Goal: Task Accomplishment & Management: Use online tool/utility

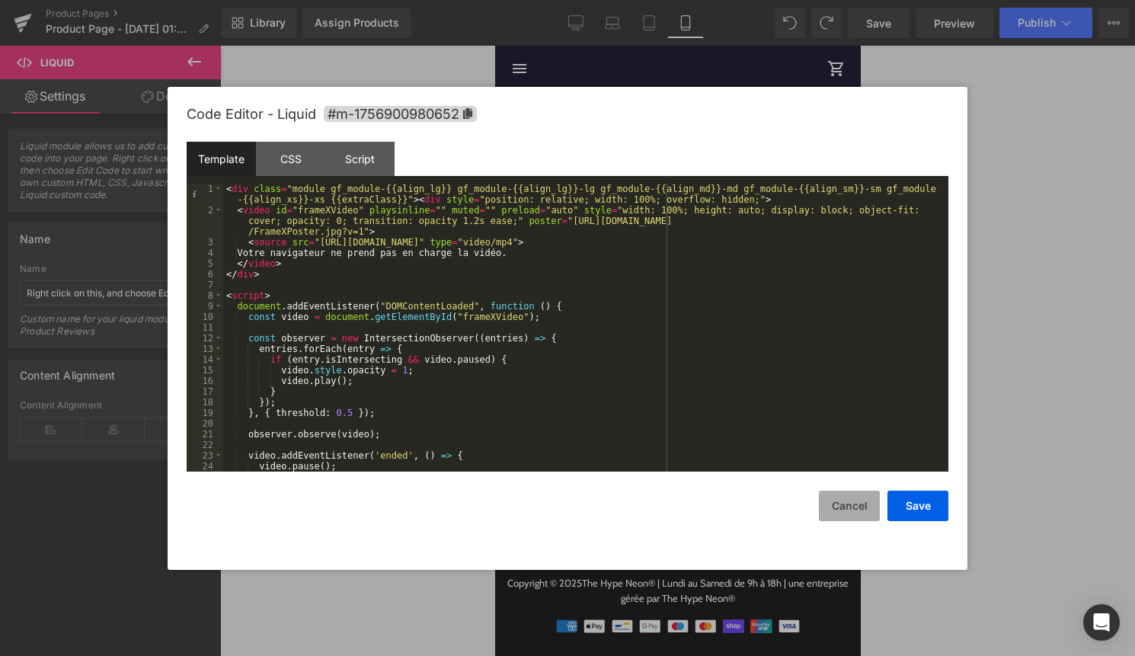
click at [846, 506] on button "Cancel" at bounding box center [849, 506] width 61 height 30
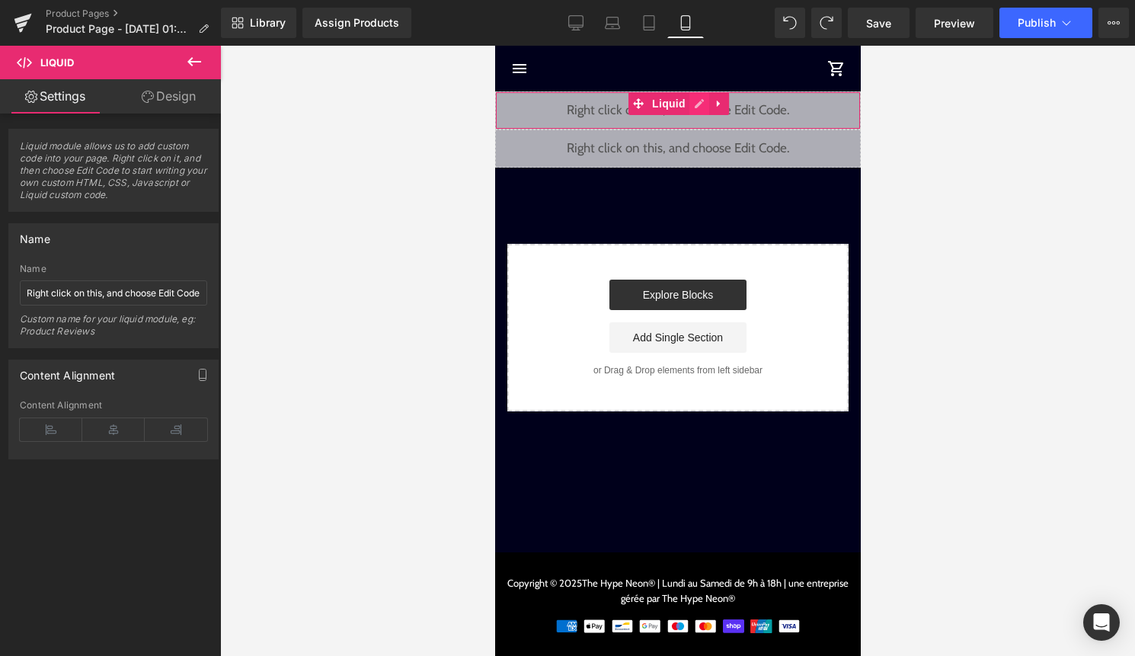
click at [700, 108] on div "Liquid" at bounding box center [678, 110] width 366 height 38
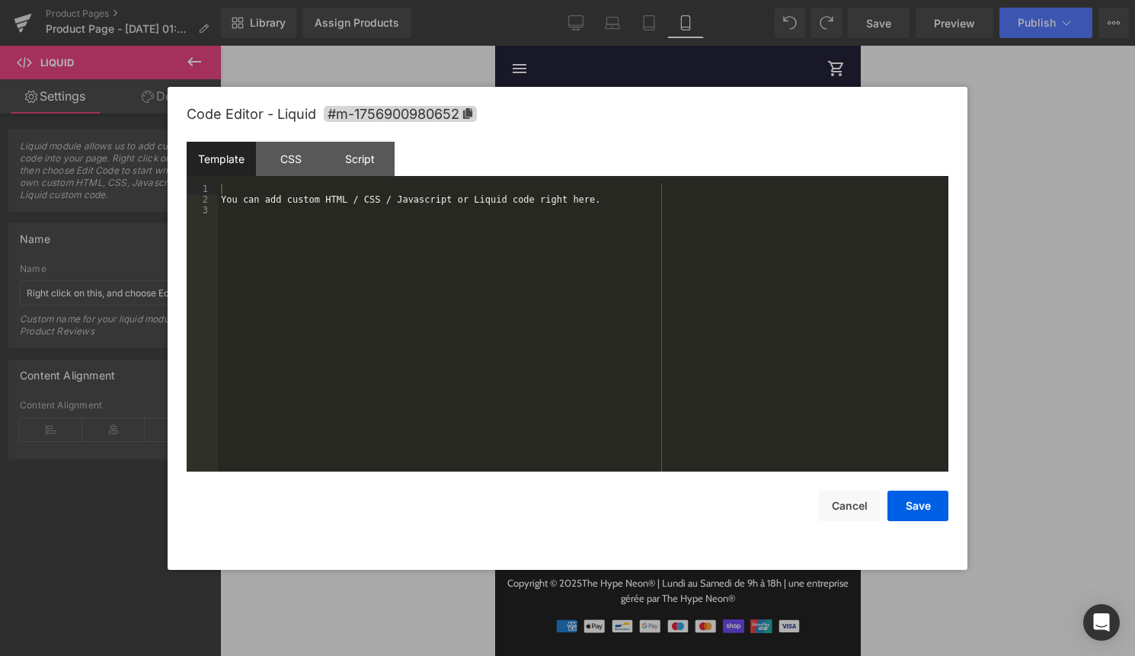
click at [627, 245] on div "You can add custom HTML / CSS / Javascript or Liquid code right here." at bounding box center [583, 338] width 731 height 309
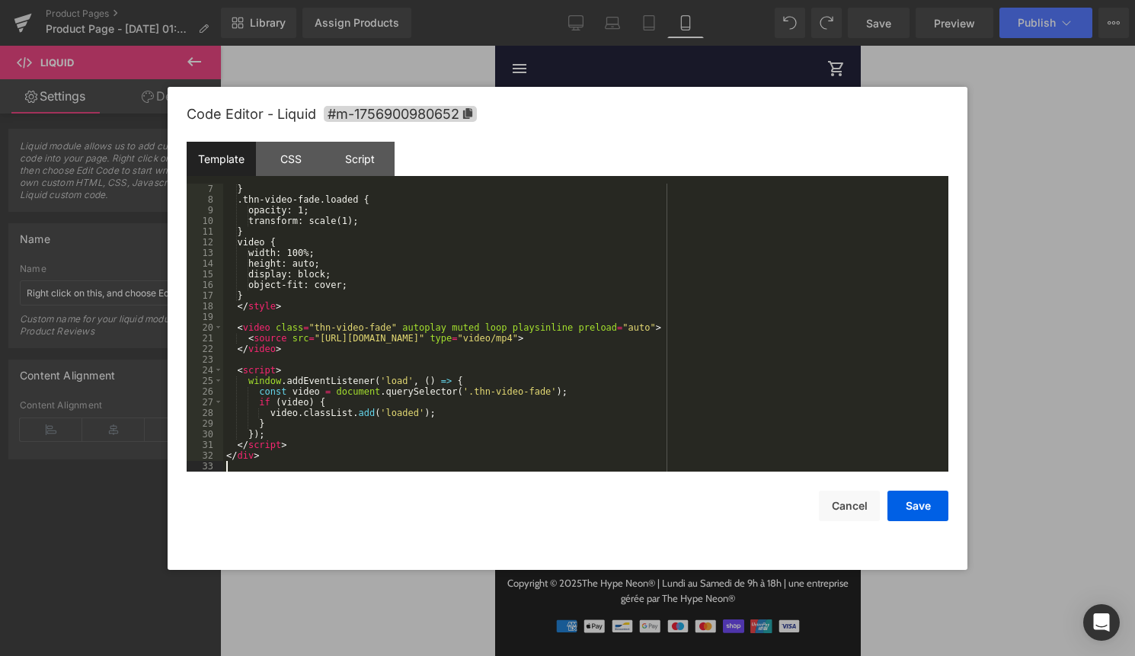
scroll to position [64, 0]
click at [910, 504] on button "Save" at bounding box center [918, 506] width 61 height 30
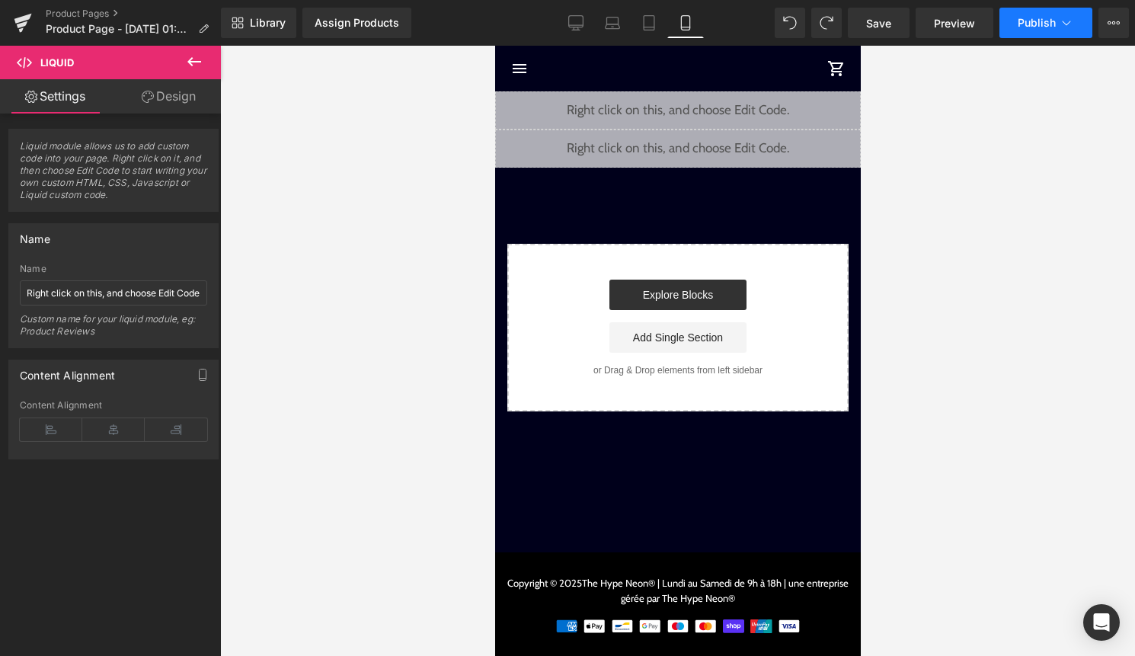
click at [1053, 25] on span "Publish" at bounding box center [1037, 23] width 38 height 12
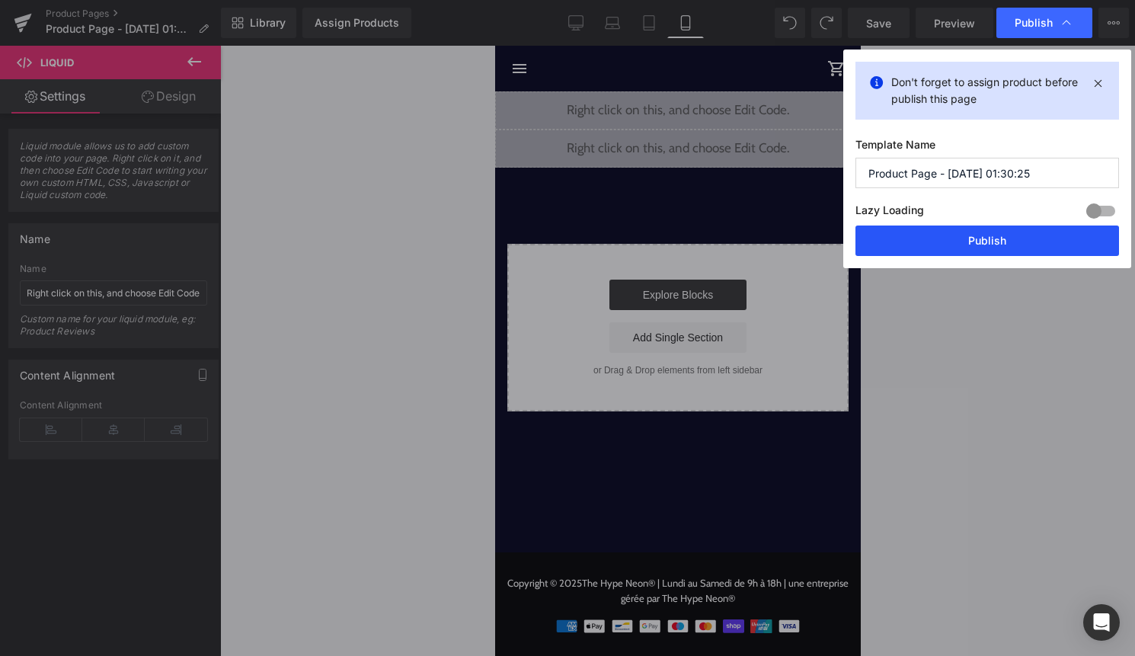
click at [995, 247] on button "Publish" at bounding box center [988, 241] width 264 height 30
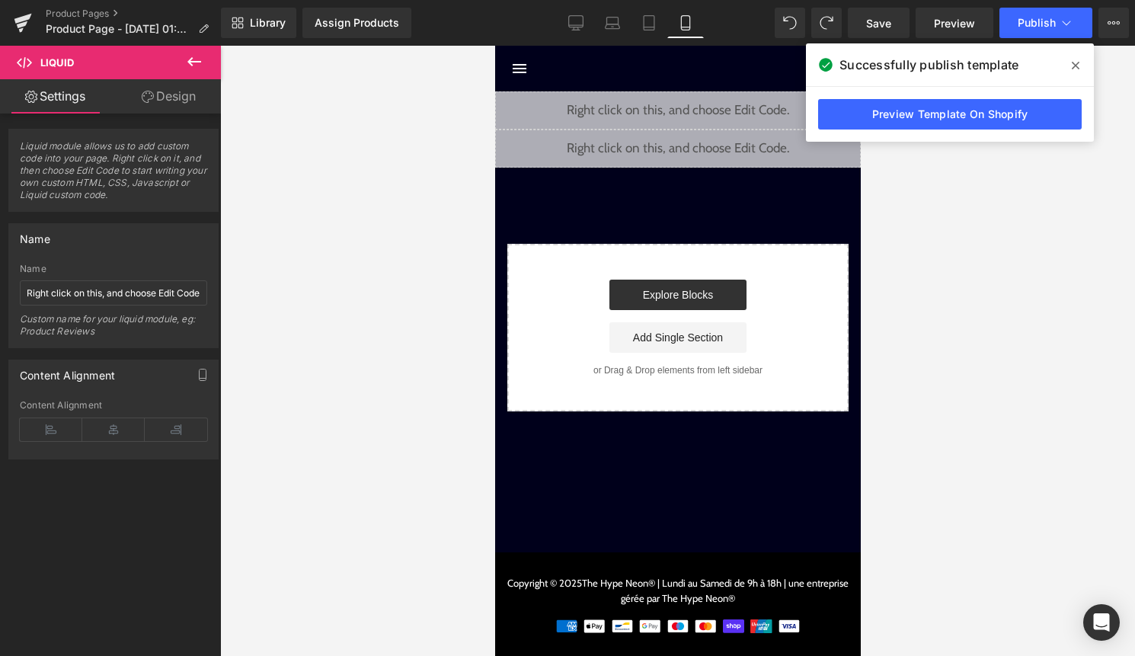
click at [1074, 68] on icon at bounding box center [1076, 65] width 8 height 12
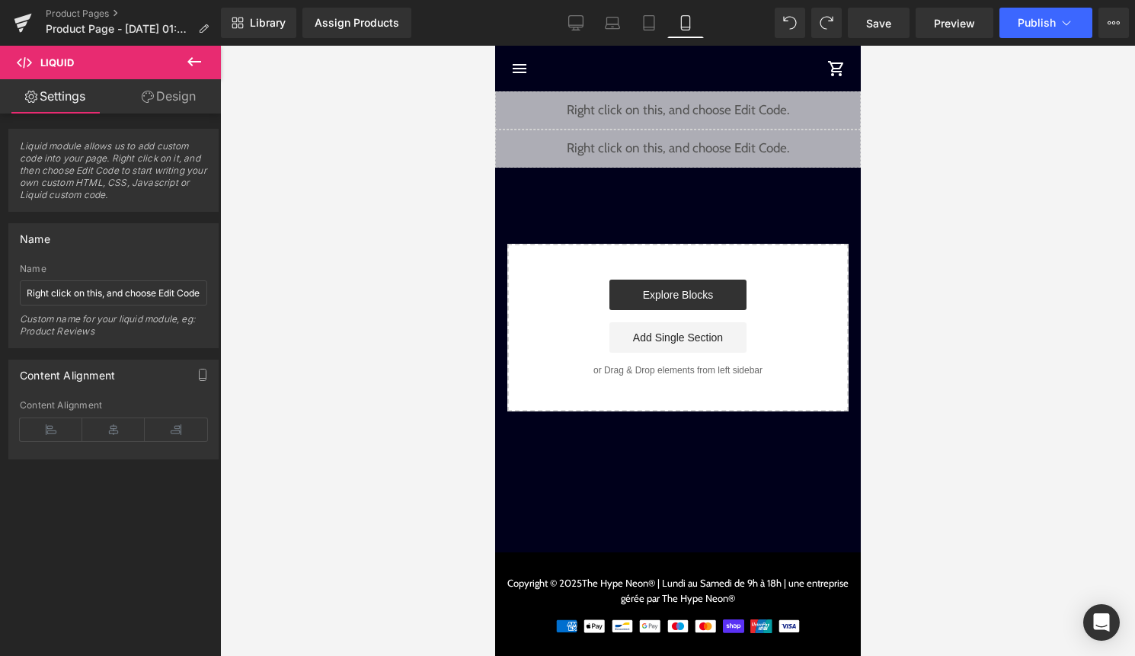
click at [187, 69] on icon at bounding box center [194, 62] width 18 height 18
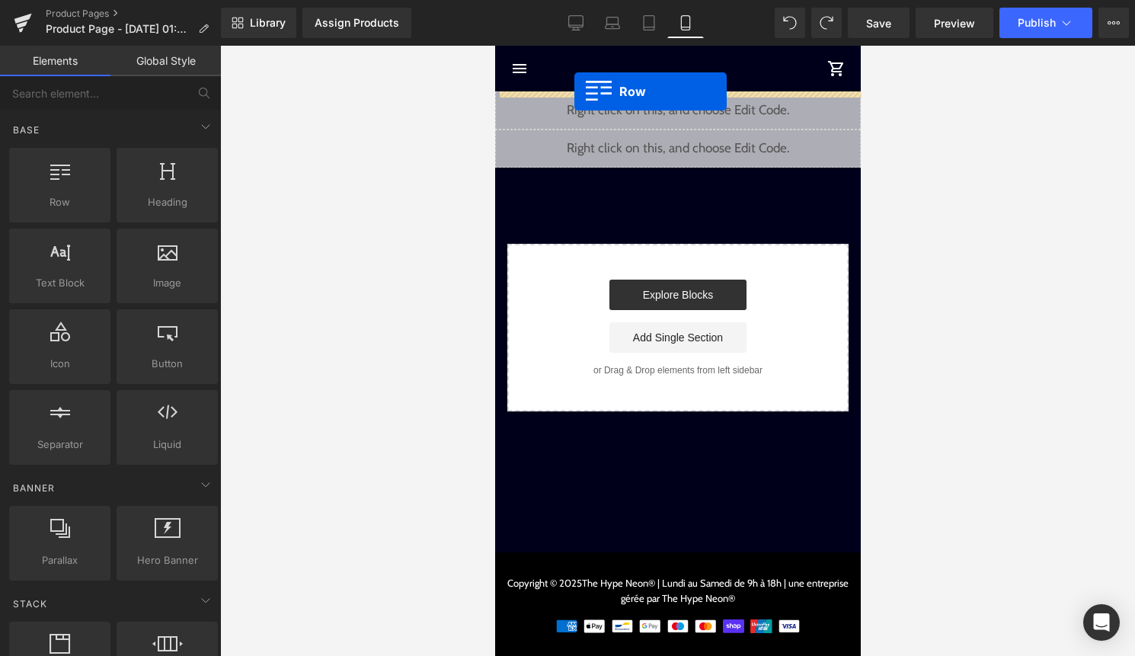
drag, startPoint x: 562, startPoint y: 238, endPoint x: 574, endPoint y: 91, distance: 147.6
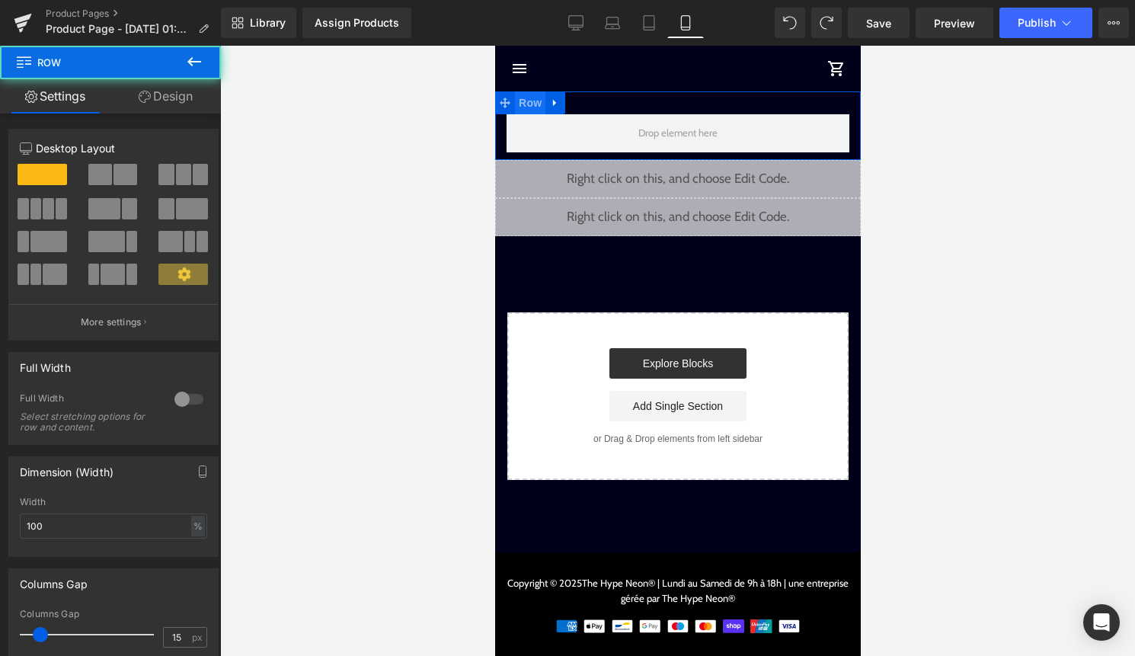
click at [536, 102] on span "Row" at bounding box center [529, 102] width 30 height 23
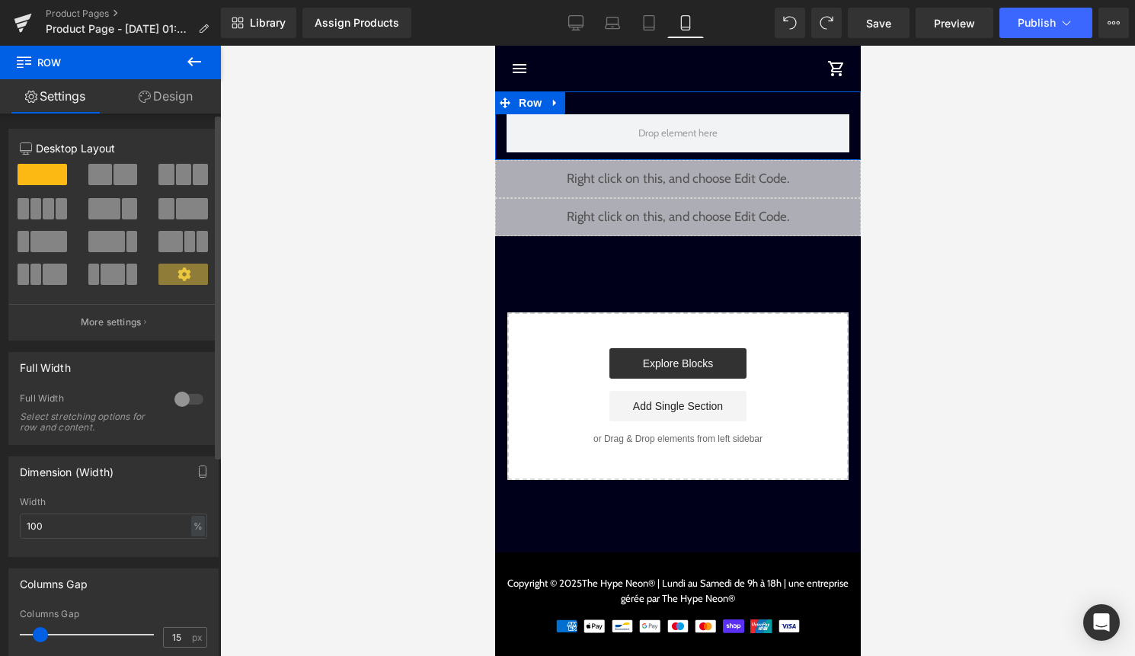
click at [184, 403] on div at bounding box center [189, 399] width 37 height 24
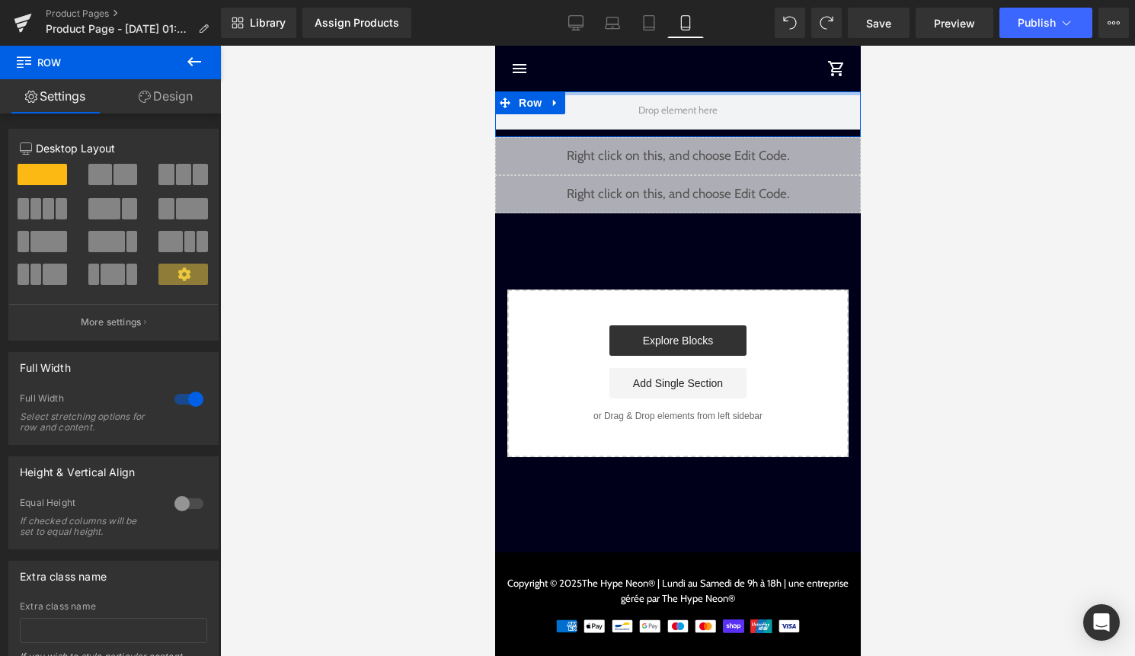
drag, startPoint x: 591, startPoint y: 101, endPoint x: 591, endPoint y: 73, distance: 27.4
click at [591, 73] on div "Passer au contenu menu The Hype Neon® shopping_cart Row Liquid Liquid Select yo…" at bounding box center [678, 351] width 366 height 610
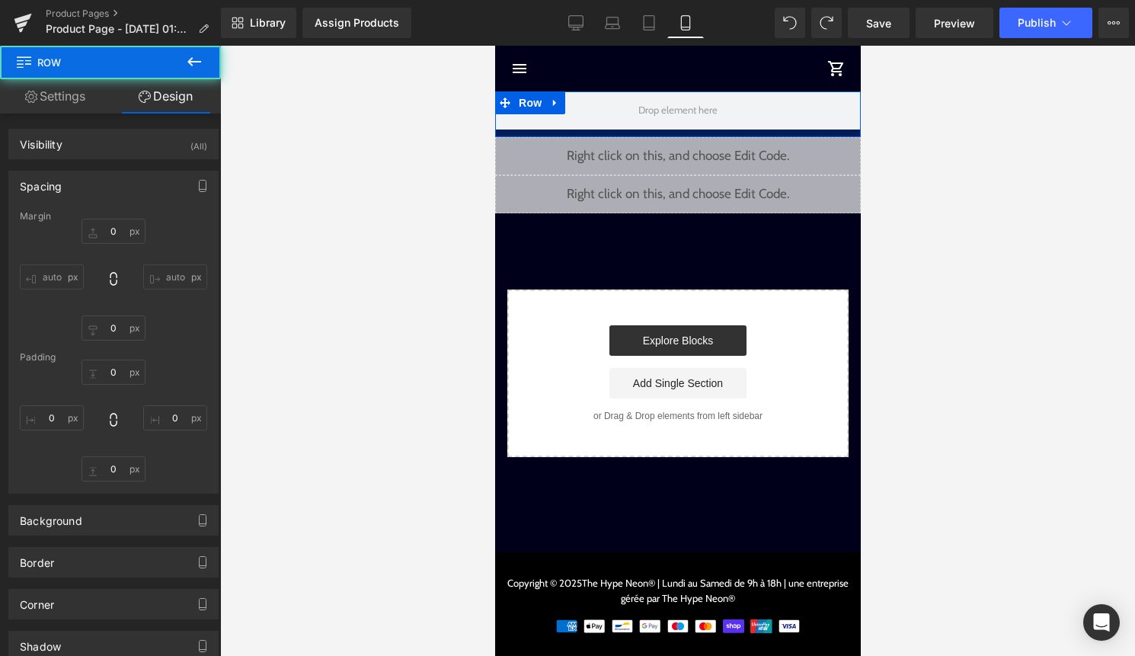
type input "0"
type input "10"
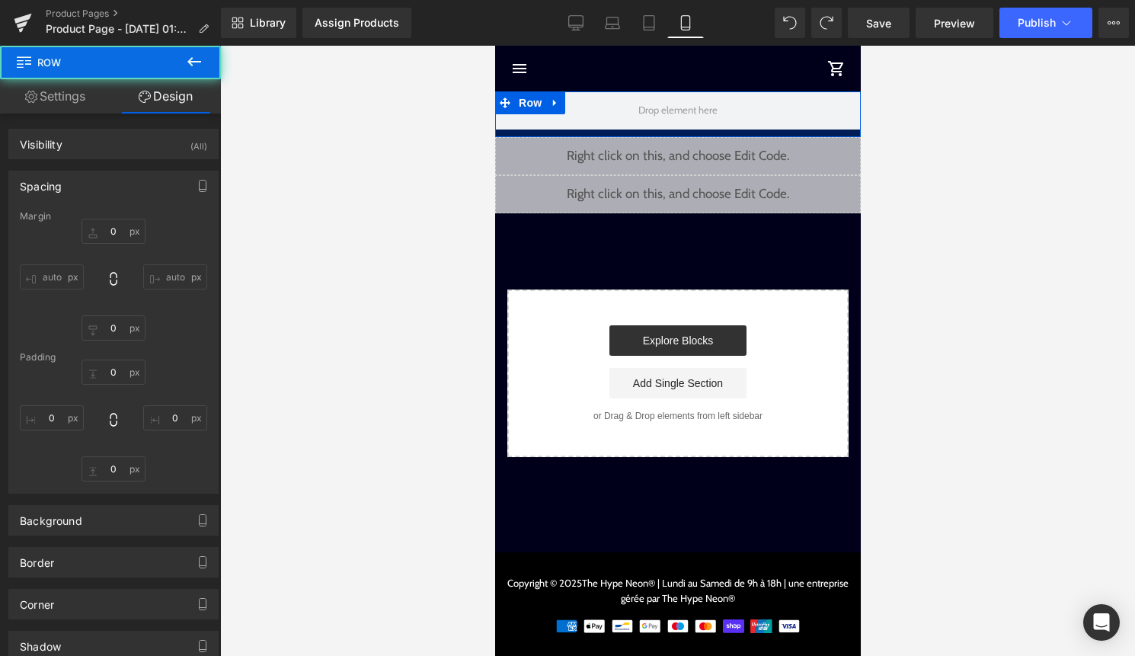
type input "0"
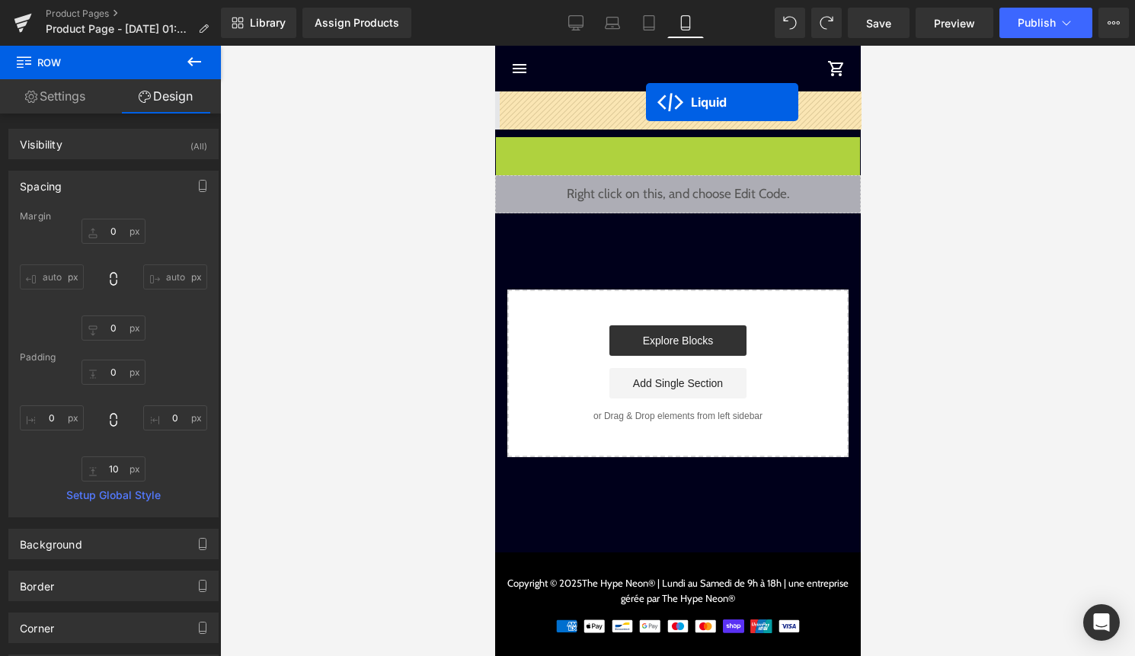
drag, startPoint x: 644, startPoint y: 147, endPoint x: 645, endPoint y: 102, distance: 45.0
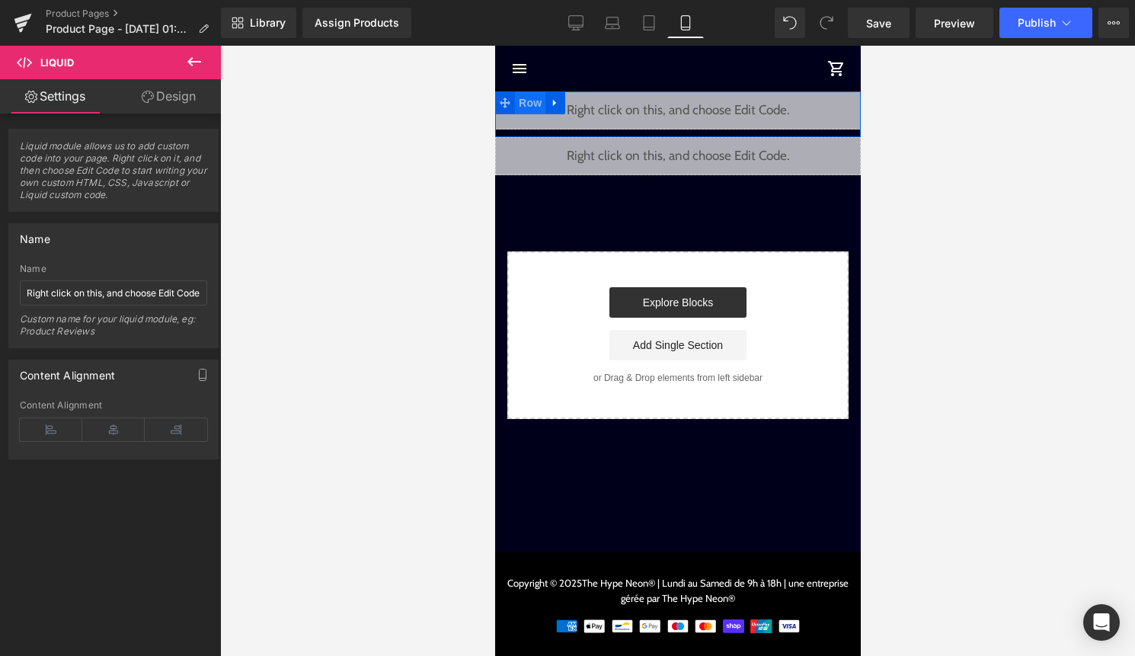
click at [543, 104] on span "Row" at bounding box center [529, 102] width 30 height 23
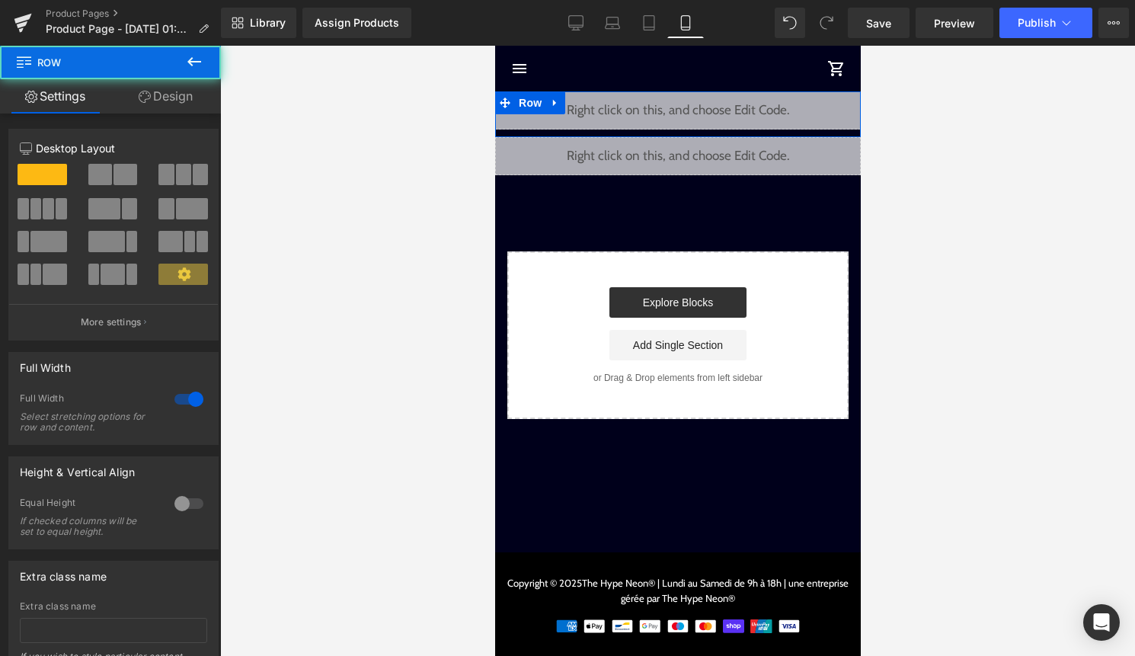
drag, startPoint x: 187, startPoint y: 101, endPoint x: 190, endPoint y: 201, distance: 100.6
click at [187, 101] on link "Design" at bounding box center [165, 96] width 110 height 34
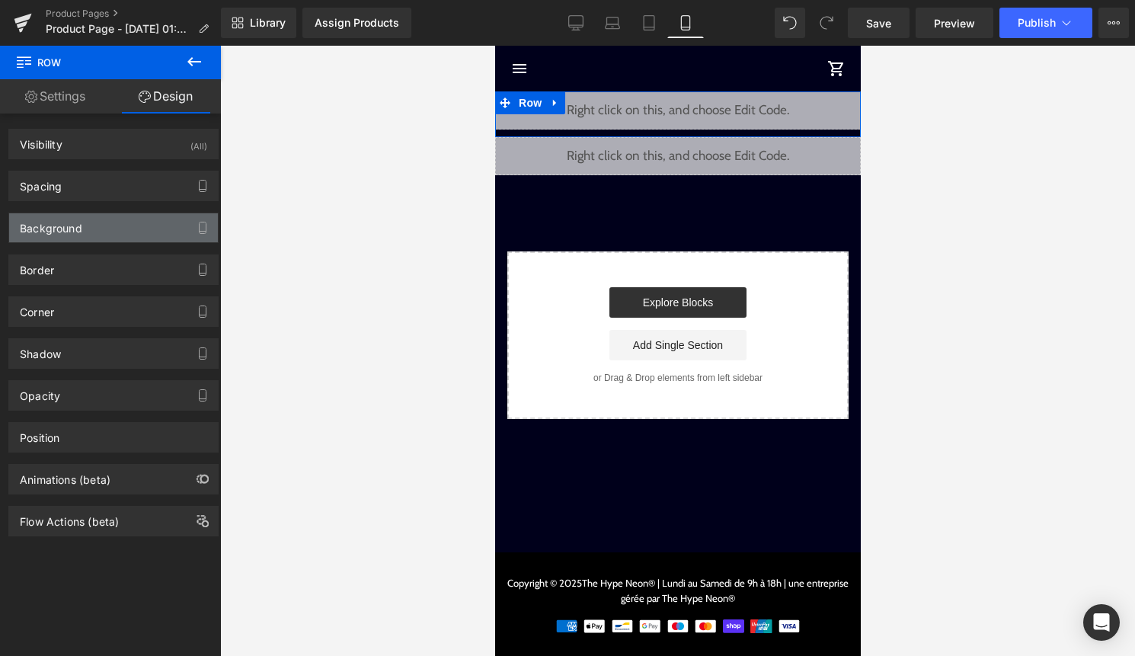
drag, startPoint x: 139, startPoint y: 270, endPoint x: 136, endPoint y: 229, distance: 41.2
click at [136, 229] on div "Visibility (All) 0|0|0|0 1 Show on Desktop 1 Show on Laptop 1 Show on Tablet 1 …" at bounding box center [114, 325] width 228 height 423
click at [136, 229] on div "Background" at bounding box center [113, 227] width 209 height 29
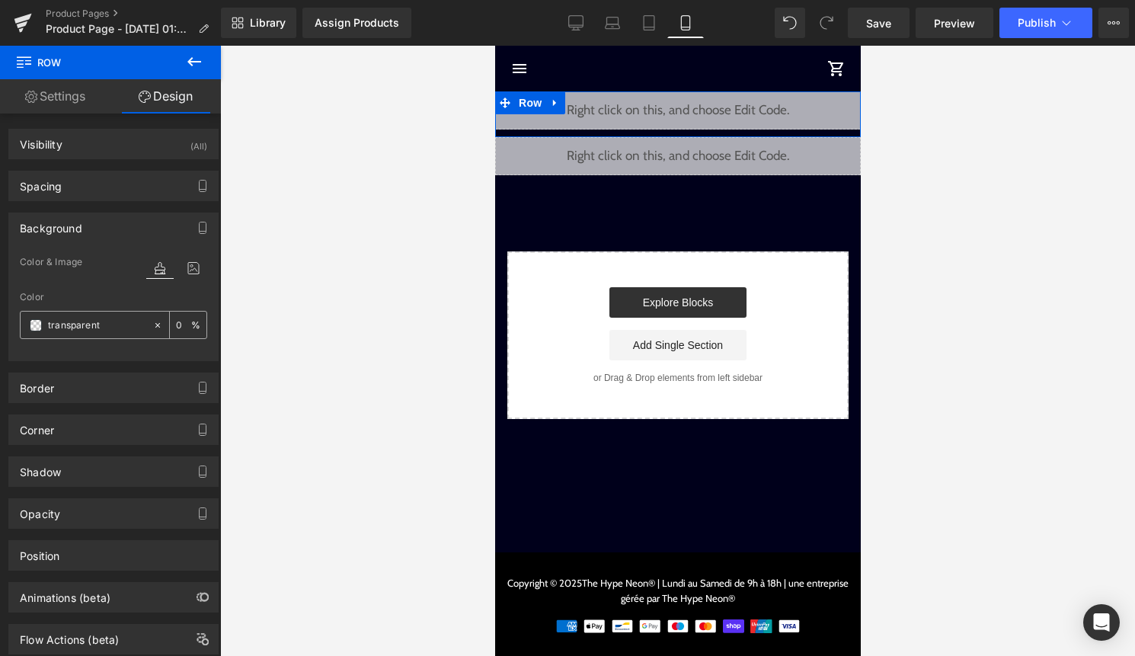
click at [32, 322] on span at bounding box center [36, 325] width 12 height 12
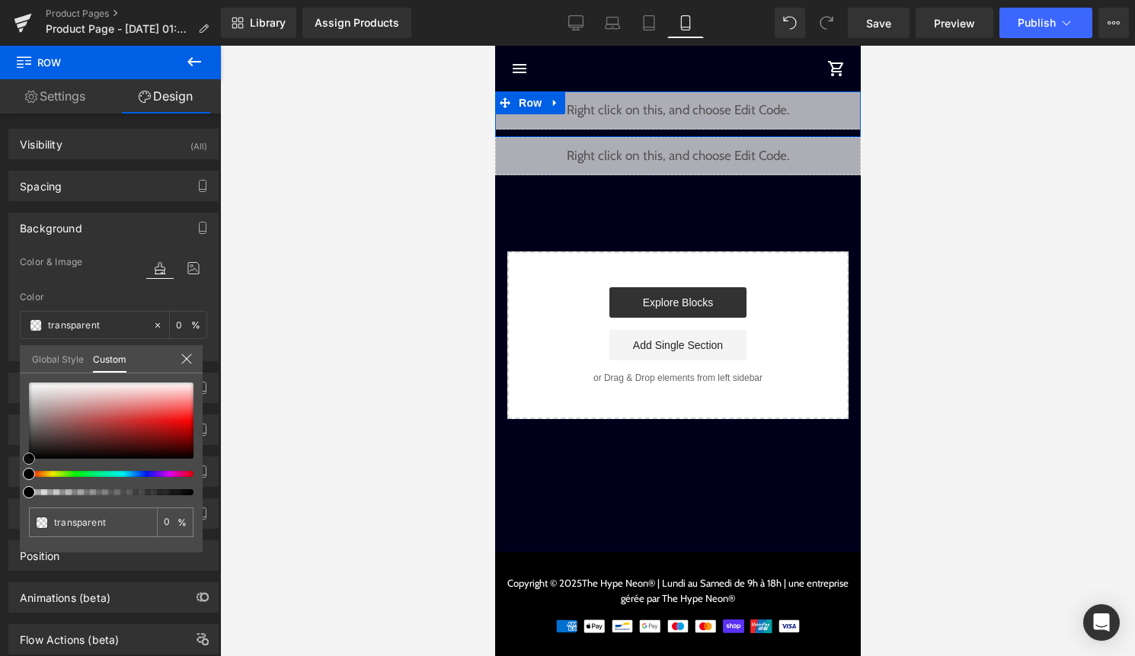
type input "#e19d9d"
type input "100"
type input "#e19d9d"
type input "100"
type input "#de8686"
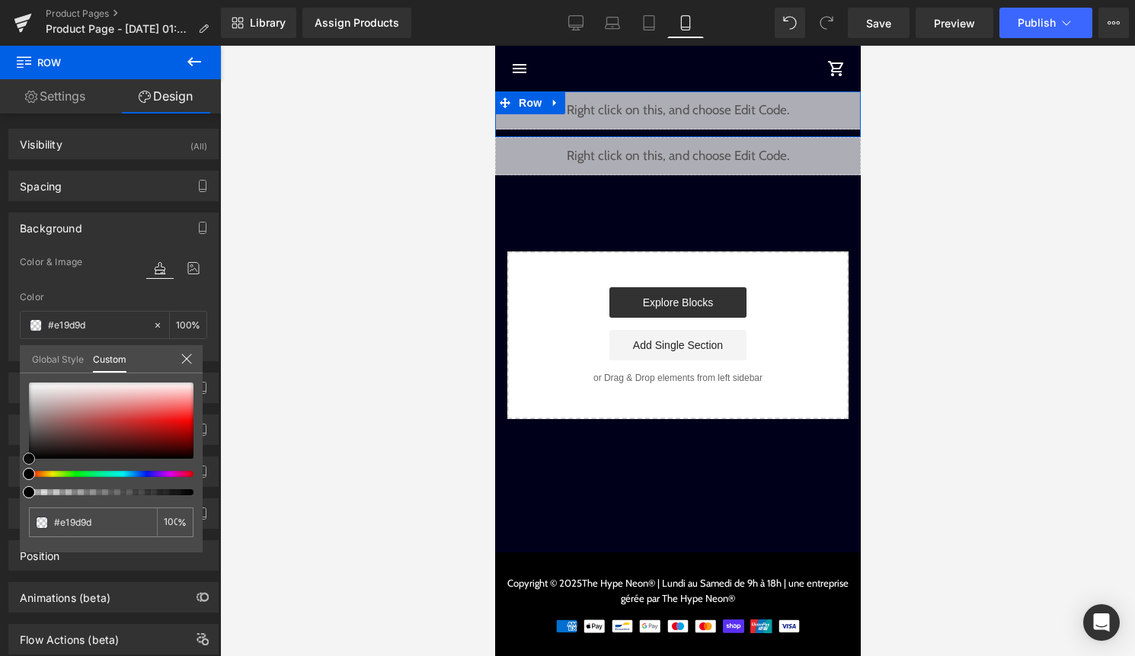
type input "#de8686"
type input "#db5b5b"
type input "#d62222"
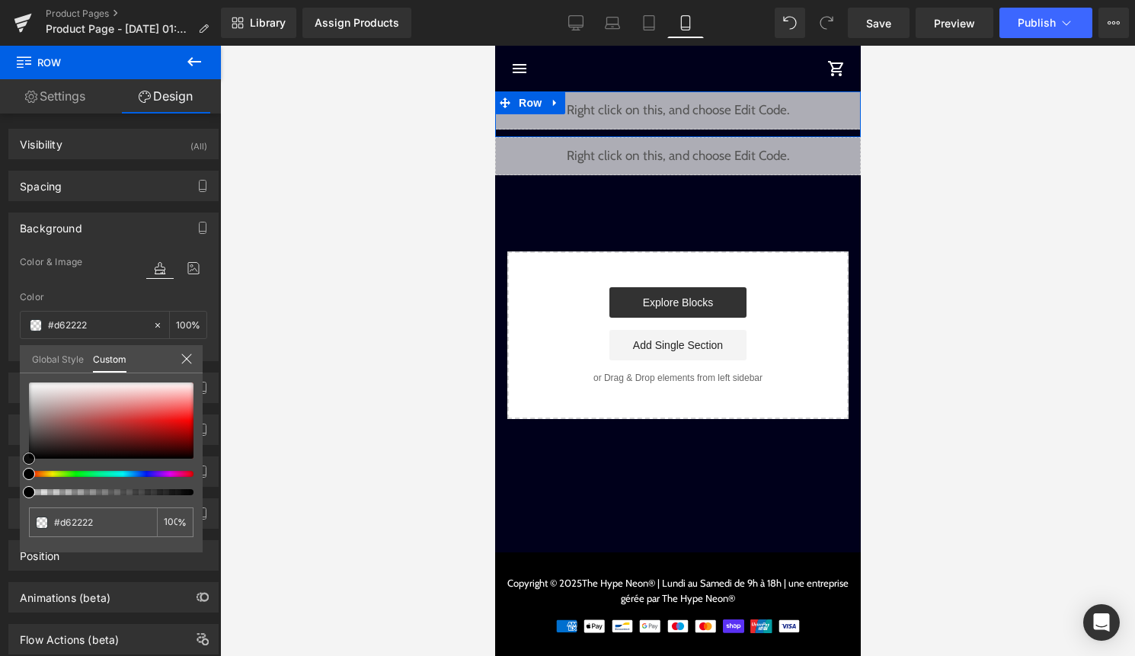
type input "#bf1b1b"
type input "#a01111"
type input "#940e0e"
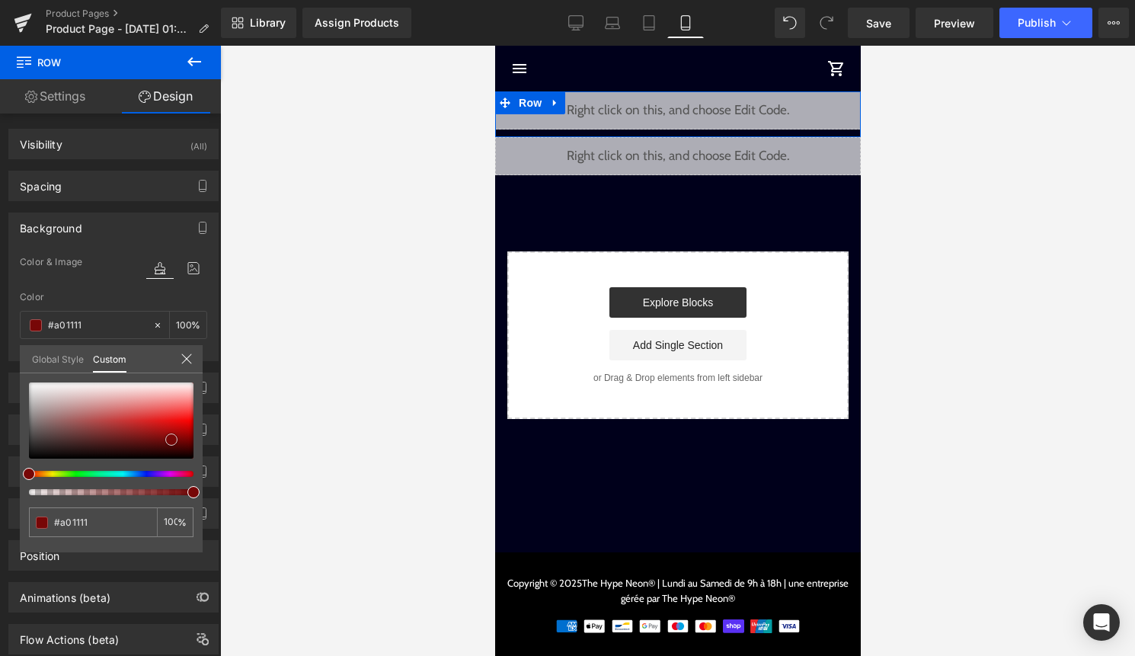
type input "#940e0e"
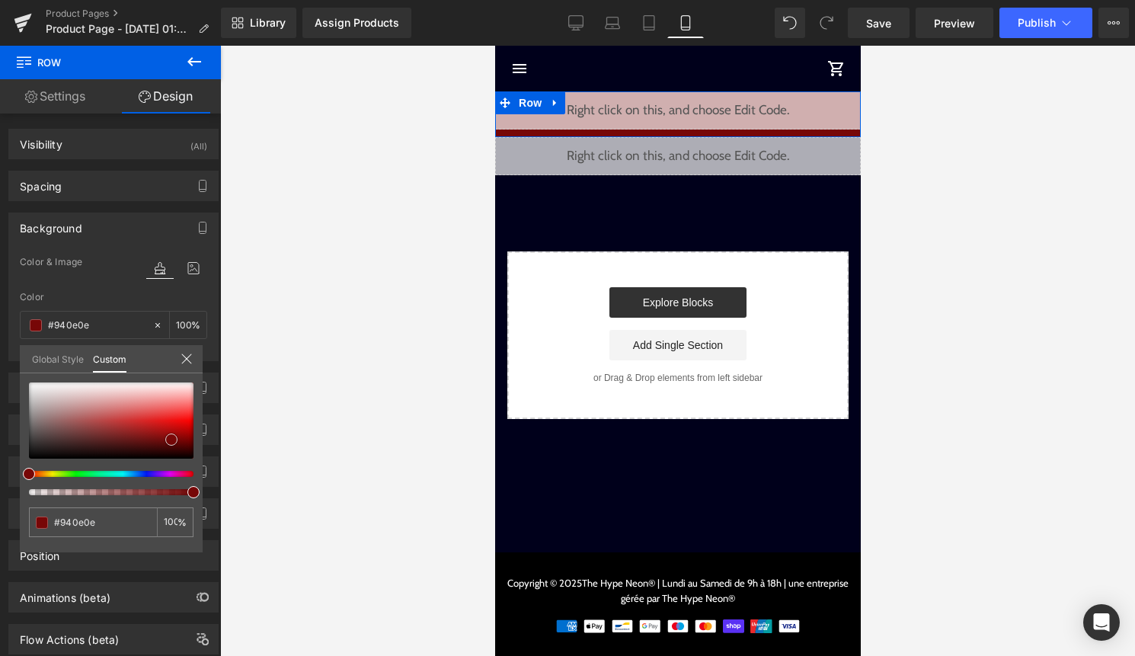
type input "#770707"
type input "#580303"
type input "#2d0000"
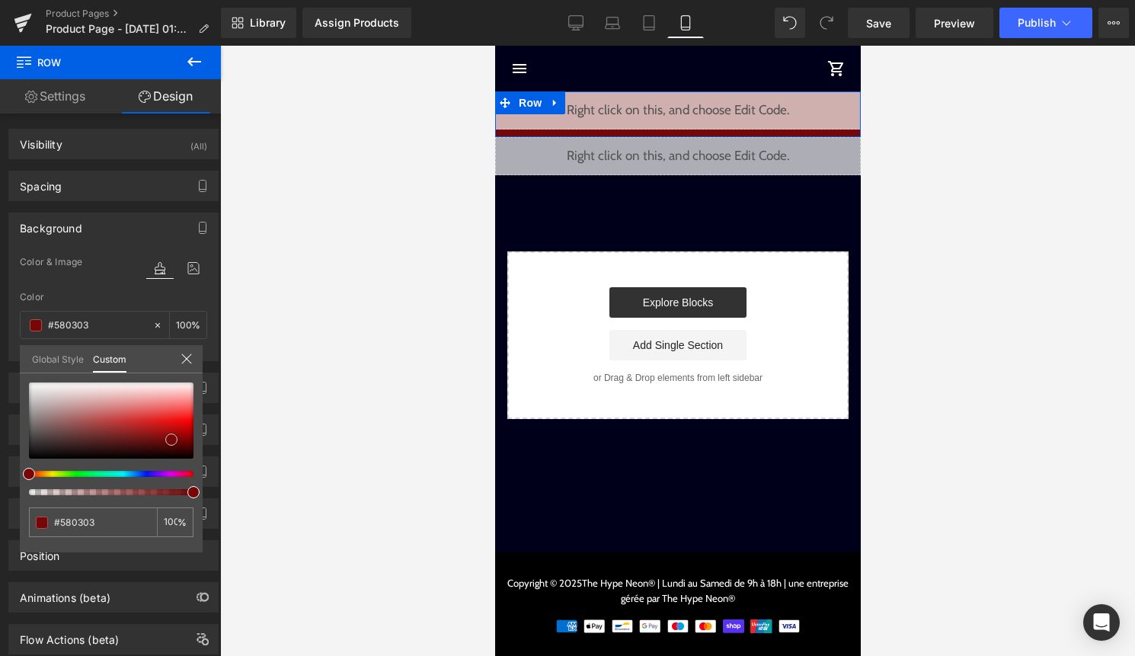
type input "#2d0000"
type input "#0f0000"
type input "#000000"
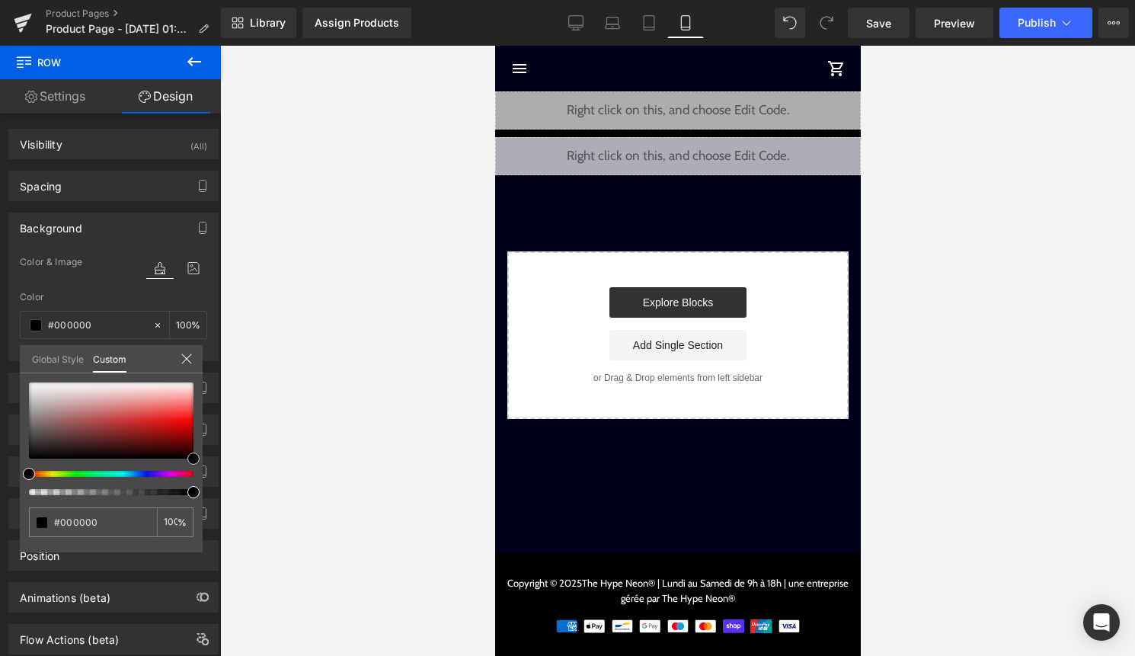
drag, startPoint x: 117, startPoint y: 402, endPoint x: 238, endPoint y: 491, distance: 151.5
click at [238, 491] on div "Row You are previewing how the will restyle your page. You can not edit Element…" at bounding box center [567, 341] width 1135 height 682
click at [306, 449] on div at bounding box center [677, 351] width 915 height 610
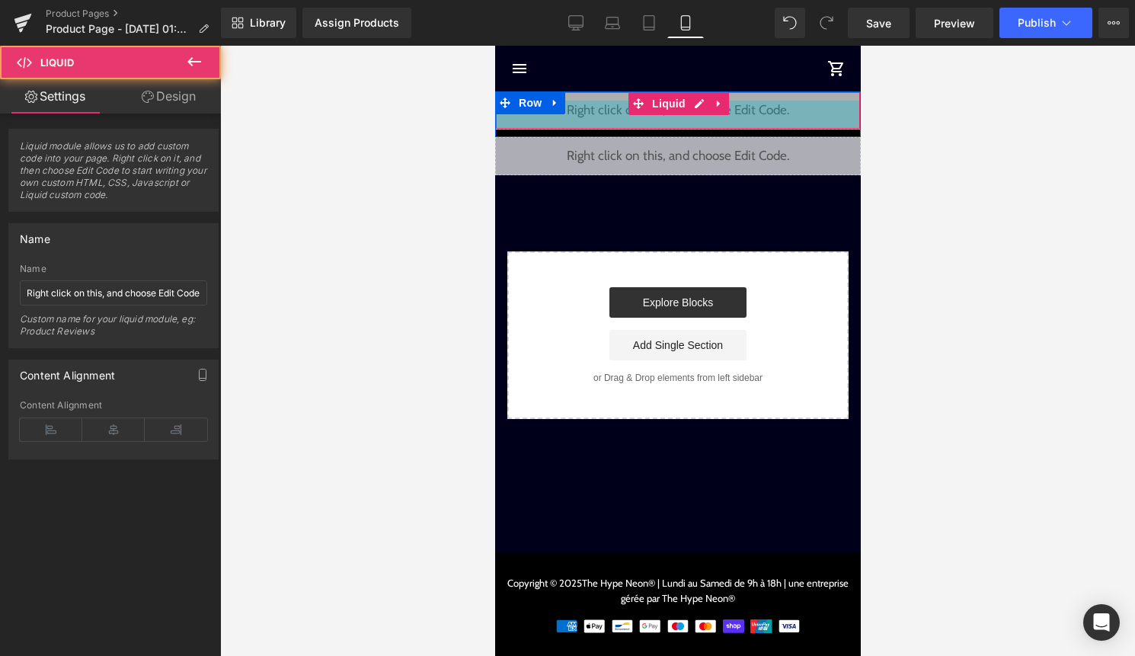
drag, startPoint x: 682, startPoint y: 127, endPoint x: 683, endPoint y: 162, distance: 34.3
click at [683, 162] on div "Liquid 37px Row Liquid Select your layout" at bounding box center [678, 255] width 366 height 328
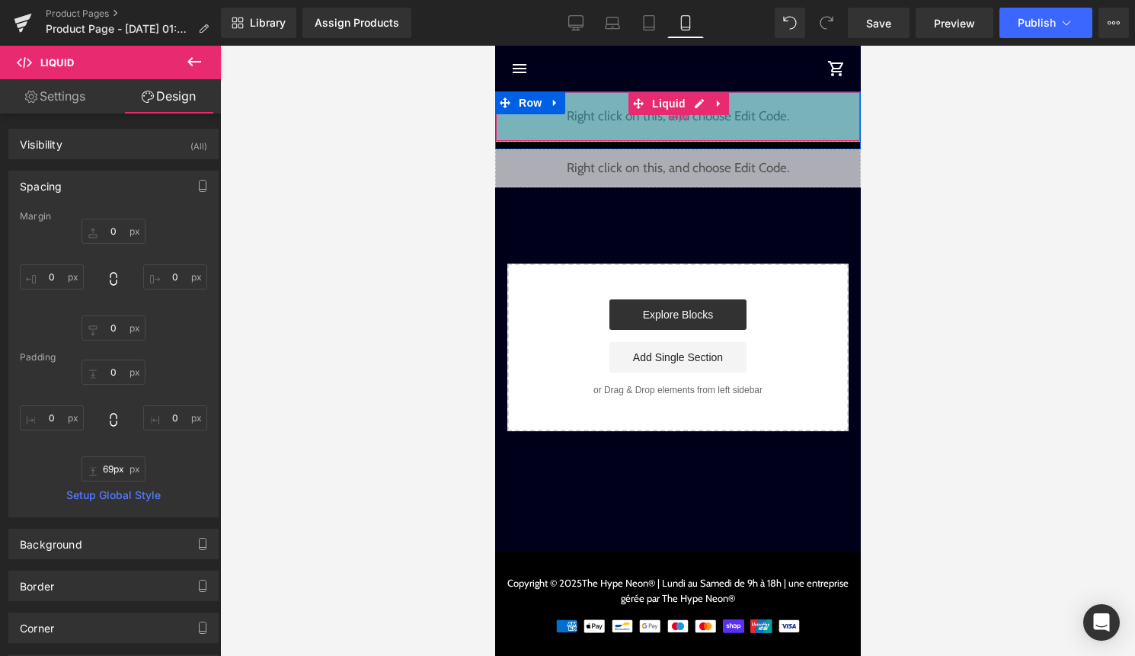
type input "70px"
drag, startPoint x: 745, startPoint y: 96, endPoint x: 745, endPoint y: 114, distance: 18.3
click at [745, 114] on div "64px" at bounding box center [677, 116] width 364 height 49
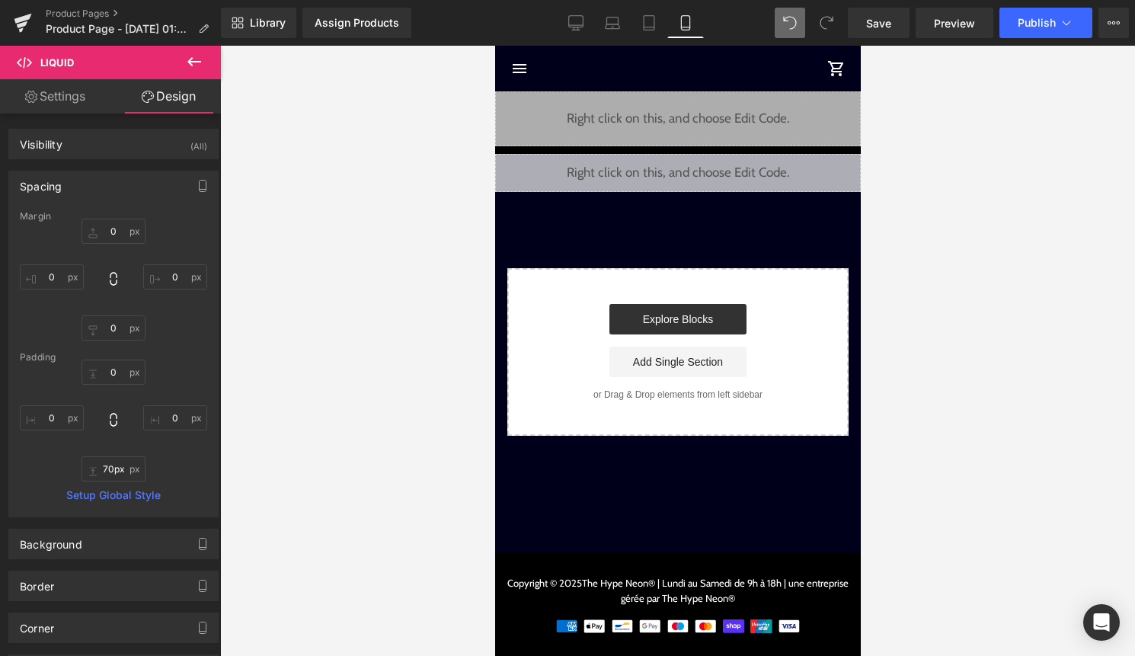
type input "0"
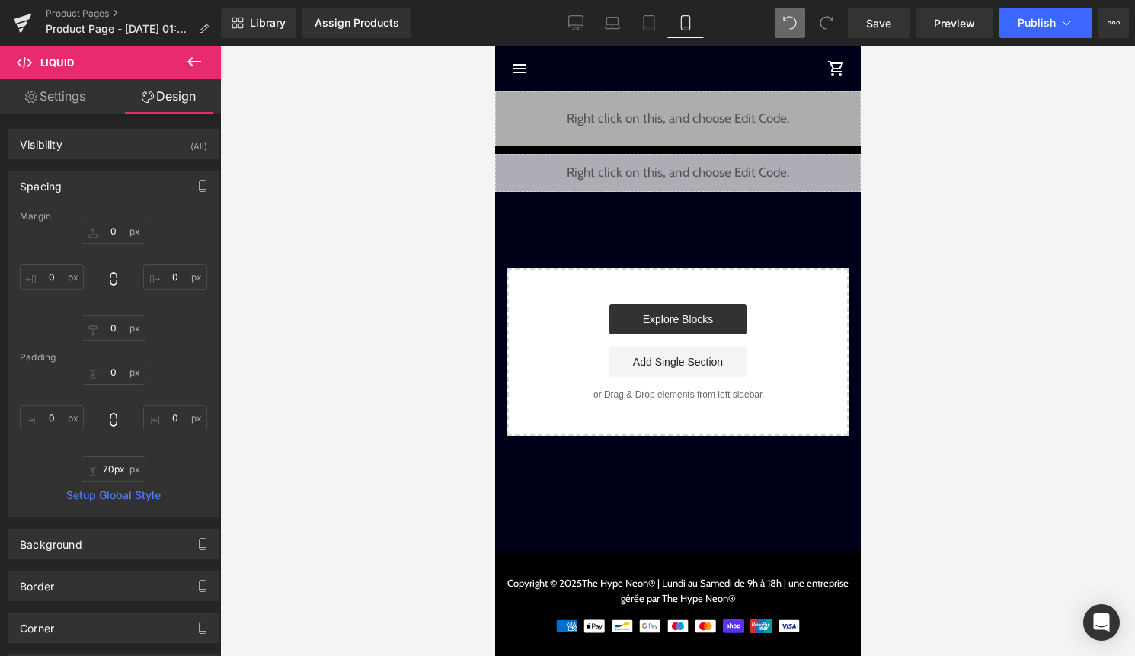
type input "0"
type input "46"
type input "0"
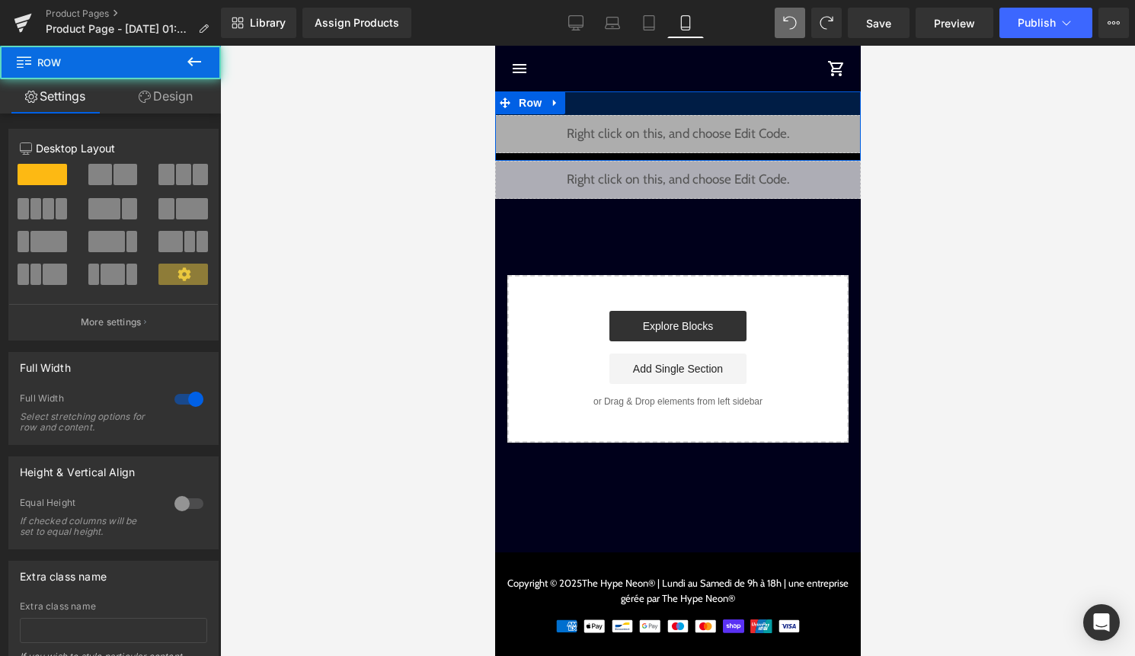
drag, startPoint x: 727, startPoint y: 93, endPoint x: 728, endPoint y: 117, distance: 23.7
click at [728, 117] on div "Liquid 46px Row 31px" at bounding box center [678, 125] width 366 height 69
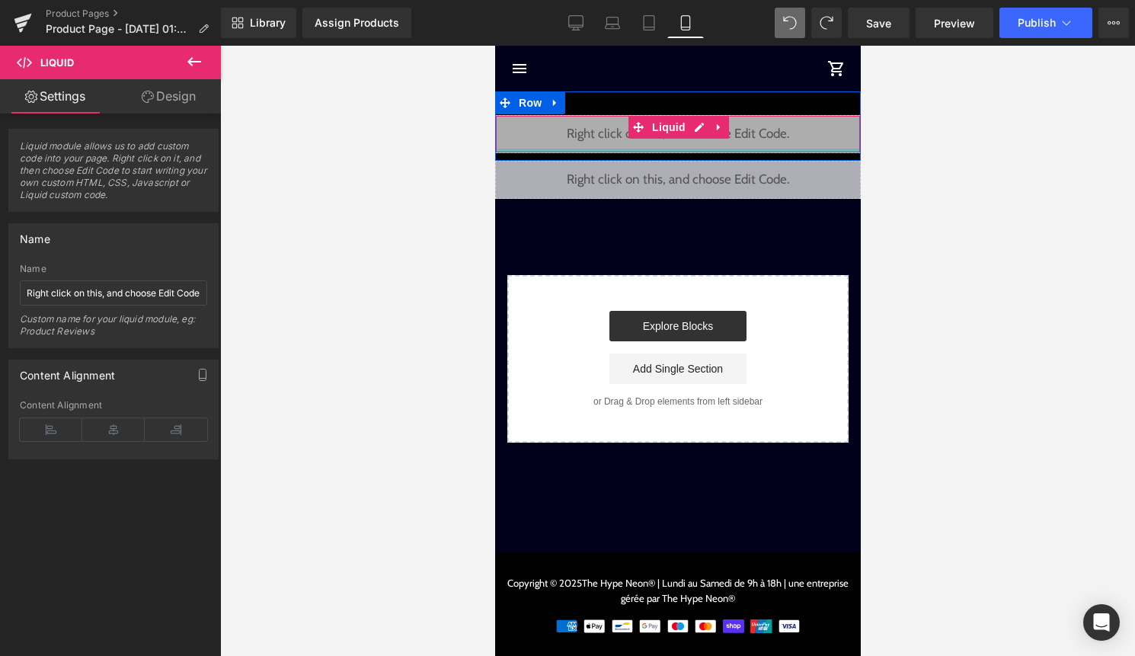
drag, startPoint x: 785, startPoint y: 149, endPoint x: 841, endPoint y: 123, distance: 62.1
click at [778, 109] on div "Liquid Row 31px" at bounding box center [678, 125] width 366 height 69
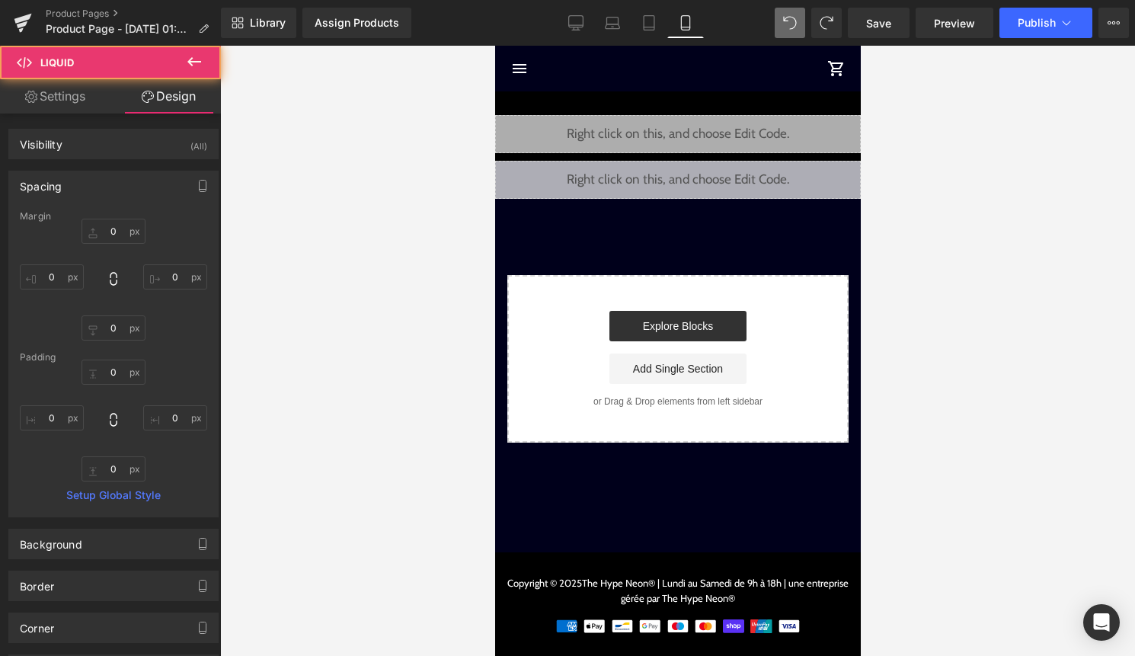
type input "0"
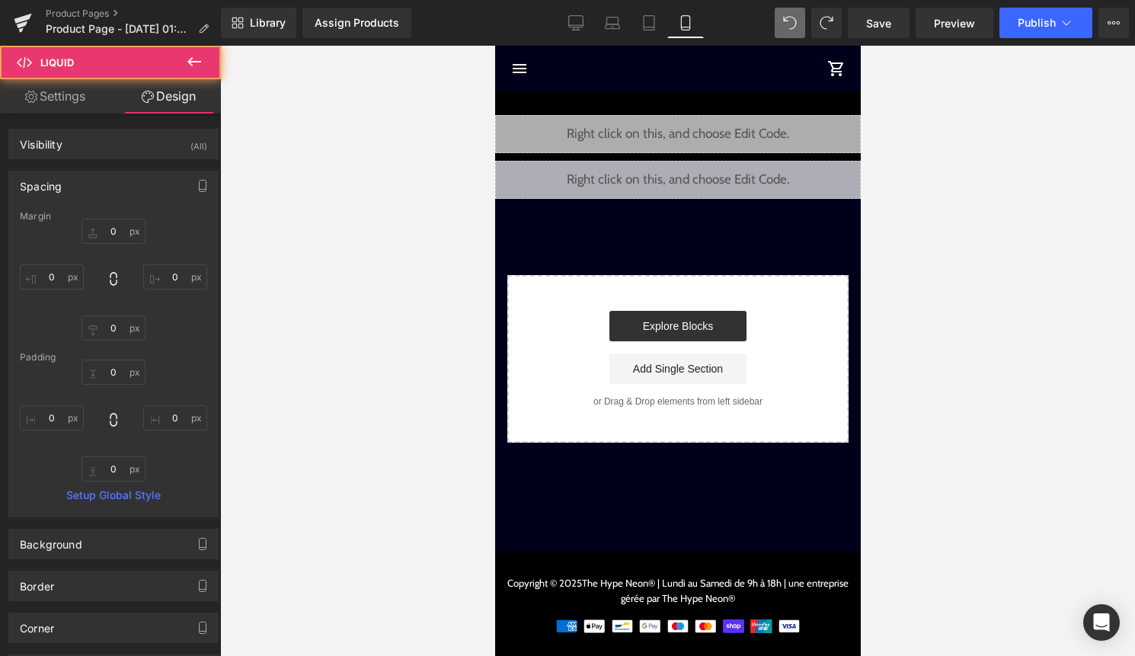
type input "0"
click at [954, 168] on div at bounding box center [677, 351] width 915 height 610
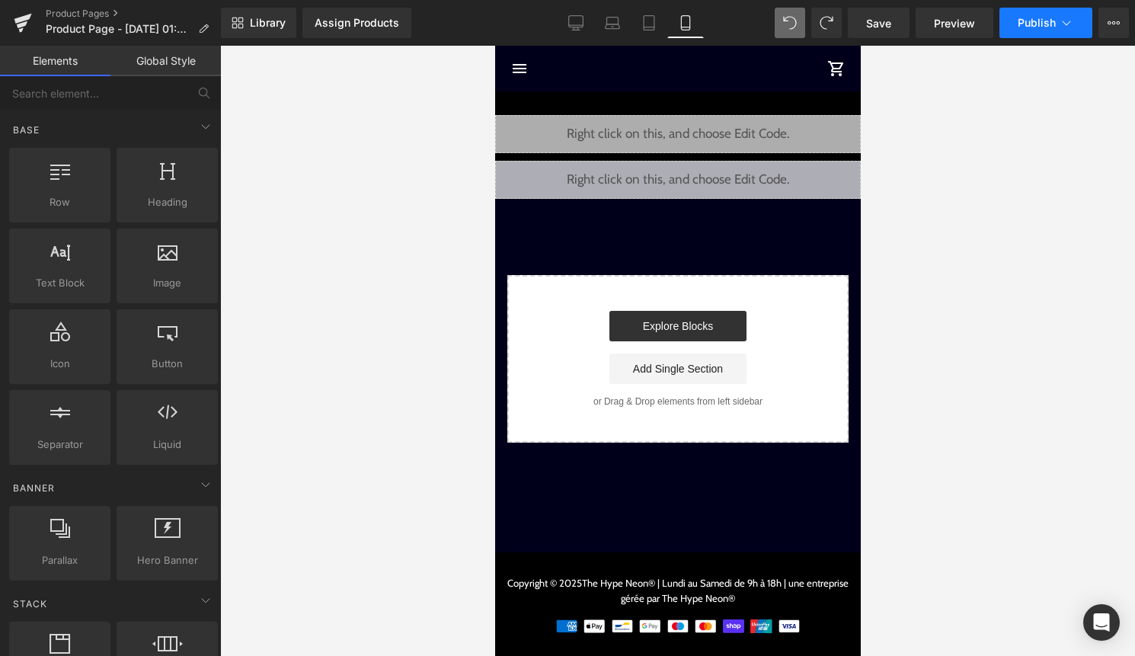
click at [1035, 23] on span "Publish" at bounding box center [1037, 23] width 38 height 12
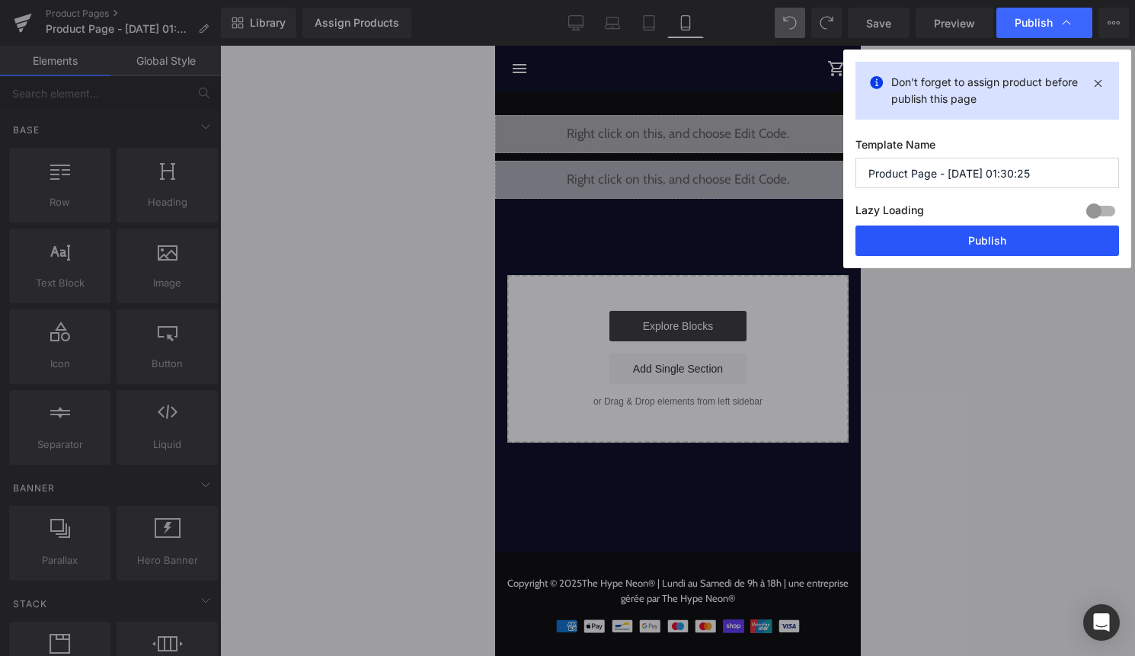
click at [964, 232] on button "Publish" at bounding box center [988, 241] width 264 height 30
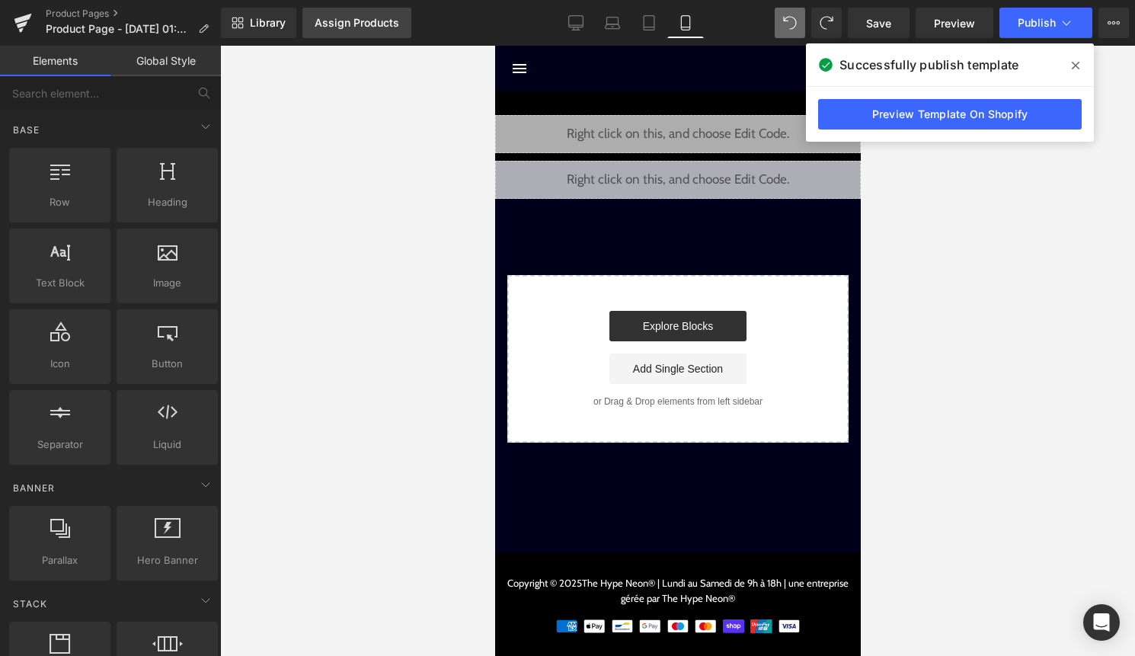
click at [386, 30] on link "Assign Products" at bounding box center [356, 23] width 109 height 30
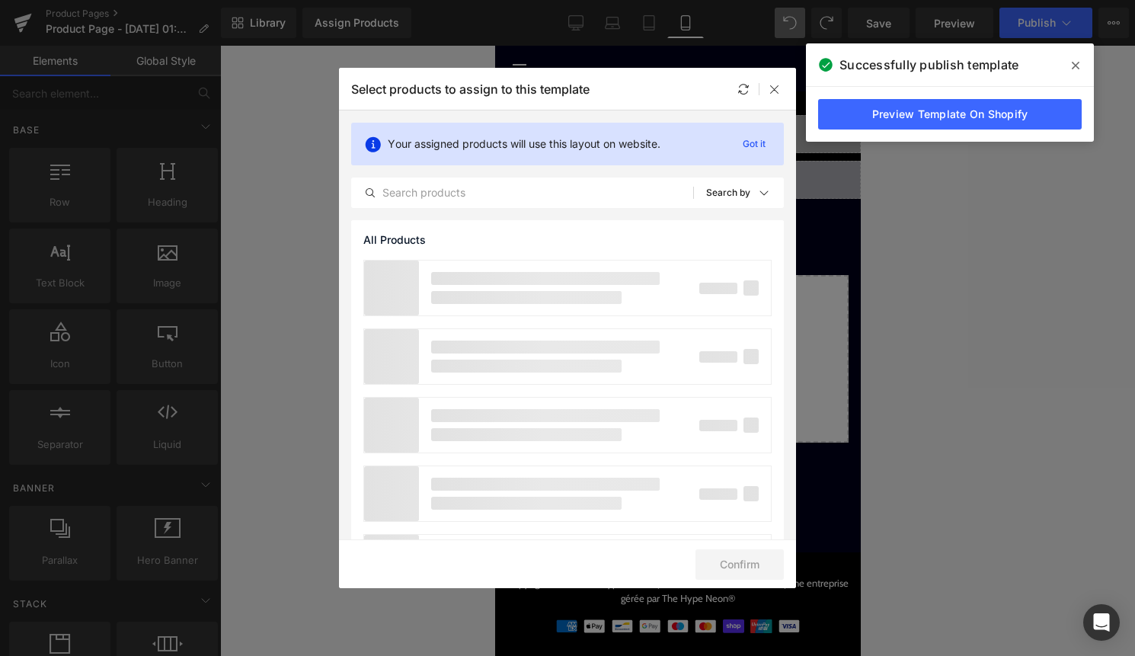
click at [1077, 63] on icon at bounding box center [1076, 66] width 8 height 8
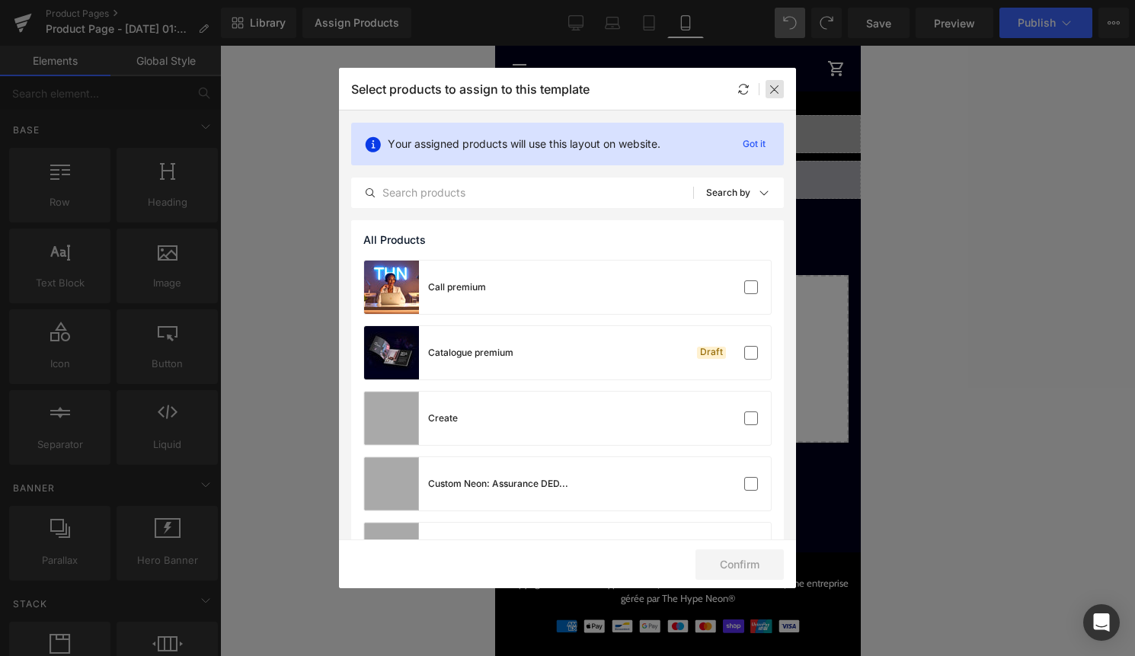
click at [777, 89] on icon at bounding box center [775, 89] width 12 height 12
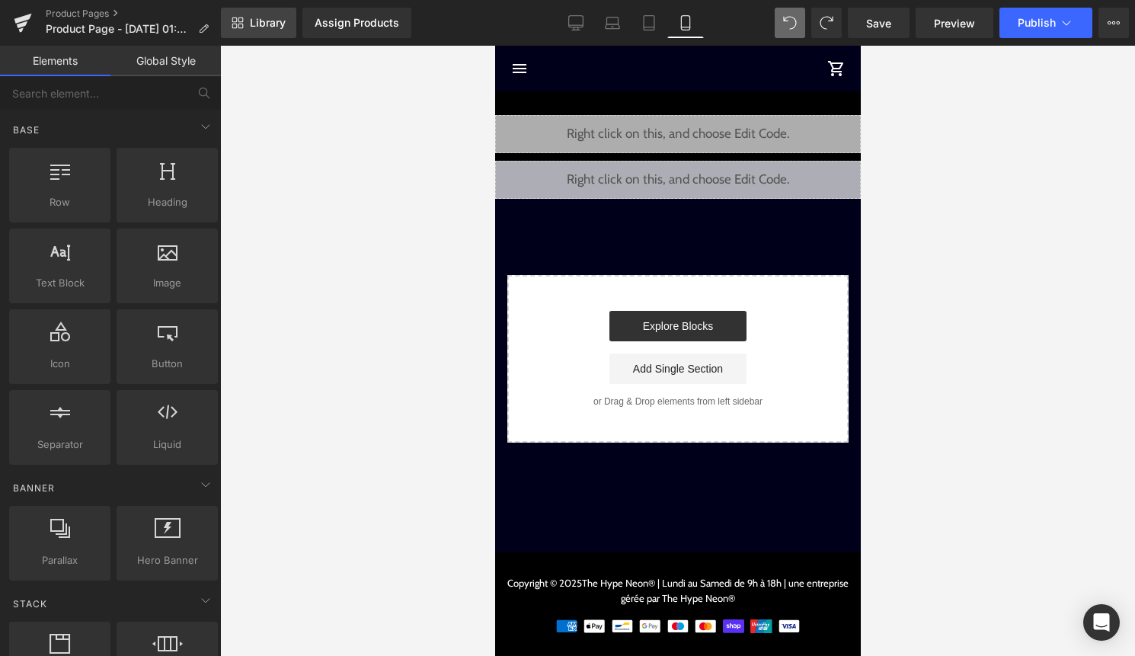
click at [270, 27] on span "Library" at bounding box center [268, 23] width 36 height 14
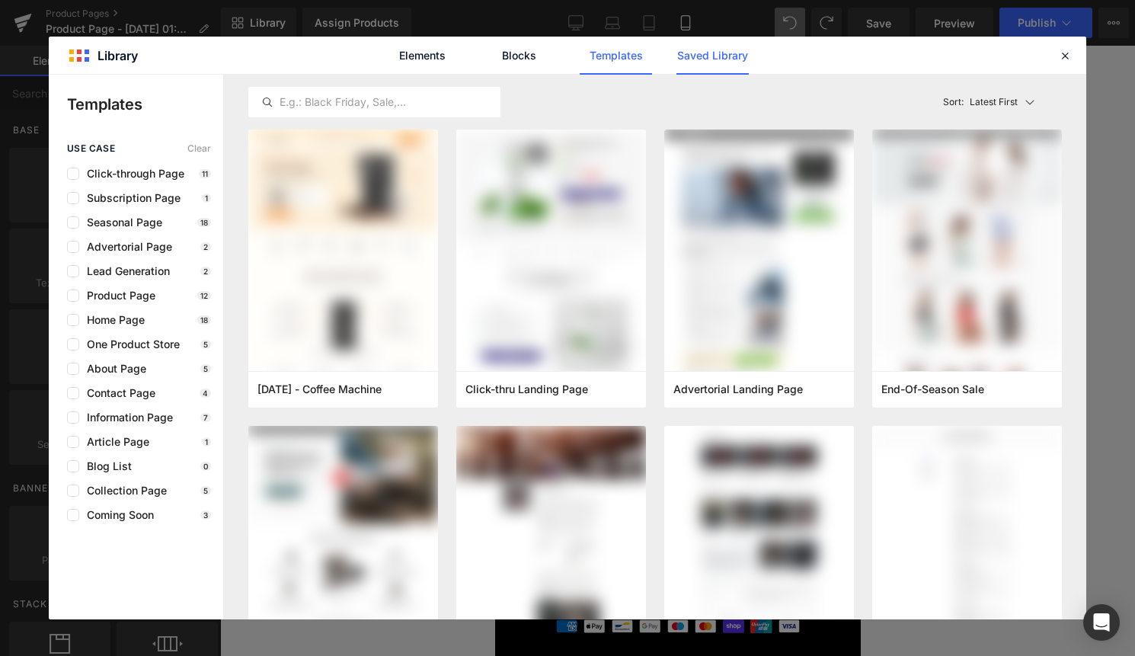
click at [731, 59] on link "Saved Library" at bounding box center [713, 56] width 72 height 38
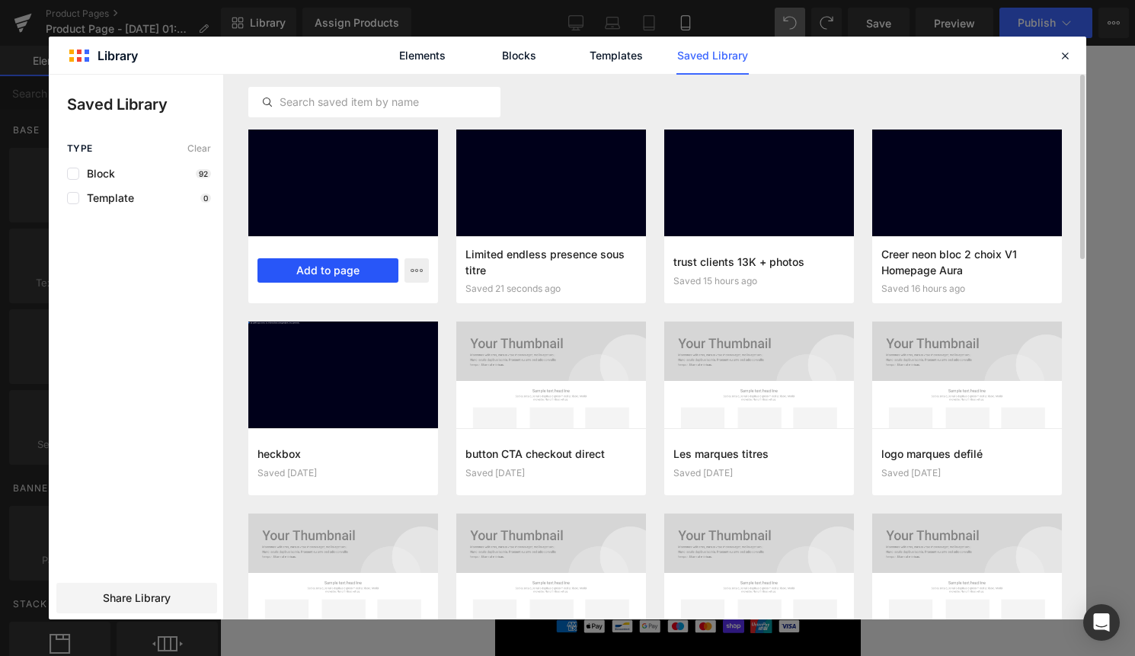
click at [366, 277] on button "Add to page" at bounding box center [328, 270] width 141 height 24
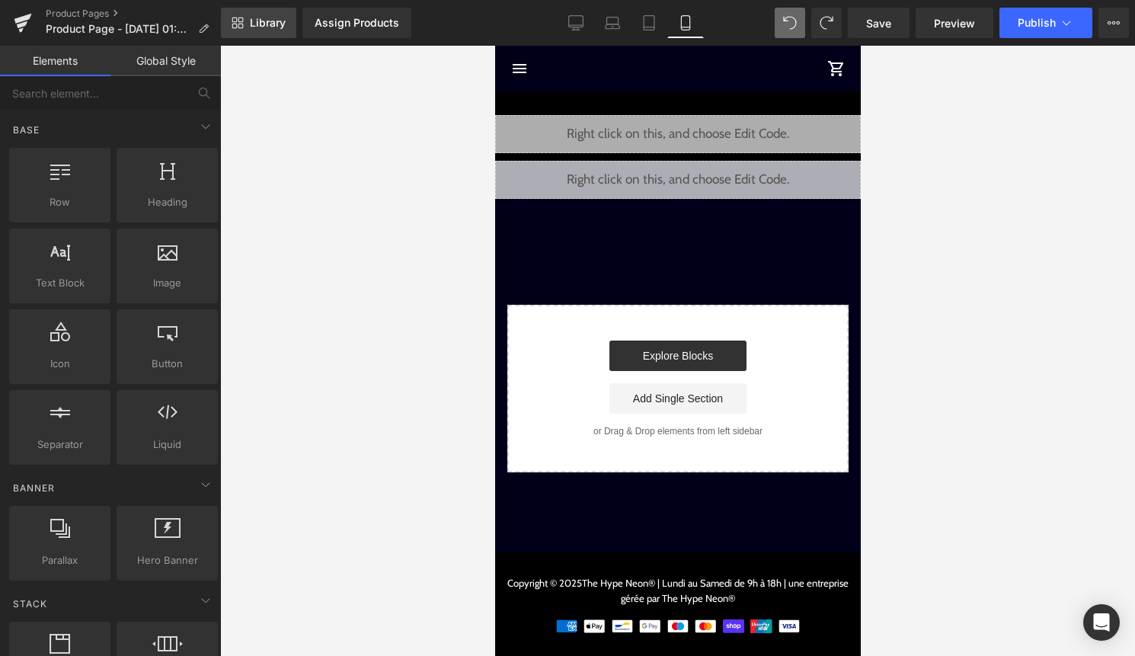
click at [282, 19] on span "Library" at bounding box center [268, 23] width 36 height 14
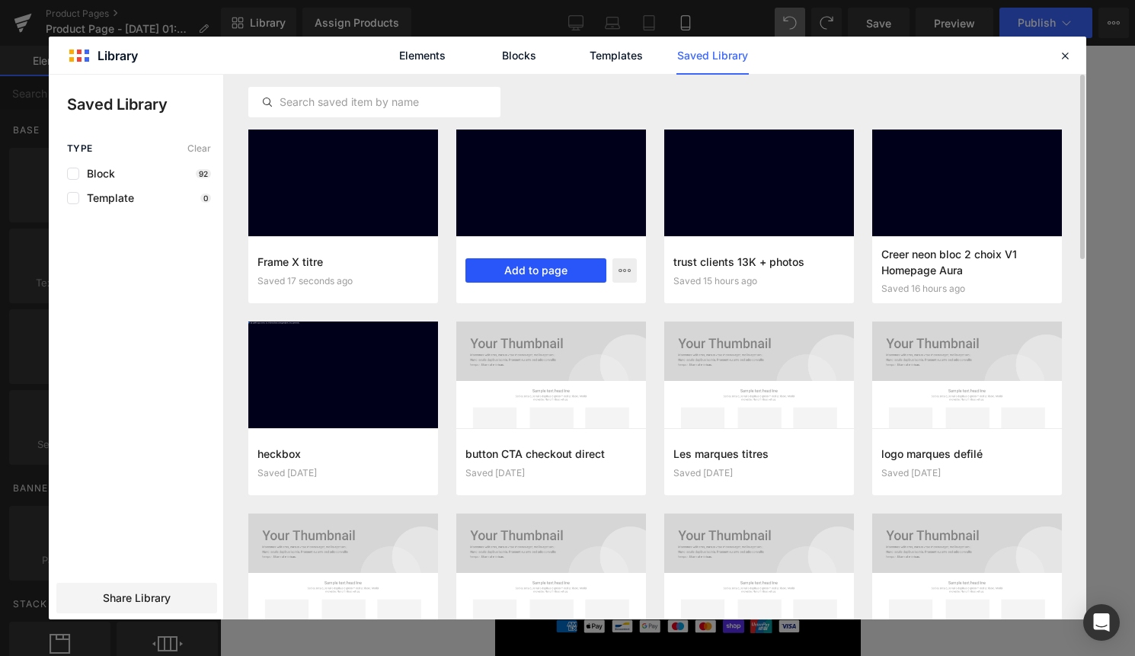
click at [560, 261] on button "Add to page" at bounding box center [536, 270] width 141 height 24
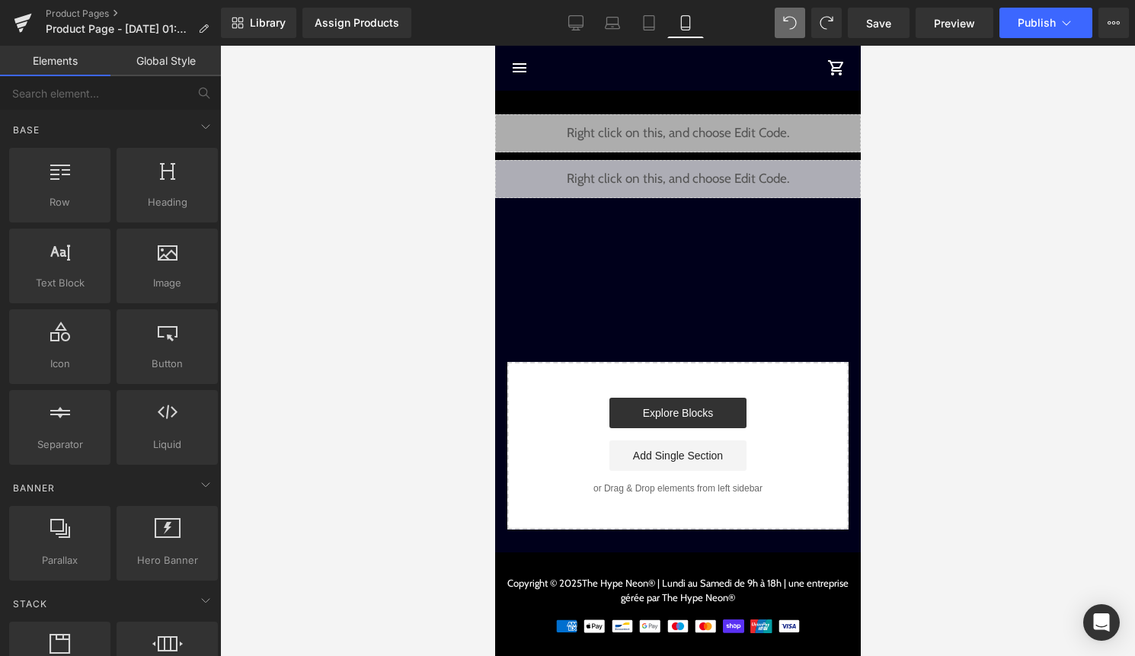
scroll to position [1, 0]
click at [1039, 11] on button "Publish" at bounding box center [1046, 23] width 93 height 30
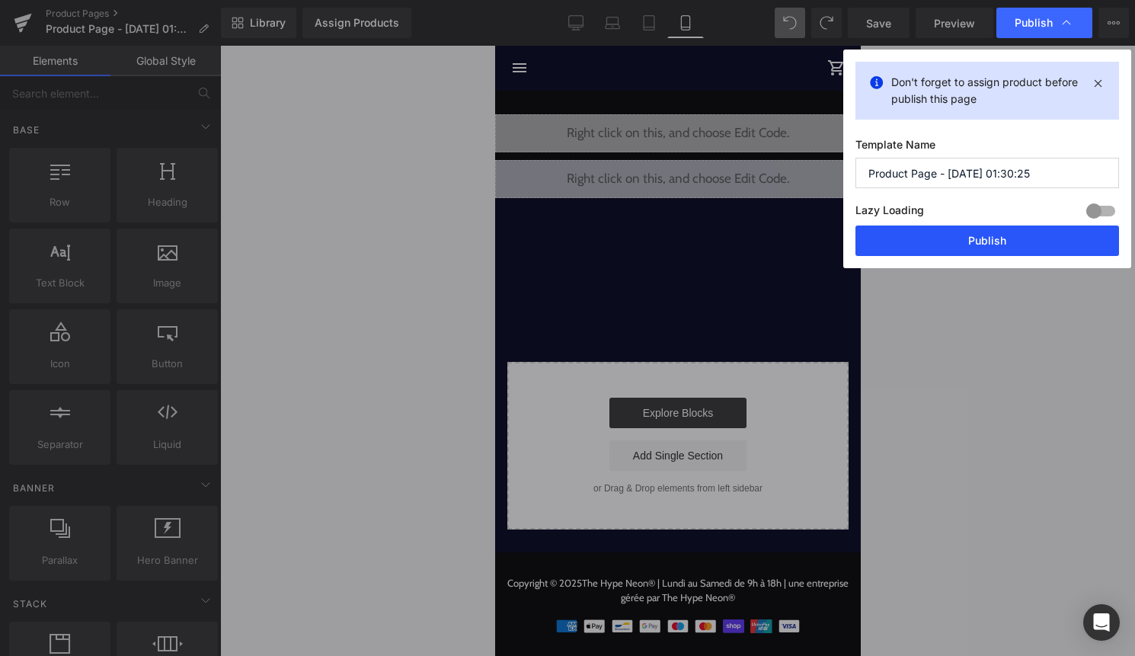
click at [983, 238] on button "Publish" at bounding box center [988, 241] width 264 height 30
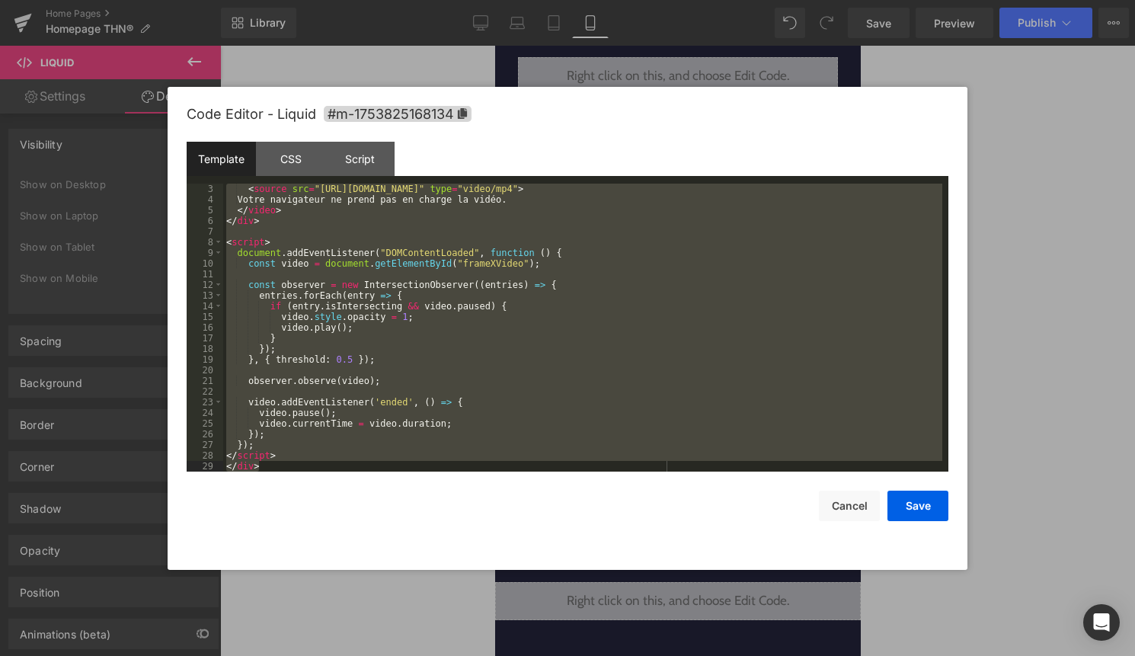
scroll to position [53, 0]
click at [850, 505] on button "Cancel" at bounding box center [849, 506] width 61 height 30
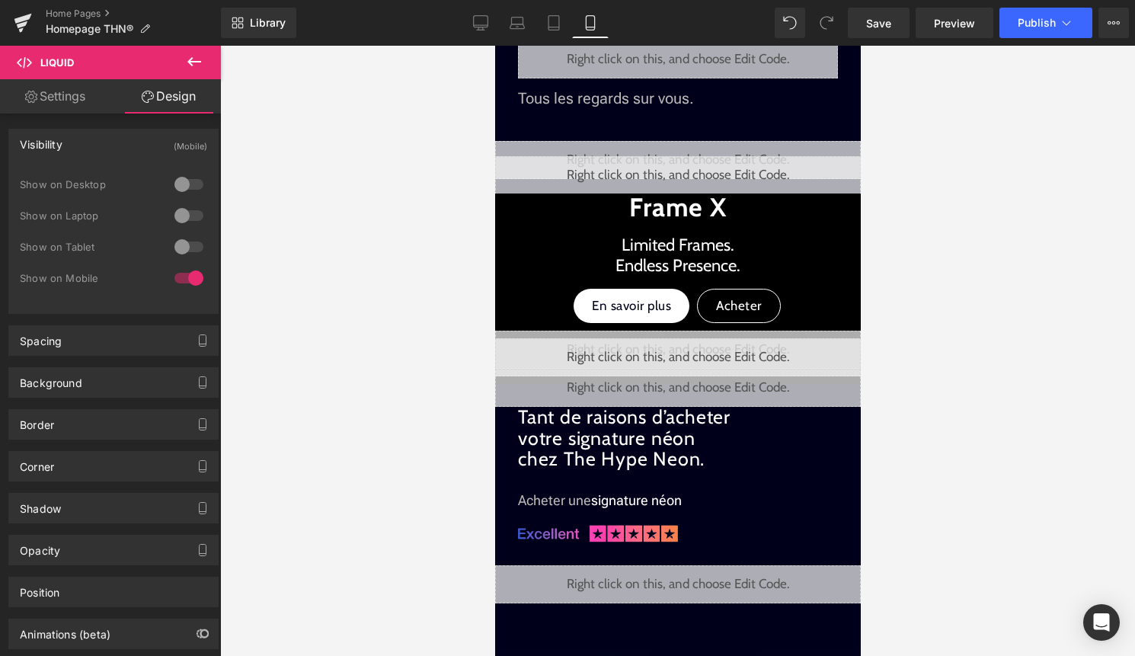
scroll to position [706, 0]
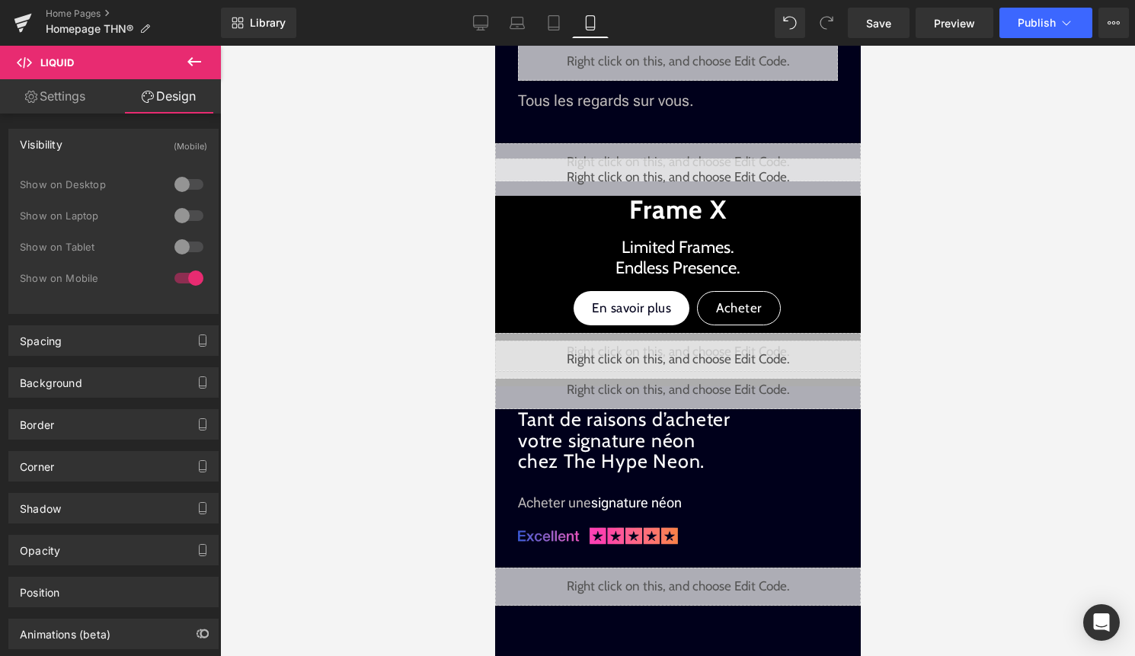
click at [950, 280] on div at bounding box center [677, 351] width 915 height 610
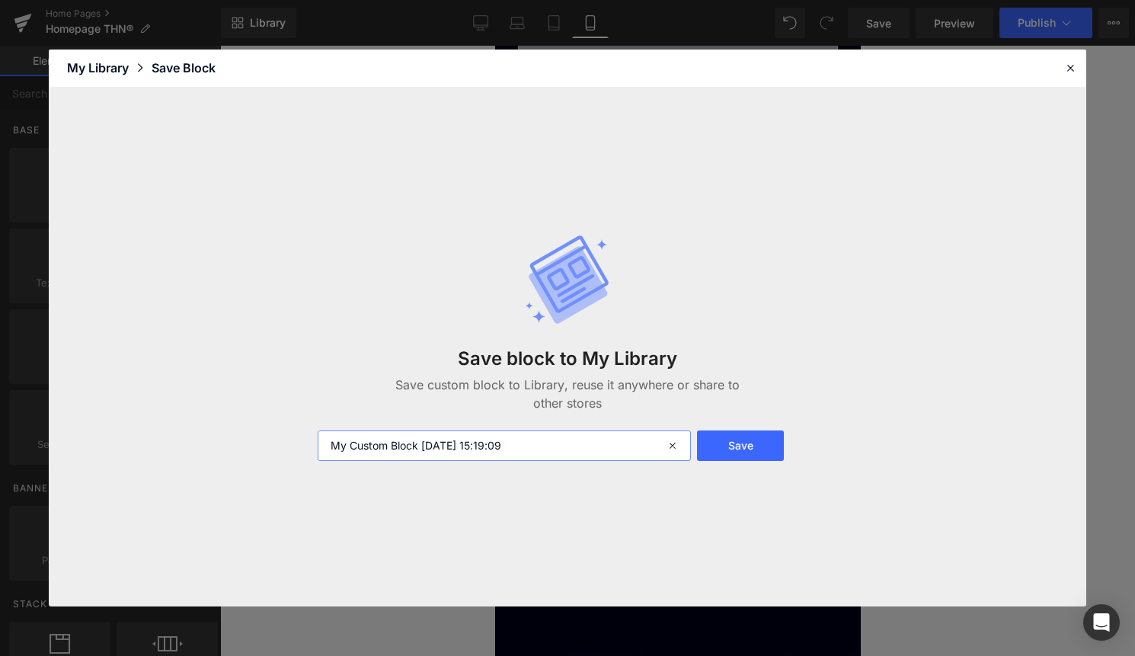
drag, startPoint x: 535, startPoint y: 452, endPoint x: 155, endPoint y: 442, distance: 380.3
click at [156, 442] on div "Save block to My Library Save custom block to Library, reuse it anywhere or sha…" at bounding box center [568, 348] width 1038 height 520
type input "Limited endless presence sous titre"
click at [761, 443] on button "Save" at bounding box center [740, 445] width 87 height 30
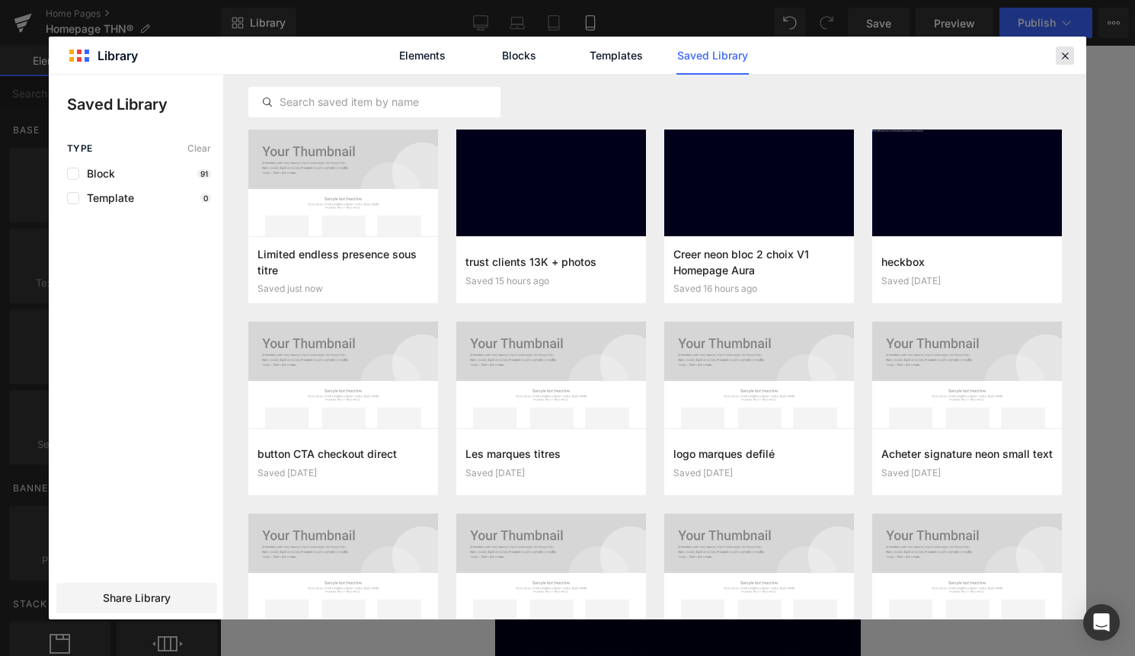
click at [1067, 56] on icon at bounding box center [1065, 56] width 14 height 14
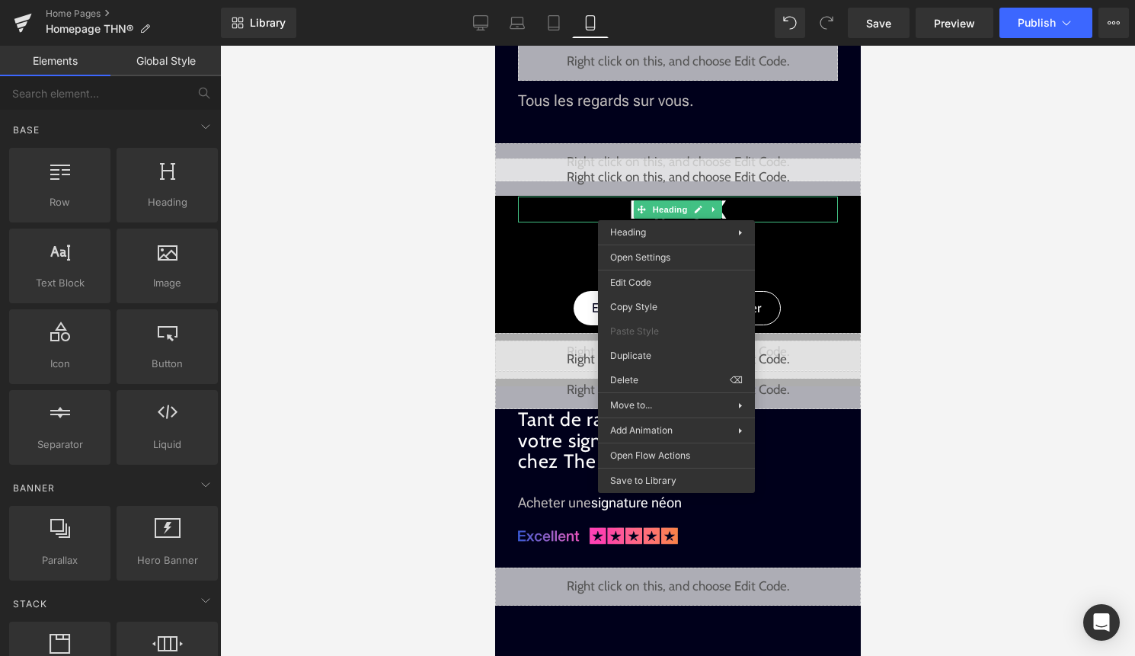
drag, startPoint x: 1110, startPoint y: 527, endPoint x: 615, endPoint y: 482, distance: 497.4
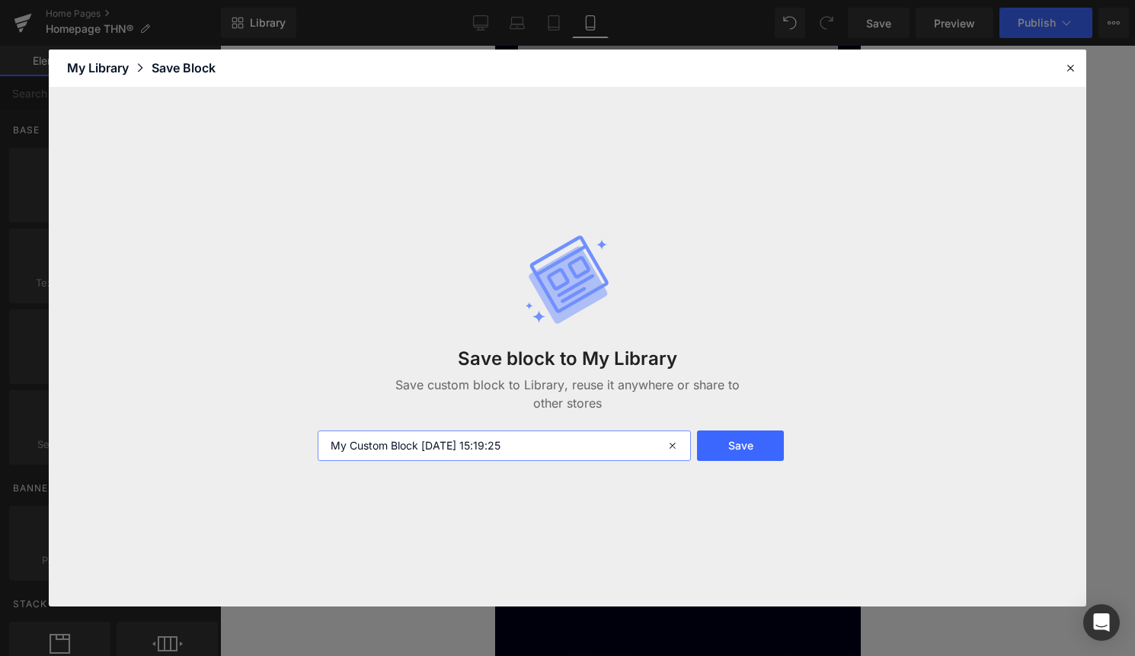
drag, startPoint x: 532, startPoint y: 459, endPoint x: 293, endPoint y: 449, distance: 239.5
click at [299, 451] on div "Save block to My Library Save custom block to Library, reuse it anywhere or sha…" at bounding box center [568, 348] width 1038 height 520
type input "Frame X titre"
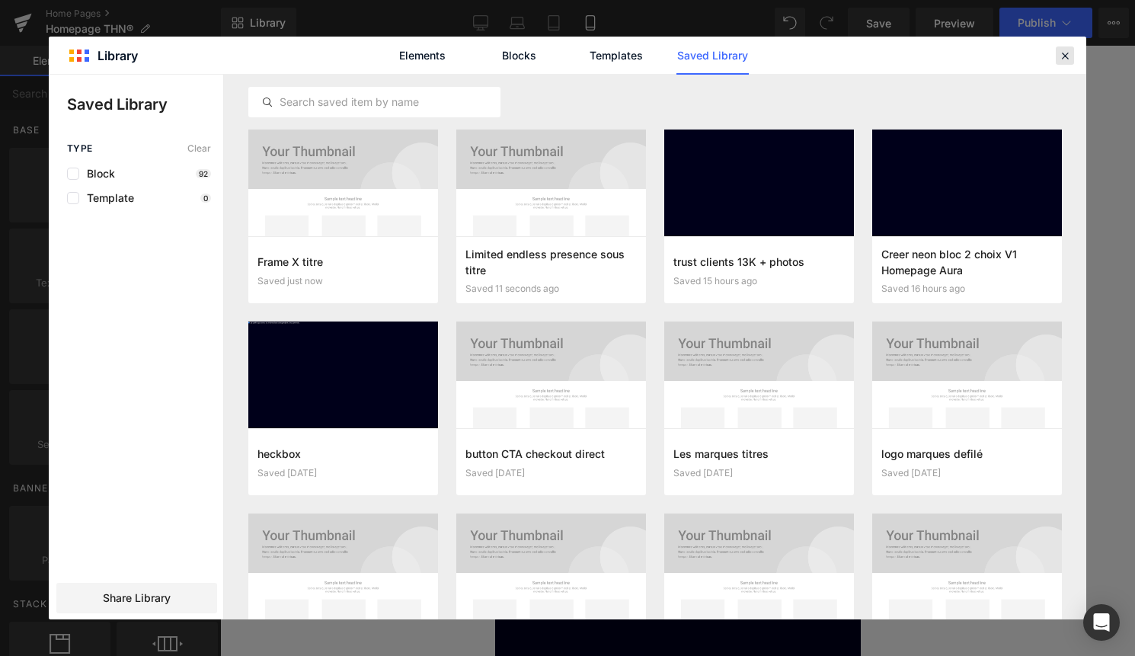
click at [1060, 52] on icon at bounding box center [1065, 56] width 14 height 14
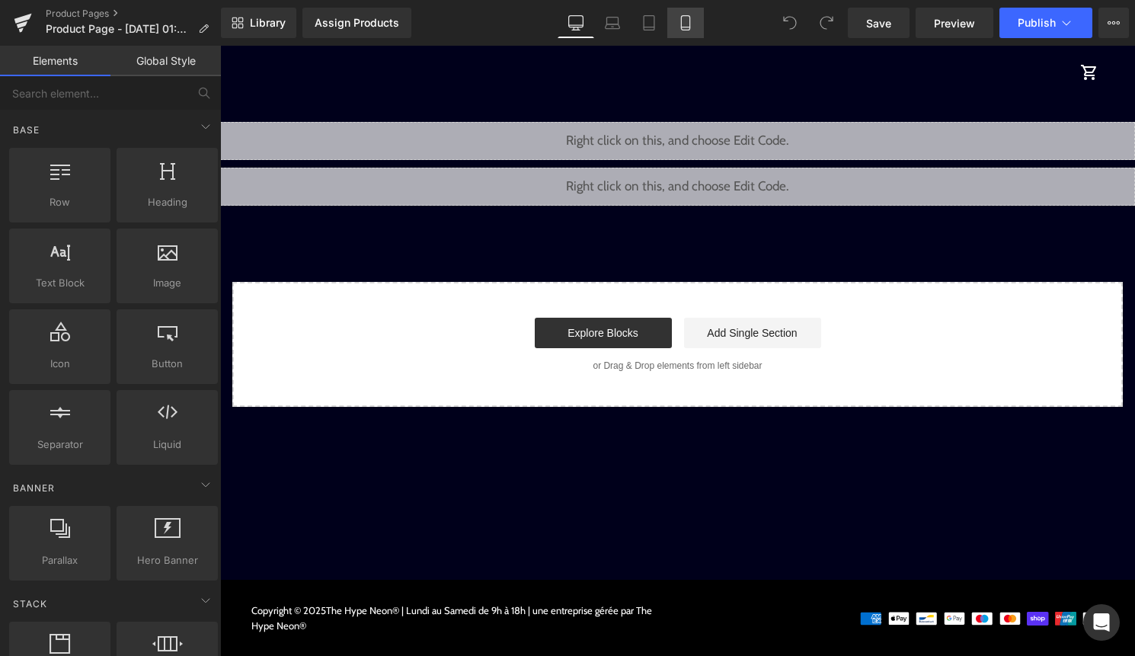
click at [687, 26] on icon at bounding box center [685, 22] width 15 height 15
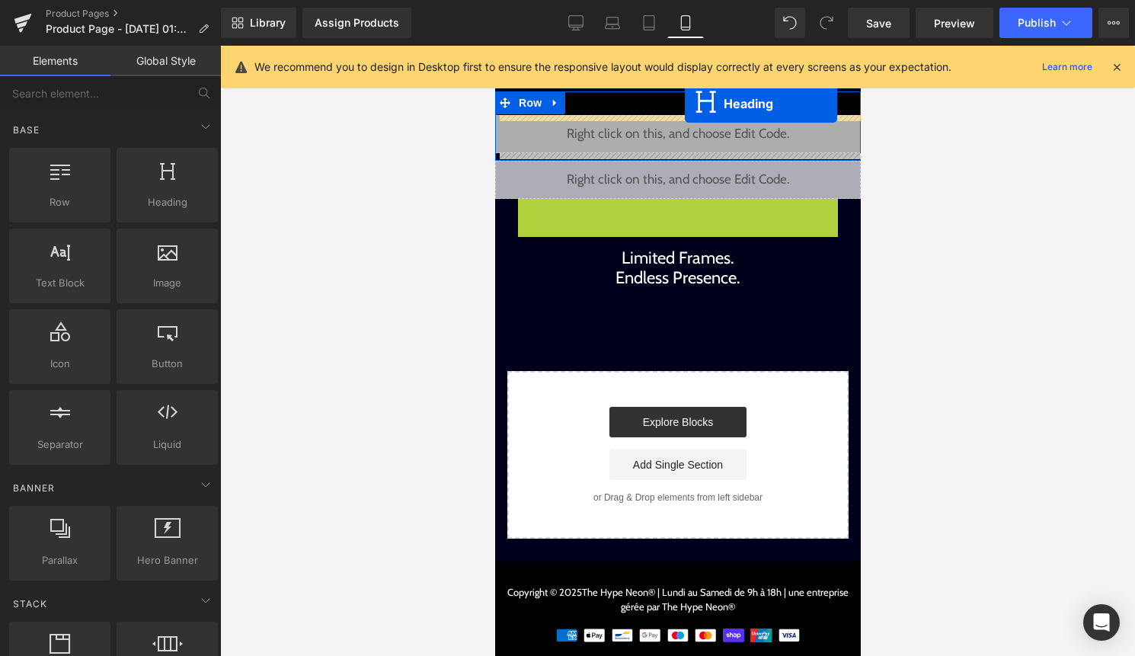
drag, startPoint x: 677, startPoint y: 210, endPoint x: 684, endPoint y: 104, distance: 106.9
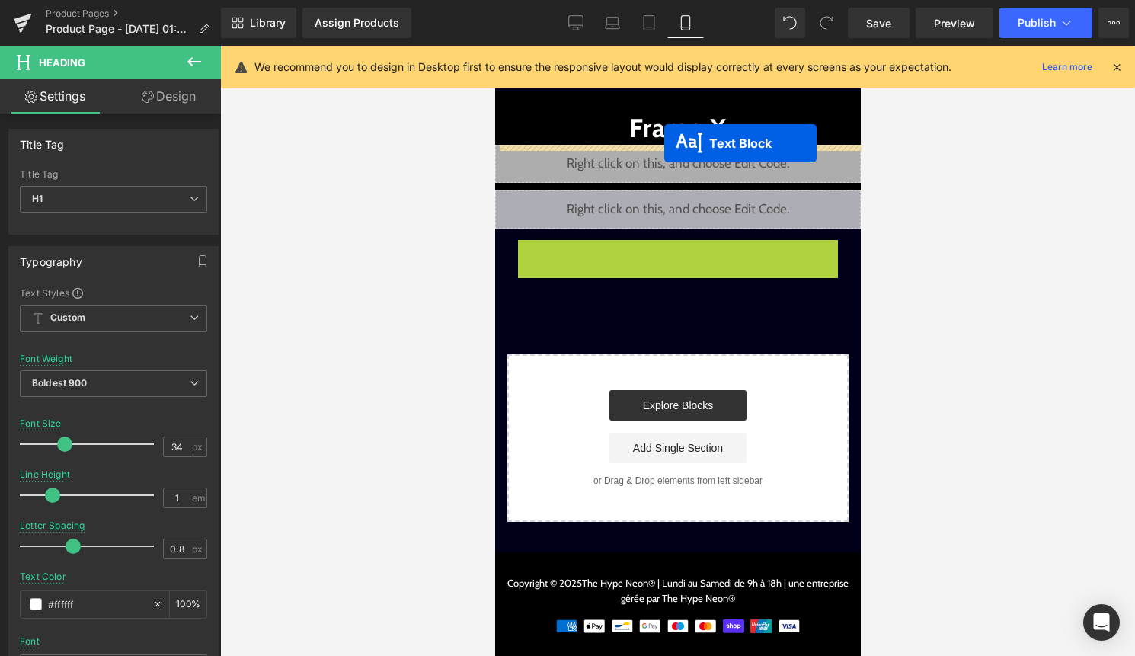
drag, startPoint x: 647, startPoint y: 259, endPoint x: 664, endPoint y: 142, distance: 117.8
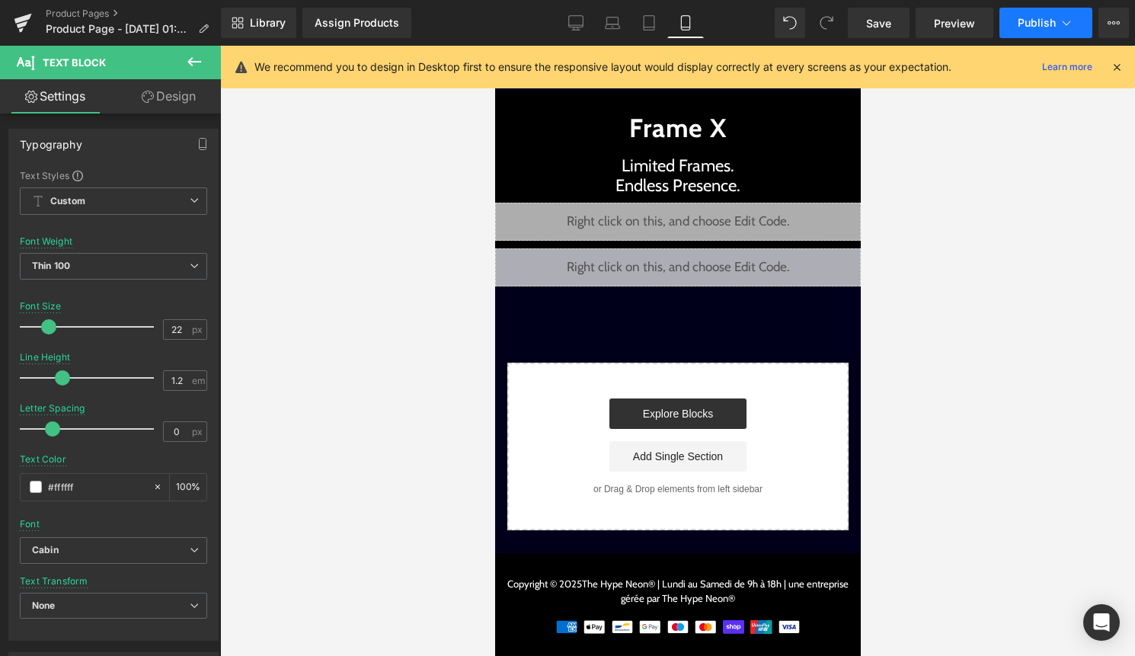
click at [1031, 34] on button "Publish" at bounding box center [1046, 23] width 93 height 30
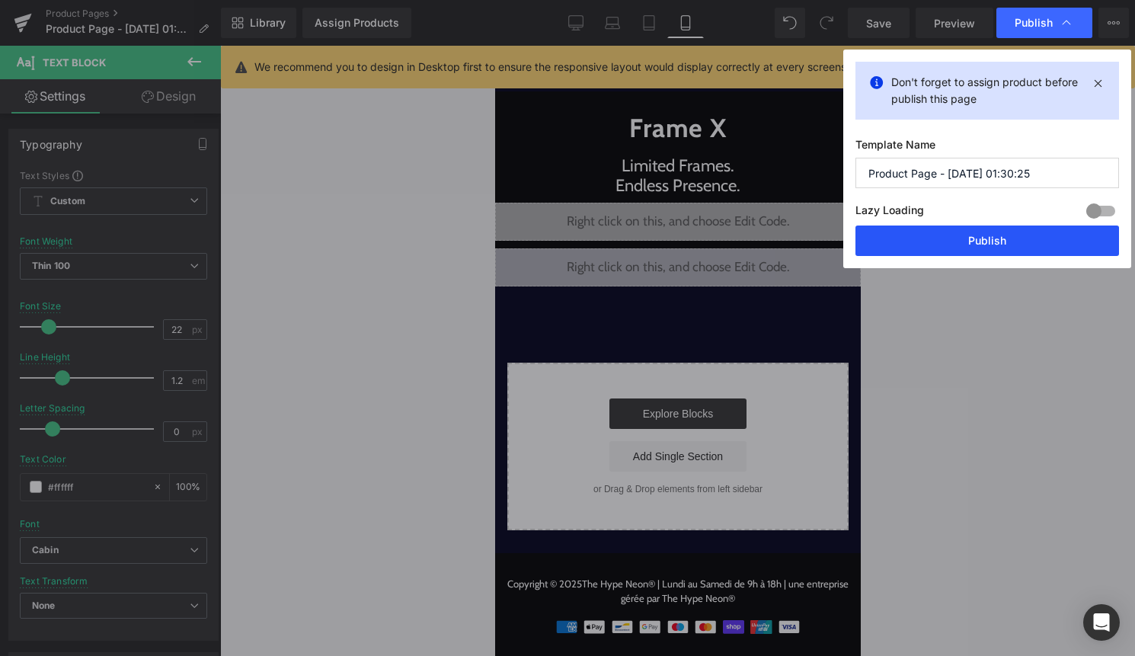
click at [1007, 235] on button "Publish" at bounding box center [988, 241] width 264 height 30
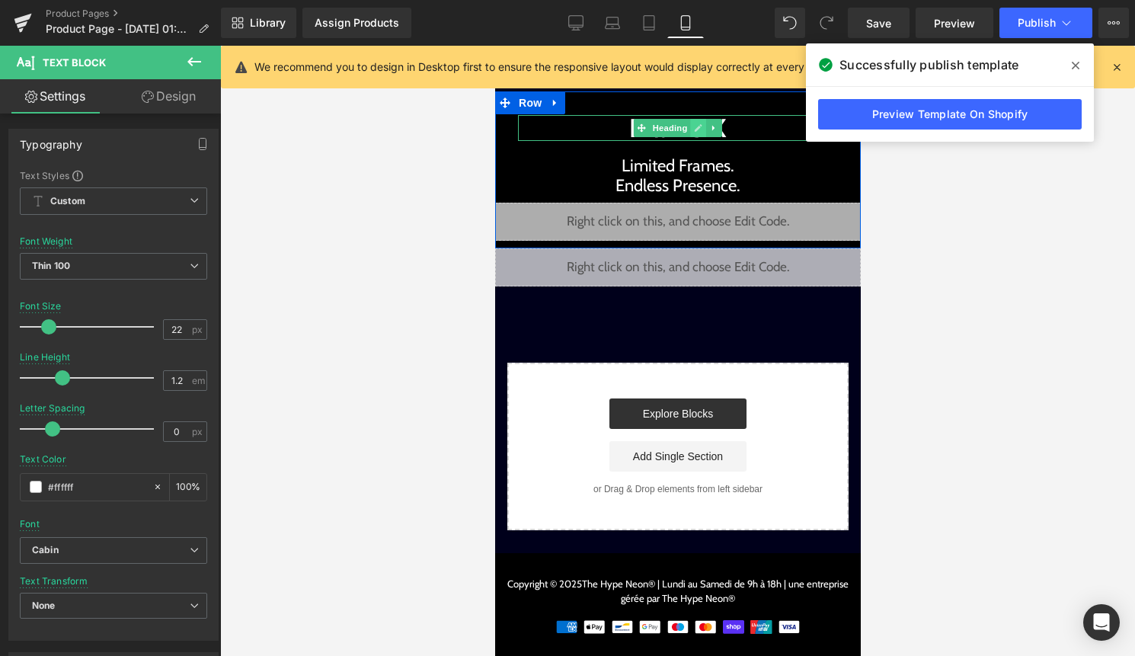
click at [696, 130] on icon at bounding box center [698, 128] width 8 height 8
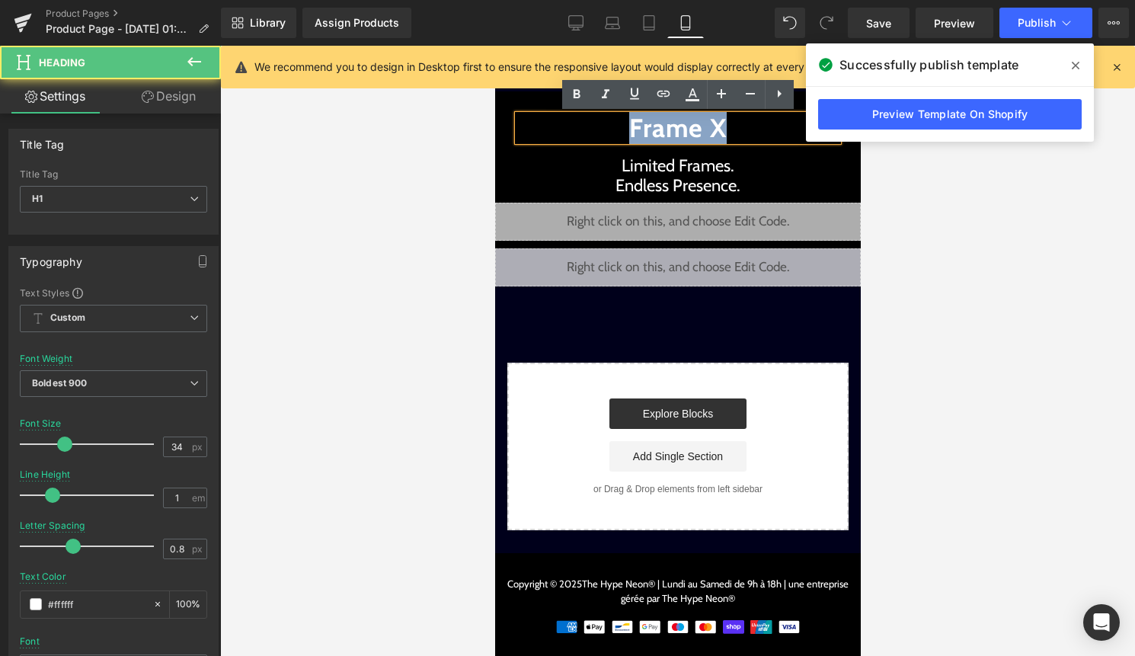
drag, startPoint x: 729, startPoint y: 133, endPoint x: 615, endPoint y: 133, distance: 114.3
click at [615, 133] on h1 "Frame X" at bounding box center [677, 128] width 320 height 26
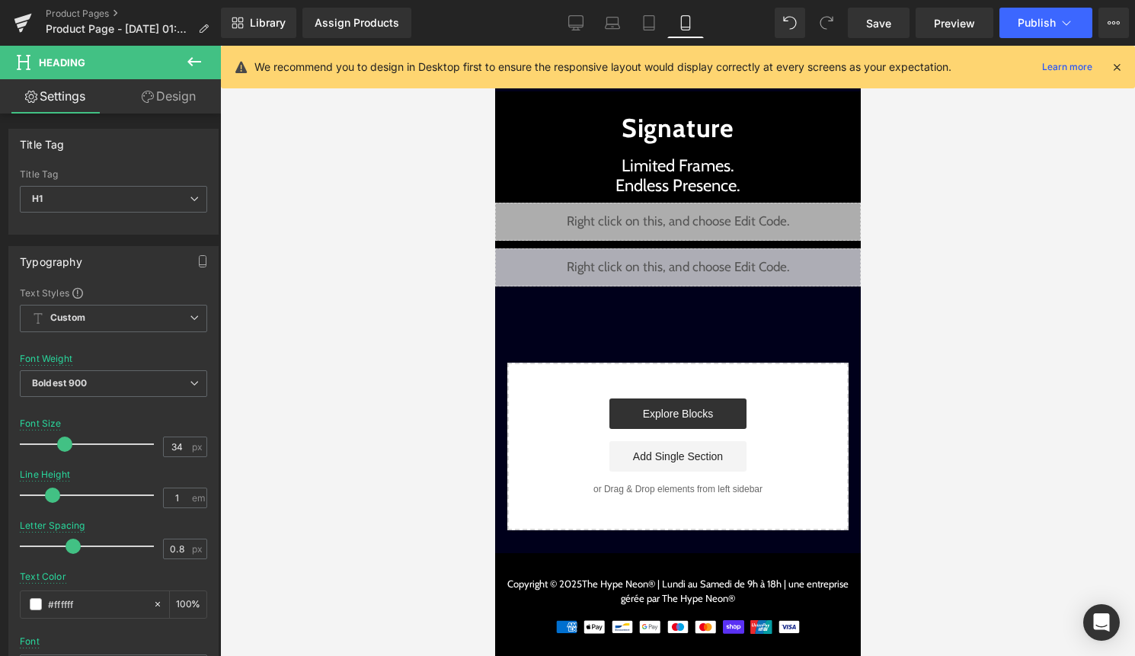
click at [1003, 206] on div at bounding box center [677, 351] width 915 height 610
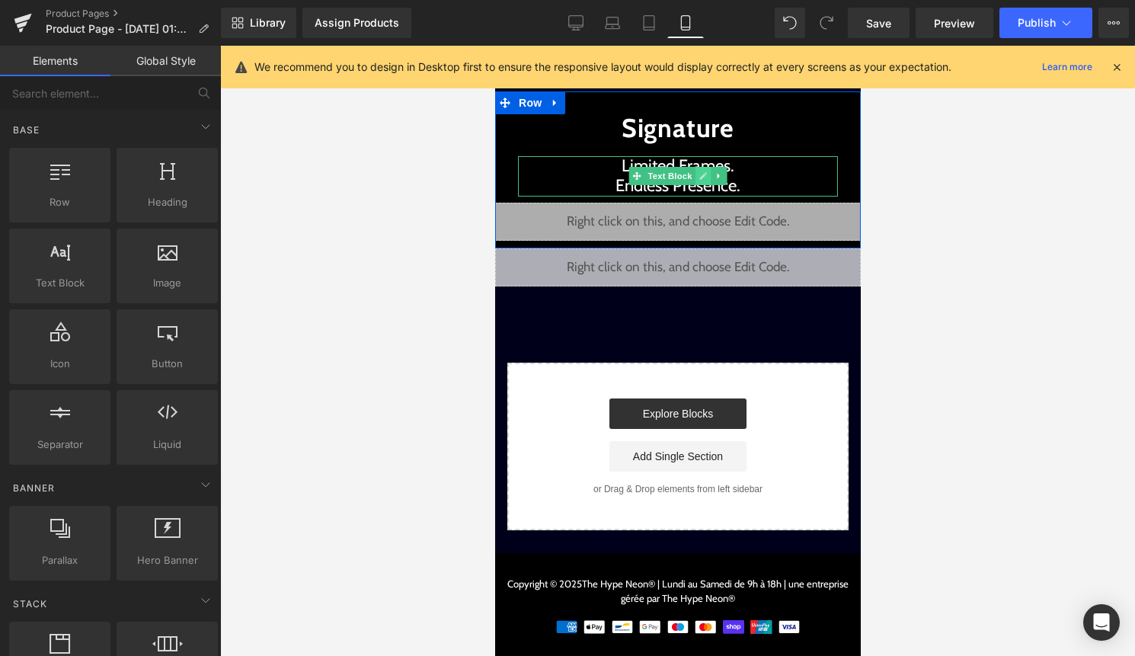
click at [706, 171] on icon at bounding box center [703, 175] width 8 height 9
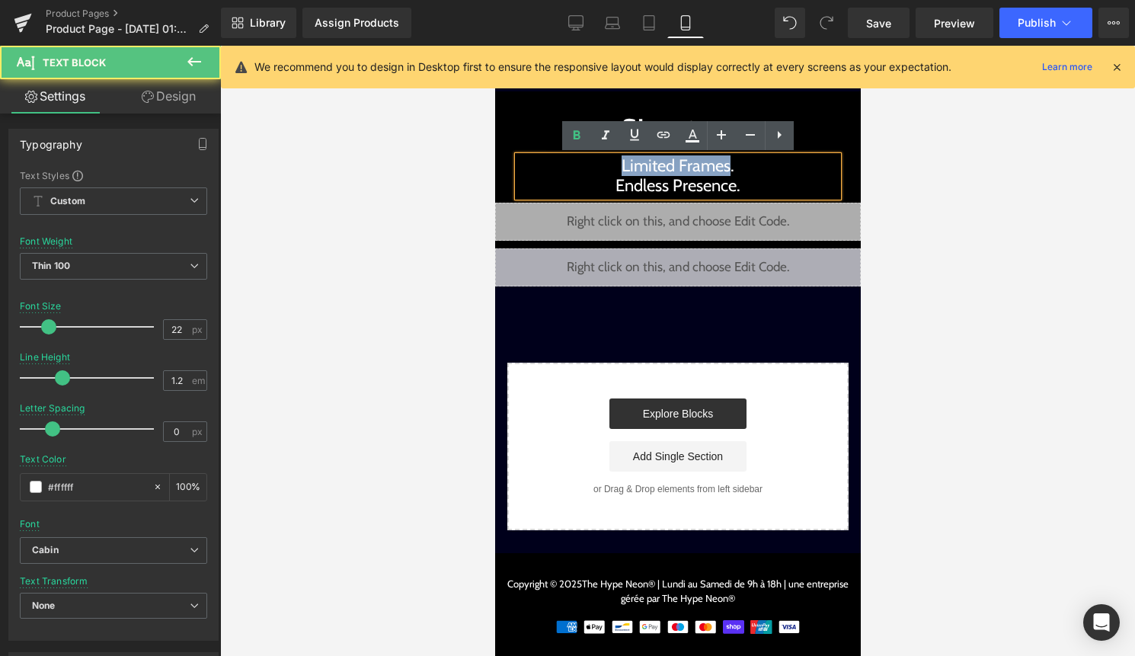
drag, startPoint x: 731, startPoint y: 167, endPoint x: 613, endPoint y: 168, distance: 117.3
click at [613, 168] on p "Limited Frames. Endless Presence." at bounding box center [677, 176] width 320 height 40
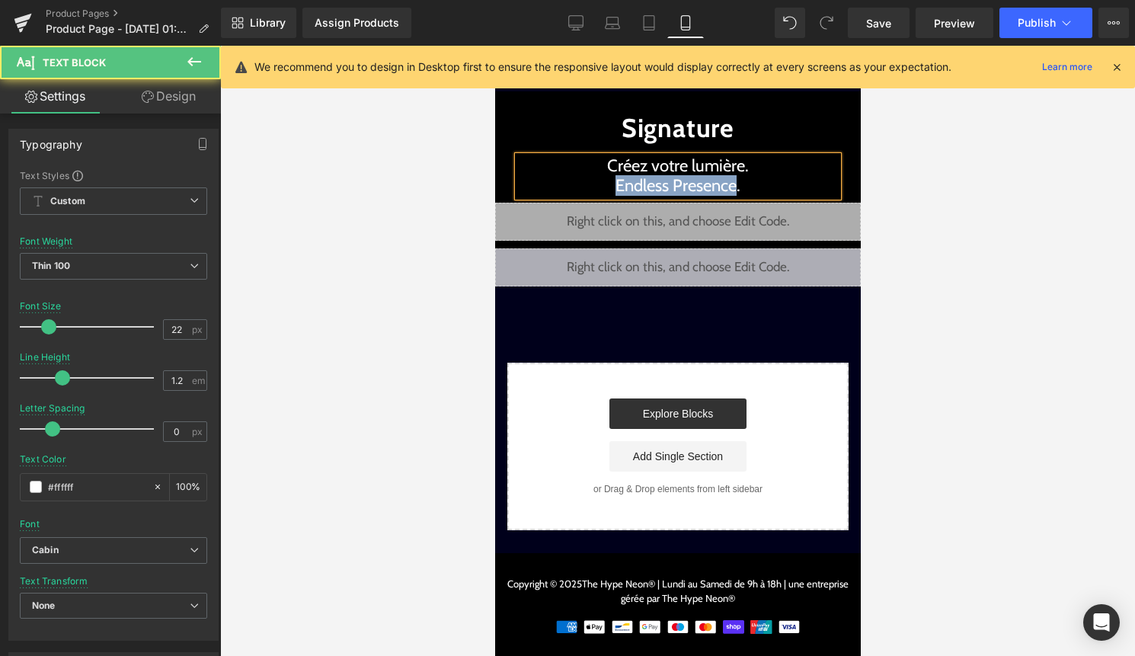
drag, startPoint x: 619, startPoint y: 181, endPoint x: 735, endPoint y: 182, distance: 116.6
click at [735, 182] on p "Créez votre lumière. Endless Presence." at bounding box center [677, 176] width 320 height 40
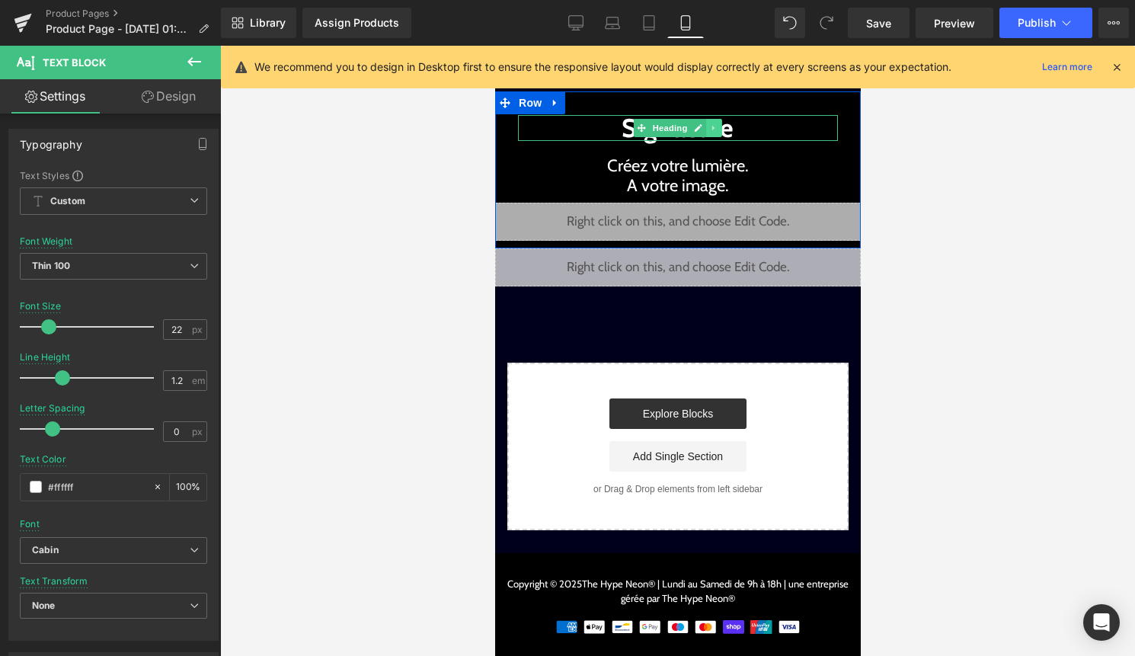
click at [706, 135] on link at bounding box center [714, 128] width 16 height 18
click at [674, 130] on icon at bounding box center [674, 127] width 8 height 9
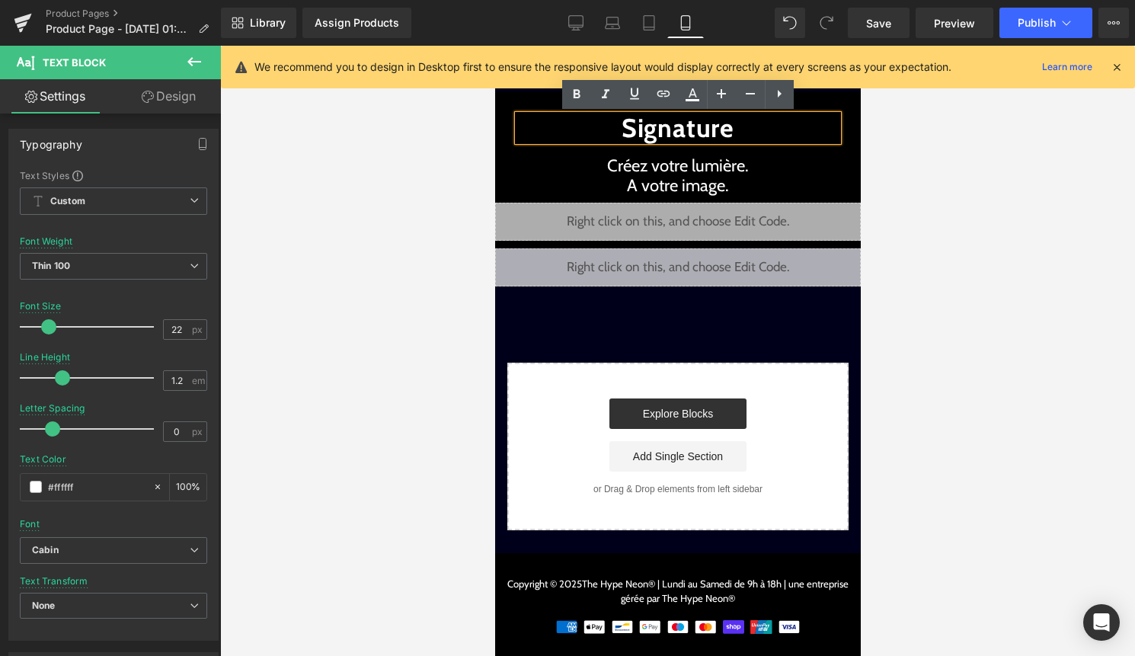
click at [620, 125] on h1 "Signature" at bounding box center [677, 128] width 320 height 26
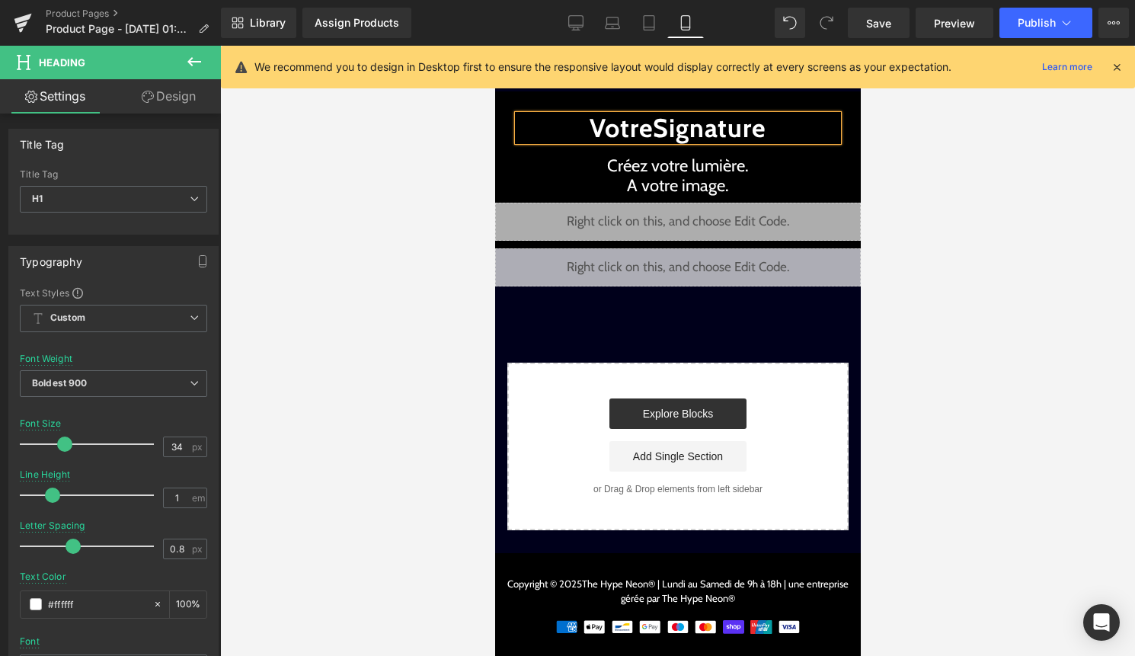
click at [802, 124] on h1 "Votre Signature" at bounding box center [677, 128] width 320 height 26
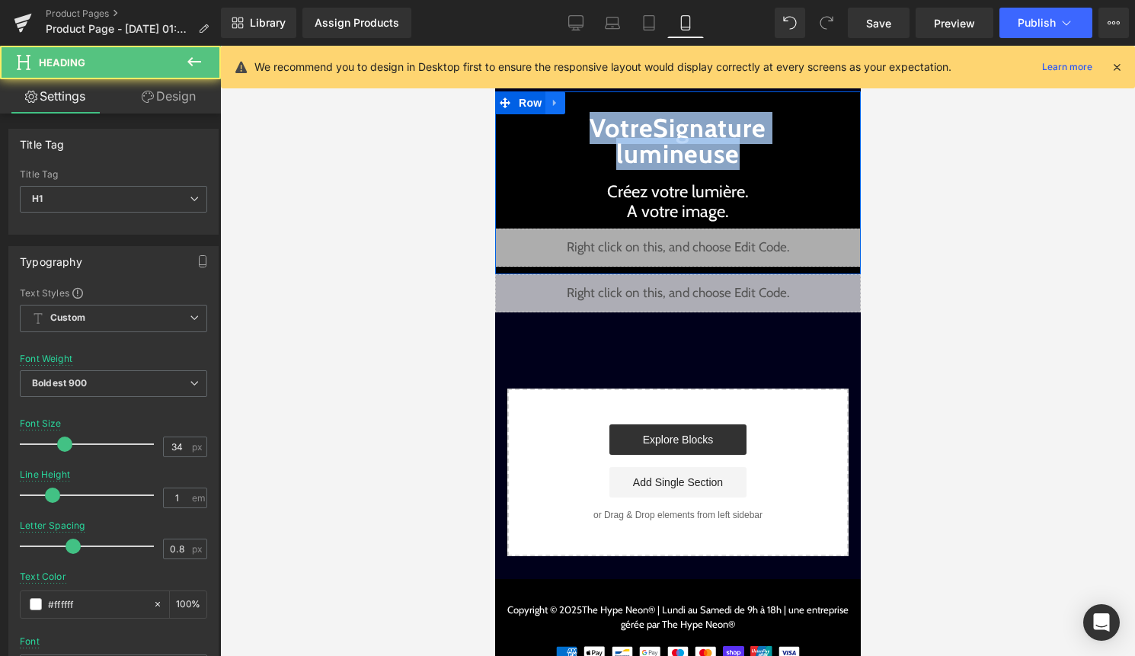
drag, startPoint x: 756, startPoint y: 155, endPoint x: 551, endPoint y: 106, distance: 210.9
click at [552, 106] on div "Votre Signature lumineuse Heading Créez votre lumière. A votre image. Text Bloc…" at bounding box center [678, 182] width 366 height 183
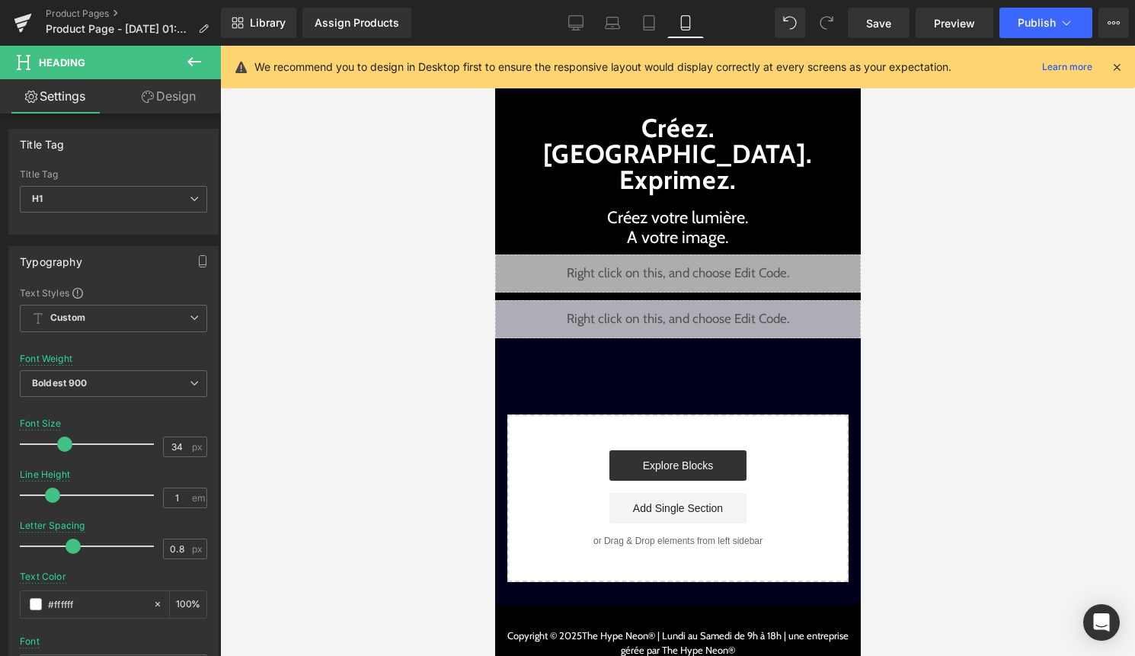
click at [982, 213] on div at bounding box center [677, 351] width 915 height 610
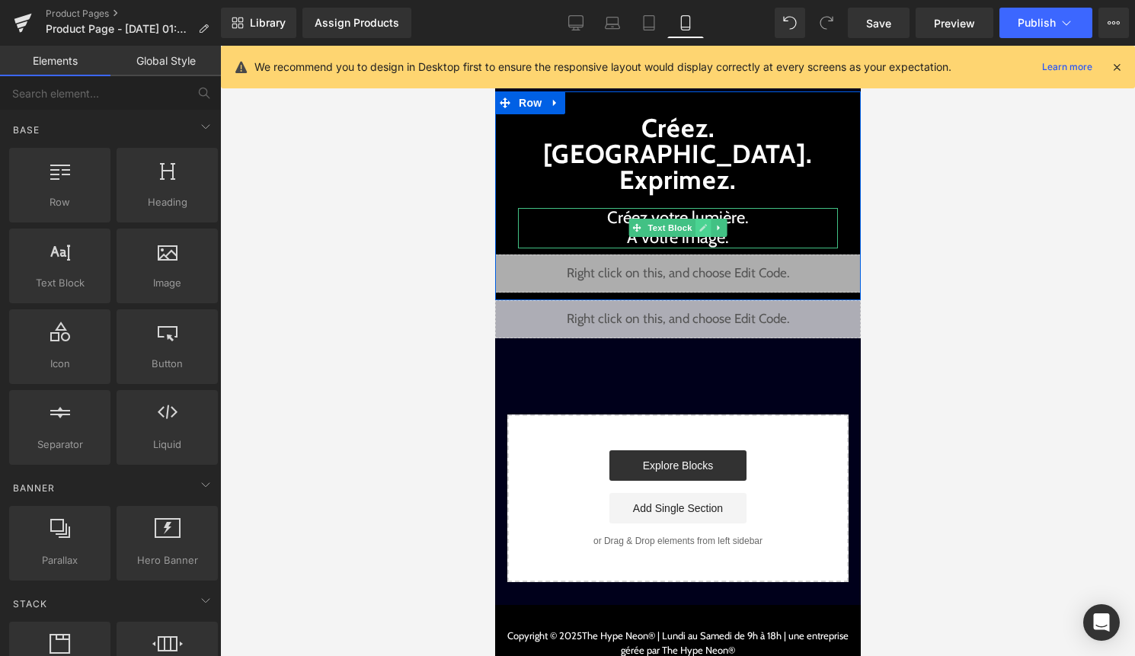
click at [703, 223] on icon at bounding box center [703, 227] width 8 height 9
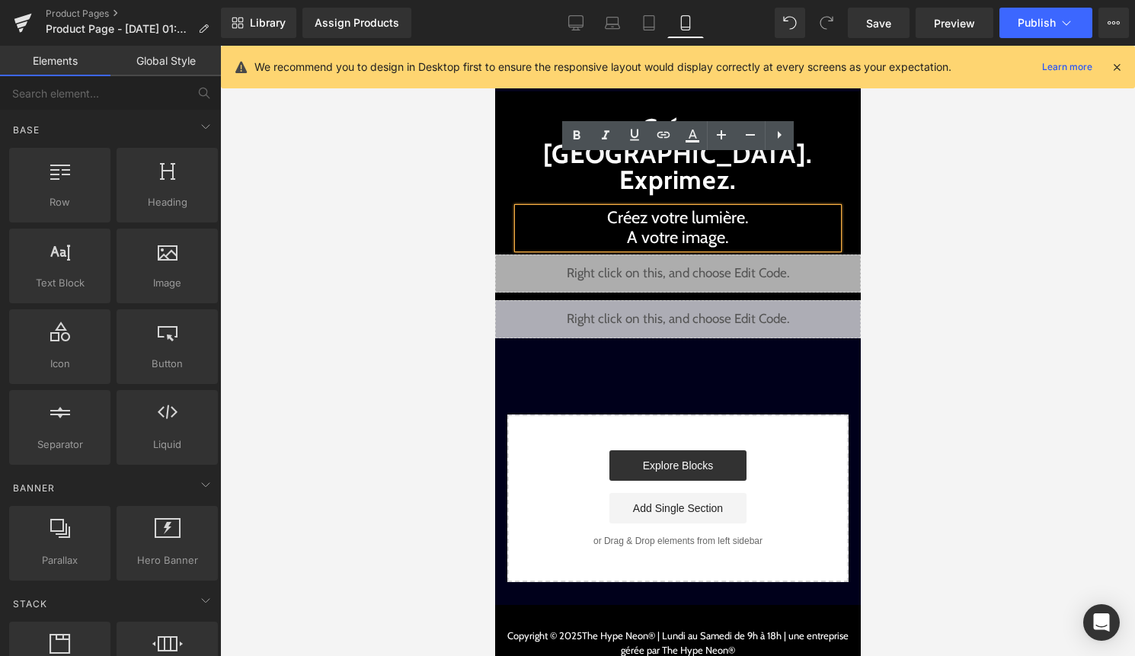
click at [731, 208] on p "Créez votre lumière. A votre image." at bounding box center [677, 228] width 320 height 40
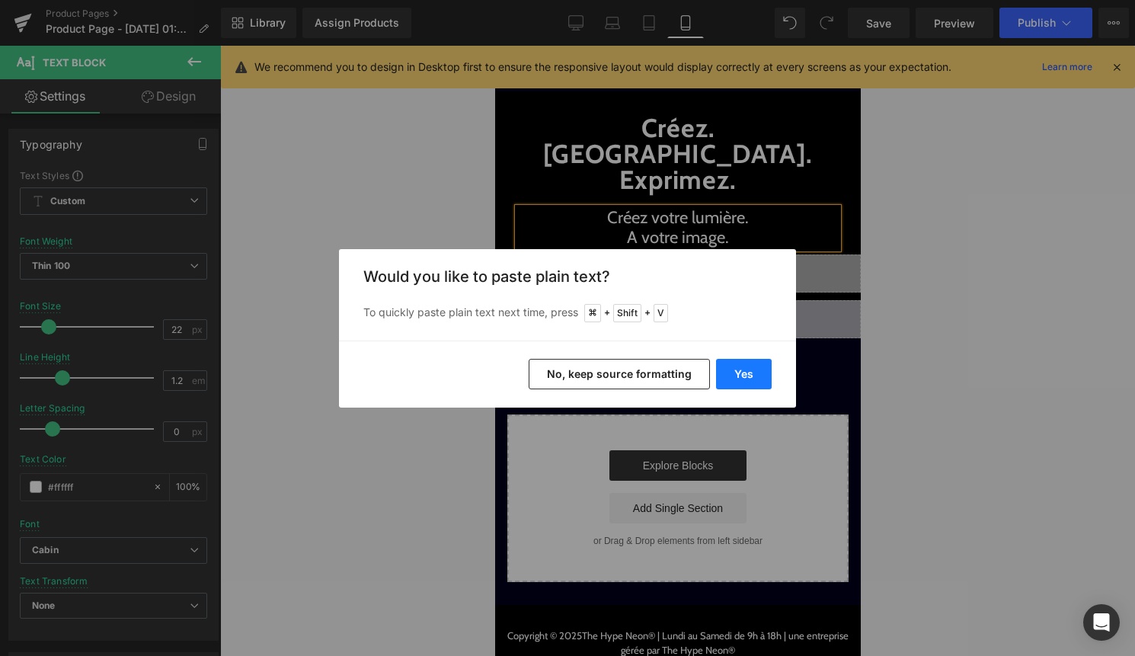
click at [745, 368] on button "Yes" at bounding box center [744, 374] width 56 height 30
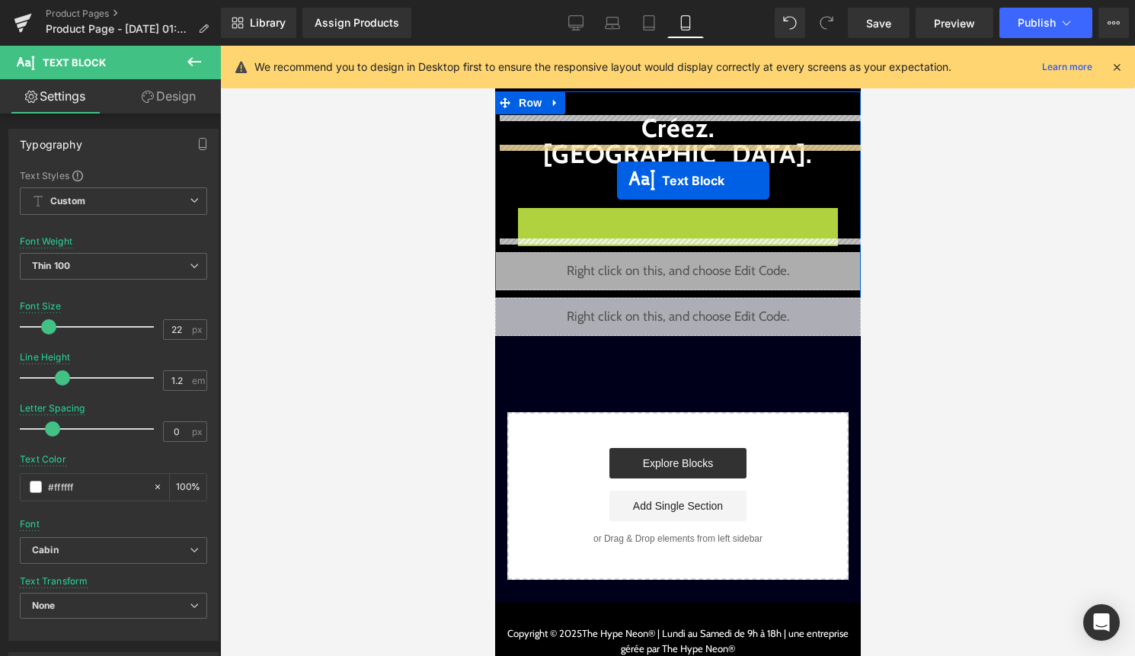
drag, startPoint x: 628, startPoint y: 188, endPoint x: 616, endPoint y: 181, distance: 13.7
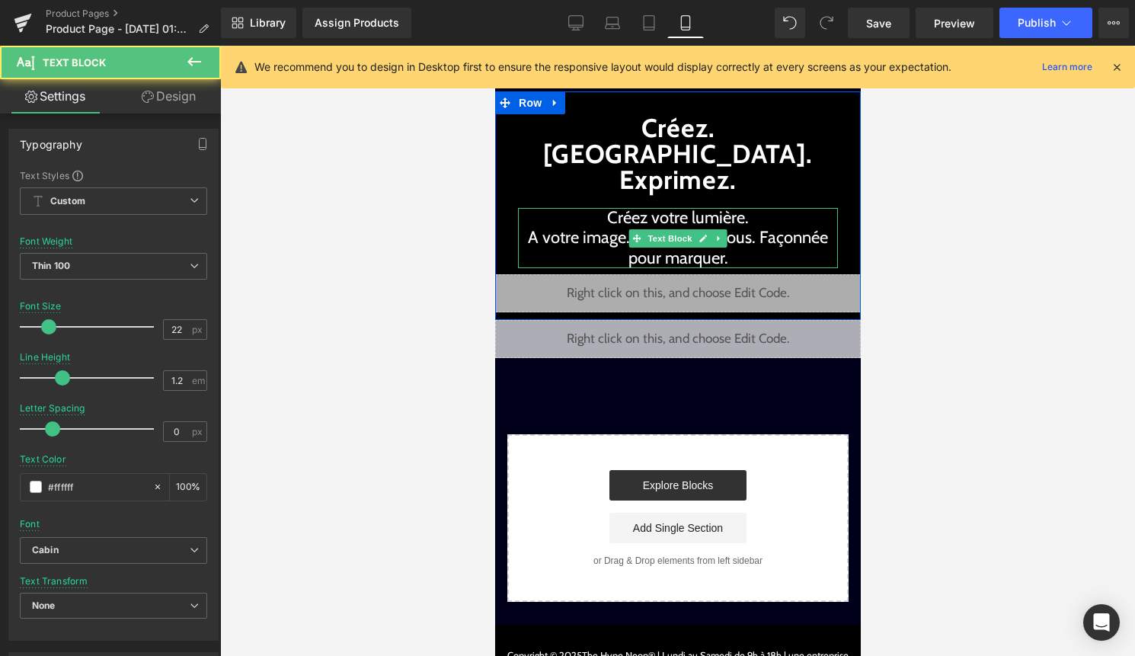
click at [606, 208] on p "Créez votre lumière. A votre image. Conçue par vous. Façonnée pour marquer." at bounding box center [677, 238] width 320 height 60
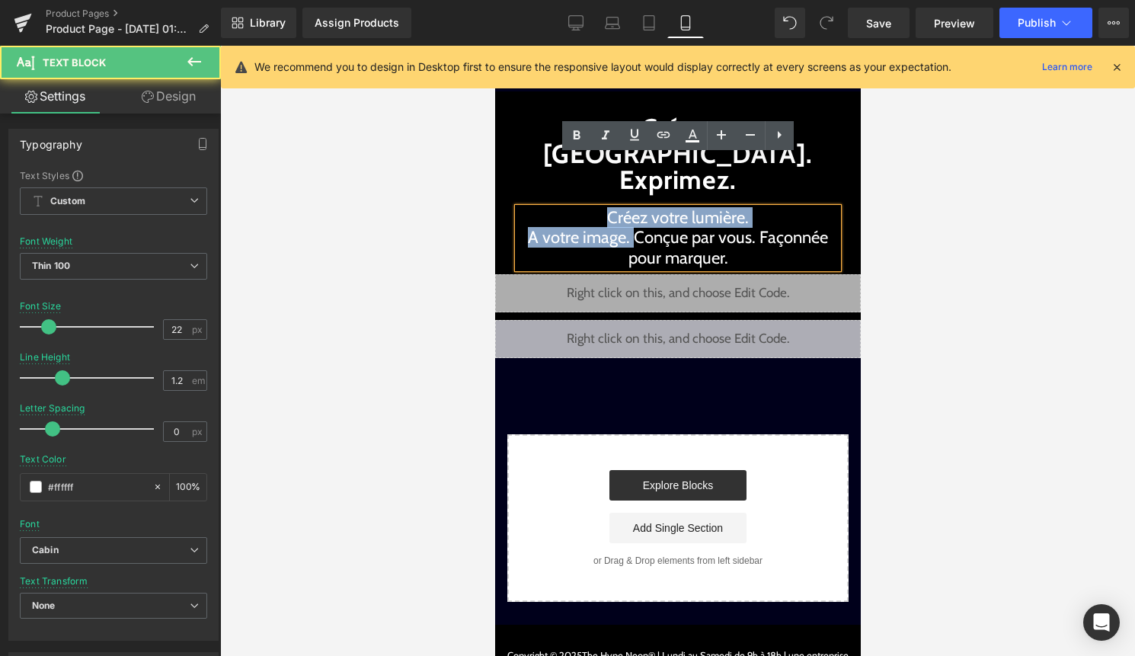
drag, startPoint x: 632, startPoint y: 187, endPoint x: 604, endPoint y: 163, distance: 37.3
click at [604, 208] on p "Créez votre lumière. A votre image. Conçue par vous. Façonnée pour marquer." at bounding box center [677, 238] width 320 height 60
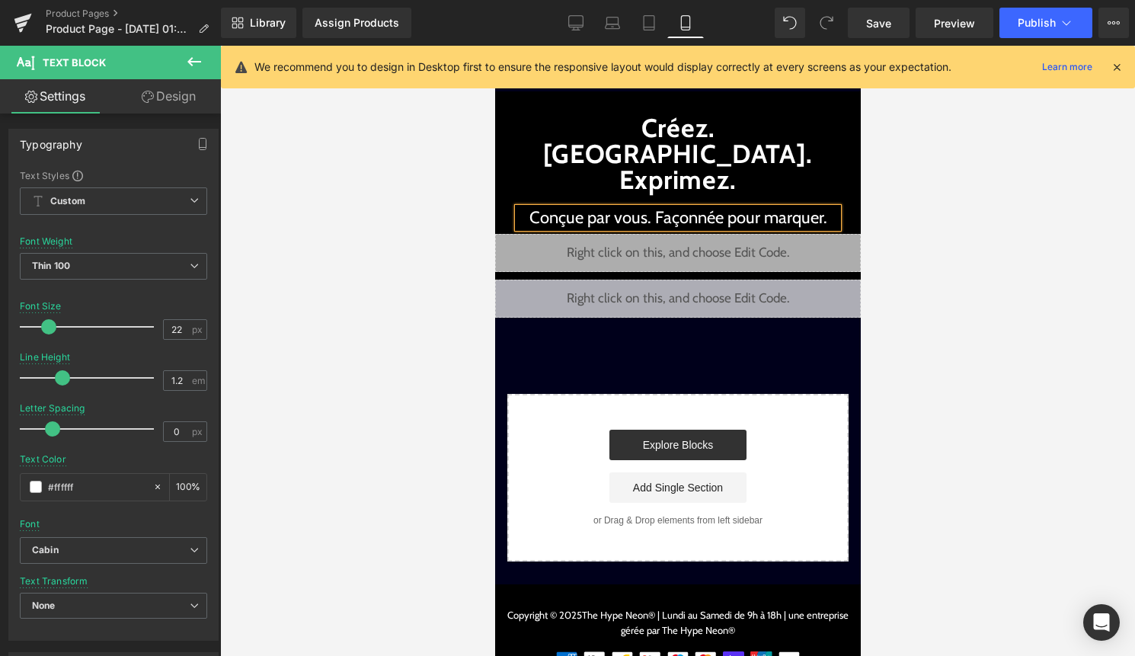
click at [993, 187] on div at bounding box center [677, 351] width 915 height 610
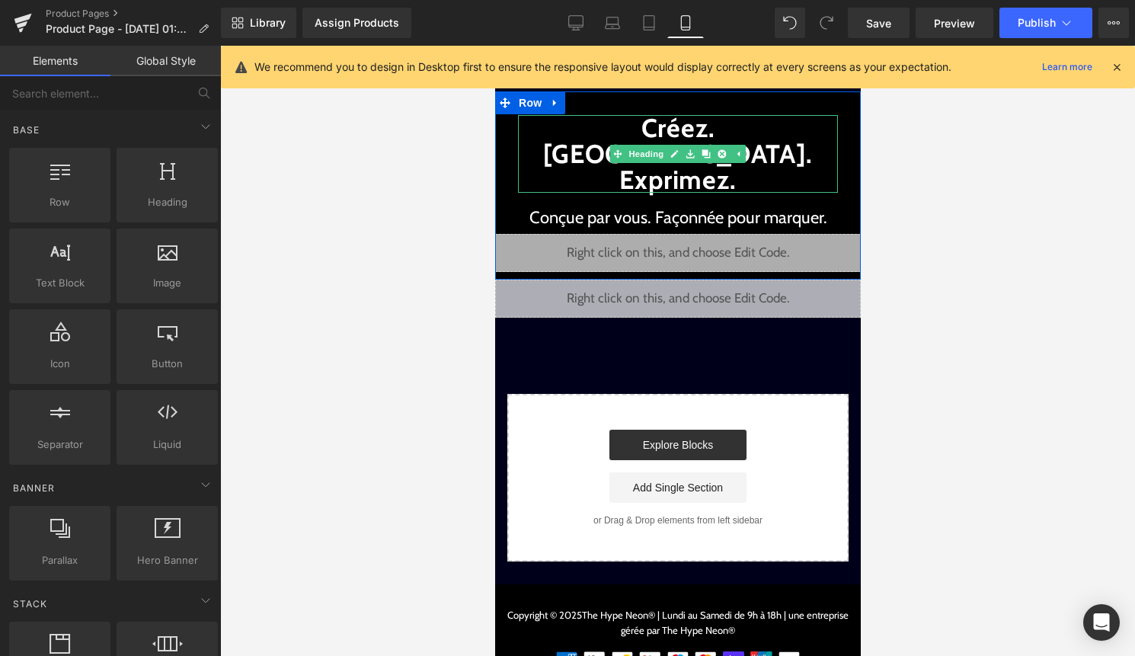
click at [597, 132] on h1 "Créez. Illuminez. Exprimez." at bounding box center [677, 154] width 320 height 78
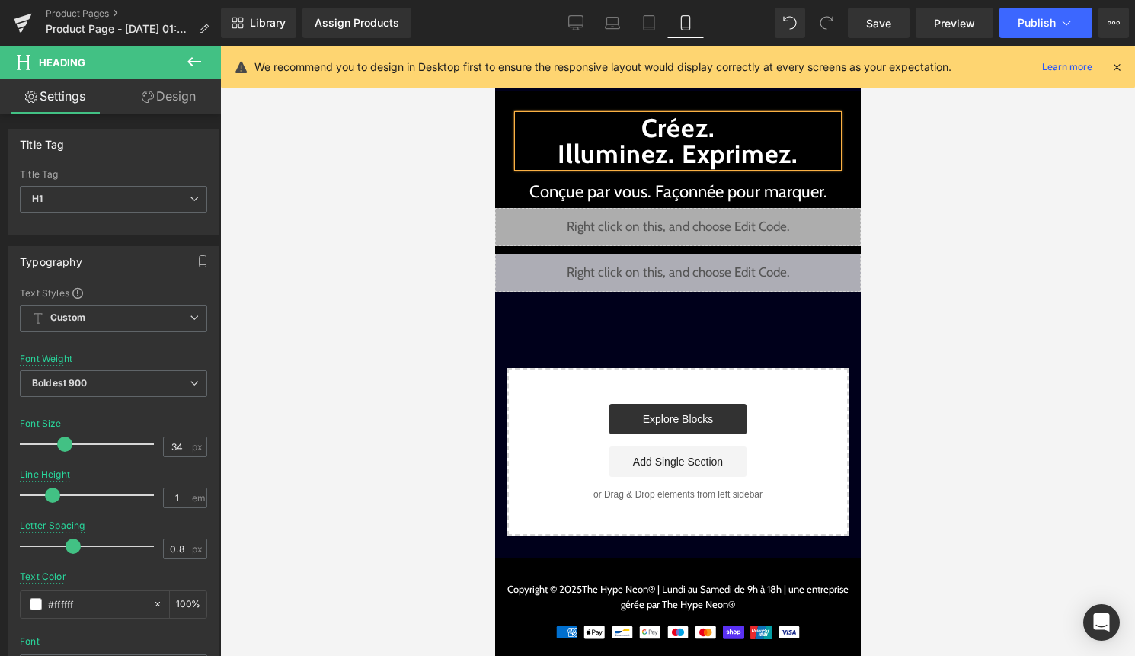
click at [680, 153] on h1 "Créez. Illuminez. Exprimez." at bounding box center [677, 141] width 320 height 52
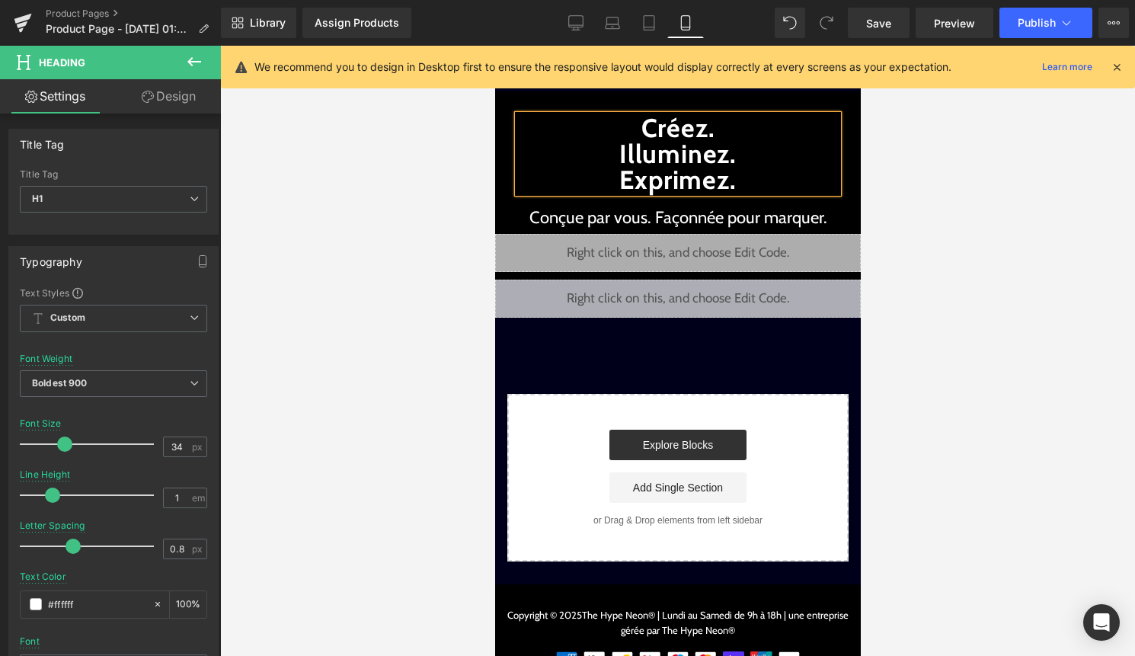
click at [1004, 218] on div at bounding box center [677, 351] width 915 height 610
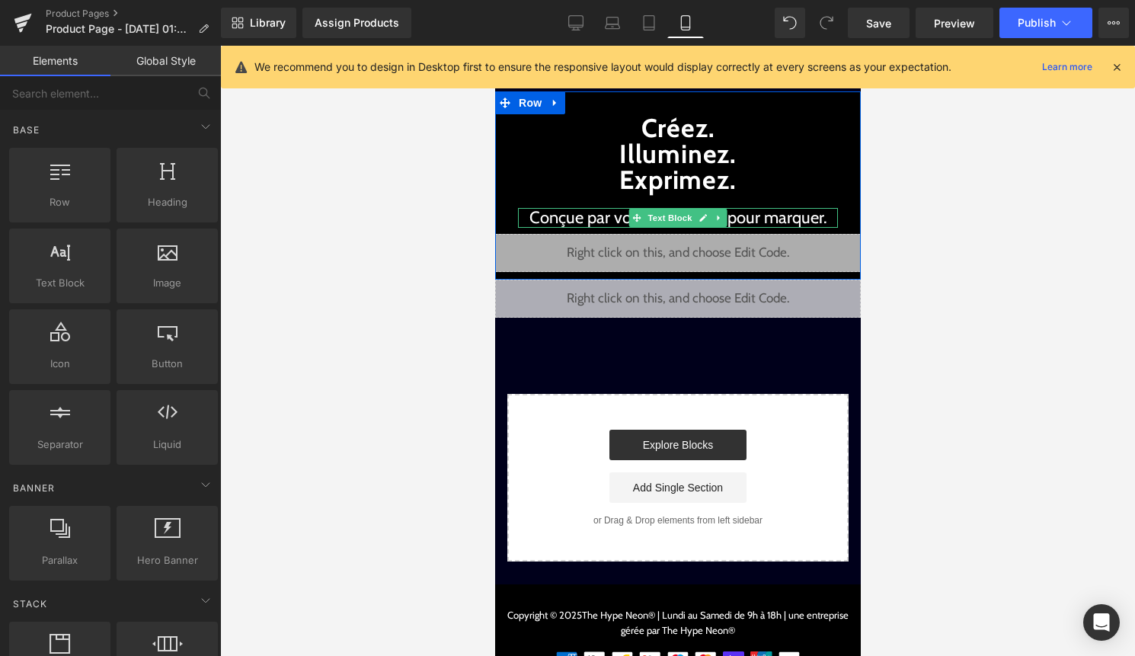
click at [788, 219] on p "Conçue par vous. Façonnée pour marquer." at bounding box center [677, 218] width 320 height 20
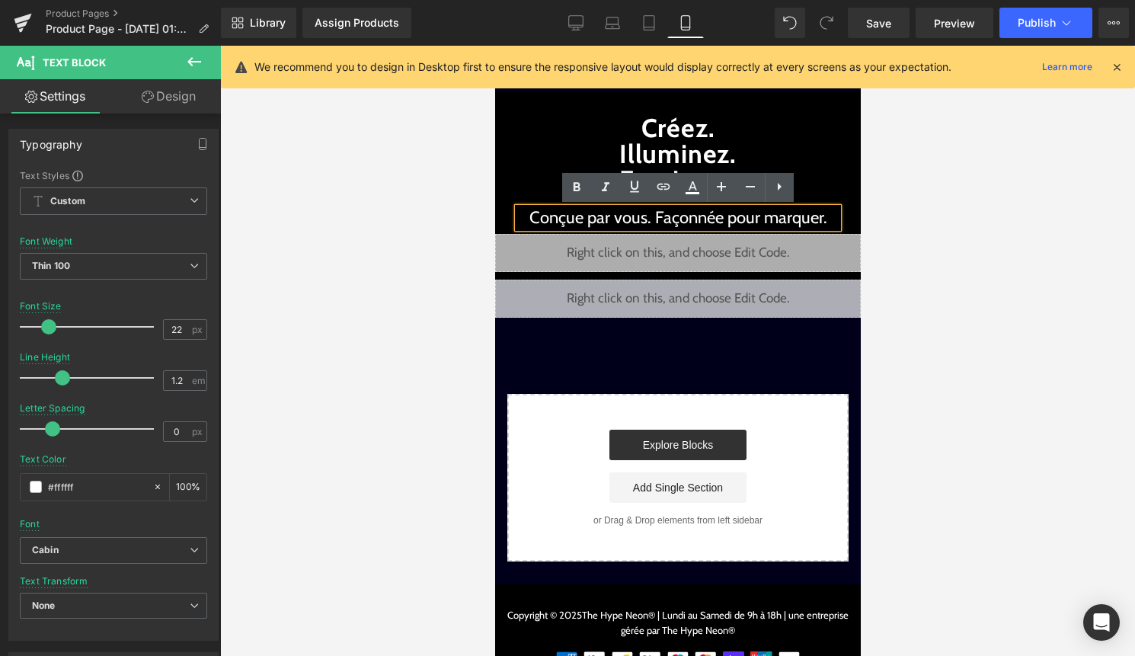
click at [658, 216] on p "Conçue par vous. Façonnée pour marquer." at bounding box center [677, 218] width 320 height 20
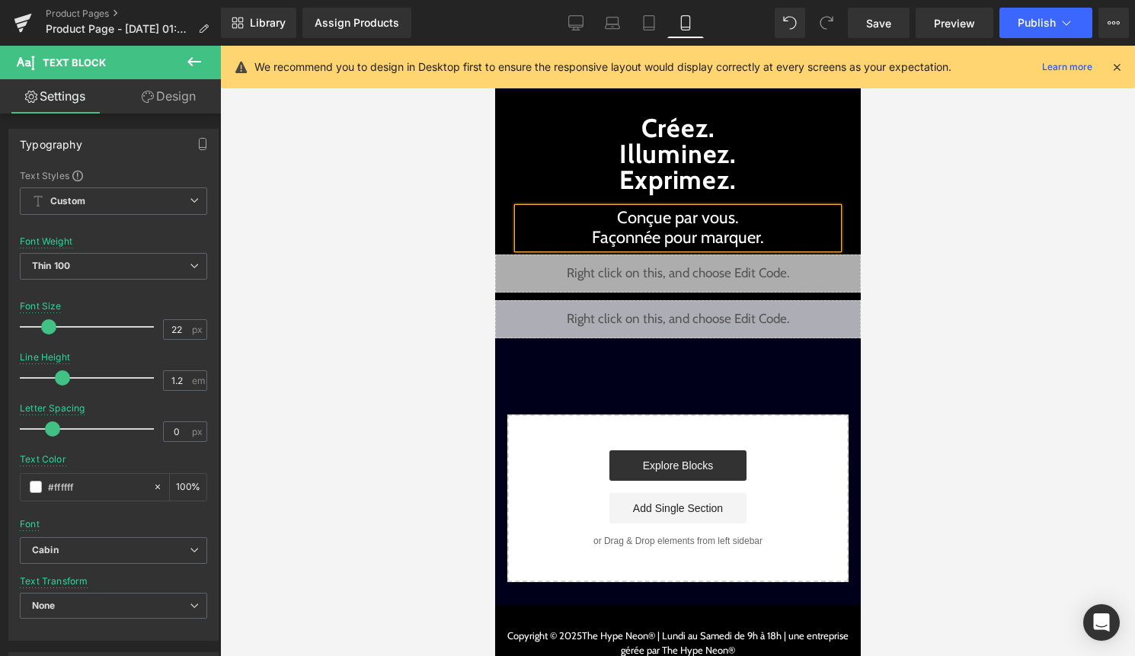
click at [1067, 215] on div at bounding box center [677, 351] width 915 height 610
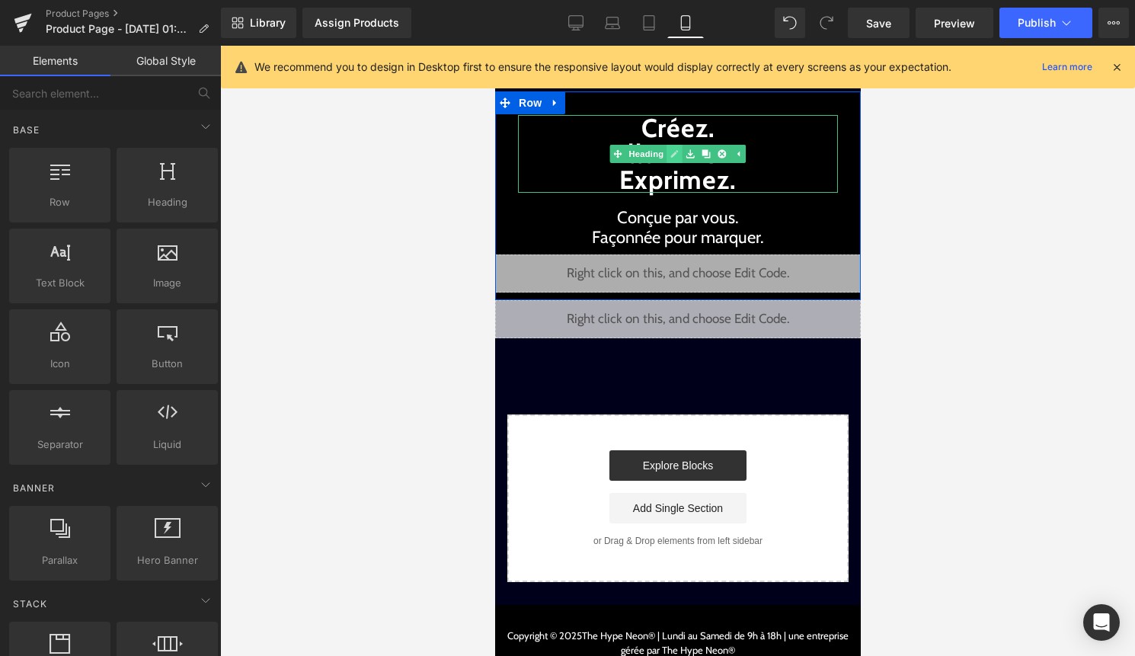
click at [670, 158] on icon at bounding box center [674, 153] width 8 height 9
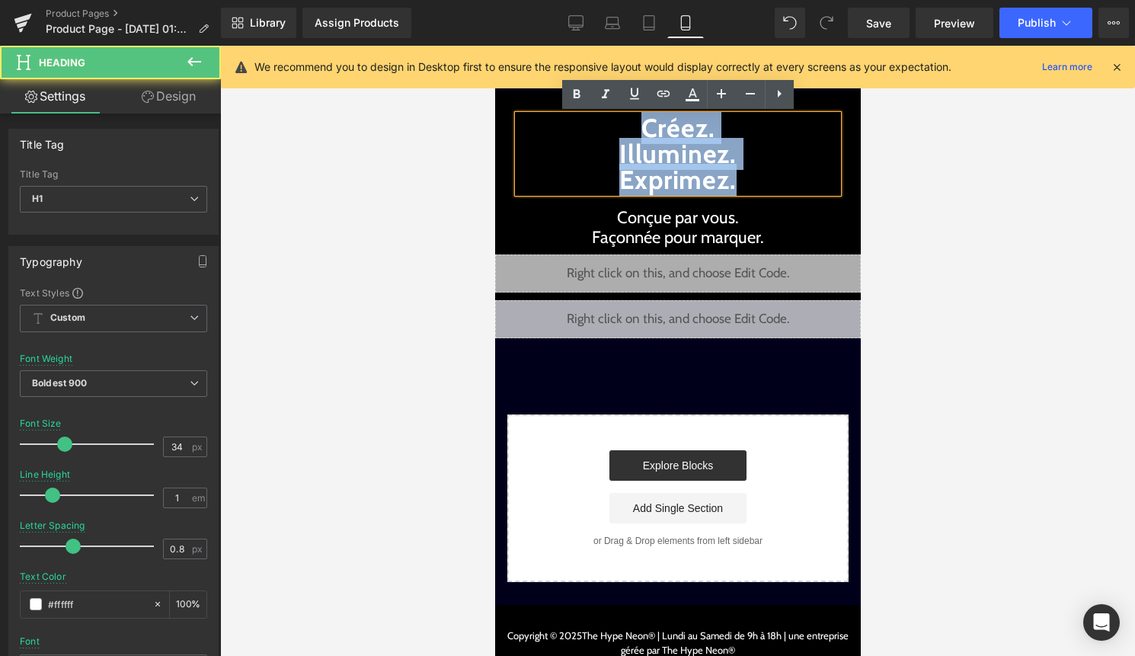
drag, startPoint x: 741, startPoint y: 181, endPoint x: 631, endPoint y: 127, distance: 123.0
click at [631, 127] on h1 "Créez. Illuminez. Exprimez." at bounding box center [677, 154] width 320 height 78
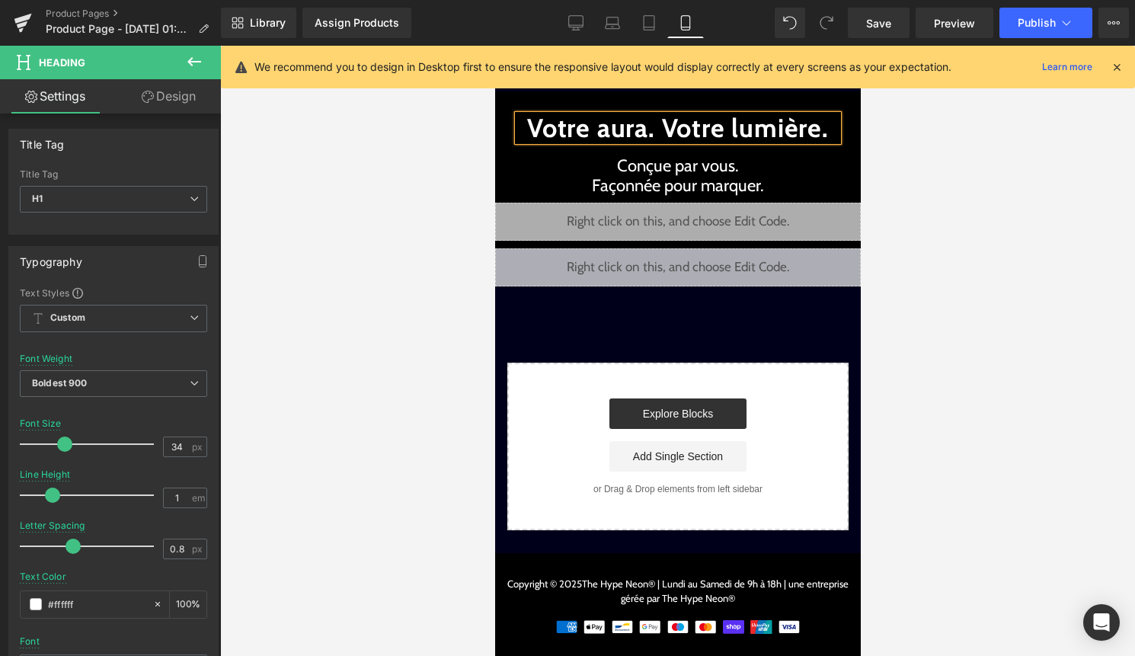
click at [661, 129] on h1 "Votre aura. Votre lumière." at bounding box center [677, 128] width 320 height 26
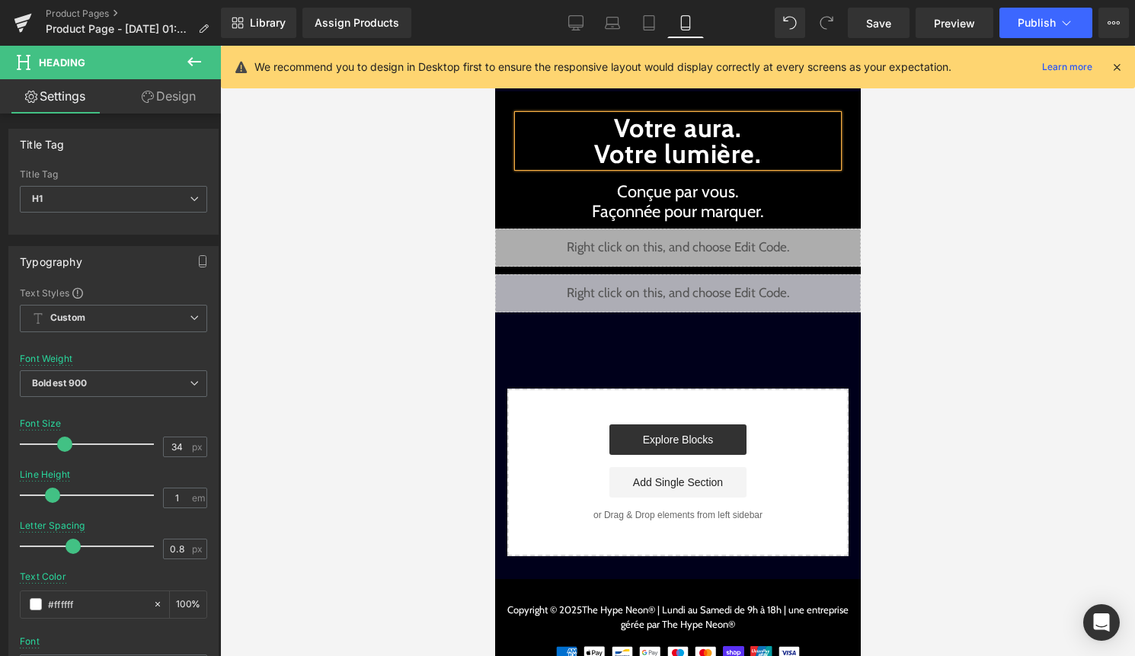
click at [981, 216] on div at bounding box center [677, 351] width 915 height 610
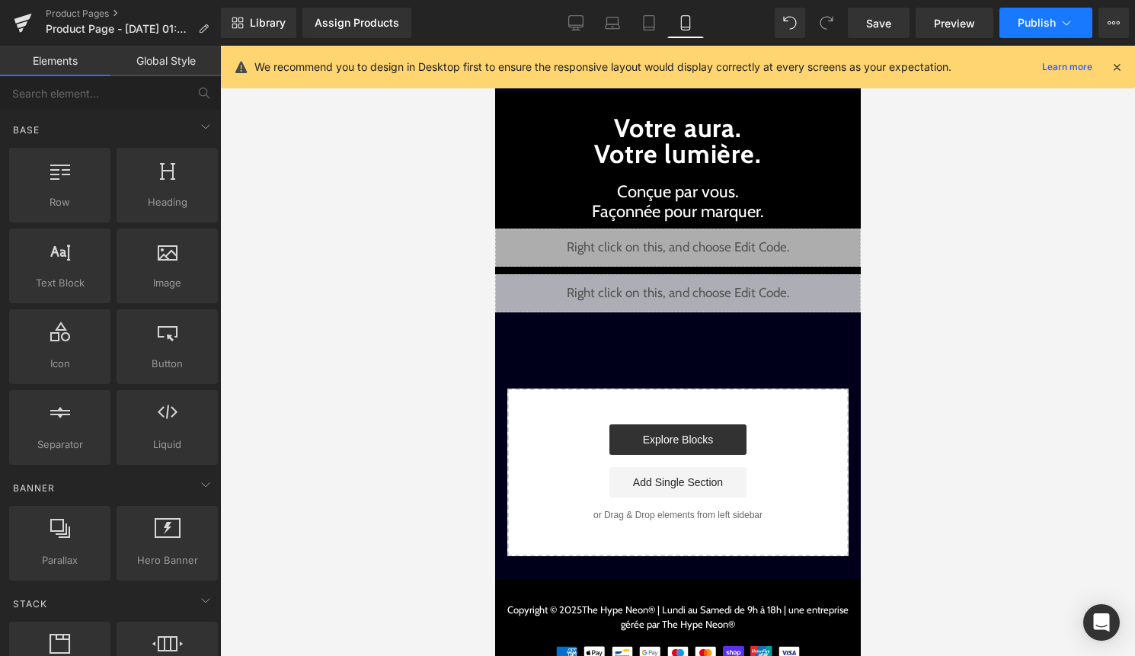
click at [1043, 25] on span "Publish" at bounding box center [1037, 23] width 38 height 12
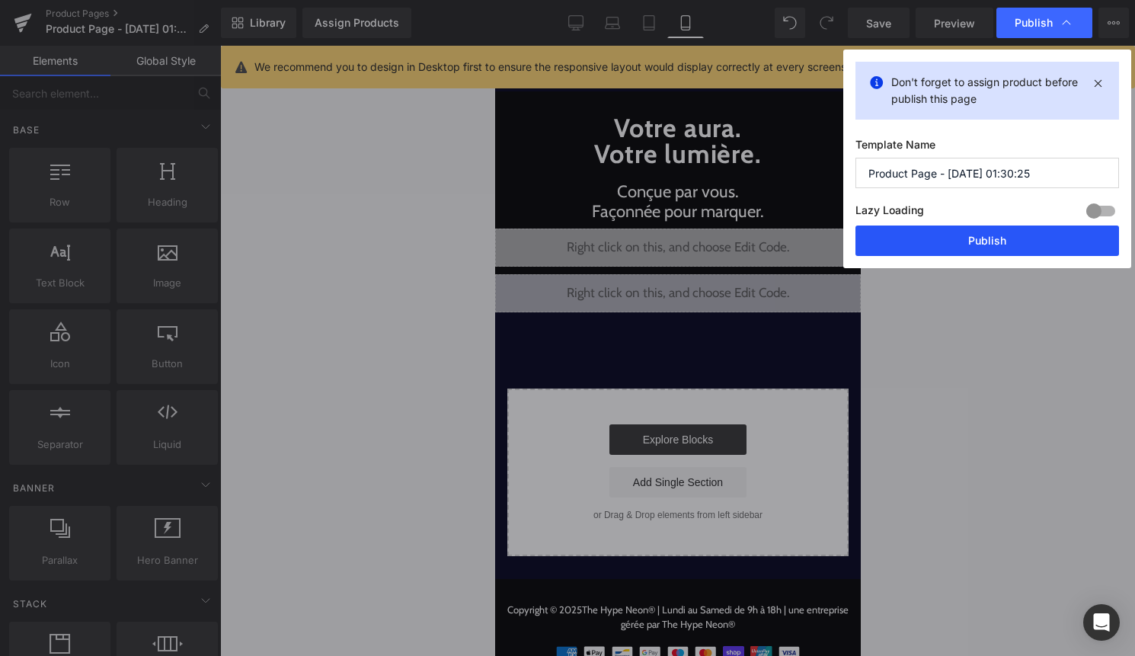
click at [984, 238] on button "Publish" at bounding box center [988, 241] width 264 height 30
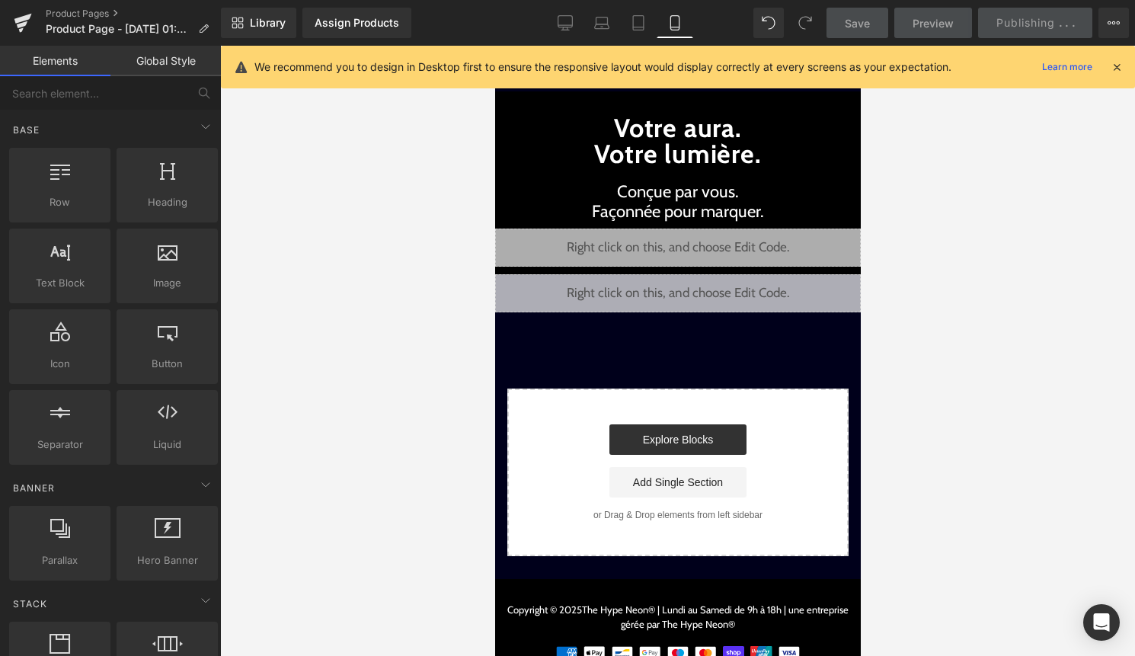
click at [1116, 62] on icon at bounding box center [1117, 67] width 14 height 14
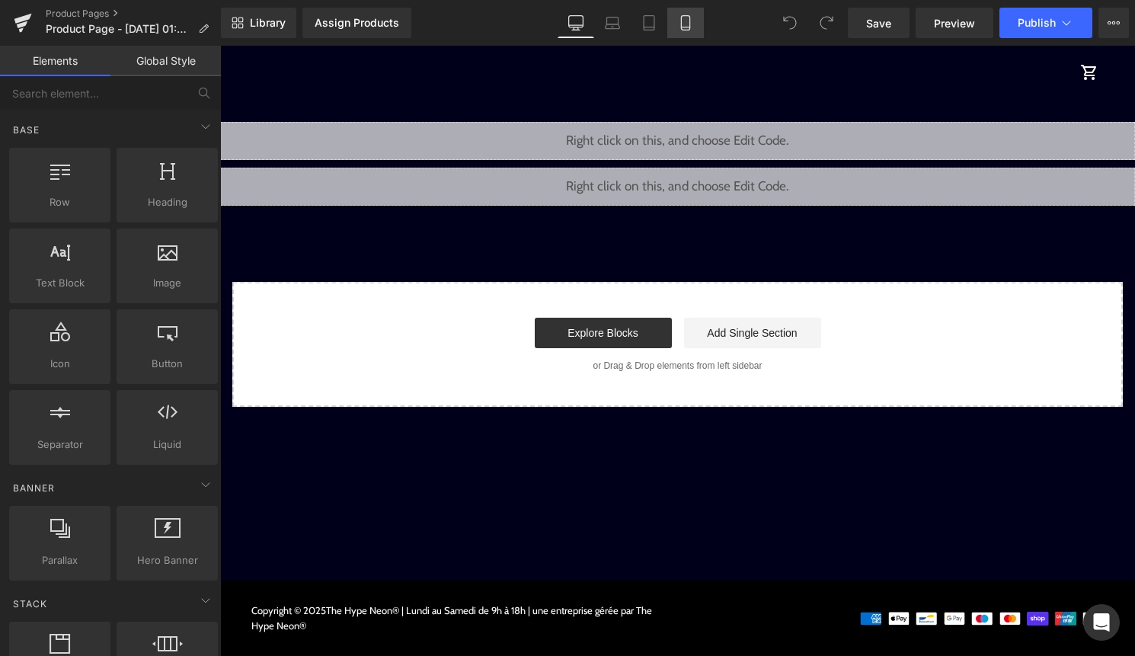
click at [693, 22] on icon at bounding box center [685, 22] width 15 height 15
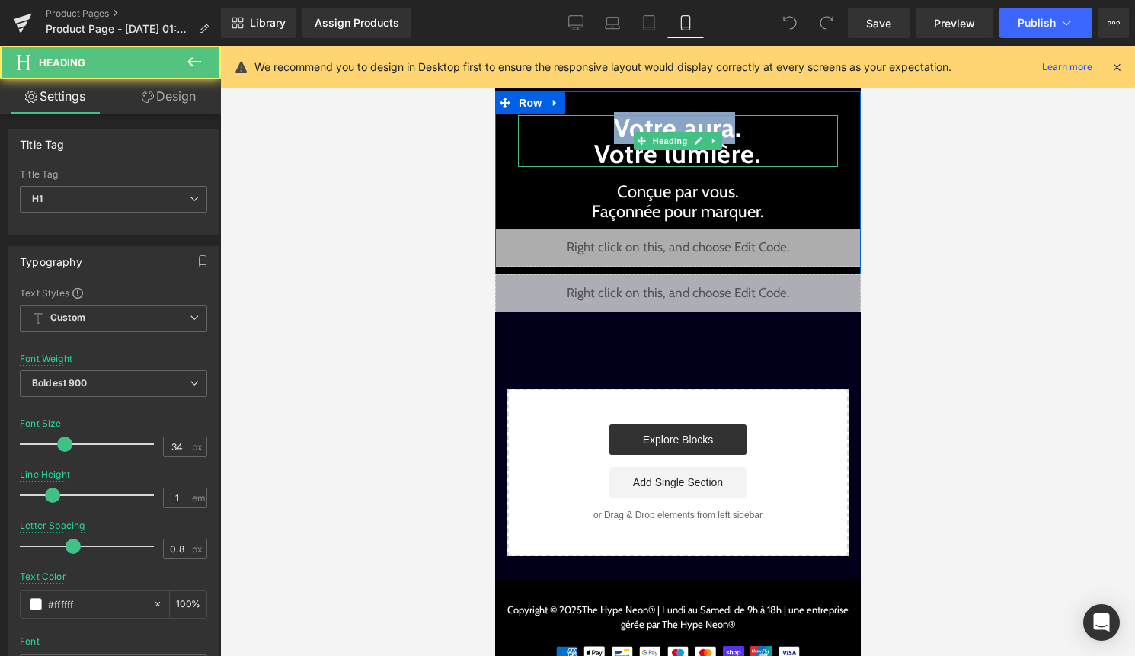
drag, startPoint x: 732, startPoint y: 133, endPoint x: 578, endPoint y: 133, distance: 153.9
click at [578, 133] on h1 "Votre aura. Votre lumière." at bounding box center [677, 141] width 320 height 52
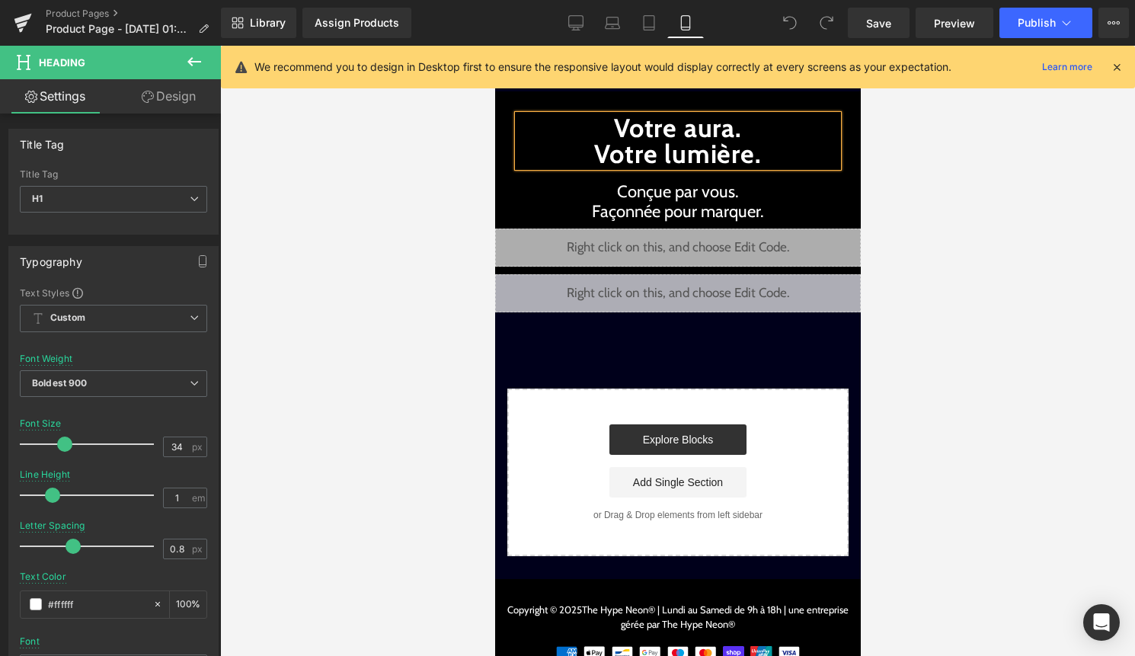
click at [706, 154] on h1 "Votre aura. Votre lumière." at bounding box center [677, 141] width 320 height 52
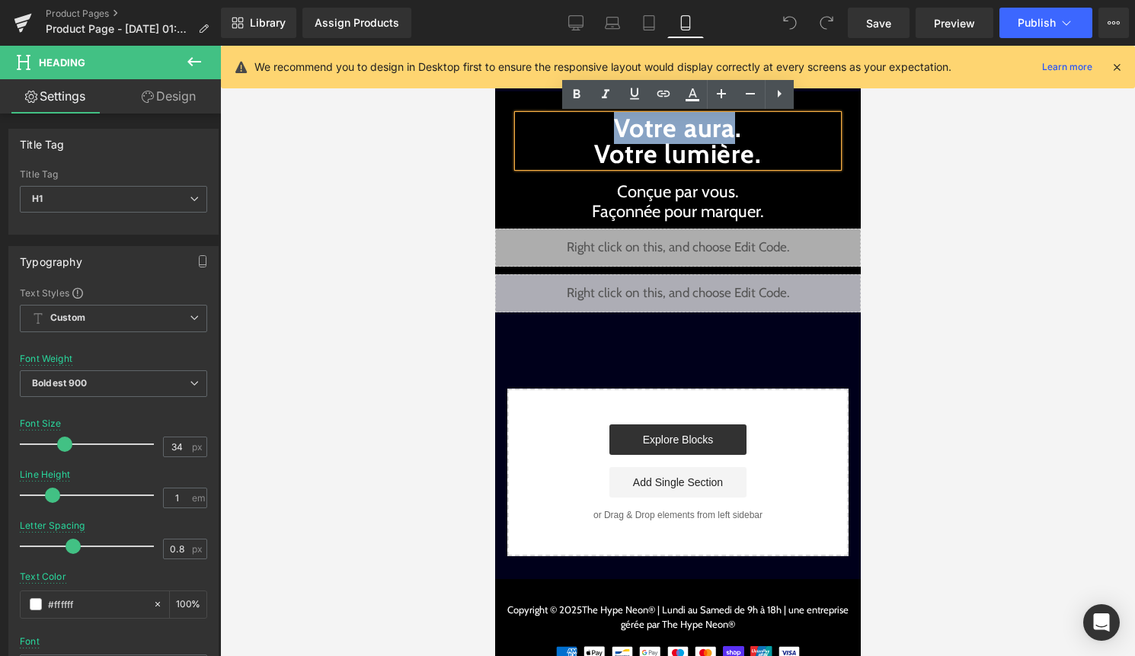
drag, startPoint x: 731, startPoint y: 126, endPoint x: 610, endPoint y: 124, distance: 120.4
click at [610, 124] on h1 "Votre aura. Votre lumière." at bounding box center [677, 141] width 320 height 52
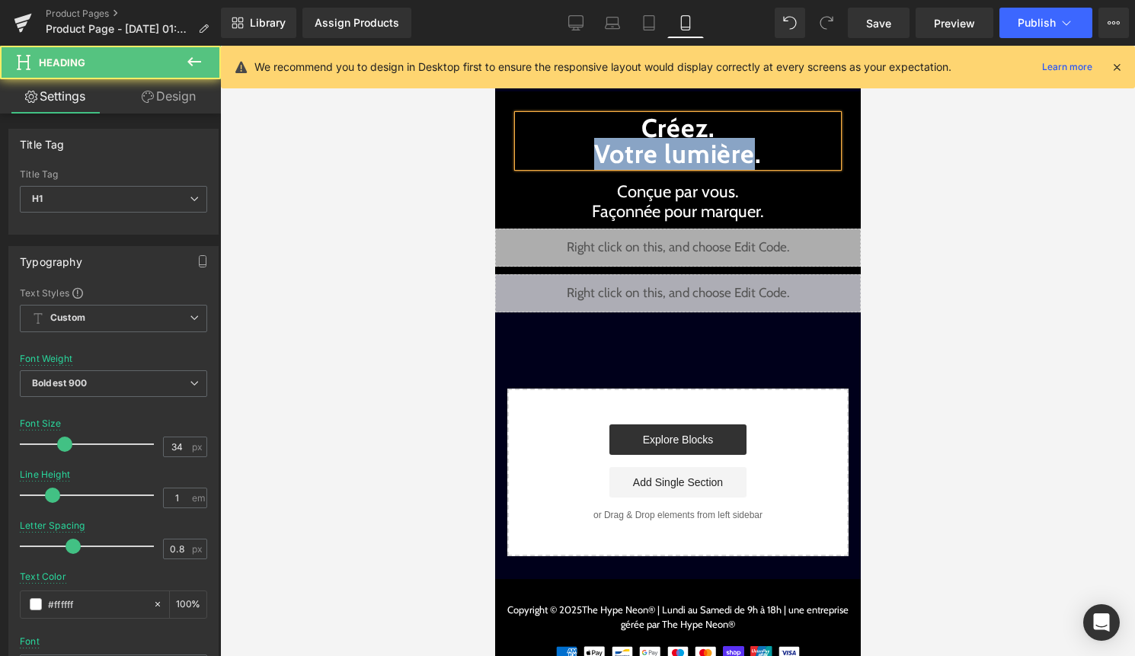
drag, startPoint x: 591, startPoint y: 151, endPoint x: 747, endPoint y: 152, distance: 156.2
click at [747, 152] on h1 "Créez. Votre lumière." at bounding box center [677, 141] width 320 height 52
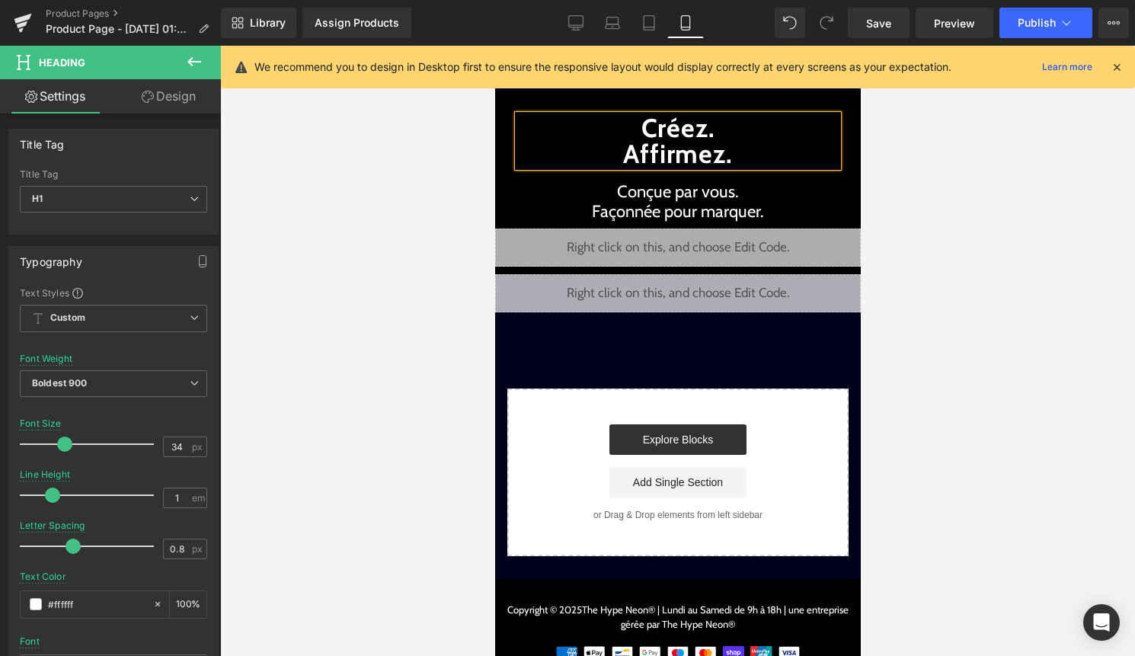
click at [1018, 225] on div at bounding box center [677, 351] width 915 height 610
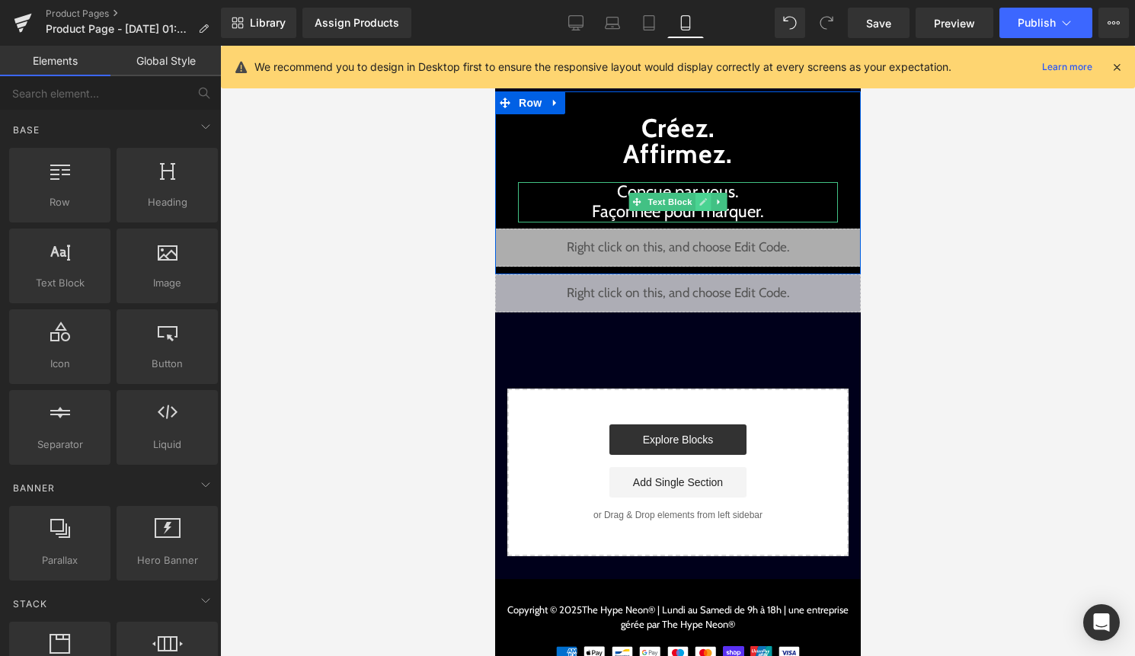
click at [708, 203] on link at bounding box center [703, 202] width 16 height 18
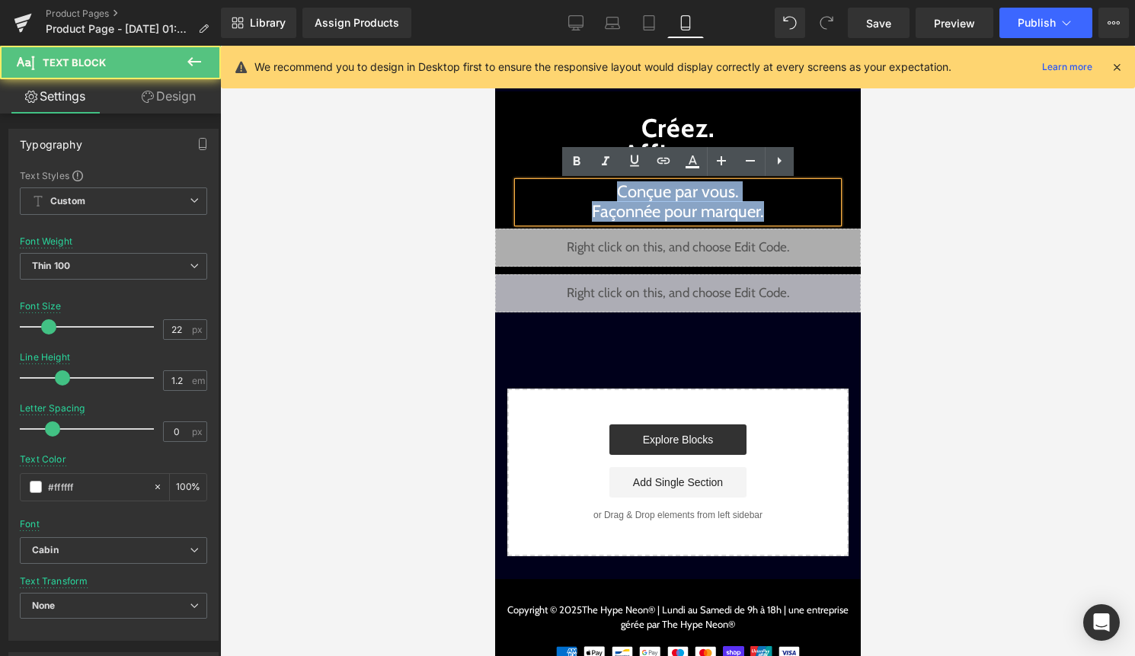
drag, startPoint x: 768, startPoint y: 213, endPoint x: 607, endPoint y: 198, distance: 161.4
click at [607, 198] on p "Conçue par vous. Façonnée pour marquer." at bounding box center [677, 202] width 320 height 40
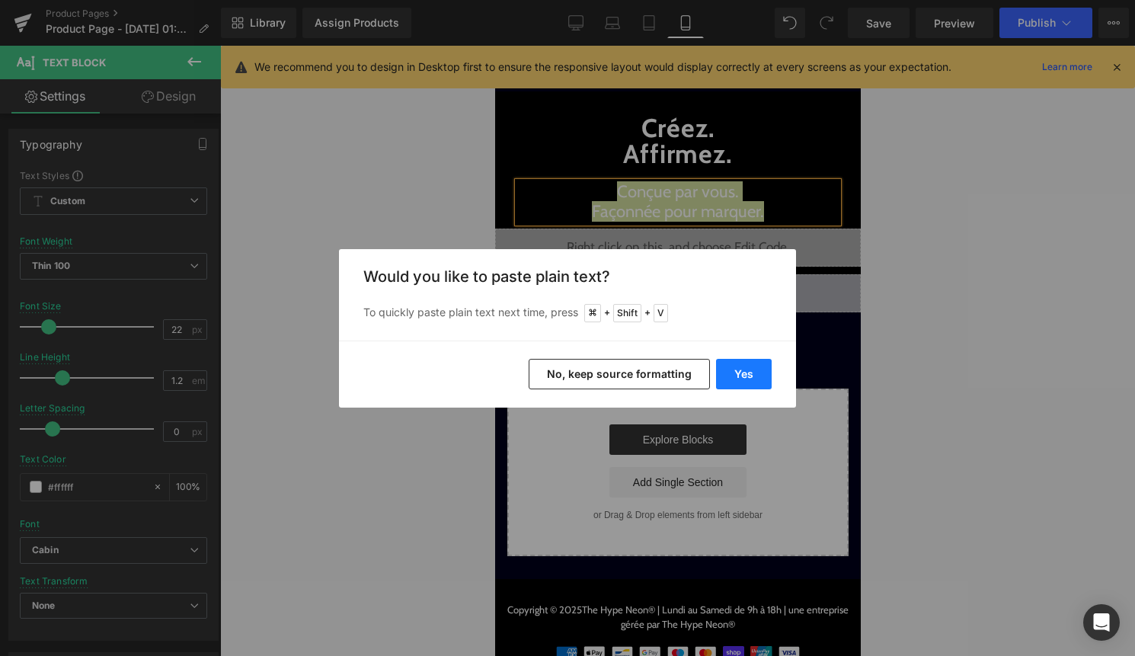
click at [751, 374] on button "Yes" at bounding box center [744, 374] width 56 height 30
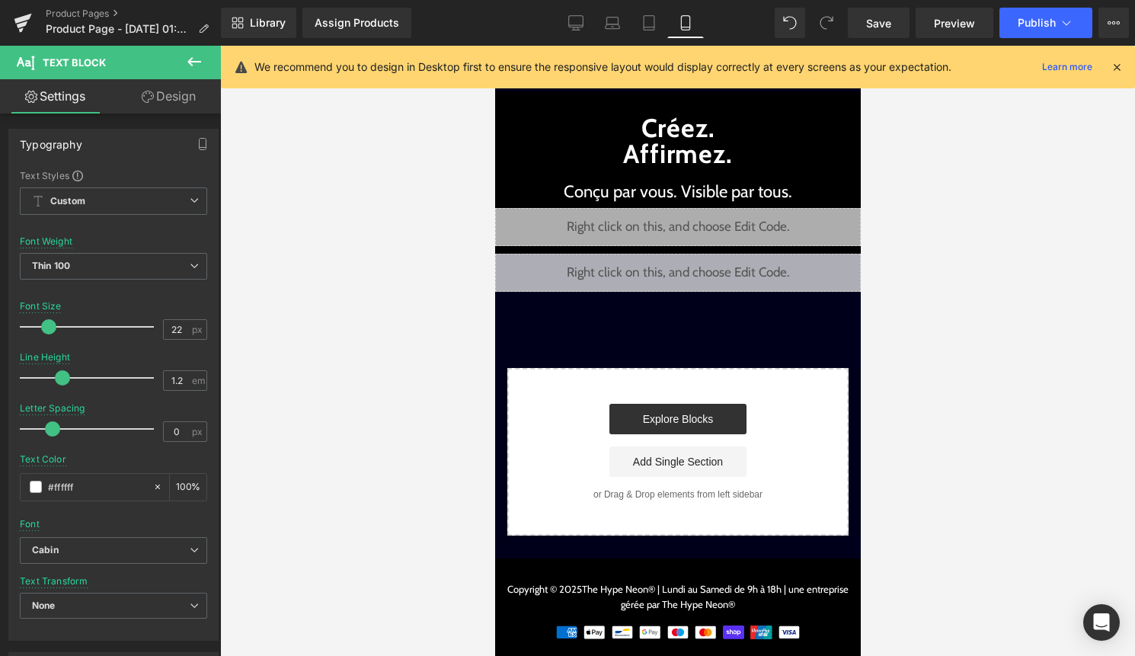
click at [978, 254] on div at bounding box center [677, 351] width 915 height 610
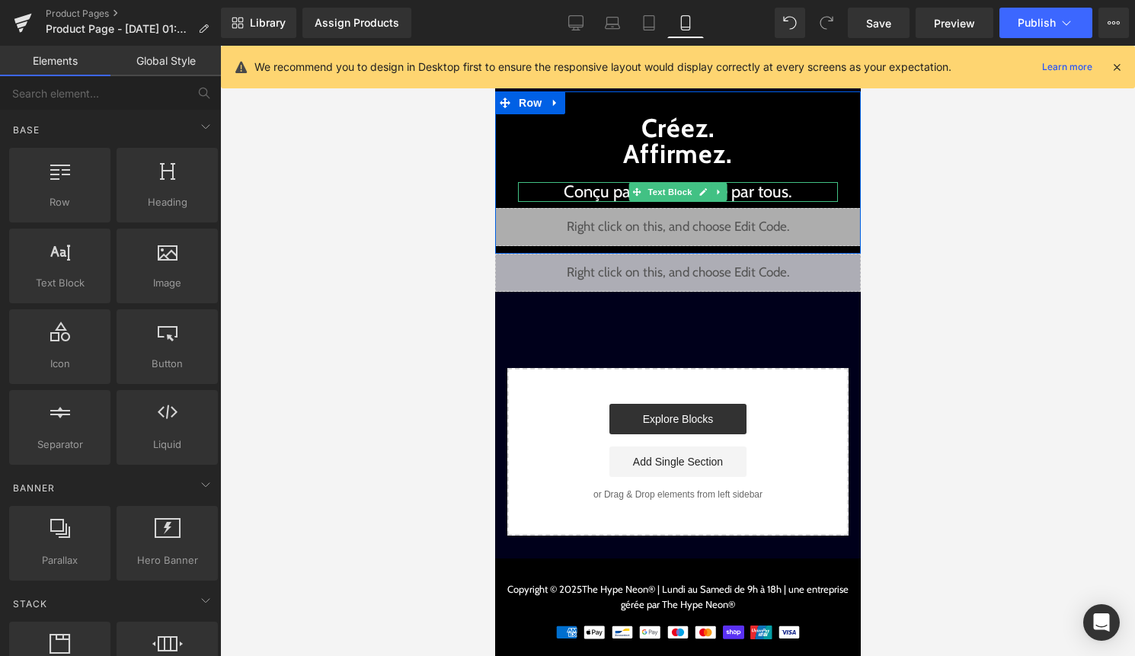
click at [824, 193] on p "Conçu par vous. Visible par tous." at bounding box center [677, 192] width 320 height 20
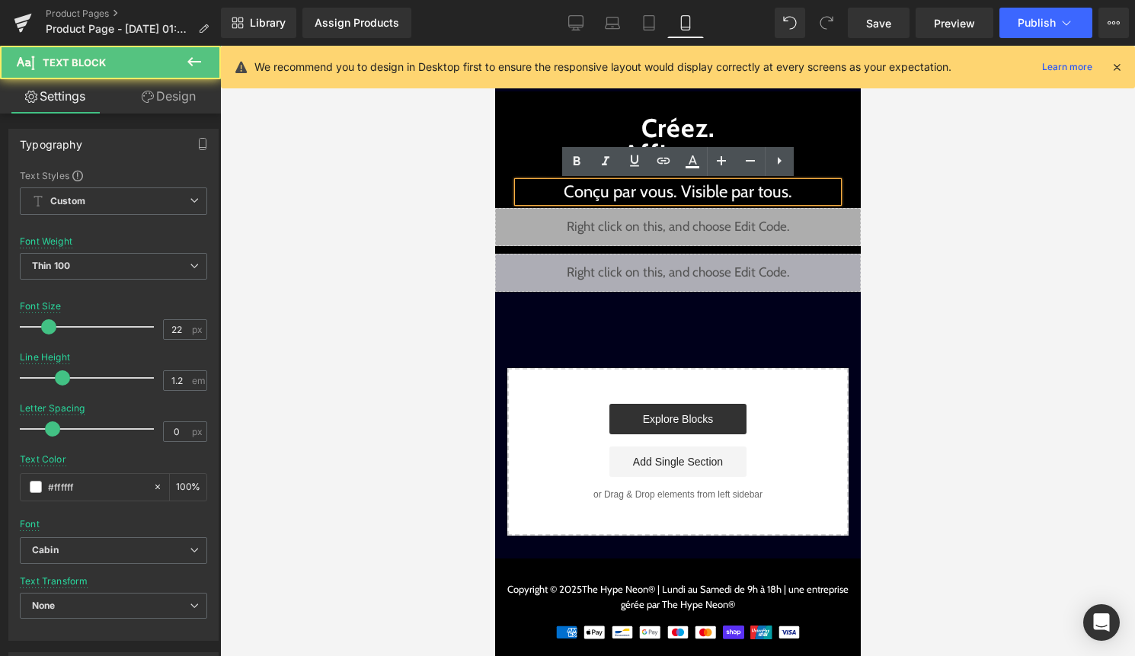
click at [682, 191] on p "Conçu par vous. Visible par tous." at bounding box center [677, 192] width 320 height 20
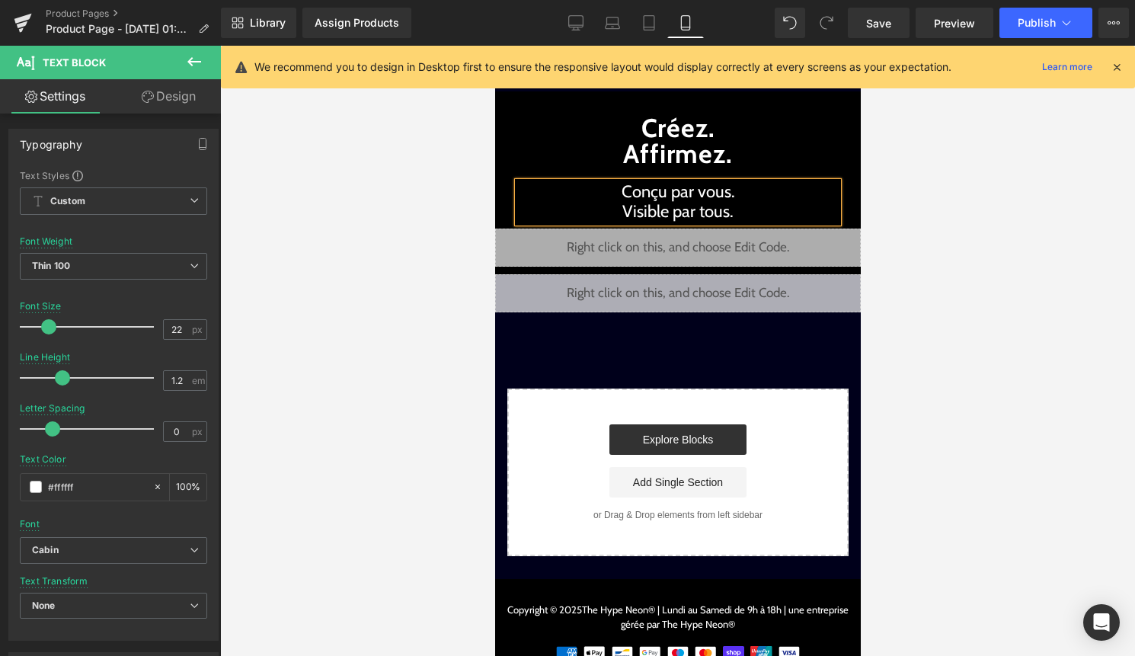
click at [983, 189] on div at bounding box center [677, 351] width 915 height 610
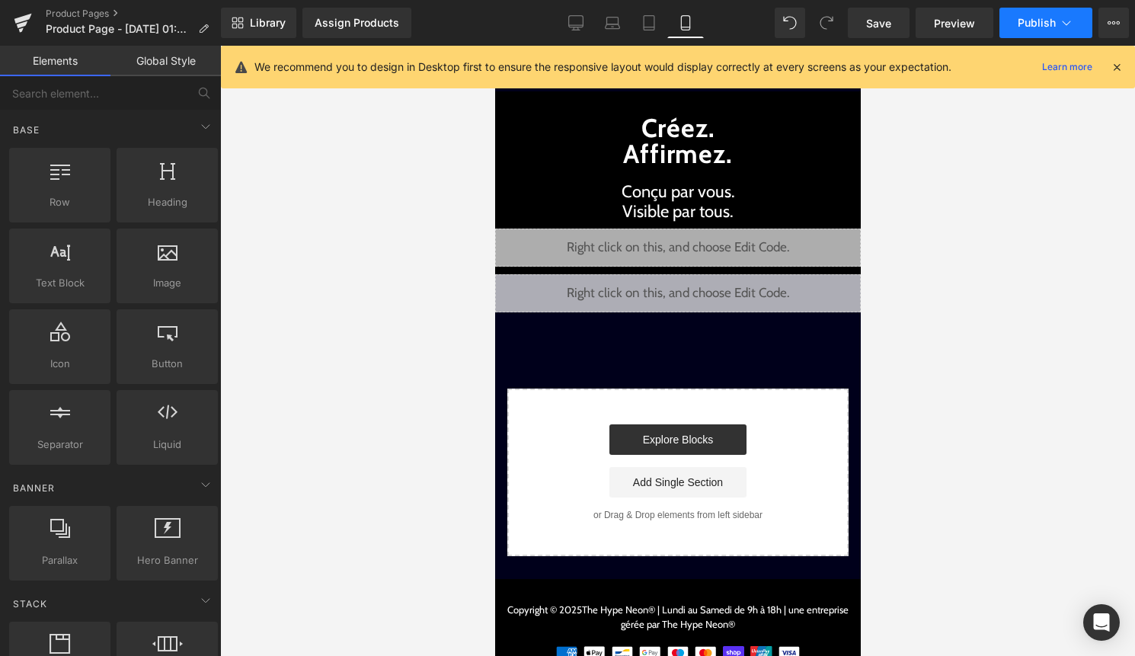
click at [1061, 10] on button "Publish" at bounding box center [1046, 23] width 93 height 30
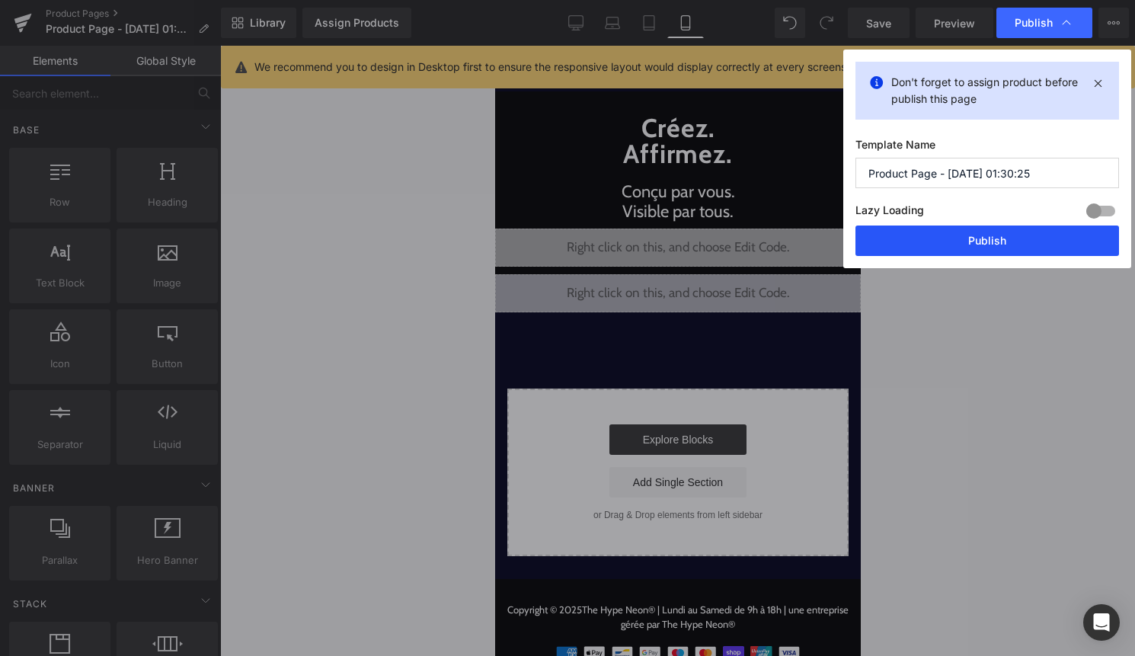
click at [983, 231] on button "Publish" at bounding box center [988, 241] width 264 height 30
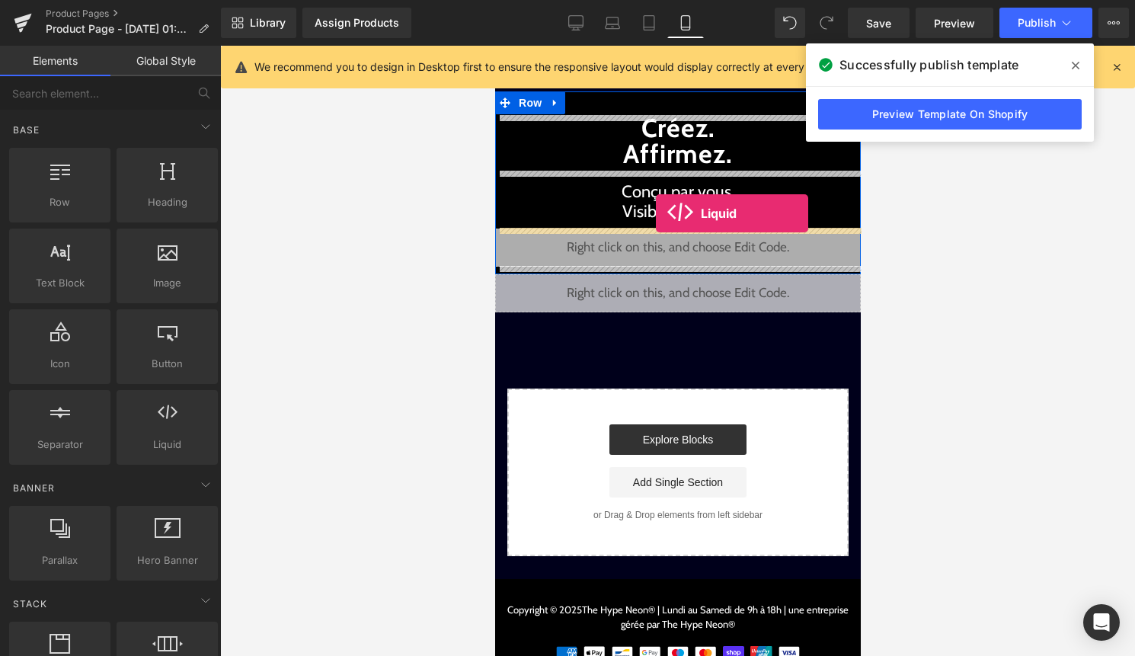
drag, startPoint x: 650, startPoint y: 484, endPoint x: 655, endPoint y: 213, distance: 270.5
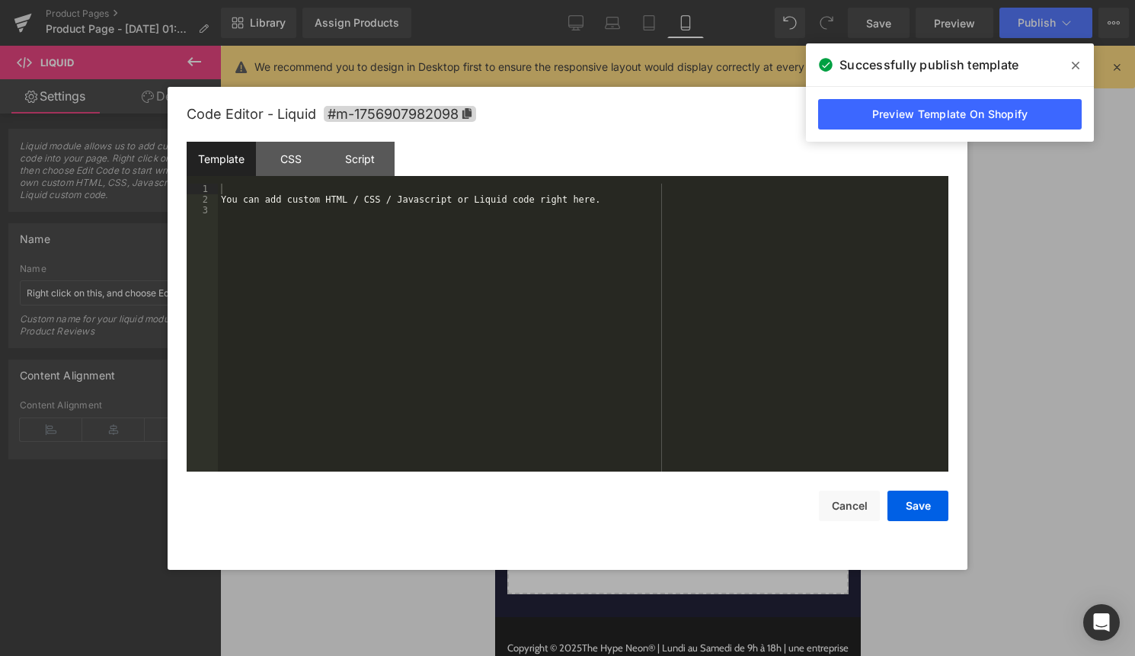
click at [705, 243] on div "Liquid" at bounding box center [678, 248] width 366 height 38
click at [683, 278] on div "You can add custom HTML / CSS / Javascript or Liquid code right here." at bounding box center [583, 338] width 731 height 309
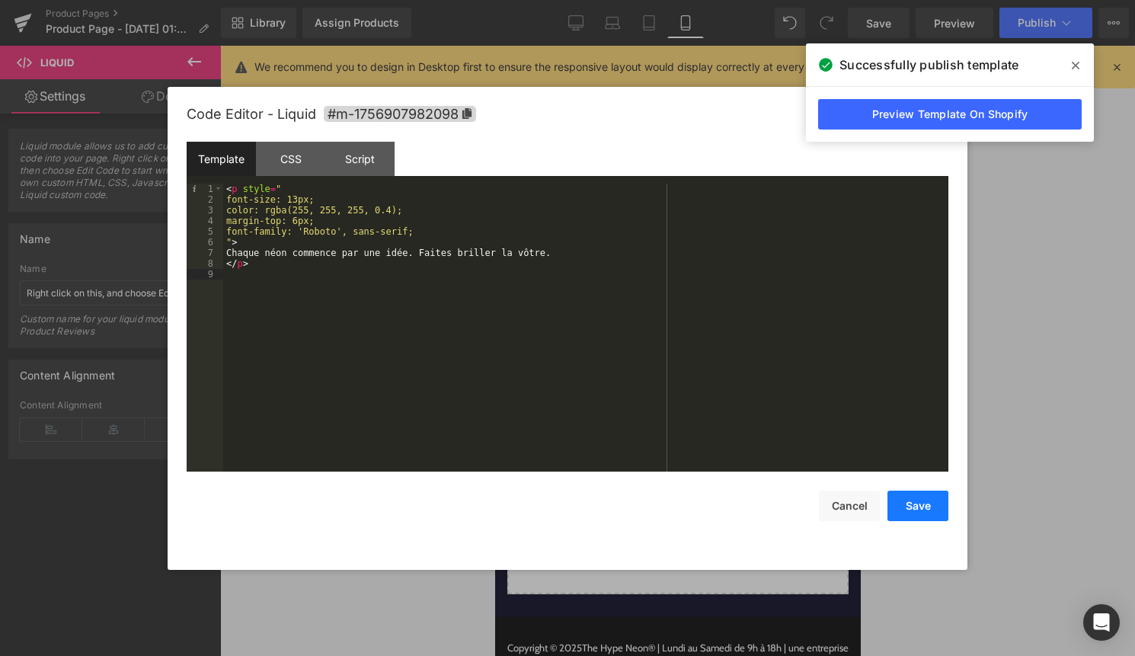
click at [928, 508] on button "Save" at bounding box center [918, 506] width 61 height 30
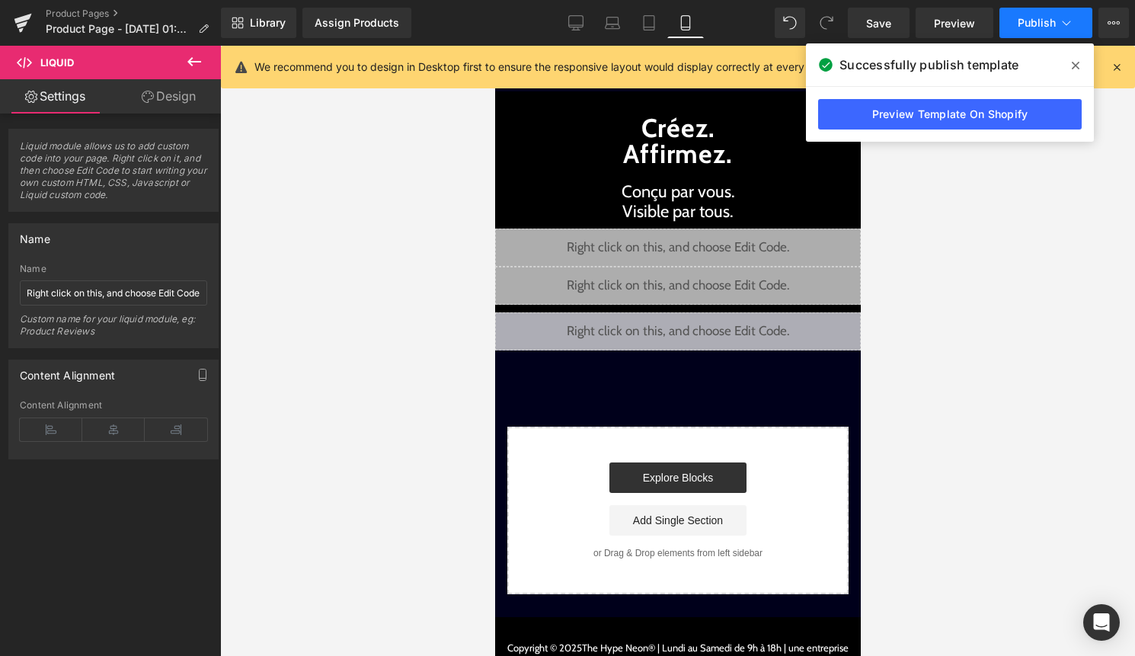
click at [1049, 27] on span "Publish" at bounding box center [1037, 23] width 38 height 12
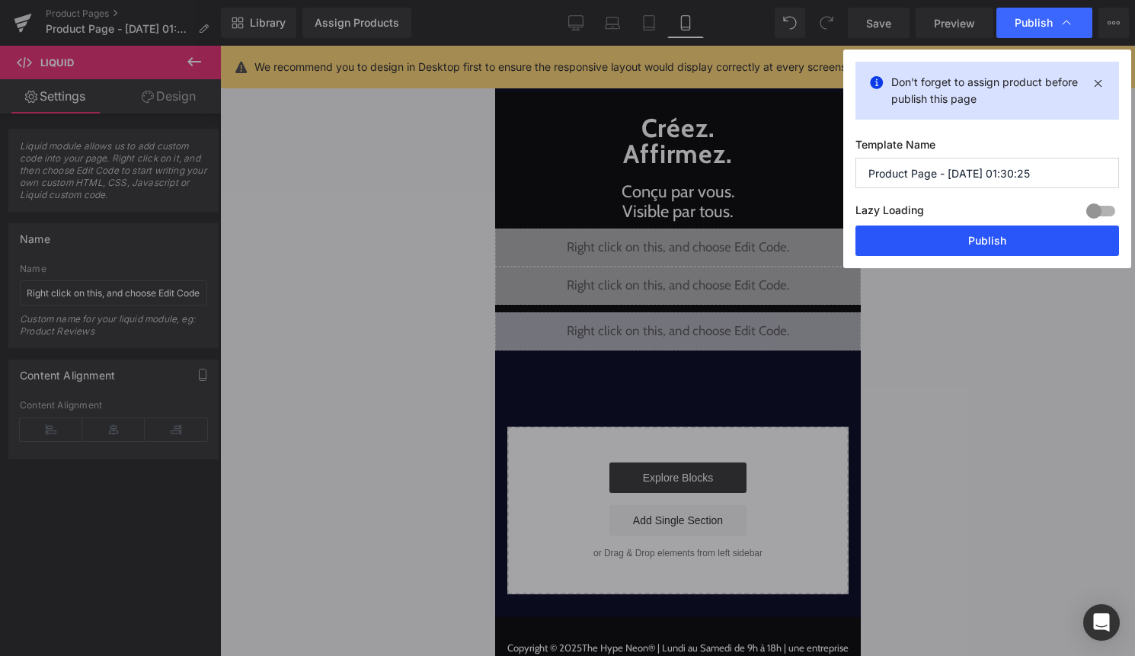
click at [1002, 251] on button "Publish" at bounding box center [988, 241] width 264 height 30
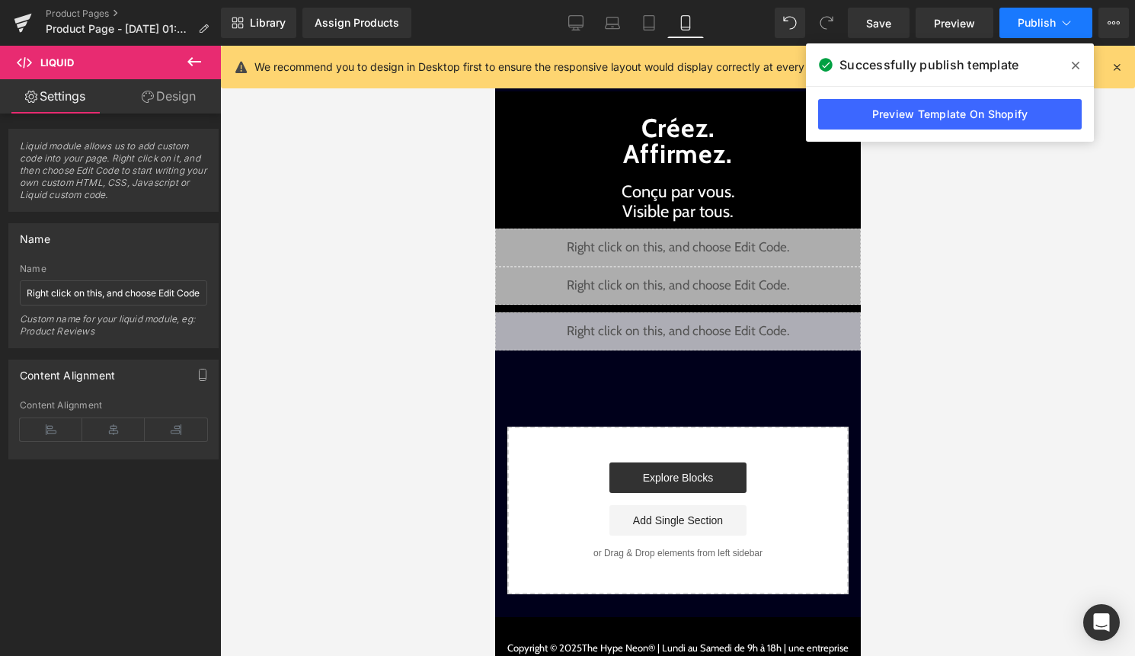
click at [1000, 28] on button "Publish" at bounding box center [1046, 23] width 93 height 30
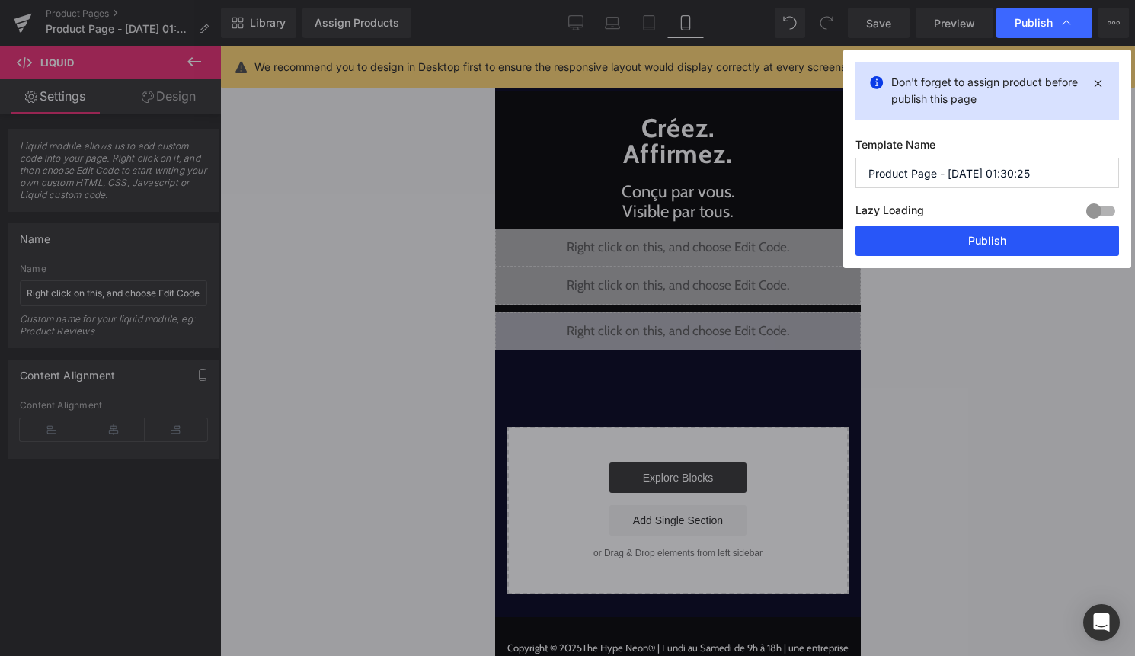
click at [1000, 242] on button "Publish" at bounding box center [988, 241] width 264 height 30
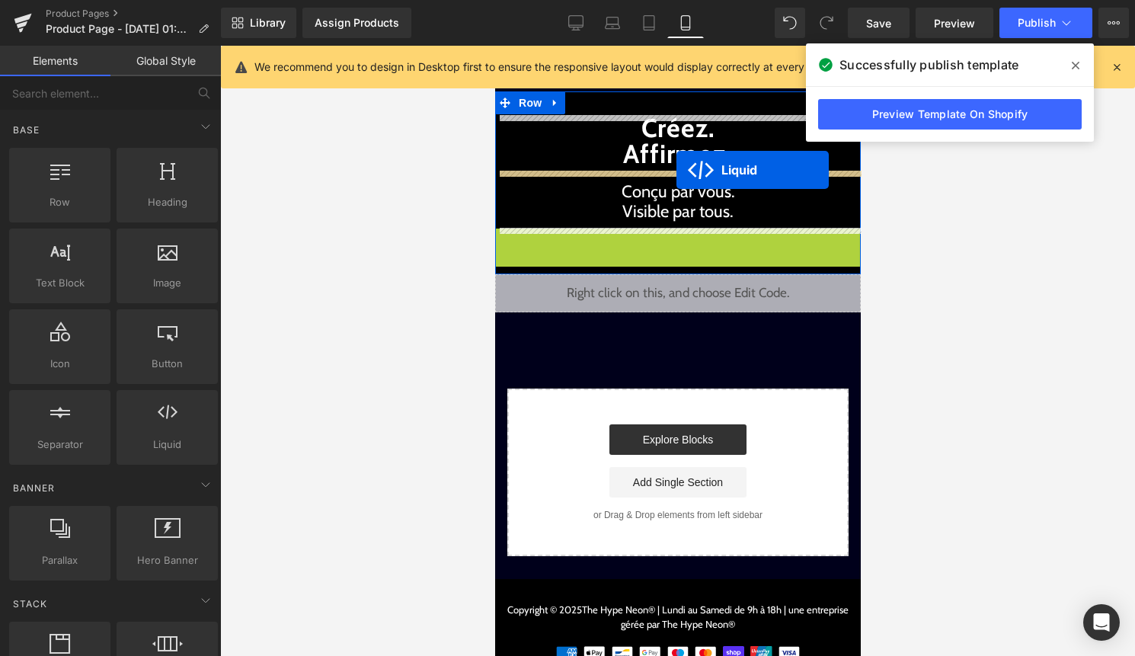
drag, startPoint x: 670, startPoint y: 239, endPoint x: 676, endPoint y: 170, distance: 69.6
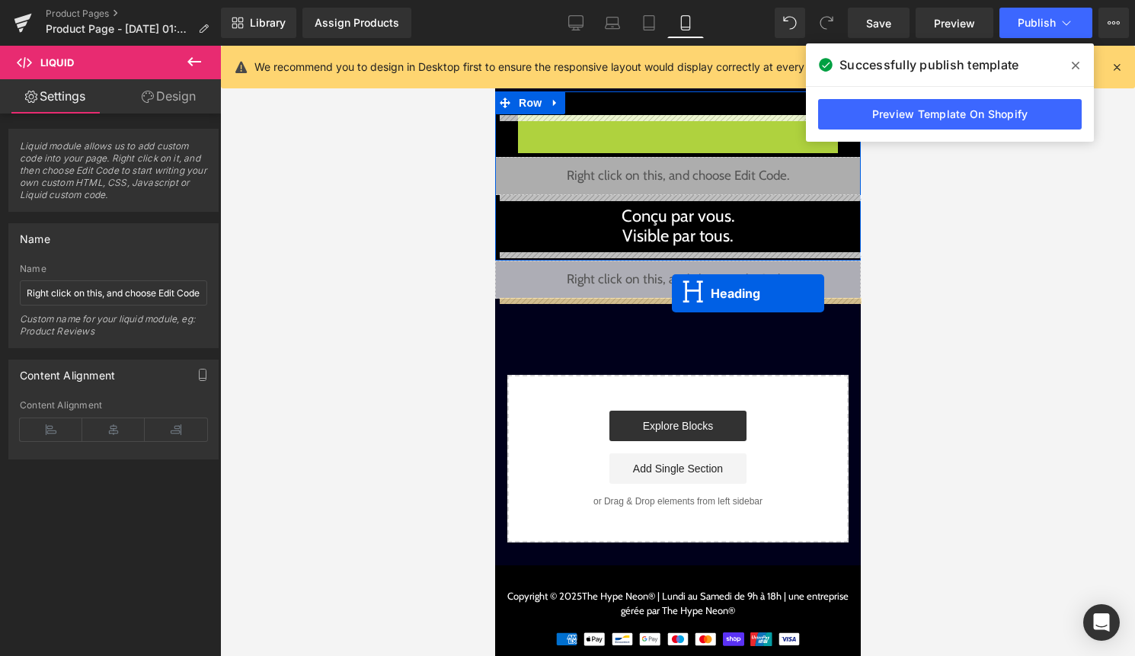
drag, startPoint x: 678, startPoint y: 143, endPoint x: 671, endPoint y: 293, distance: 150.3
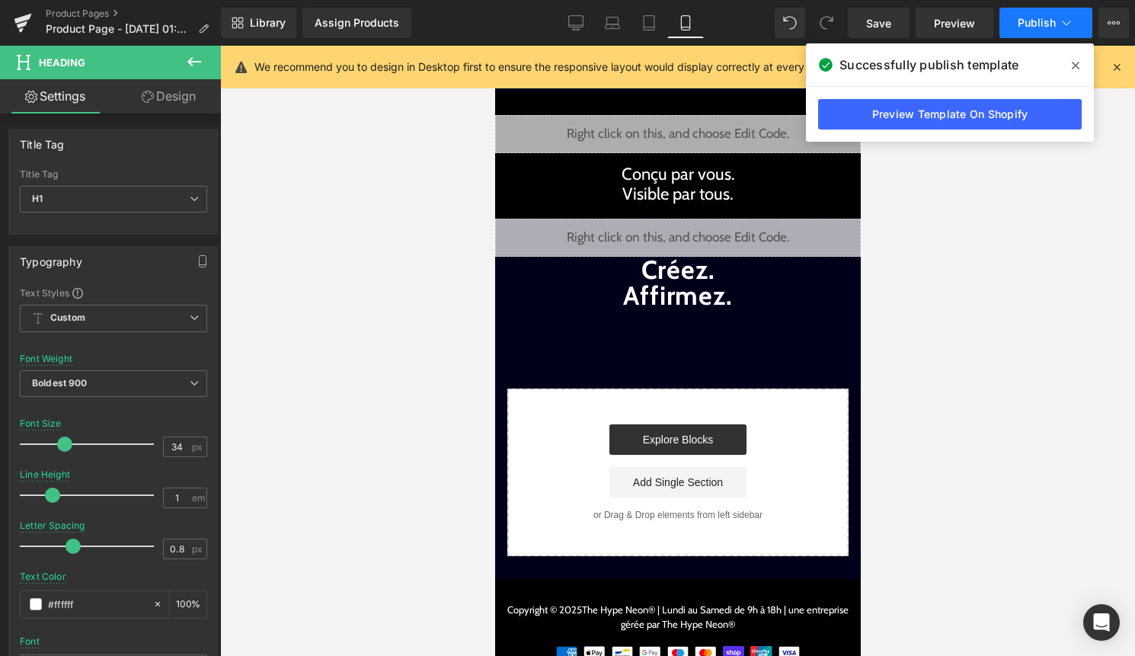
click at [1045, 25] on span "Publish" at bounding box center [1037, 23] width 38 height 12
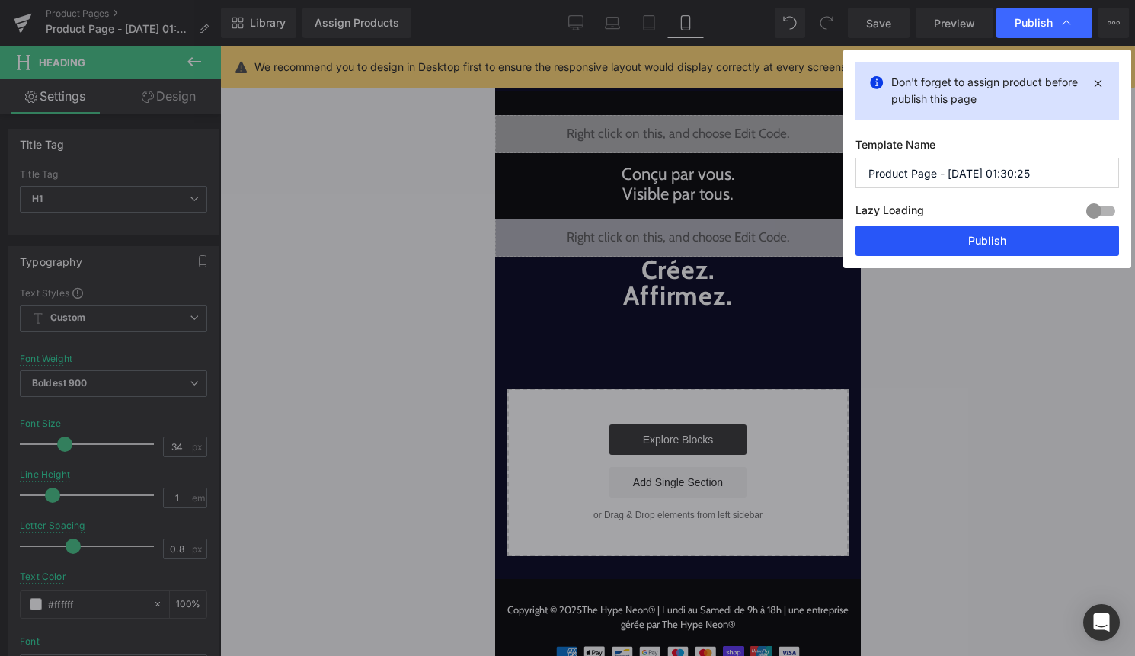
click at [1007, 248] on button "Publish" at bounding box center [988, 241] width 264 height 30
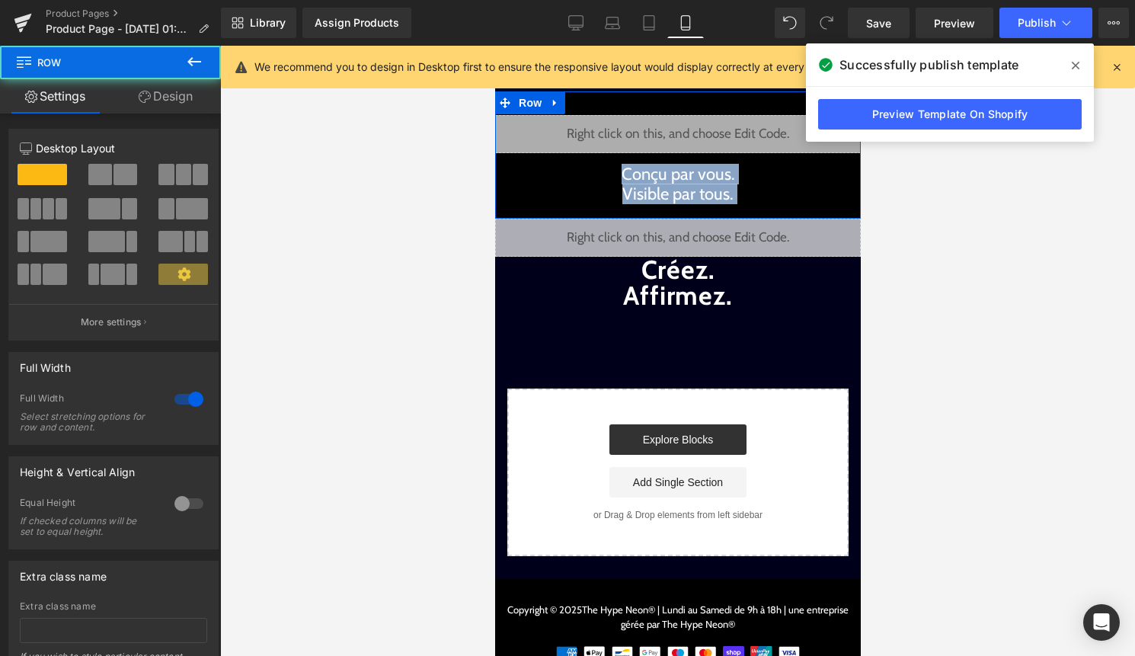
click at [658, 101] on div "Liquid Conçu par vous. Visible par tous. Text Block Row" at bounding box center [678, 154] width 366 height 127
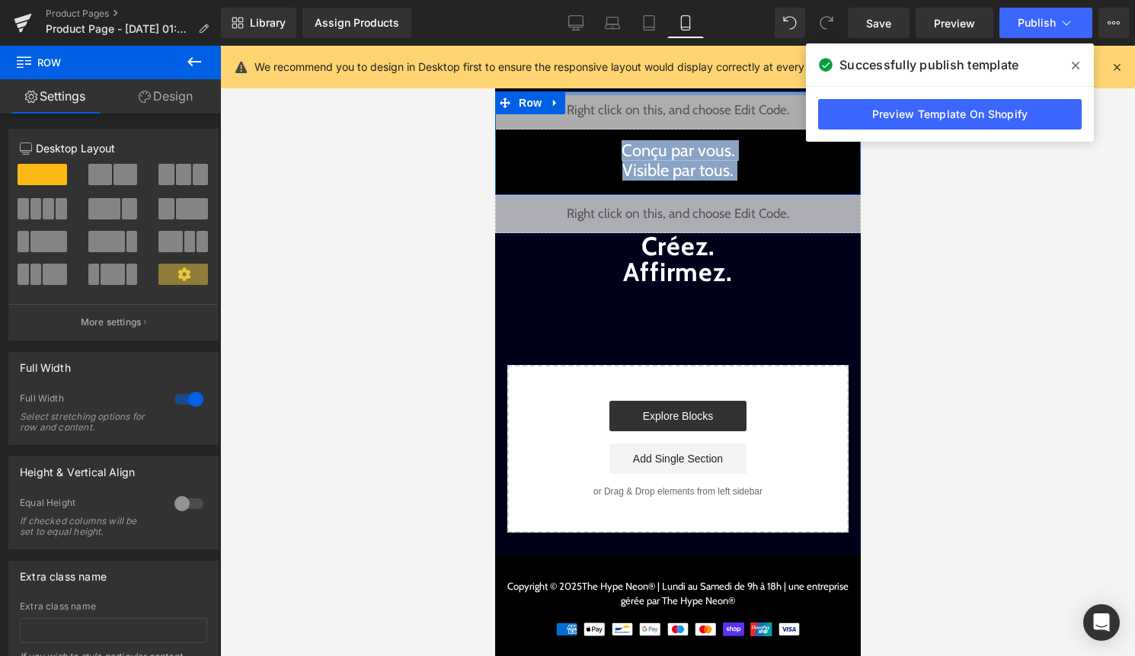
drag, startPoint x: 626, startPoint y: 95, endPoint x: 629, endPoint y: 56, distance: 39.7
click at [629, 56] on div "Passer au contenu menu The Hype Neon® shopping_cart Liquid Conçu par vous. Visi…" at bounding box center [678, 352] width 366 height 613
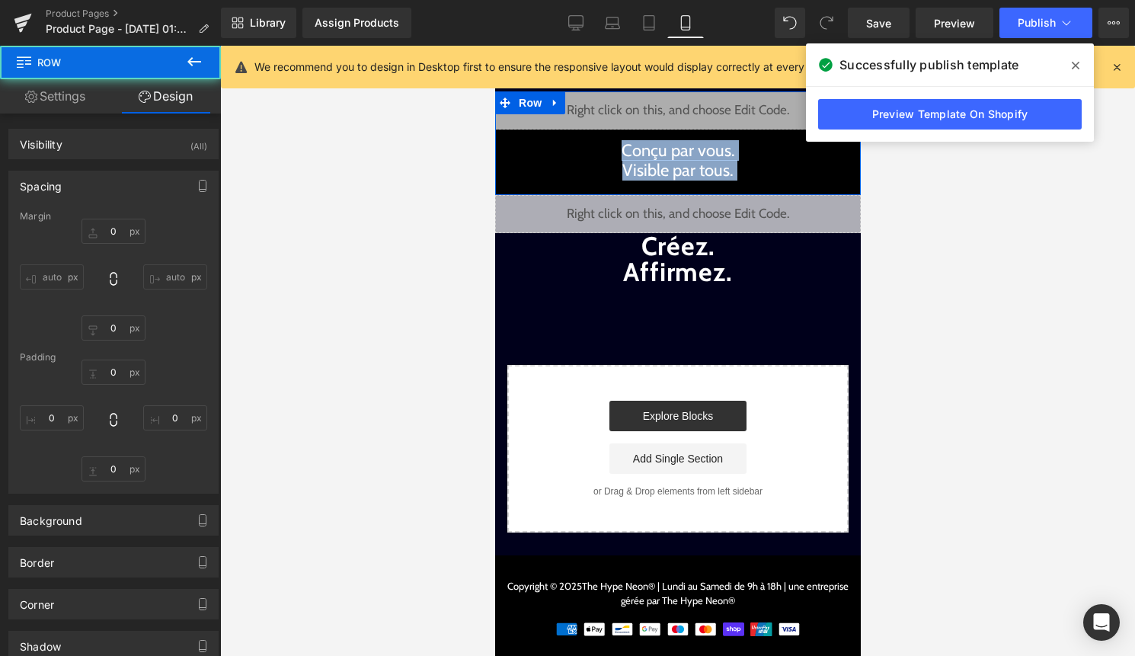
type input "0"
type input "10"
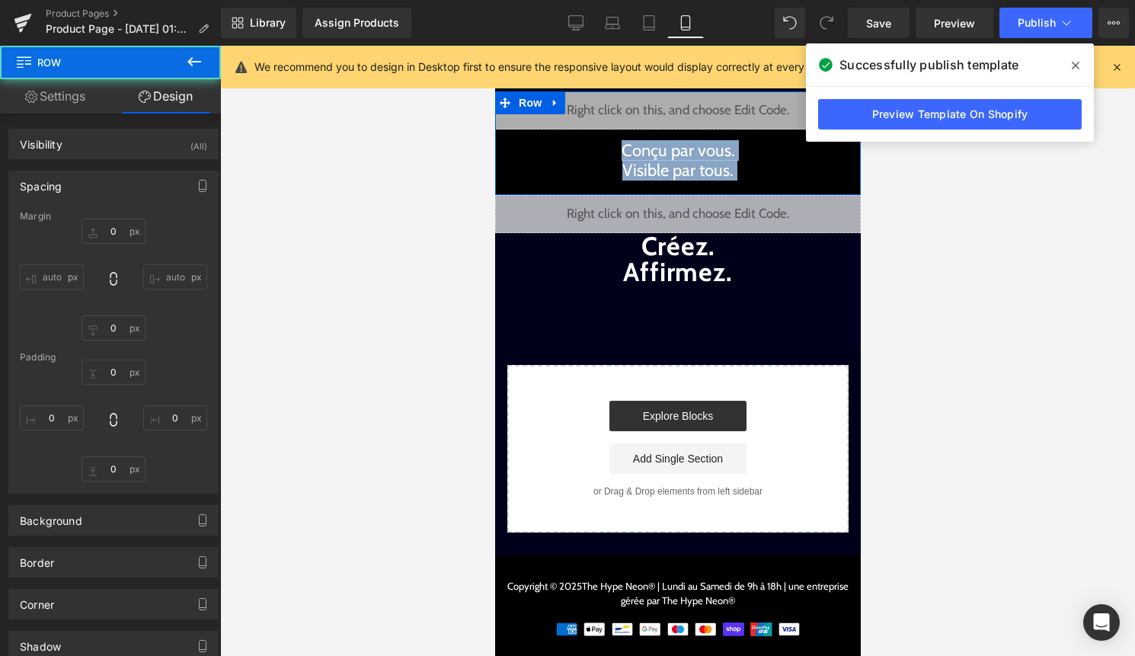
type input "0"
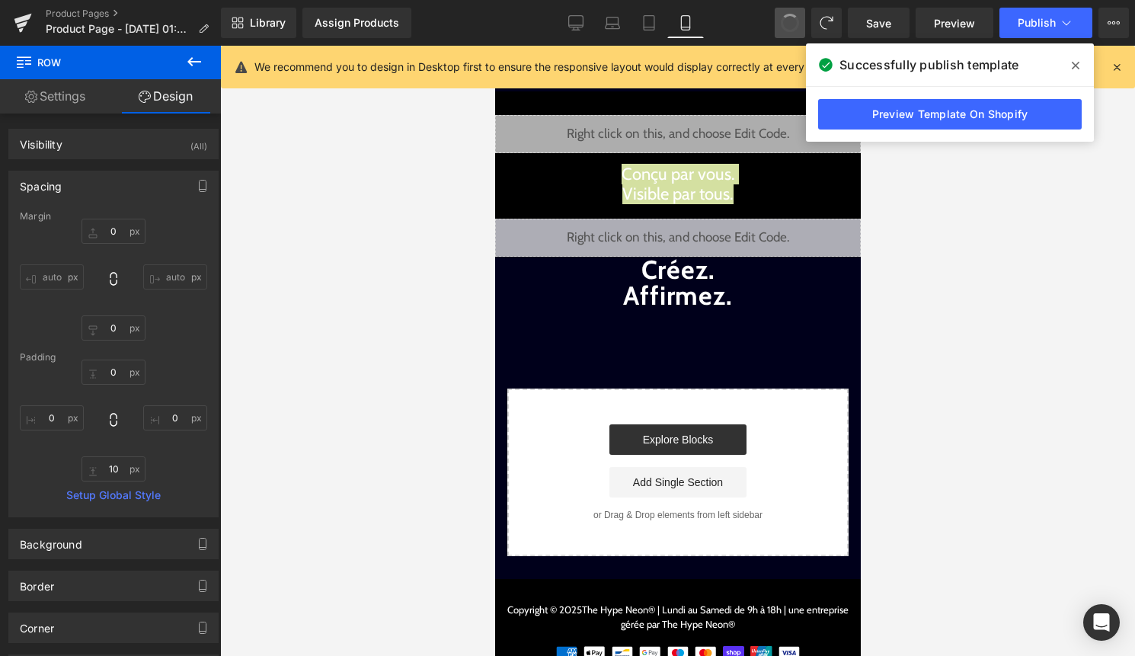
type input "0"
type input "31"
type input "0"
type input "10"
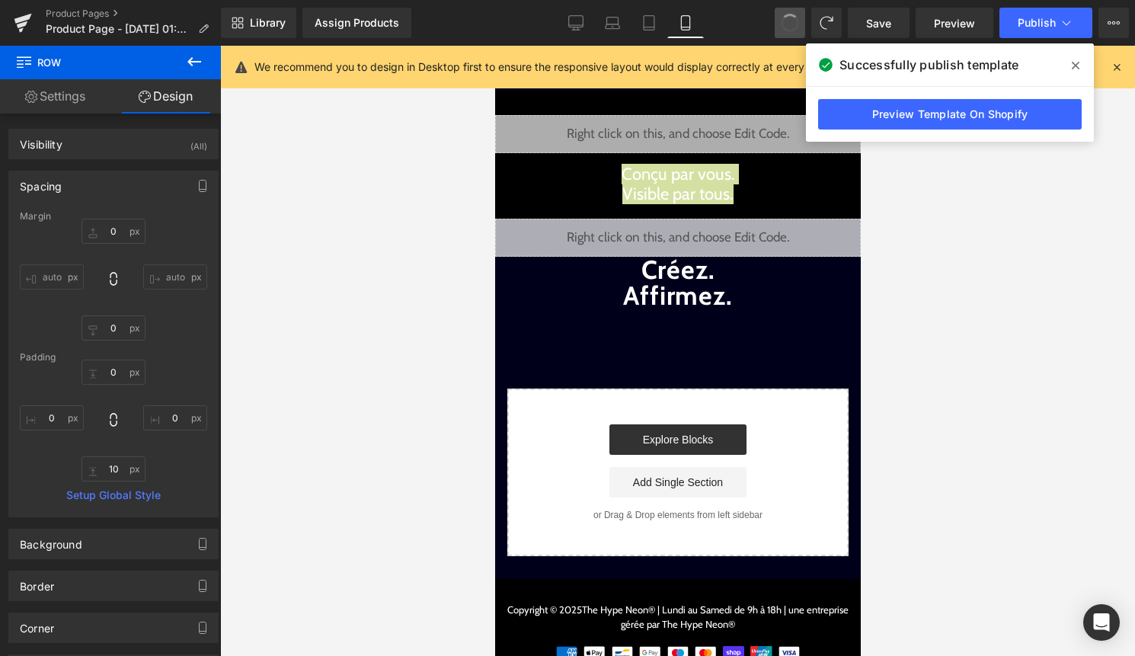
type input "0"
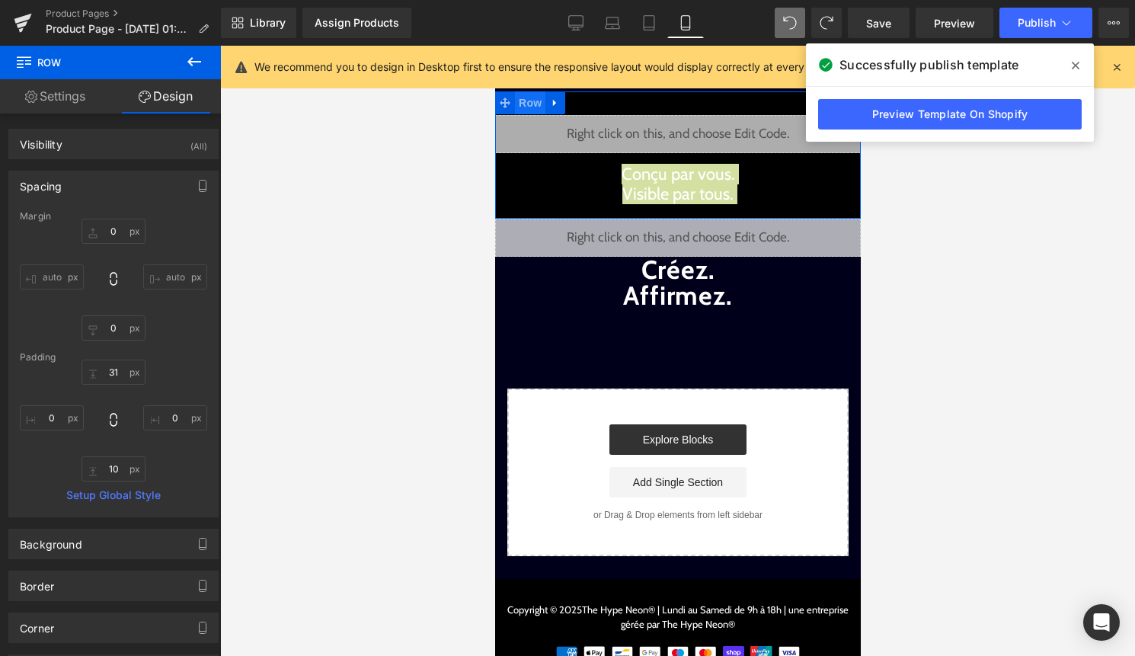
click at [531, 101] on span "Row" at bounding box center [529, 102] width 30 height 23
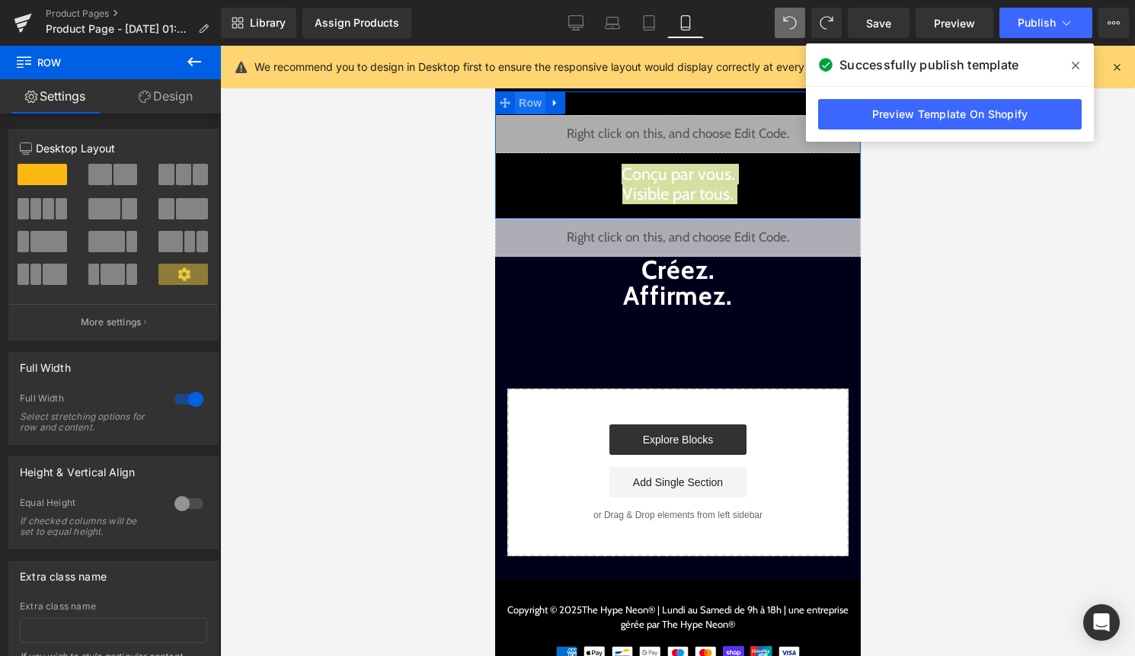
click at [520, 105] on span "Row" at bounding box center [529, 102] width 30 height 23
click at [158, 103] on link "Design" at bounding box center [165, 96] width 110 height 34
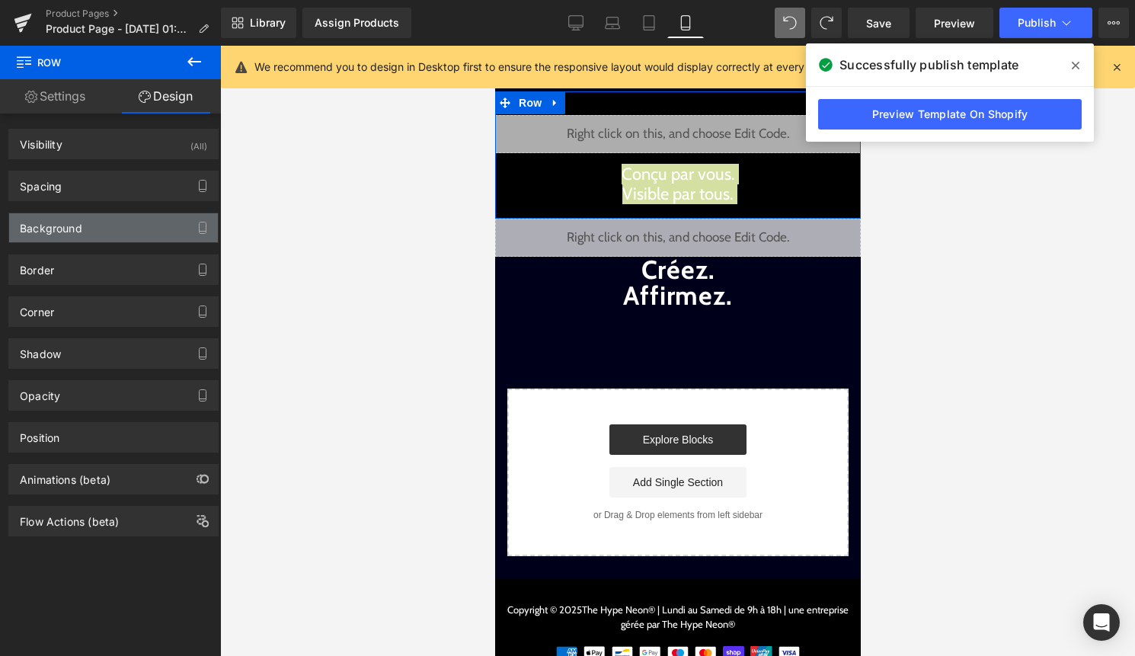
click at [121, 219] on div "Background" at bounding box center [113, 227] width 209 height 29
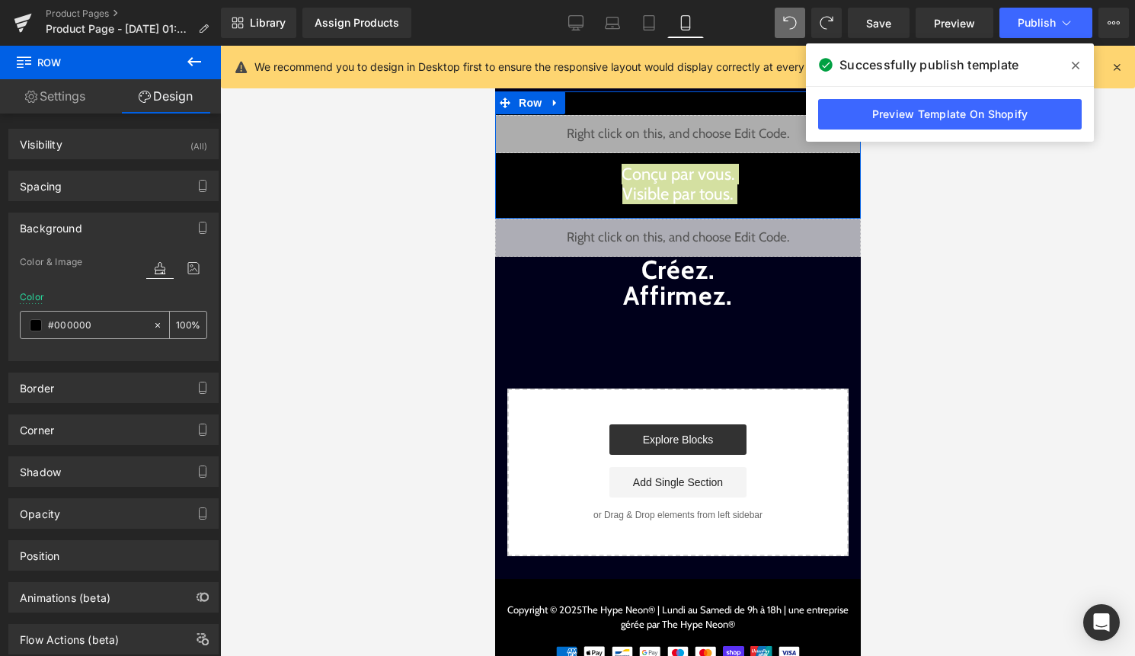
click at [34, 325] on span at bounding box center [36, 325] width 12 height 12
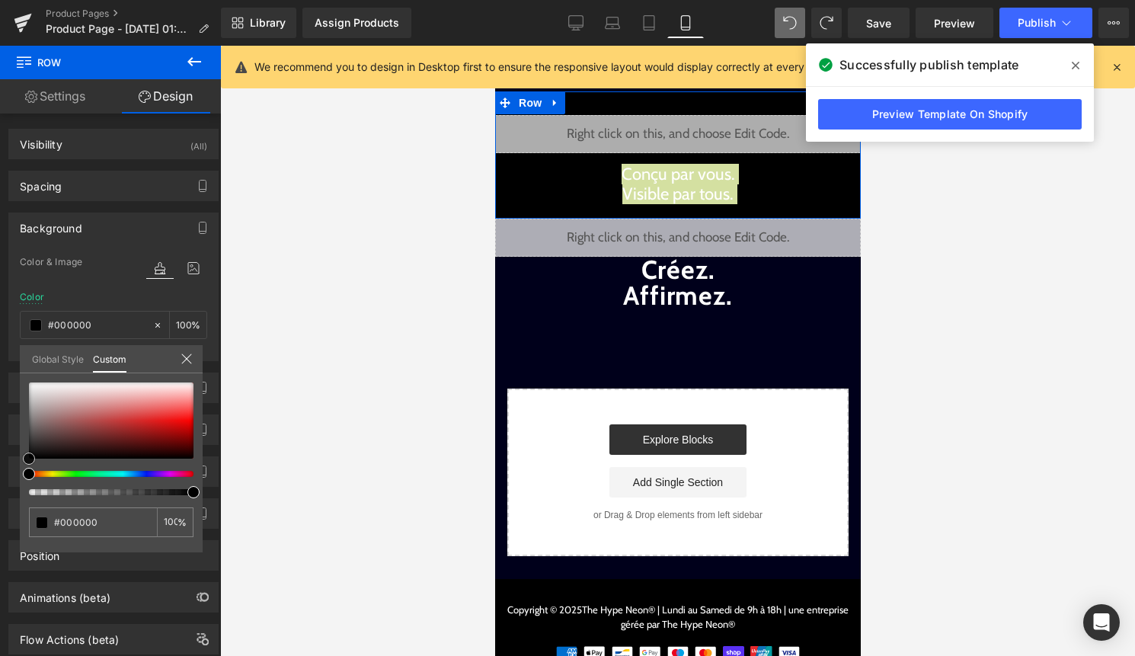
type input "#020202"
type input "#050505"
type input "#070707"
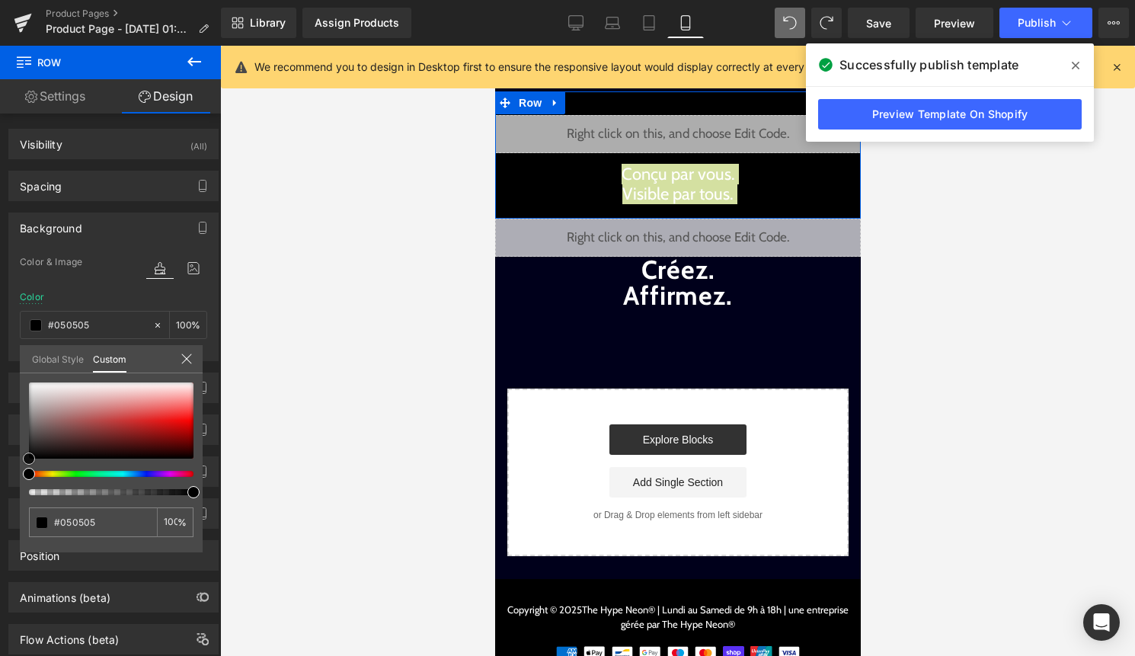
type input "#070707"
type input "#0a0a0a"
type input "#0c0c0c"
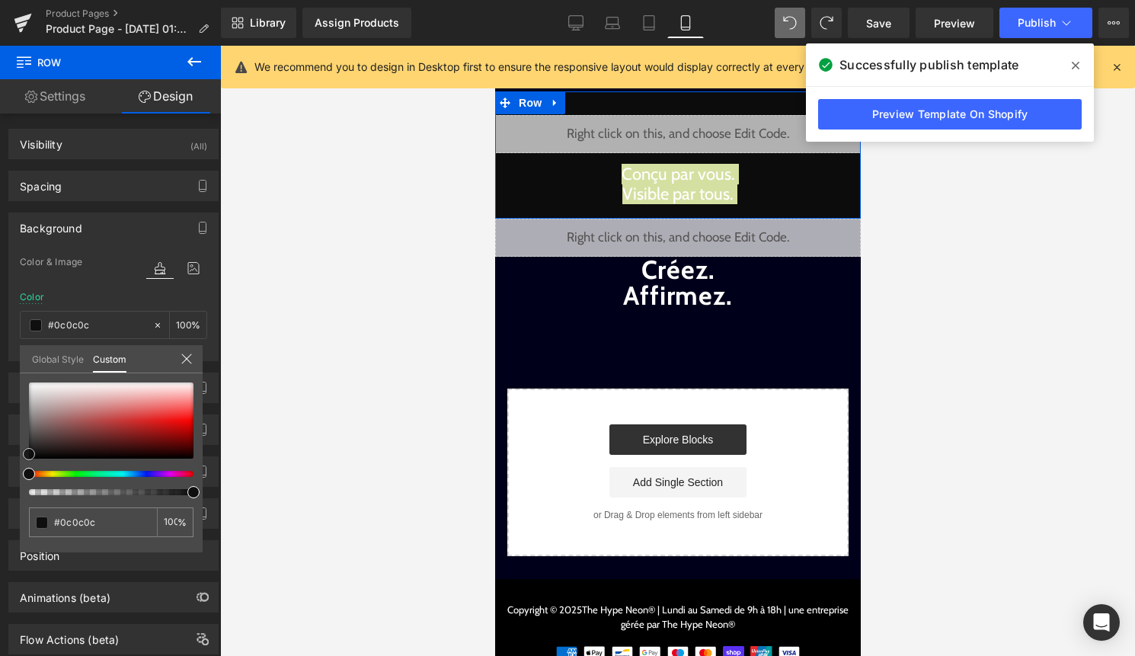
type input "#0f0f0f"
type input "#0f0e0e"
type input "#121010"
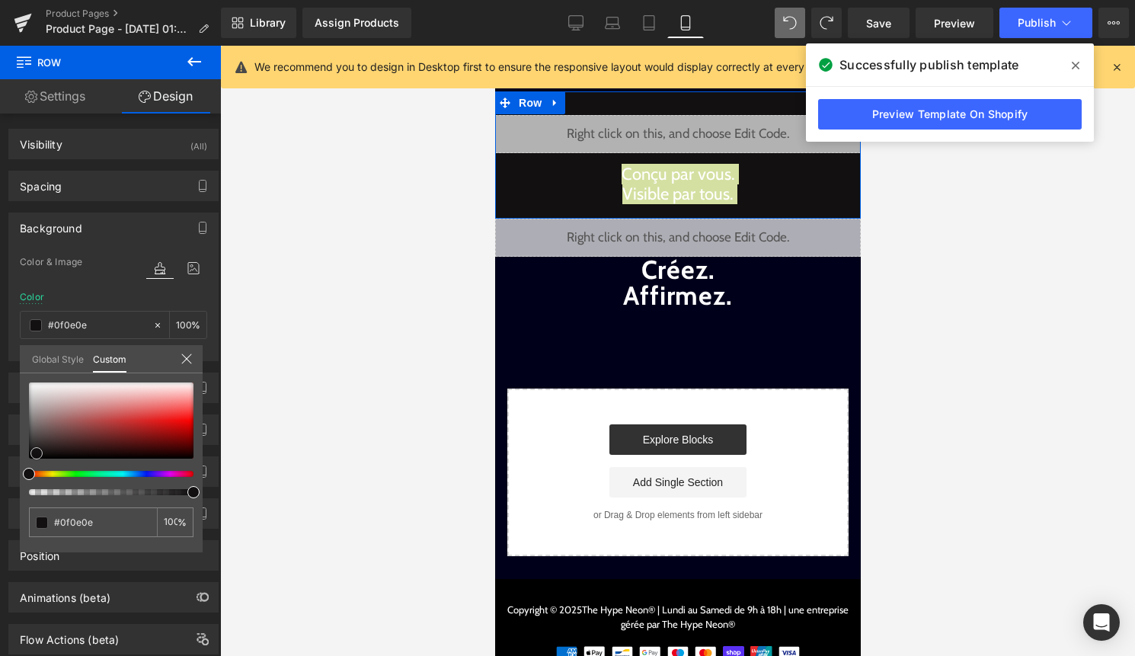
type input "#121010"
type input "#151313"
type input "#1a1818"
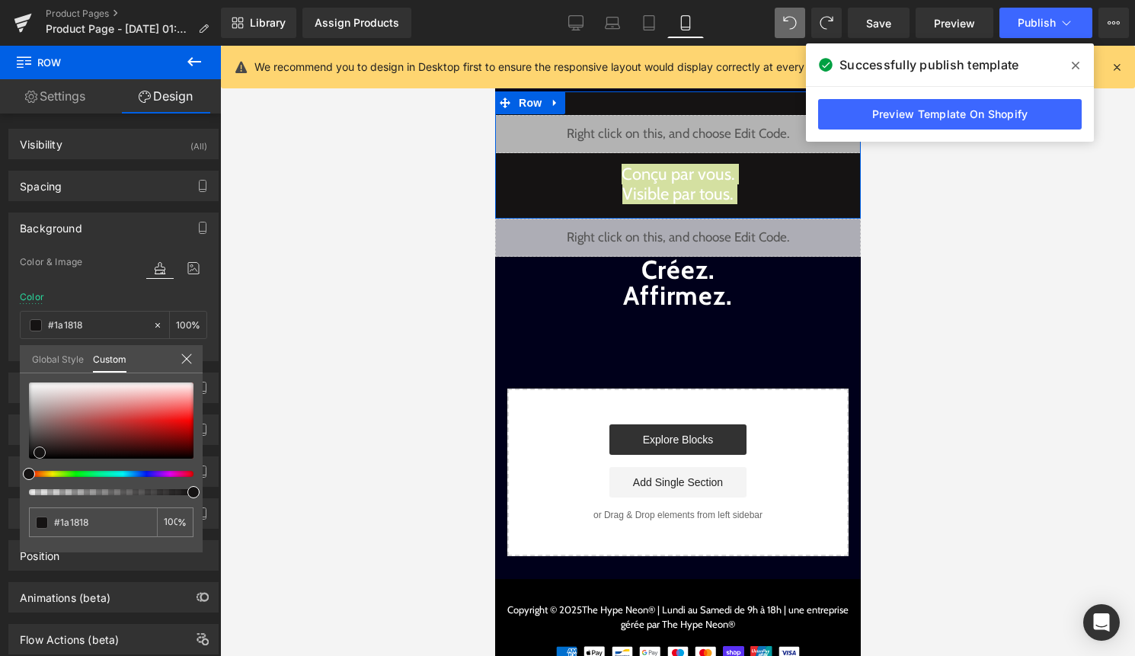
type input "#221f1f"
type input "#383232"
type input "#484040"
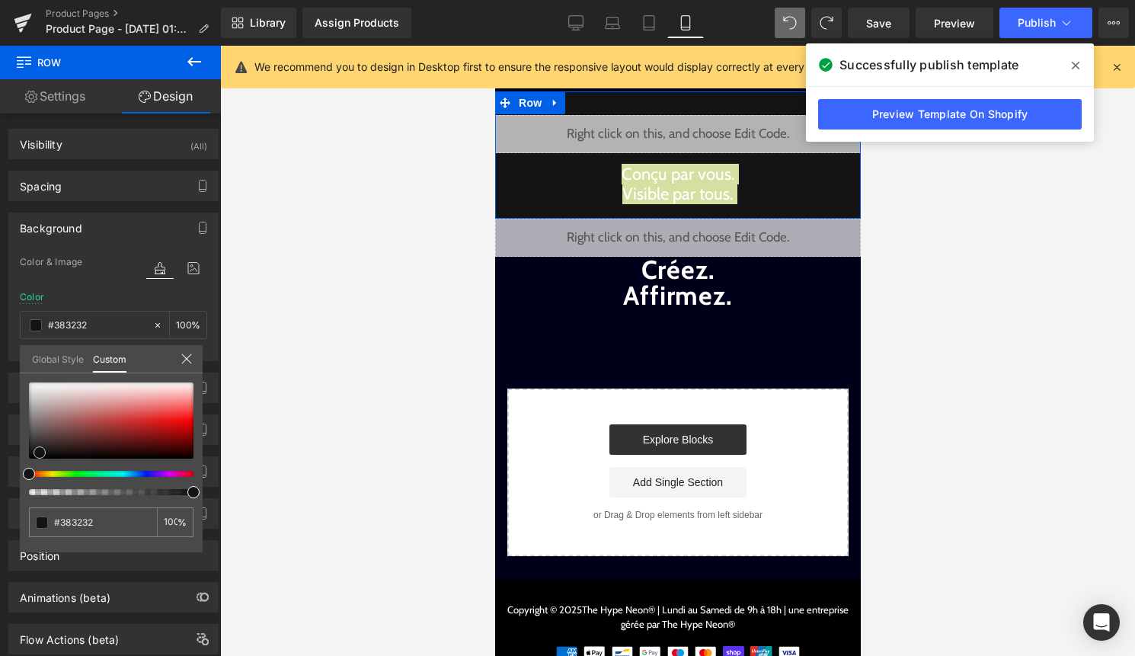
type input "#484040"
type input "#514747"
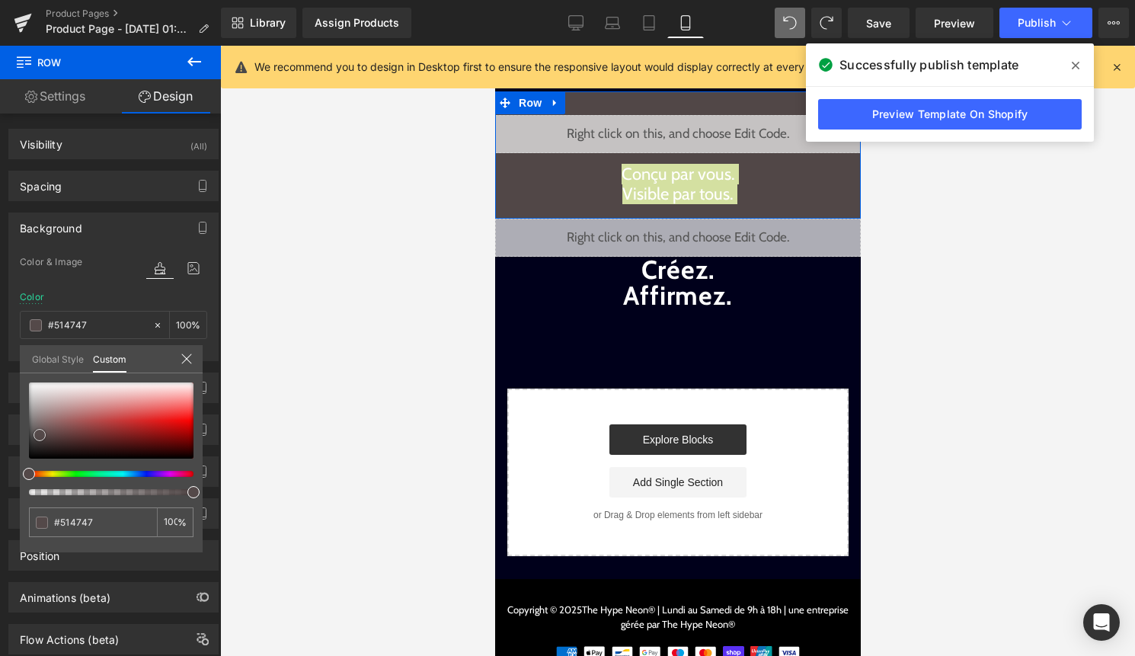
type input "#564c4c"
type input "#534a4a"
type input "#514747"
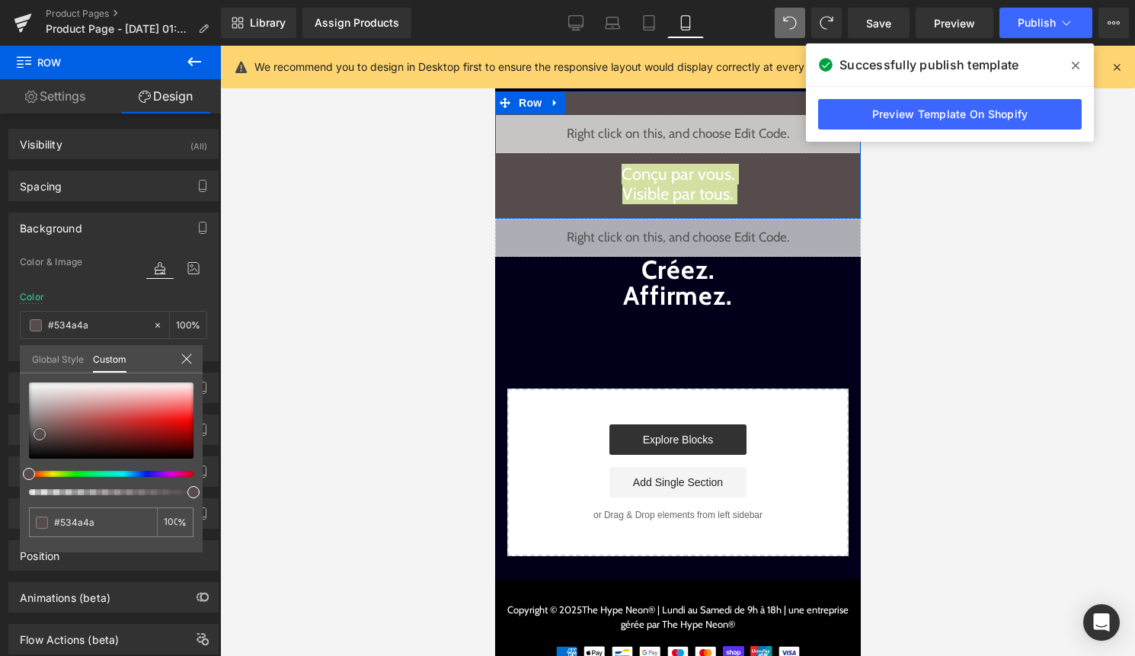
type input "#514747"
type input "#4f4444"
type input "#4b4343"
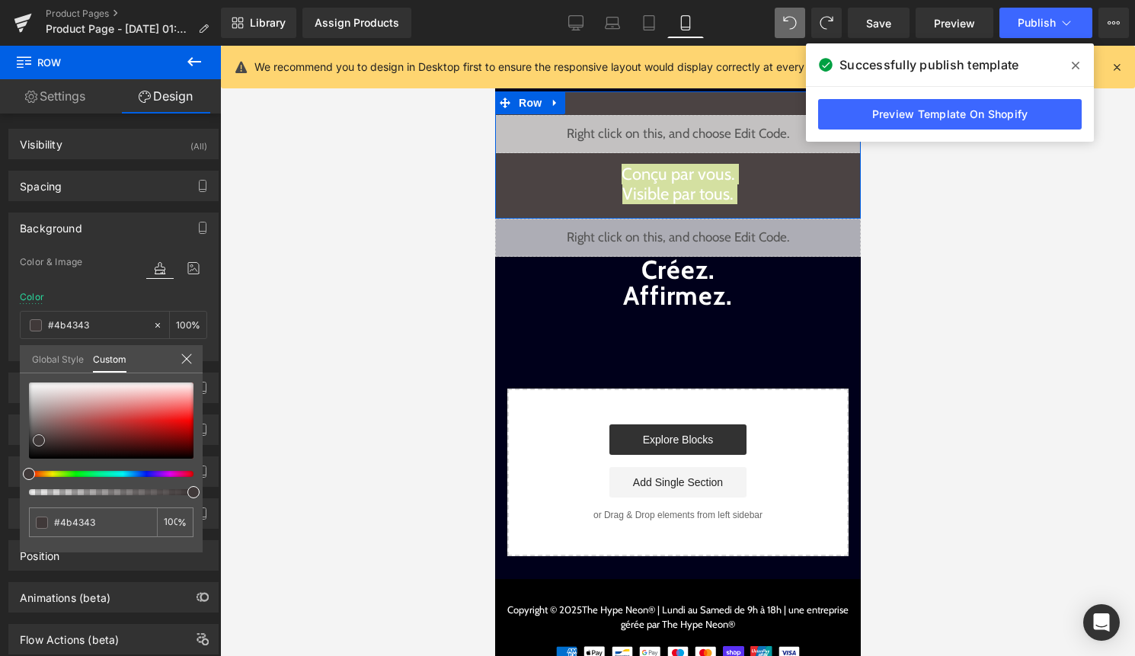
type input "#433b3b"
type input "#3e3737"
type input "#383232"
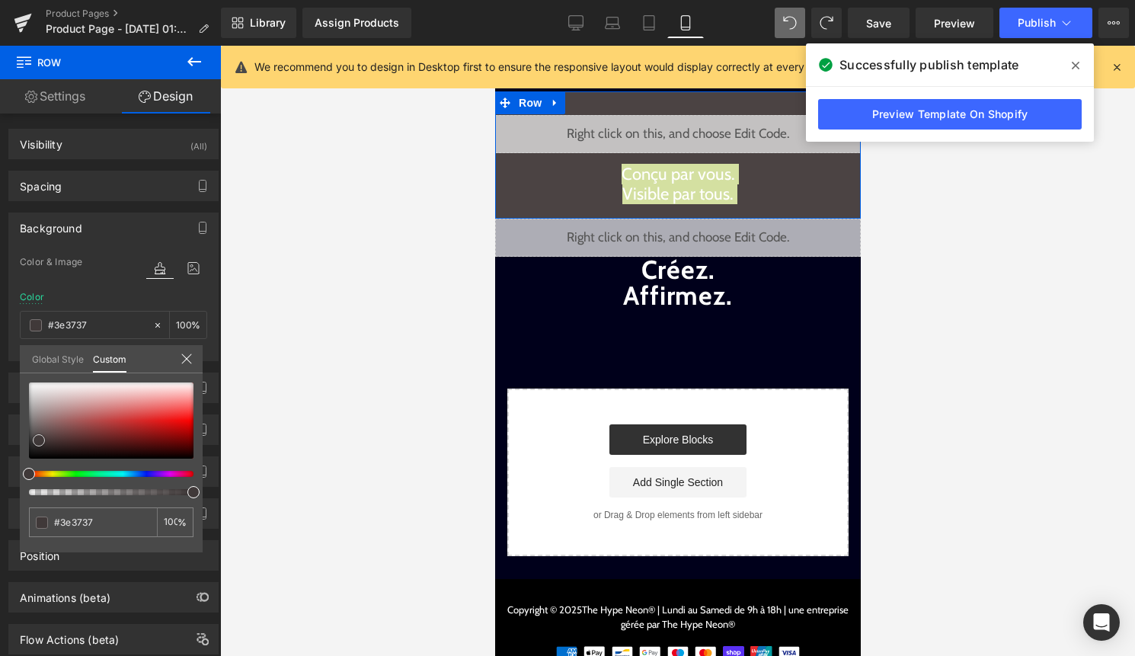
type input "#383232"
type input "#332d2d"
type input "#302b2b"
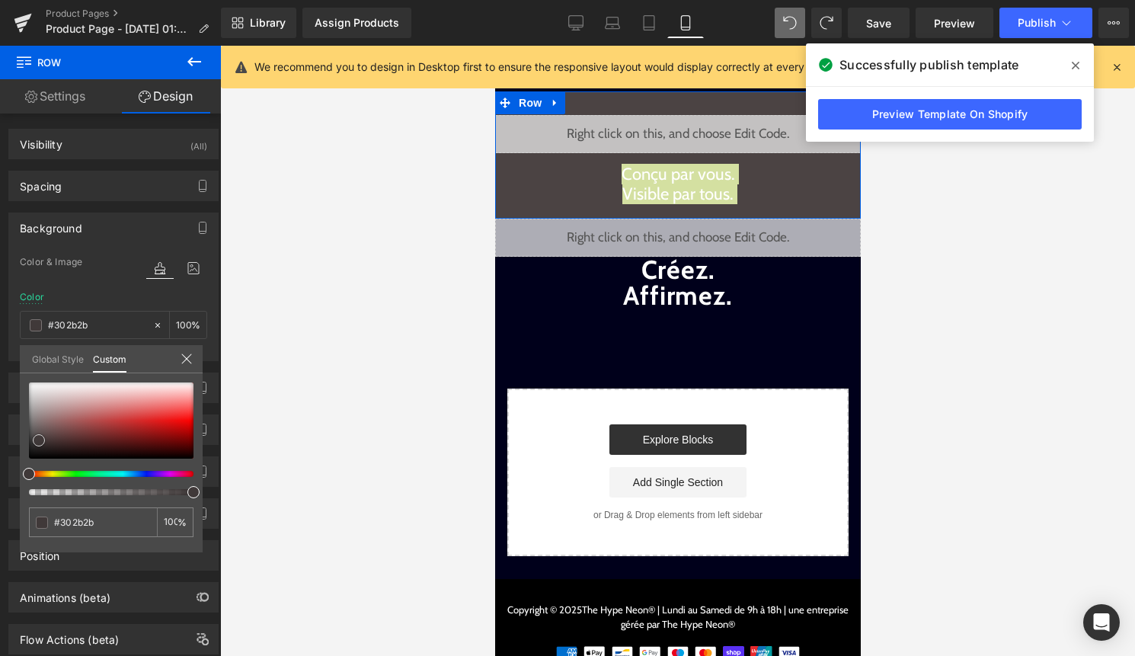
type input "#2d2828"
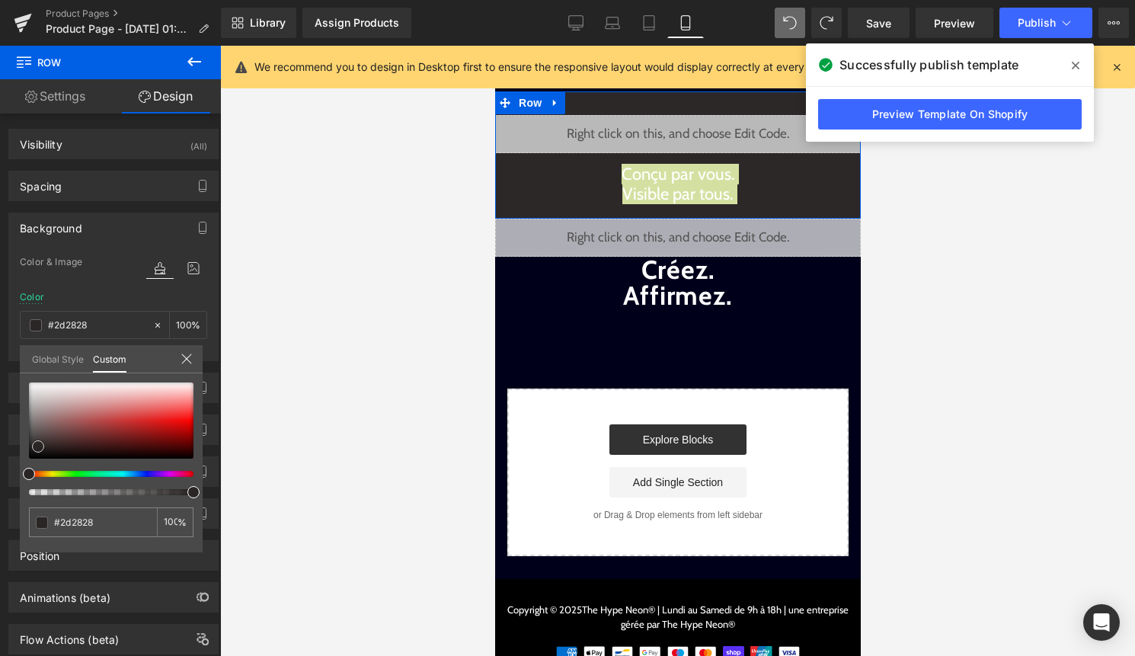
type input "#2b2626"
type input "#282323"
type input "#262121"
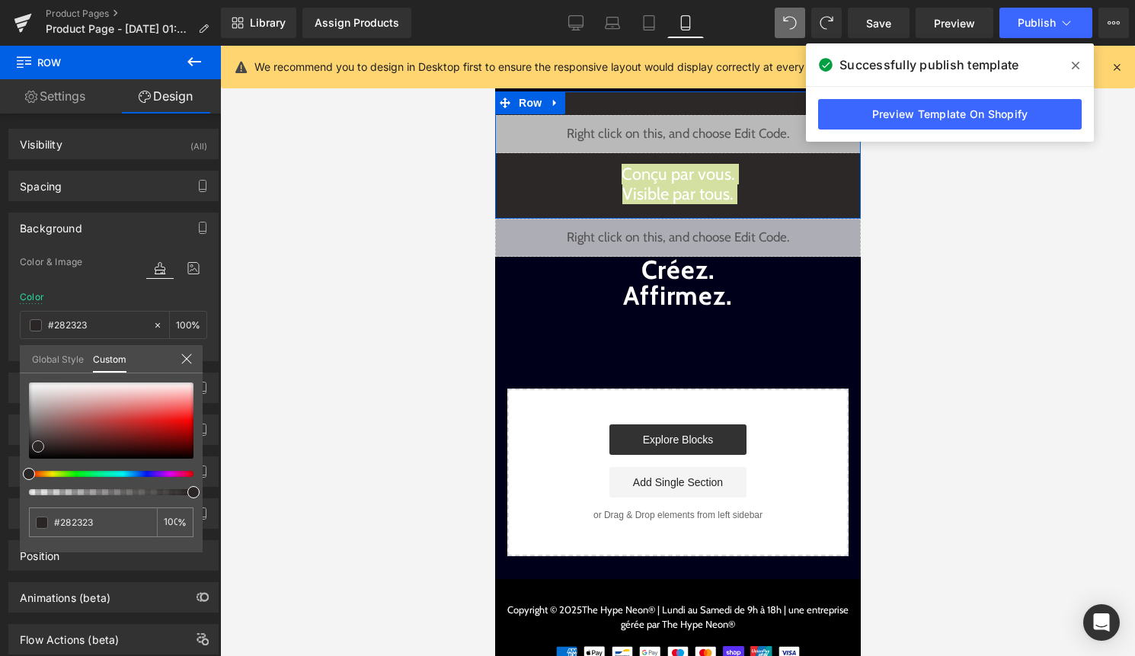
type input "#262121"
type input "#231f1f"
type input "#201c1c"
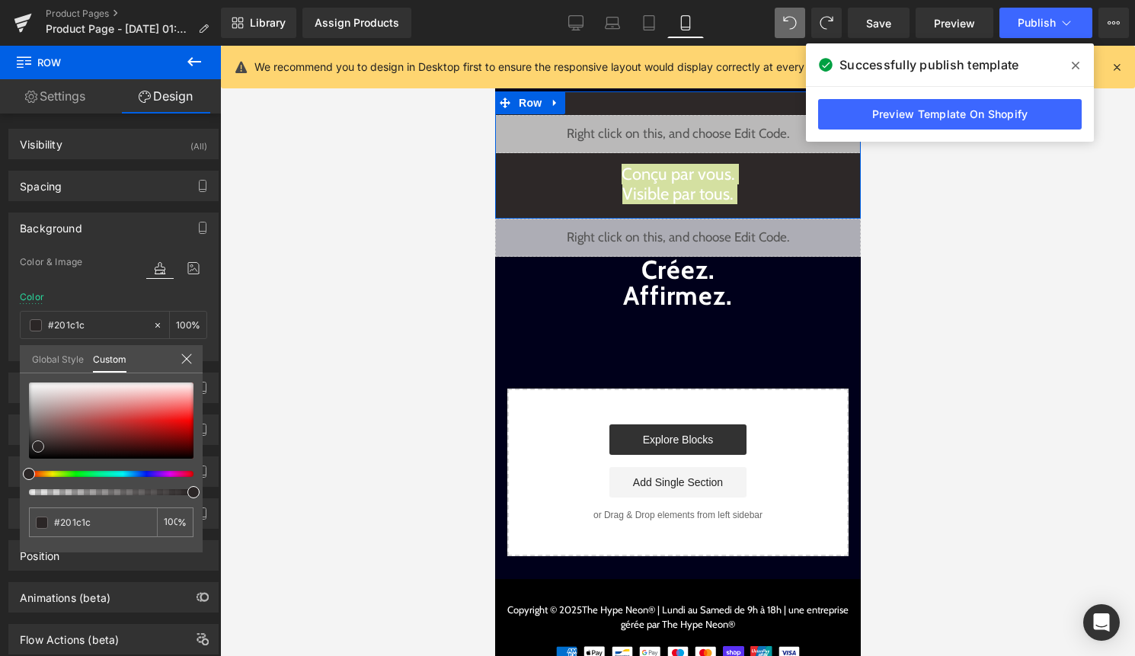
type input "#1e1a1a"
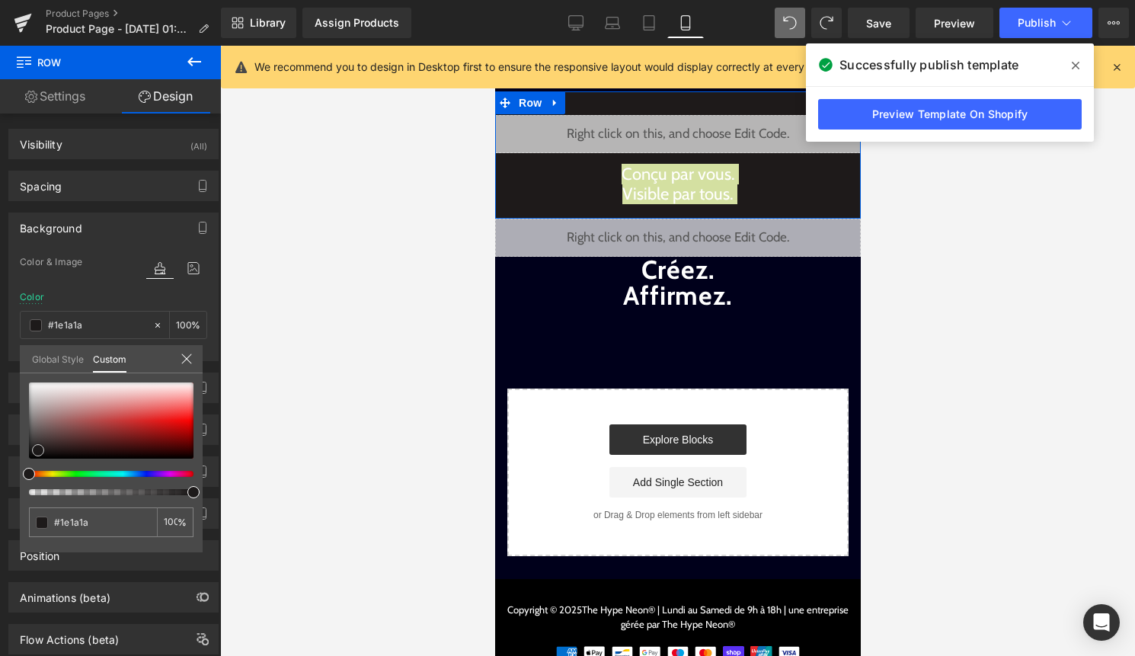
type input "#1d1a1a"
type input "#1a1818"
type input "#181515"
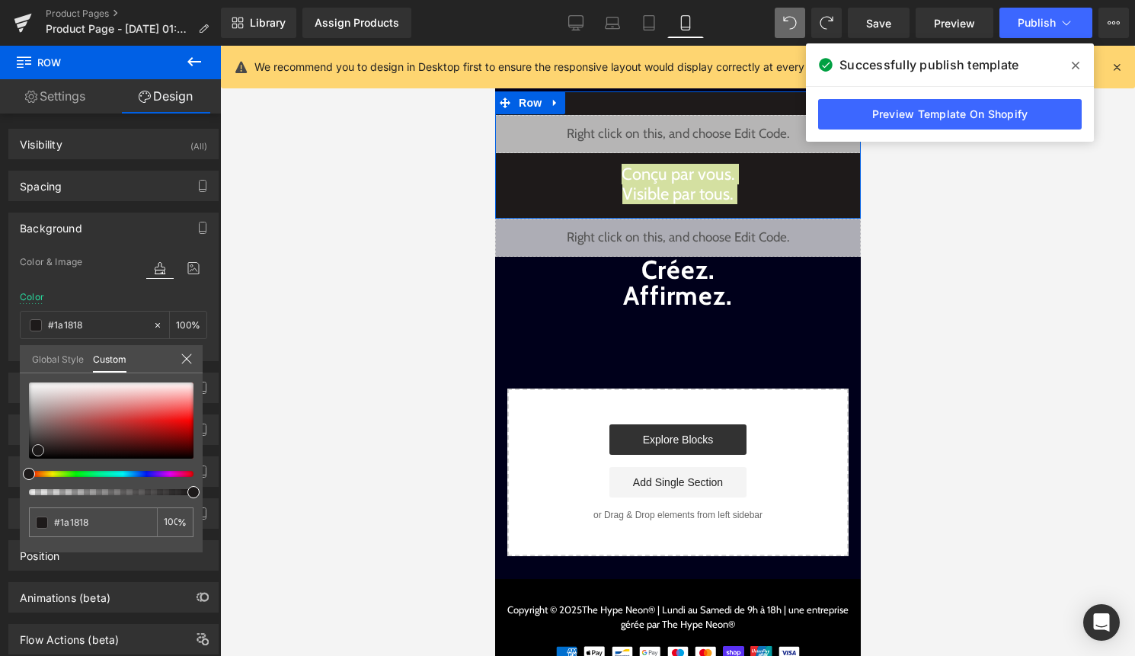
type input "#181515"
type input "#151212"
type input "#100e0e"
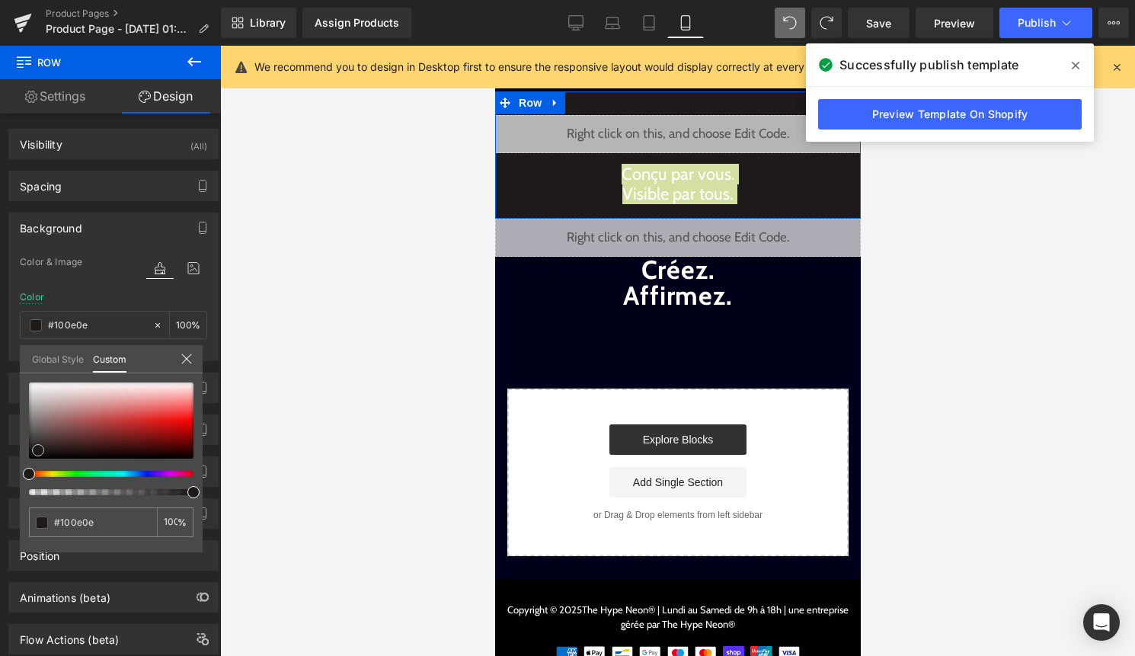
type input "#0a0909"
type input "#020202"
type input "#000000"
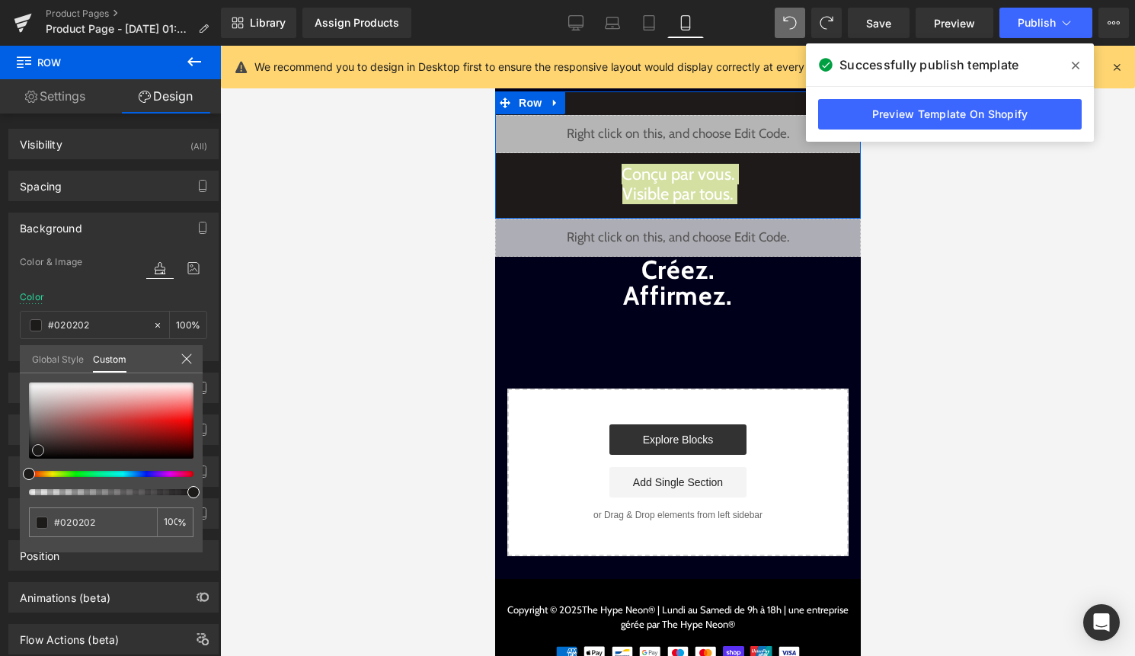
type input "#000000"
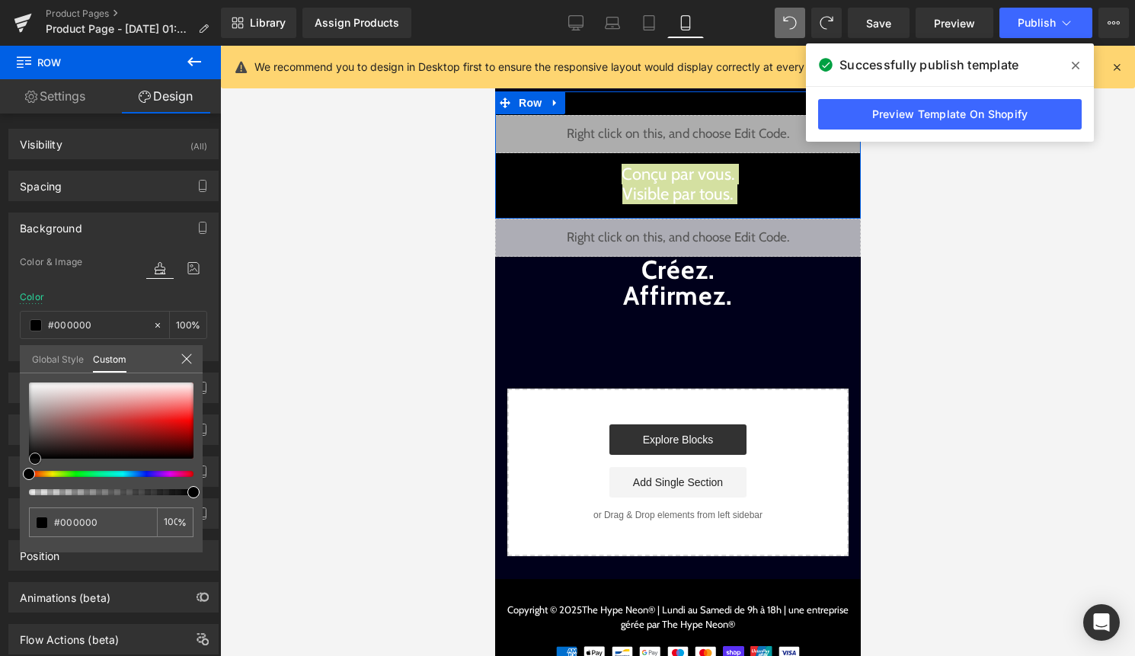
type input "#020202"
type input "#080606"
type input "#070707"
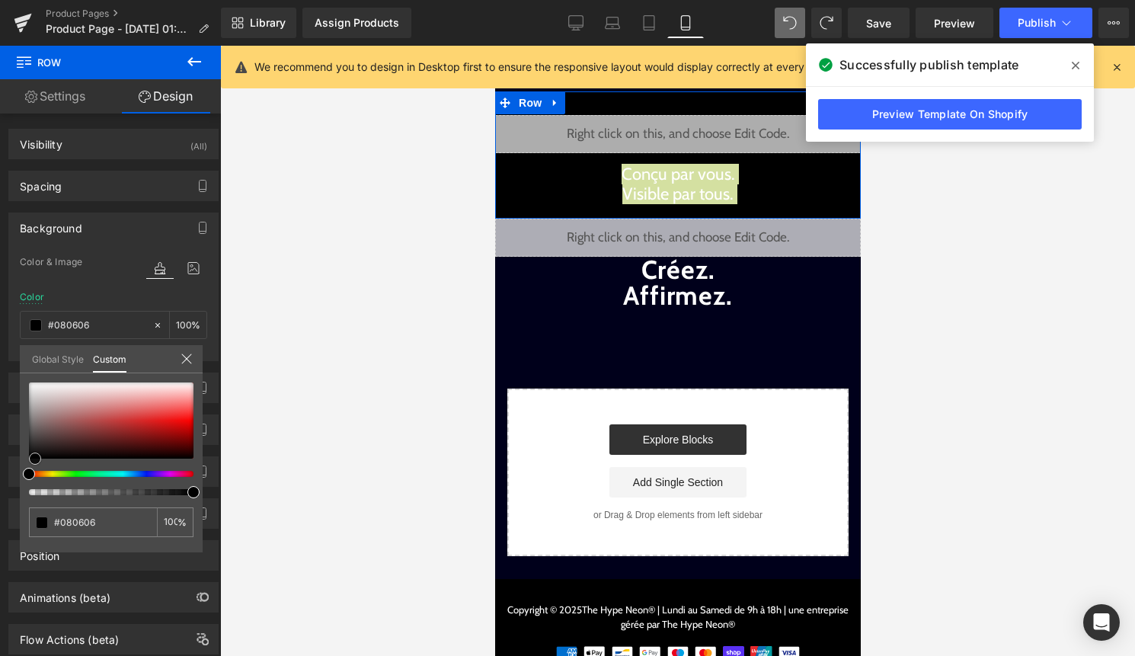
type input "#070707"
type input "#0a0909"
type input "#0d0c0c"
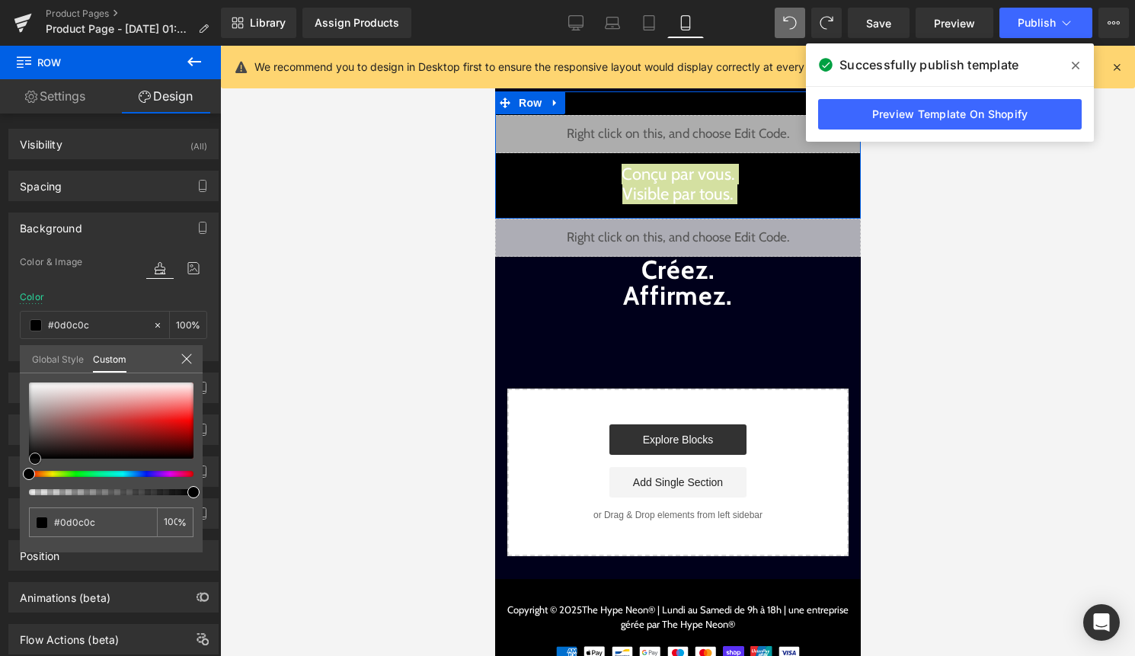
type input "#0f0e0e"
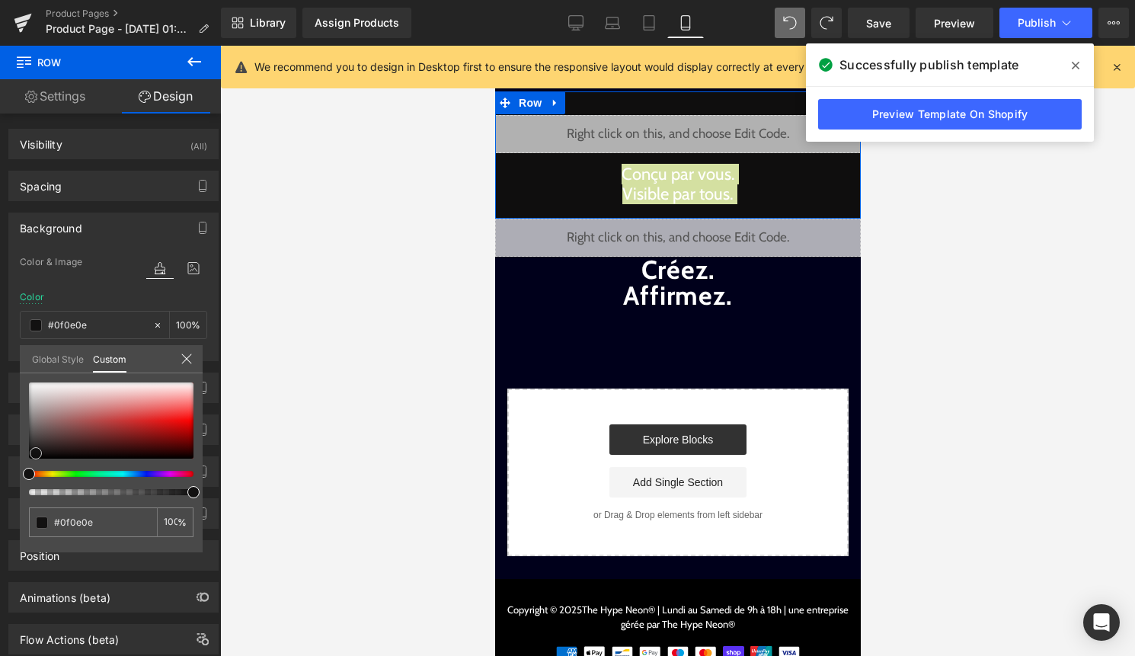
type input "#121111"
type input "#151313"
type input "#181515"
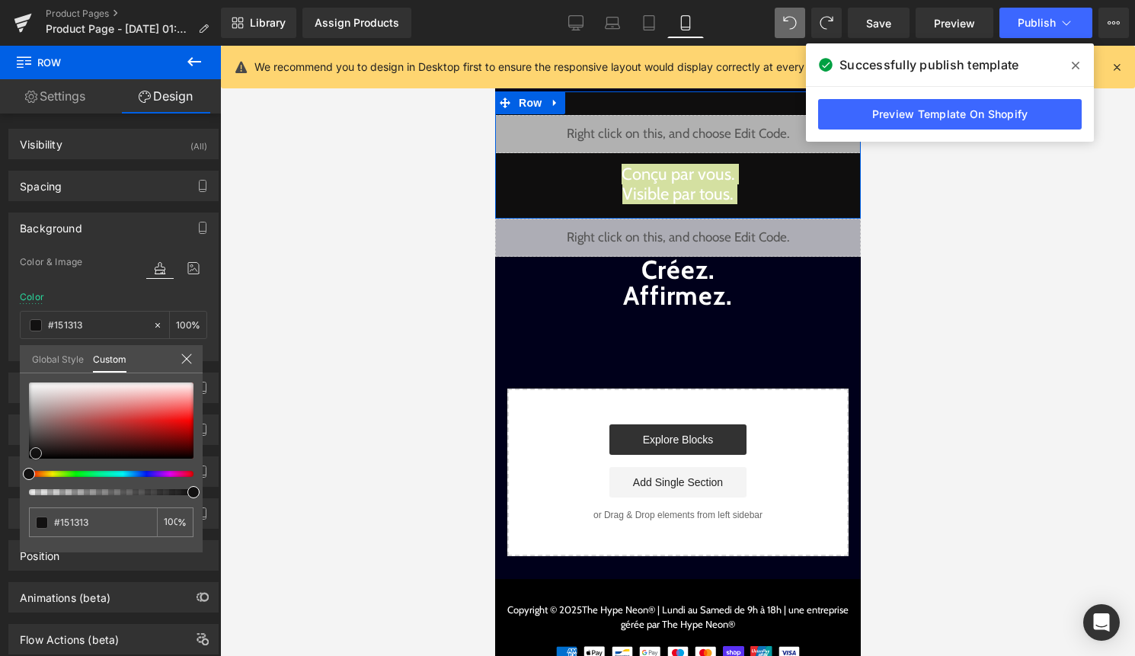
type input "#181515"
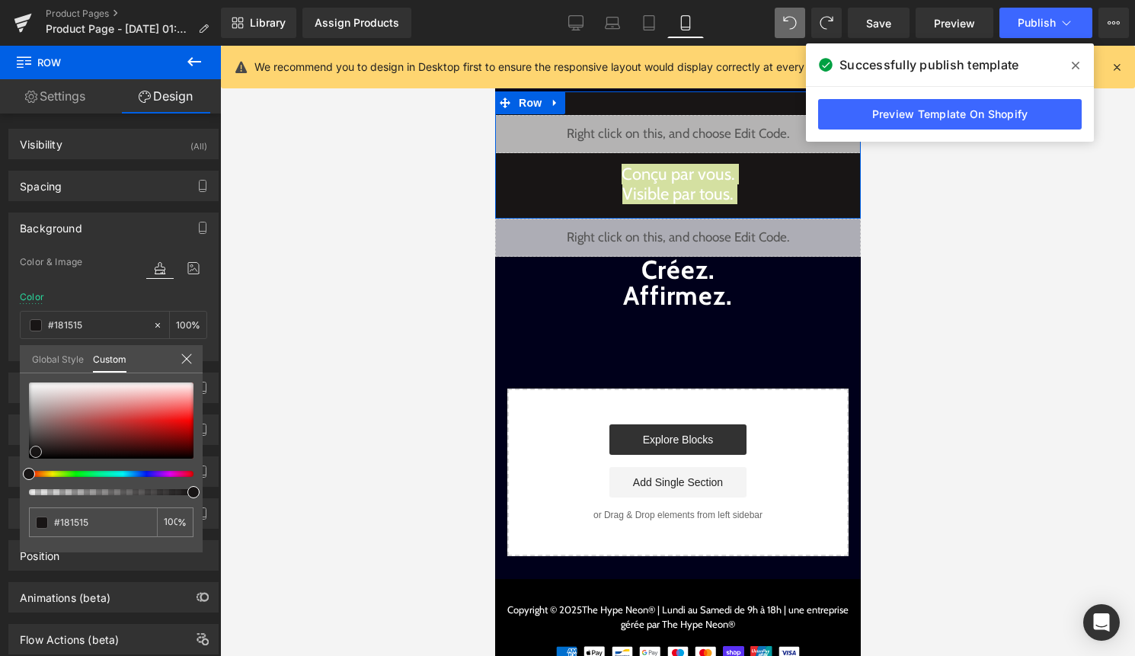
type input "#171616"
type input "#151313"
type input "#121010"
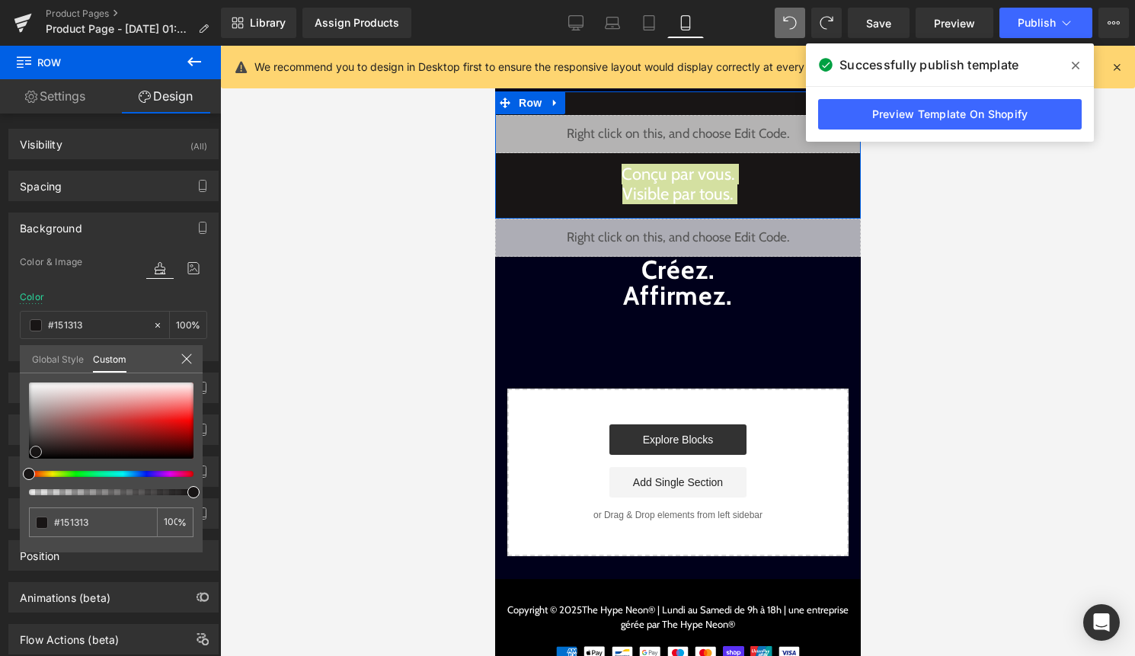
type input "#121010"
type input "#121111"
drag, startPoint x: 30, startPoint y: 455, endPoint x: 37, endPoint y: 450, distance: 8.7
click at [37, 450] on span at bounding box center [36, 453] width 12 height 12
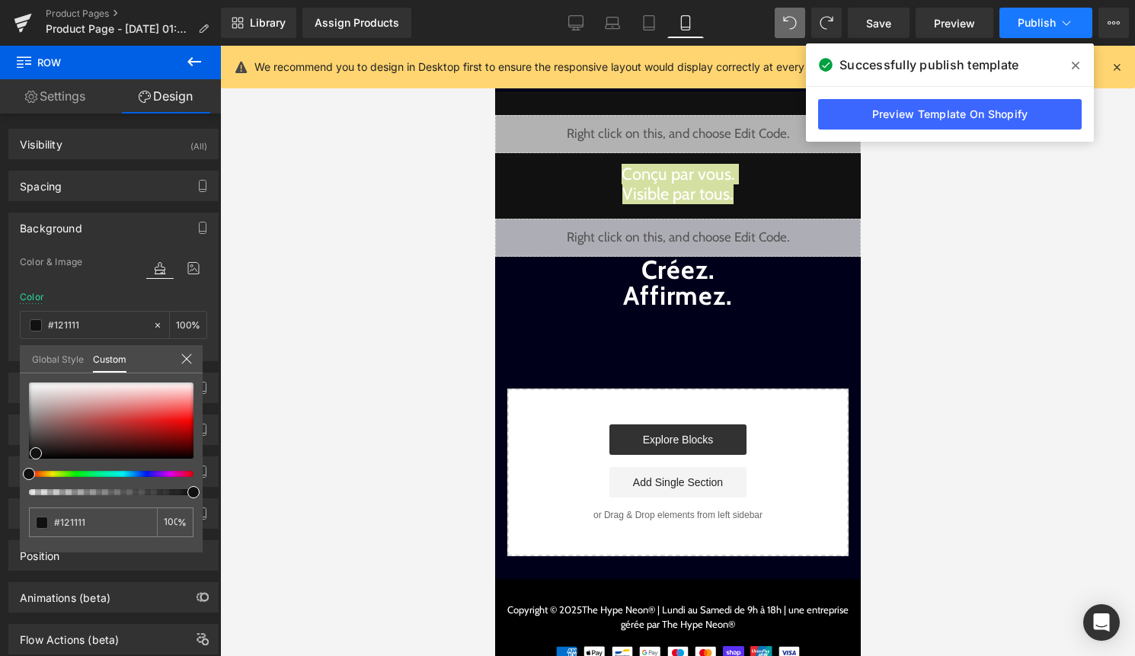
click at [1051, 25] on span "Publish" at bounding box center [1037, 23] width 38 height 12
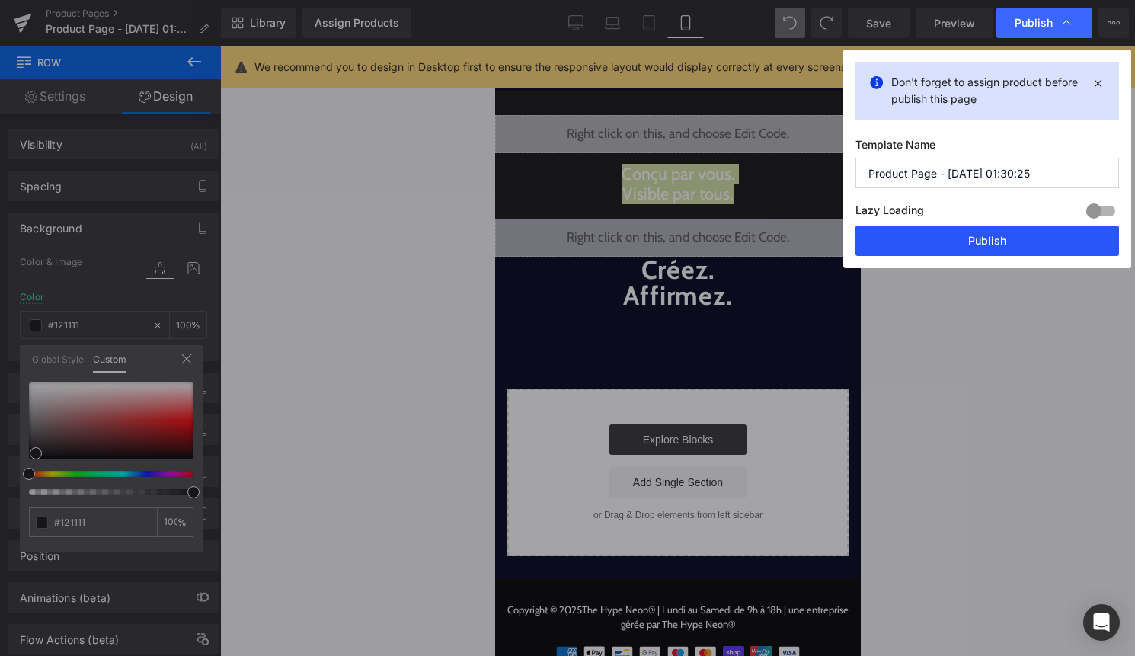
click at [1013, 248] on button "Publish" at bounding box center [988, 241] width 264 height 30
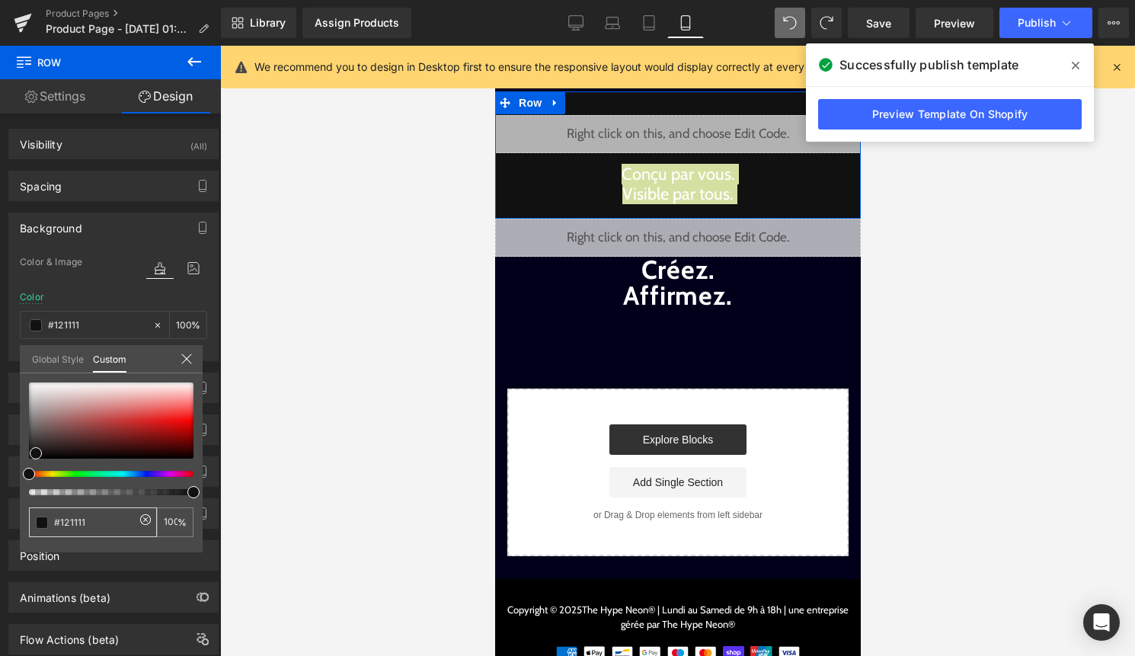
drag, startPoint x: 109, startPoint y: 520, endPoint x: 39, endPoint y: 518, distance: 70.1
click at [40, 518] on div "#121111" at bounding box center [93, 522] width 128 height 30
paste input "090909"
type input "090909"
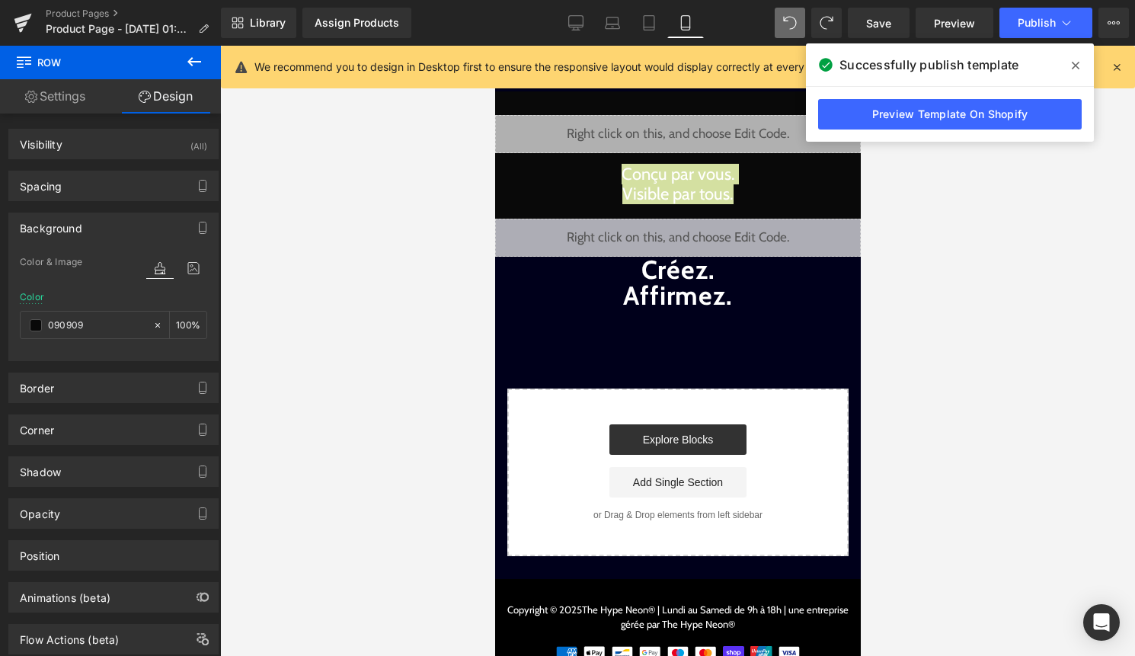
click at [338, 530] on div at bounding box center [677, 351] width 915 height 610
click at [1039, 23] on span "Publish" at bounding box center [1037, 23] width 38 height 12
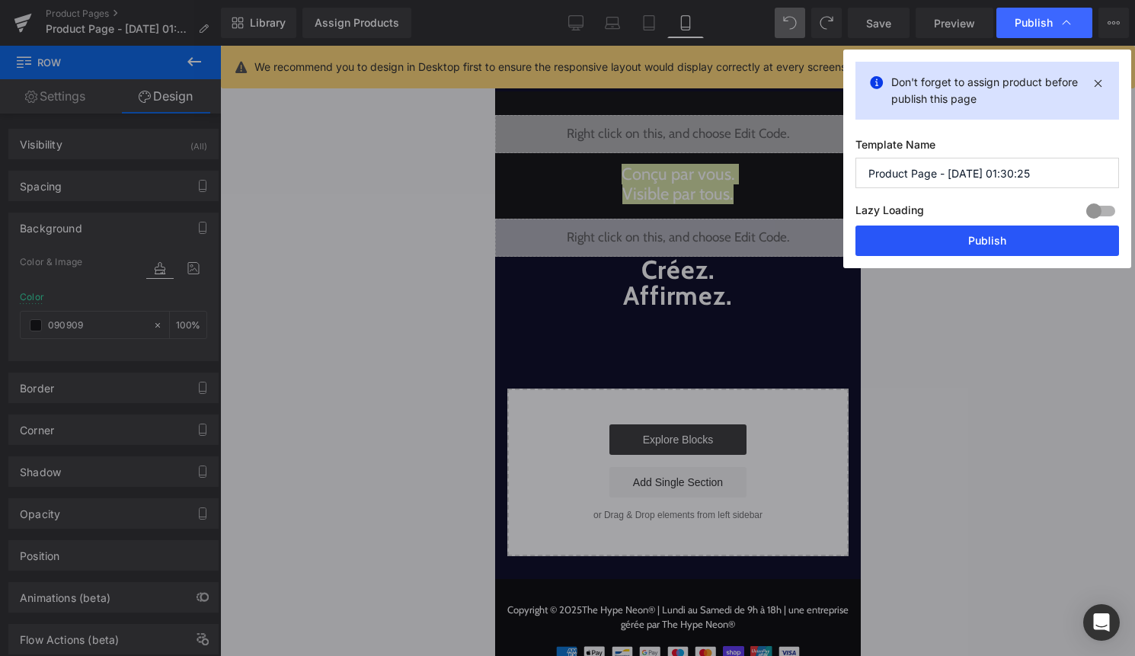
click at [999, 235] on button "Publish" at bounding box center [988, 241] width 264 height 30
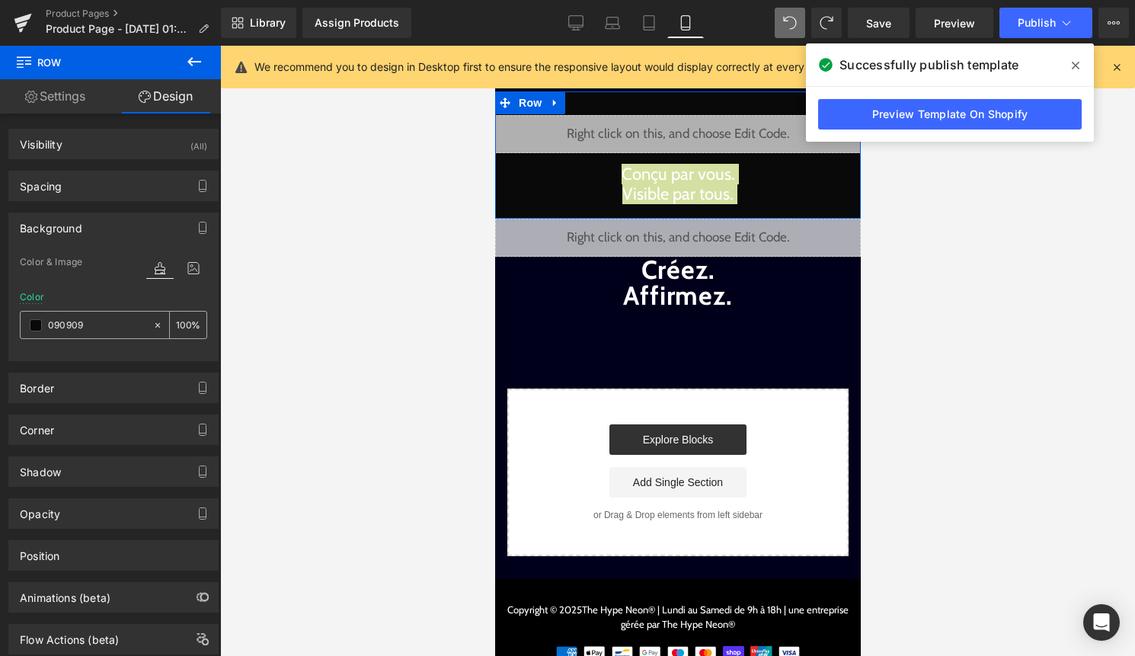
drag, startPoint x: 102, startPoint y: 325, endPoint x: 21, endPoint y: 325, distance: 81.5
click at [22, 325] on div "090909" at bounding box center [87, 325] width 132 height 27
paste input "B"
type input "09090B"
click at [312, 374] on div at bounding box center [677, 351] width 915 height 610
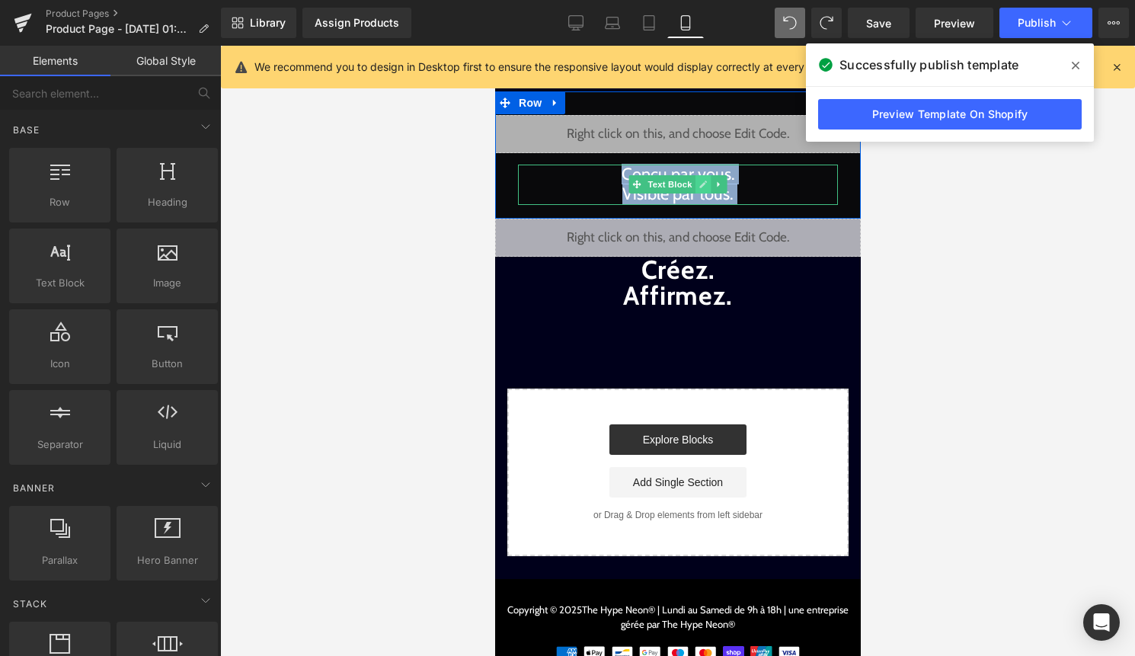
click at [701, 190] on link at bounding box center [703, 184] width 16 height 18
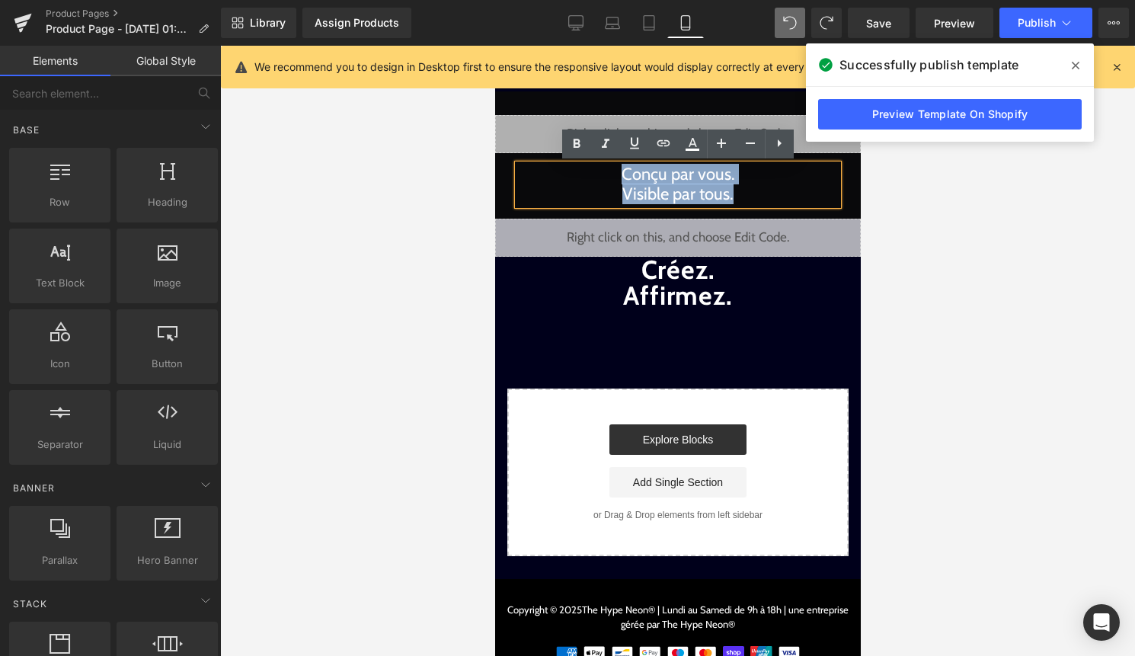
click at [552, 200] on p "Conçu par vous. Visible par tous." at bounding box center [677, 185] width 320 height 40
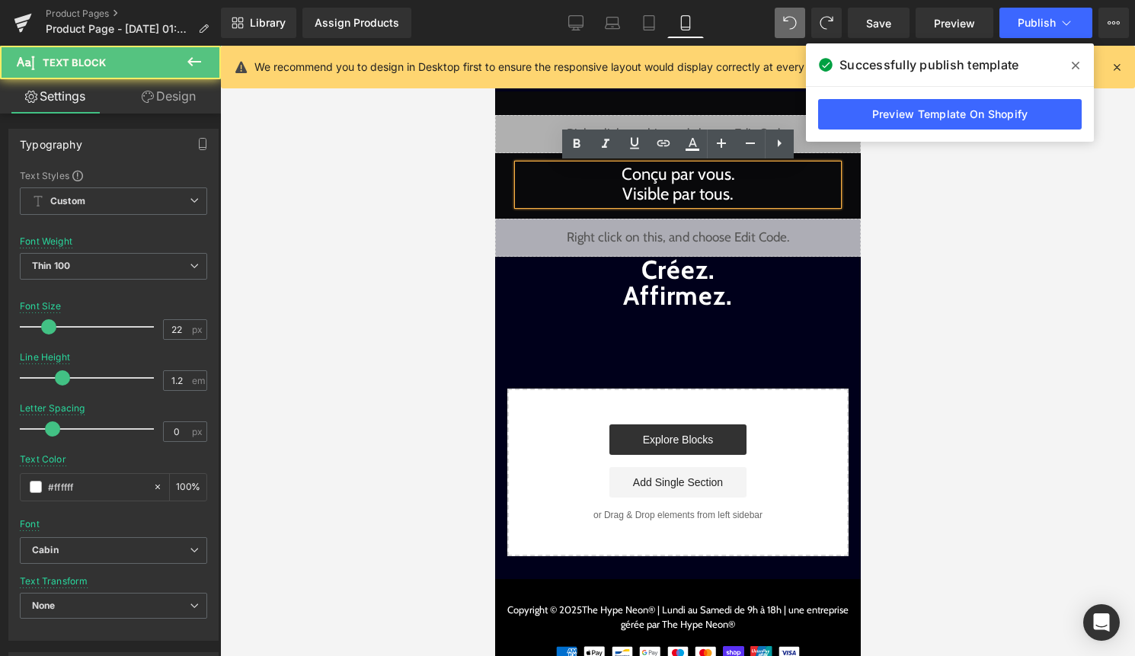
click at [406, 219] on div at bounding box center [677, 351] width 915 height 610
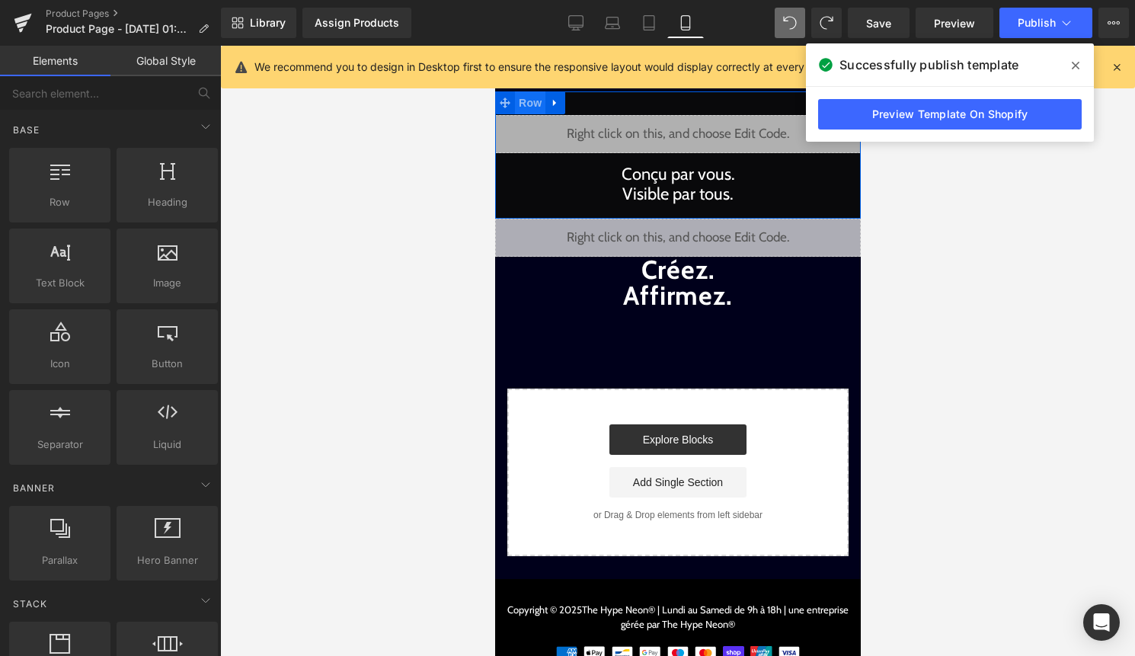
click at [533, 101] on span "Row" at bounding box center [529, 102] width 30 height 23
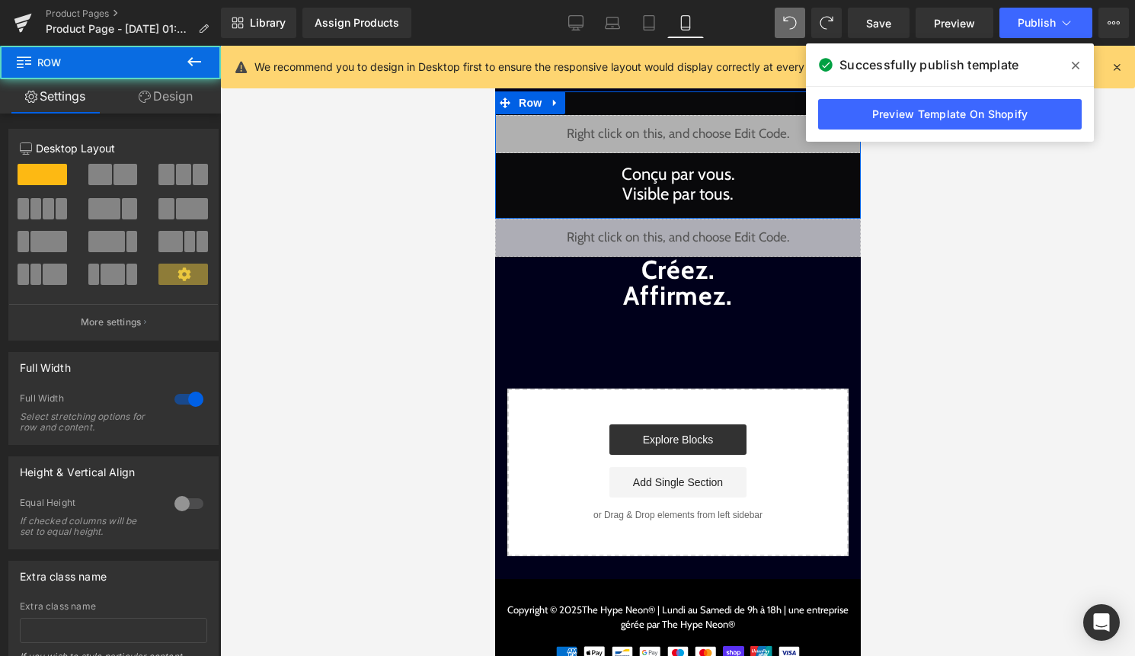
drag, startPoint x: 172, startPoint y: 101, endPoint x: 168, endPoint y: 122, distance: 21.7
click at [172, 100] on link "Design" at bounding box center [165, 96] width 110 height 34
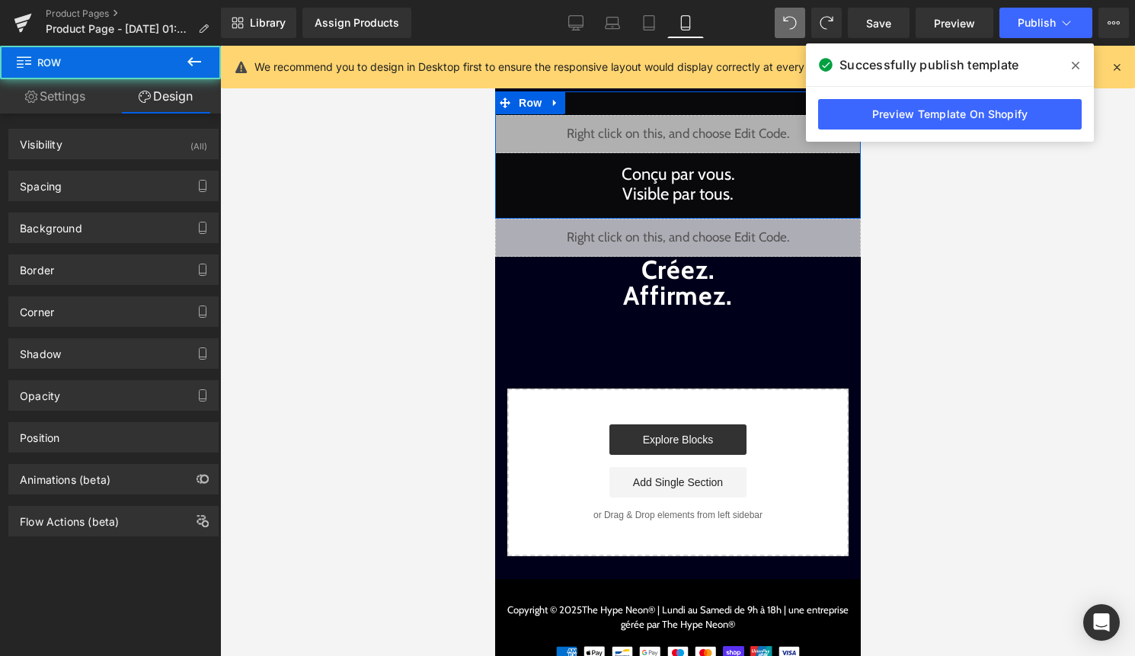
type input "#09090b"
type input "100"
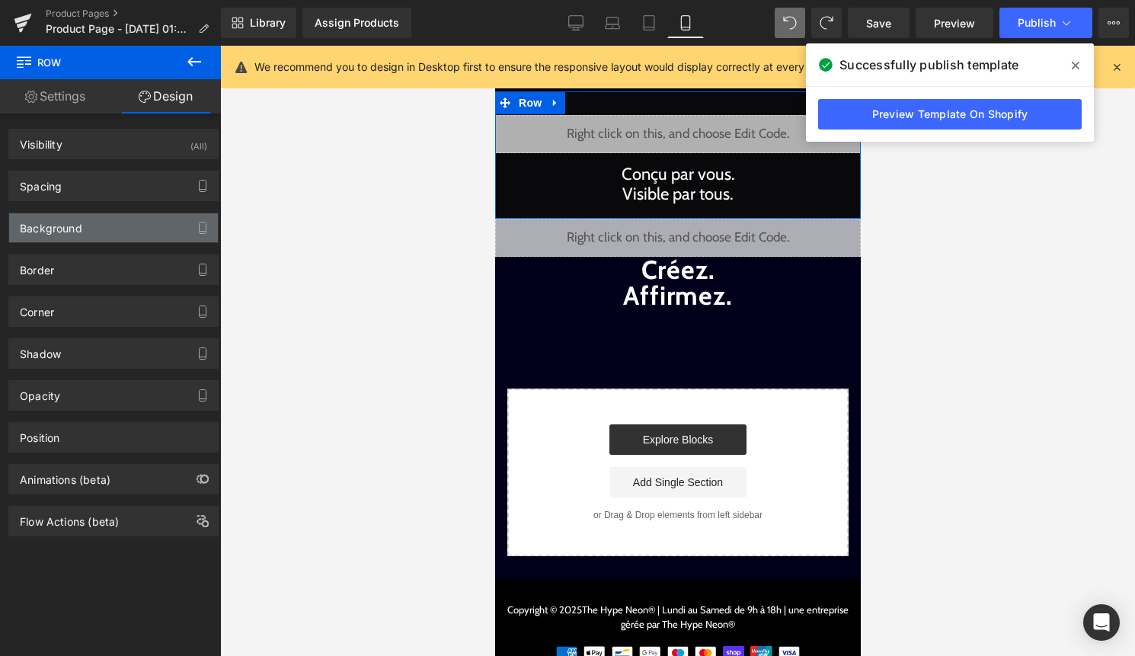
click at [98, 226] on div "Background" at bounding box center [113, 227] width 209 height 29
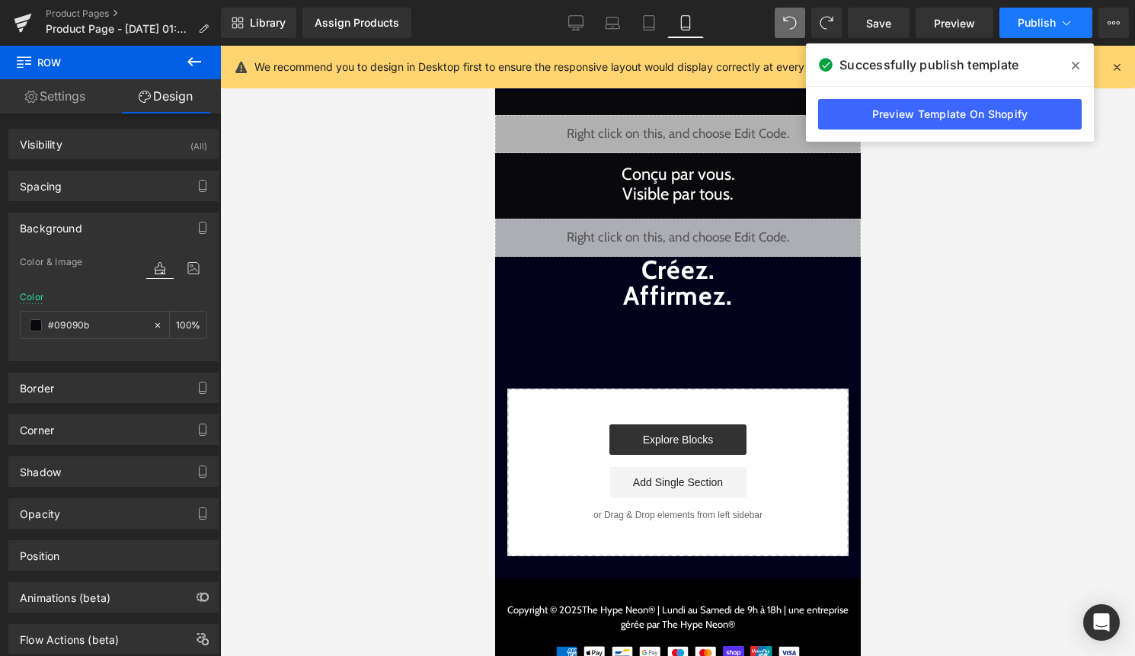
click at [1019, 22] on span "Publish" at bounding box center [1037, 23] width 38 height 12
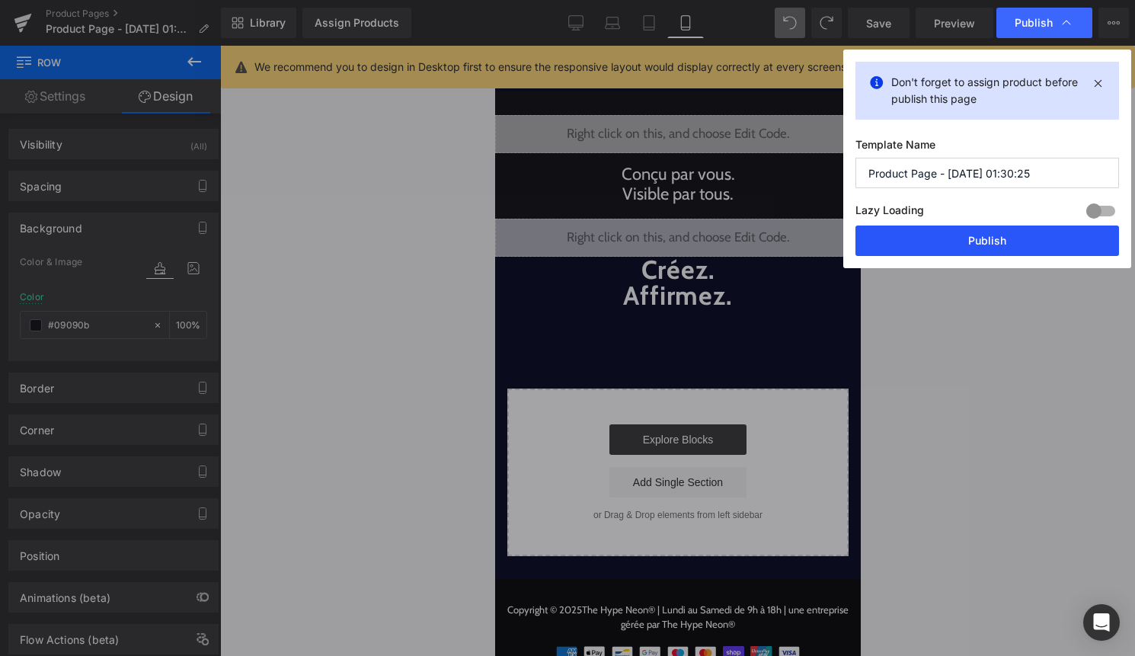
click at [978, 235] on button "Publish" at bounding box center [988, 241] width 264 height 30
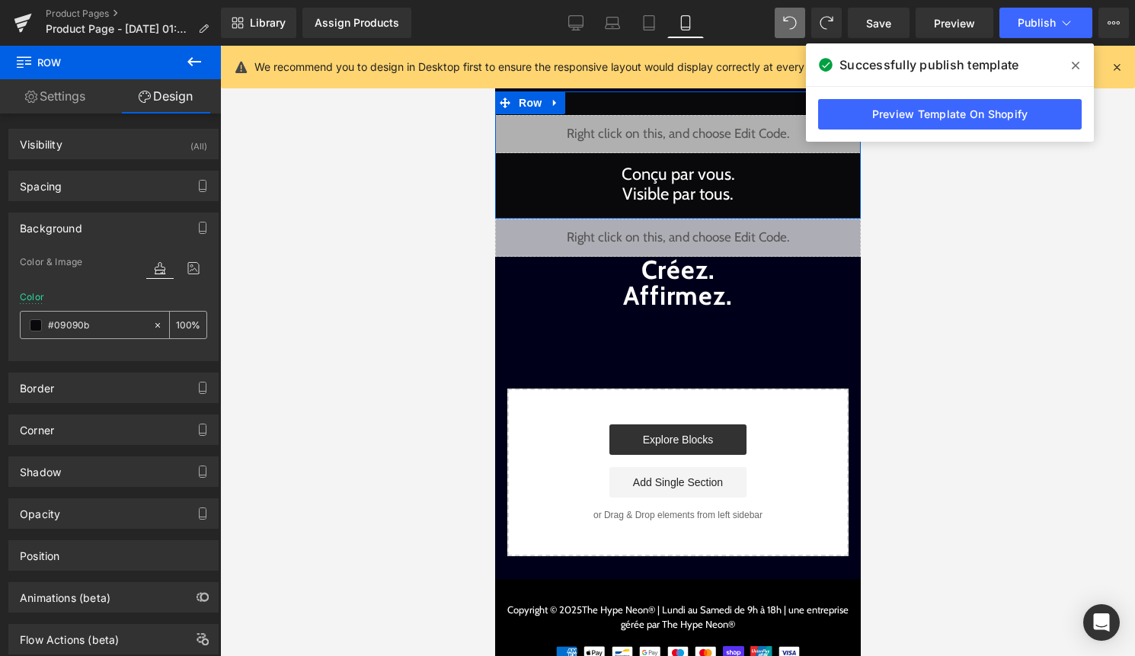
click at [37, 327] on span at bounding box center [36, 325] width 12 height 12
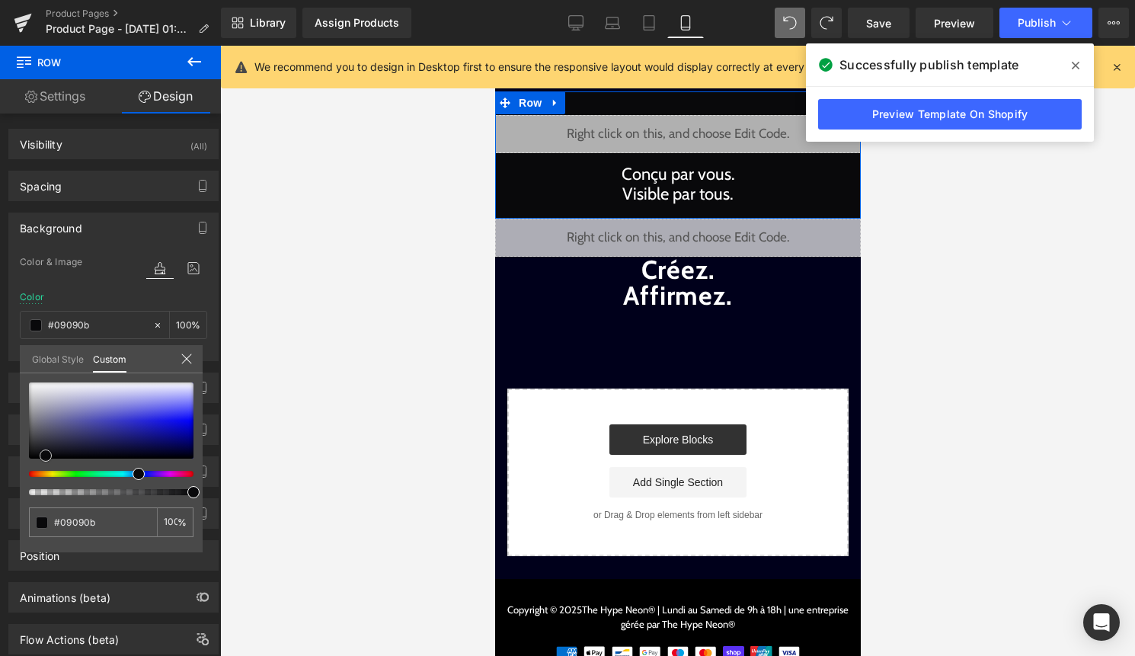
type input "#09090a"
type input "#070707"
type input "#050505"
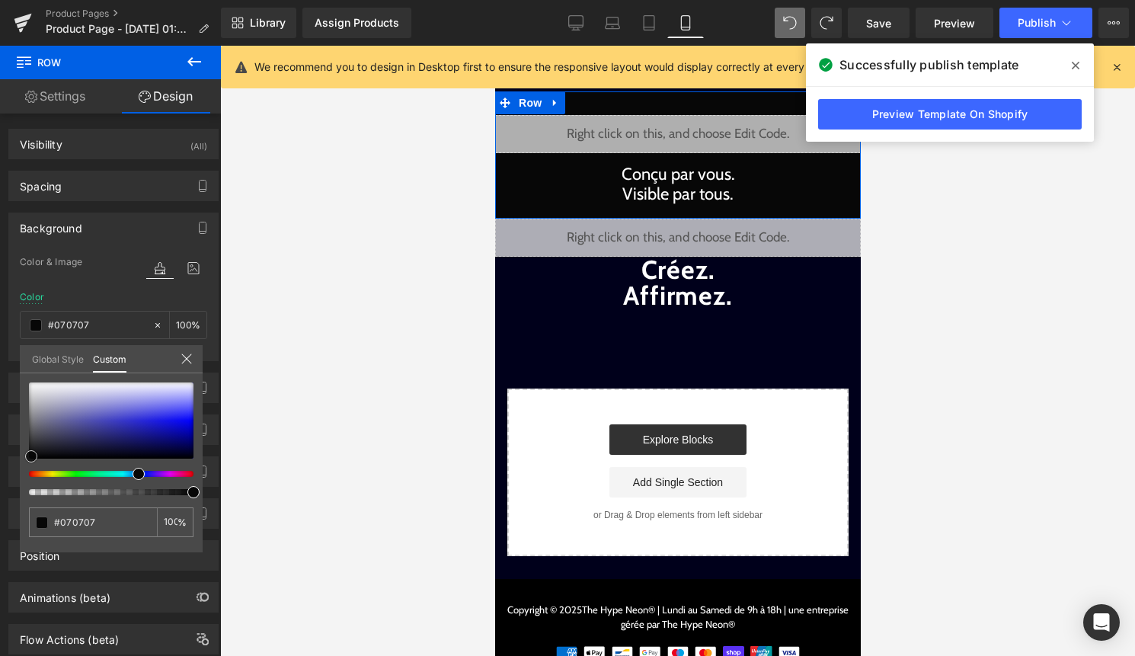
type input "#050505"
type input "#020202"
drag, startPoint x: 46, startPoint y: 455, endPoint x: 23, endPoint y: 459, distance: 23.2
click at [23, 459] on span at bounding box center [29, 458] width 12 height 12
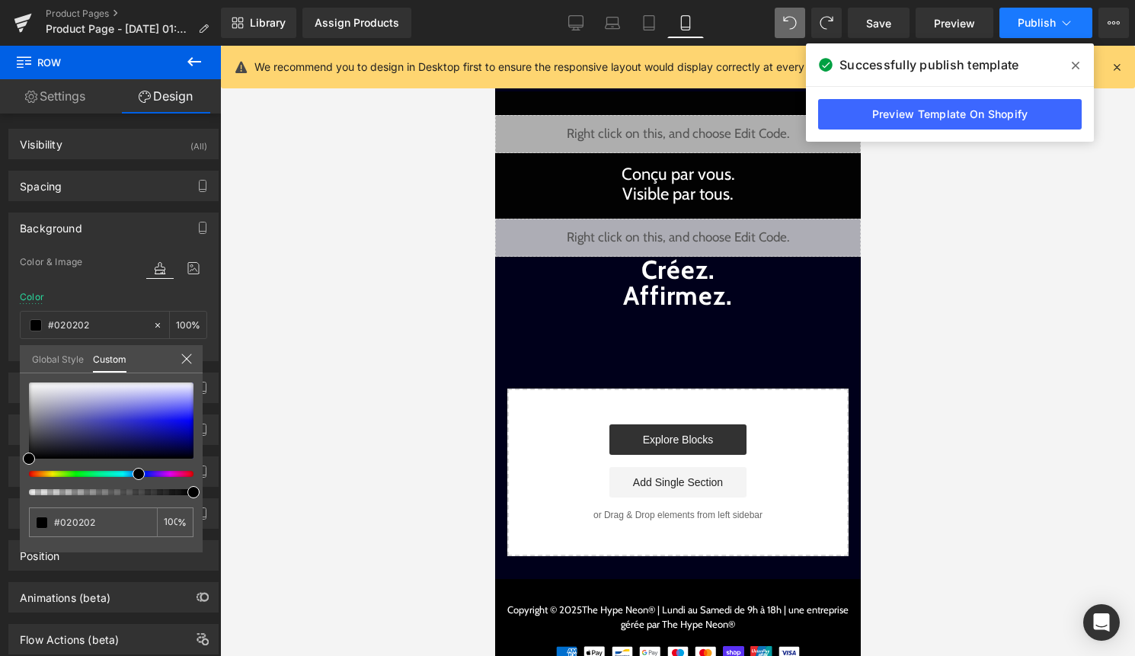
click at [1061, 11] on button "Publish" at bounding box center [1046, 23] width 93 height 30
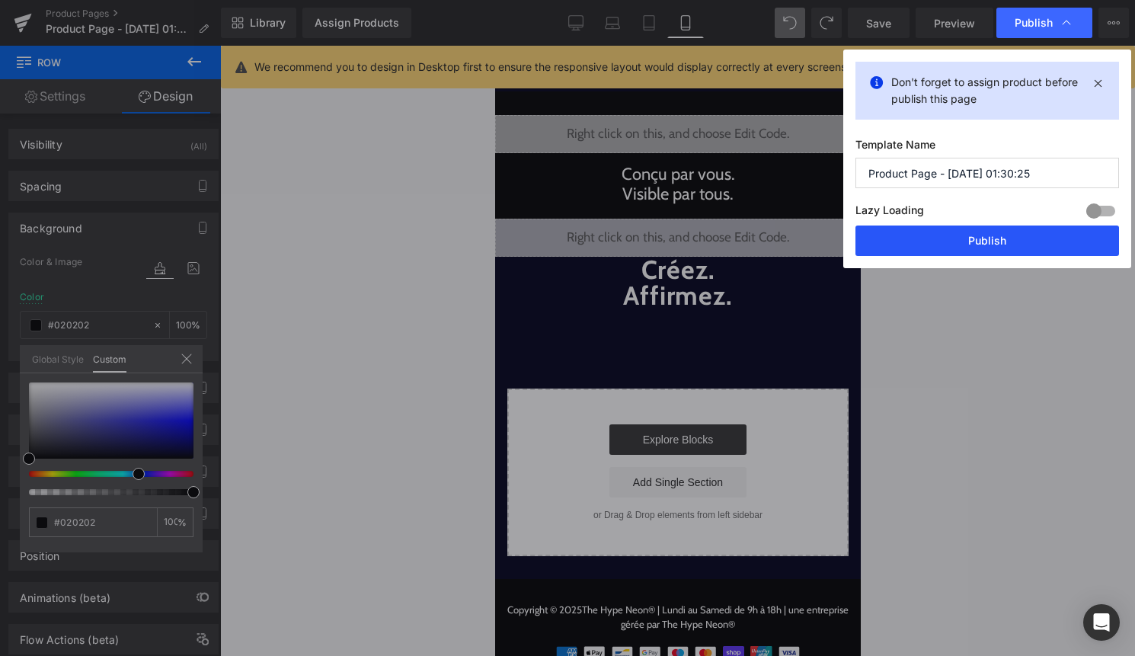
click at [979, 248] on button "Publish" at bounding box center [988, 241] width 264 height 30
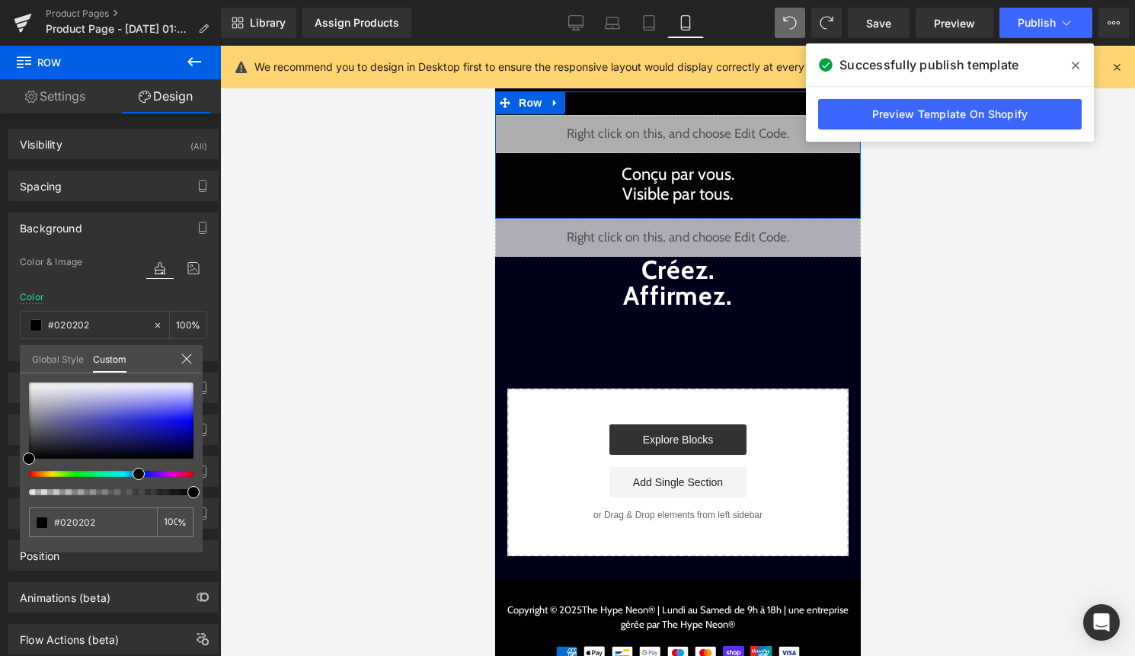
type input "#000000"
type input "99"
type input "#000000"
type input "99"
type input "98"
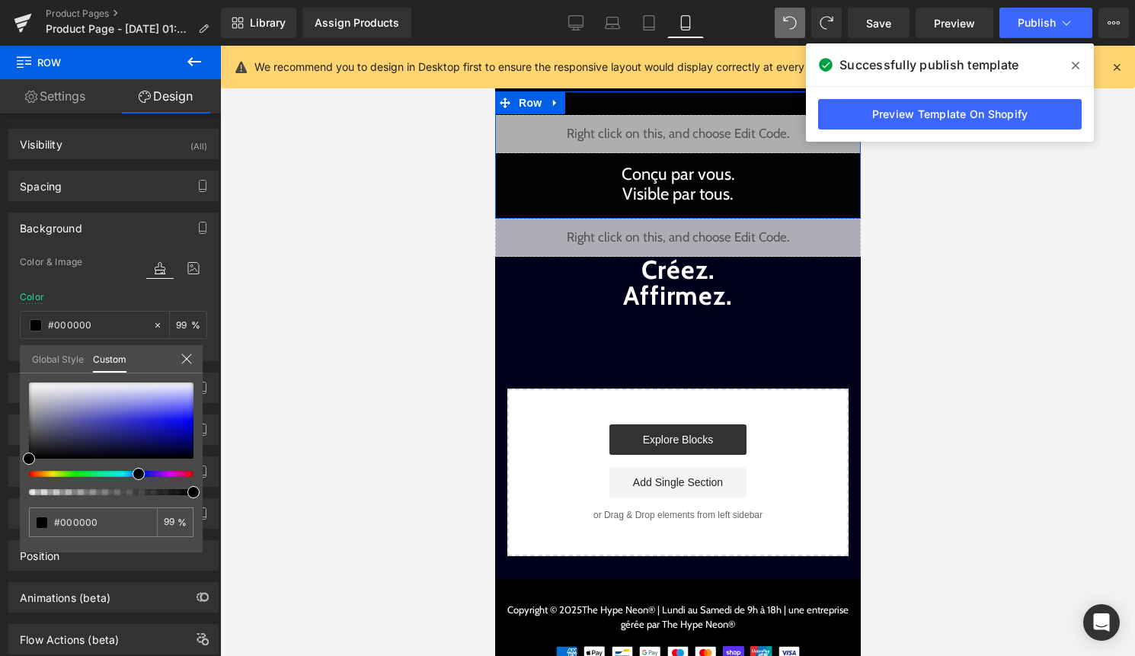
type input "98"
type input "97"
type input "96"
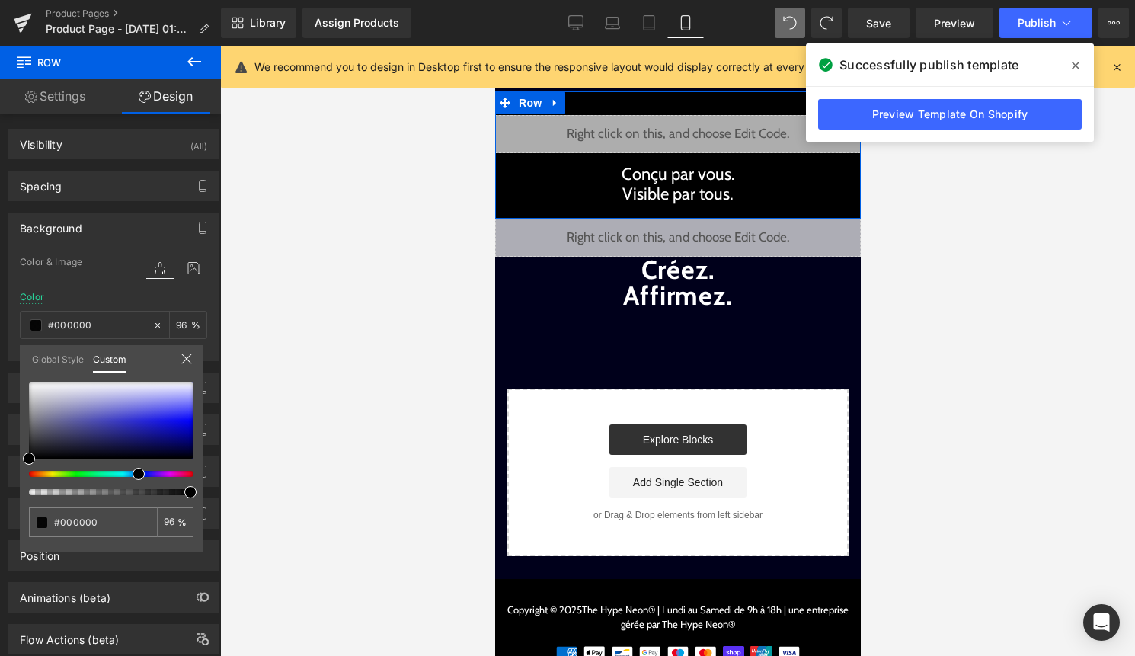
type input "95"
type input "96"
type input "100"
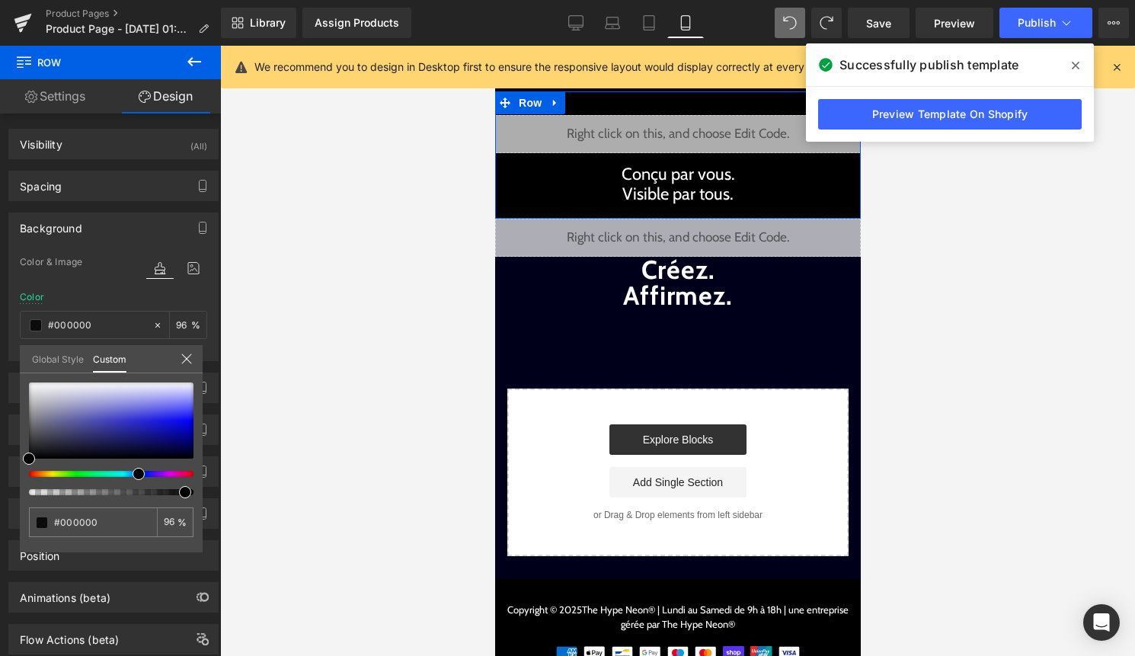
type input "100"
drag, startPoint x: 191, startPoint y: 491, endPoint x: 201, endPoint y: 495, distance: 10.9
click at [201, 495] on div "#000000 100 %" at bounding box center [111, 467] width 183 height 170
drag, startPoint x: 192, startPoint y: 493, endPoint x: 244, endPoint y: 497, distance: 52.0
click at [244, 497] on div "Row You are previewing how the will restyle your page. You can not edit Element…" at bounding box center [567, 341] width 1135 height 682
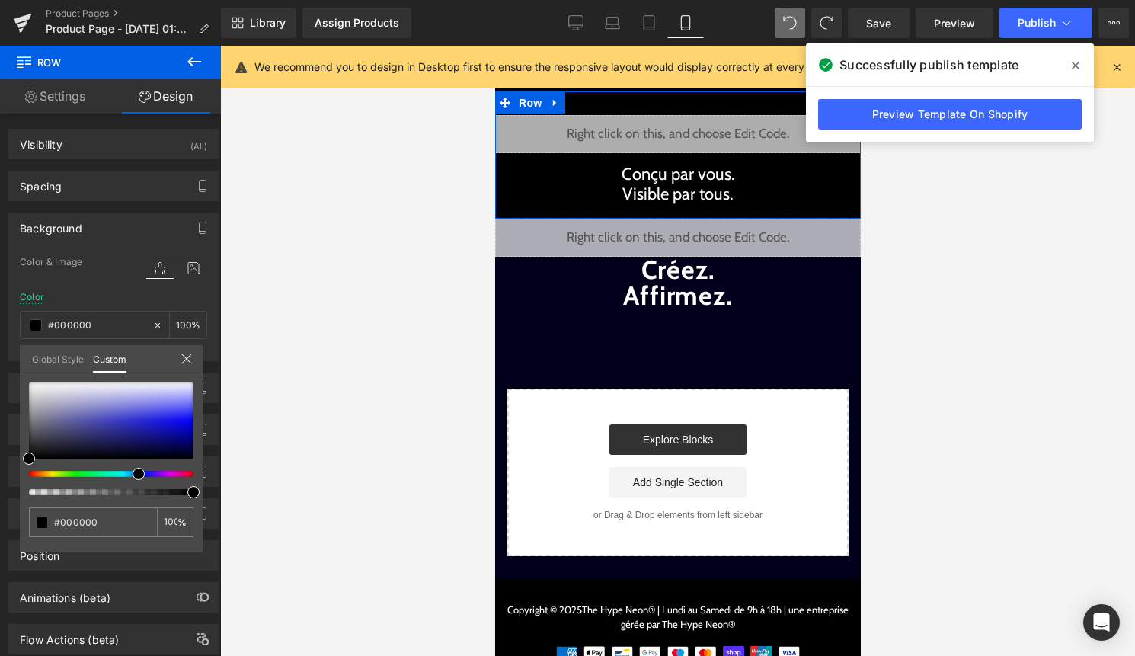
drag, startPoint x: 194, startPoint y: 492, endPoint x: 264, endPoint y: 495, distance: 70.2
click at [264, 495] on div "Row You are previewing how the will restyle your page. You can not edit Element…" at bounding box center [567, 341] width 1135 height 682
type input "#09090b"
type input "#0e0e10"
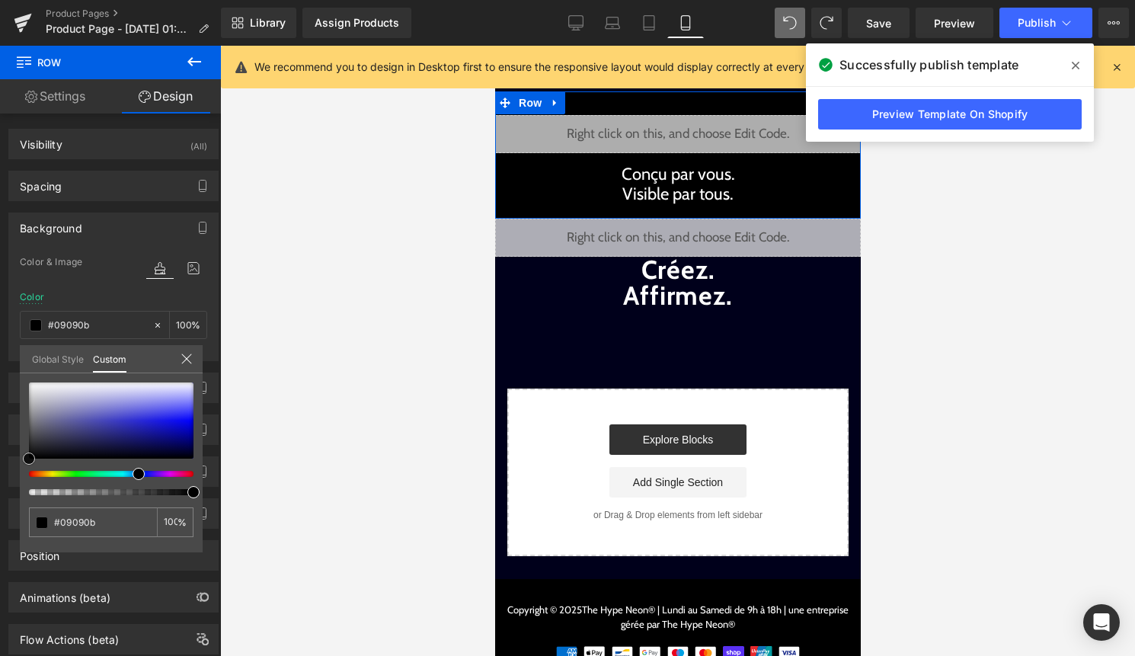
type input "#0e0e10"
type input "#121216"
type input "#18181f"
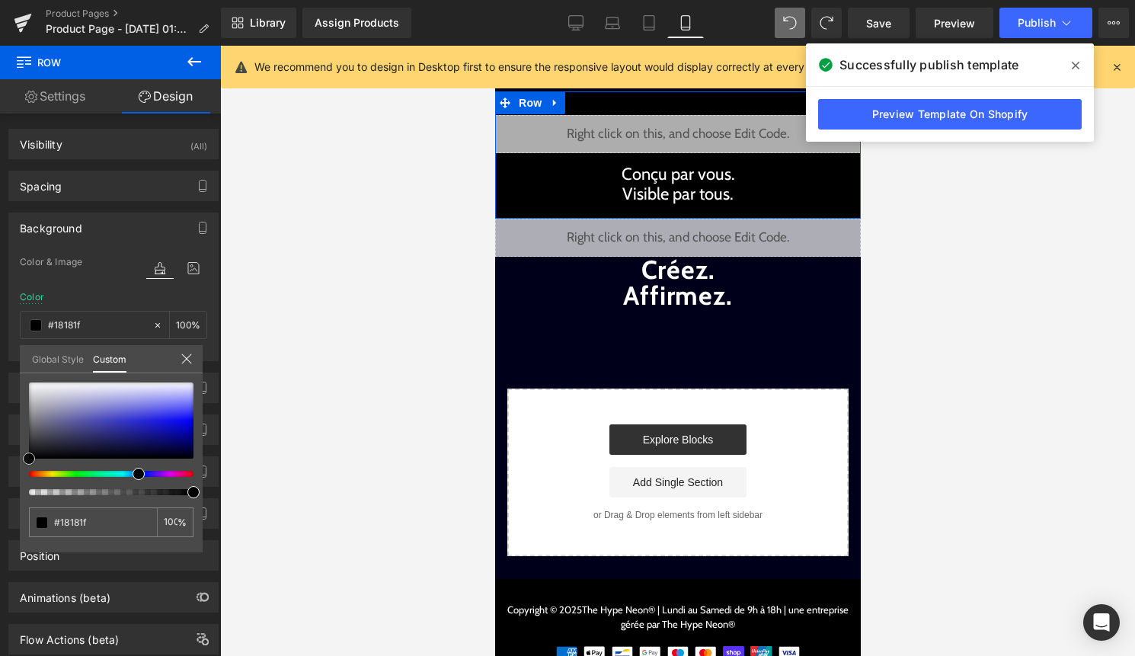
type input "#1a1a22"
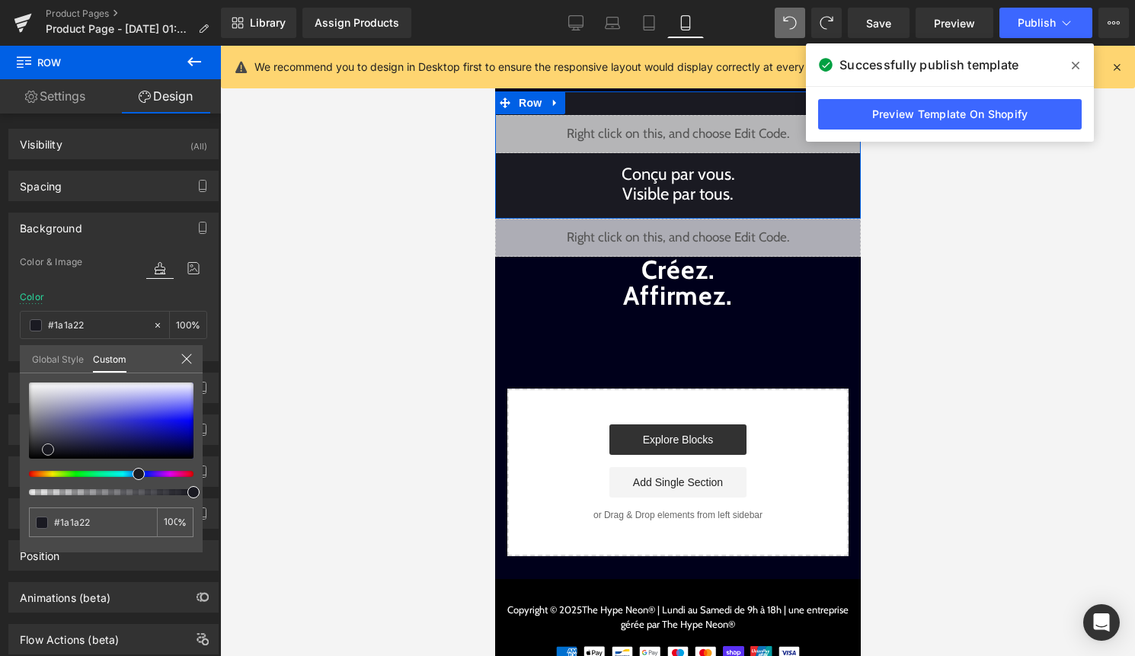
type input "#1c1c25"
type input "#1d1d25"
type input "#1d1d24"
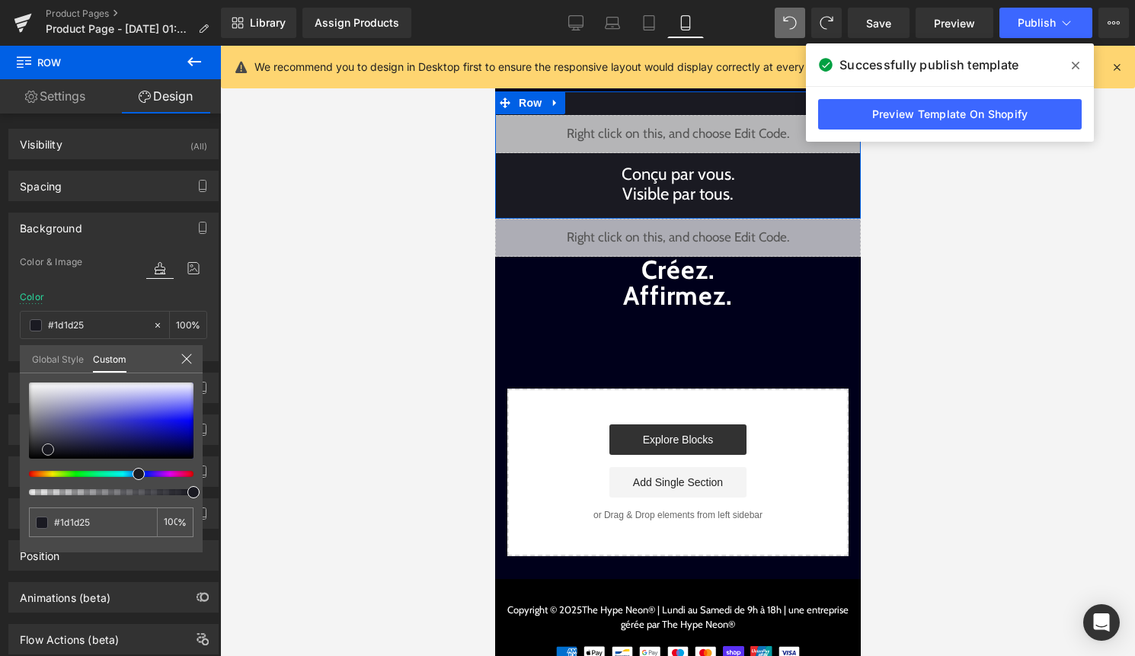
type input "#1d1d24"
type input "#1b1b21"
type input "#19191e"
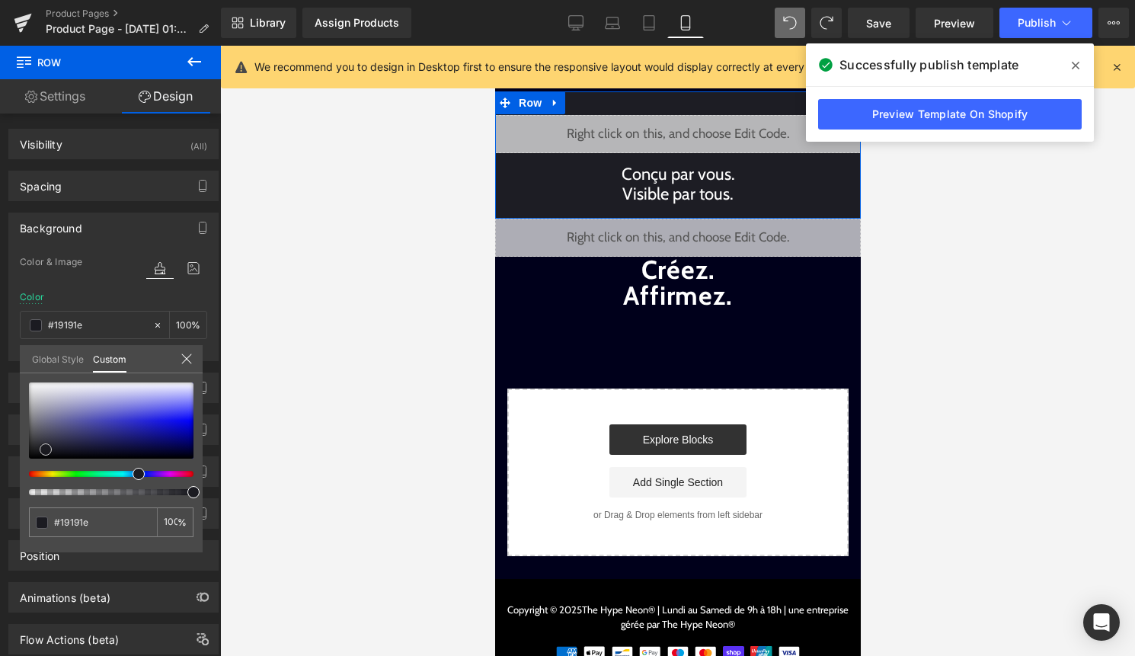
type input "#17171b"
type input "#151518"
type input "#121215"
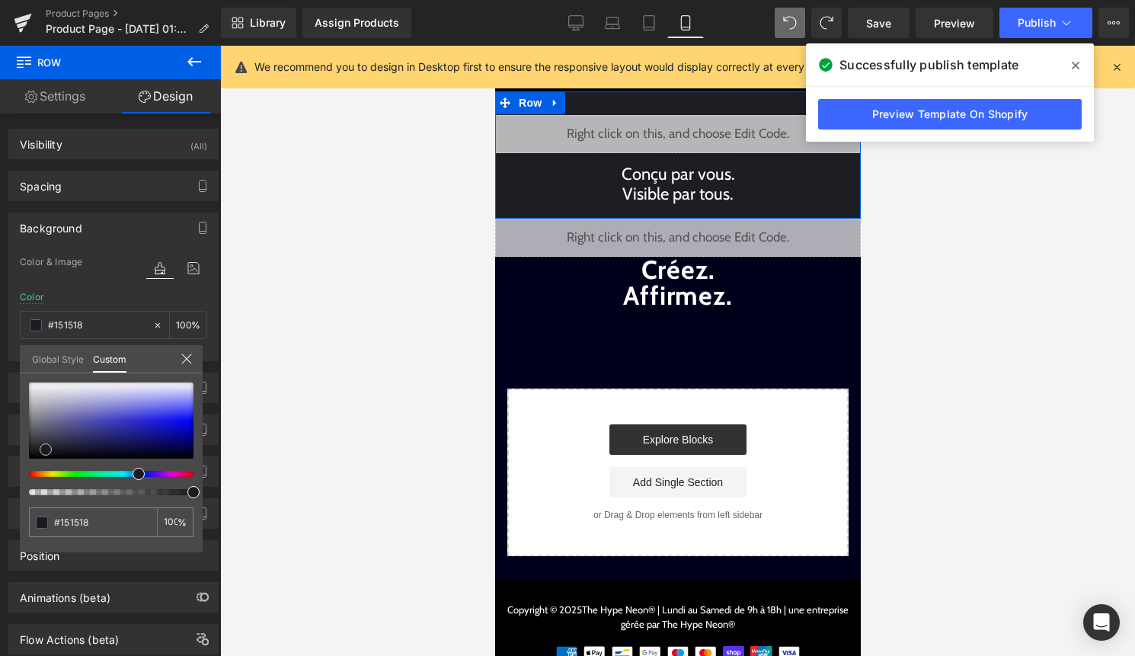
type input "#121215"
type input "#101012"
type input "#0e0e10"
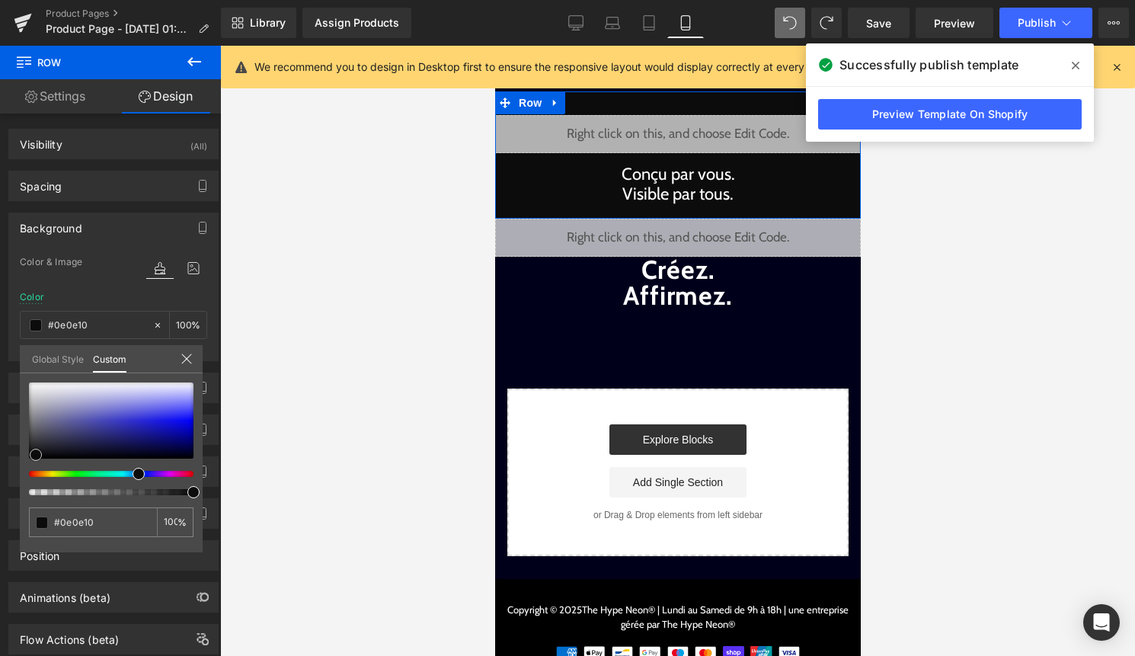
type input "#0c0c0d"
type input "#09090a"
type input "#070708"
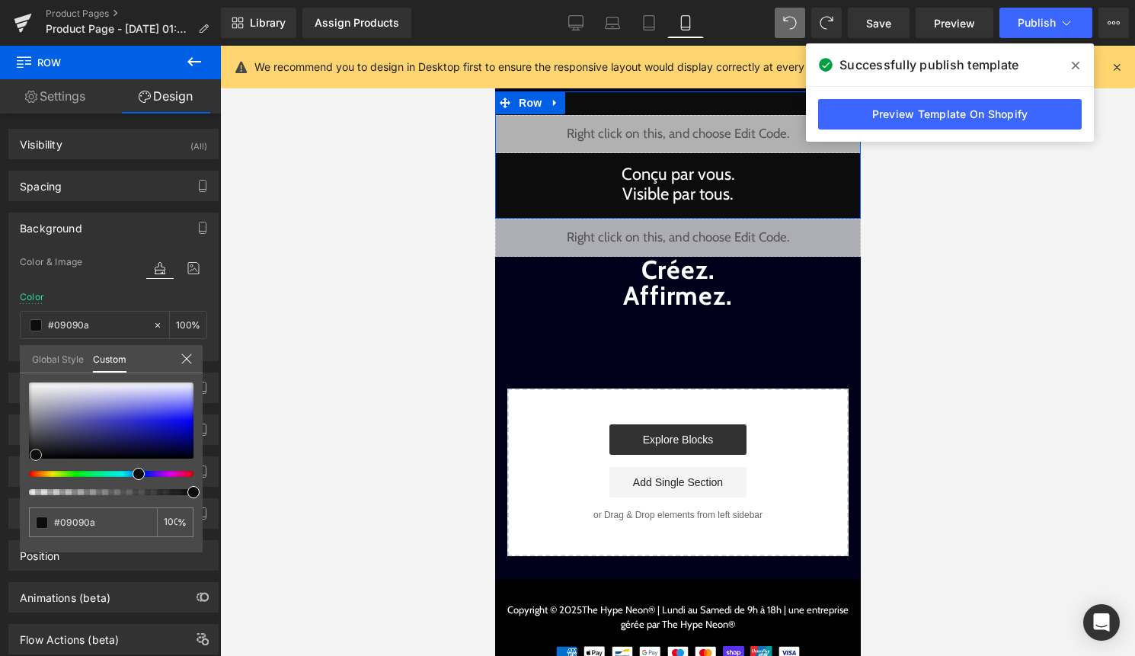
type input "#070708"
type input "#070707"
type input "#040405"
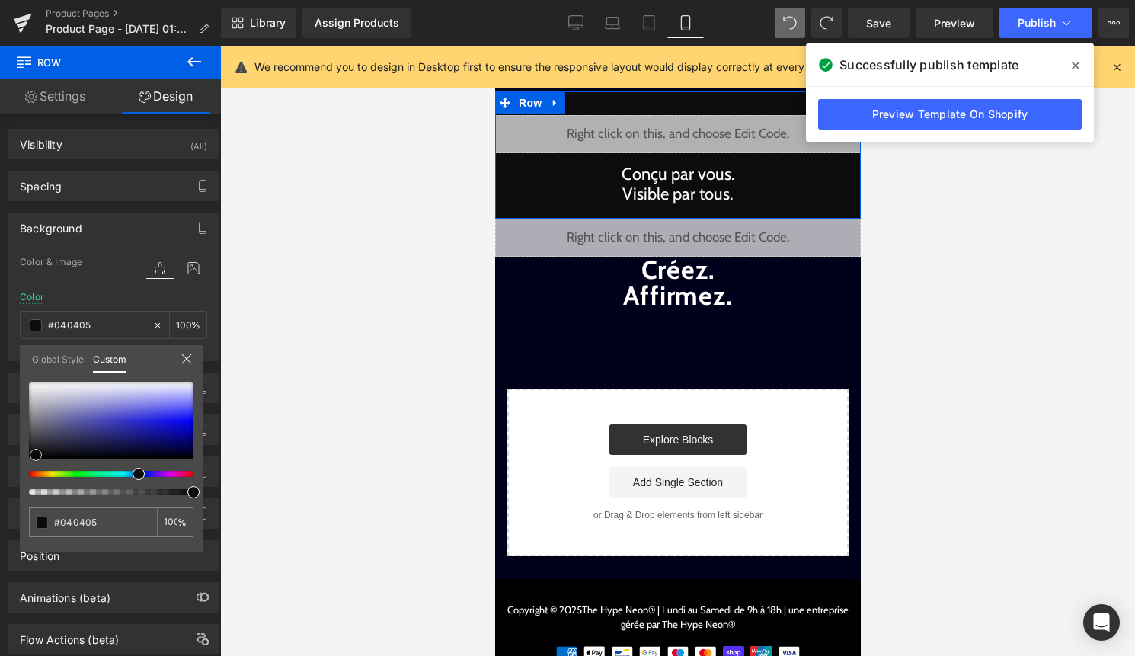
type input "#000000"
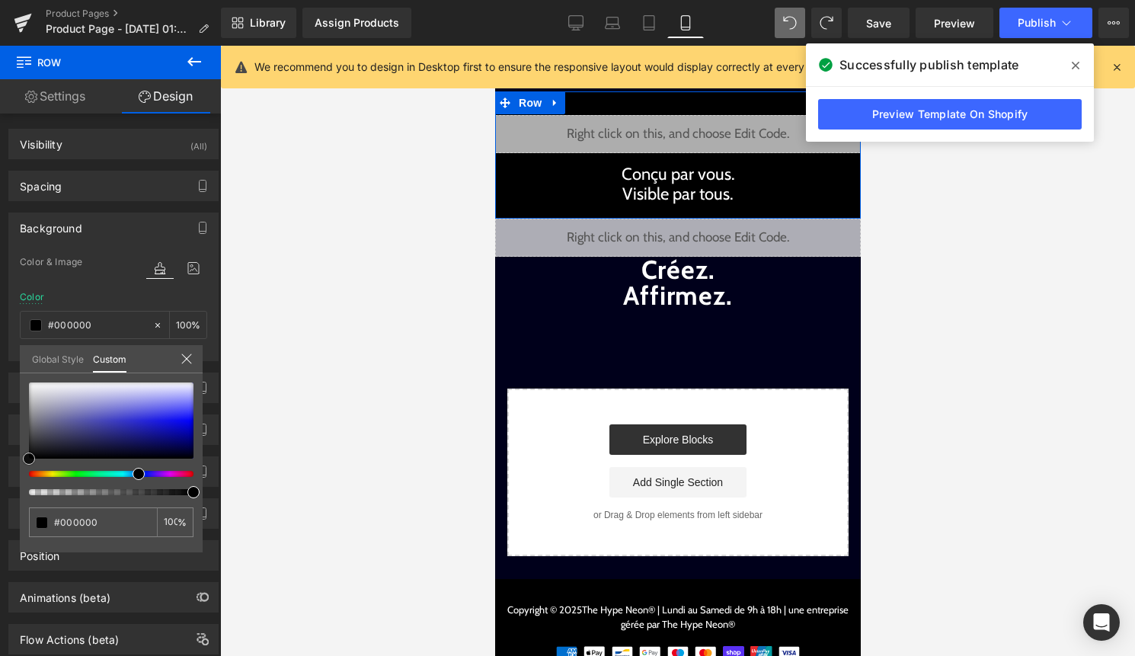
type input "#020202"
type input "#070707"
type input "#0a0a0a"
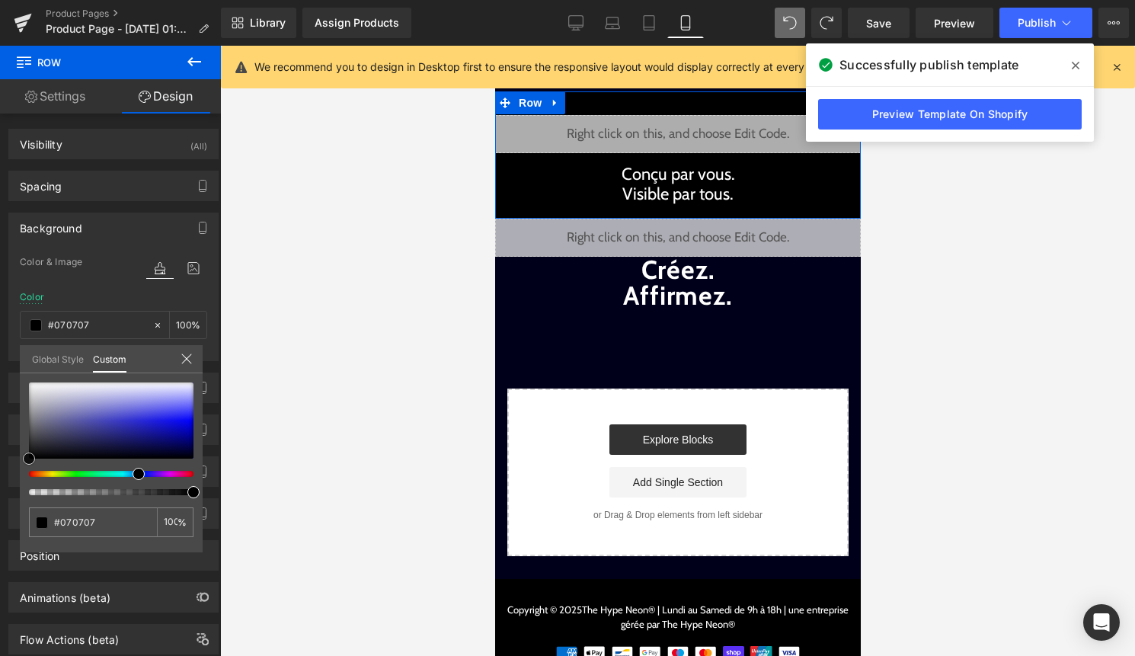
type input "#0a0a0a"
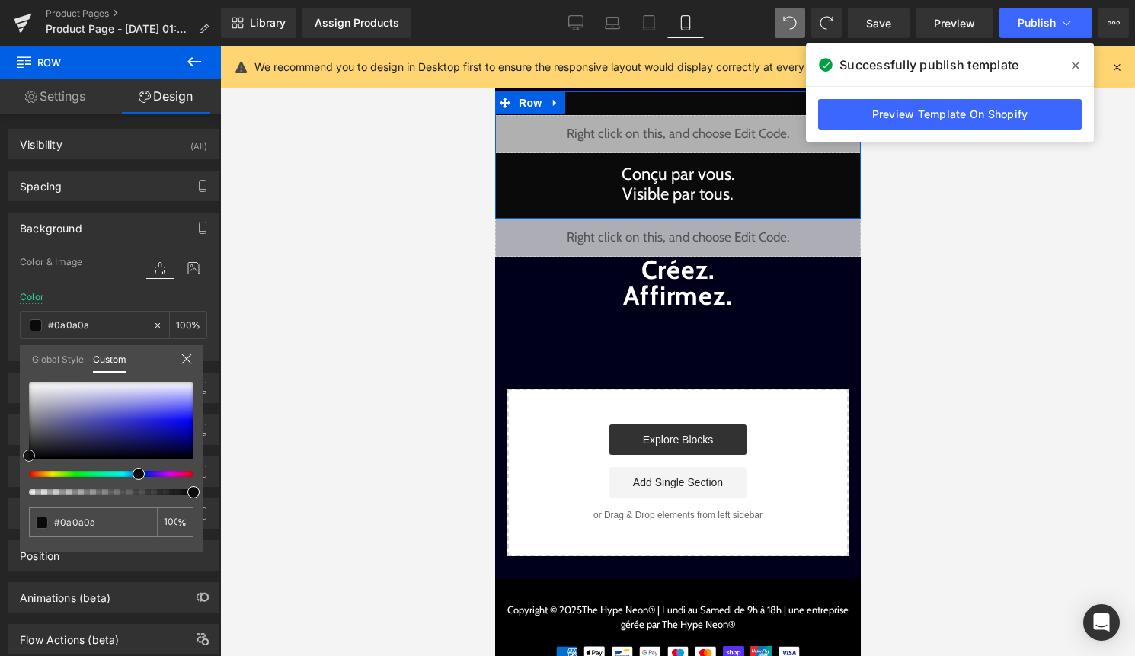
type input "#070707"
type input "#050505"
type input "#000000"
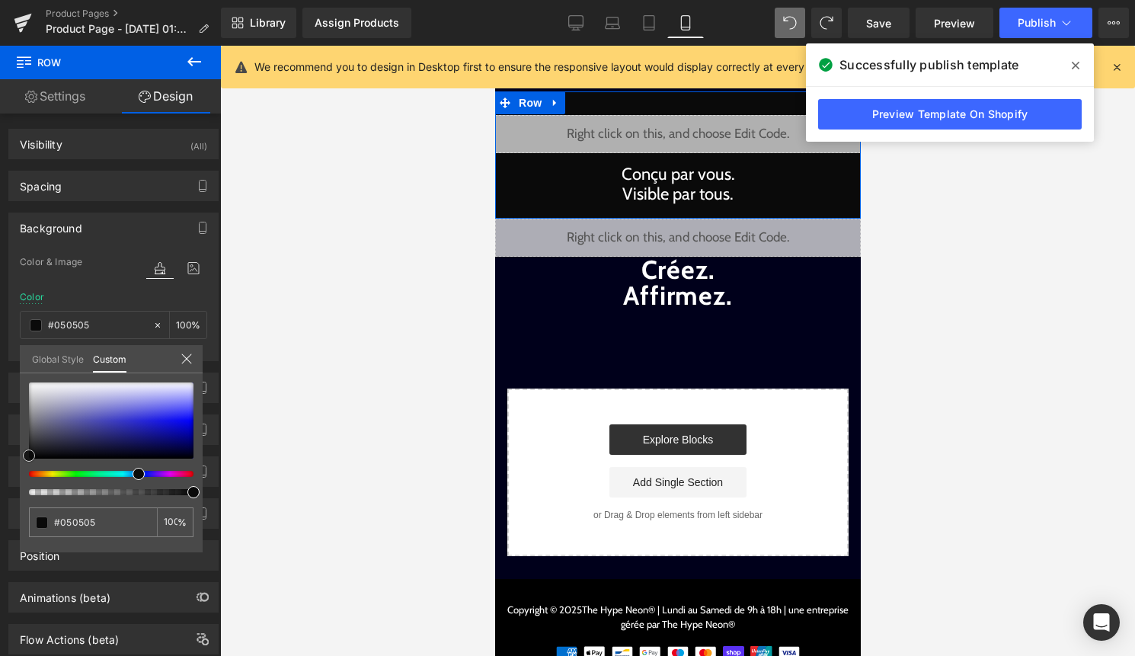
type input "#000000"
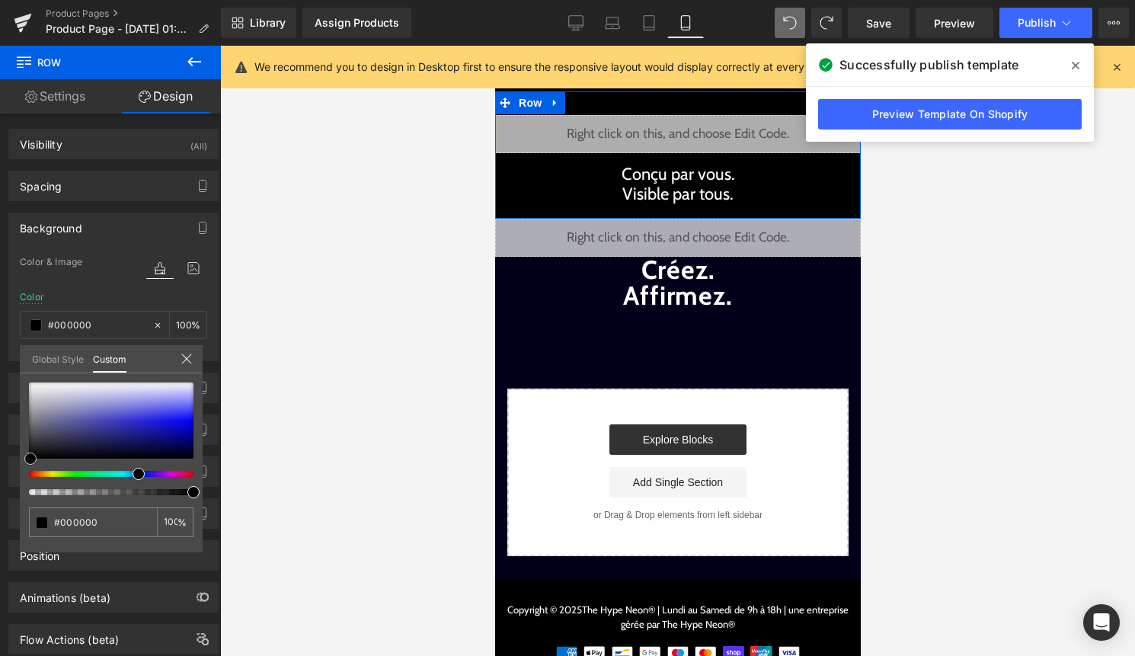
drag, startPoint x: 29, startPoint y: 455, endPoint x: 30, endPoint y: 475, distance: 20.6
click at [30, 476] on div at bounding box center [111, 438] width 165 height 113
drag, startPoint x: 30, startPoint y: 461, endPoint x: 21, endPoint y: 498, distance: 37.7
click at [21, 497] on div "#000000 100 %" at bounding box center [111, 467] width 183 height 170
type input "#020202"
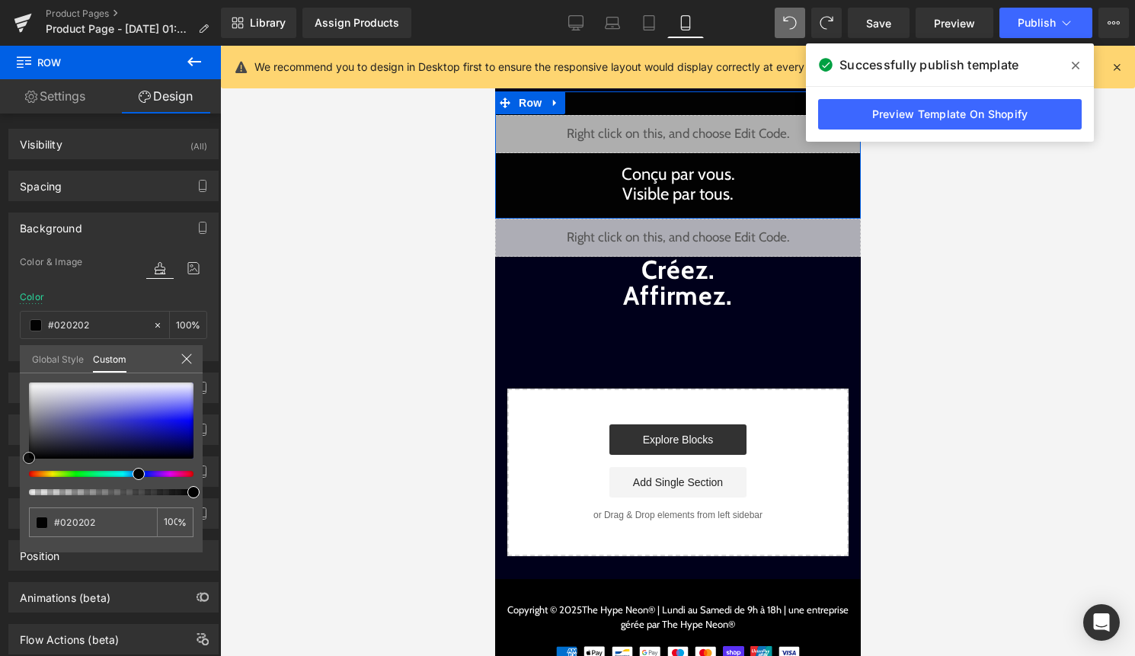
click at [26, 455] on span at bounding box center [29, 458] width 12 height 12
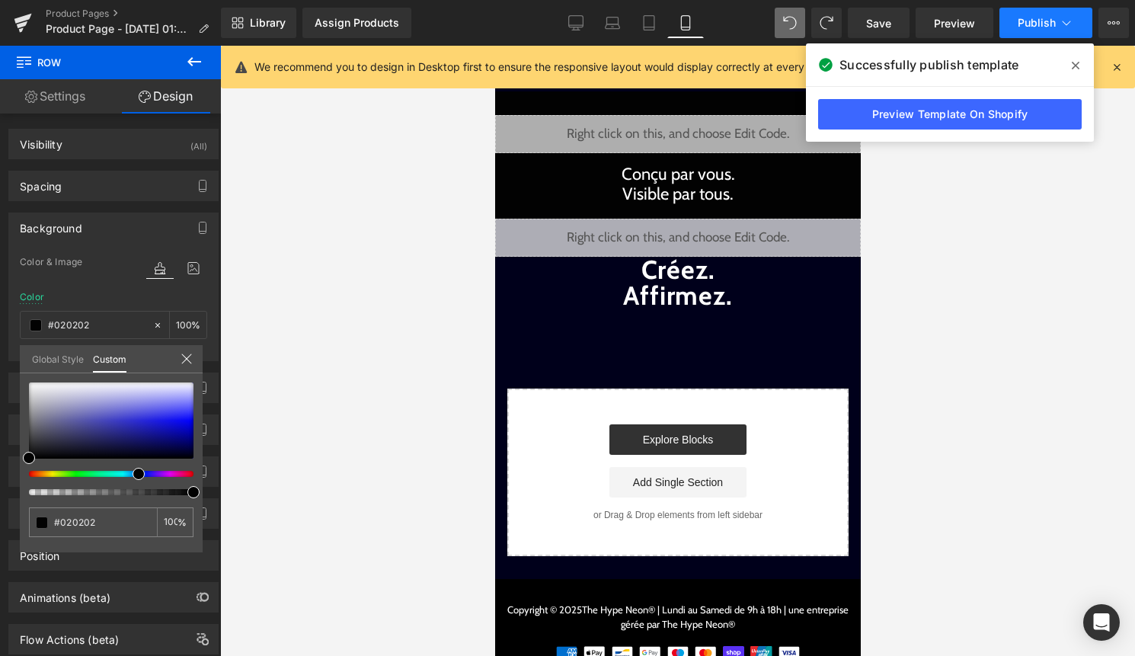
click at [1049, 21] on span "Publish" at bounding box center [1037, 23] width 38 height 12
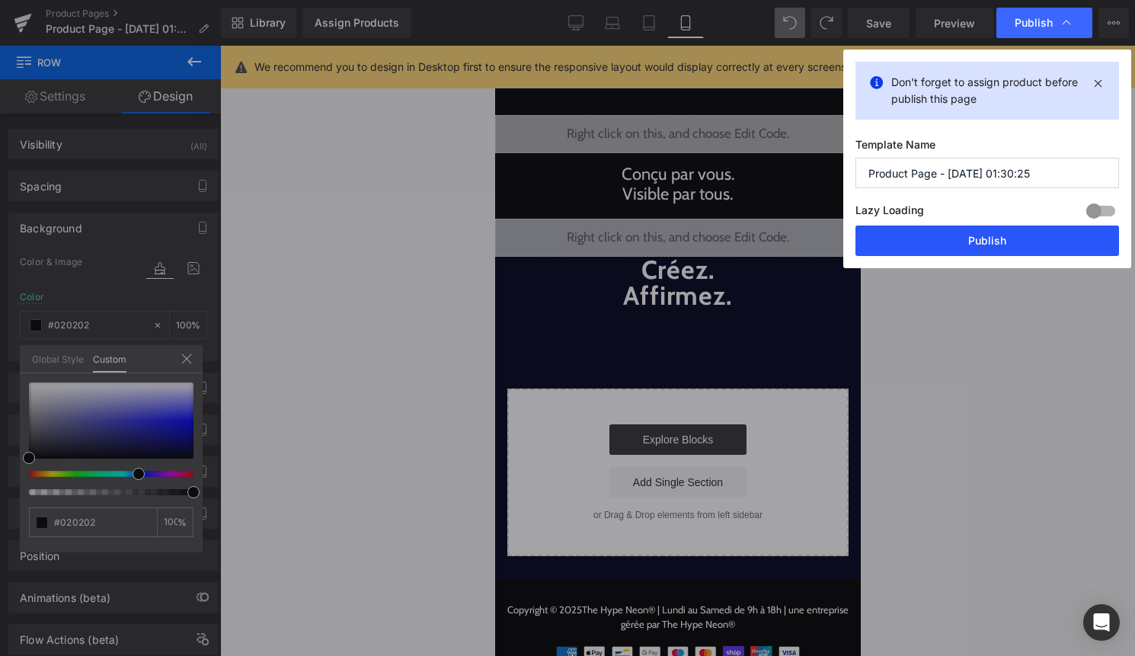
click at [994, 250] on button "Publish" at bounding box center [988, 241] width 264 height 30
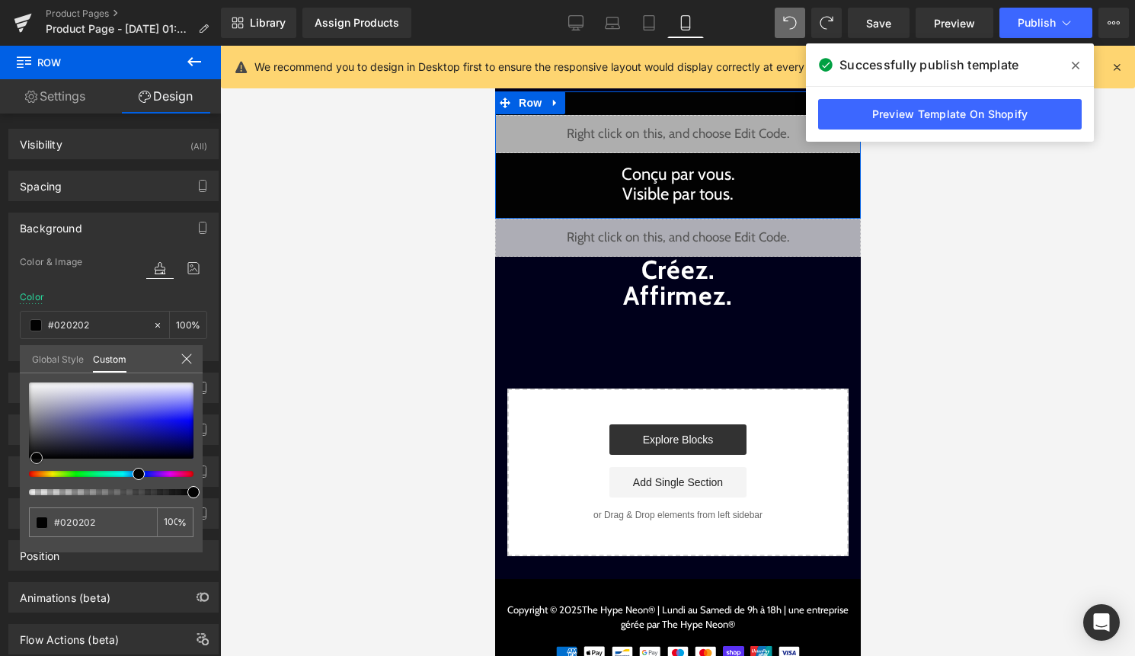
click at [36, 455] on span at bounding box center [36, 458] width 12 height 12
click at [34, 455] on span at bounding box center [33, 457] width 12 height 12
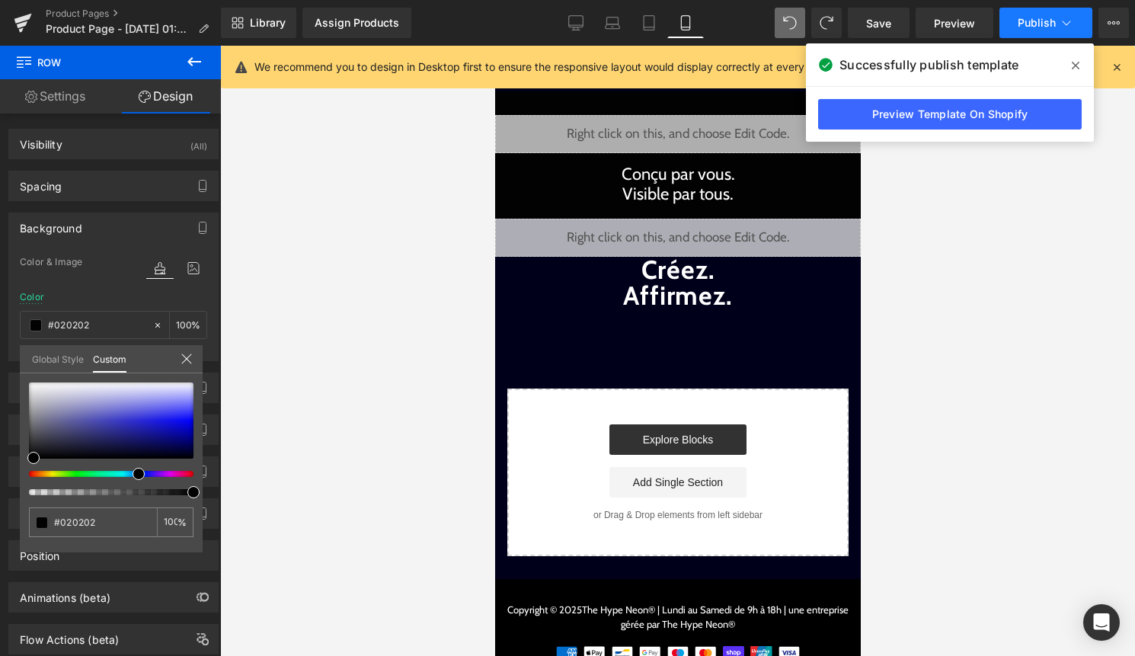
click at [1042, 31] on button "Publish" at bounding box center [1046, 23] width 93 height 30
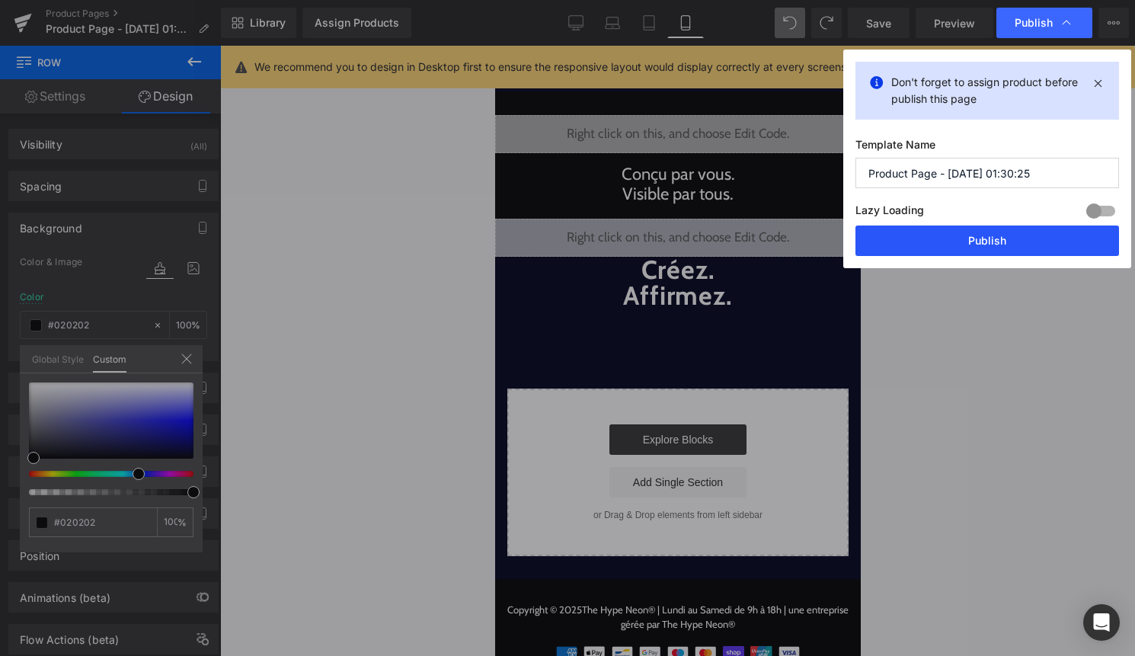
click at [1018, 236] on button "Publish" at bounding box center [988, 241] width 264 height 30
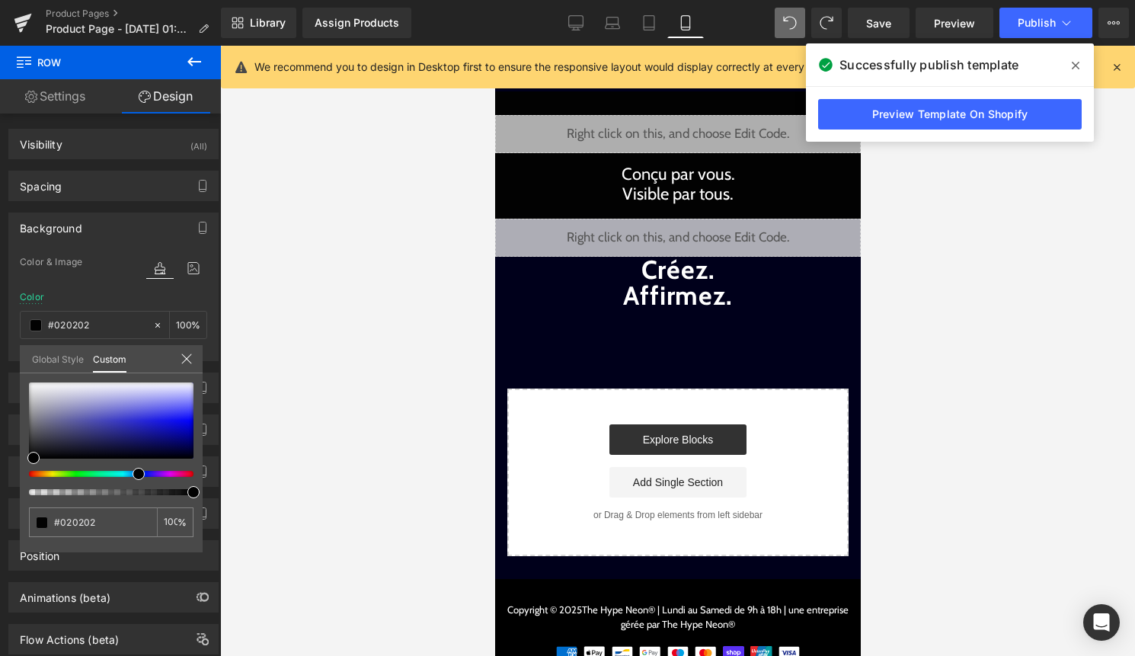
click at [1075, 65] on icon at bounding box center [1076, 66] width 8 height 8
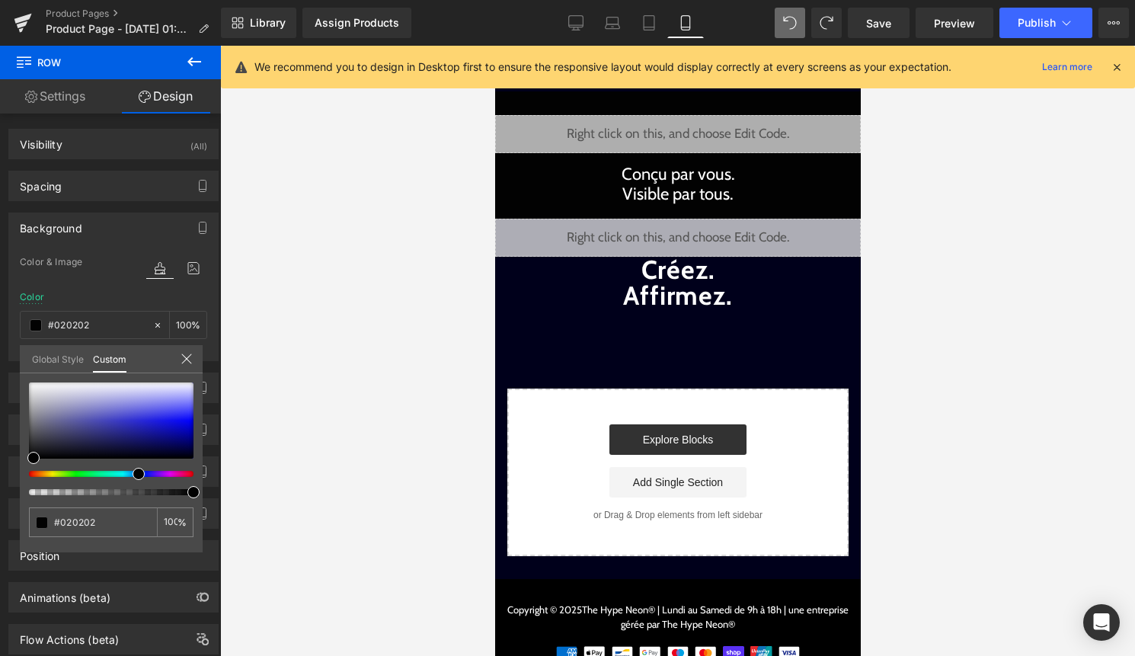
click at [740, 186] on body "search close menu Menu close Mes commandes Service client Contact RGPD Conditio…" at bounding box center [678, 364] width 366 height 637
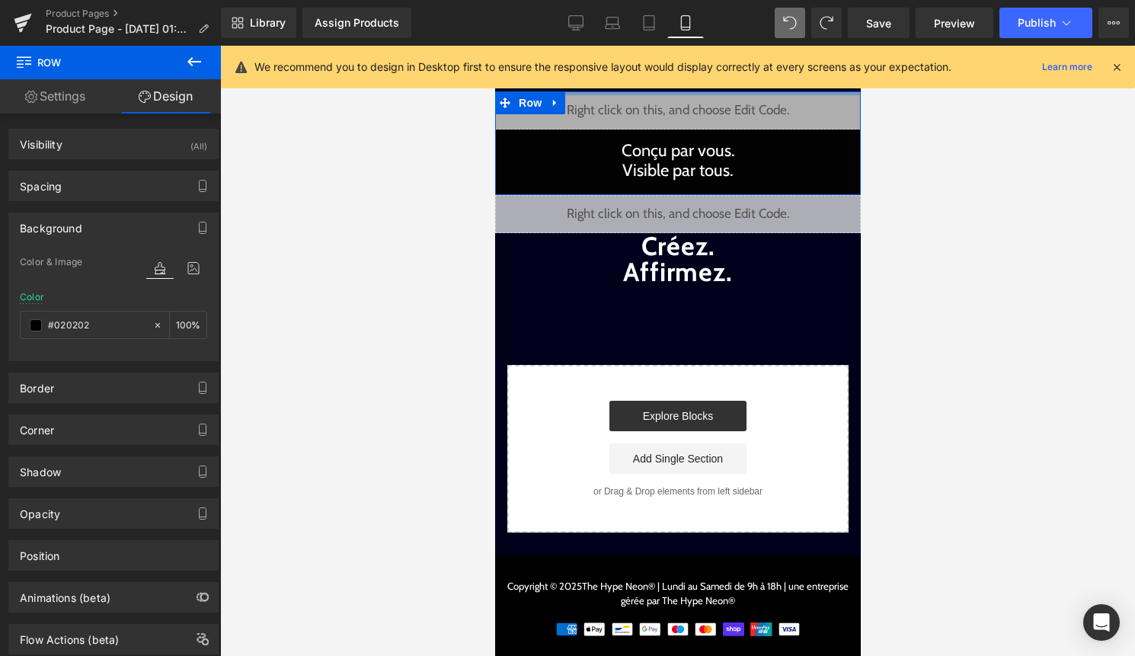
drag, startPoint x: 738, startPoint y: 102, endPoint x: 741, endPoint y: 49, distance: 53.4
click at [741, 49] on div "Passer au contenu menu The Hype Neon® shopping_cart Liquid Conçu par vous. Visi…" at bounding box center [678, 352] width 366 height 613
click at [1061, 22] on icon at bounding box center [1066, 22] width 15 height 15
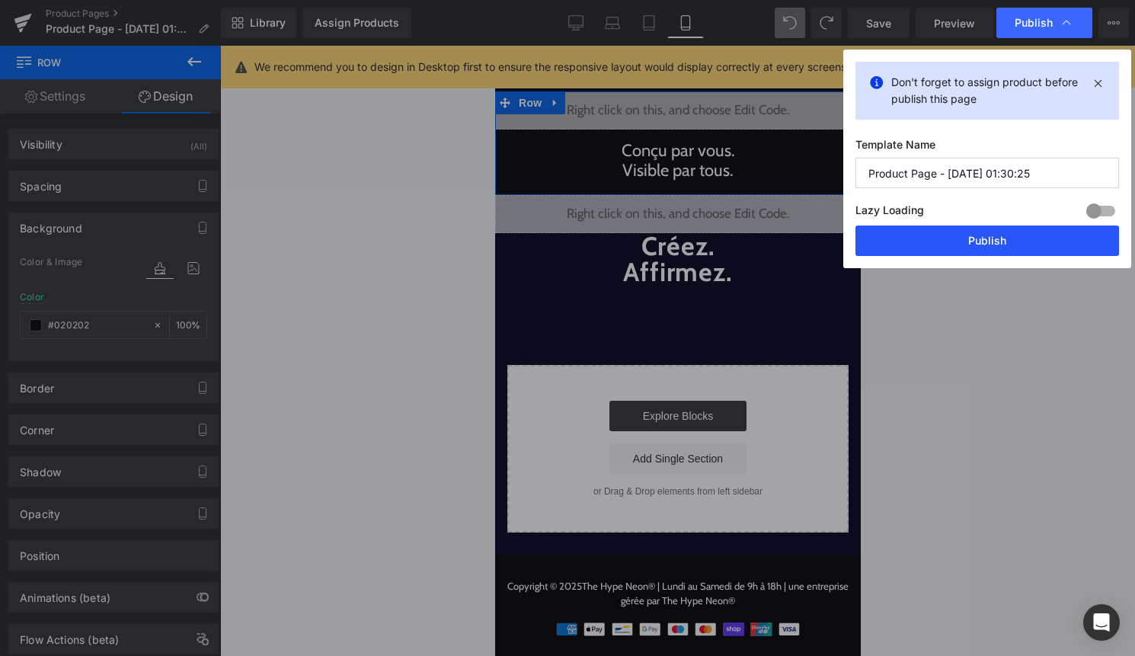
click at [1000, 246] on button "Publish" at bounding box center [988, 241] width 264 height 30
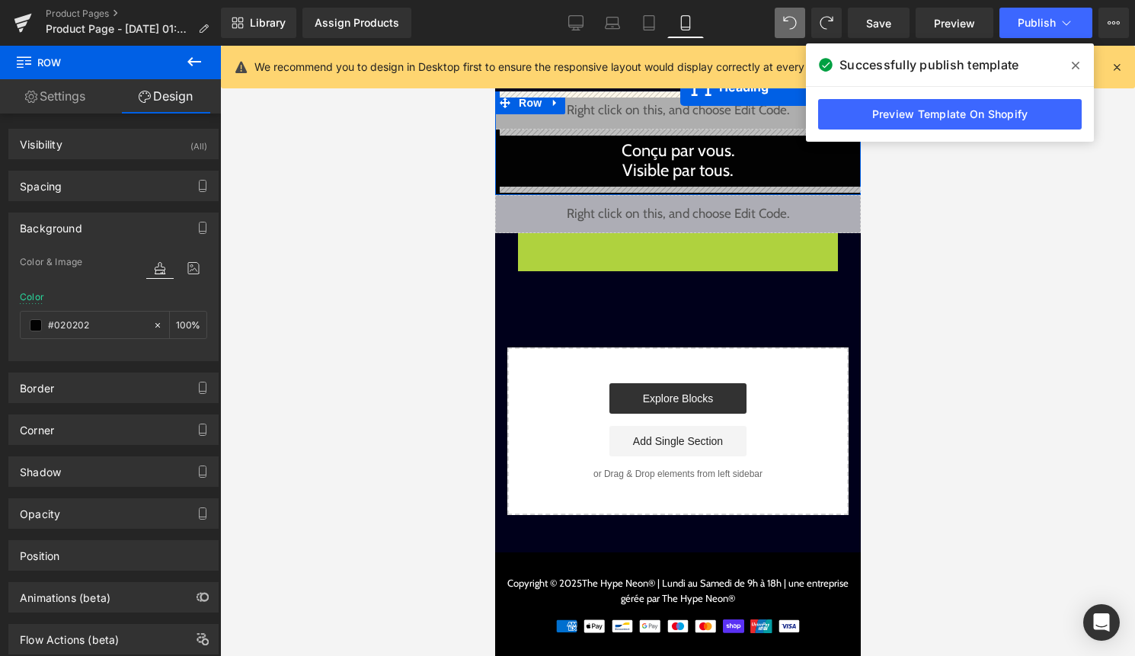
drag, startPoint x: 661, startPoint y: 254, endPoint x: 680, endPoint y: 87, distance: 167.9
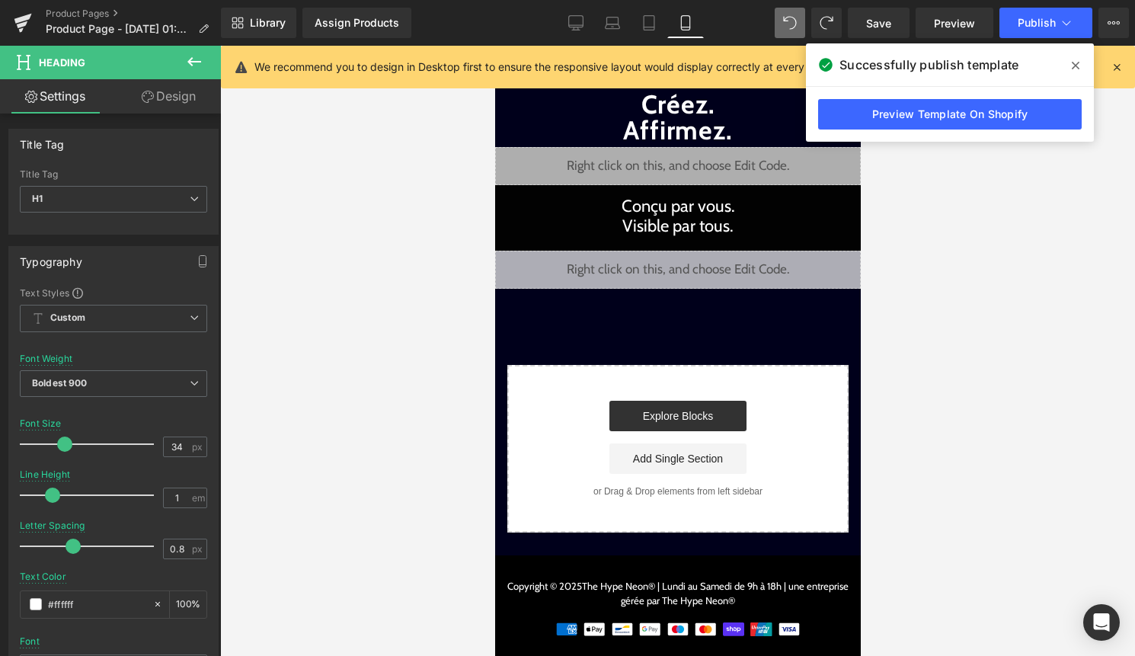
click at [1073, 62] on icon at bounding box center [1076, 66] width 8 height 8
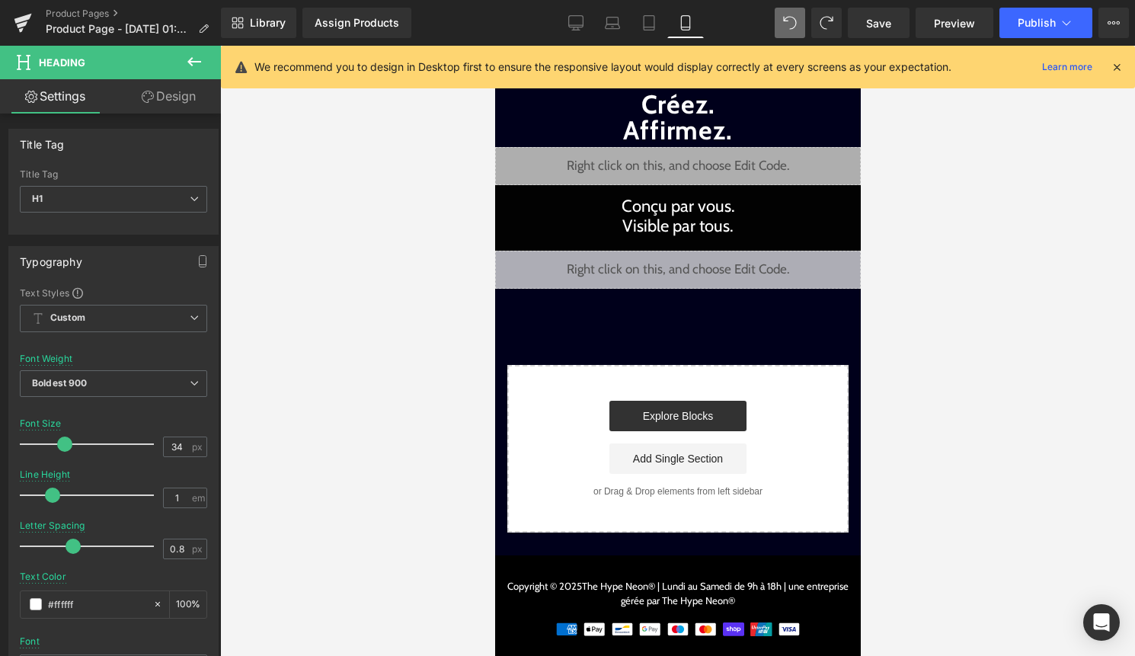
click at [1107, 64] on div "We recommend you to design in Desktop first to ensure the responsive layout wou…" at bounding box center [682, 67] width 856 height 18
click at [1119, 64] on icon at bounding box center [1117, 67] width 14 height 14
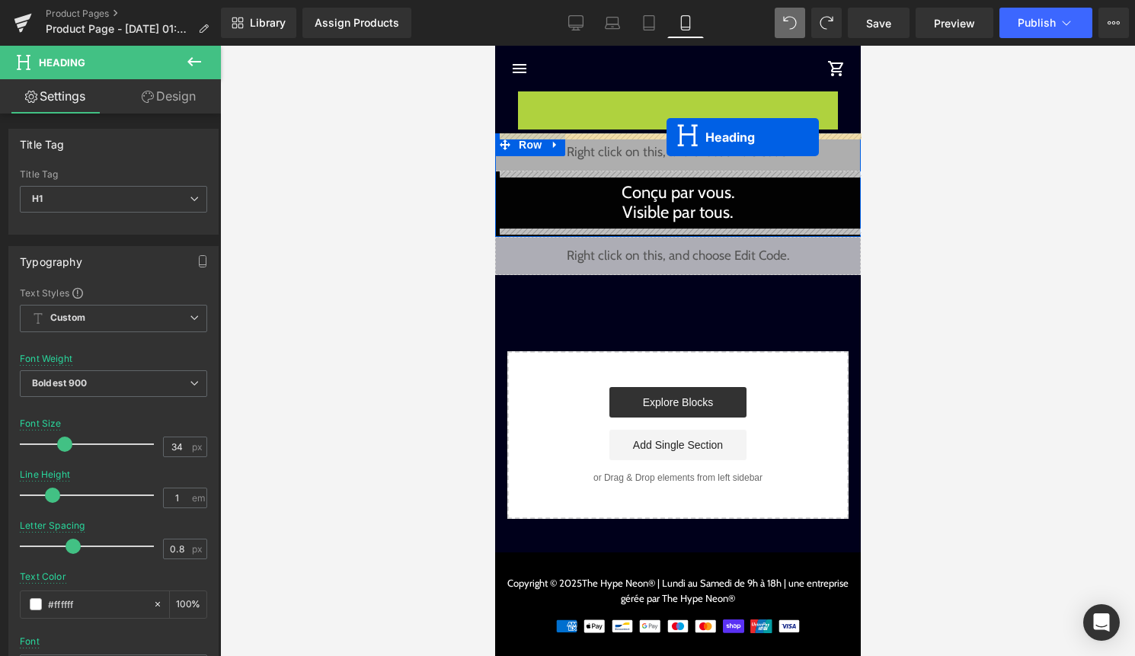
drag, startPoint x: 666, startPoint y: 111, endPoint x: 666, endPoint y: 136, distance: 25.1
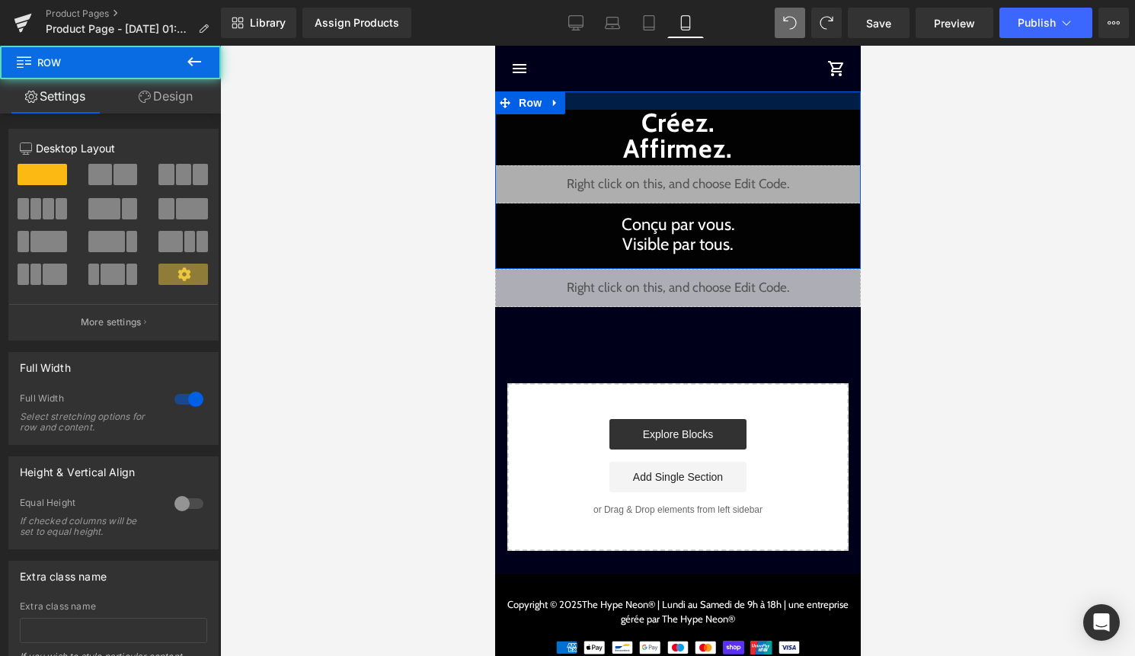
drag, startPoint x: 626, startPoint y: 91, endPoint x: 626, endPoint y: 109, distance: 17.5
click at [626, 110] on div "Créez. Affirmez. Heading Liquid Conçu par vous. Visible par tous. Text Block Row" at bounding box center [678, 180] width 366 height 178
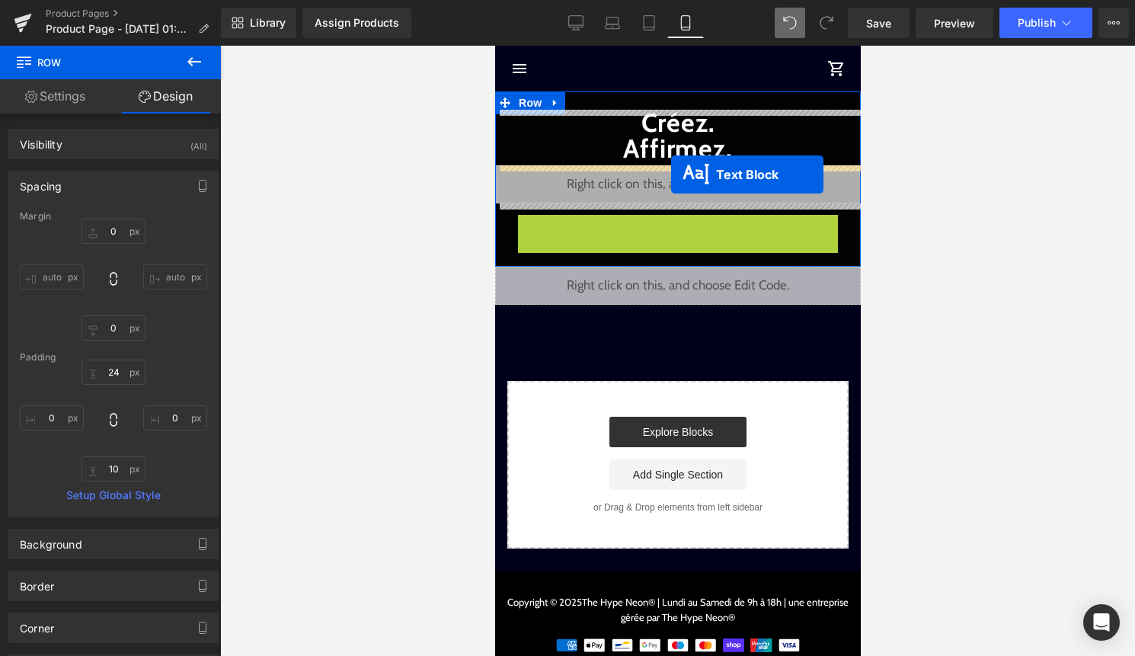
drag, startPoint x: 660, startPoint y: 237, endPoint x: 672, endPoint y: 168, distance: 69.7
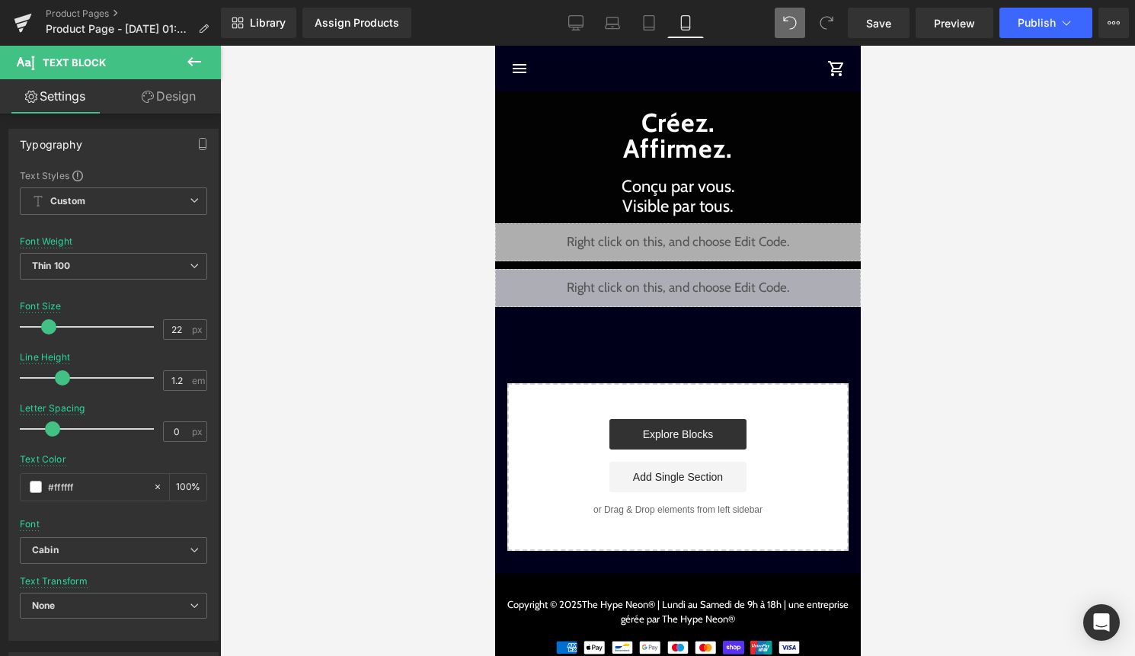
click at [197, 70] on icon at bounding box center [194, 62] width 18 height 18
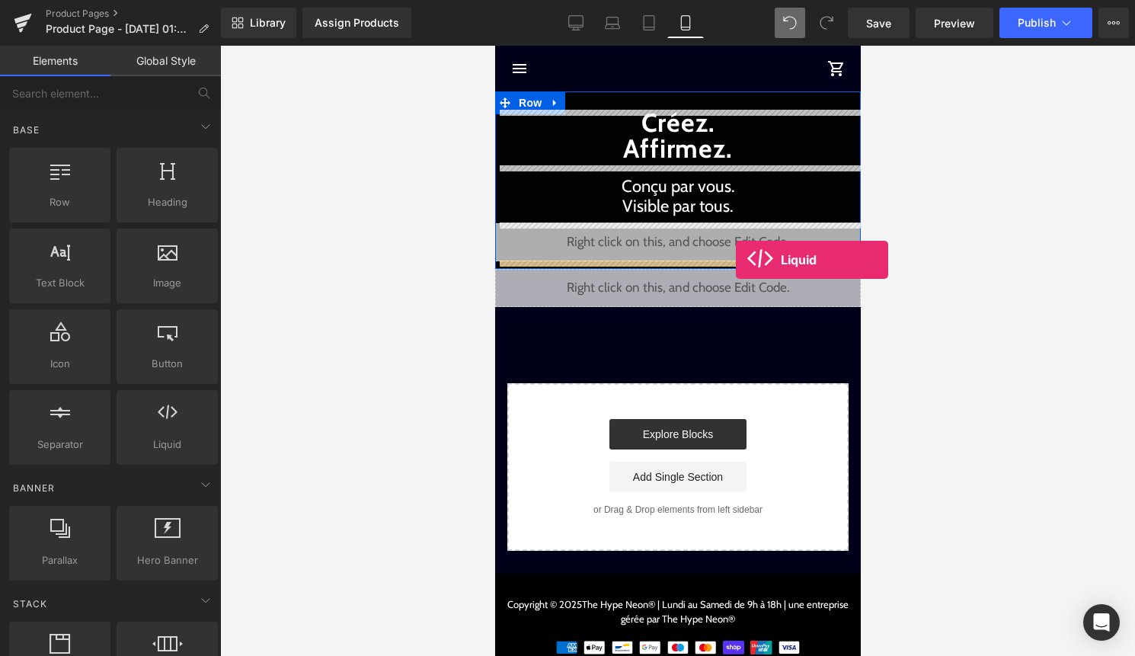
drag, startPoint x: 655, startPoint y: 453, endPoint x: 735, endPoint y: 260, distance: 209.4
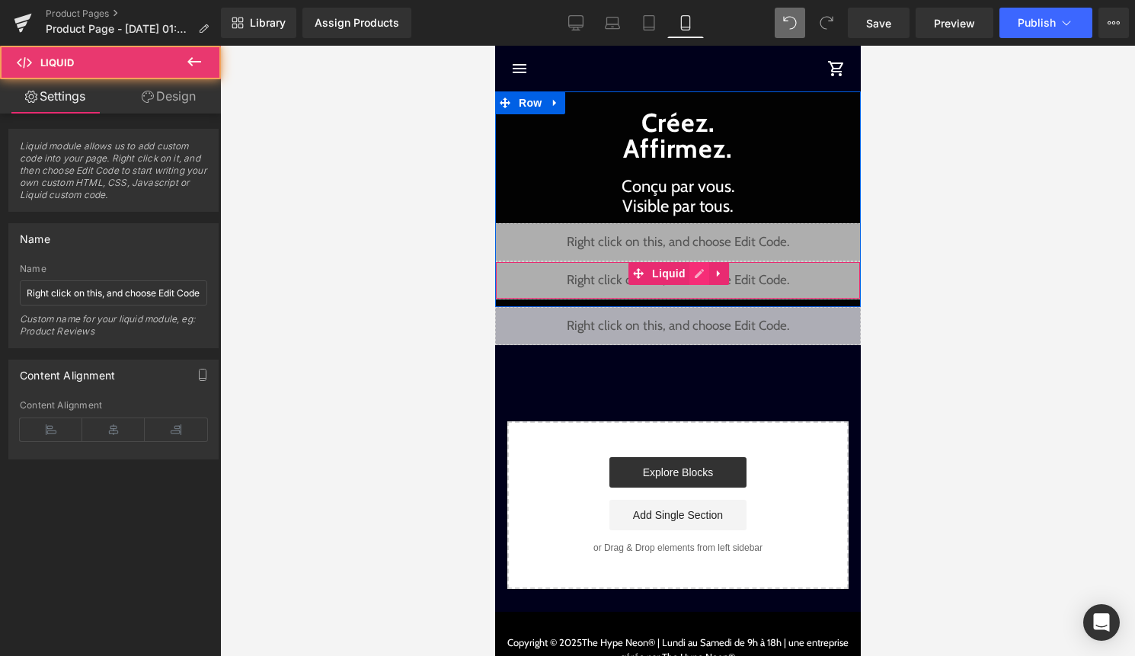
click at [697, 273] on div "Liquid" at bounding box center [678, 280] width 366 height 38
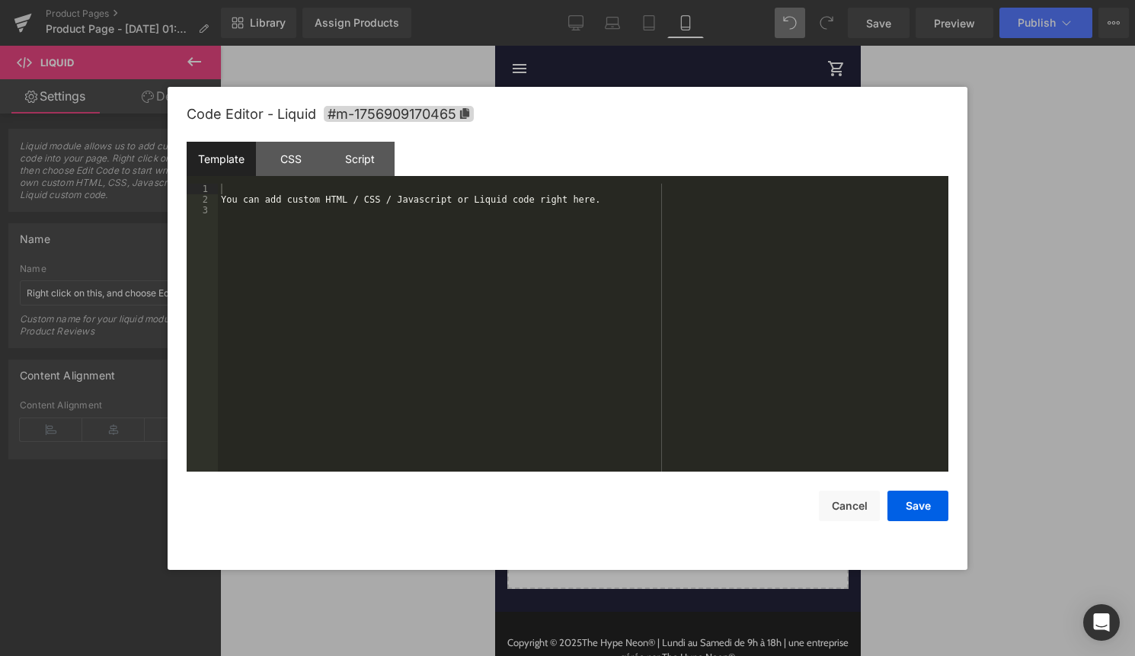
click at [645, 310] on div "You can add custom HTML / CSS / Javascript or Liquid code right here." at bounding box center [583, 338] width 731 height 309
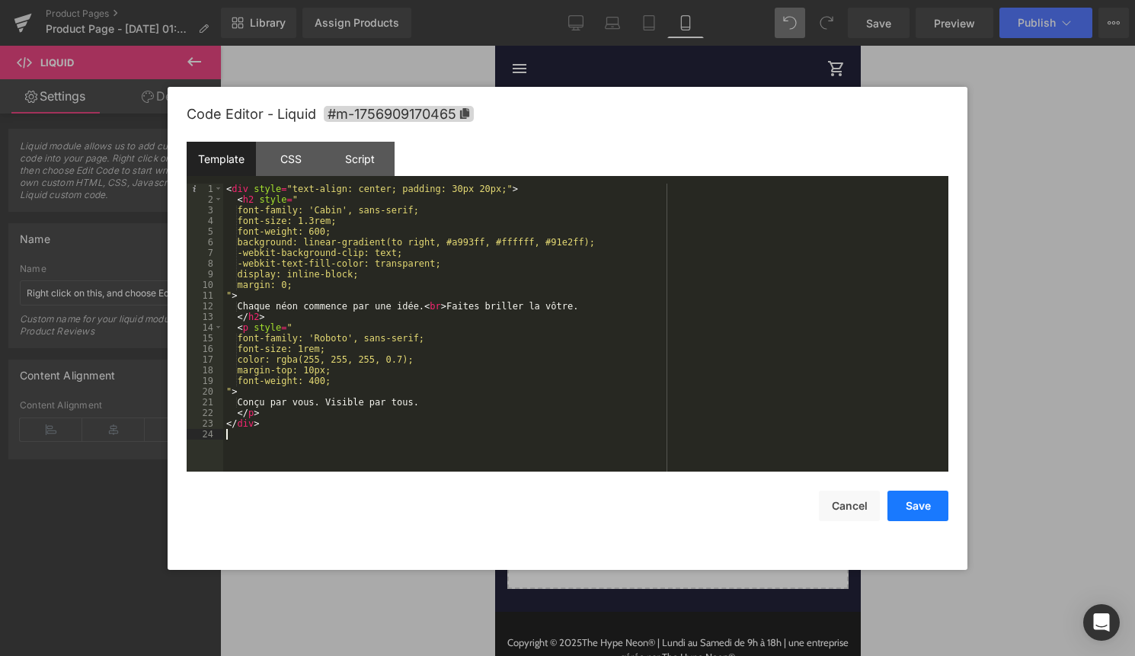
click at [927, 511] on button "Save" at bounding box center [918, 506] width 61 height 30
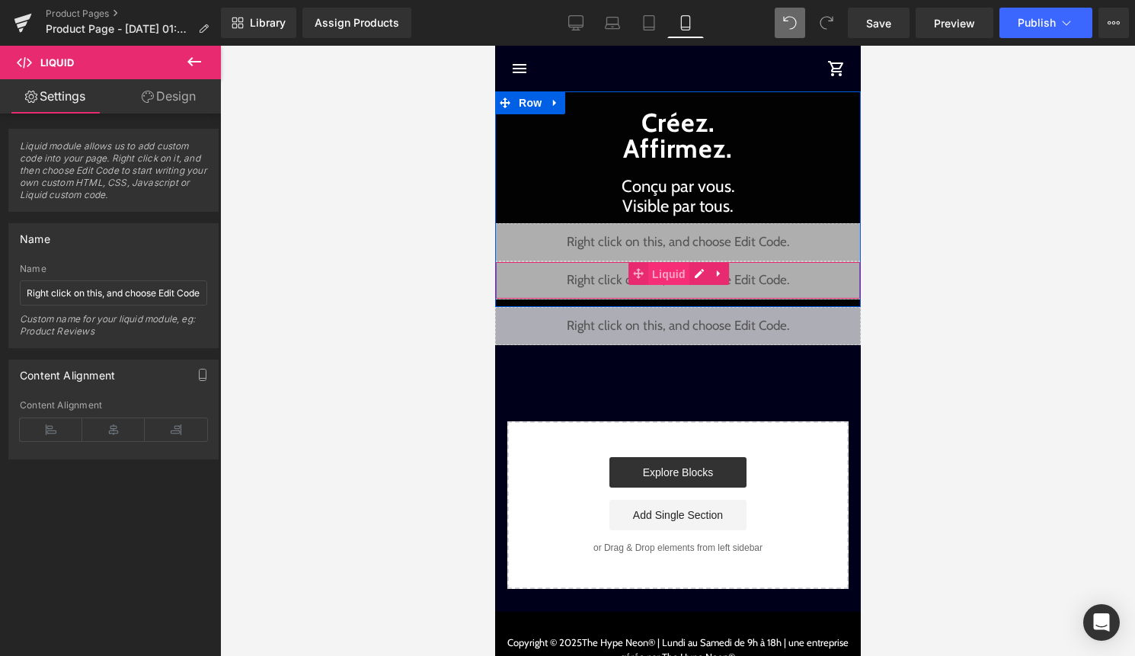
click at [667, 272] on span "Liquid" at bounding box center [668, 274] width 41 height 23
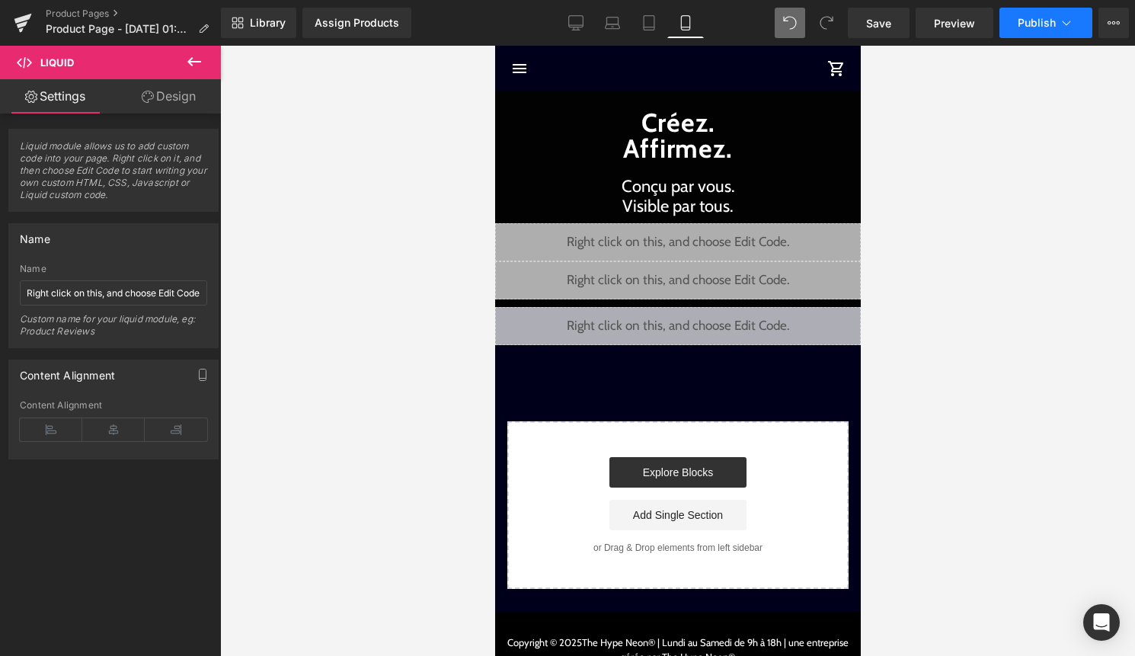
click at [1054, 25] on span "Publish" at bounding box center [1037, 23] width 38 height 12
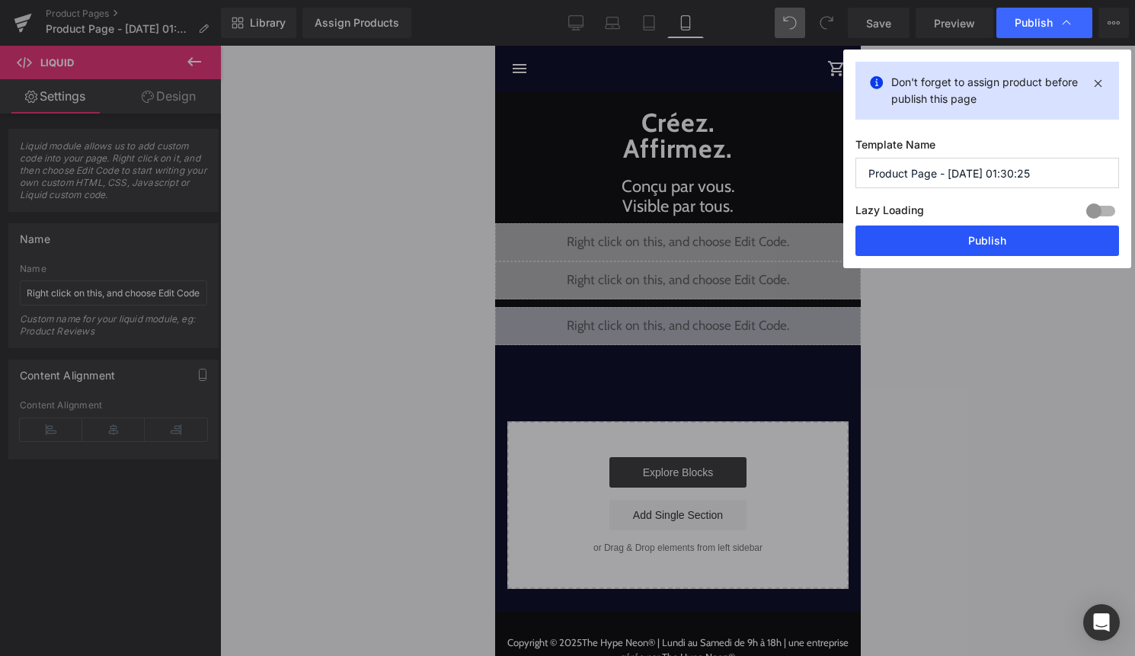
click at [1024, 241] on button "Publish" at bounding box center [988, 241] width 264 height 30
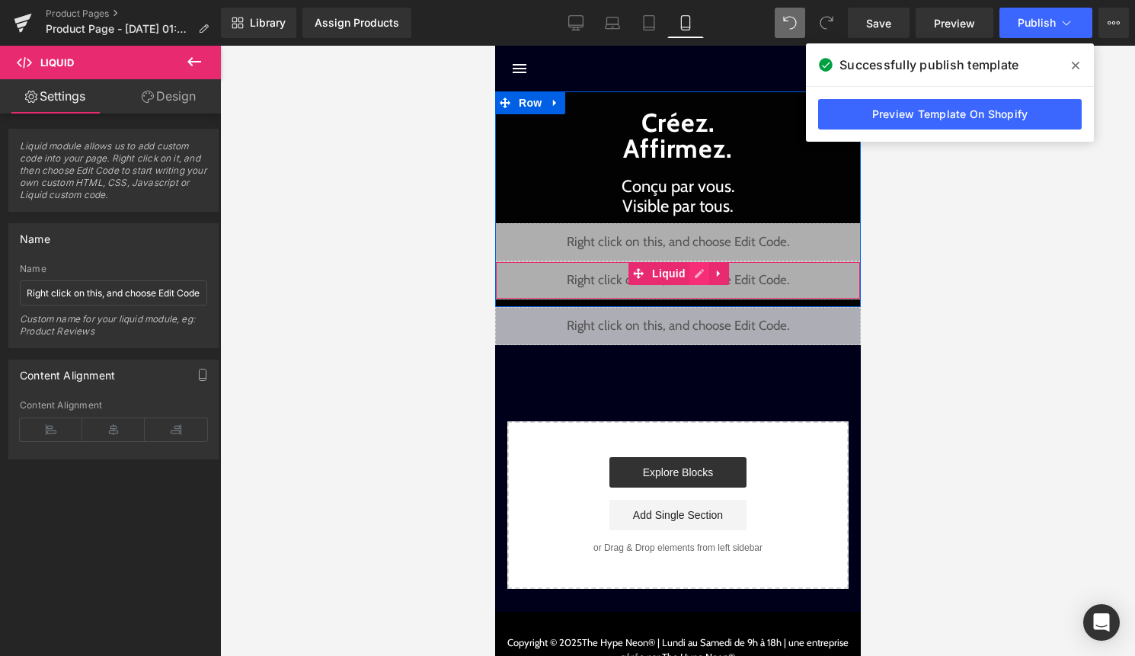
click at [690, 270] on div "Liquid" at bounding box center [678, 280] width 366 height 38
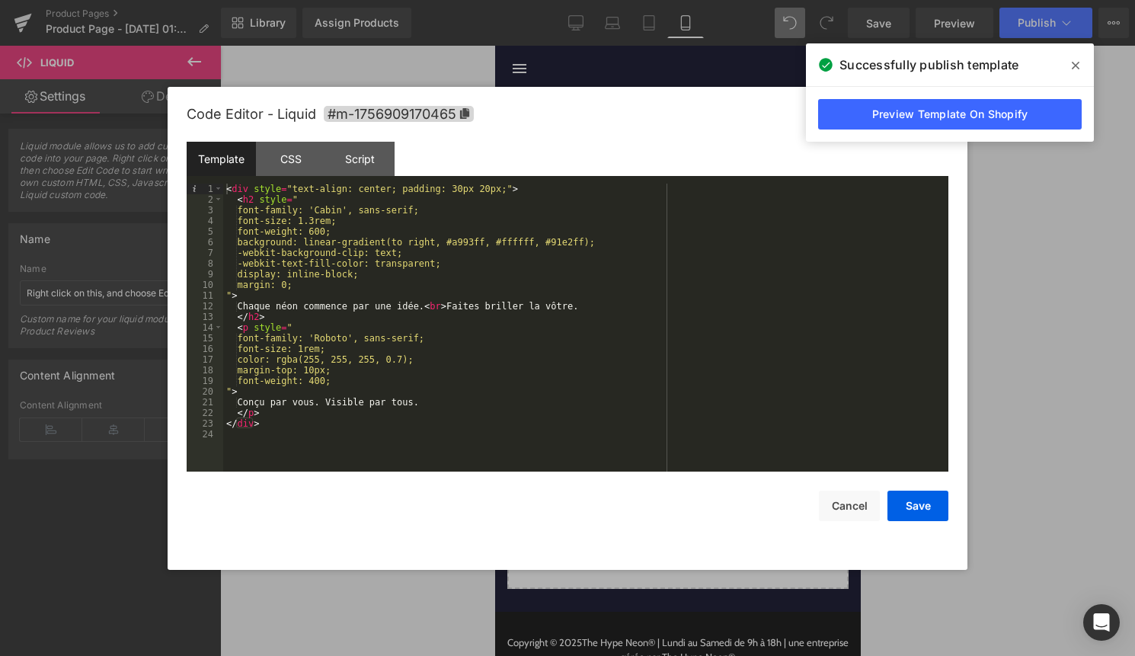
click at [582, 375] on div "< div style = "text-align: center; padding: 30px 20px;" > < h2 style = " font-f…" at bounding box center [585, 338] width 725 height 309
click at [912, 504] on button "Save" at bounding box center [918, 506] width 61 height 30
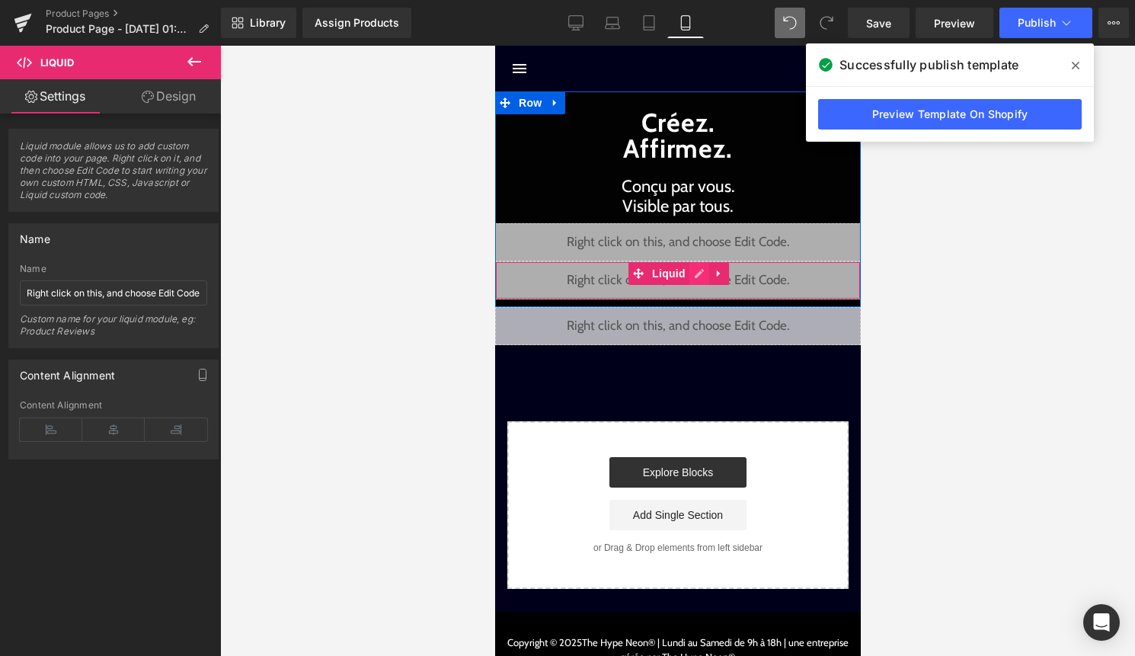
click at [695, 274] on div "Liquid" at bounding box center [678, 280] width 366 height 38
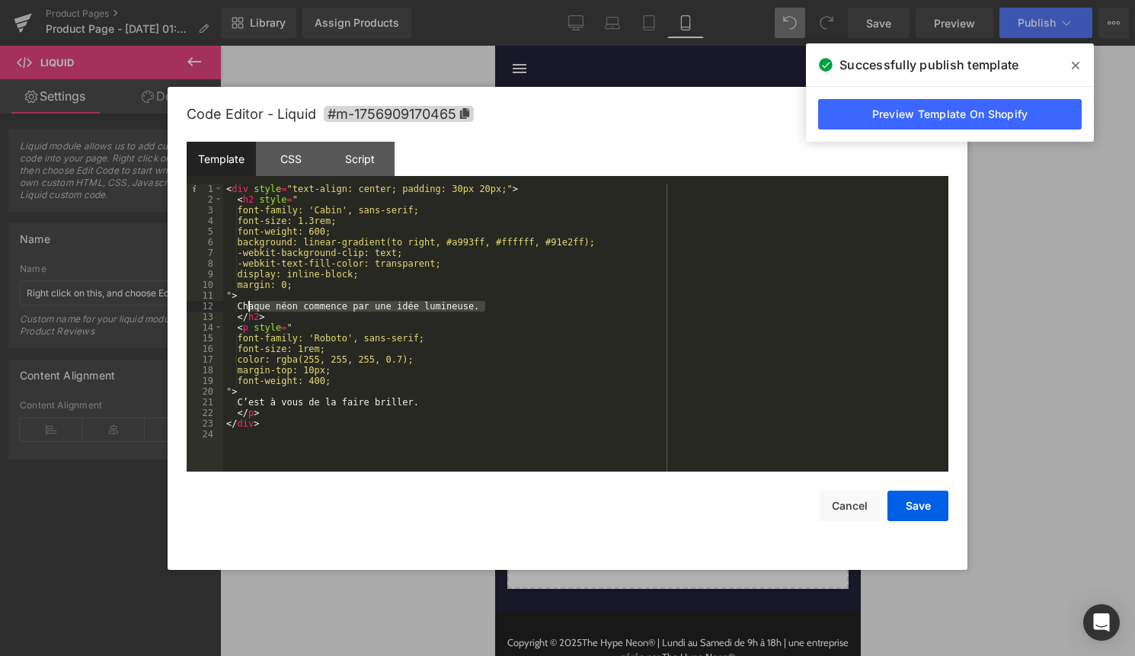
drag, startPoint x: 486, startPoint y: 306, endPoint x: 249, endPoint y: 304, distance: 237.0
click at [249, 304] on div "< div style = "text-align: center; padding: 30px 20px;" > < h2 style = " font-f…" at bounding box center [585, 338] width 725 height 309
drag, startPoint x: 435, startPoint y: 406, endPoint x: 246, endPoint y: 403, distance: 189.0
click at [246, 403] on div "< div style = "text-align: center; padding: 30px 20px;" > < h2 style = " font-f…" at bounding box center [585, 338] width 725 height 309
click at [920, 501] on button "Save" at bounding box center [918, 506] width 61 height 30
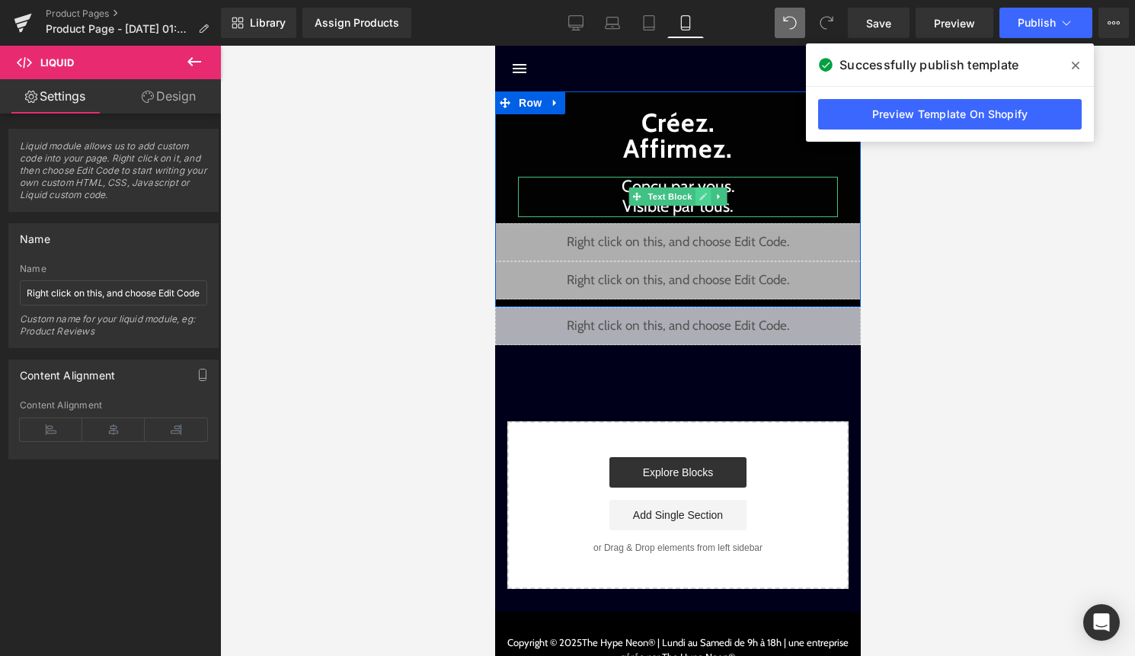
click at [700, 195] on icon at bounding box center [703, 196] width 8 height 9
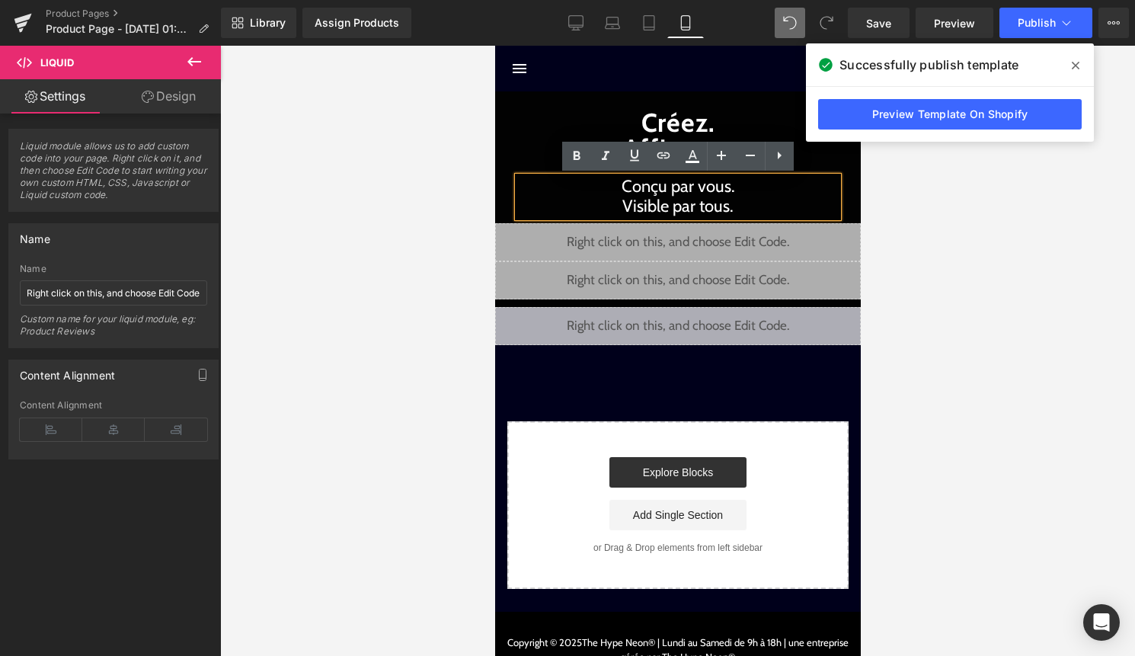
click at [614, 207] on p "Conçu par vous. Visible par tous." at bounding box center [677, 197] width 320 height 40
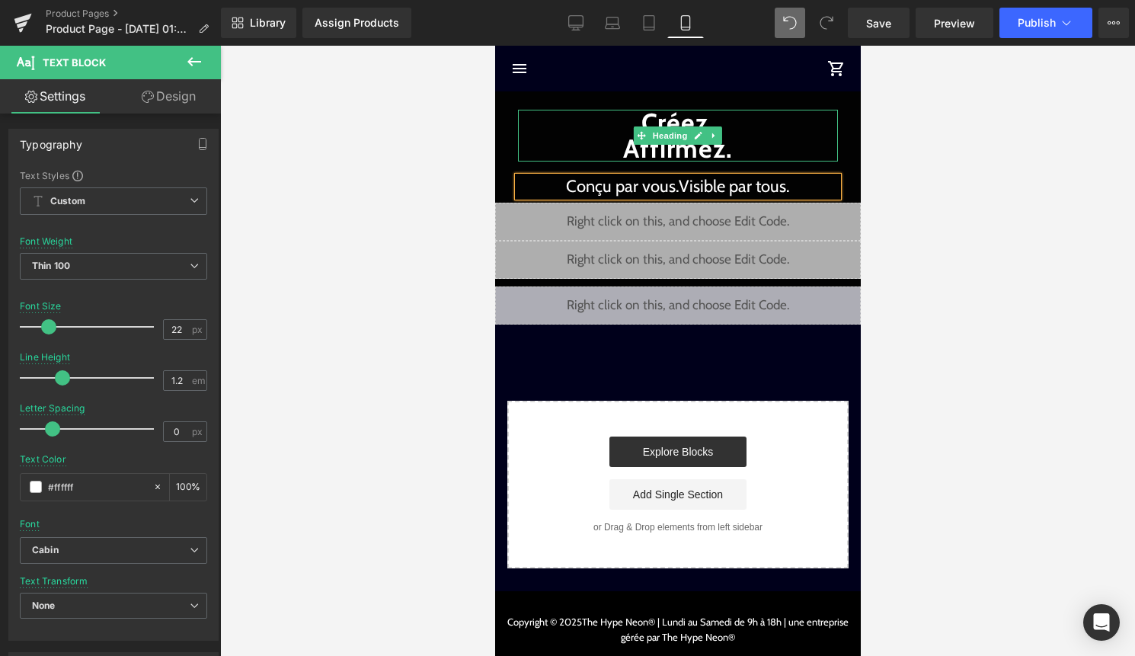
click at [616, 155] on h1 "Créez. Affirmez." at bounding box center [677, 136] width 320 height 52
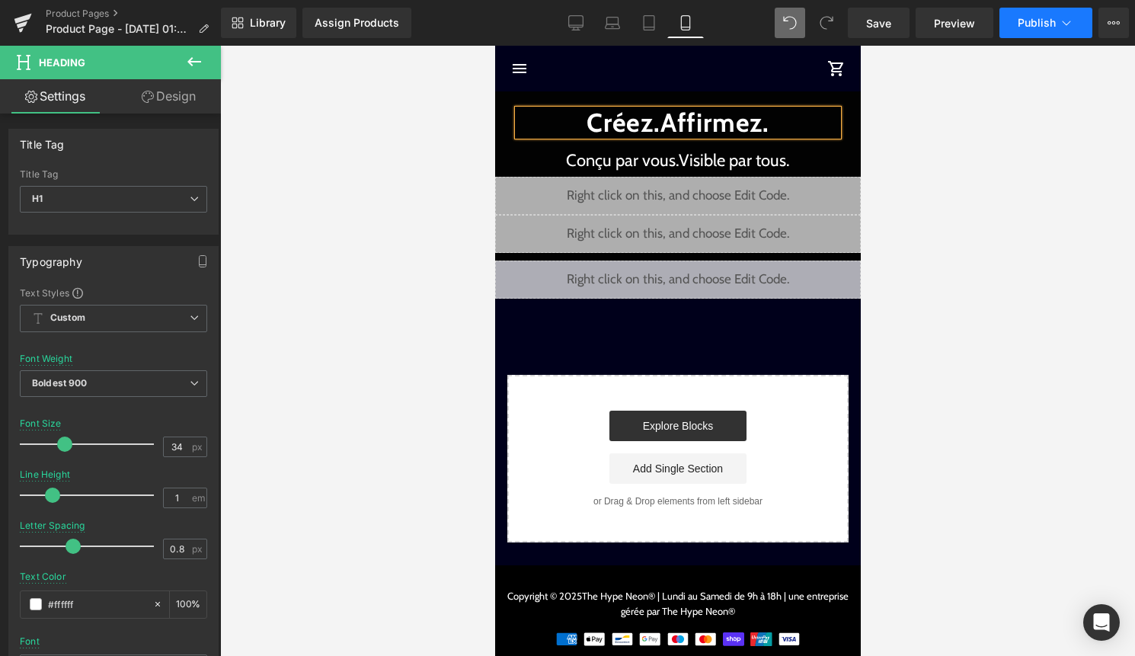
click at [1035, 34] on button "Publish" at bounding box center [1046, 23] width 93 height 30
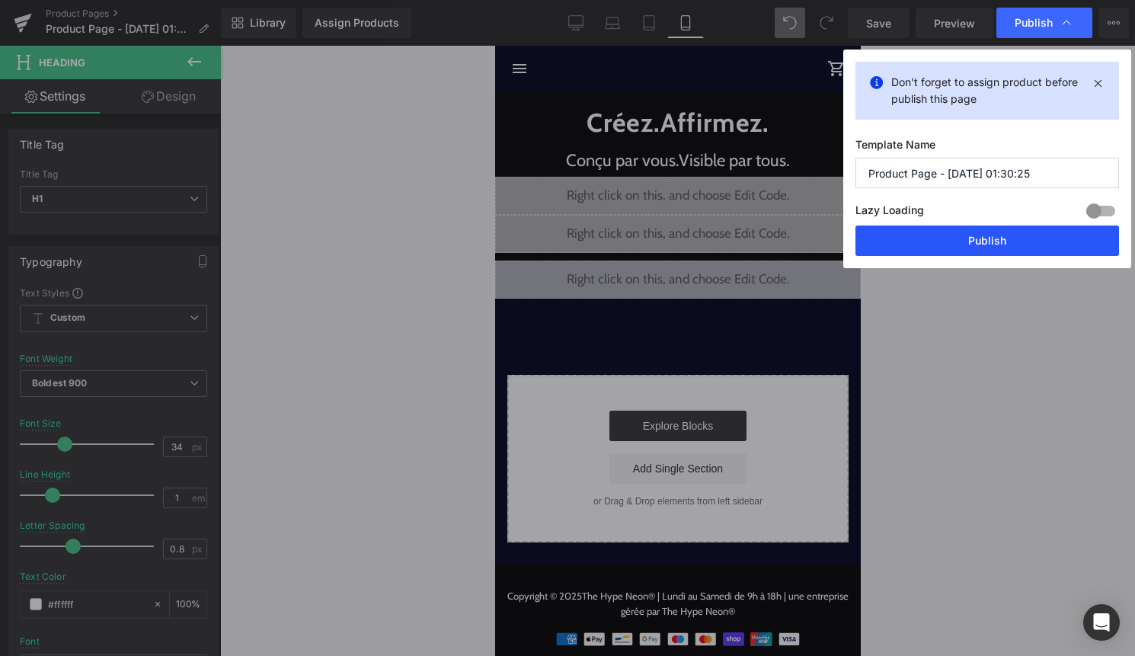
click at [1010, 237] on button "Publish" at bounding box center [988, 241] width 264 height 30
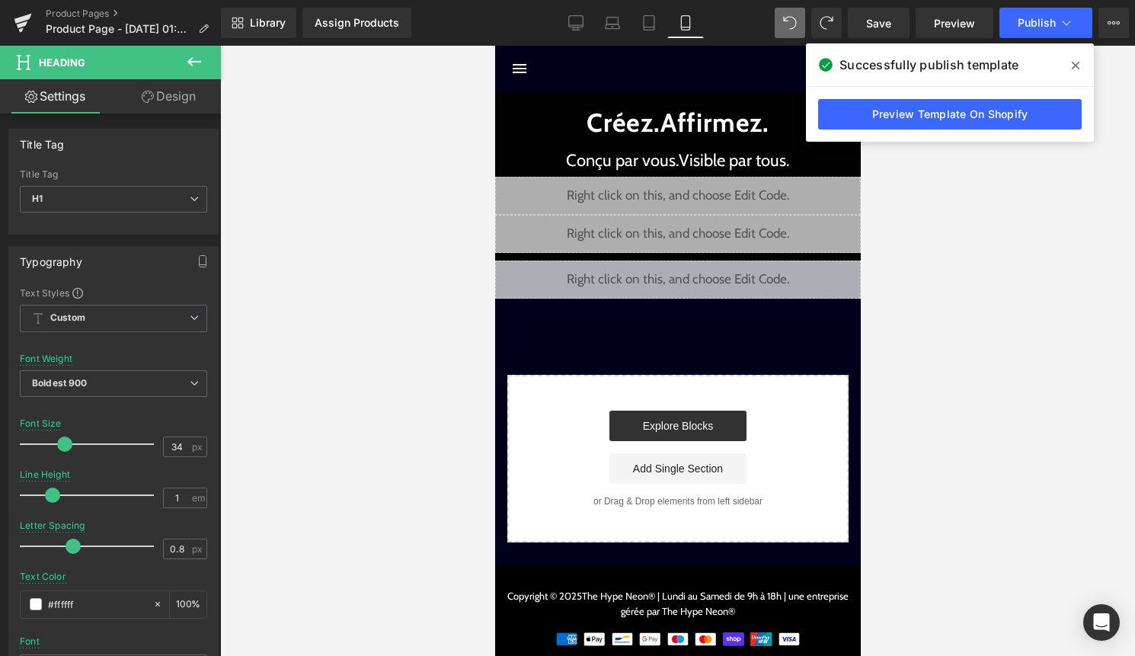
click at [1083, 69] on span at bounding box center [1076, 65] width 24 height 24
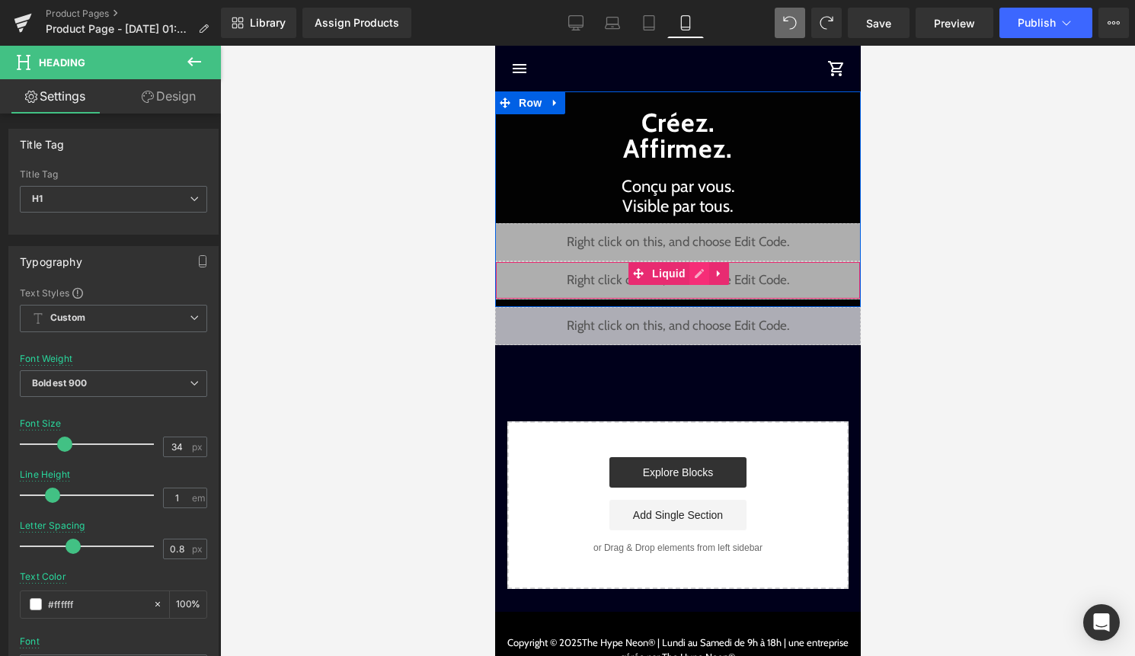
click at [699, 274] on div "Liquid" at bounding box center [678, 280] width 366 height 38
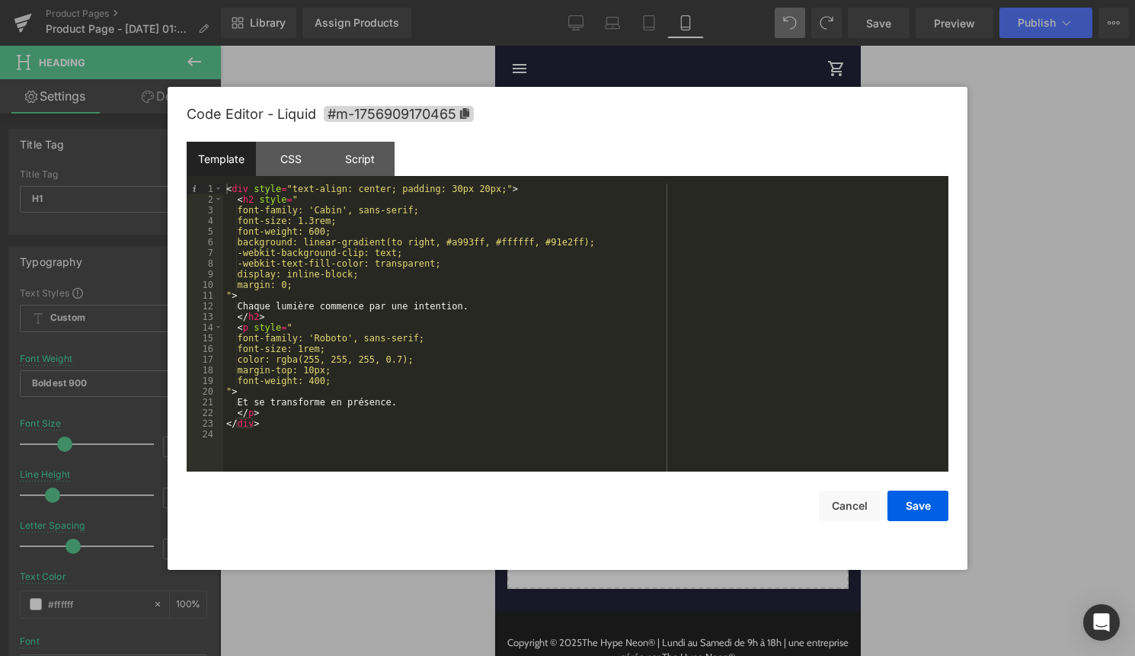
click at [328, 312] on div "< div style = "text-align: center; padding: 30px 20px;" > < h2 style = " font-f…" at bounding box center [585, 338] width 725 height 309
click at [326, 302] on div "< div style = "text-align: center; padding: 30px 20px;" > < h2 style = " font-f…" at bounding box center [585, 338] width 725 height 309
click at [358, 305] on div "< div style = "text-align: center; padding: 30px 20px;" > < h2 style = " font-f…" at bounding box center [585, 338] width 725 height 309
click at [920, 511] on button "Save" at bounding box center [918, 506] width 61 height 30
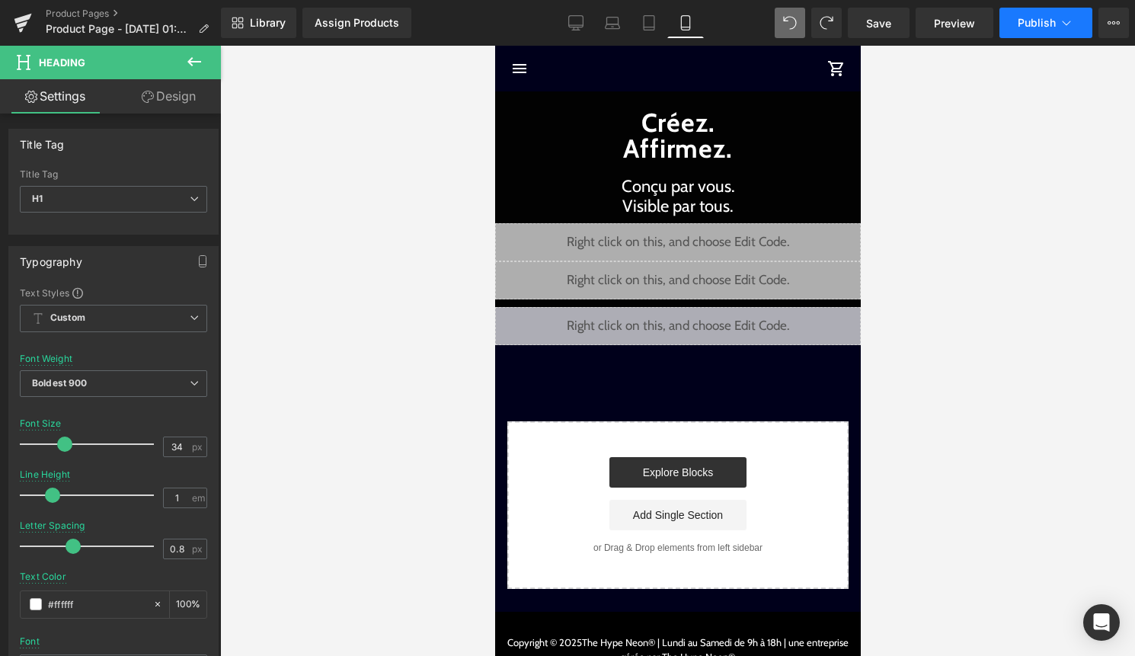
click at [1048, 25] on span "Publish" at bounding box center [1037, 23] width 38 height 12
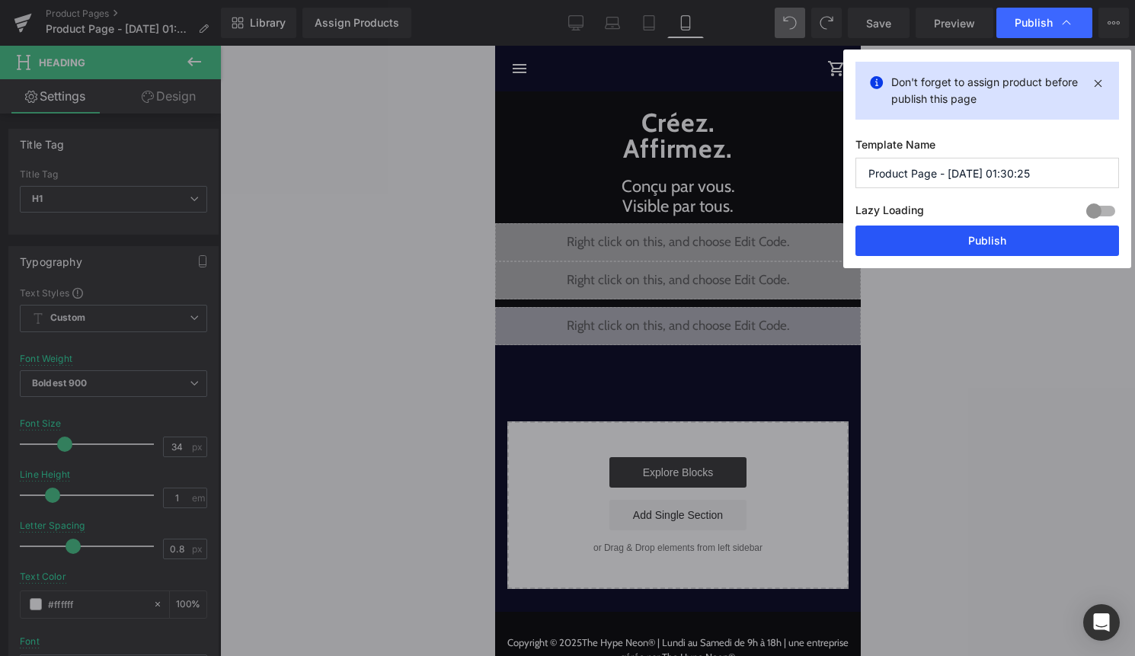
click at [1020, 238] on button "Publish" at bounding box center [988, 241] width 264 height 30
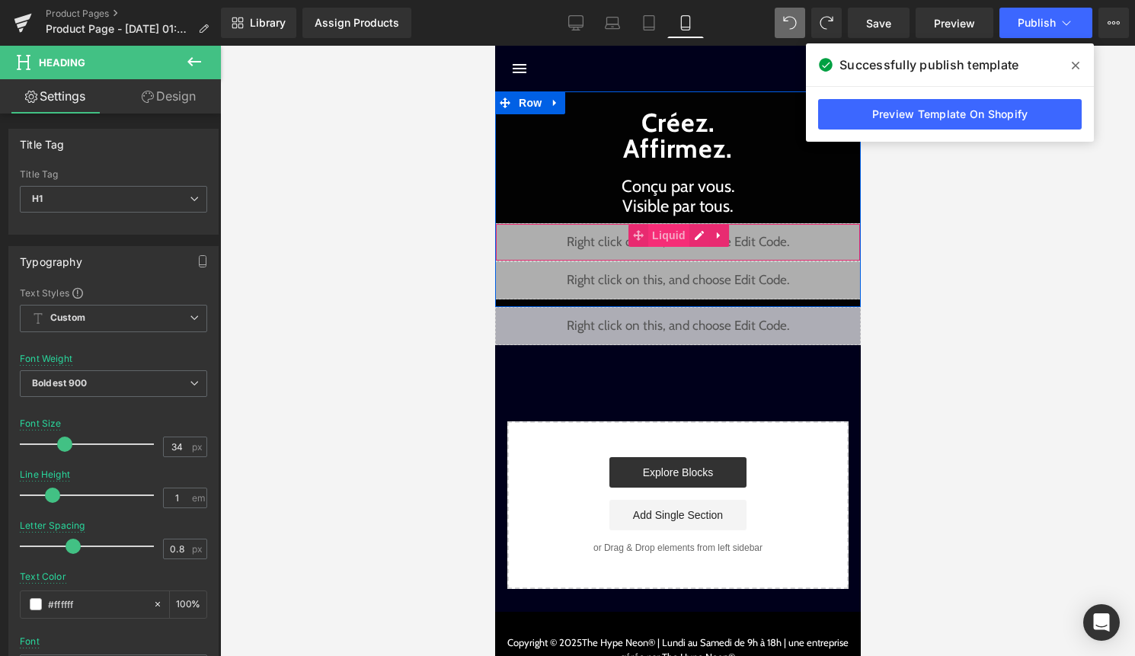
click at [685, 236] on span "Liquid" at bounding box center [668, 235] width 41 height 23
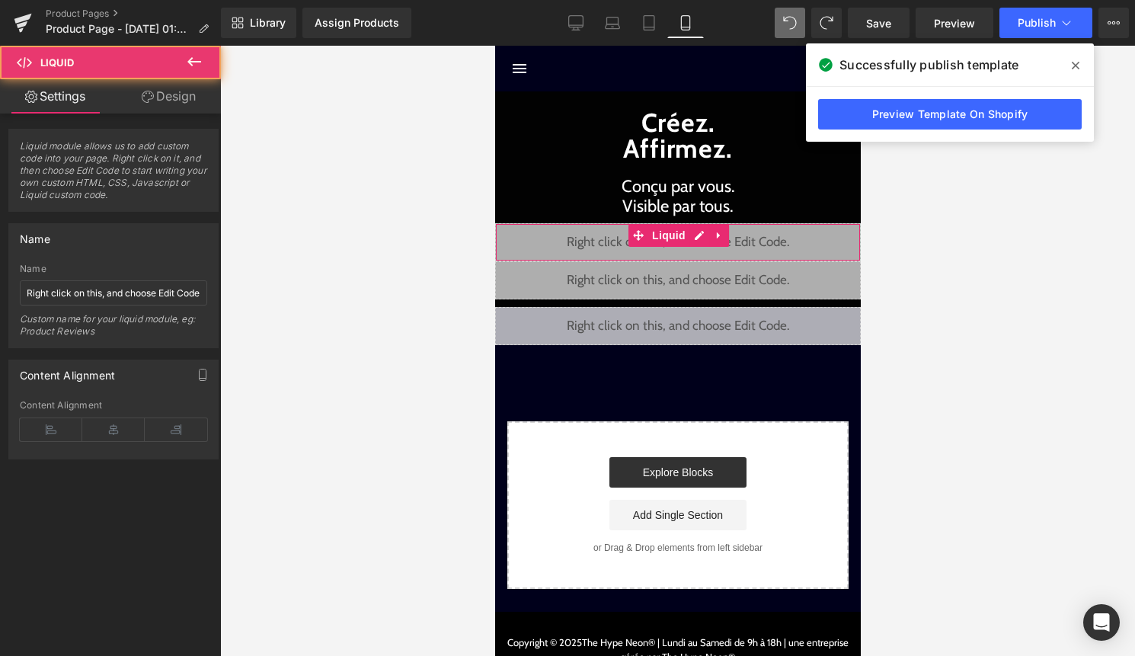
click at [201, 101] on link "Design" at bounding box center [169, 96] width 110 height 34
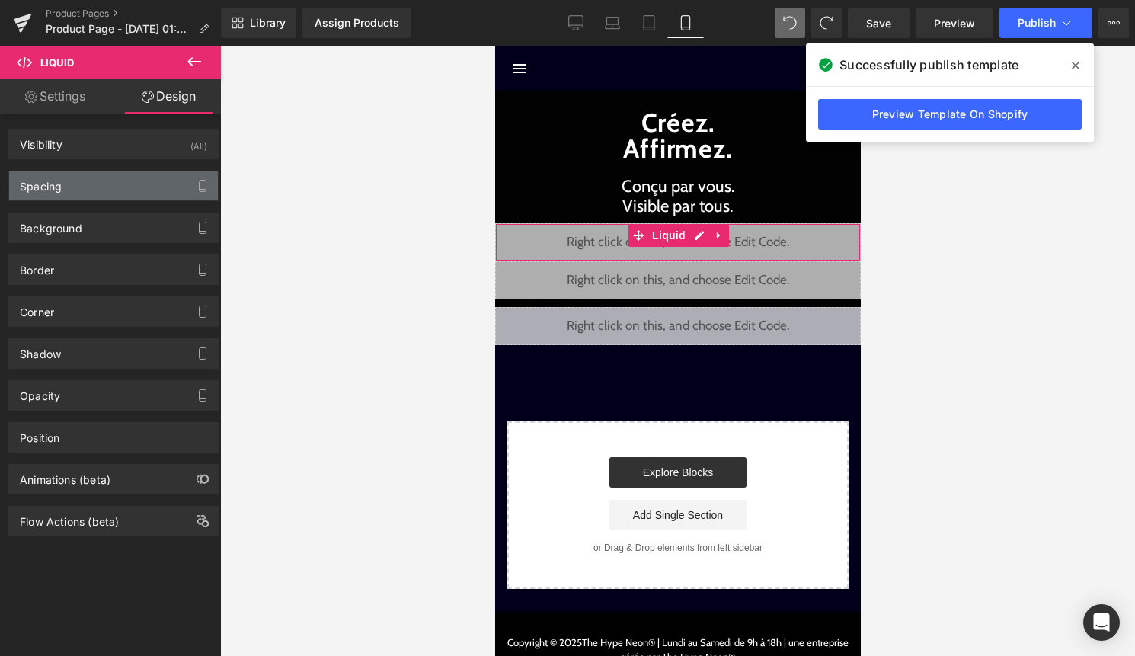
click at [92, 197] on div "Spacing" at bounding box center [113, 185] width 209 height 29
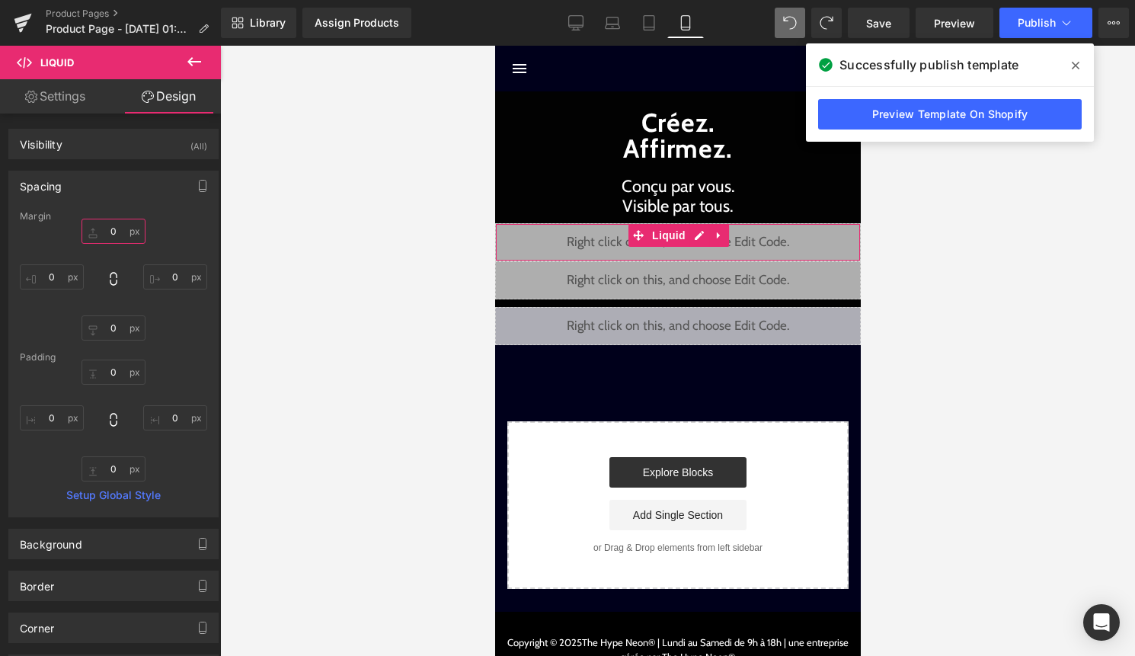
click at [107, 227] on input "0" at bounding box center [114, 231] width 64 height 25
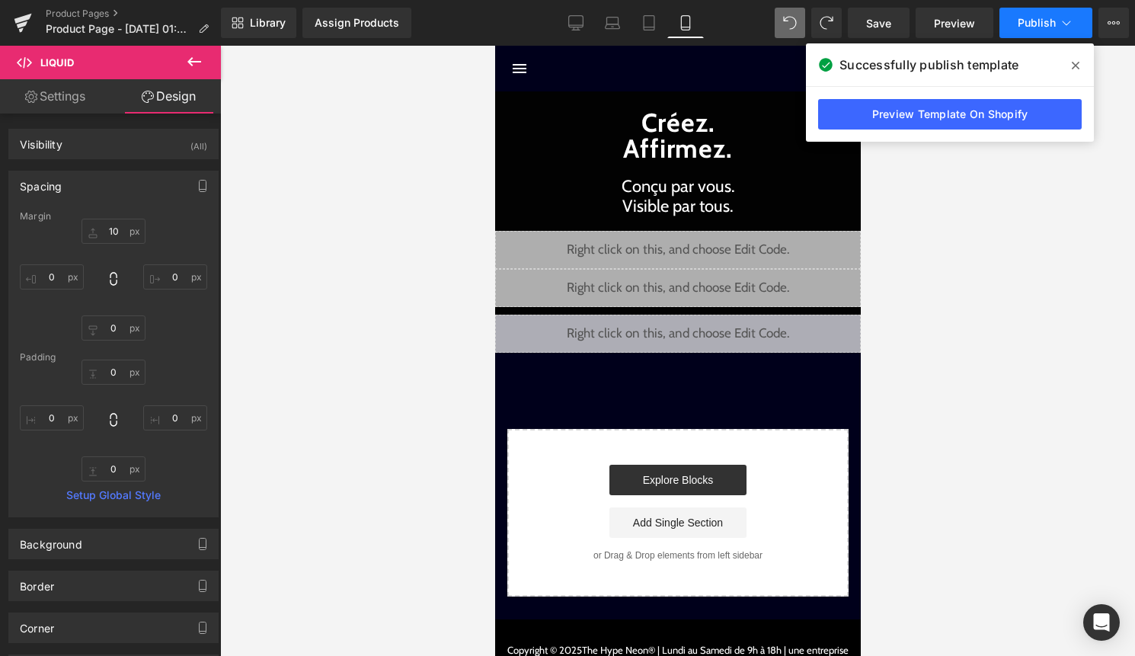
click at [1064, 30] on icon at bounding box center [1066, 22] width 15 height 15
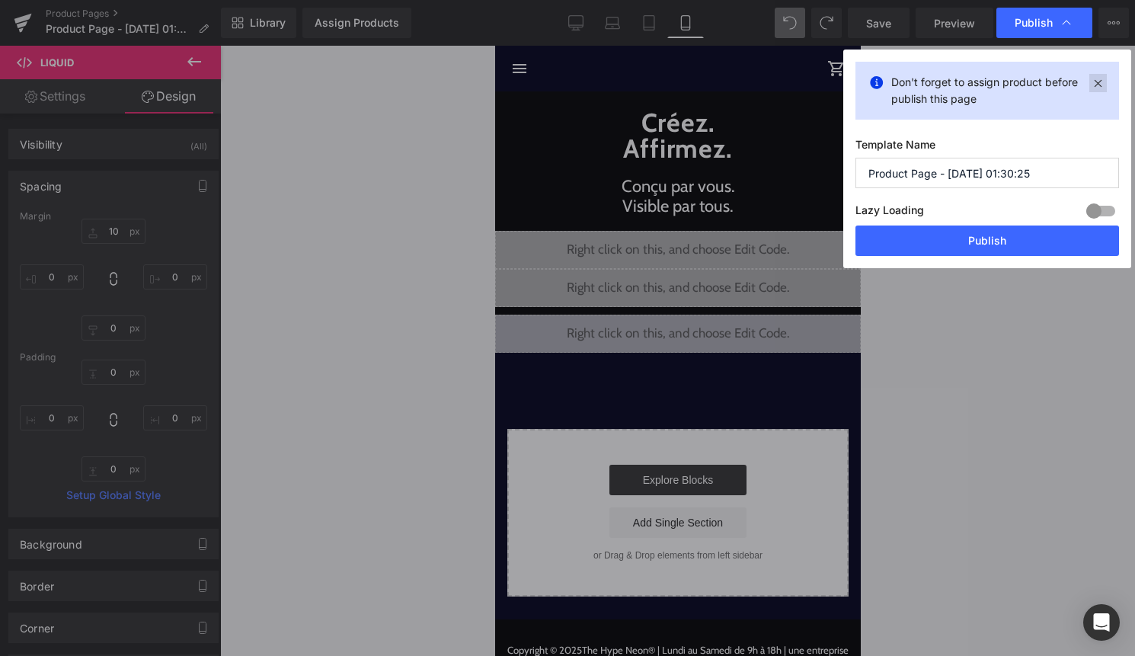
click at [1095, 82] on icon at bounding box center [1099, 83] width 18 height 18
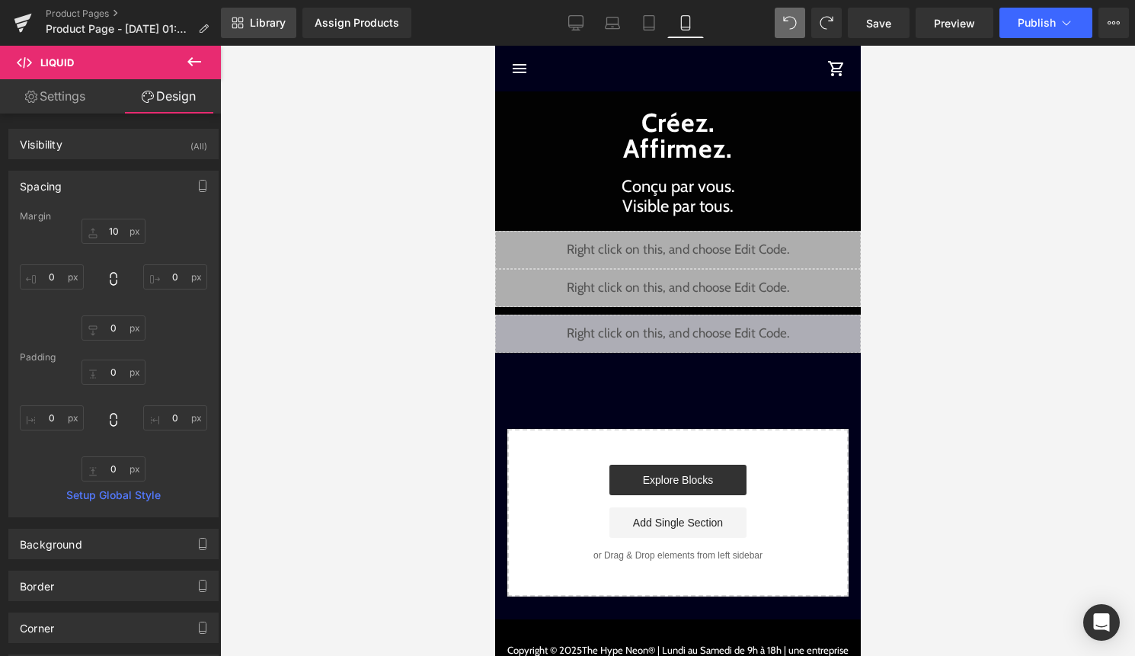
click at [286, 20] on link "Library" at bounding box center [258, 23] width 75 height 30
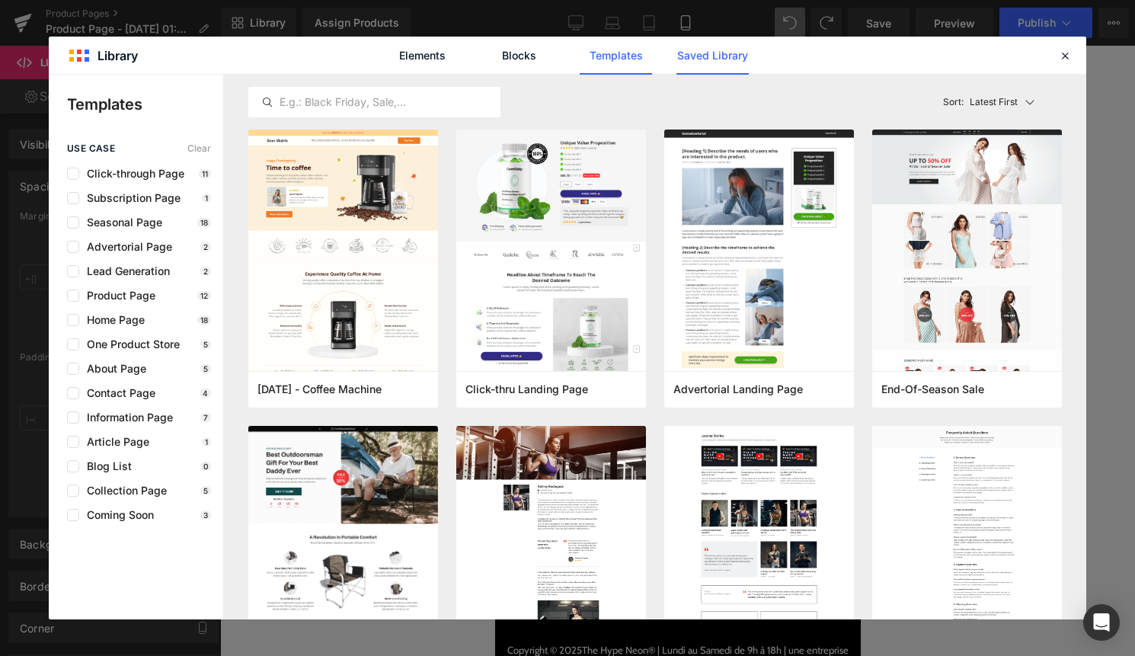
click at [722, 54] on link "Saved Library" at bounding box center [713, 56] width 72 height 38
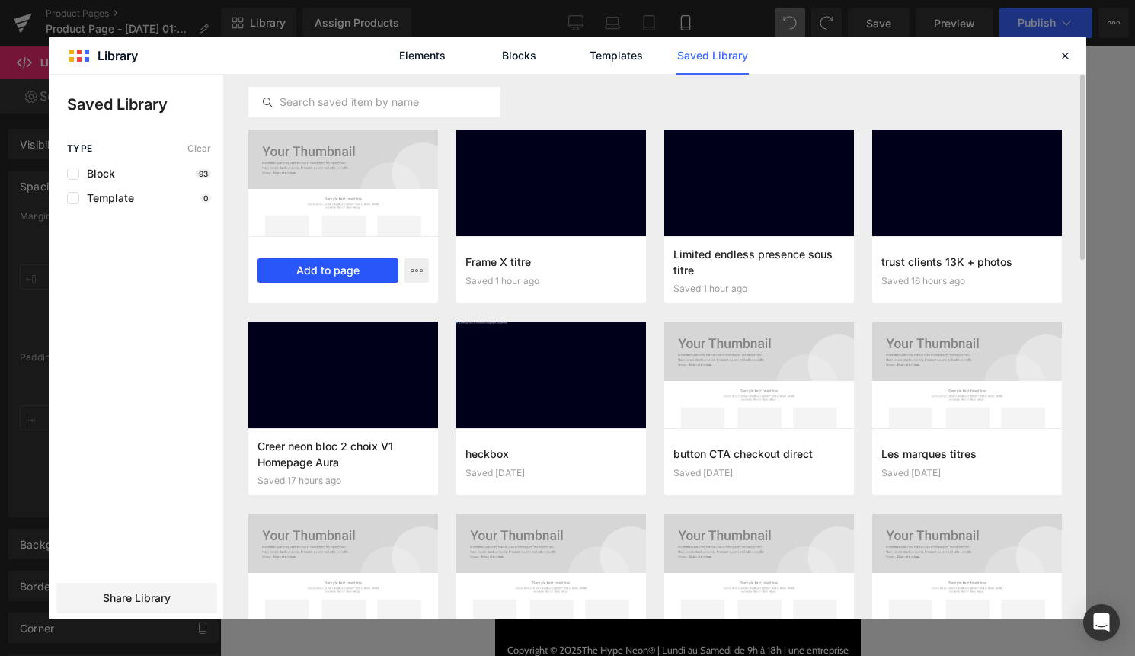
click at [368, 271] on button "Add to page" at bounding box center [328, 270] width 141 height 24
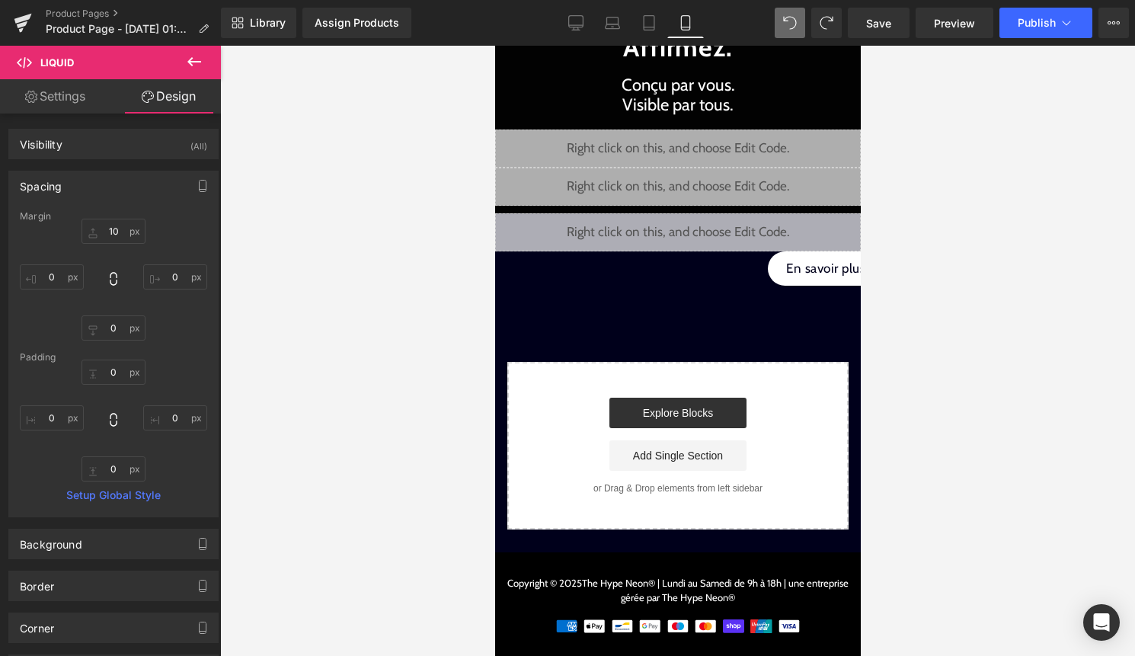
scroll to position [101, 0]
click at [802, 270] on icon at bounding box center [799, 268] width 8 height 9
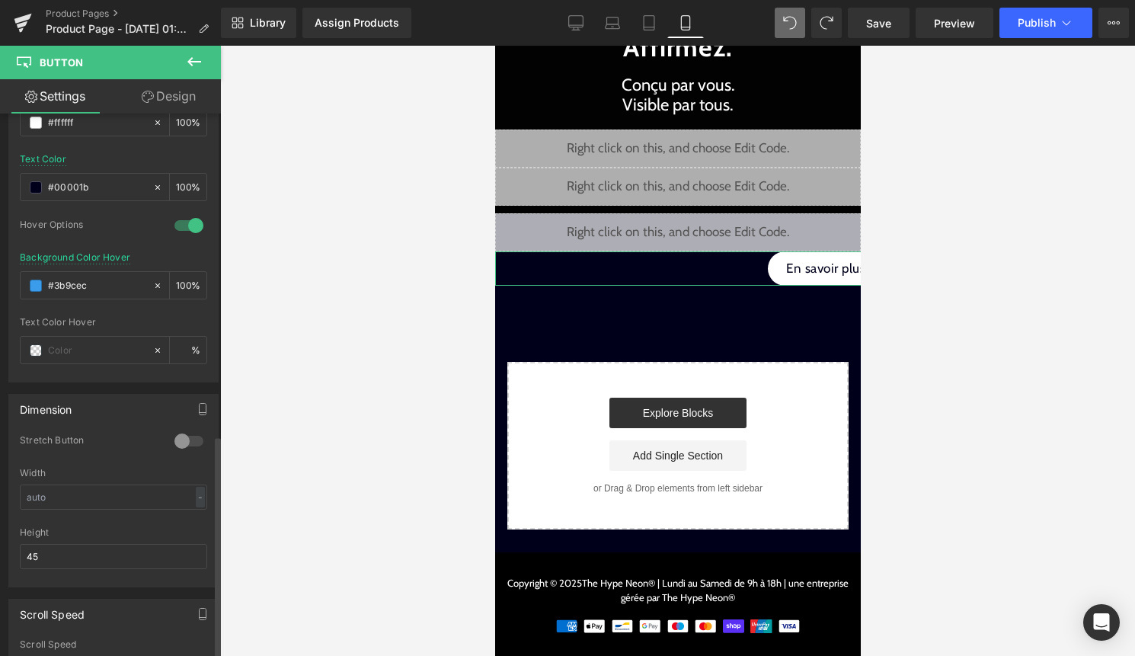
scroll to position [1179, 0]
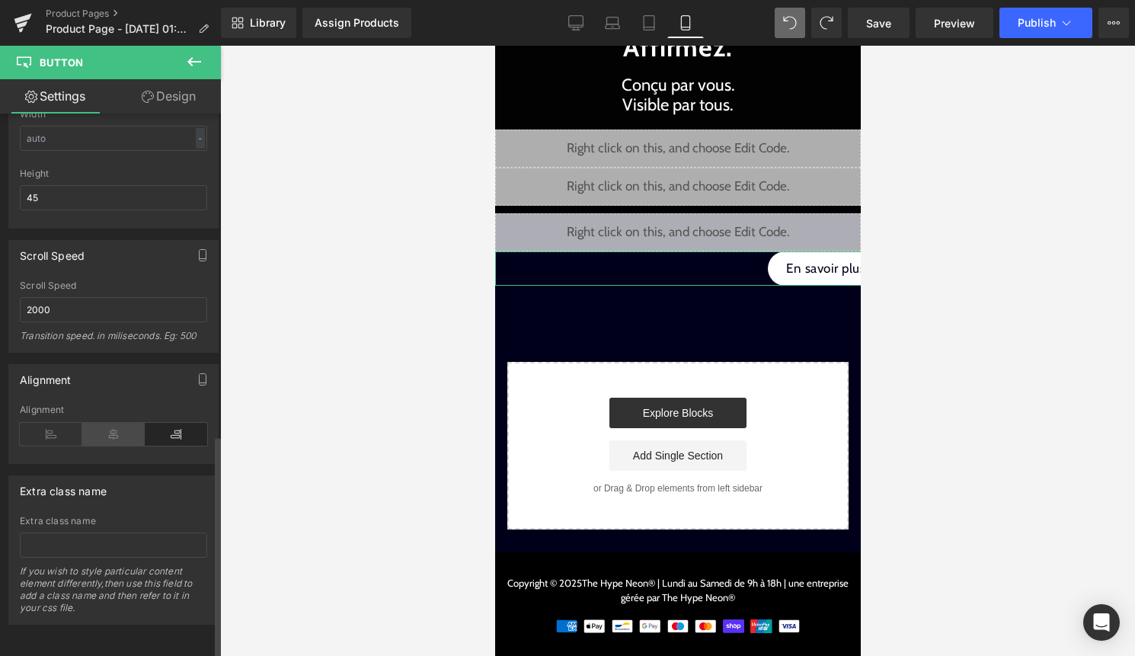
click at [108, 429] on icon at bounding box center [113, 434] width 62 height 23
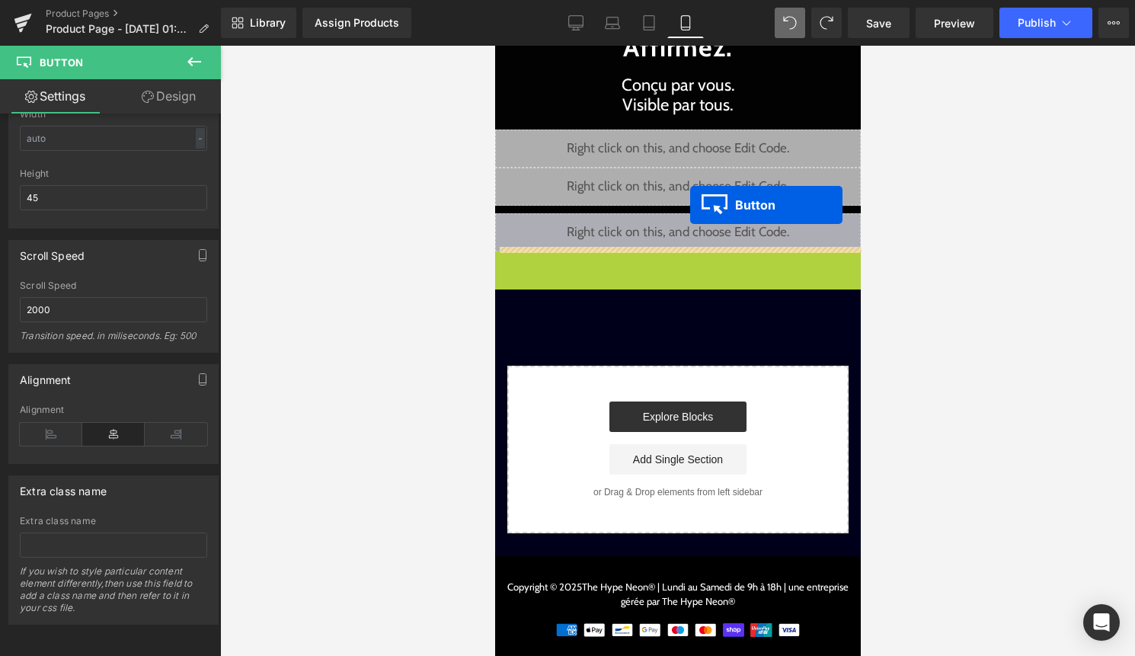
scroll to position [105, 0]
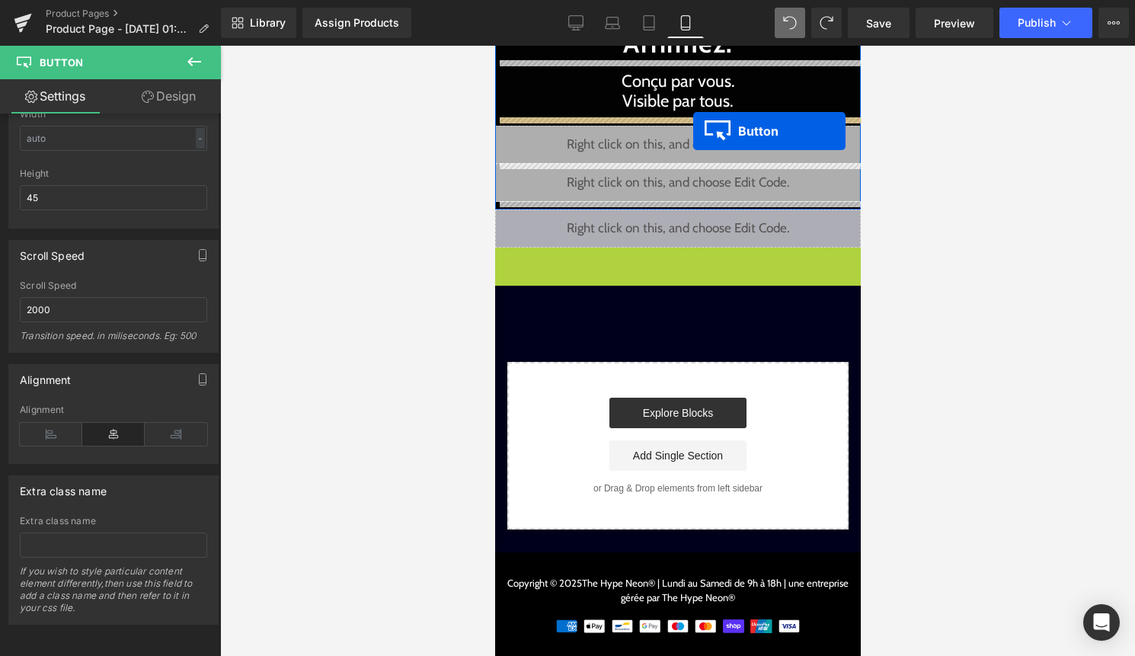
drag, startPoint x: 690, startPoint y: 268, endPoint x: 693, endPoint y: 131, distance: 137.2
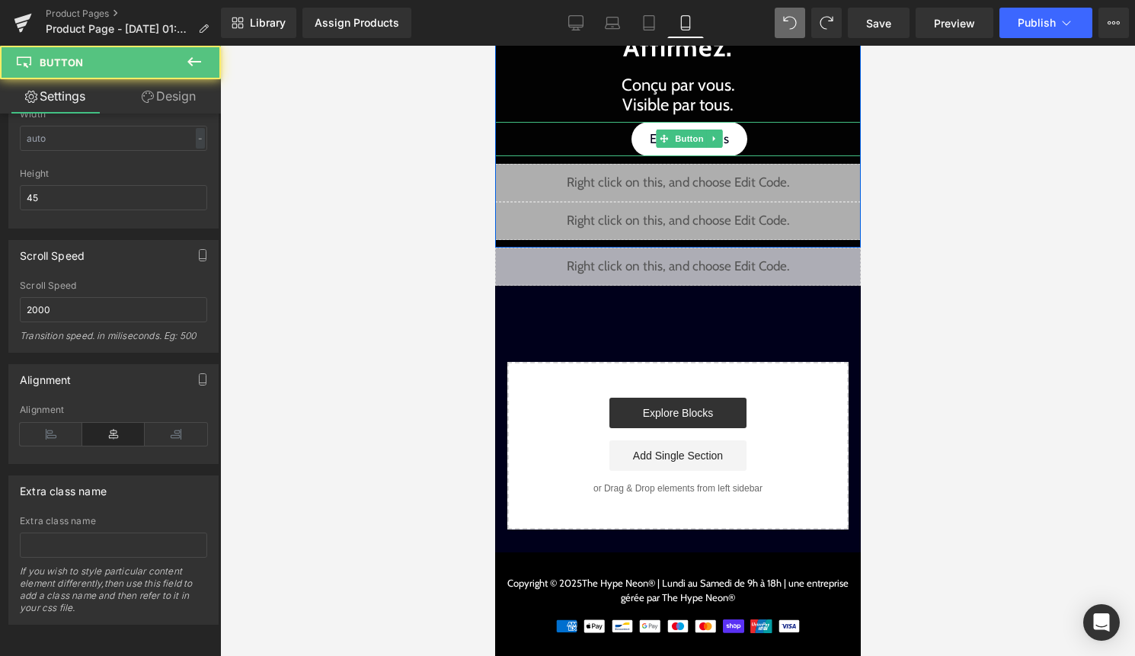
scroll to position [0, 0]
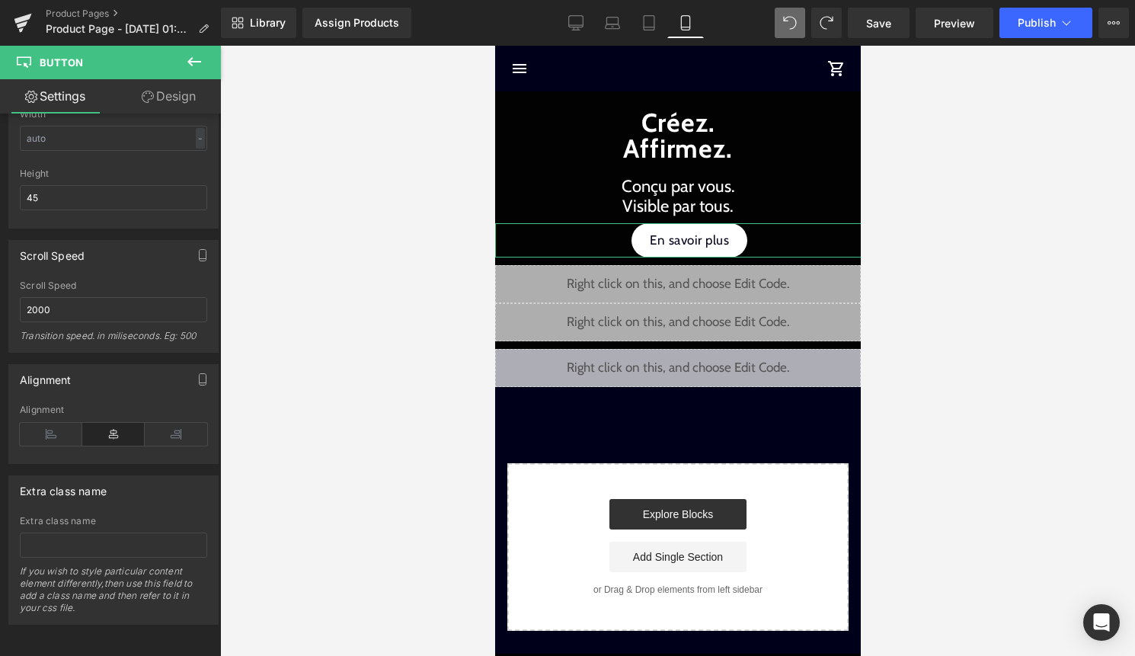
click at [179, 95] on link "Design" at bounding box center [169, 96] width 110 height 34
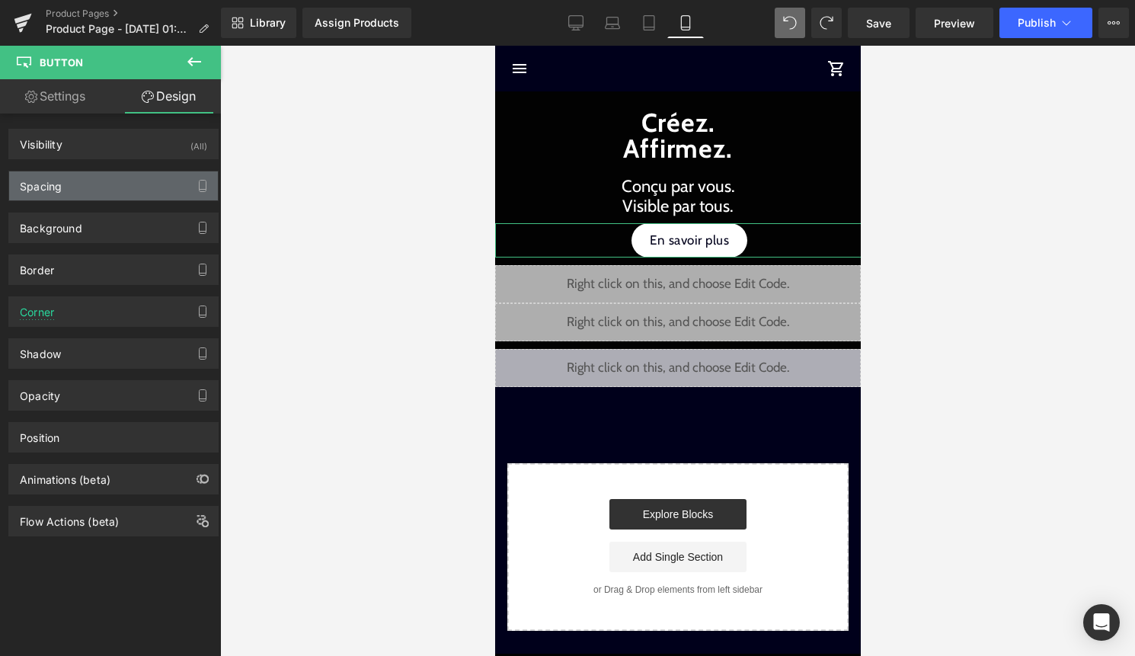
click at [107, 174] on div "Spacing" at bounding box center [113, 185] width 209 height 29
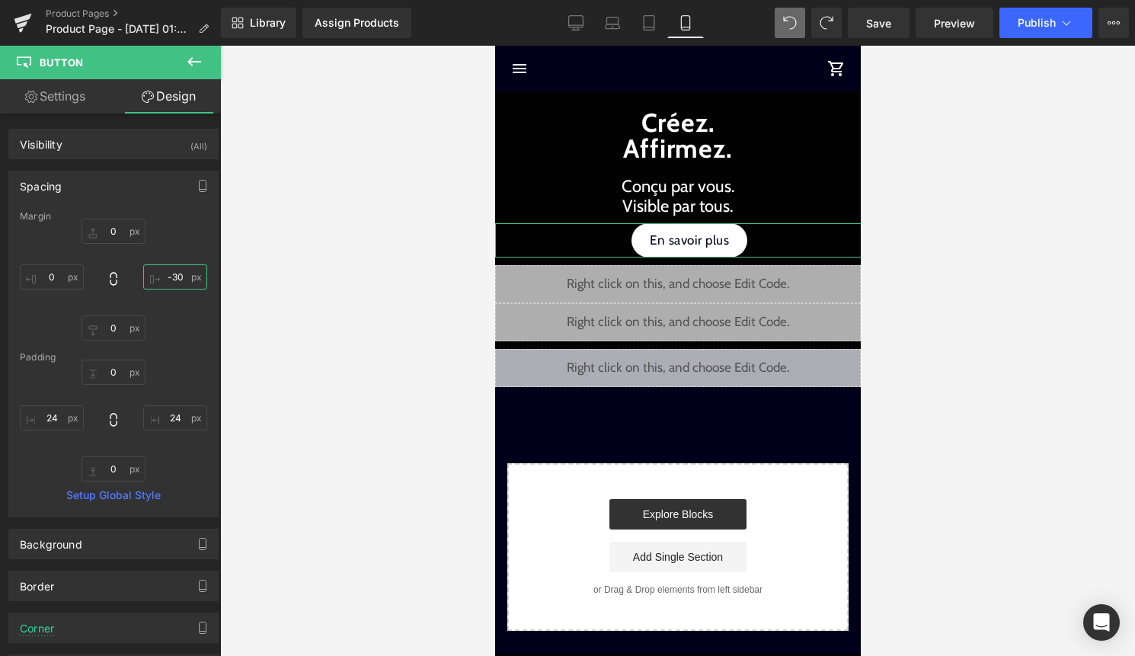
click at [172, 280] on input "-30" at bounding box center [175, 276] width 64 height 25
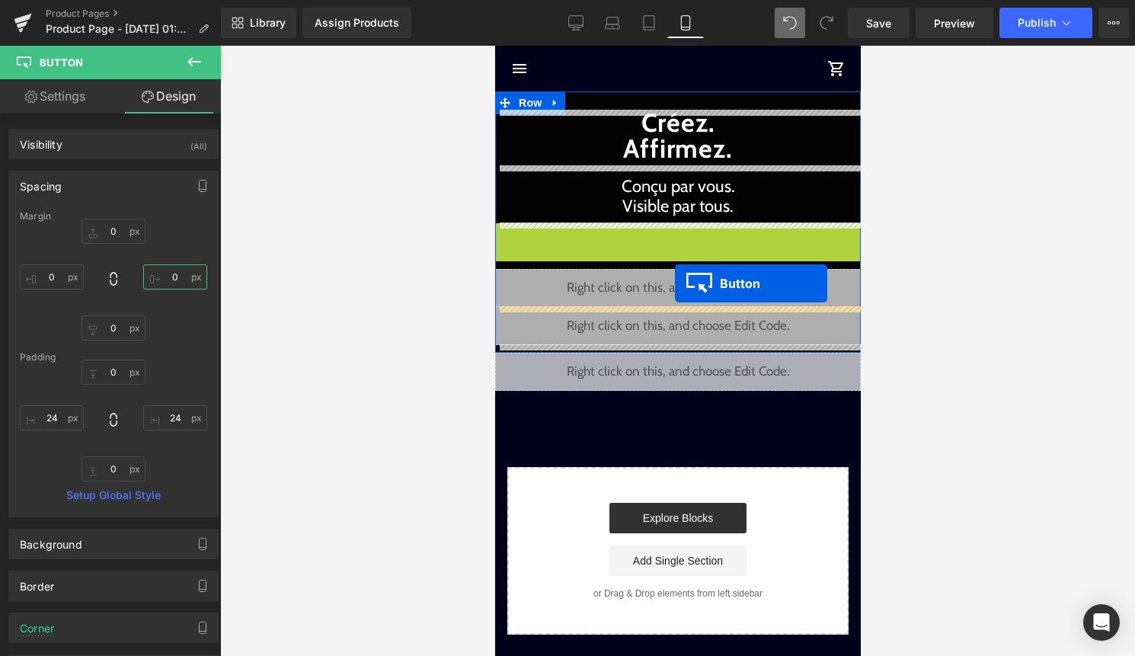
drag, startPoint x: 676, startPoint y: 238, endPoint x: 674, endPoint y: 283, distance: 45.7
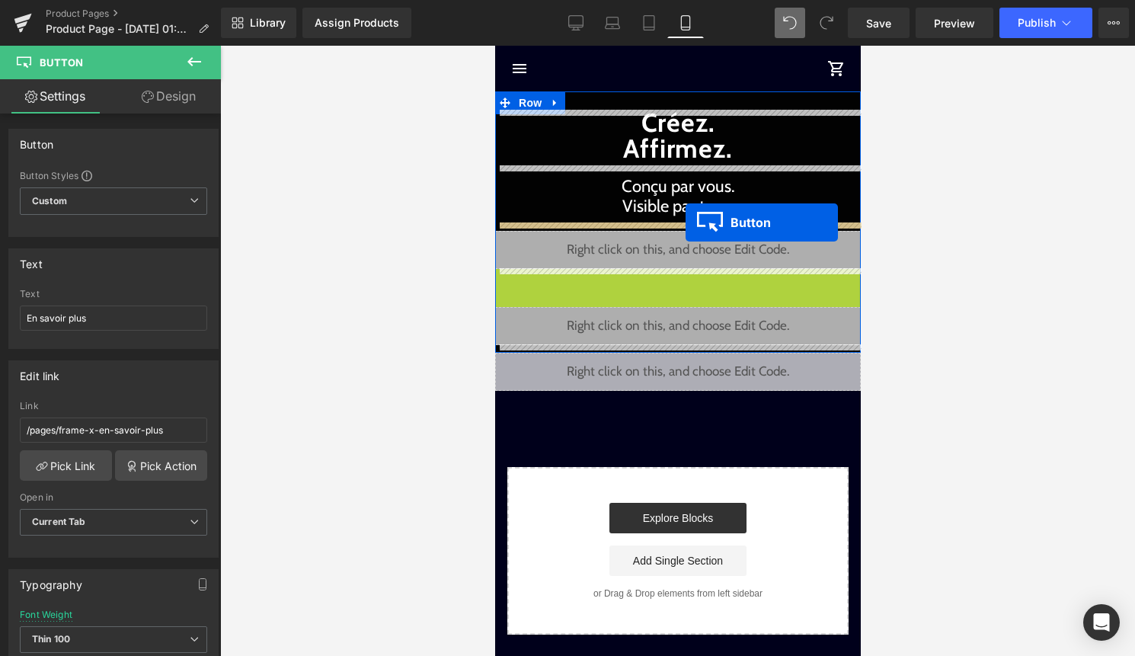
drag, startPoint x: 680, startPoint y: 286, endPoint x: 685, endPoint y: 222, distance: 63.4
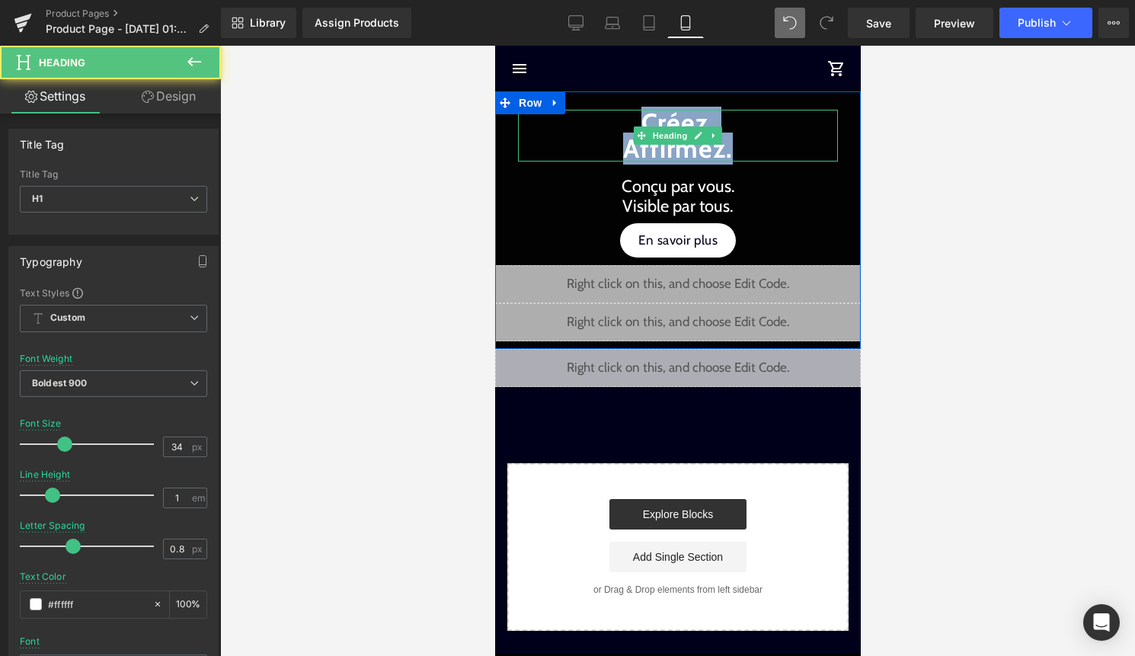
drag, startPoint x: 648, startPoint y: 135, endPoint x: 612, endPoint y: 121, distance: 39.1
click at [612, 121] on h1 "Créez. Affirmez." at bounding box center [677, 136] width 320 height 52
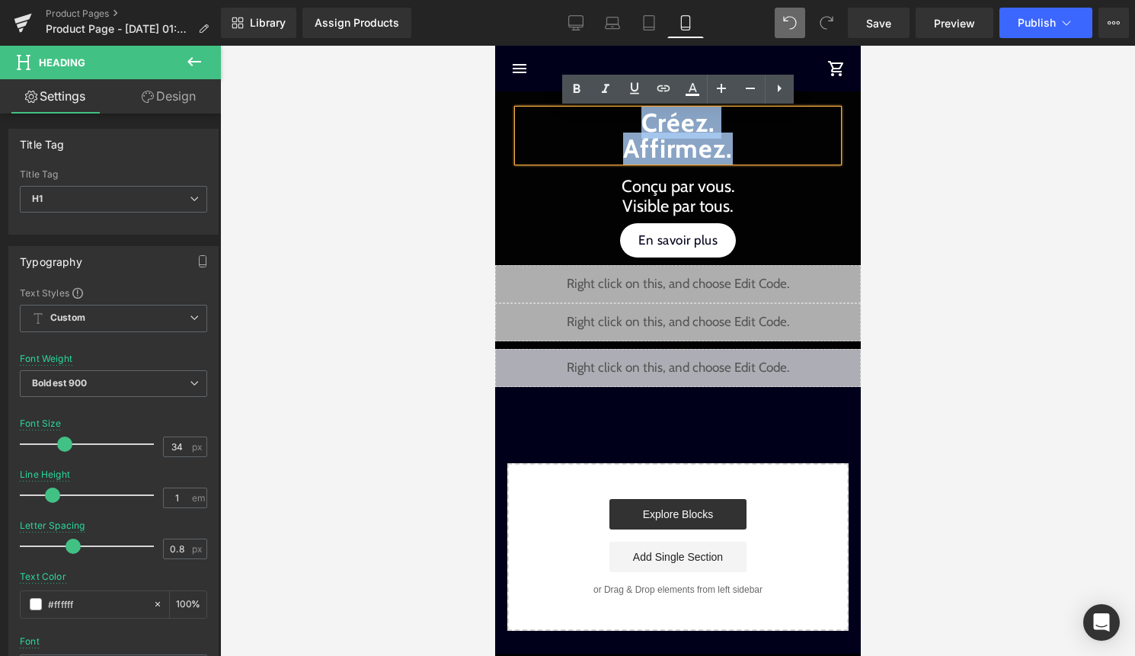
copy h1 "Créez. Affirmez."
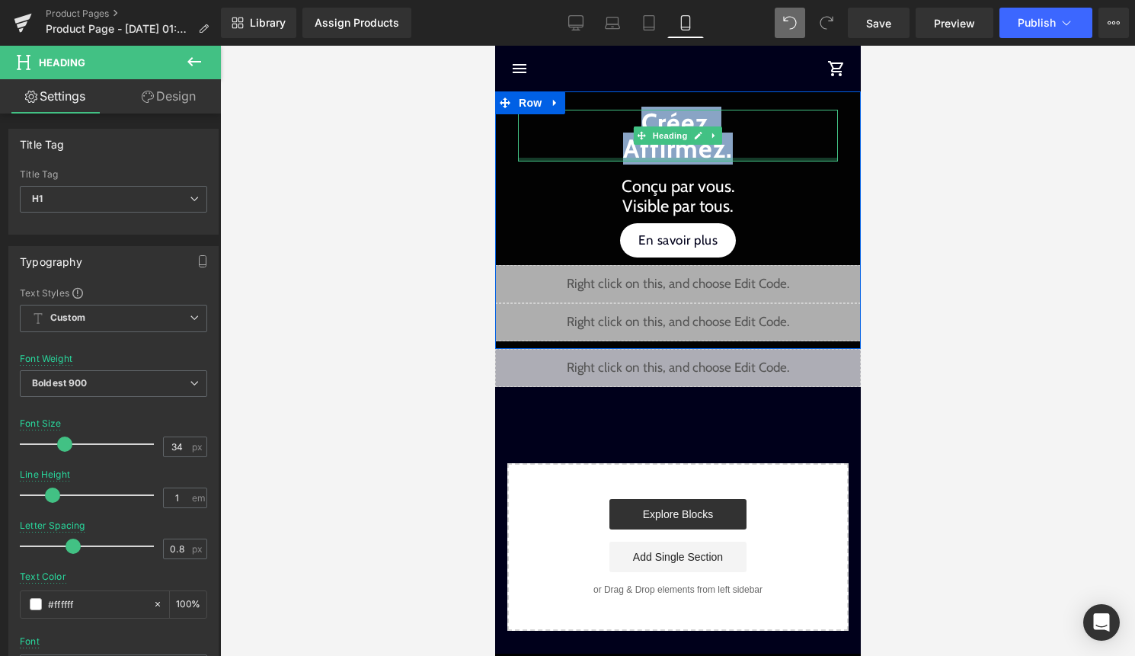
click at [747, 158] on div at bounding box center [677, 160] width 320 height 4
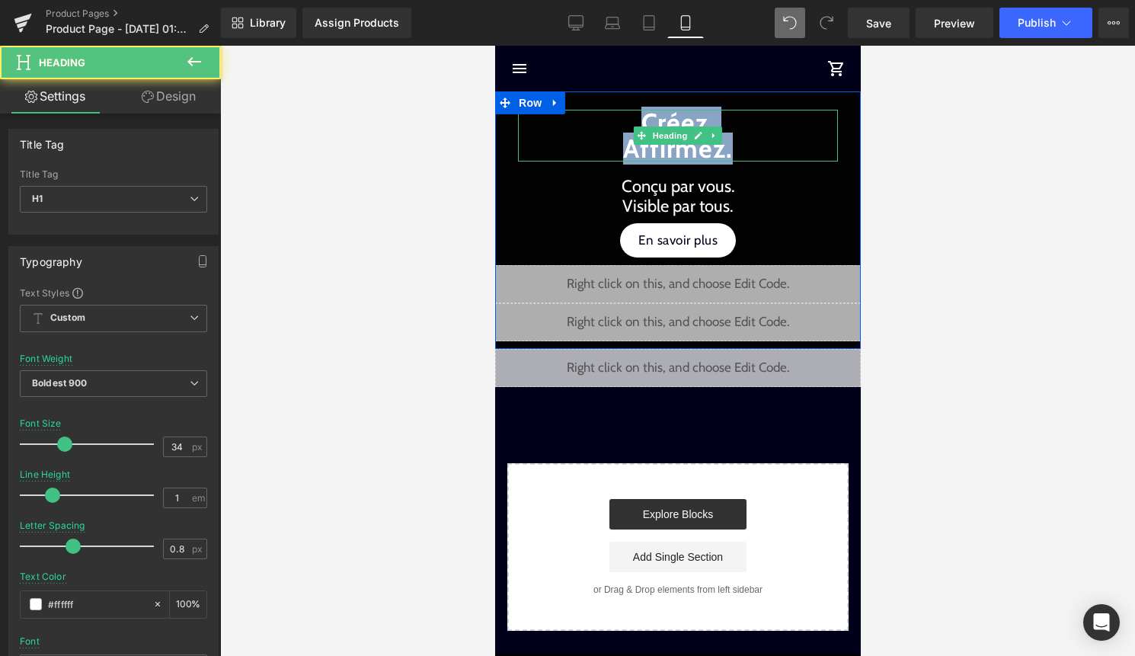
click at [731, 152] on h1 "Créez. Affirmez." at bounding box center [677, 136] width 320 height 52
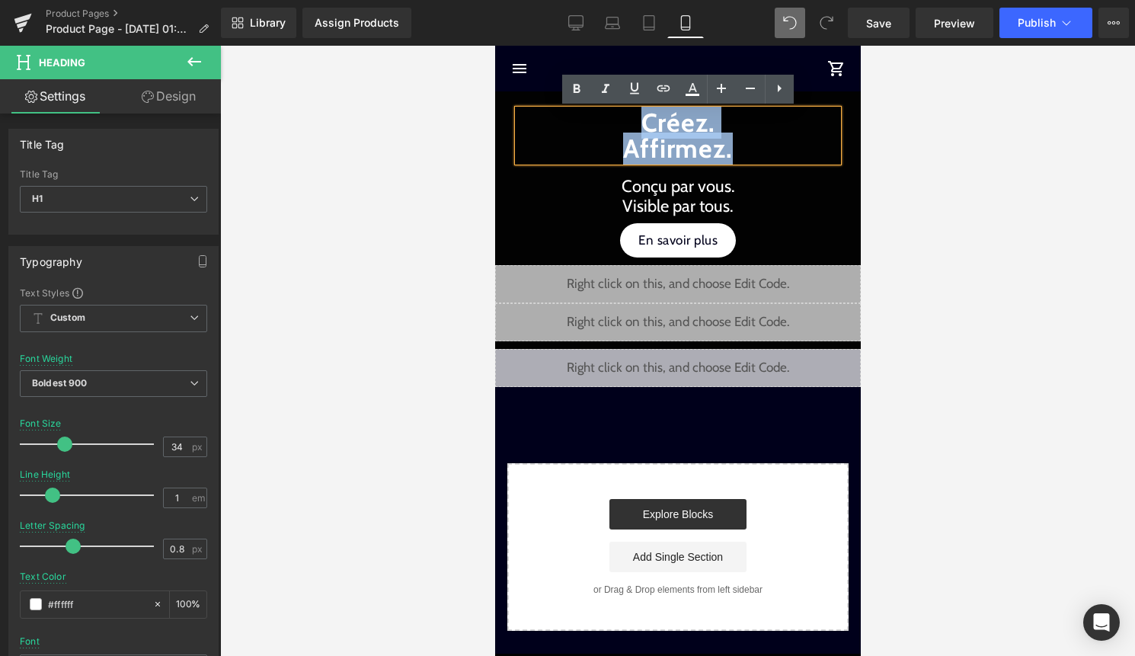
drag, startPoint x: 731, startPoint y: 152, endPoint x: 633, endPoint y: 117, distance: 104.1
click at [633, 117] on h1 "Créez. Affirmez." at bounding box center [677, 136] width 320 height 52
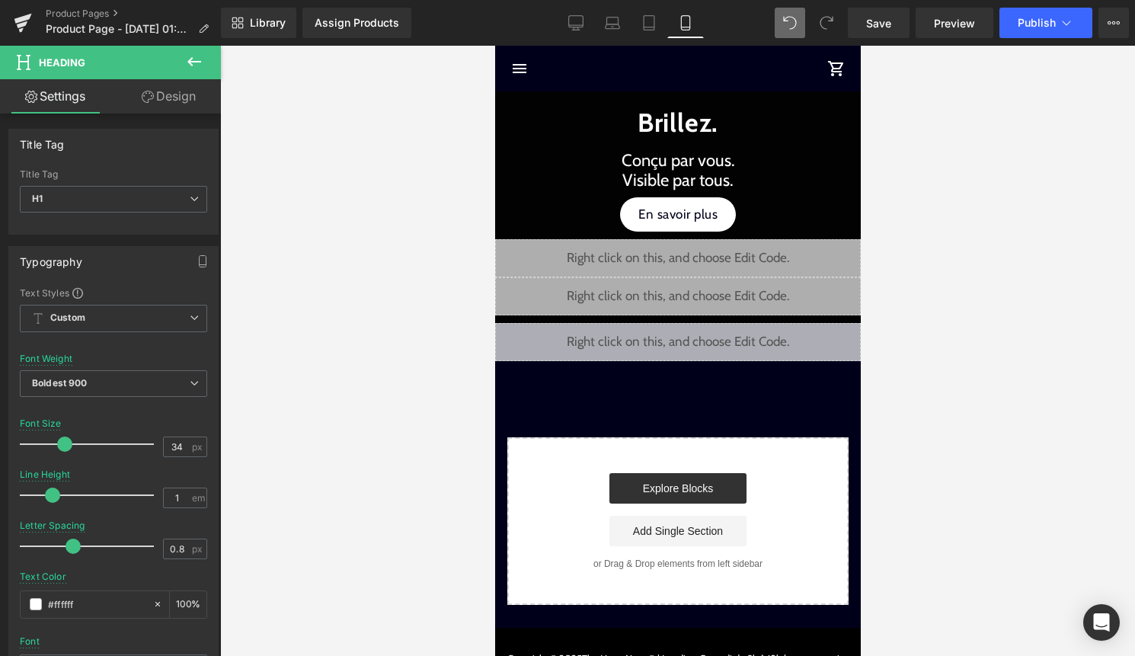
click at [1018, 262] on div at bounding box center [677, 351] width 915 height 610
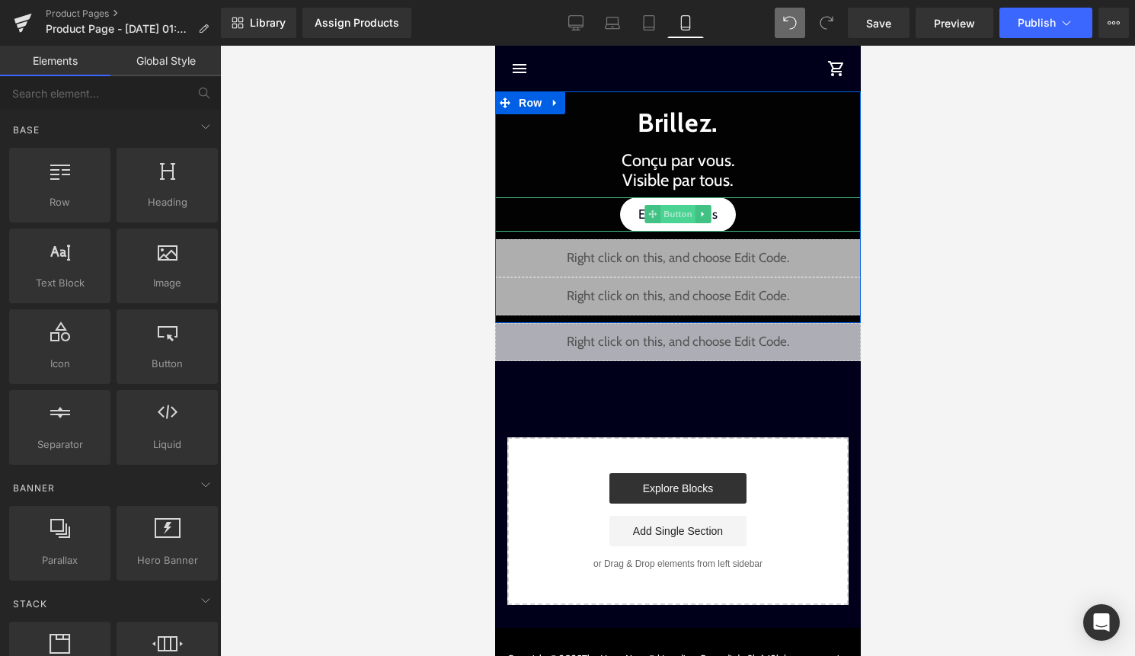
click at [678, 218] on span "Button" at bounding box center [677, 214] width 35 height 18
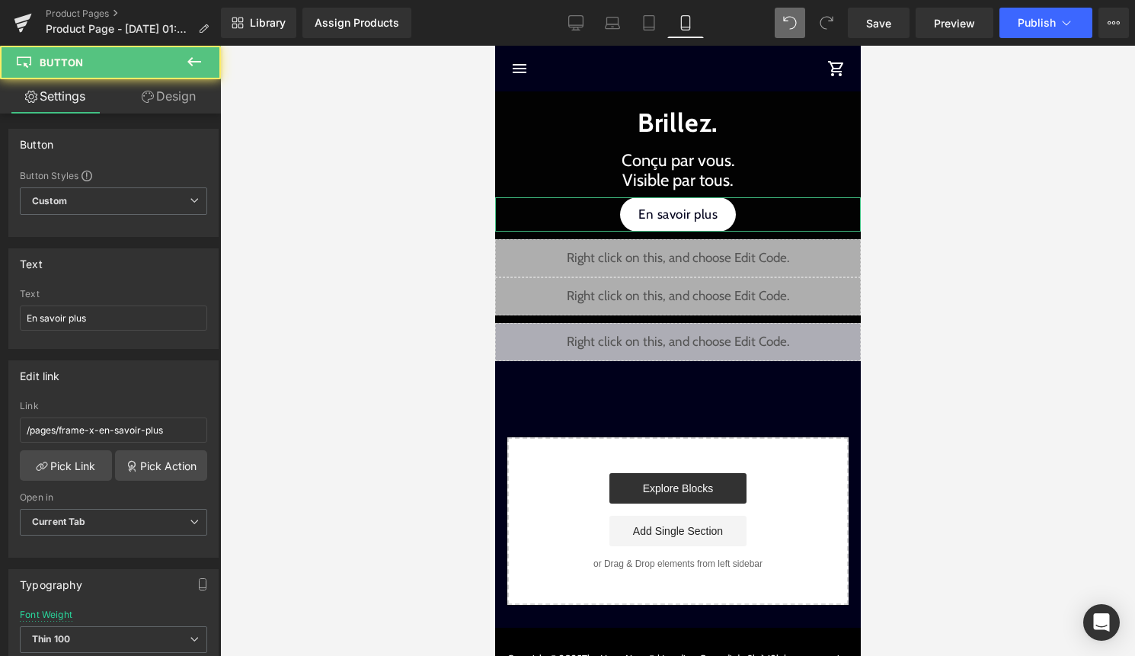
click at [175, 98] on link "Design" at bounding box center [169, 96] width 110 height 34
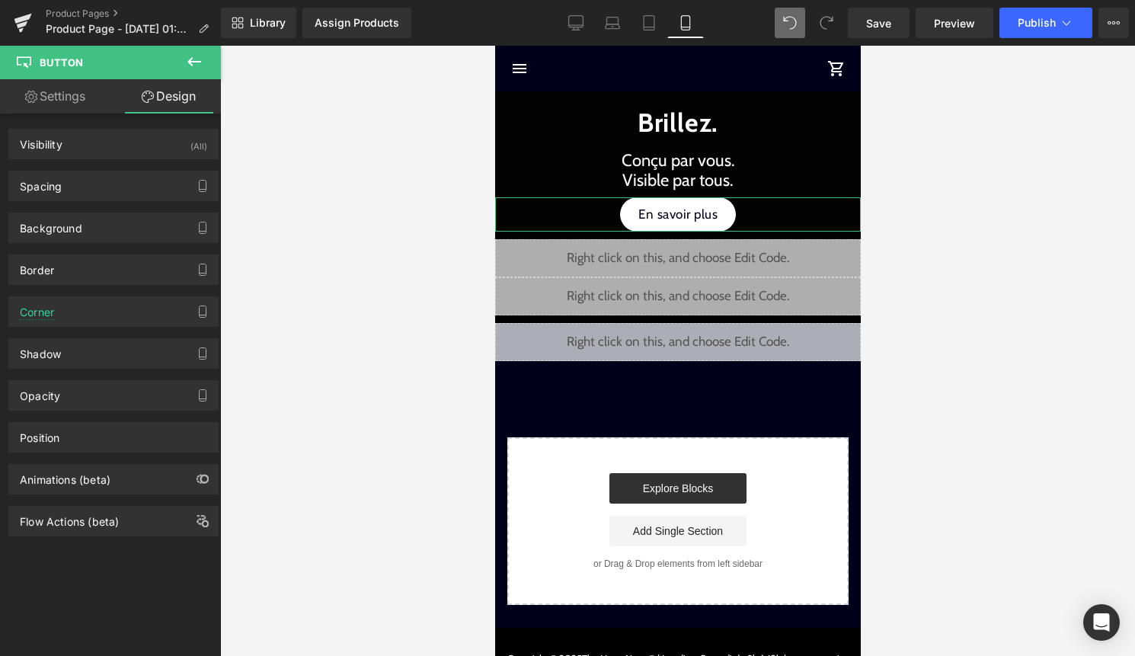
click at [79, 200] on div "Spacing Margin 0px 0 0px 0 0px 0 0px 0 Padding 0px 0 24px 24 0px 0 24px 24 Setu…" at bounding box center [113, 186] width 210 height 30
click at [88, 186] on div "Spacing" at bounding box center [113, 185] width 209 height 29
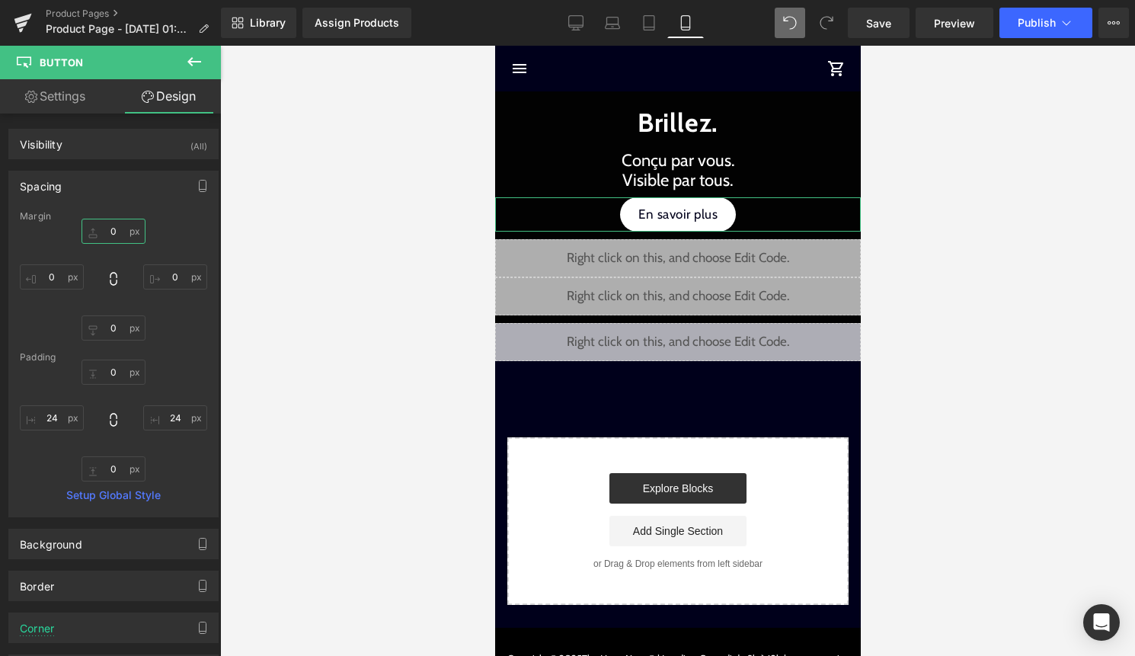
click at [102, 230] on input "0" at bounding box center [114, 231] width 64 height 25
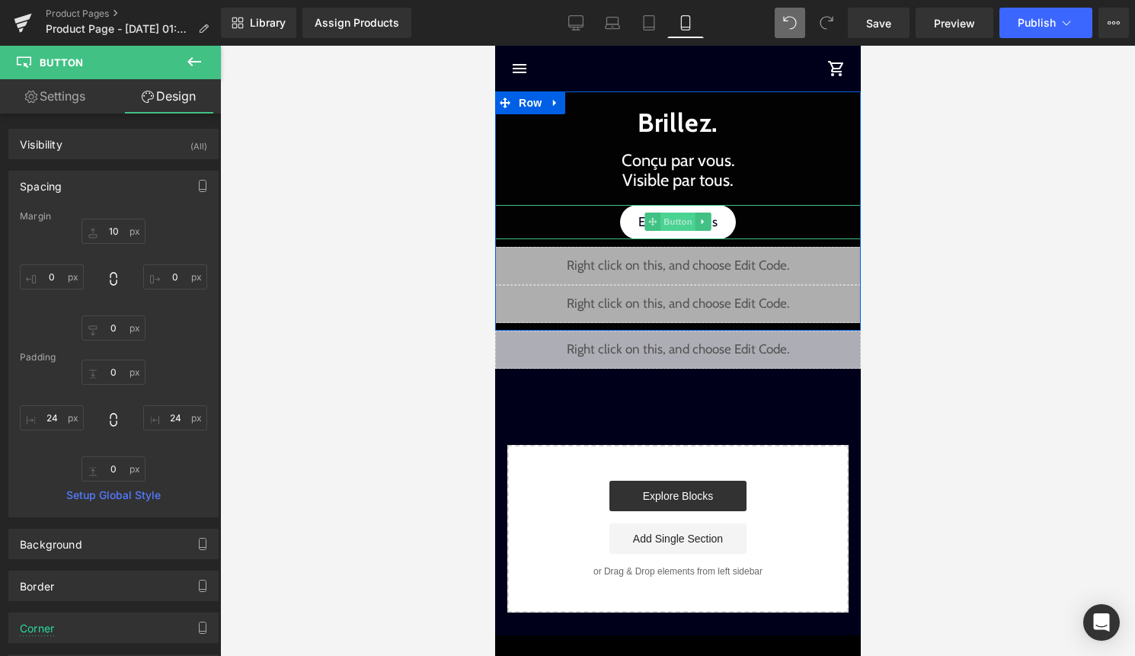
click at [680, 222] on span "Button" at bounding box center [677, 222] width 35 height 18
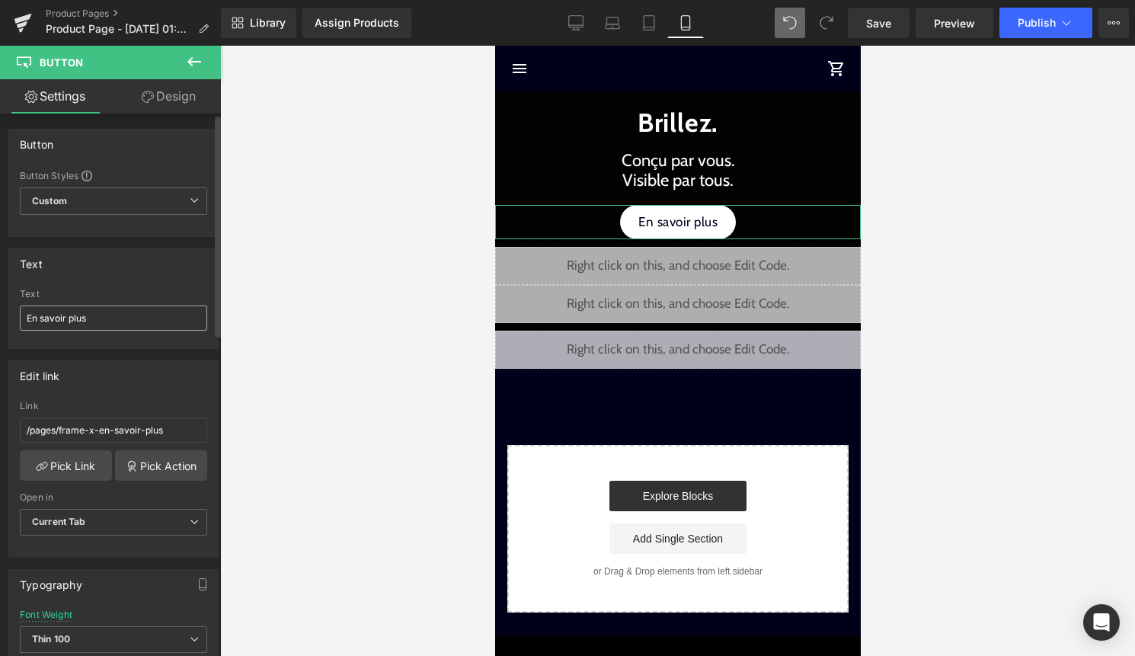
drag, startPoint x: 84, startPoint y: 197, endPoint x: 99, endPoint y: 325, distance: 128.9
drag, startPoint x: 99, startPoint y: 325, endPoint x: 5, endPoint y: 321, distance: 93.8
click at [5, 322] on div "Text En savoir plus Text En savoir plus" at bounding box center [114, 293] width 228 height 112
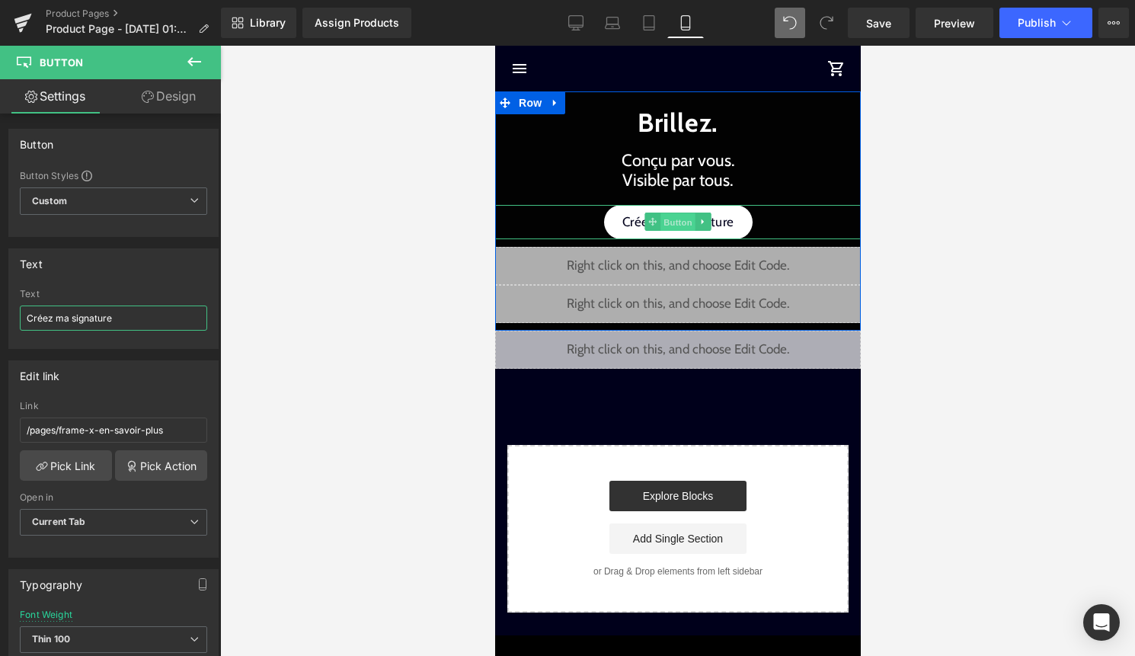
click at [680, 222] on span "Button" at bounding box center [677, 222] width 35 height 18
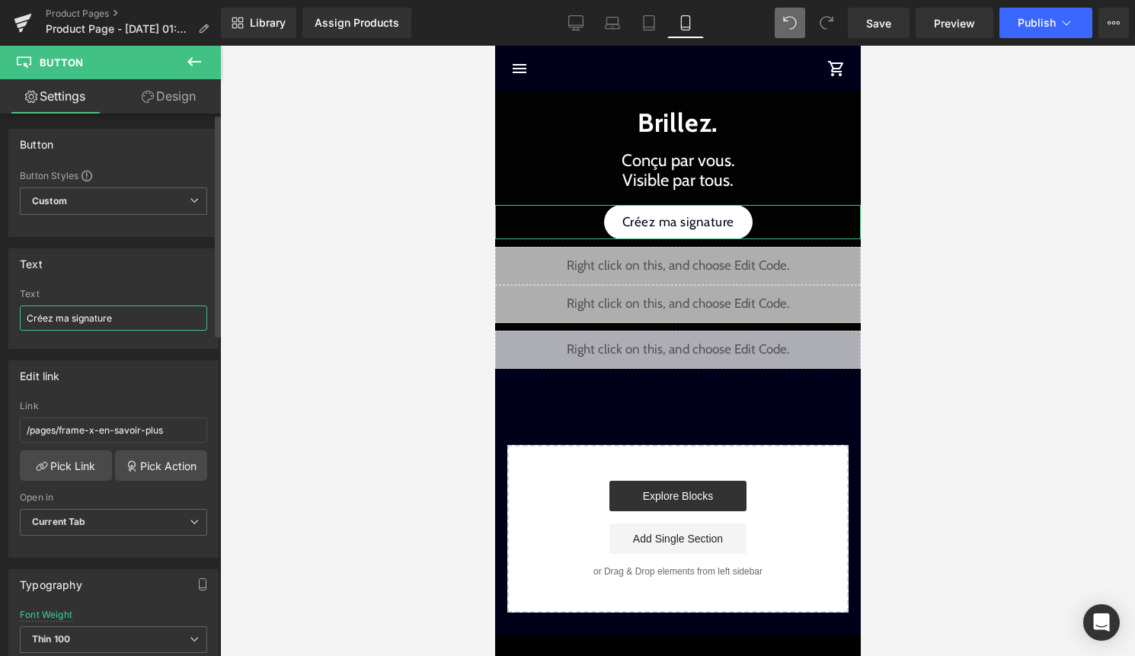
click at [49, 317] on input "Créez ma signature" at bounding box center [113, 318] width 187 height 25
click at [911, 218] on div at bounding box center [677, 351] width 915 height 610
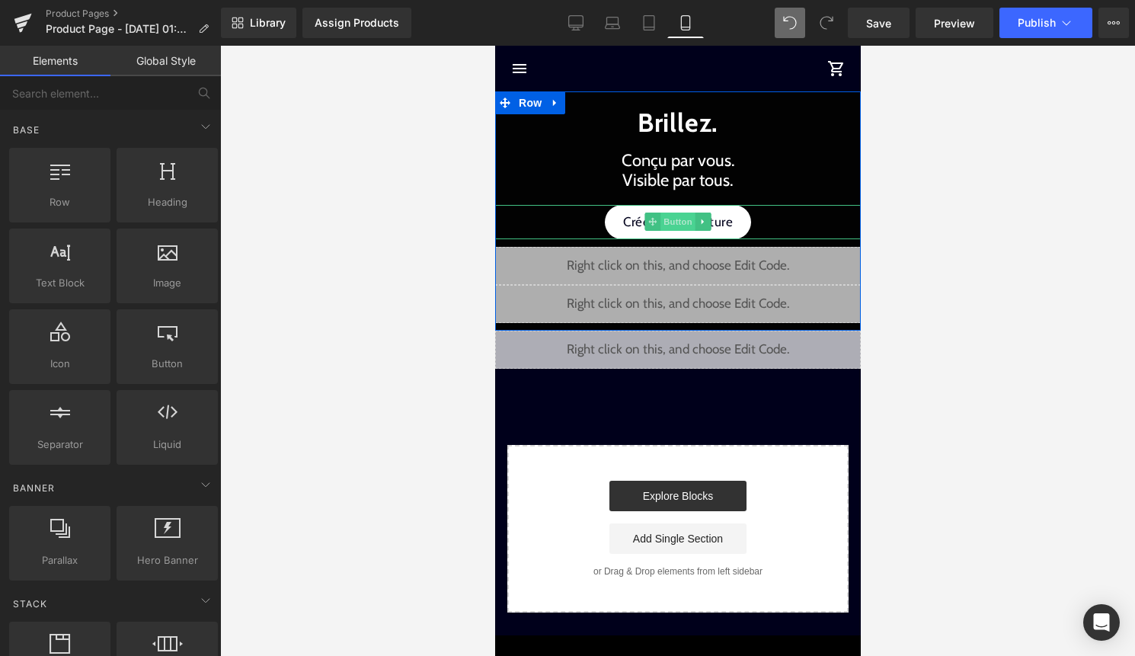
click at [680, 220] on span "Button" at bounding box center [677, 222] width 35 height 18
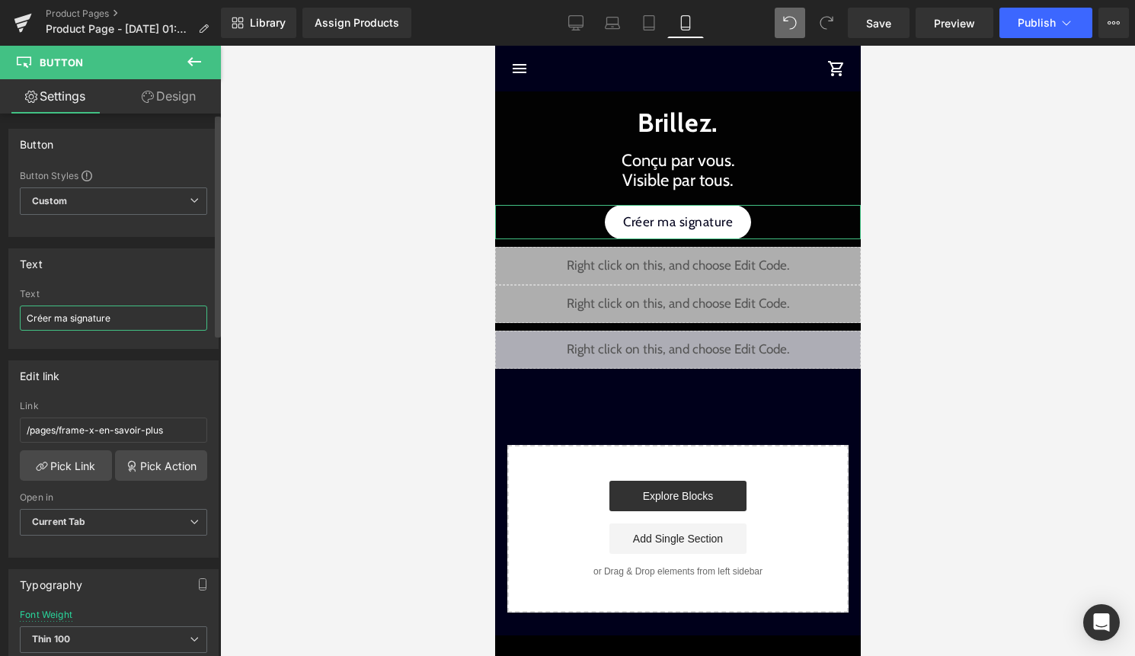
drag, startPoint x: 115, startPoint y: 315, endPoint x: 34, endPoint y: 315, distance: 80.8
click at [34, 315] on input "Créer ma signature" at bounding box center [113, 318] width 187 height 25
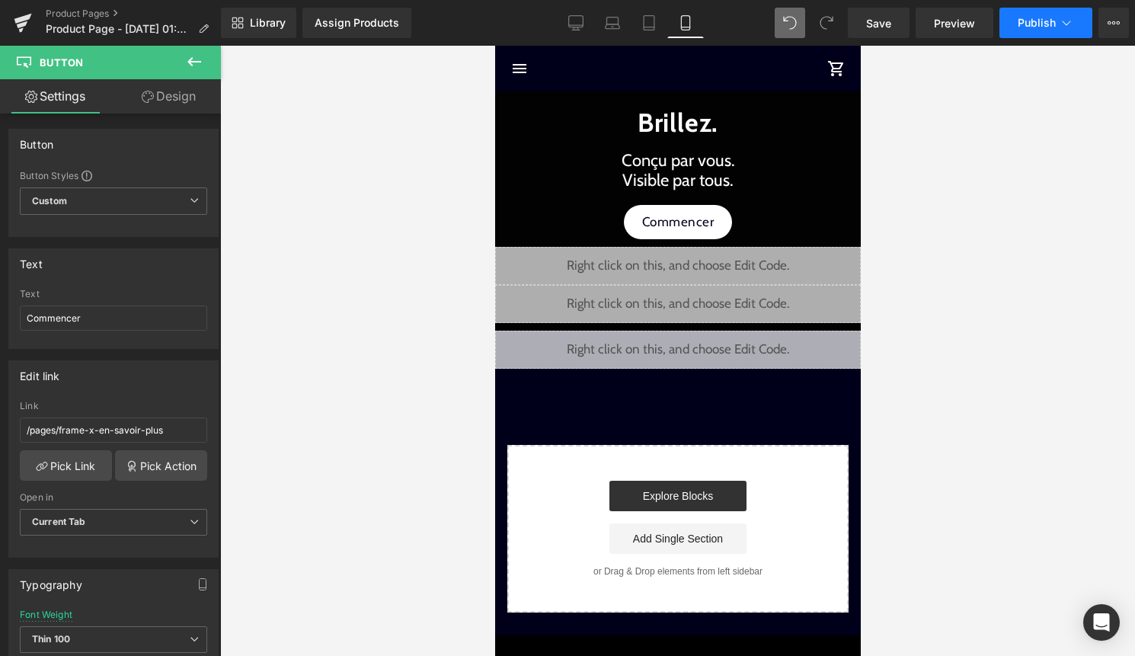
click at [1042, 8] on button "Publish" at bounding box center [1046, 23] width 93 height 30
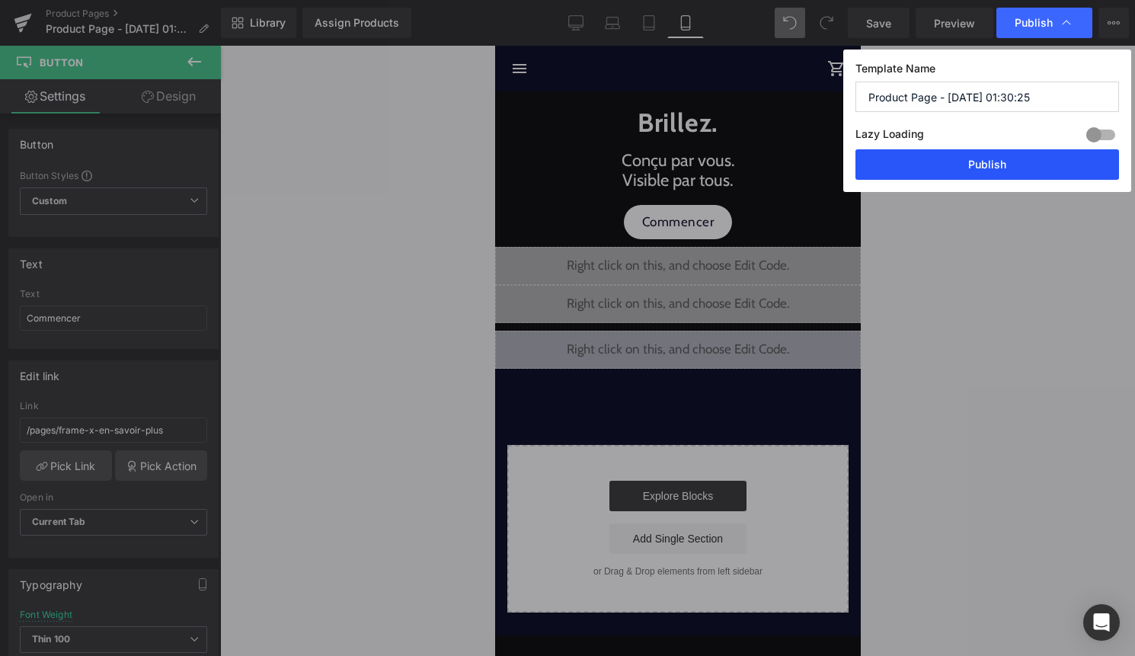
click at [1012, 160] on button "Publish" at bounding box center [988, 164] width 264 height 30
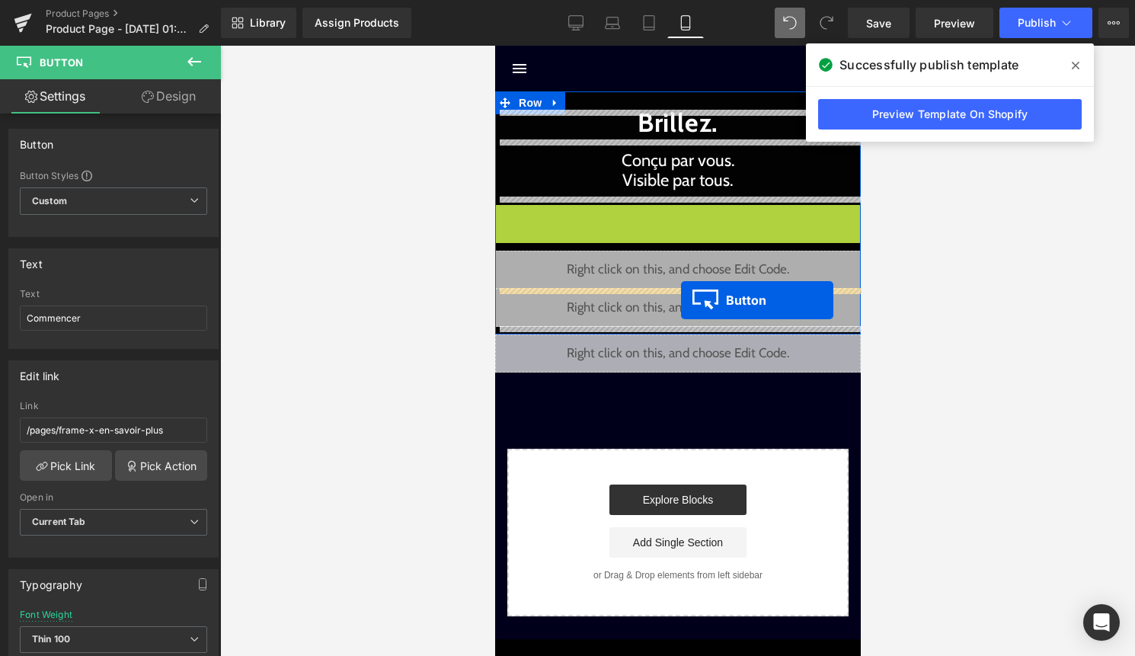
drag, startPoint x: 682, startPoint y: 225, endPoint x: 680, endPoint y: 298, distance: 73.2
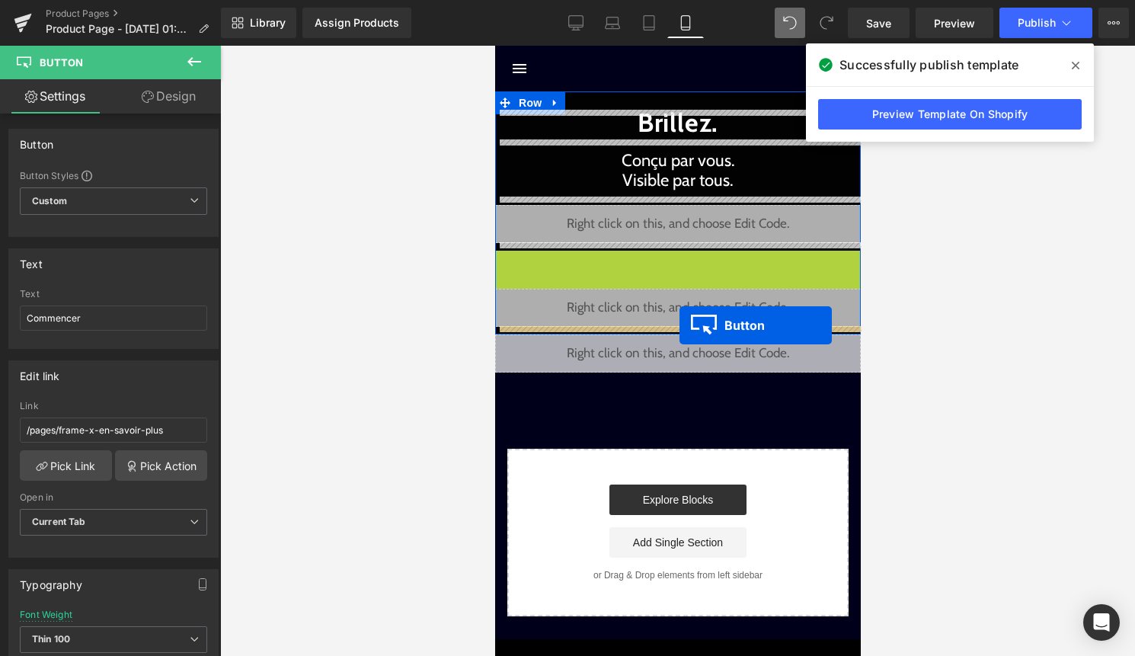
drag, startPoint x: 684, startPoint y: 267, endPoint x: 679, endPoint y: 325, distance: 58.2
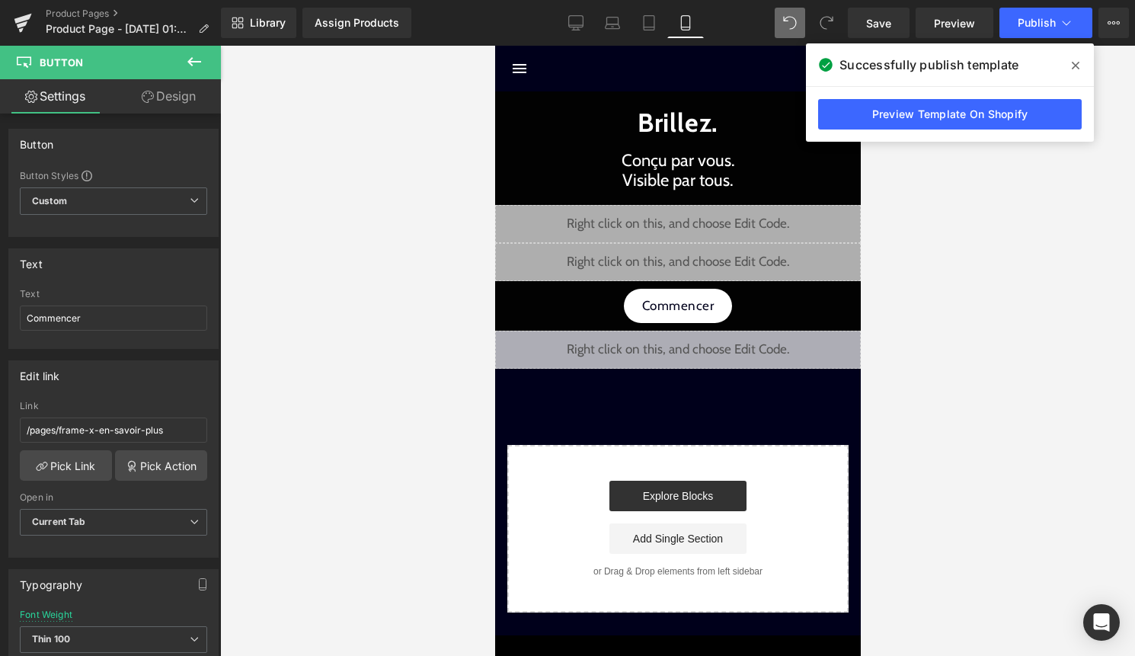
click at [1040, 41] on div "Library Assign Products Product Preview No product match your search. Please tr…" at bounding box center [678, 23] width 914 height 46
click at [1045, 29] on button "Publish" at bounding box center [1046, 23] width 93 height 30
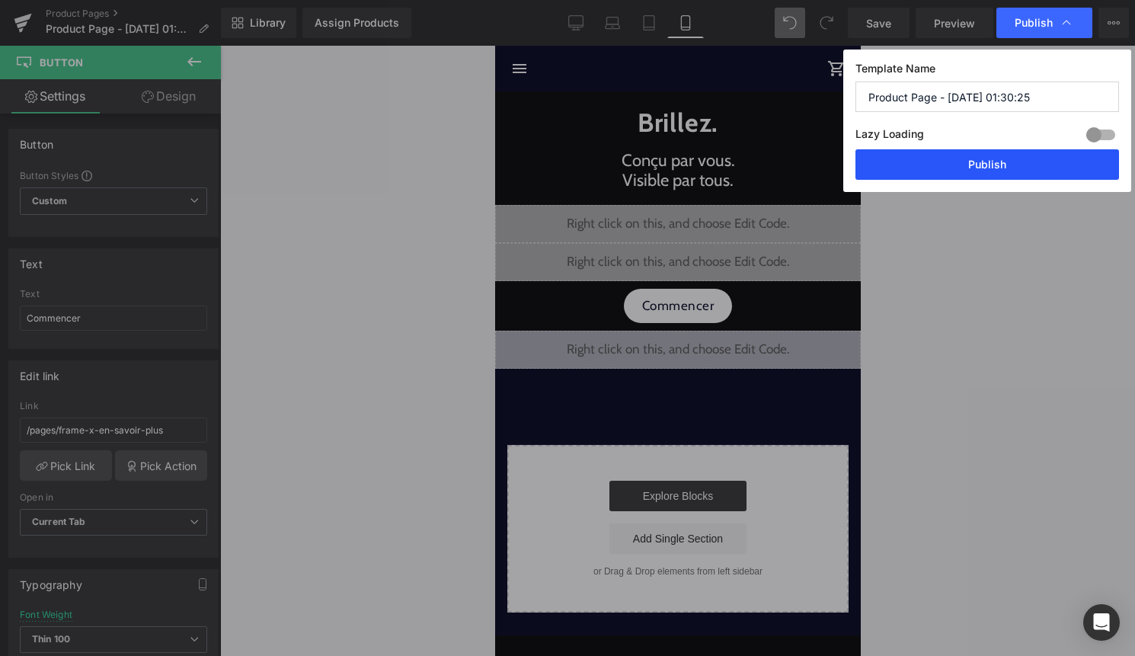
click at [1010, 163] on button "Publish" at bounding box center [988, 164] width 264 height 30
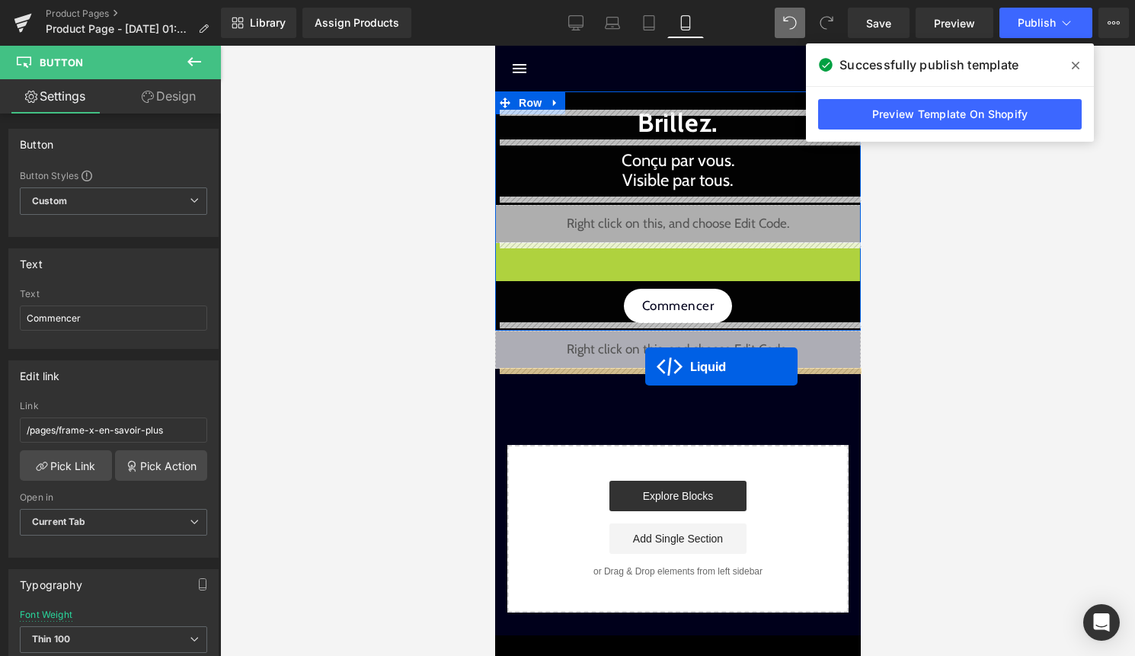
drag, startPoint x: 660, startPoint y: 262, endPoint x: 645, endPoint y: 375, distance: 113.7
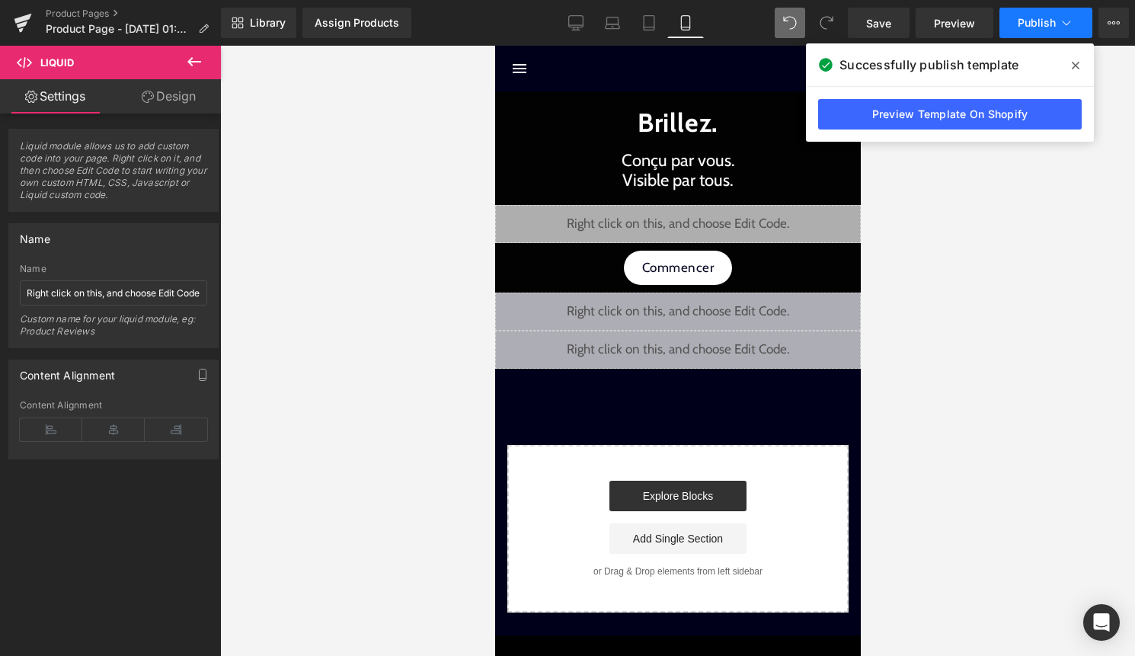
click at [1032, 32] on button "Publish" at bounding box center [1046, 23] width 93 height 30
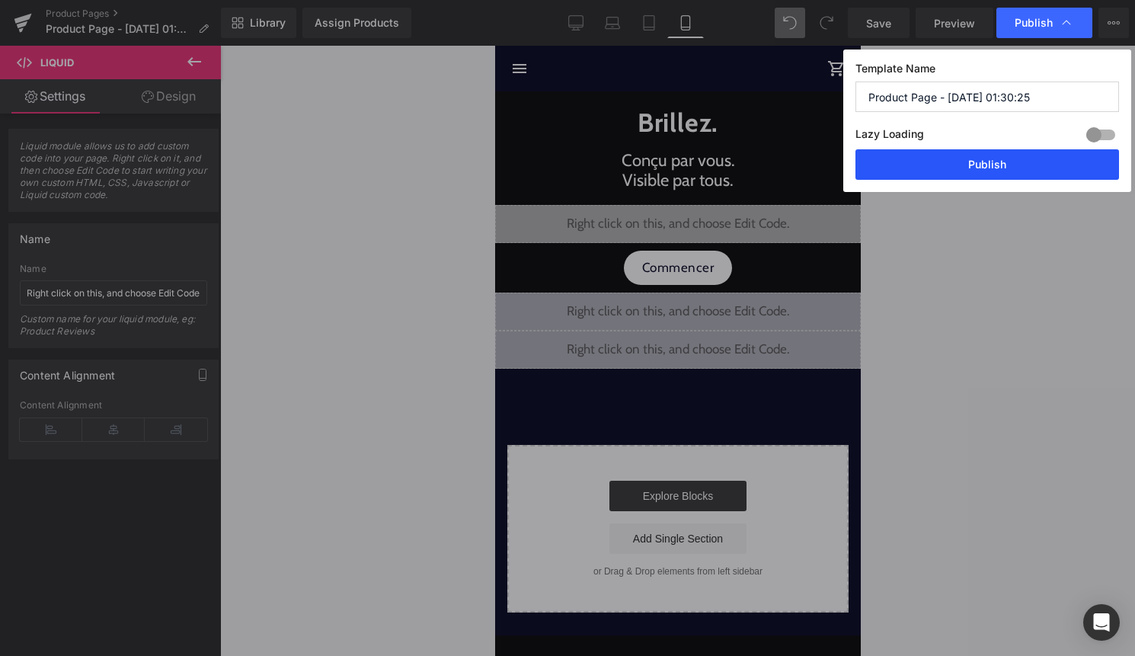
click at [974, 163] on button "Publish" at bounding box center [988, 164] width 264 height 30
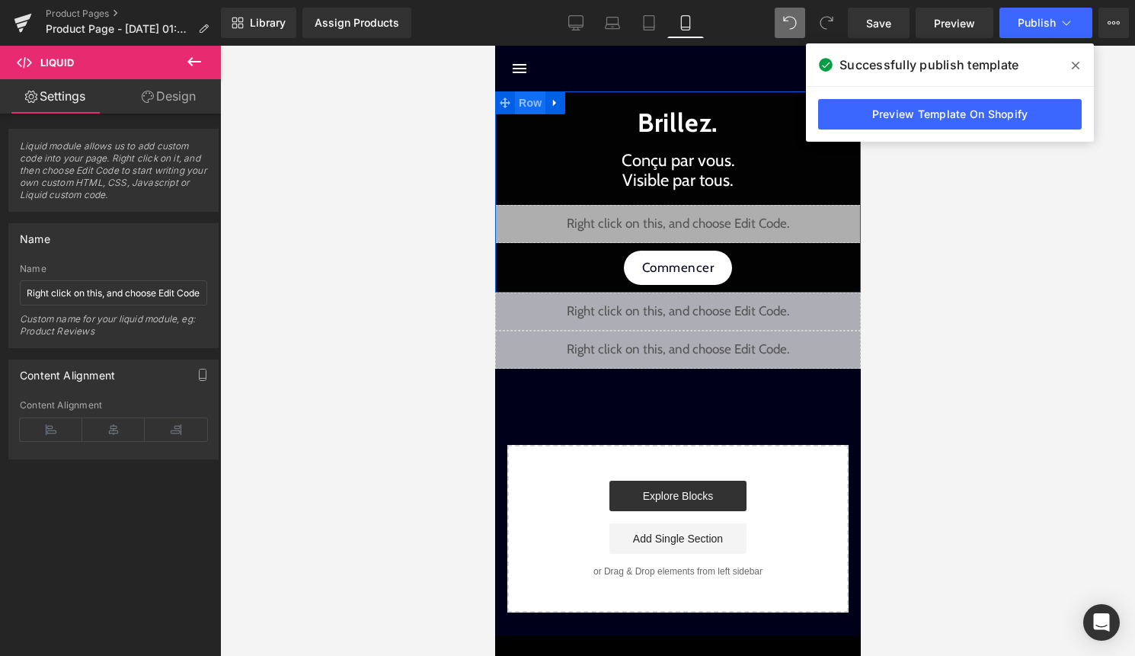
click at [531, 111] on span "Row" at bounding box center [529, 102] width 30 height 23
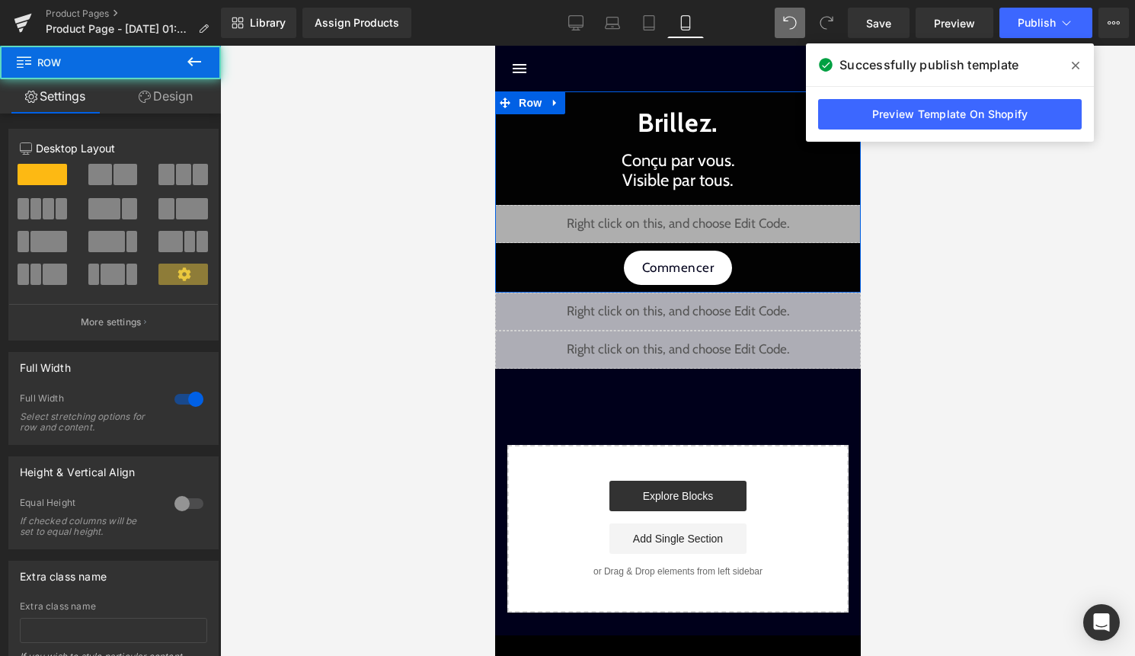
click at [173, 101] on link "Design" at bounding box center [165, 96] width 110 height 34
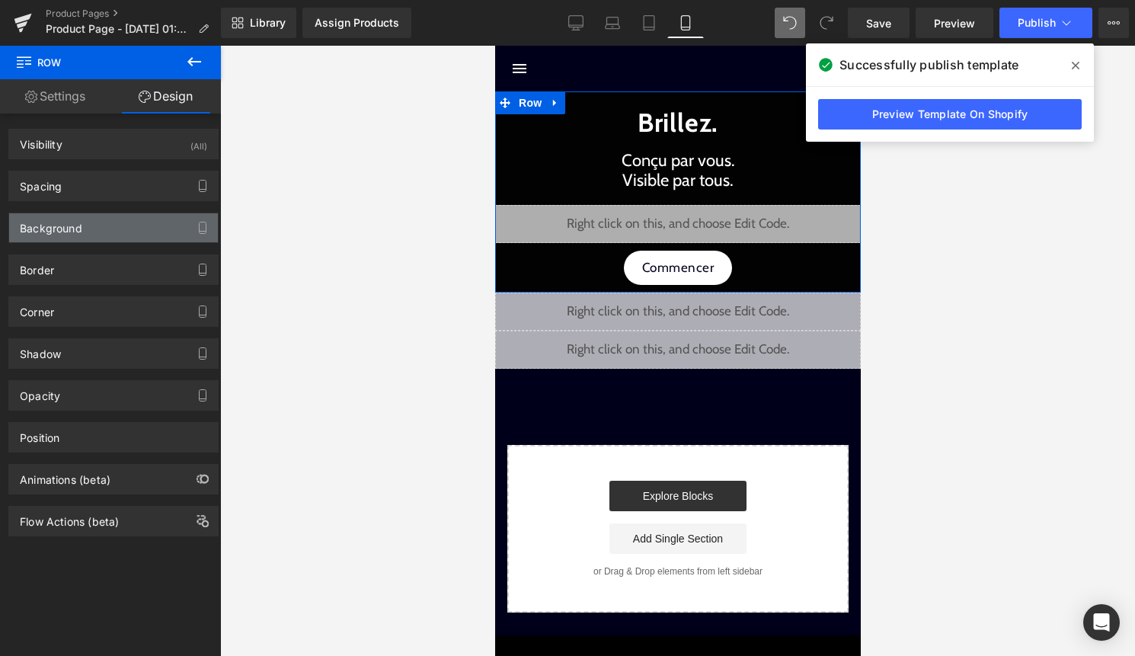
click at [114, 228] on div "Background" at bounding box center [113, 227] width 209 height 29
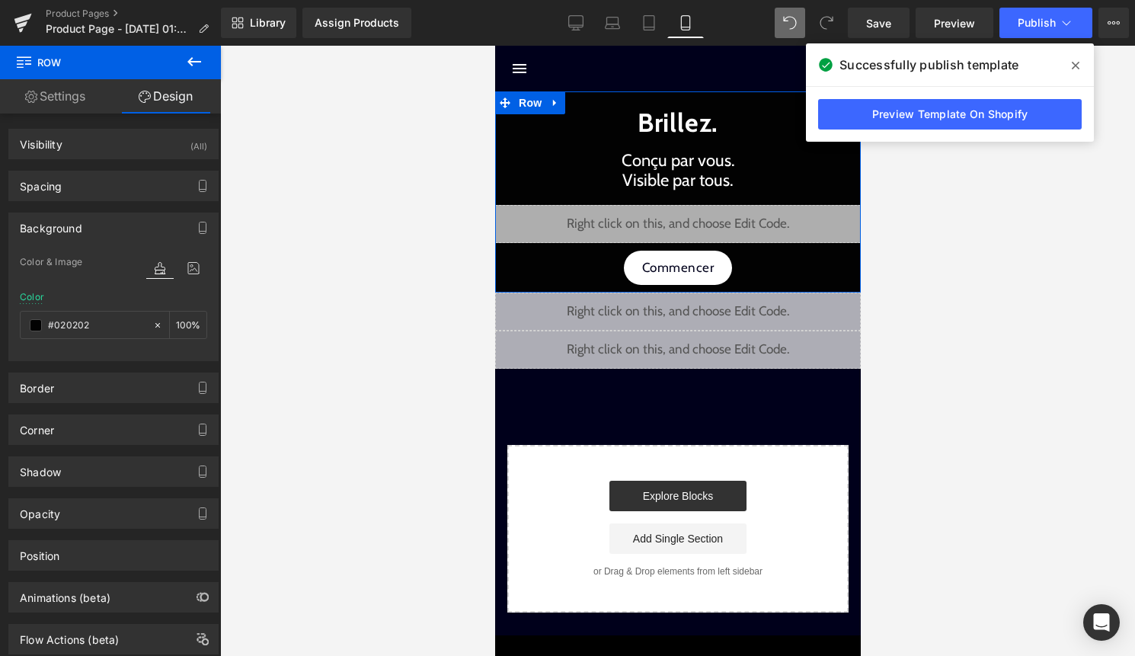
drag, startPoint x: 106, startPoint y: 323, endPoint x: 16, endPoint y: 323, distance: 89.9
click at [16, 323] on div "Color & Image color rgba(2, 2, 2, 1) Color #020202 100 % Image Replace Image Up…" at bounding box center [113, 306] width 209 height 107
paste input "090809"
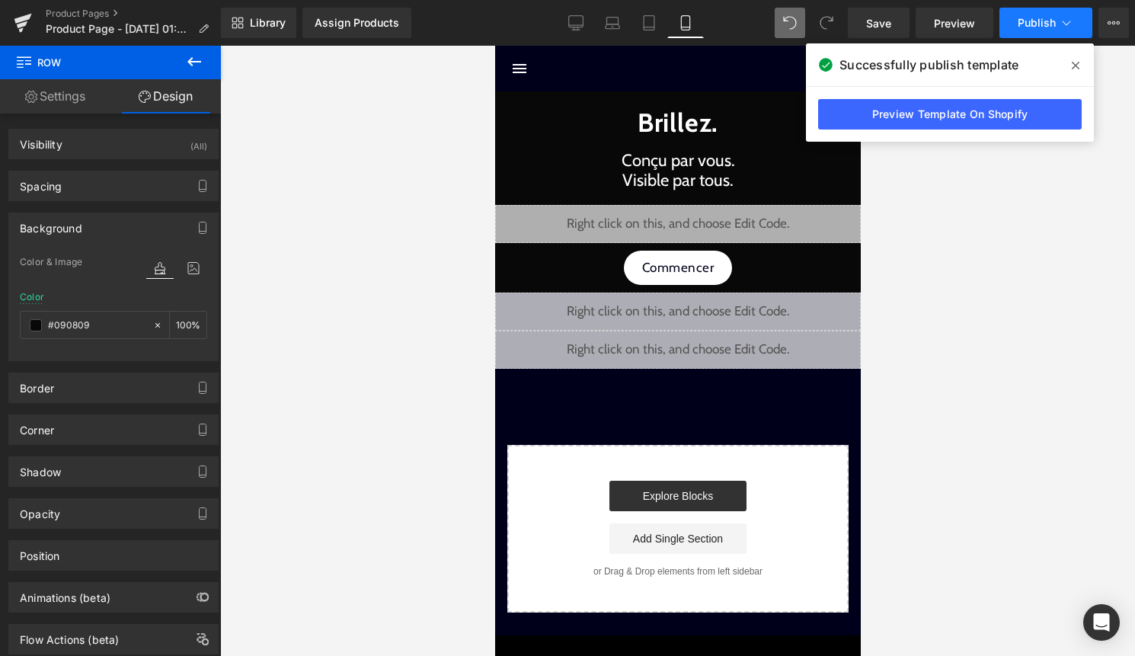
click at [1025, 20] on span "Publish" at bounding box center [1037, 23] width 38 height 12
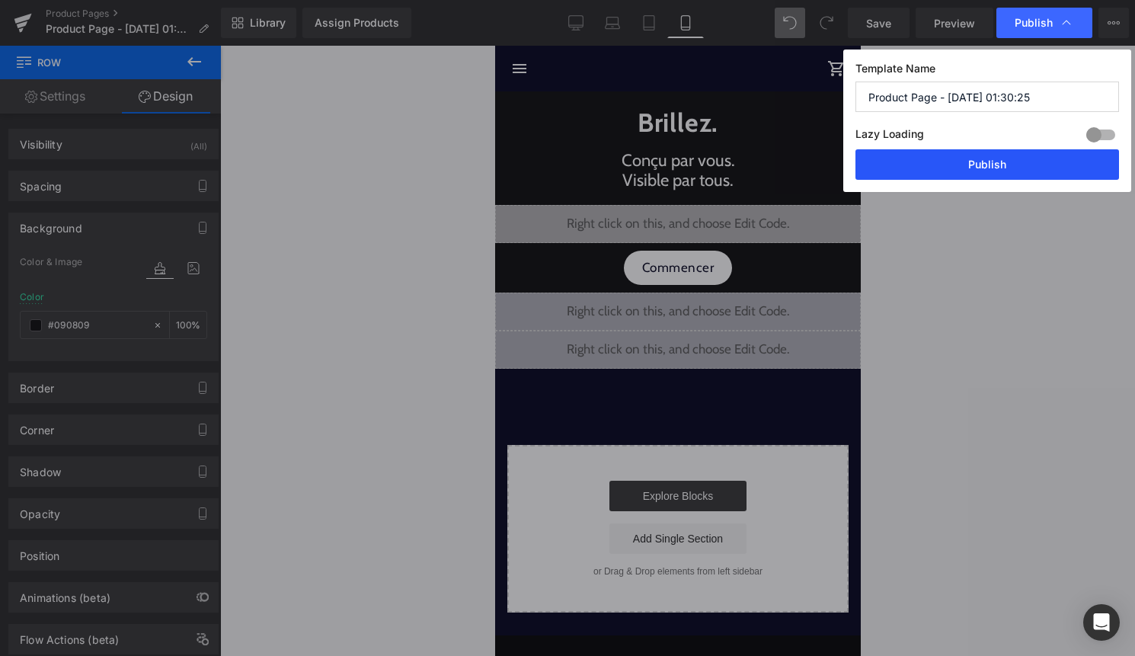
click at [975, 161] on button "Publish" at bounding box center [988, 164] width 264 height 30
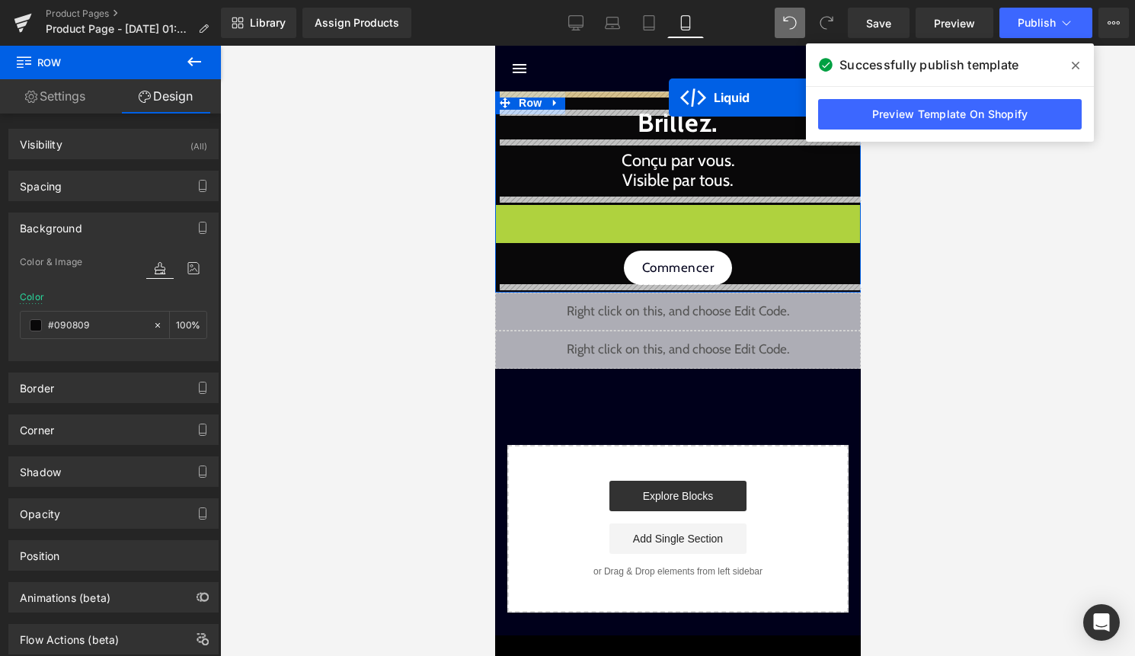
drag, startPoint x: 660, startPoint y: 214, endPoint x: 668, endPoint y: 98, distance: 116.9
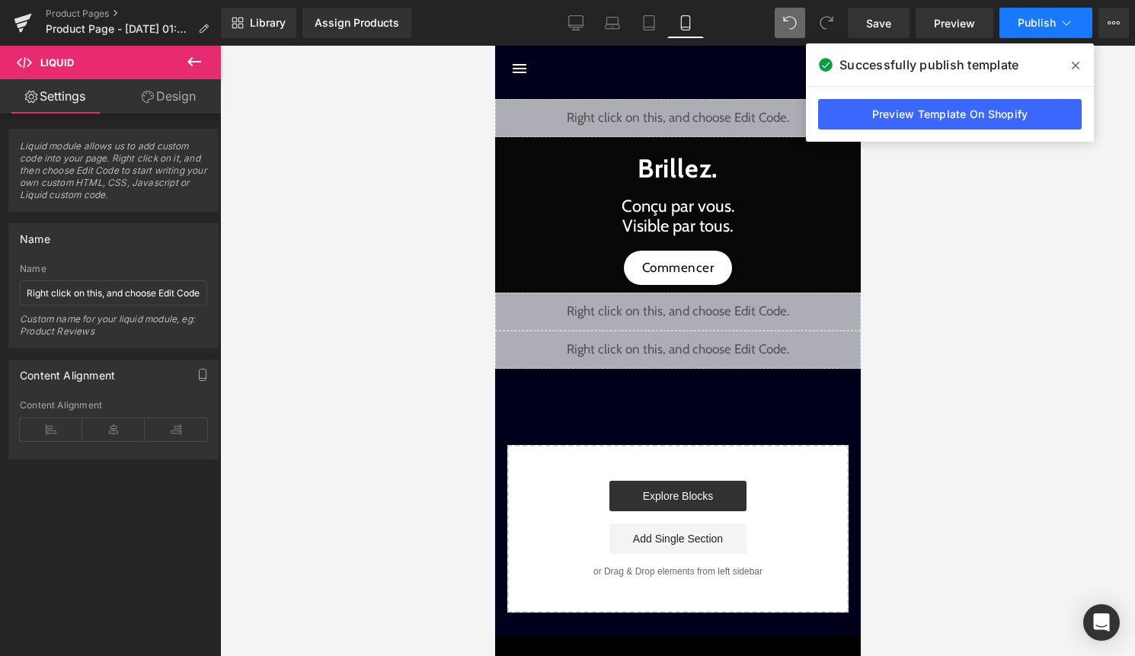
click at [1037, 24] on span "Publish" at bounding box center [1037, 23] width 38 height 12
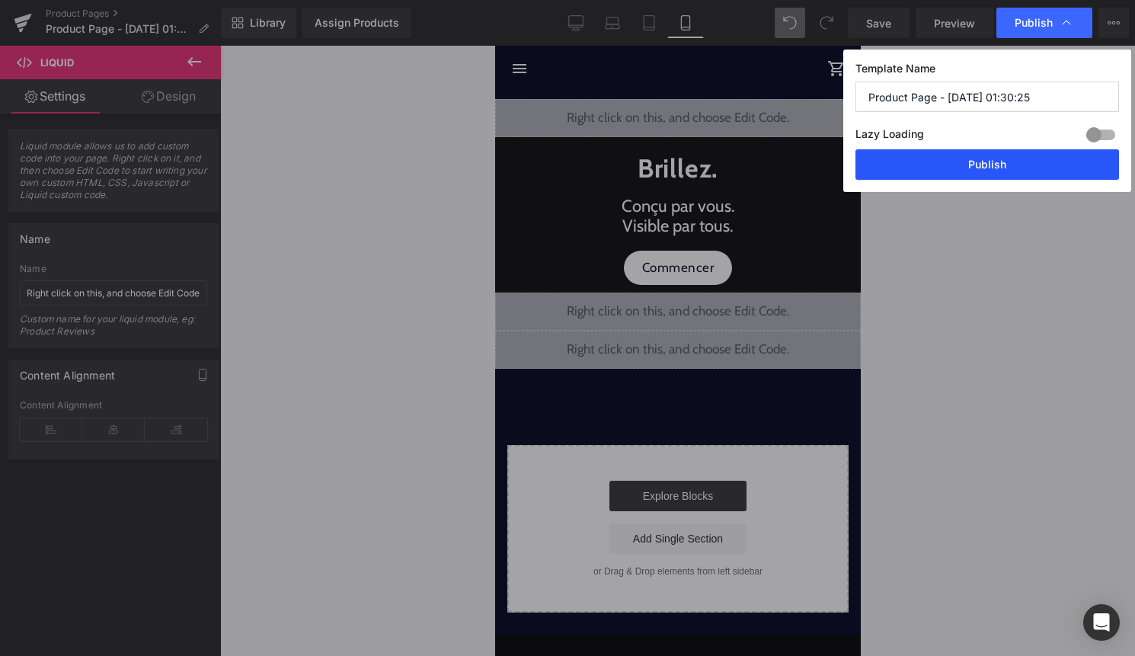
click at [1010, 164] on button "Publish" at bounding box center [988, 164] width 264 height 30
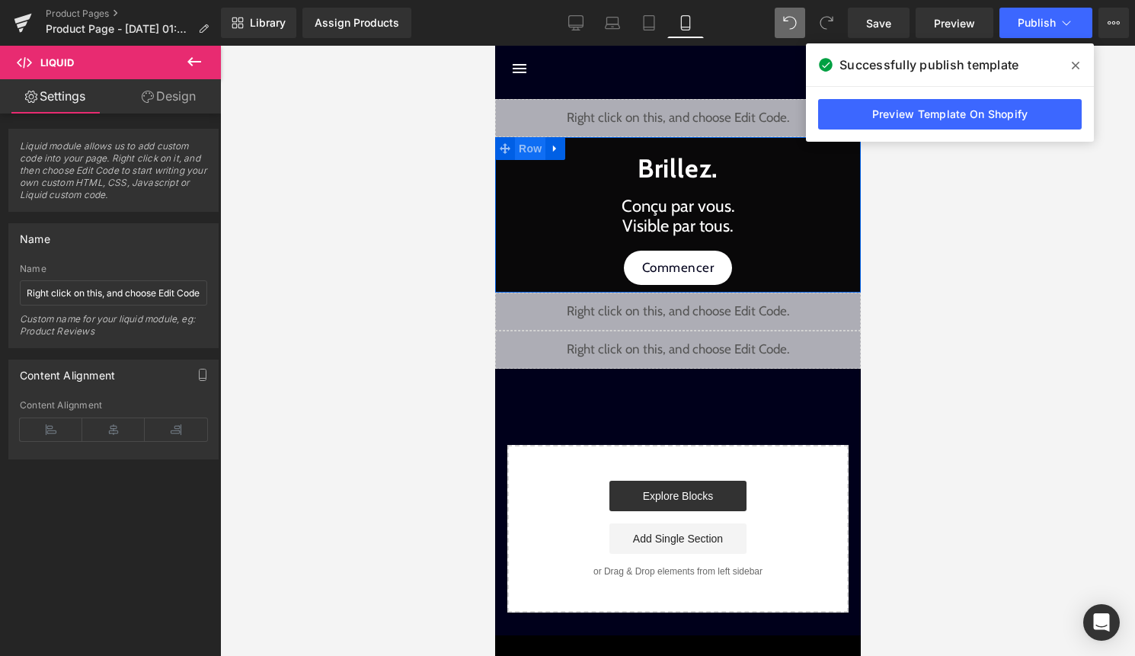
click at [522, 142] on span "Row" at bounding box center [529, 148] width 30 height 23
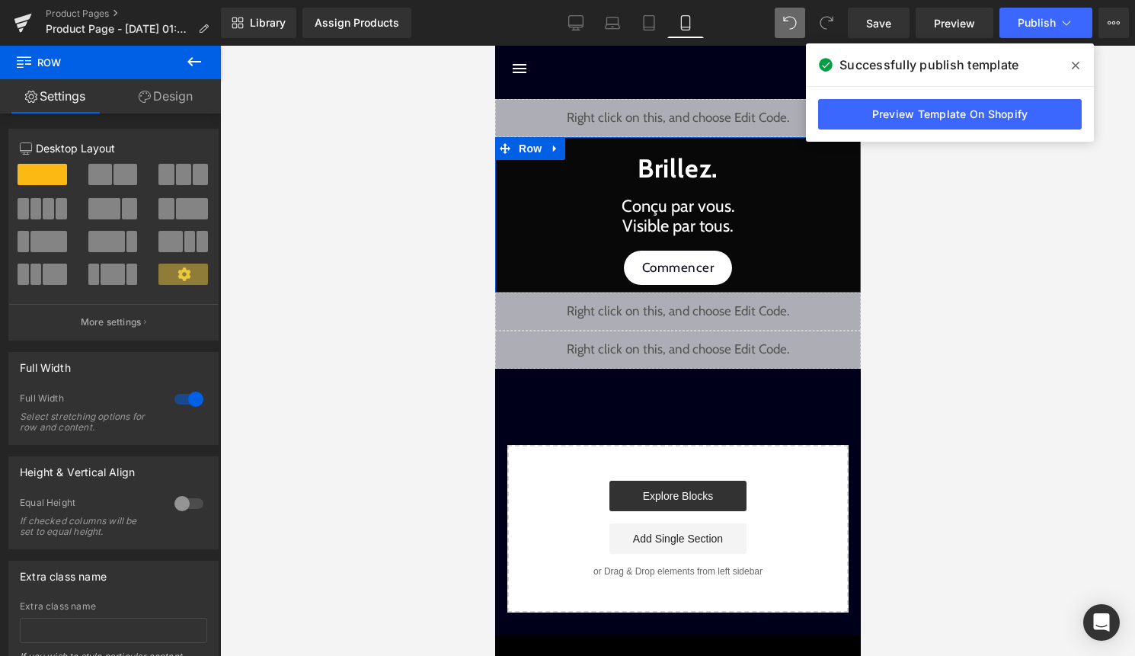
click at [174, 103] on link "Design" at bounding box center [165, 96] width 110 height 34
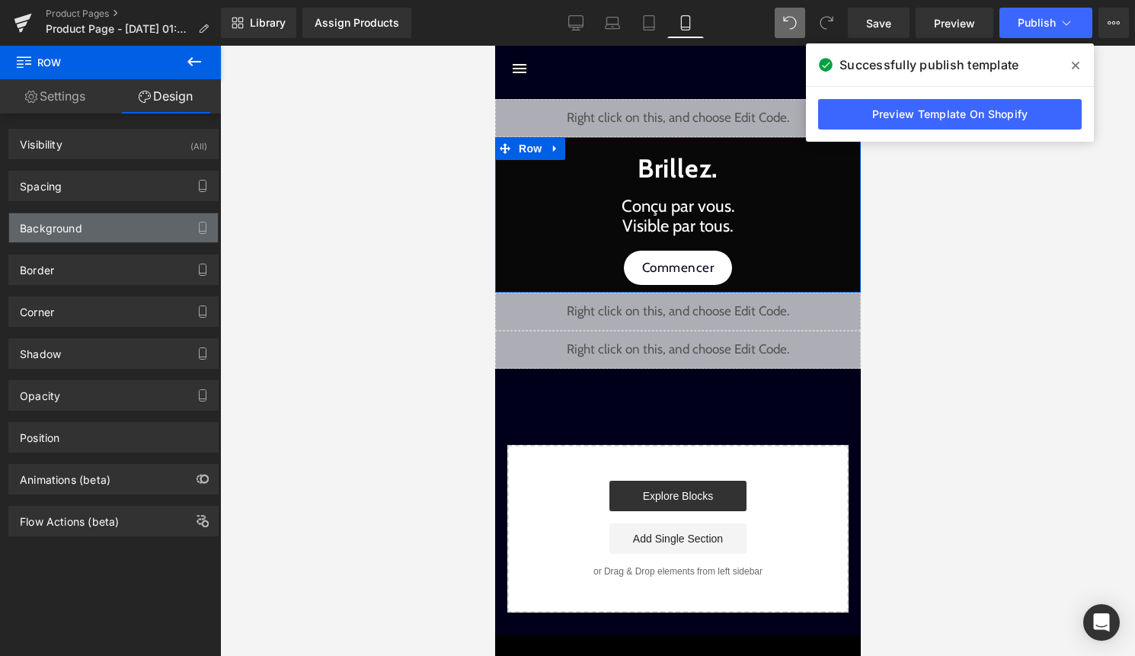
click at [137, 224] on div "Background" at bounding box center [113, 227] width 209 height 29
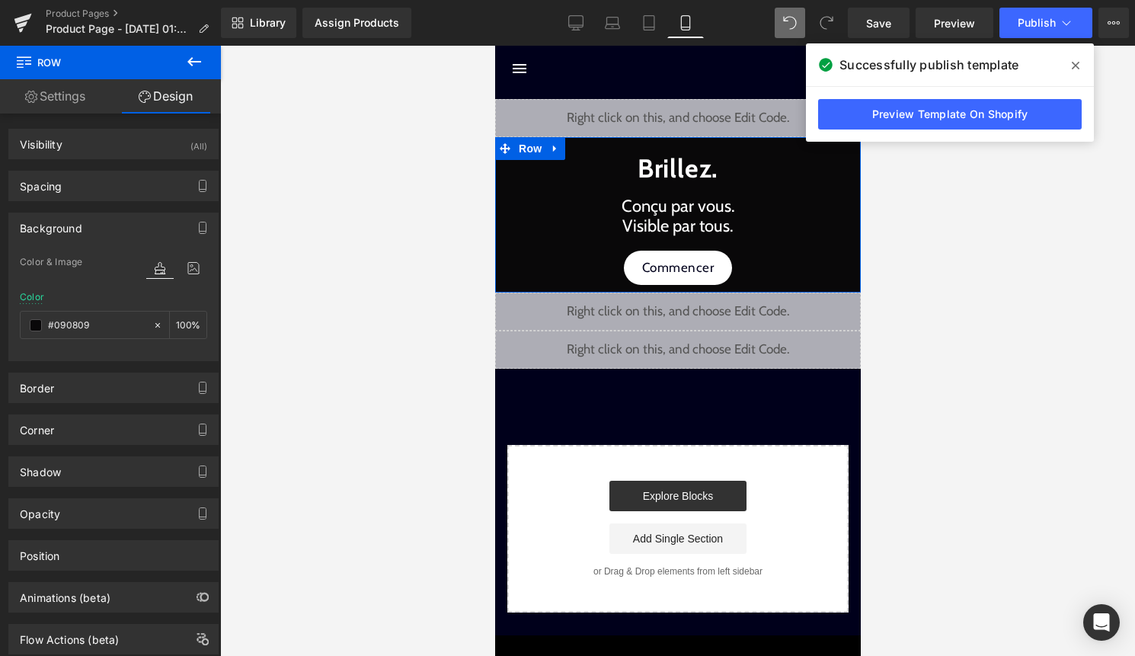
drag, startPoint x: 109, startPoint y: 330, endPoint x: 10, endPoint y: 330, distance: 99.1
click at [10, 330] on div "Color & Image color rgba(9, 8, 9, 1) Color #090809 100 % Image Replace Image Up…" at bounding box center [113, 306] width 209 height 107
paste input "090908"
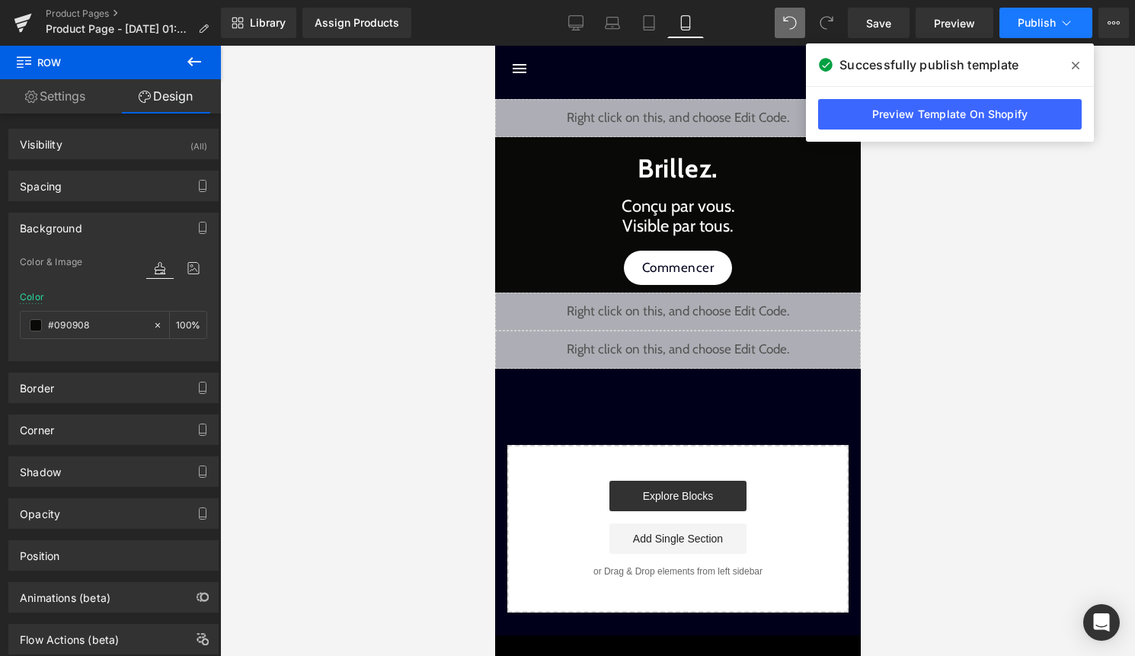
click at [1048, 27] on span "Publish" at bounding box center [1037, 23] width 38 height 12
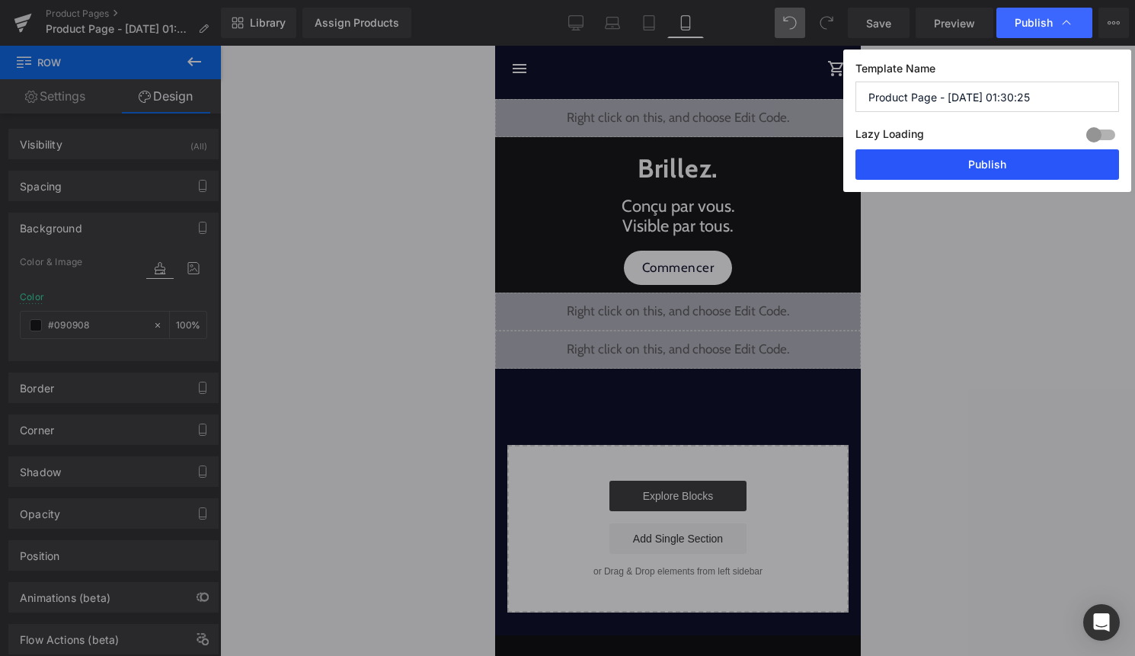
click at [1046, 160] on button "Publish" at bounding box center [988, 164] width 264 height 30
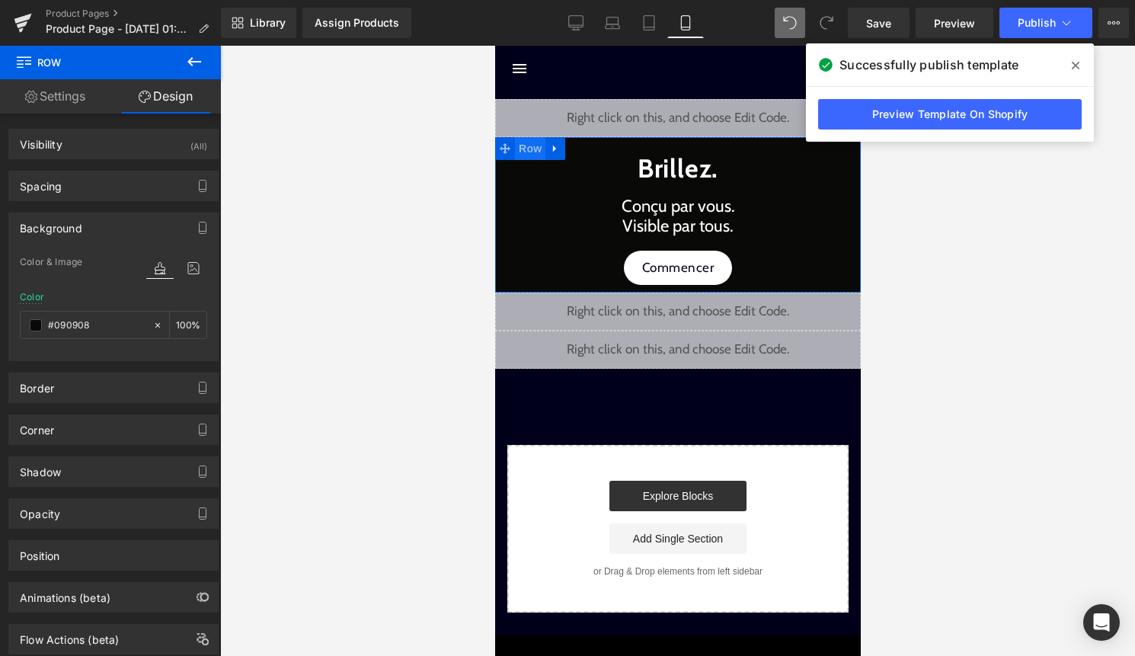
click at [532, 154] on span "Row" at bounding box center [529, 148] width 30 height 23
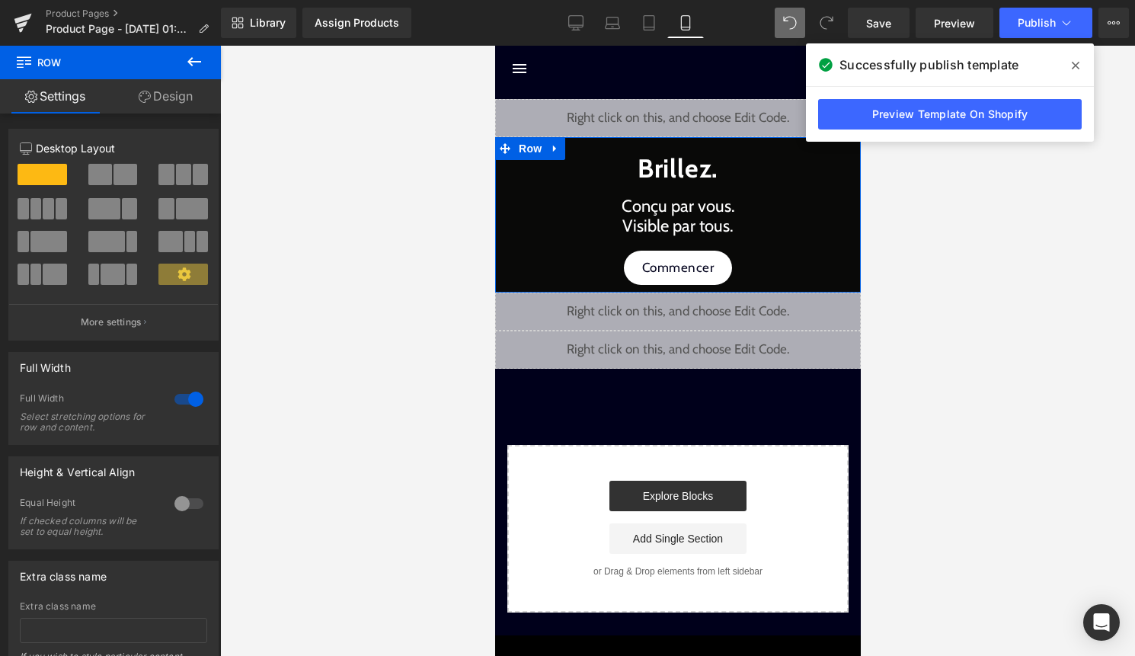
click at [190, 92] on link "Design" at bounding box center [165, 96] width 110 height 34
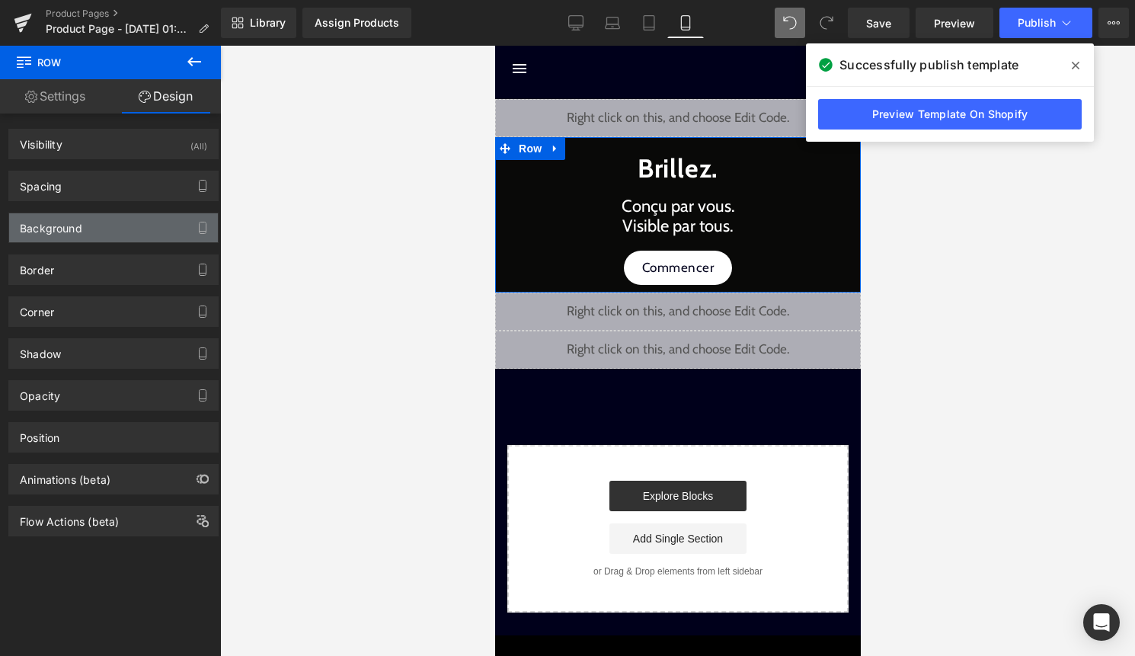
click at [113, 226] on div "Background" at bounding box center [113, 227] width 209 height 29
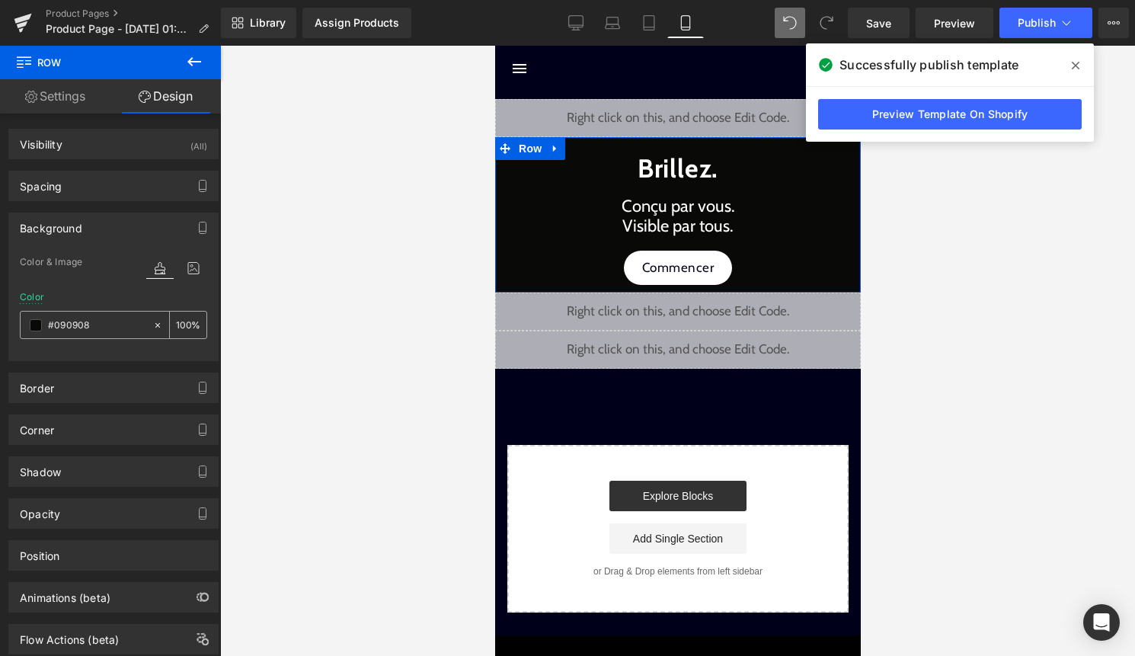
click at [34, 328] on span at bounding box center [36, 325] width 12 height 12
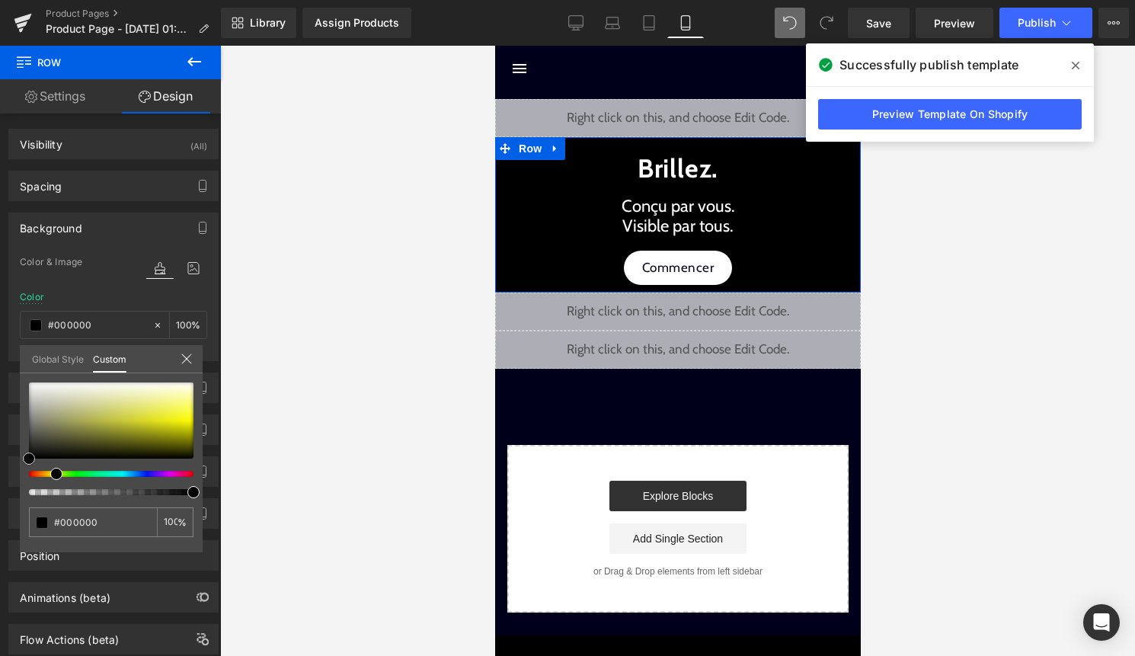
drag, startPoint x: 39, startPoint y: 457, endPoint x: 0, endPoint y: 474, distance: 42.3
click at [0, 361] on div "Background Color & Image color rgba(0, 0, 0, 1) Color #000000 100 % Image Repla…" at bounding box center [114, 281] width 228 height 160
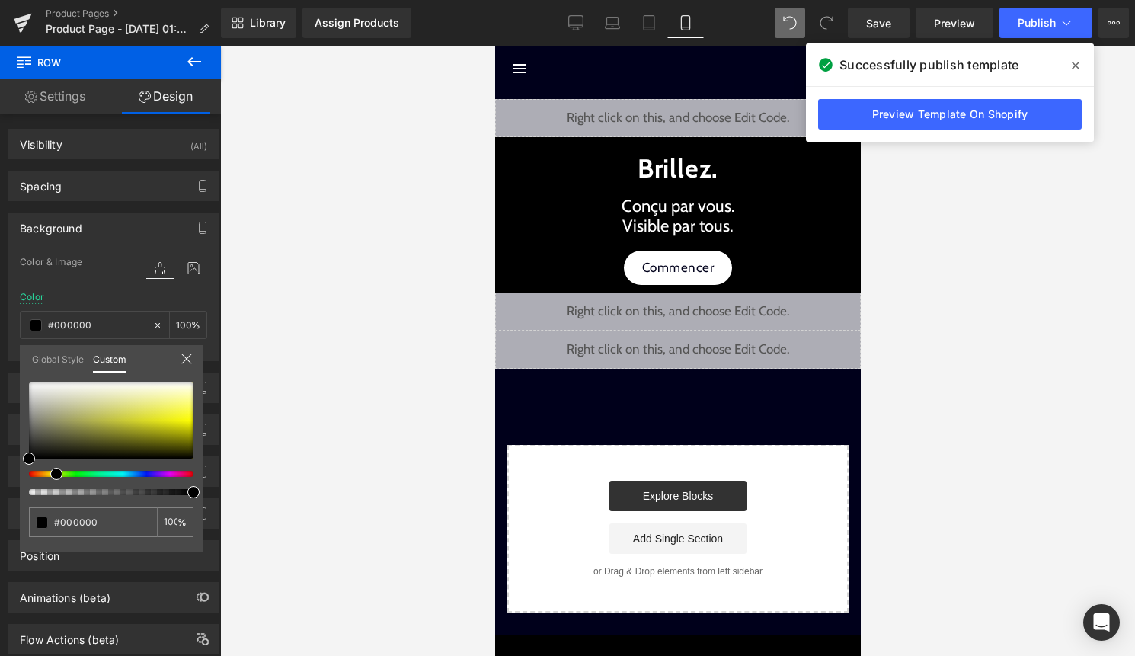
click at [1051, 236] on div at bounding box center [677, 351] width 915 height 610
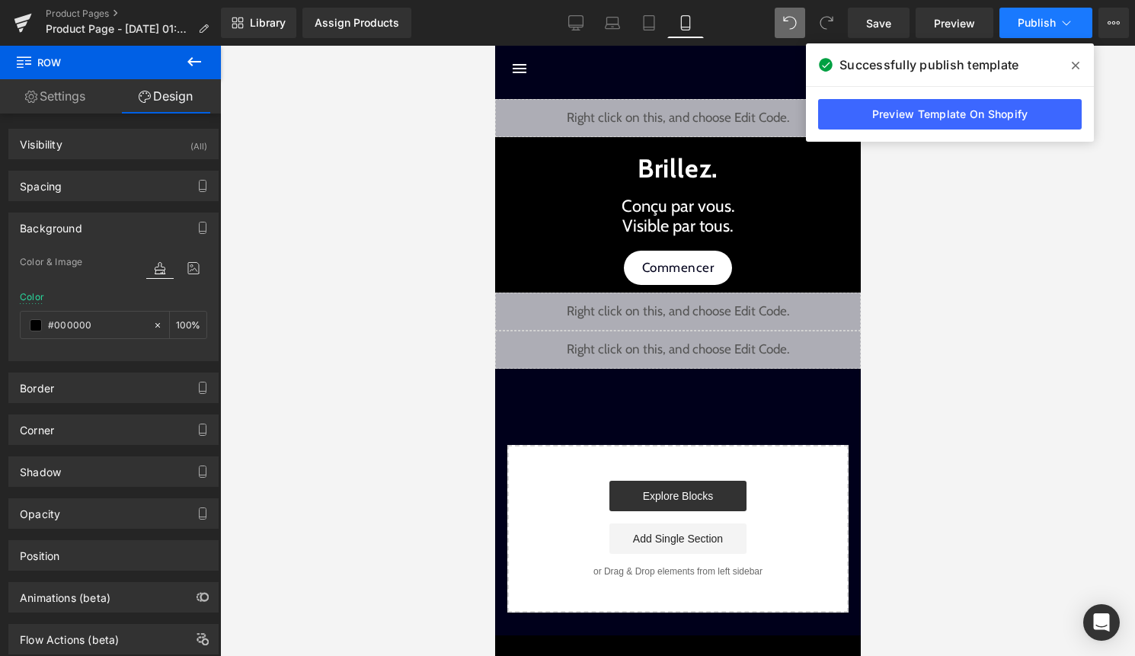
click at [1053, 12] on button "Publish" at bounding box center [1046, 23] width 93 height 30
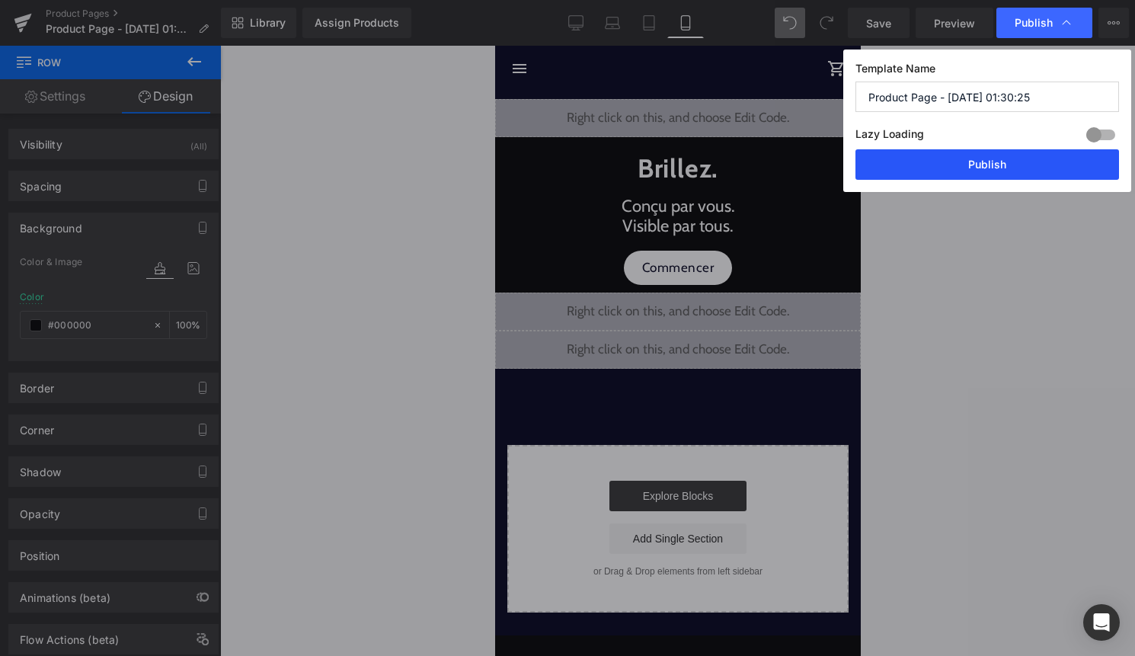
click at [1003, 168] on button "Publish" at bounding box center [988, 164] width 264 height 30
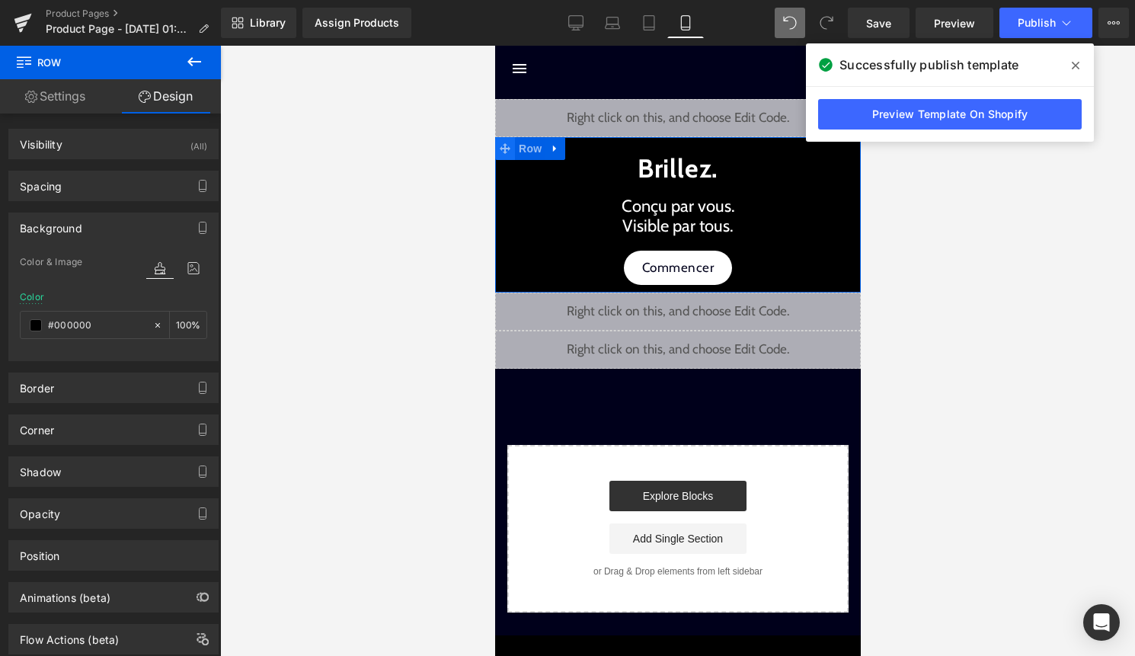
click at [510, 149] on span at bounding box center [505, 148] width 20 height 23
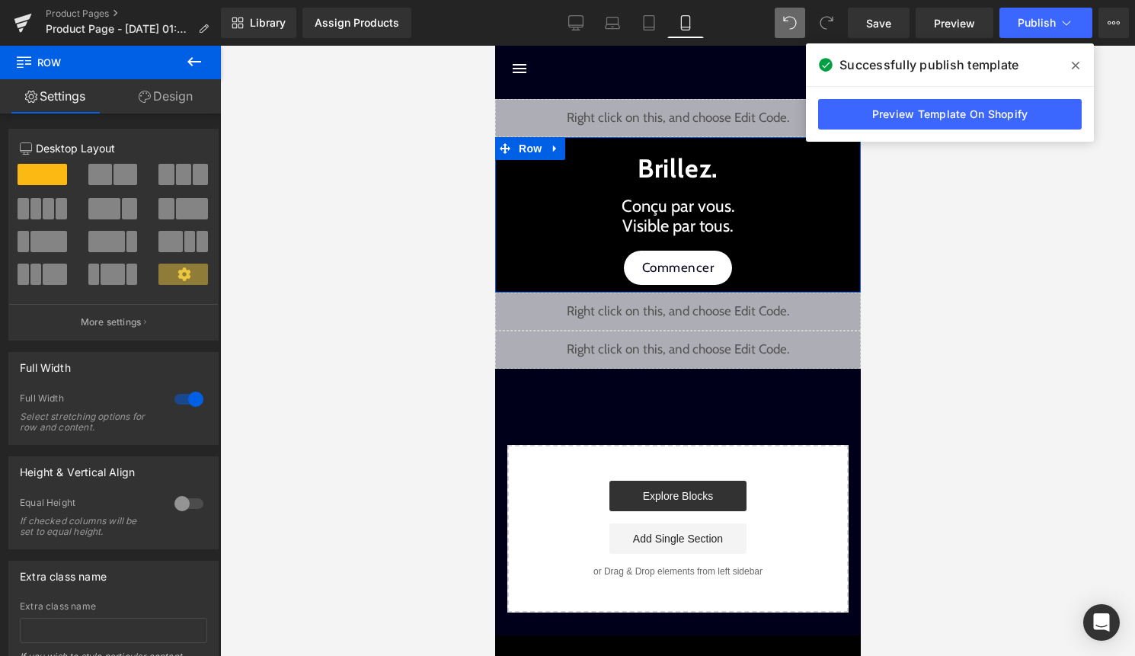
click at [177, 100] on link "Design" at bounding box center [165, 96] width 110 height 34
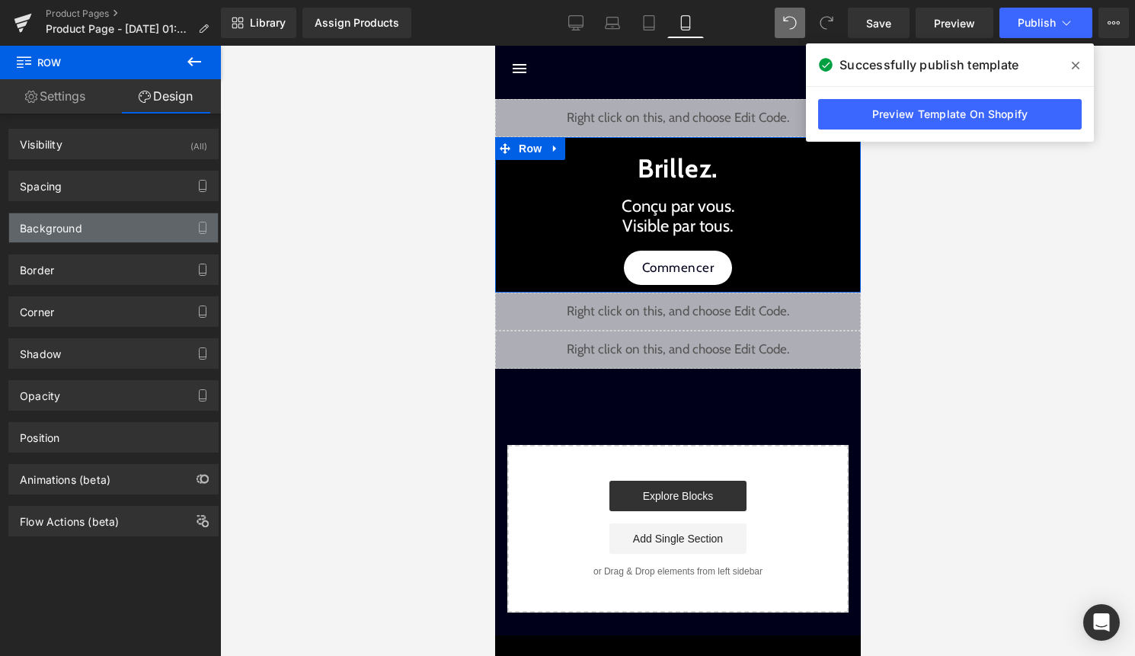
click at [99, 221] on div "Background" at bounding box center [113, 227] width 209 height 29
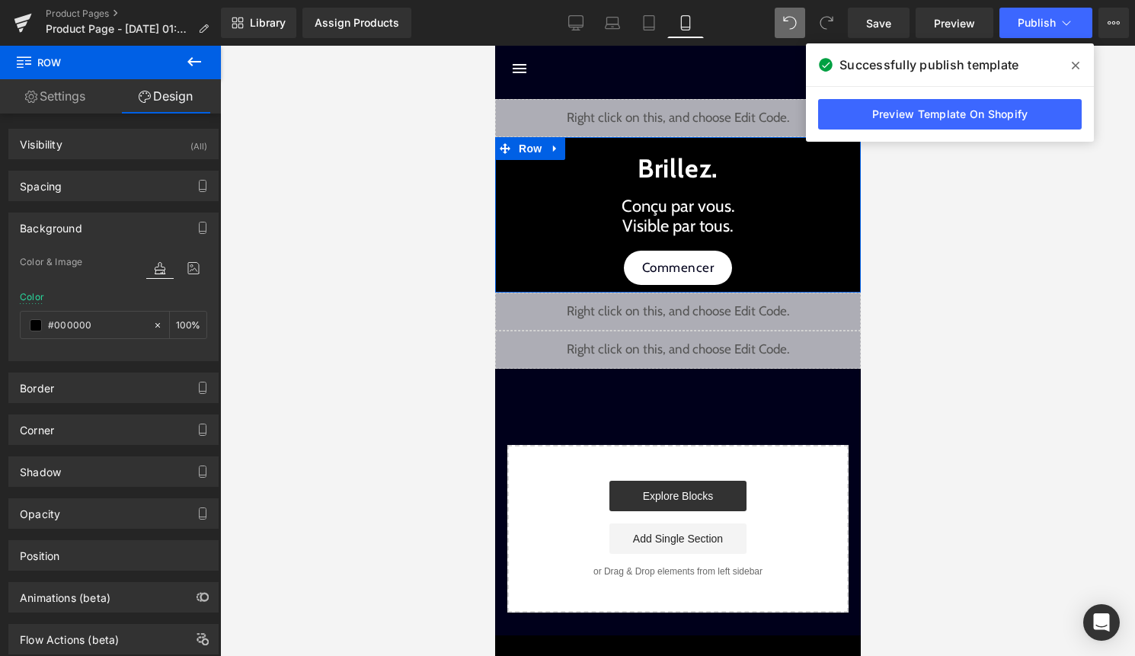
drag, startPoint x: 99, startPoint y: 324, endPoint x: 0, endPoint y: 324, distance: 99.1
click at [0, 324] on div "Background Color & Image color rgba(0, 0, 0, 1) Color #000000 100 % Image Repla…" at bounding box center [114, 281] width 228 height 160
paste input "0a0b0b"
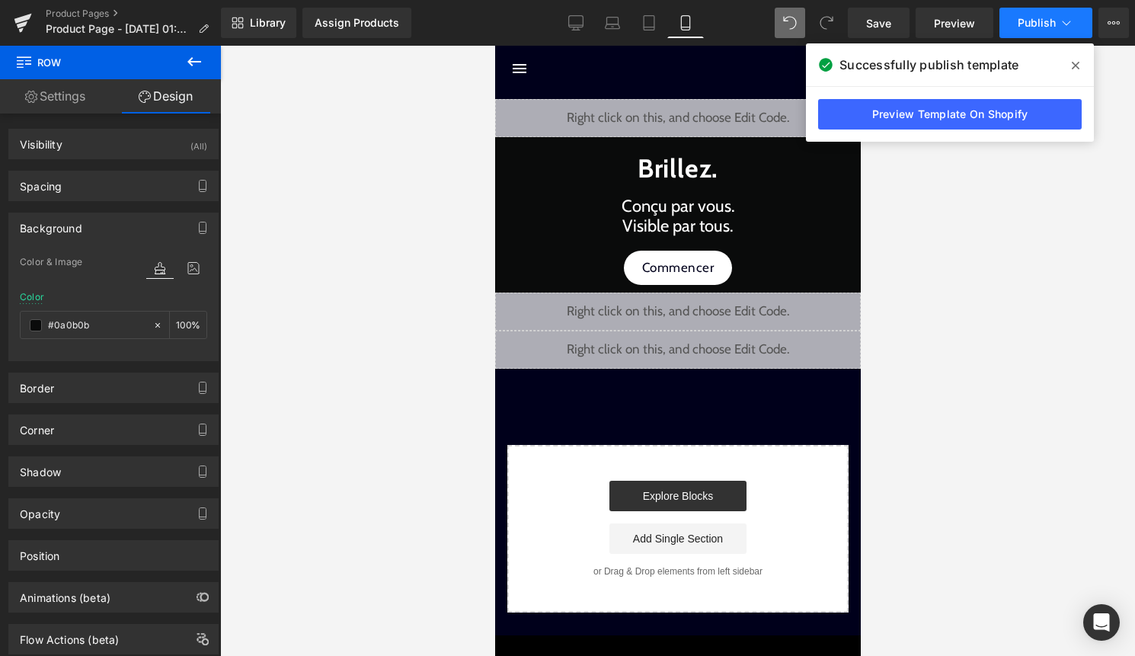
click at [1058, 28] on button "Publish" at bounding box center [1046, 23] width 93 height 30
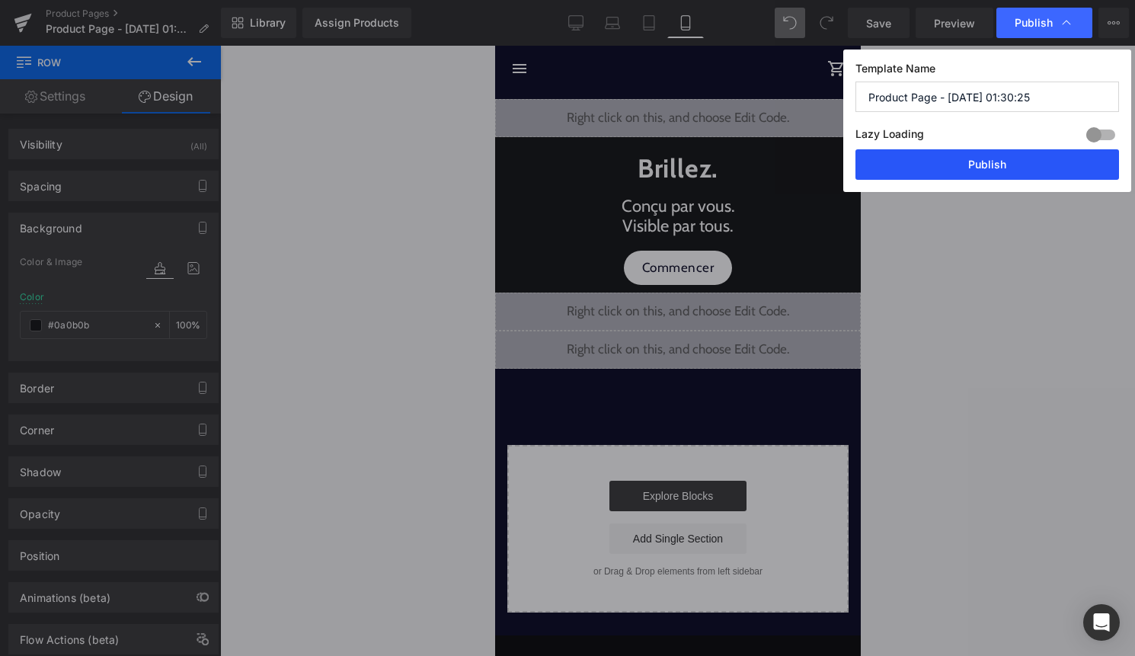
click at [1029, 163] on button "Publish" at bounding box center [988, 164] width 264 height 30
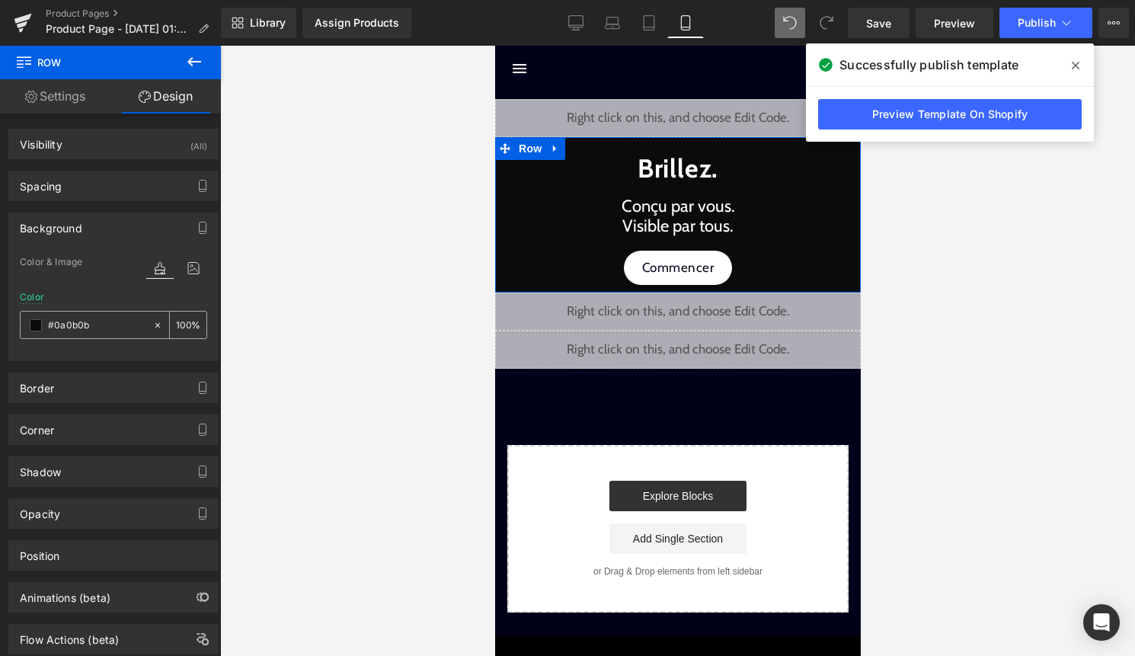
click at [33, 327] on span at bounding box center [36, 325] width 12 height 12
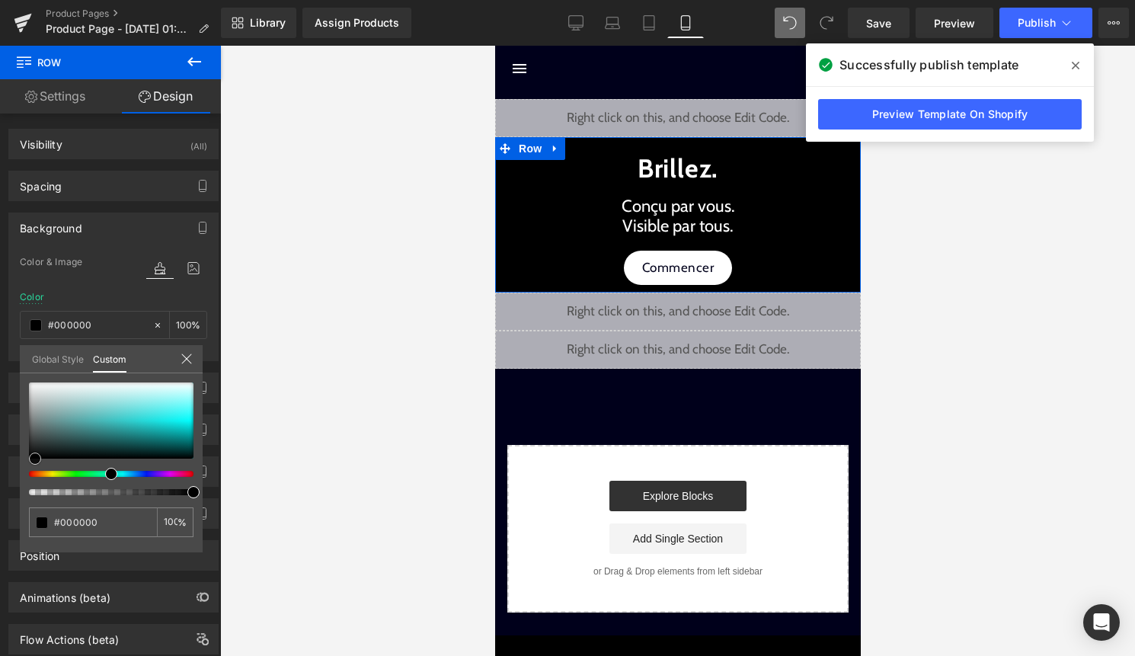
click at [36, 456] on span at bounding box center [35, 459] width 12 height 12
drag, startPoint x: 36, startPoint y: 456, endPoint x: 21, endPoint y: 466, distance: 17.5
click at [21, 466] on div "#000000 100 %" at bounding box center [111, 467] width 183 height 170
click at [119, 520] on input "#000000" at bounding box center [94, 522] width 81 height 16
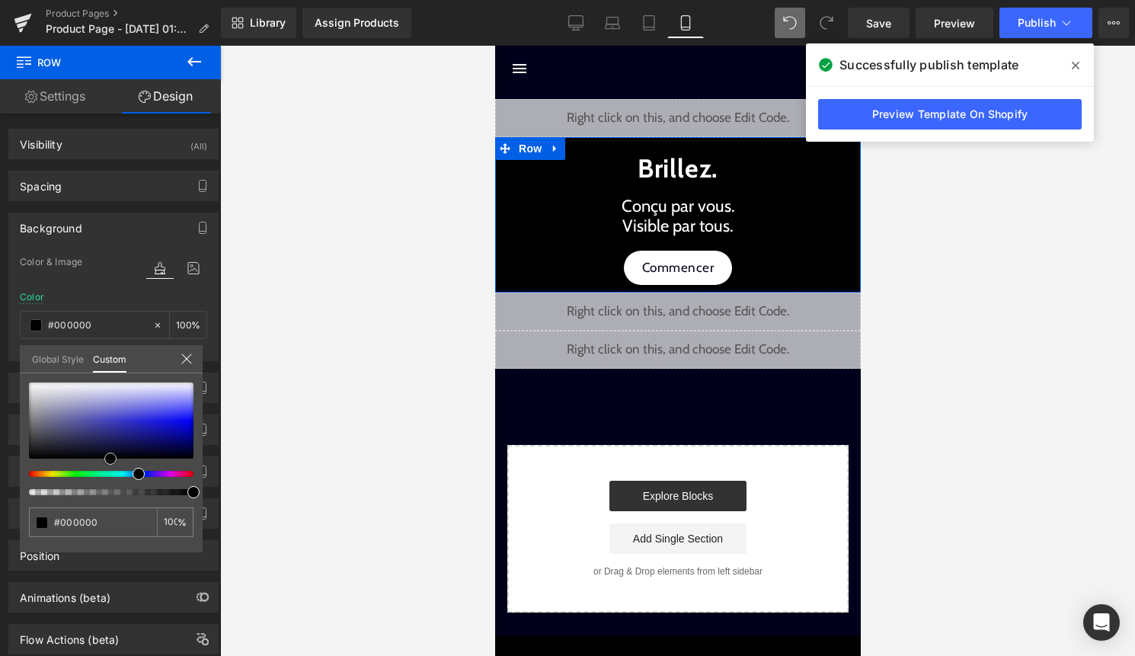
drag, startPoint x: 190, startPoint y: 456, endPoint x: 107, endPoint y: 461, distance: 83.2
click at [107, 461] on span at bounding box center [110, 459] width 12 height 12
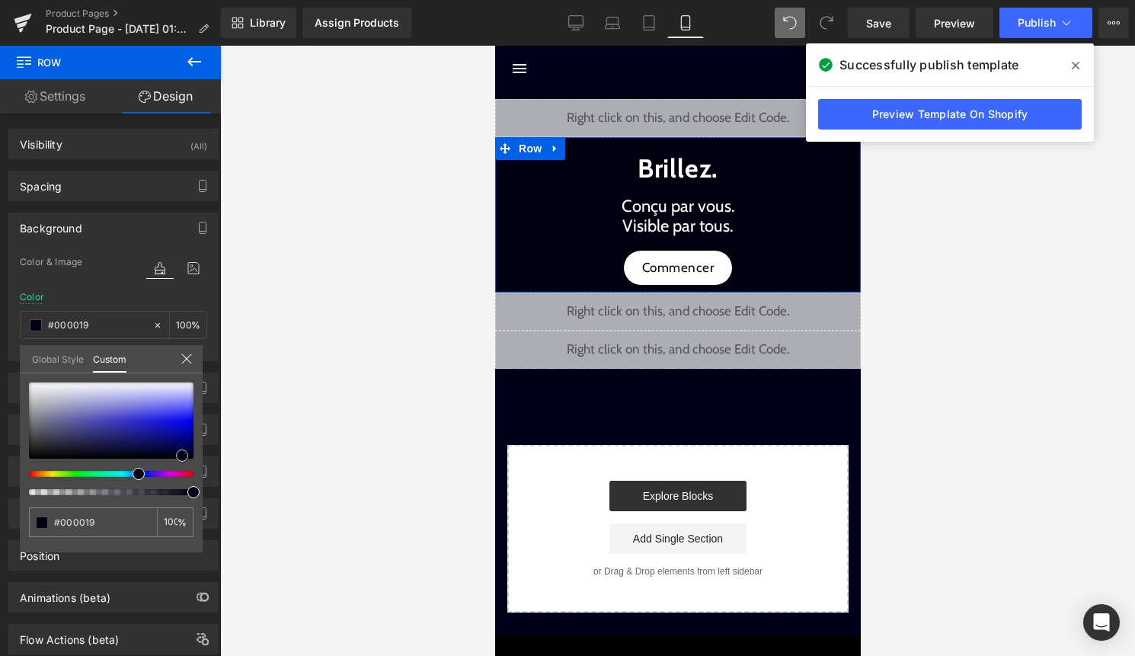
drag, startPoint x: 107, startPoint y: 461, endPoint x: 178, endPoint y: 457, distance: 71.7
click at [178, 457] on span at bounding box center [182, 456] width 12 height 12
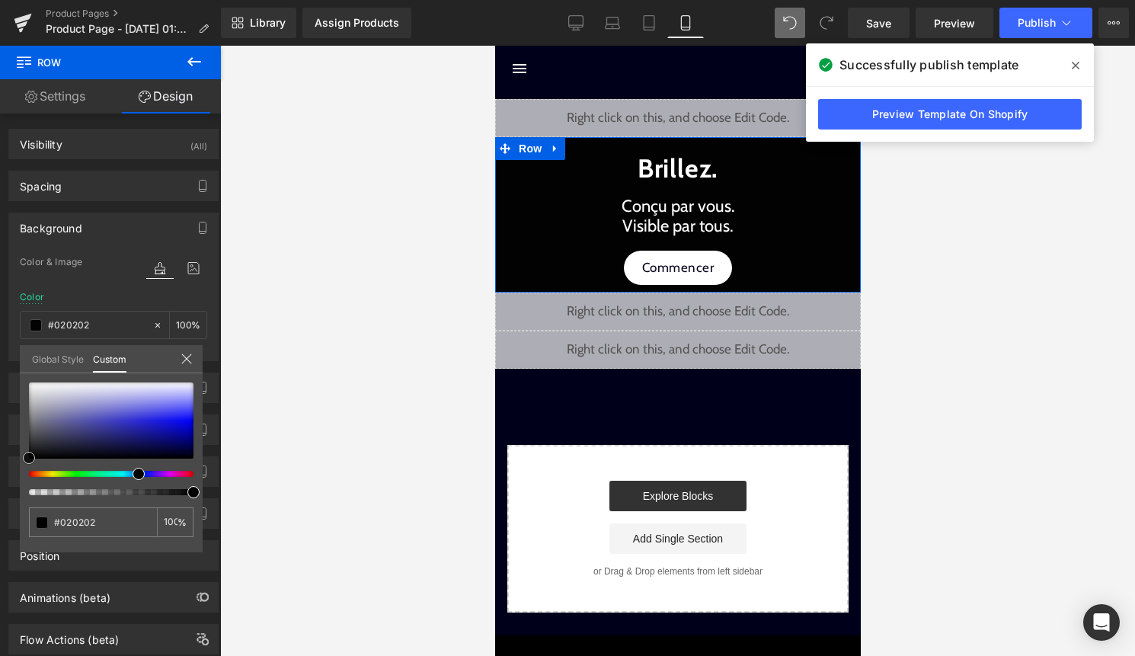
drag, startPoint x: 178, startPoint y: 457, endPoint x: 18, endPoint y: 460, distance: 160.8
click at [18, 361] on div "Background Color & Image color rgba(2, 2, 2, 1) Color #020202 100 % Image Repla…" at bounding box center [114, 281] width 228 height 160
click at [30, 456] on span at bounding box center [29, 456] width 12 height 12
drag, startPoint x: 126, startPoint y: 522, endPoint x: 0, endPoint y: 522, distance: 125.7
click at [0, 361] on div "Background Color & Image color rgba(7, 7, 7, 1) Color #070707 100 % Image Repla…" at bounding box center [114, 281] width 228 height 160
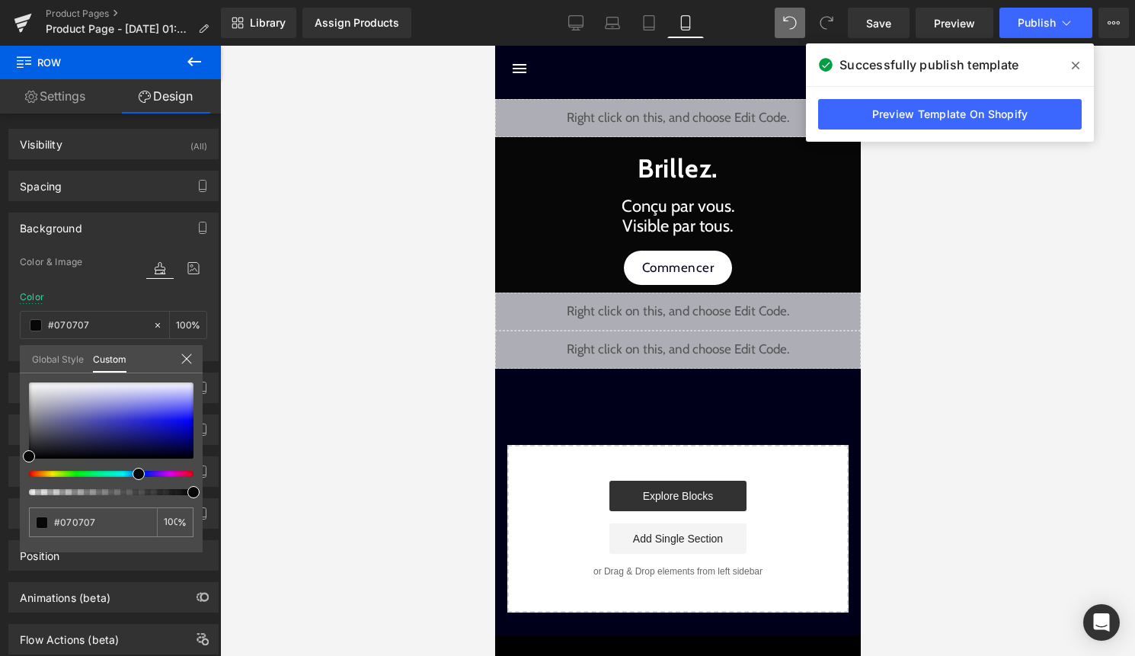
click at [305, 508] on div at bounding box center [677, 351] width 915 height 610
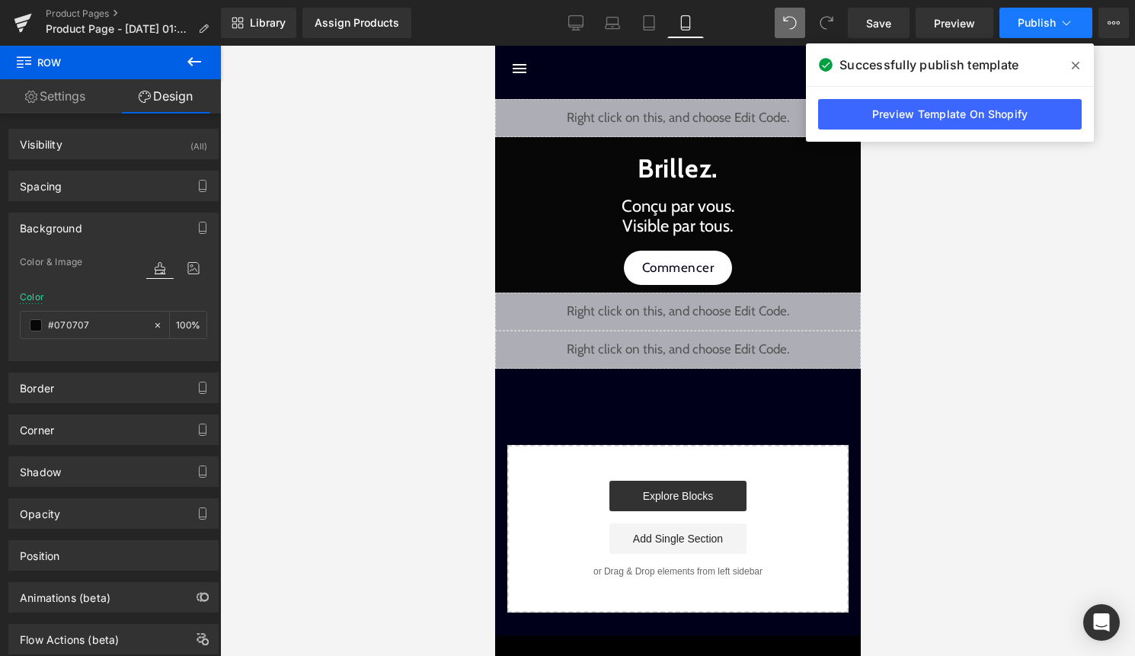
click at [1057, 27] on button "Publish" at bounding box center [1046, 23] width 93 height 30
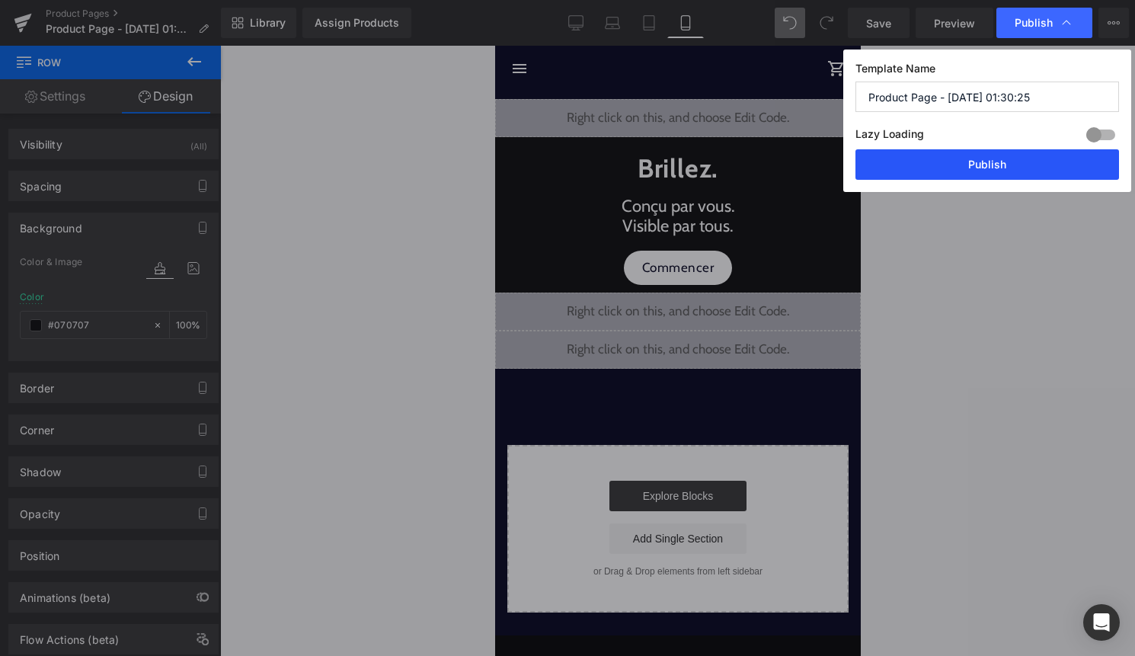
click at [1031, 163] on button "Publish" at bounding box center [988, 164] width 264 height 30
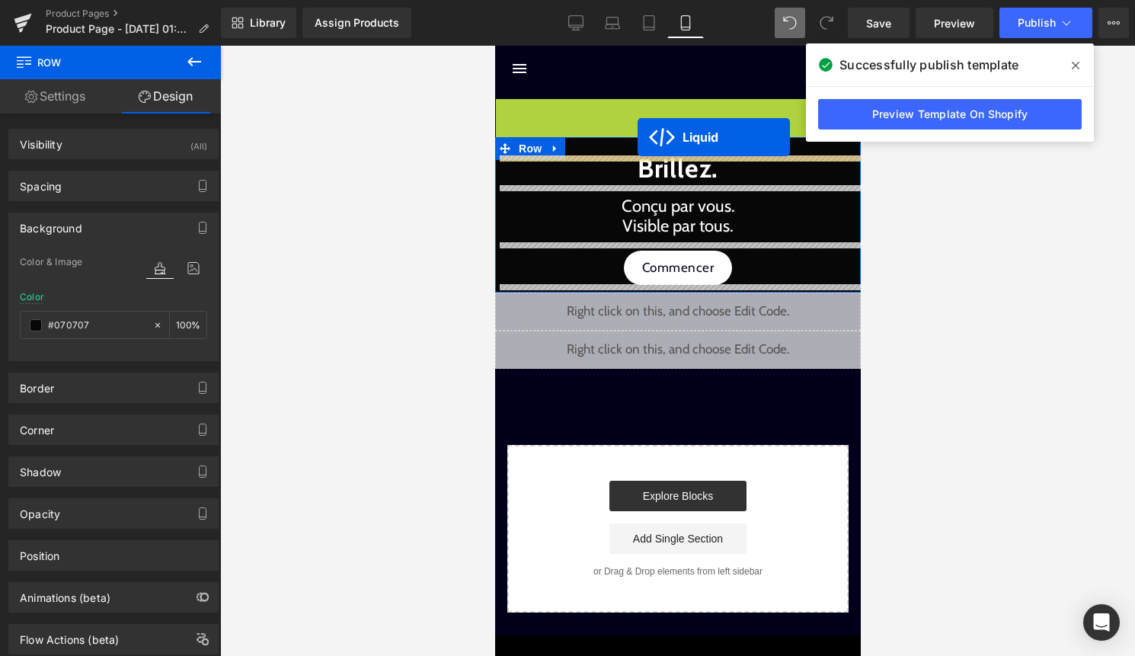
drag, startPoint x: 639, startPoint y: 115, endPoint x: 637, endPoint y: 137, distance: 22.1
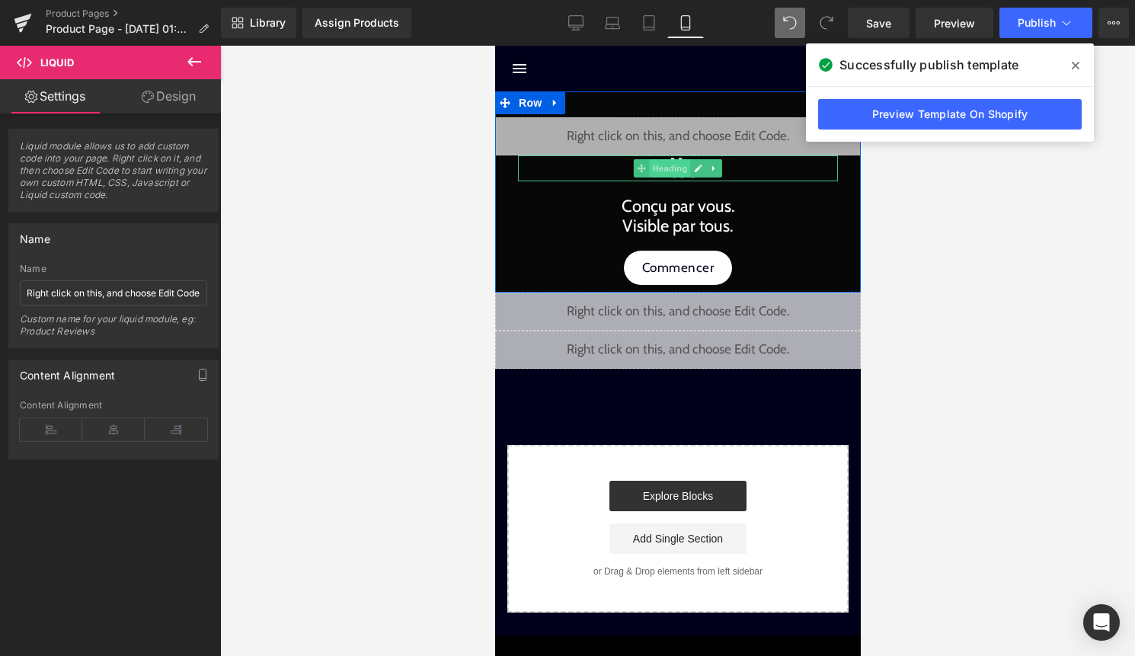
click at [669, 165] on span "Heading" at bounding box center [669, 168] width 41 height 18
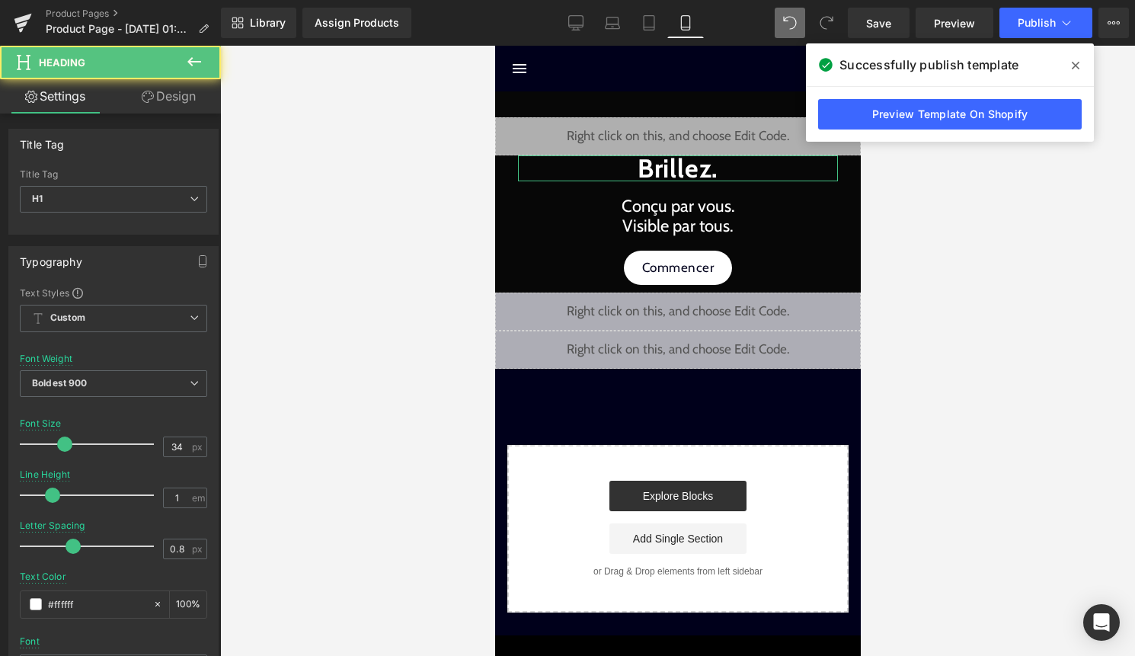
click at [172, 101] on link "Design" at bounding box center [169, 96] width 110 height 34
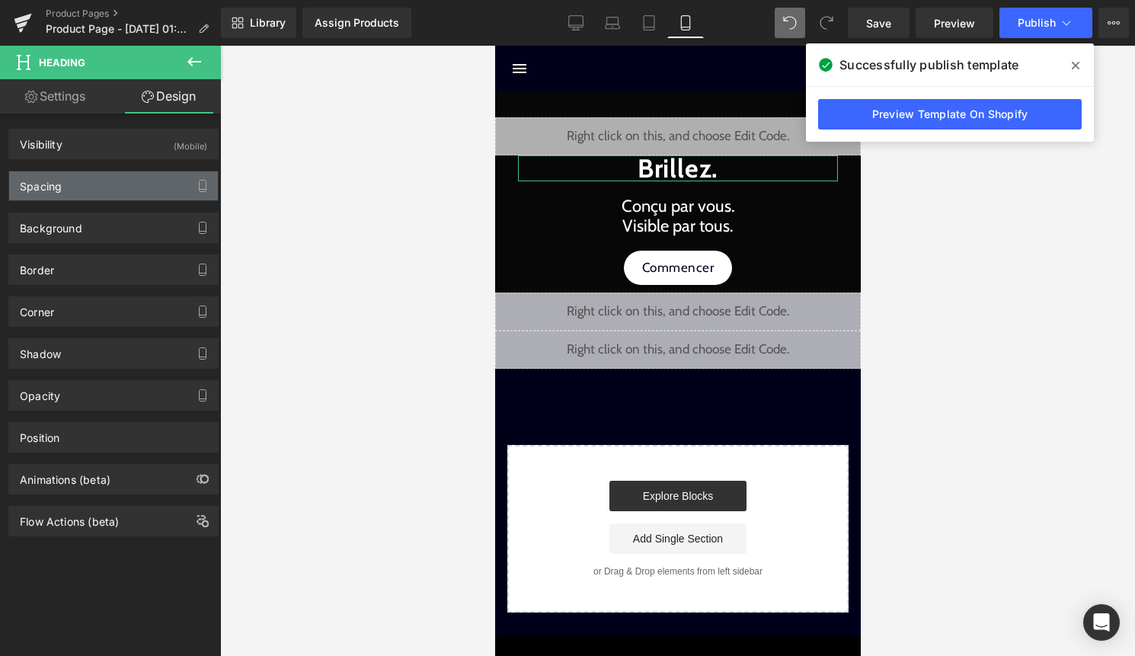
click at [151, 184] on div "Spacing" at bounding box center [113, 185] width 209 height 29
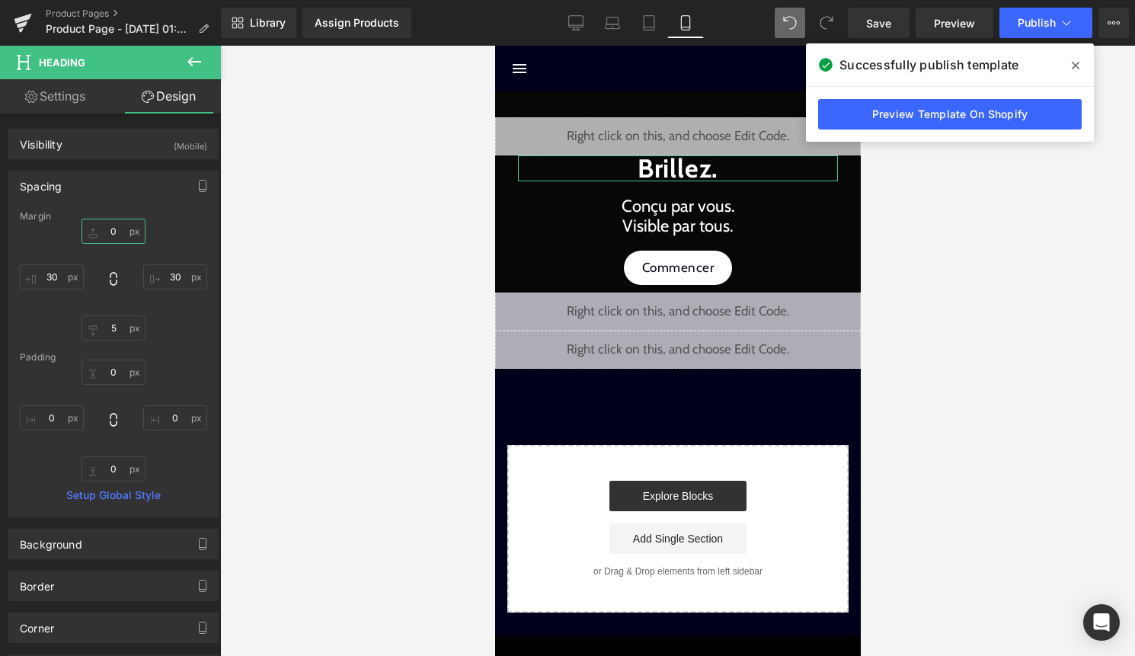
click at [113, 229] on input "0" at bounding box center [114, 231] width 64 height 25
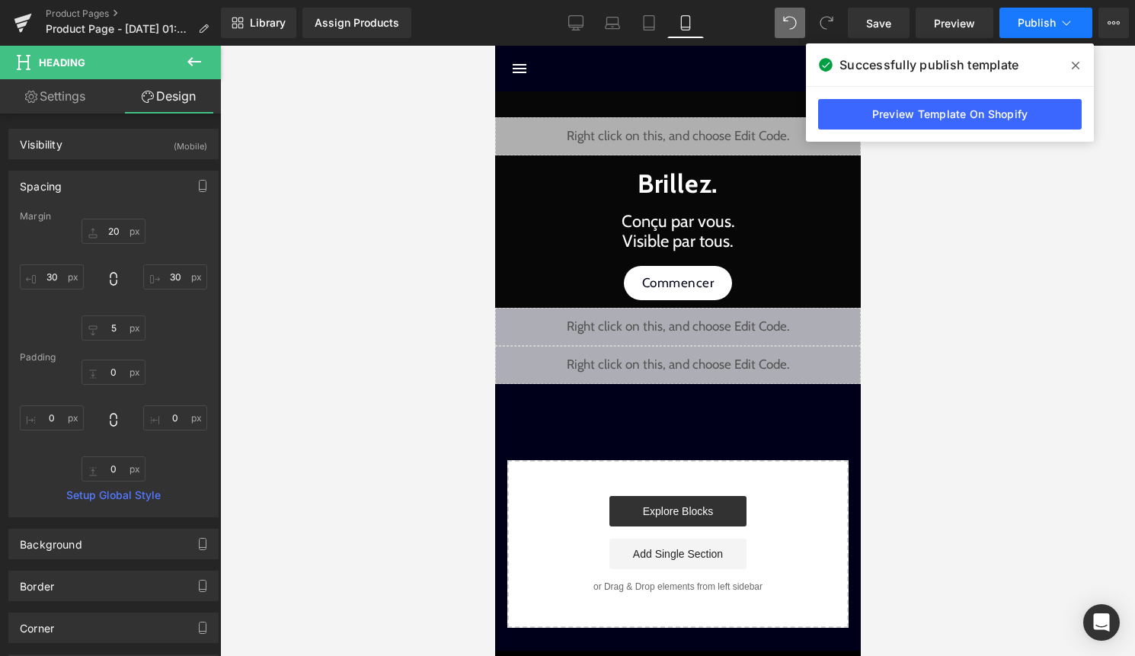
click at [1064, 30] on button "Publish" at bounding box center [1046, 23] width 93 height 30
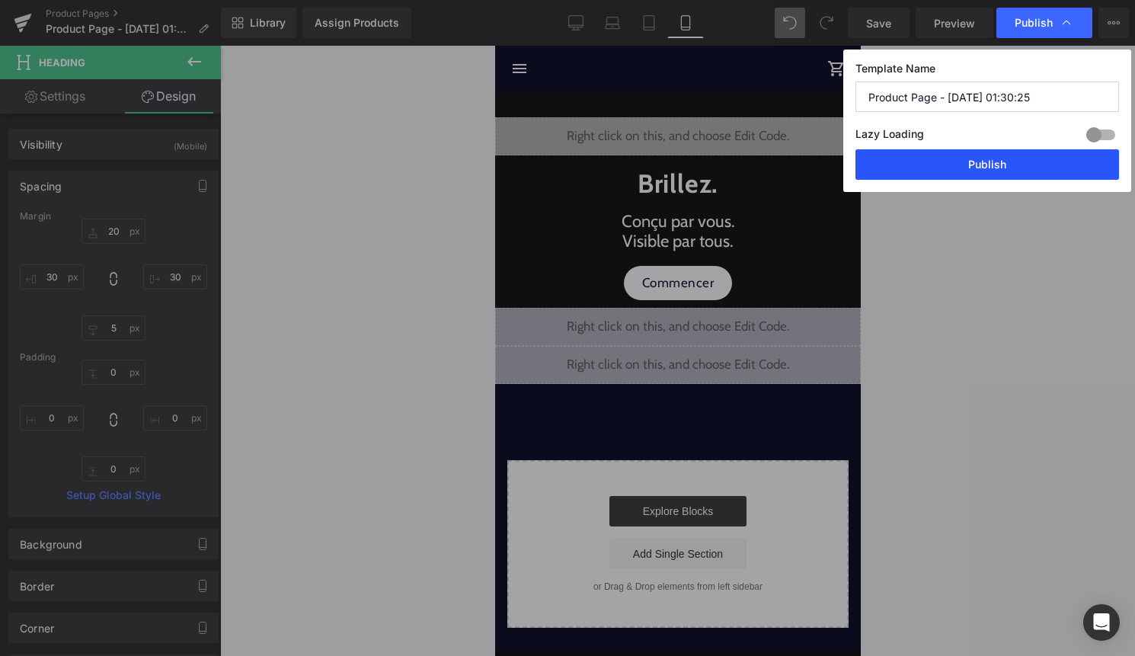
click at [1039, 168] on button "Publish" at bounding box center [988, 164] width 264 height 30
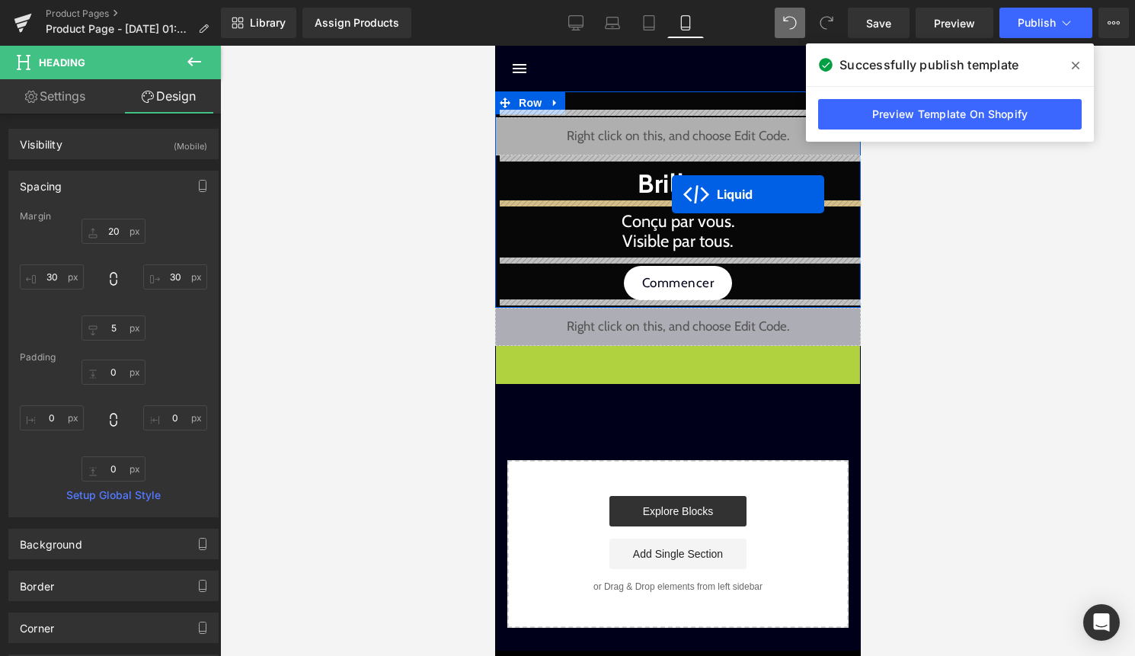
drag, startPoint x: 660, startPoint y: 357, endPoint x: 672, endPoint y: 191, distance: 165.8
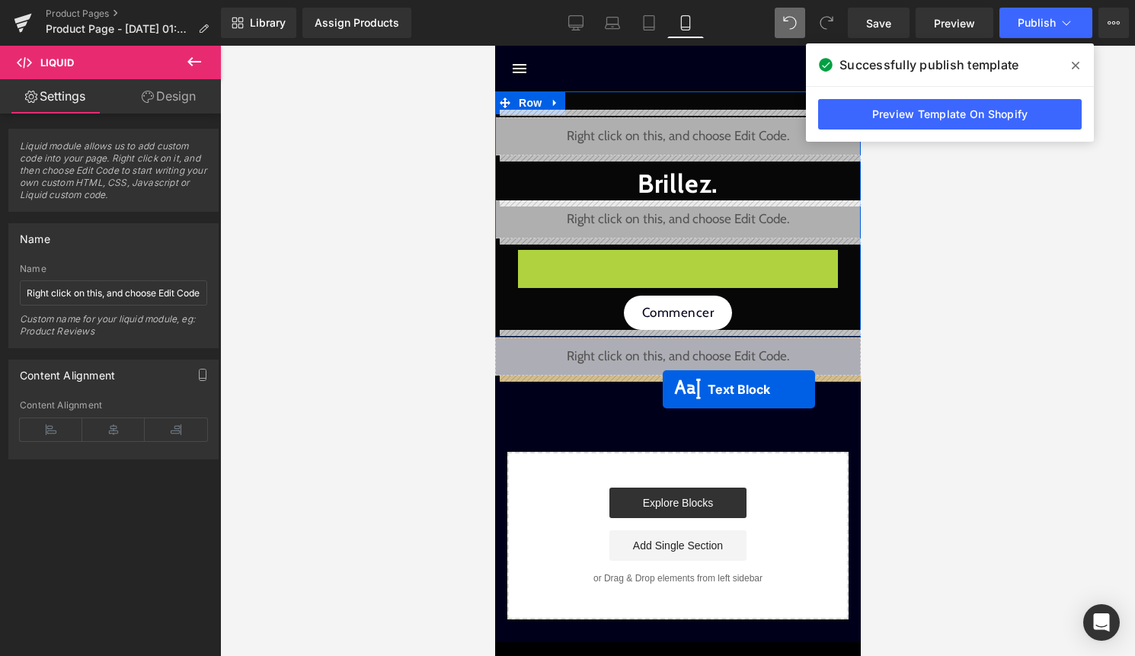
drag, startPoint x: 664, startPoint y: 267, endPoint x: 662, endPoint y: 389, distance: 121.9
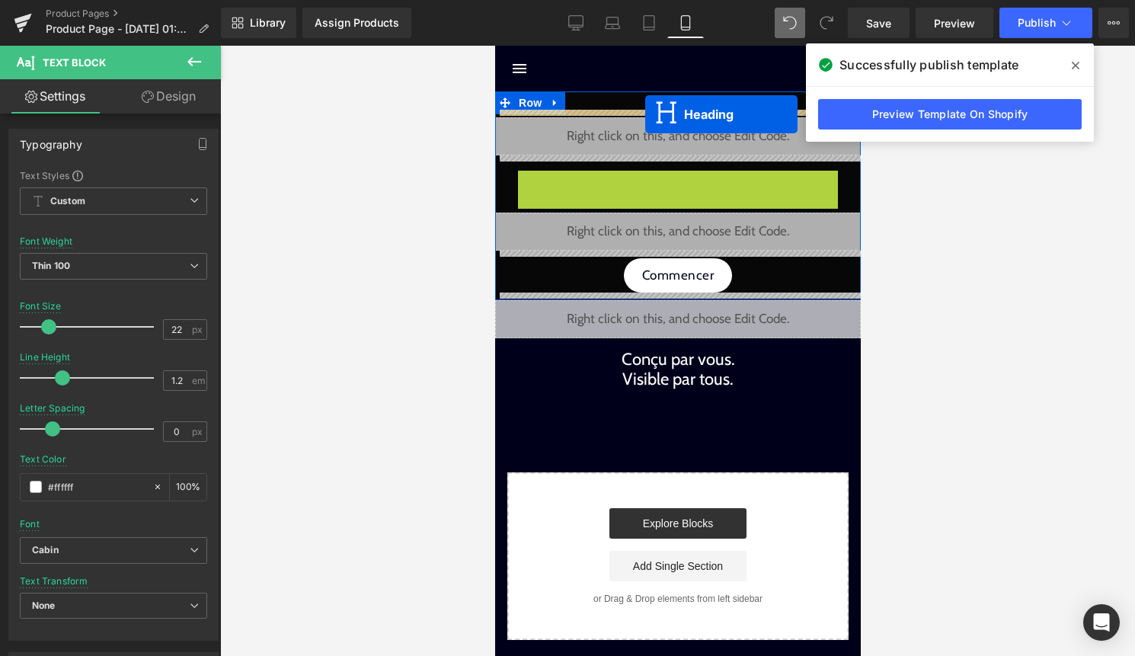
drag, startPoint x: 642, startPoint y: 184, endPoint x: 645, endPoint y: 114, distance: 70.1
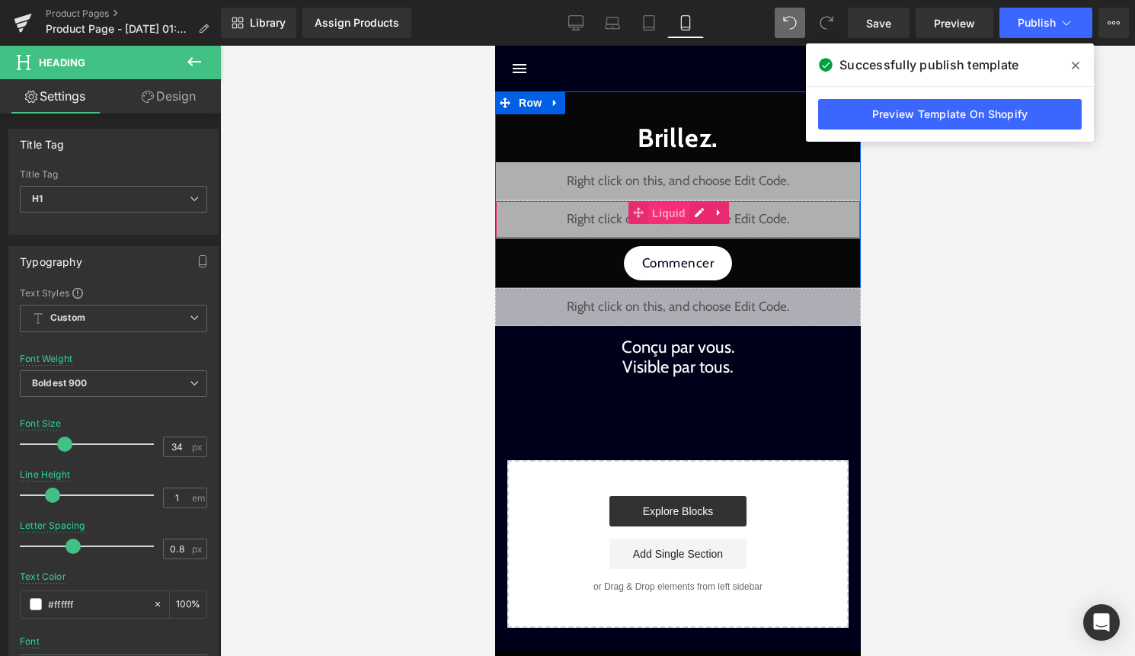
click at [674, 217] on span "Liquid" at bounding box center [668, 213] width 41 height 23
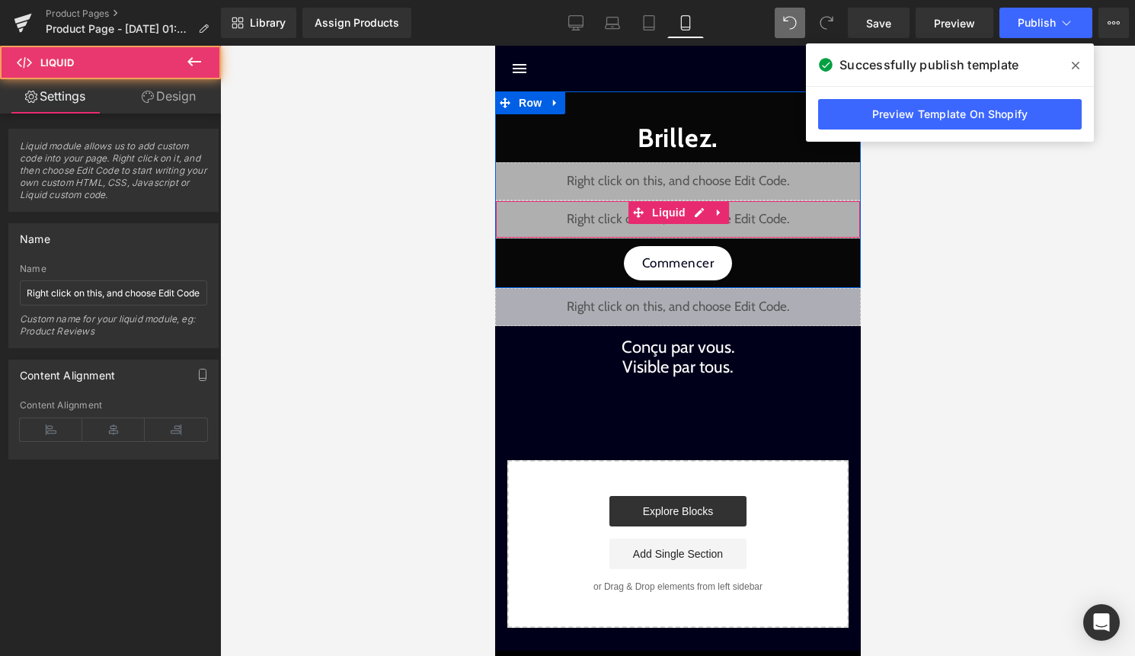
click at [699, 217] on div "Liquid" at bounding box center [678, 219] width 366 height 38
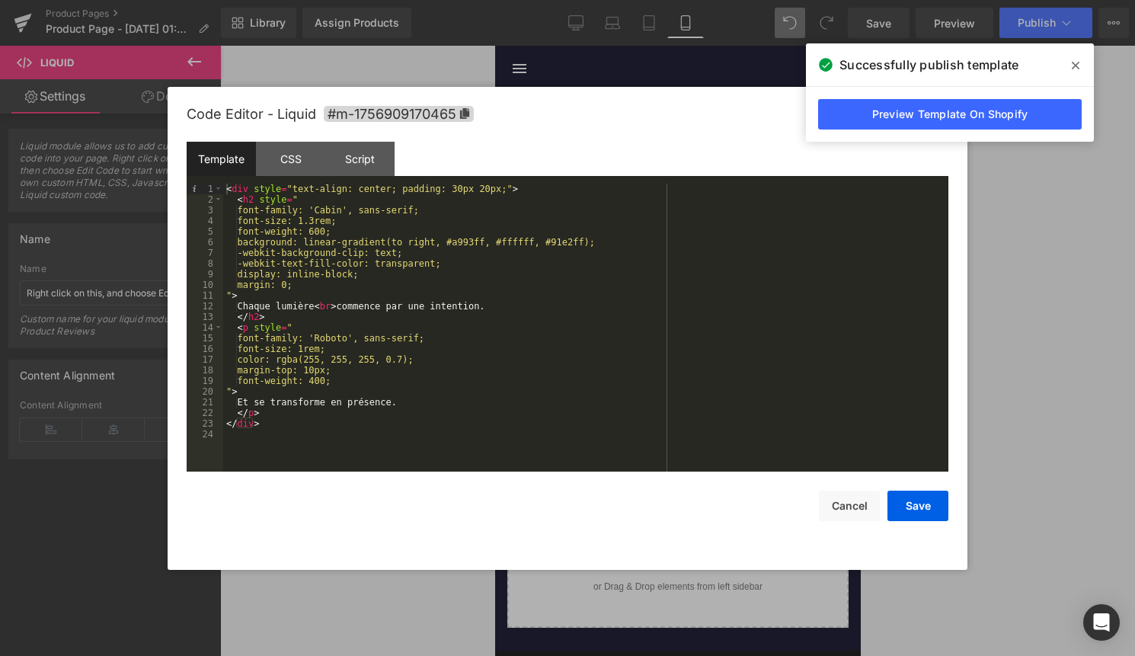
click at [500, 417] on div "< div style = "text-align: center; padding: 30px 20px;" > < h2 style = " font-f…" at bounding box center [585, 338] width 725 height 309
click at [923, 507] on button "Save" at bounding box center [918, 506] width 61 height 30
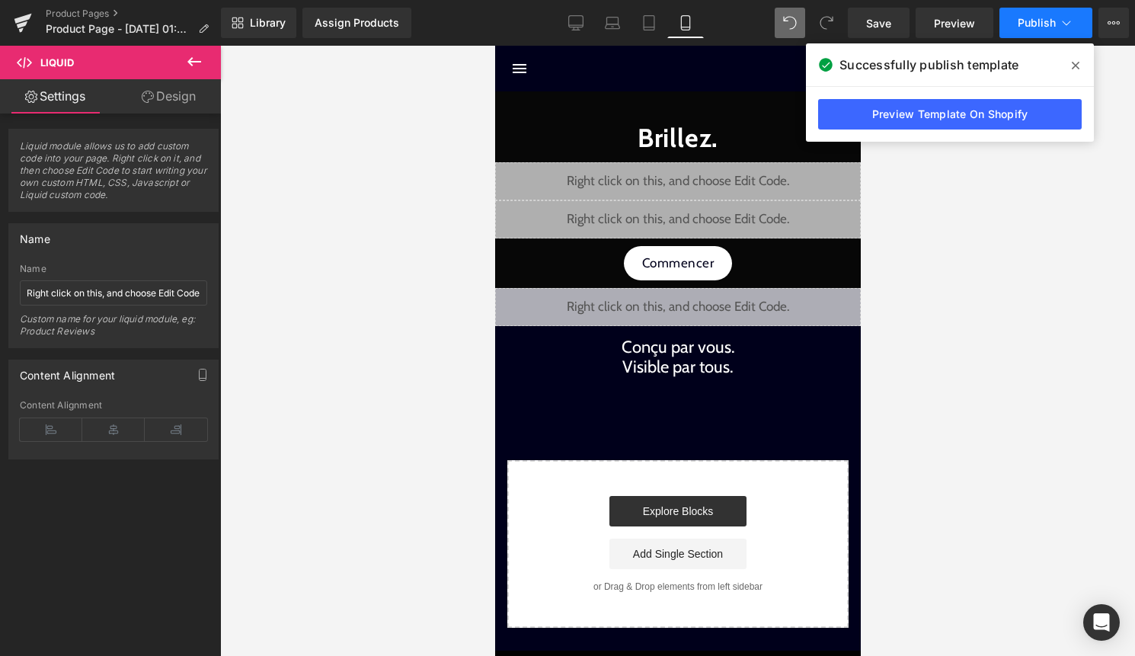
click at [1046, 30] on button "Publish" at bounding box center [1046, 23] width 93 height 30
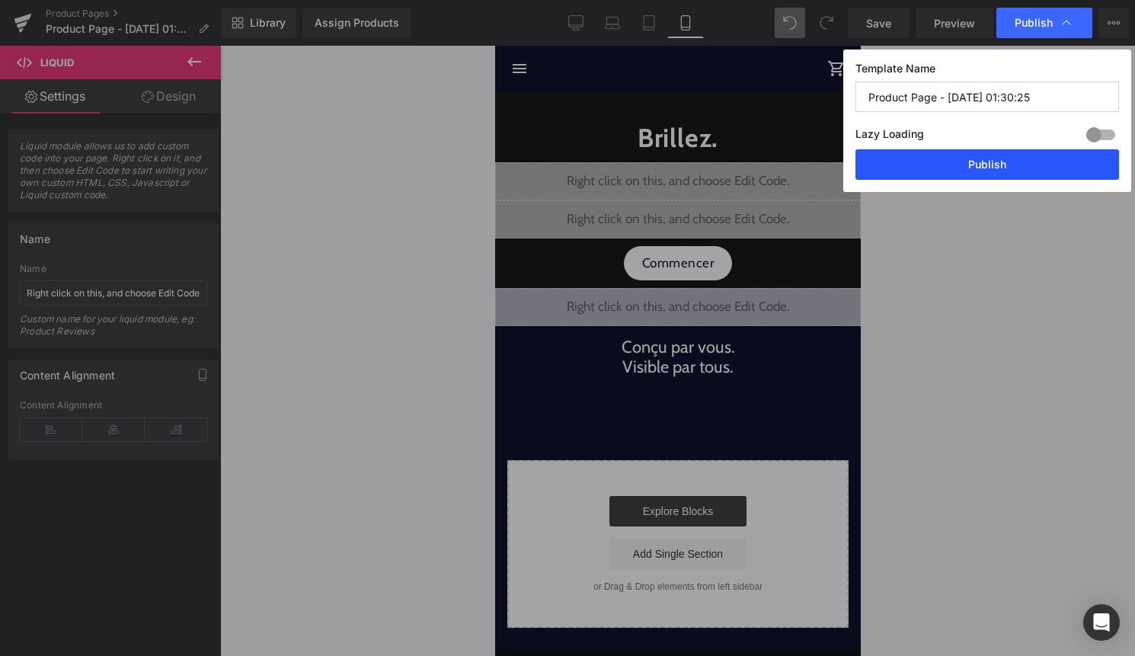
click at [998, 163] on button "Publish" at bounding box center [988, 164] width 264 height 30
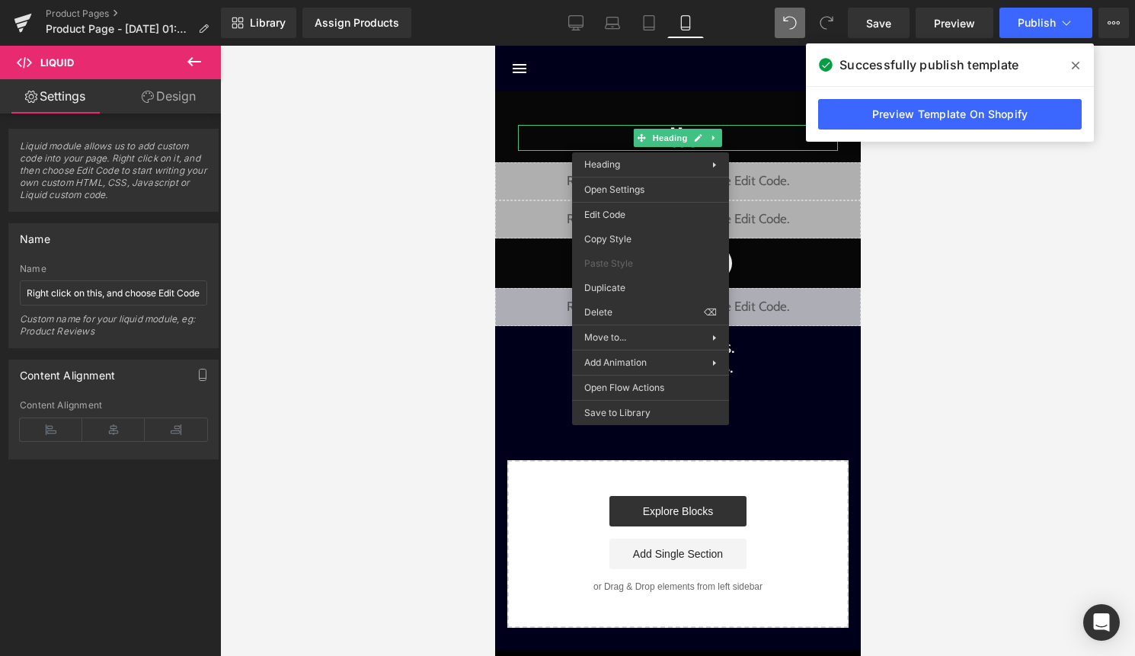
click at [683, 135] on div "Brillez. Heading" at bounding box center [677, 138] width 320 height 26
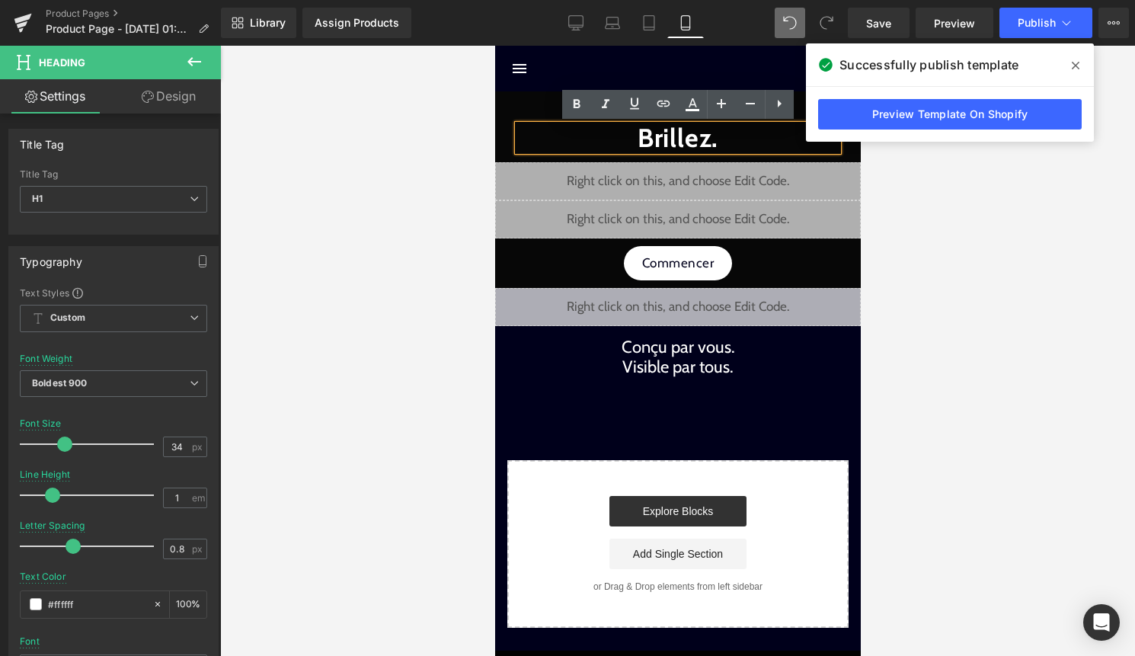
click at [936, 211] on div at bounding box center [677, 351] width 915 height 610
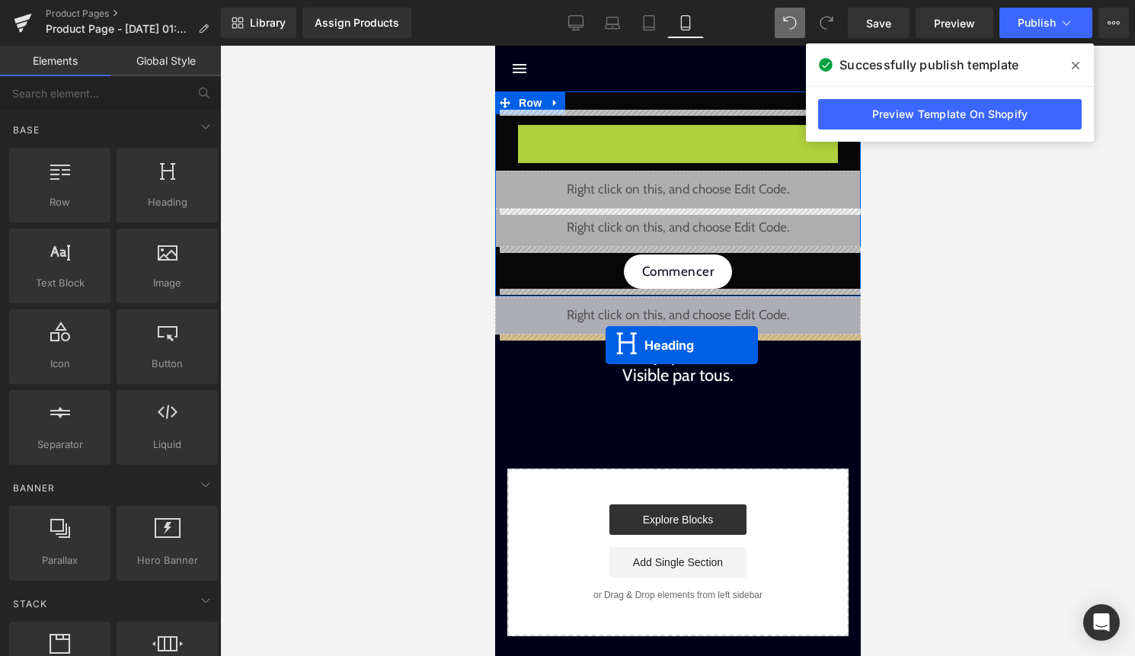
drag, startPoint x: 635, startPoint y: 138, endPoint x: 605, endPoint y: 345, distance: 209.4
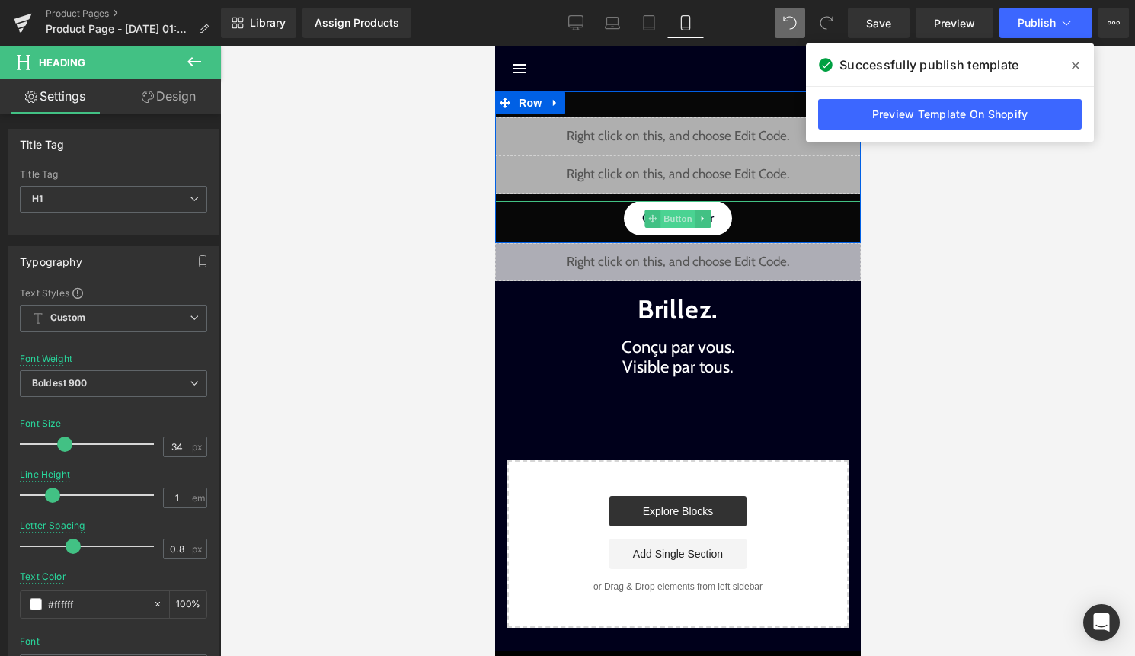
click at [671, 215] on span "Button" at bounding box center [677, 219] width 35 height 18
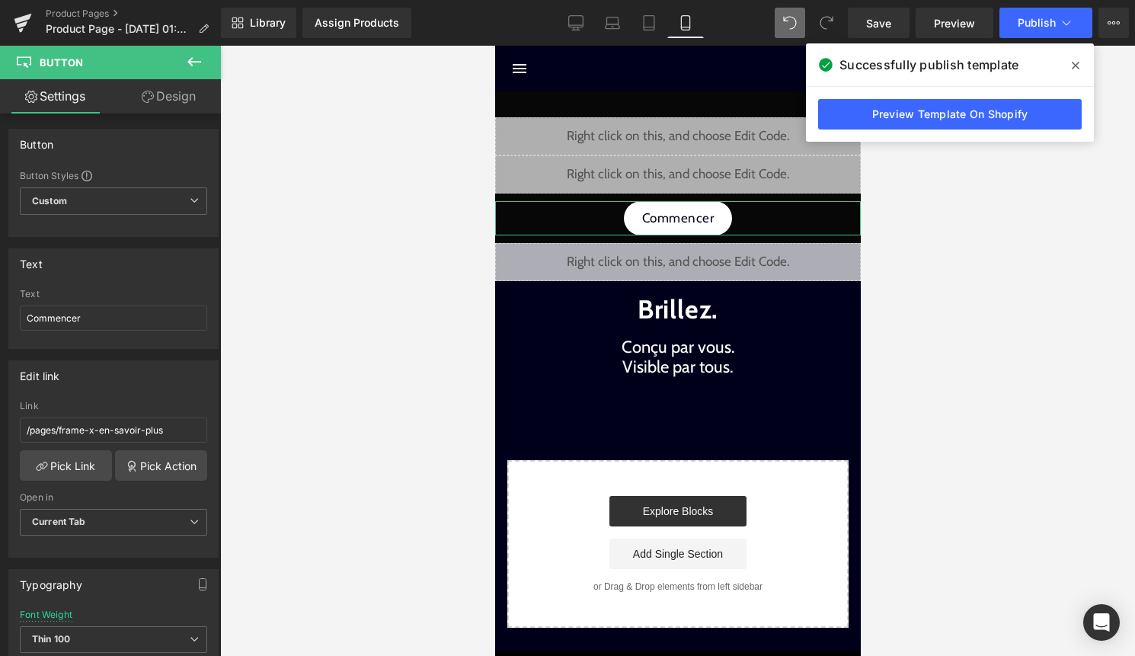
click at [175, 98] on link "Design" at bounding box center [169, 96] width 110 height 34
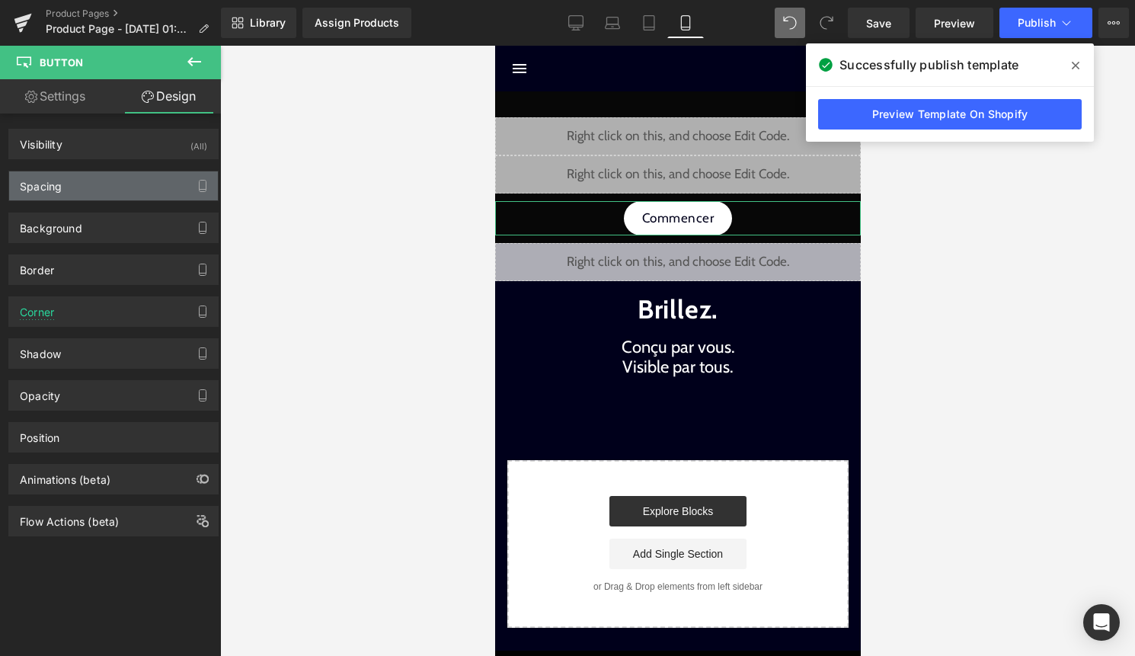
click at [152, 184] on div "Spacing" at bounding box center [113, 185] width 209 height 29
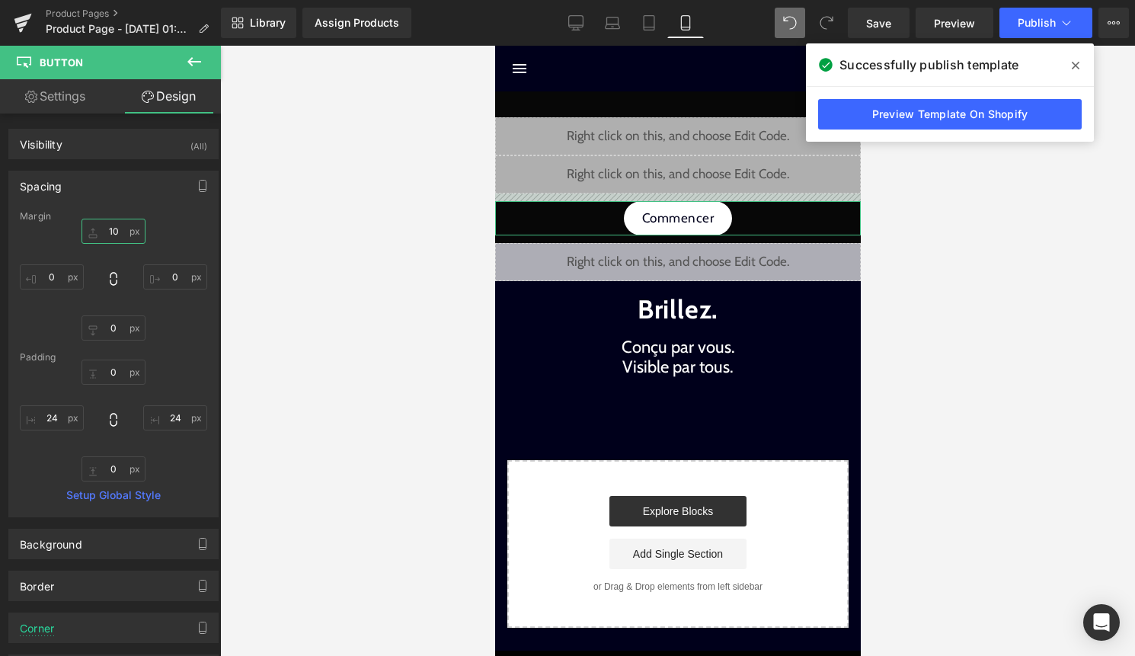
click at [112, 236] on input "10" at bounding box center [114, 231] width 64 height 25
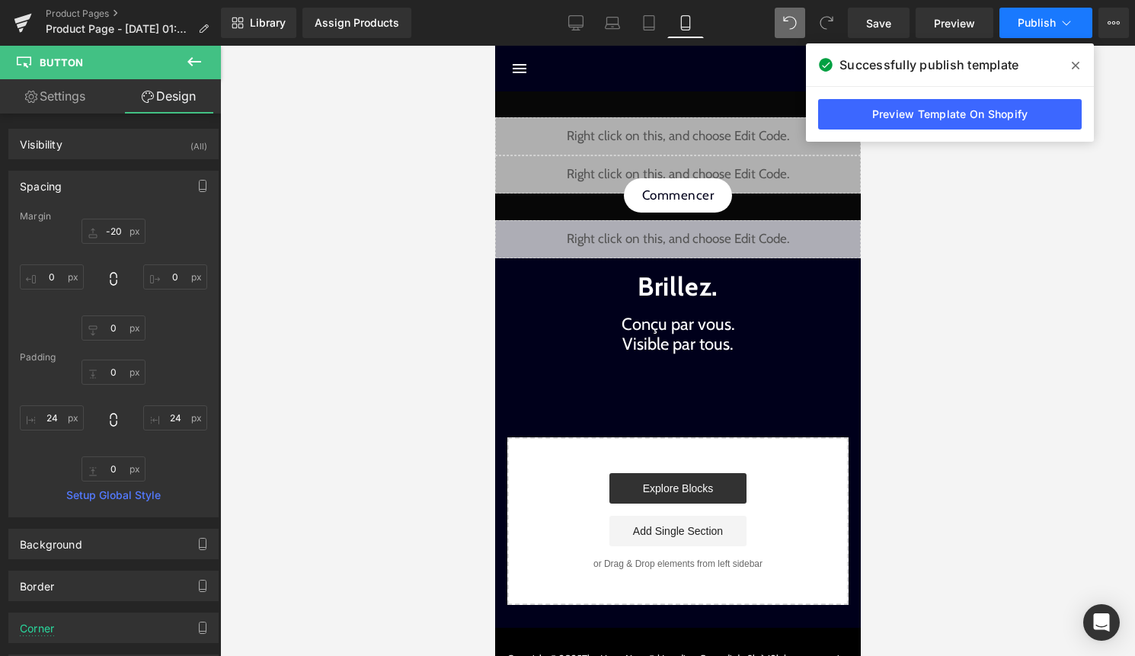
click at [1047, 24] on span "Publish" at bounding box center [1037, 23] width 38 height 12
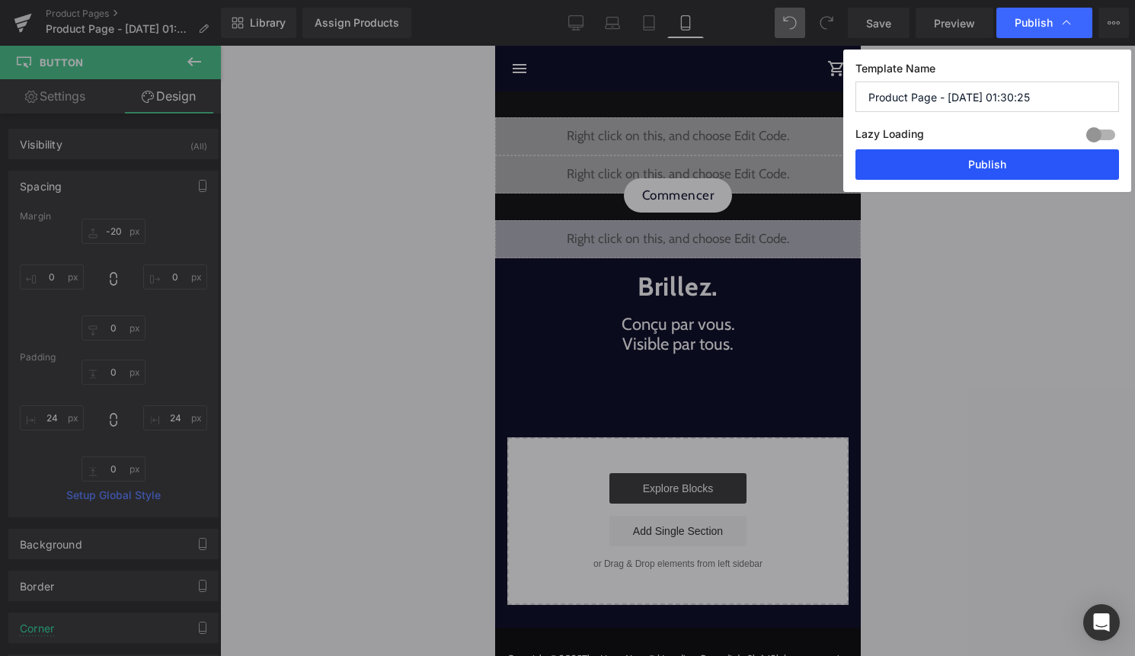
click at [989, 173] on button "Publish" at bounding box center [988, 164] width 264 height 30
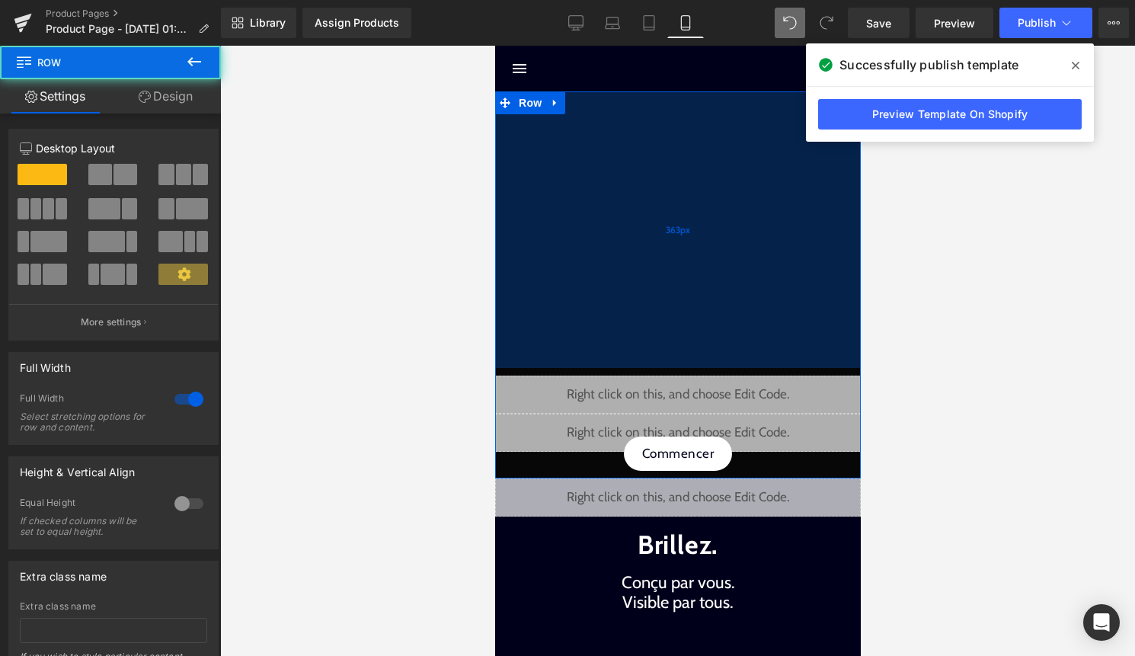
drag, startPoint x: 654, startPoint y: 103, endPoint x: 620, endPoint y: 361, distance: 260.5
click at [620, 361] on div "363px" at bounding box center [678, 229] width 366 height 277
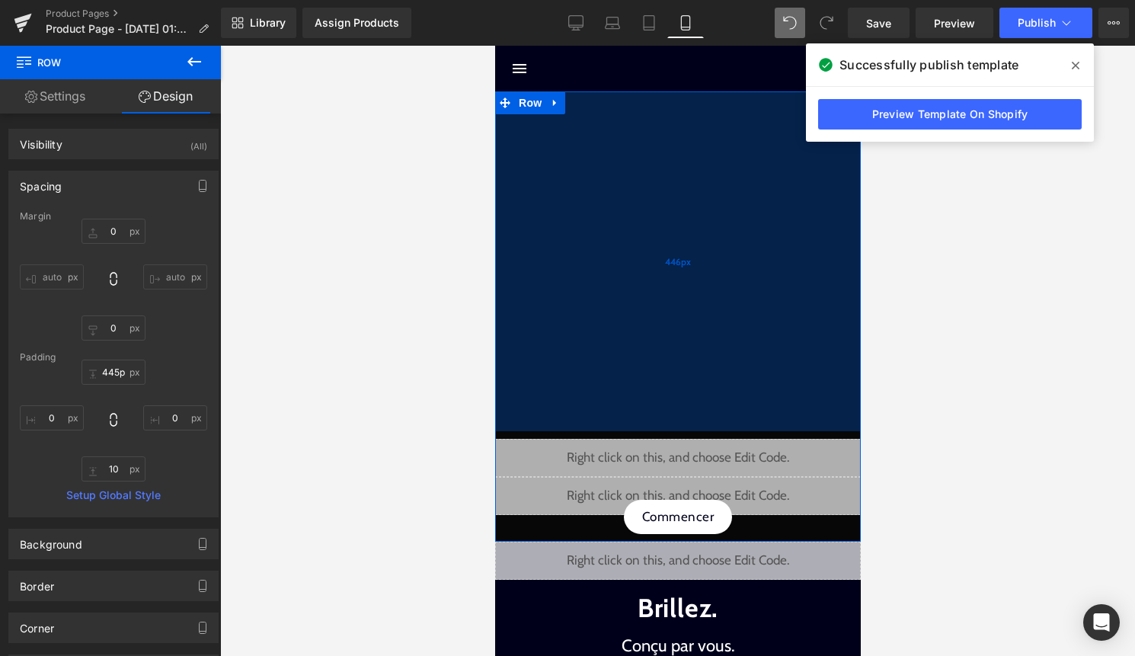
drag, startPoint x: 674, startPoint y: 253, endPoint x: 666, endPoint y: 315, distance: 62.9
click at [666, 315] on div "446px" at bounding box center [678, 261] width 366 height 340
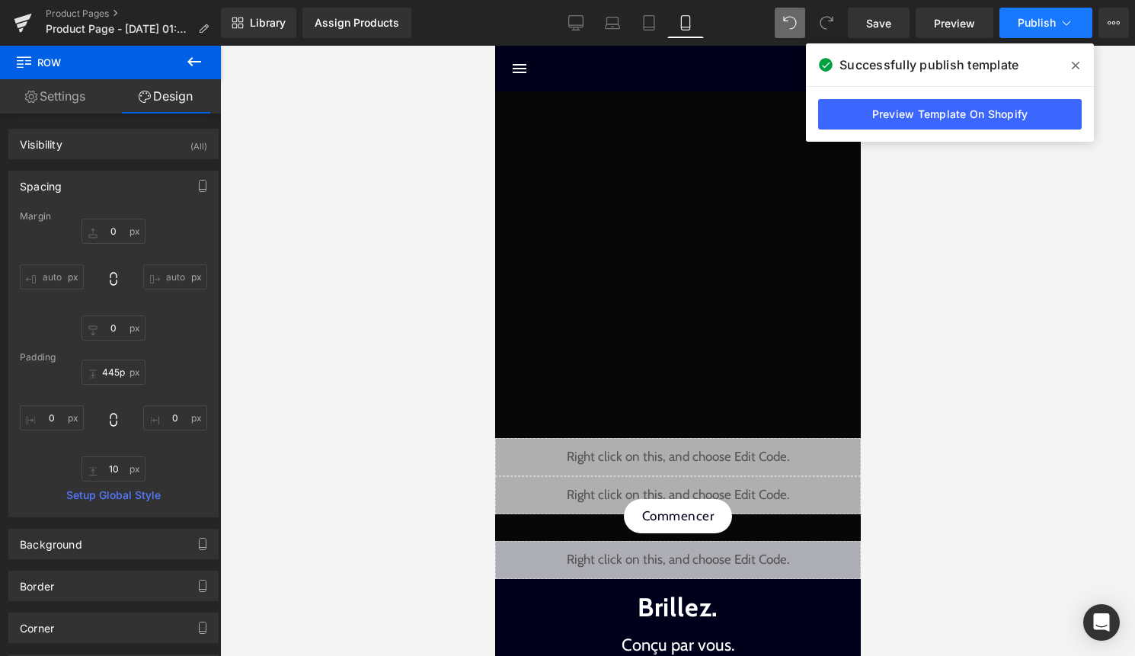
click at [1035, 24] on span "Publish" at bounding box center [1037, 23] width 38 height 12
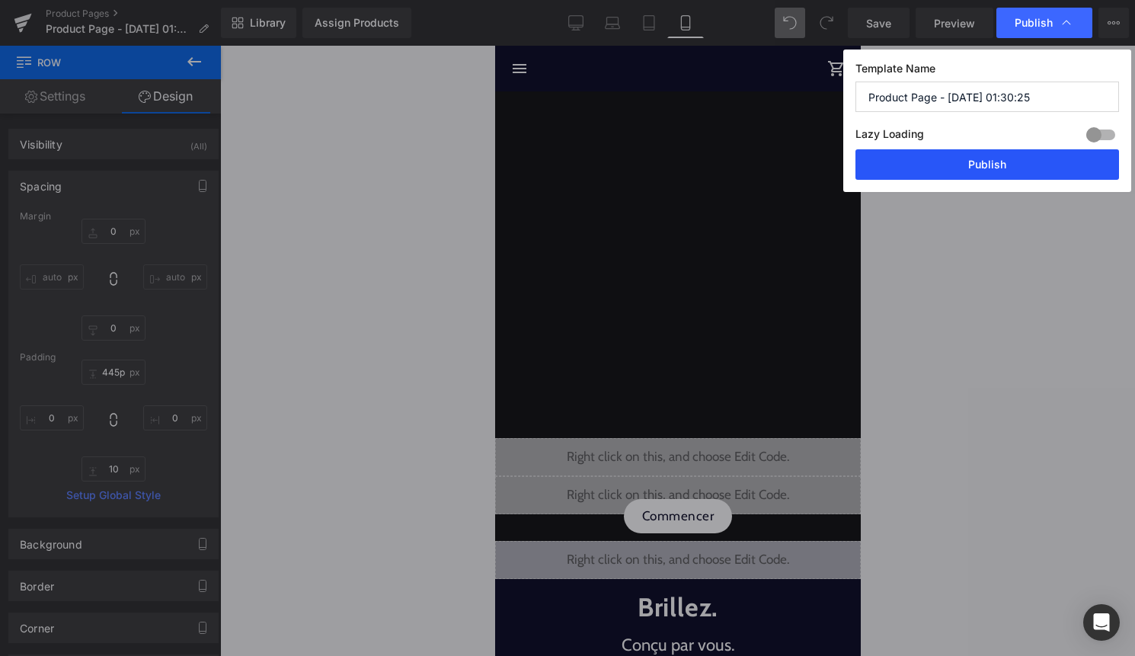
click at [991, 166] on button "Publish" at bounding box center [988, 164] width 264 height 30
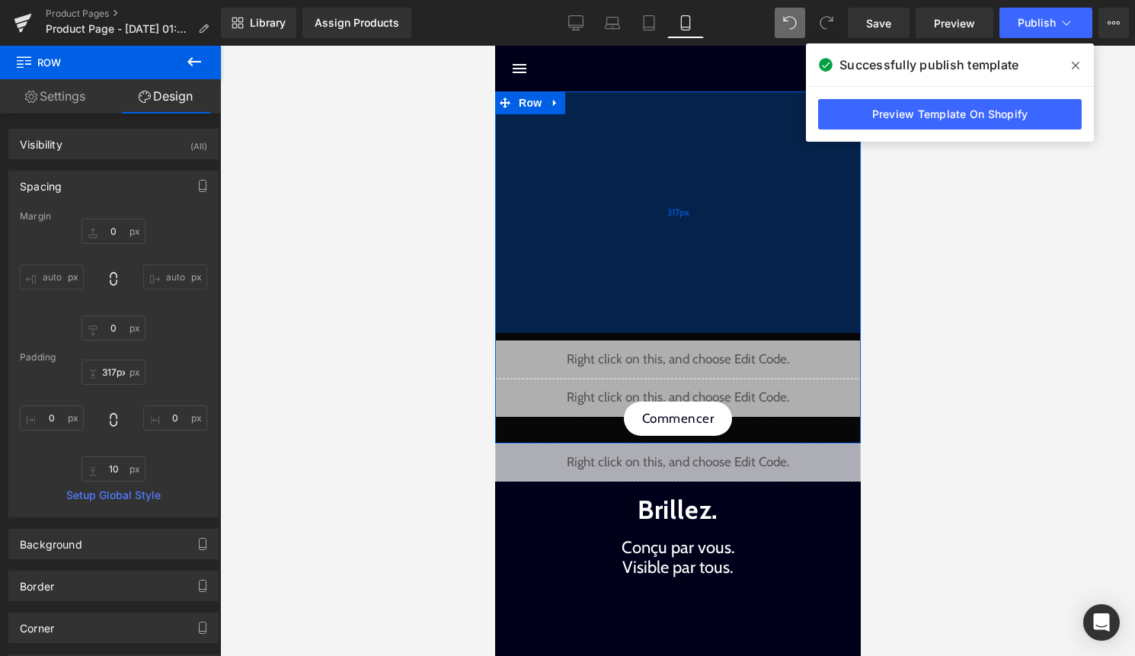
drag, startPoint x: 638, startPoint y: 264, endPoint x: 644, endPoint y: 168, distance: 97.0
click at [644, 167] on div "317px" at bounding box center [678, 212] width 366 height 242
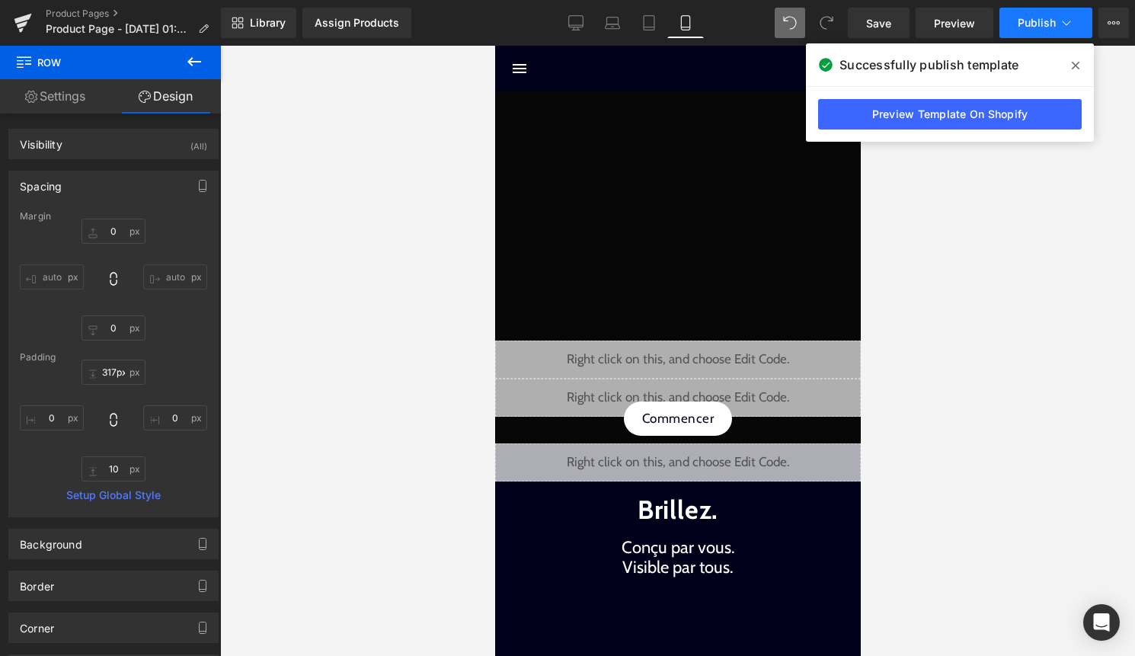
click at [1066, 34] on button "Publish" at bounding box center [1046, 23] width 93 height 30
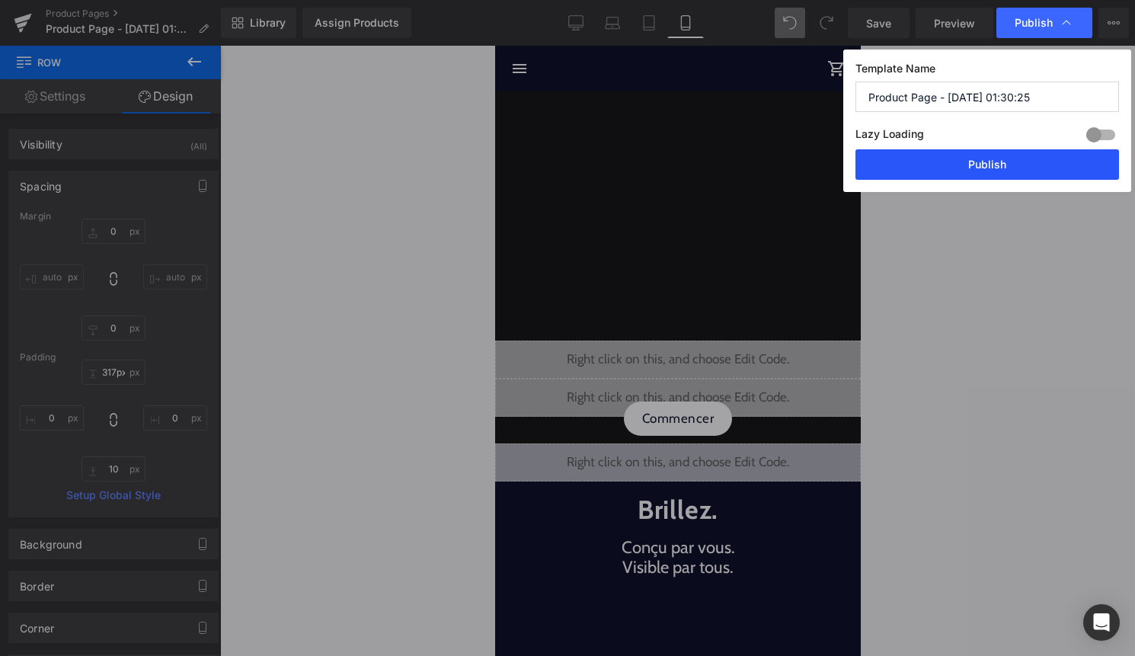
click at [1039, 158] on button "Publish" at bounding box center [988, 164] width 264 height 30
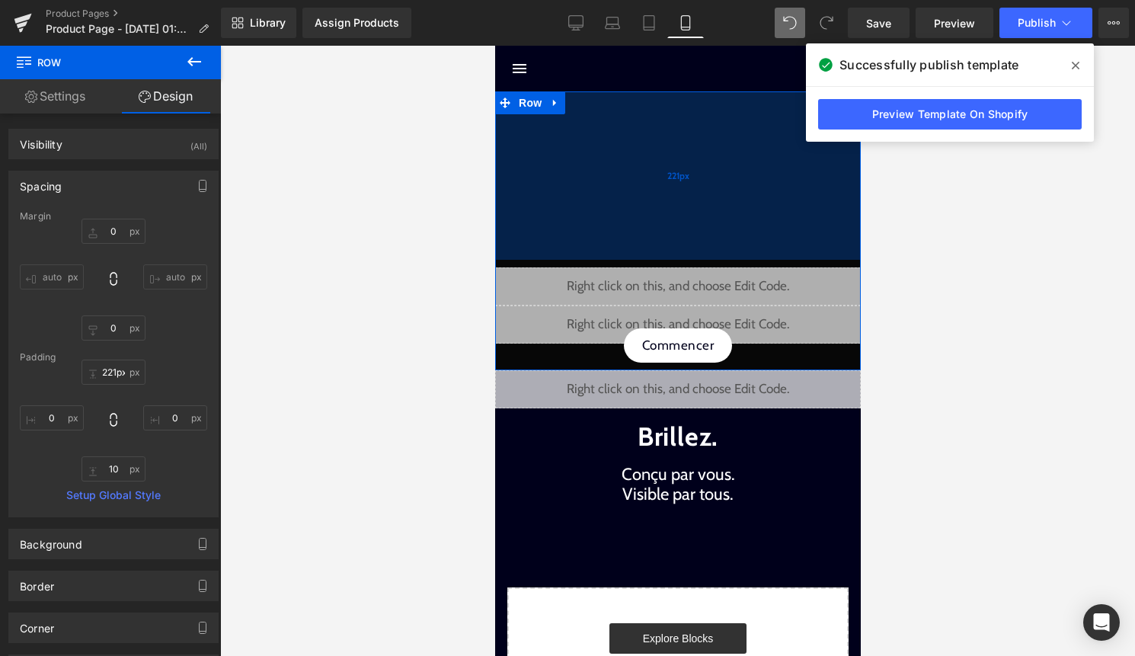
drag, startPoint x: 741, startPoint y: 198, endPoint x: 745, endPoint y: 125, distance: 73.2
click at [745, 125] on div "221px" at bounding box center [678, 175] width 366 height 168
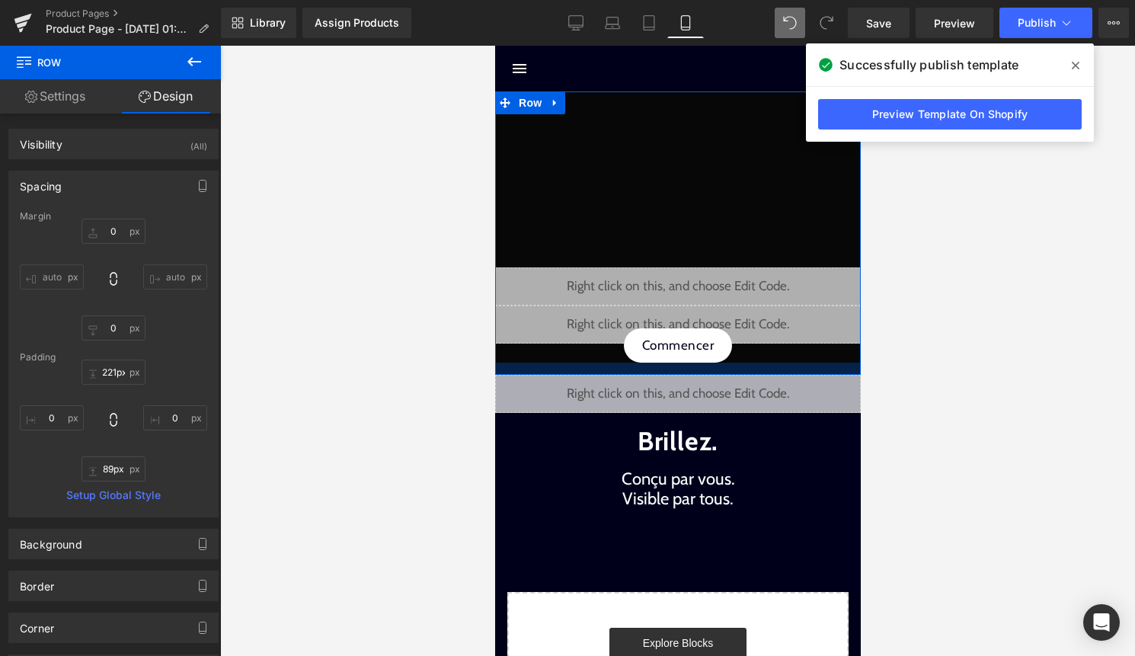
drag, startPoint x: 683, startPoint y: 365, endPoint x: 661, endPoint y: 490, distance: 126.9
click at [661, 375] on div at bounding box center [678, 369] width 366 height 12
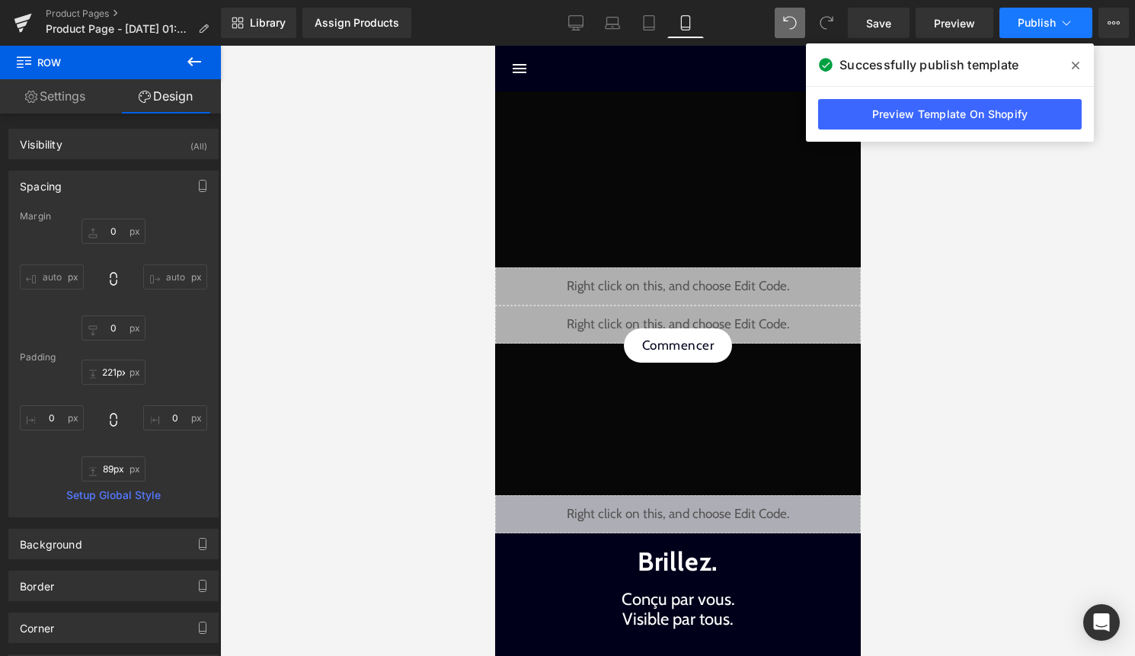
click at [1059, 20] on icon at bounding box center [1066, 22] width 15 height 15
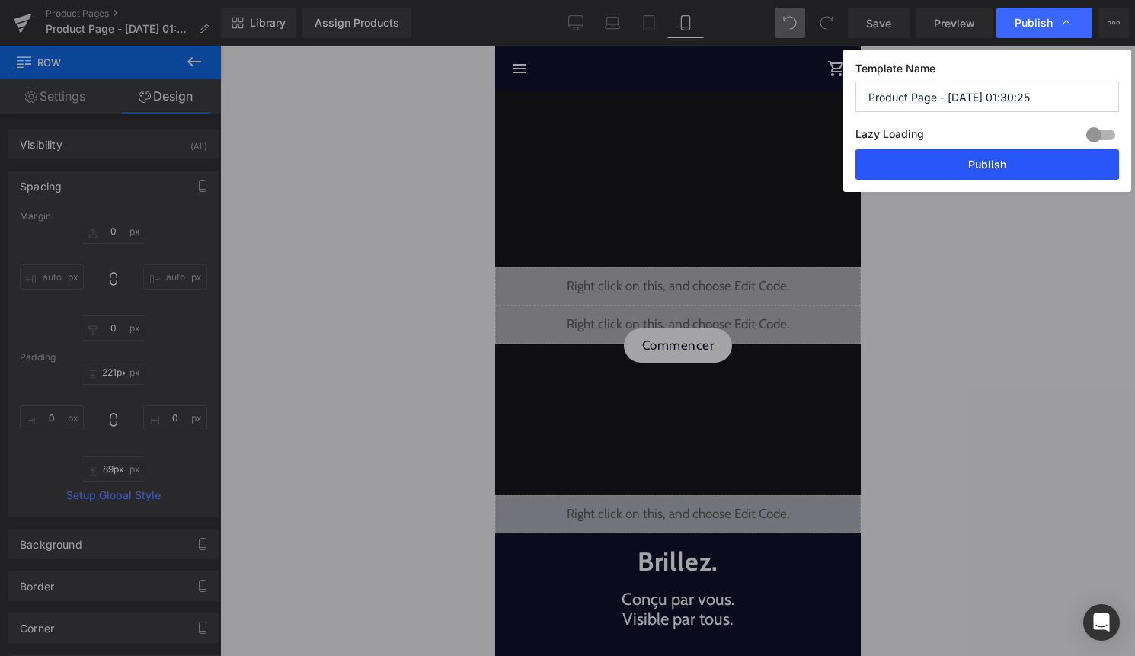
click at [1037, 166] on button "Publish" at bounding box center [988, 164] width 264 height 30
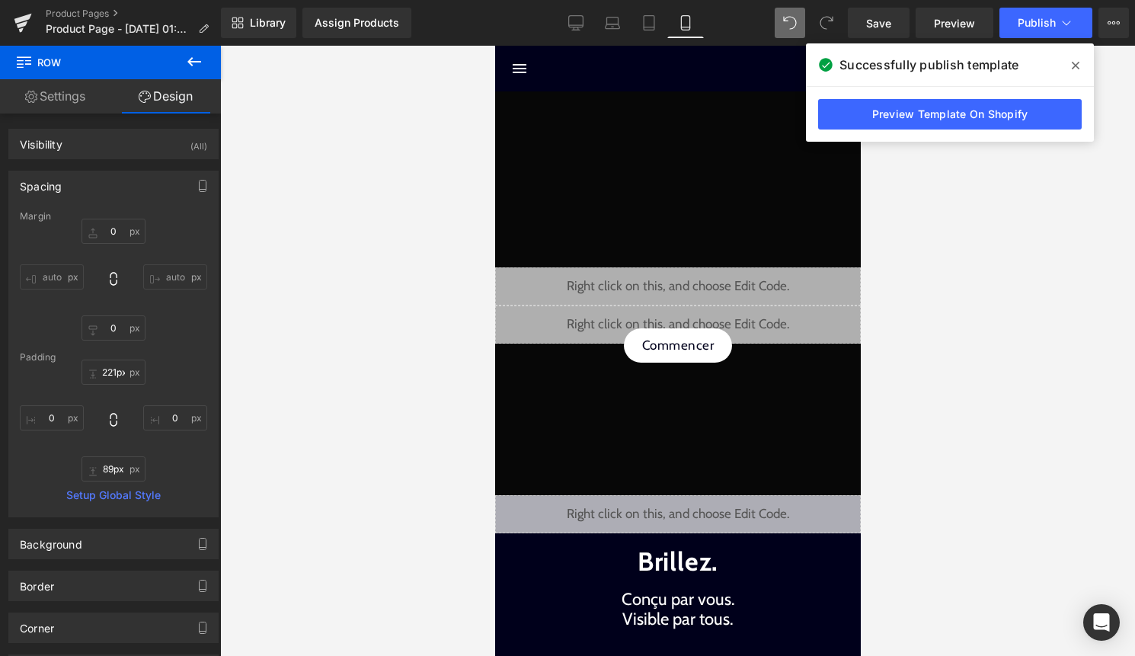
click at [202, 66] on icon at bounding box center [194, 62] width 18 height 18
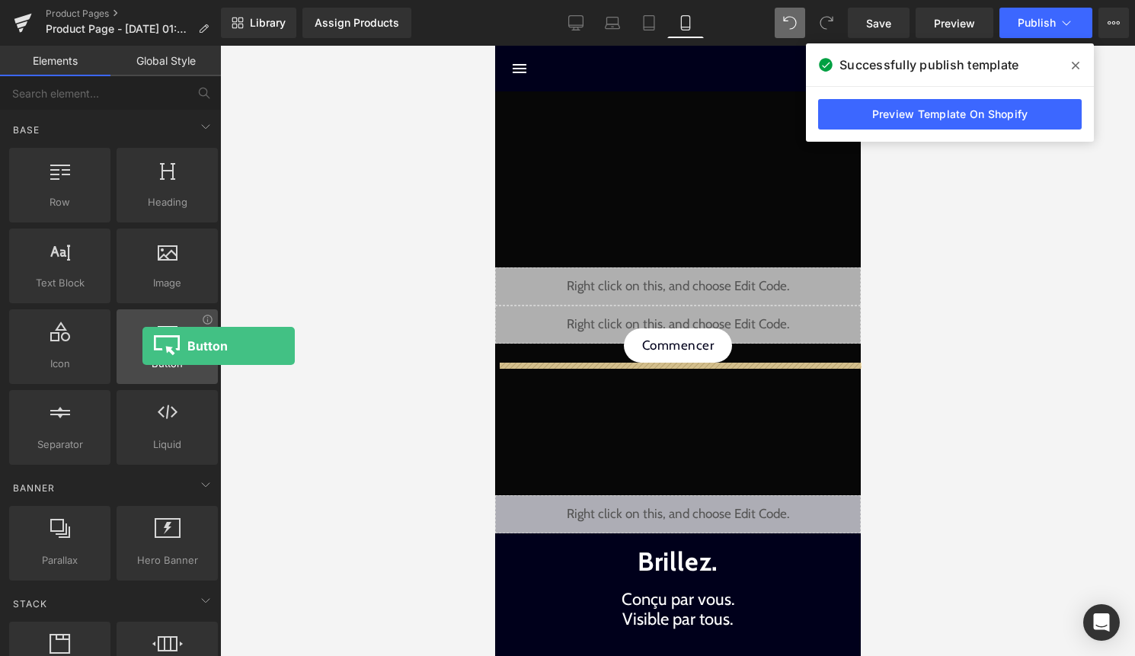
drag, startPoint x: 169, startPoint y: 344, endPoint x: 142, endPoint y: 346, distance: 26.7
click at [142, 346] on div at bounding box center [167, 339] width 92 height 34
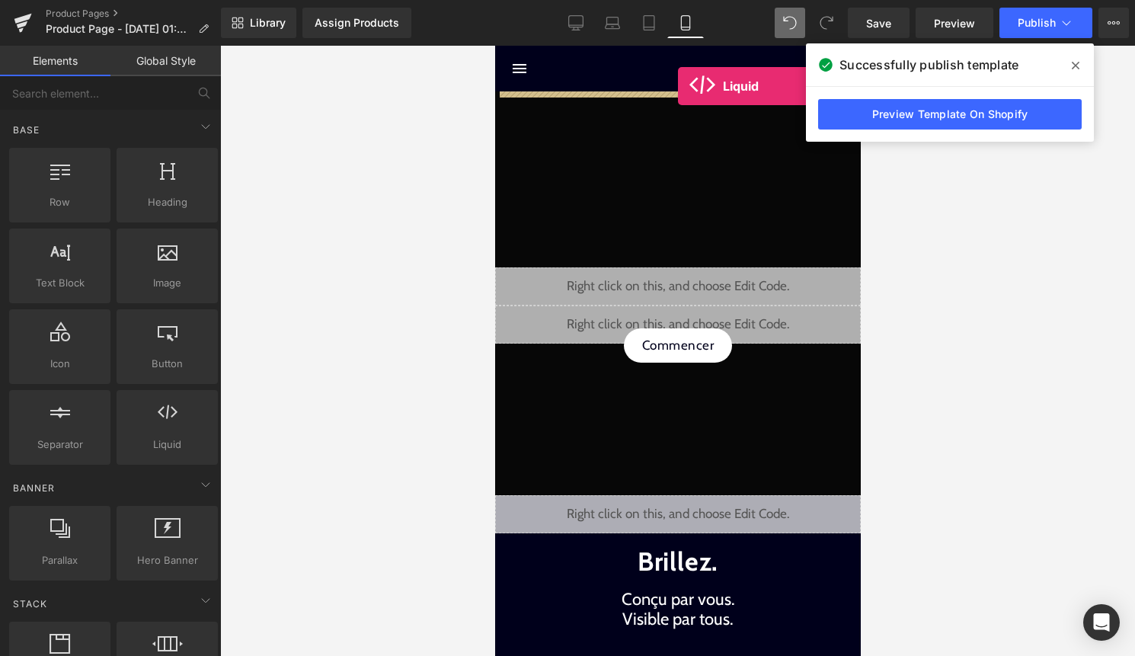
drag, startPoint x: 643, startPoint y: 490, endPoint x: 677, endPoint y: 86, distance: 405.3
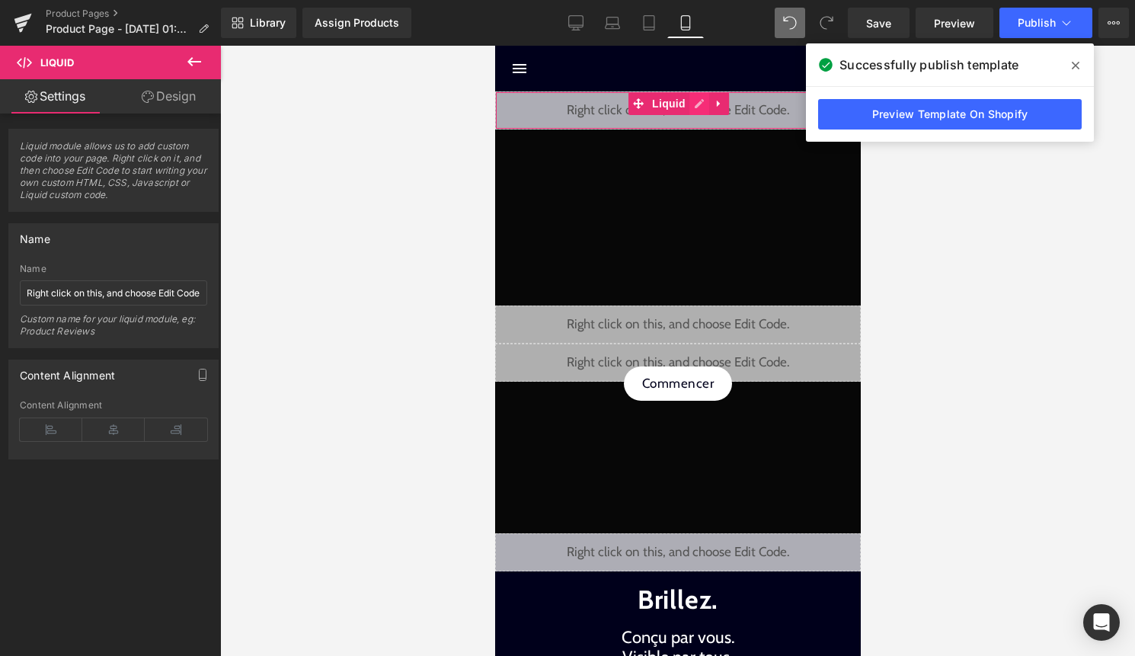
click at [701, 101] on div "Liquid" at bounding box center [678, 110] width 366 height 38
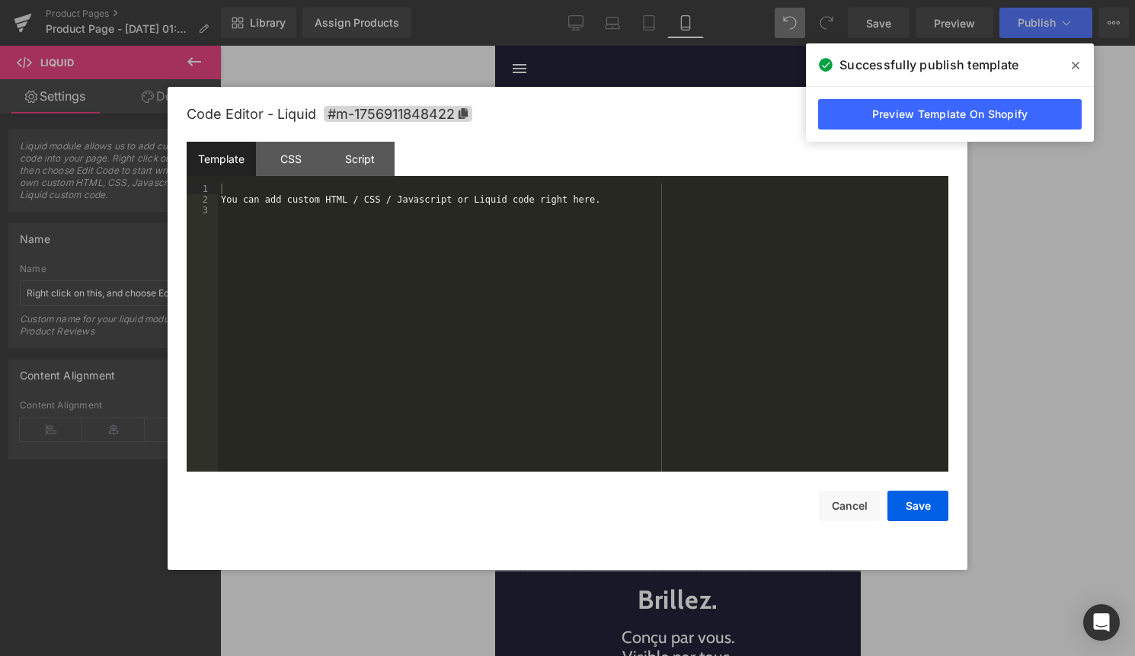
click at [607, 238] on div "You can add custom HTML / CSS / Javascript or Liquid code right here." at bounding box center [583, 338] width 731 height 309
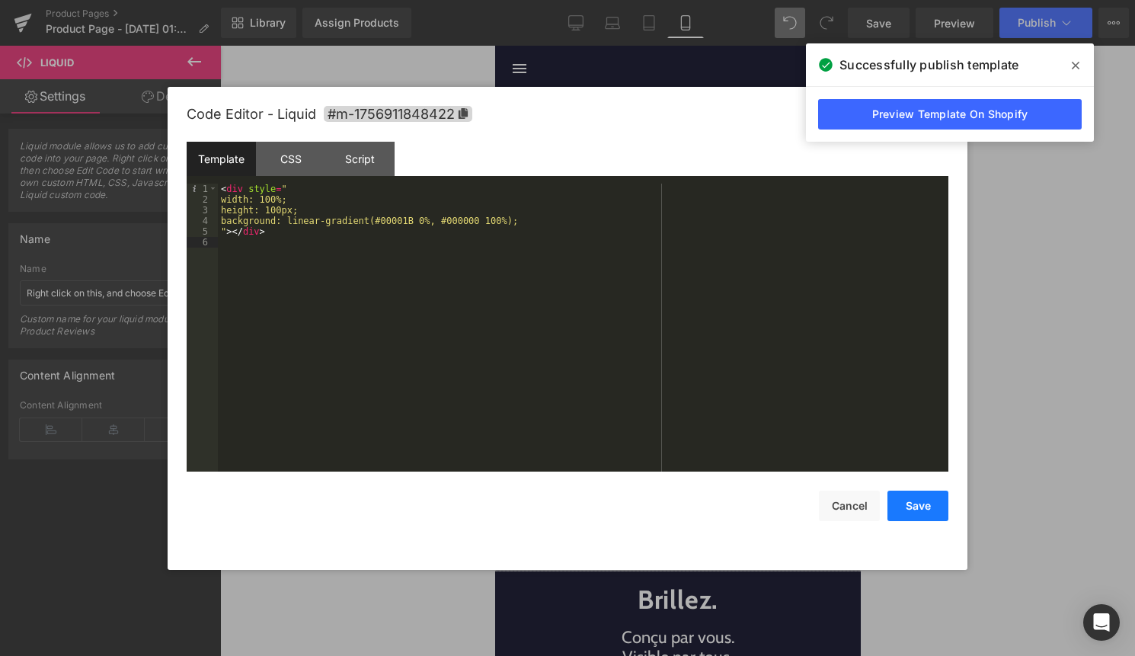
click at [907, 507] on button "Save" at bounding box center [918, 506] width 61 height 30
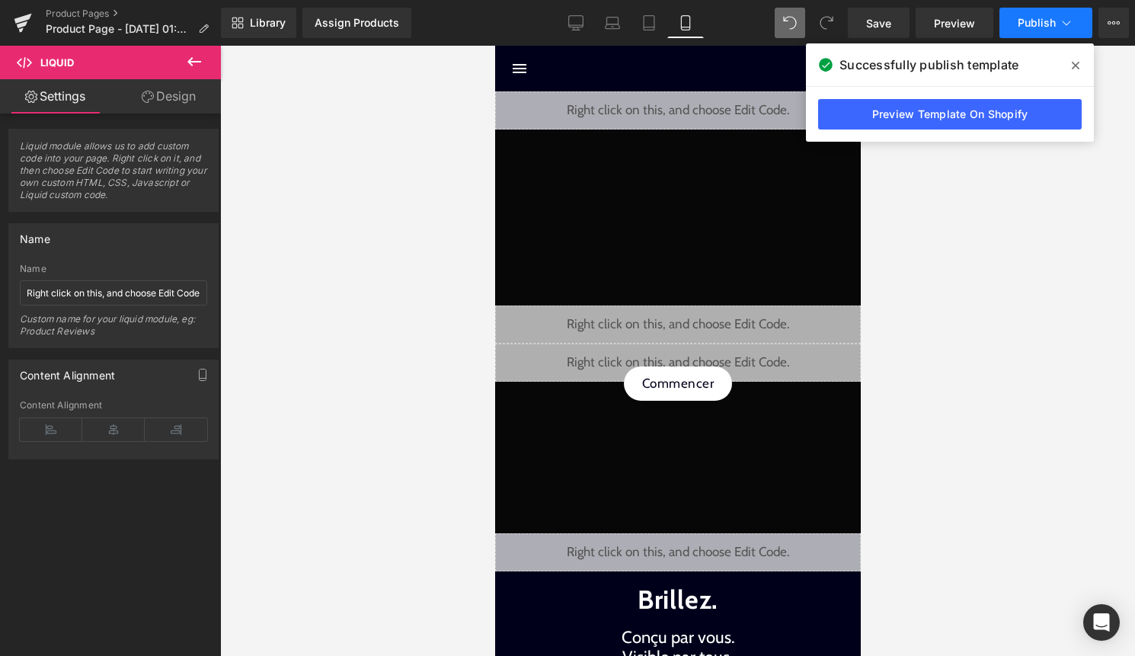
click at [1028, 29] on span "Publish" at bounding box center [1037, 23] width 38 height 12
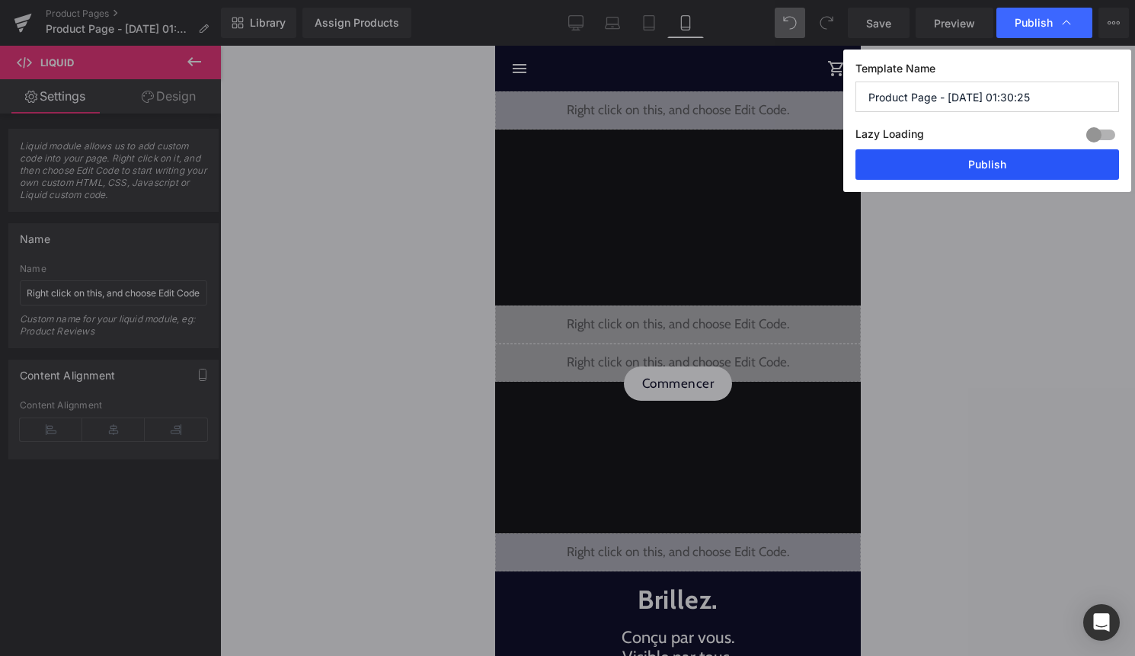
click at [1003, 166] on button "Publish" at bounding box center [988, 164] width 264 height 30
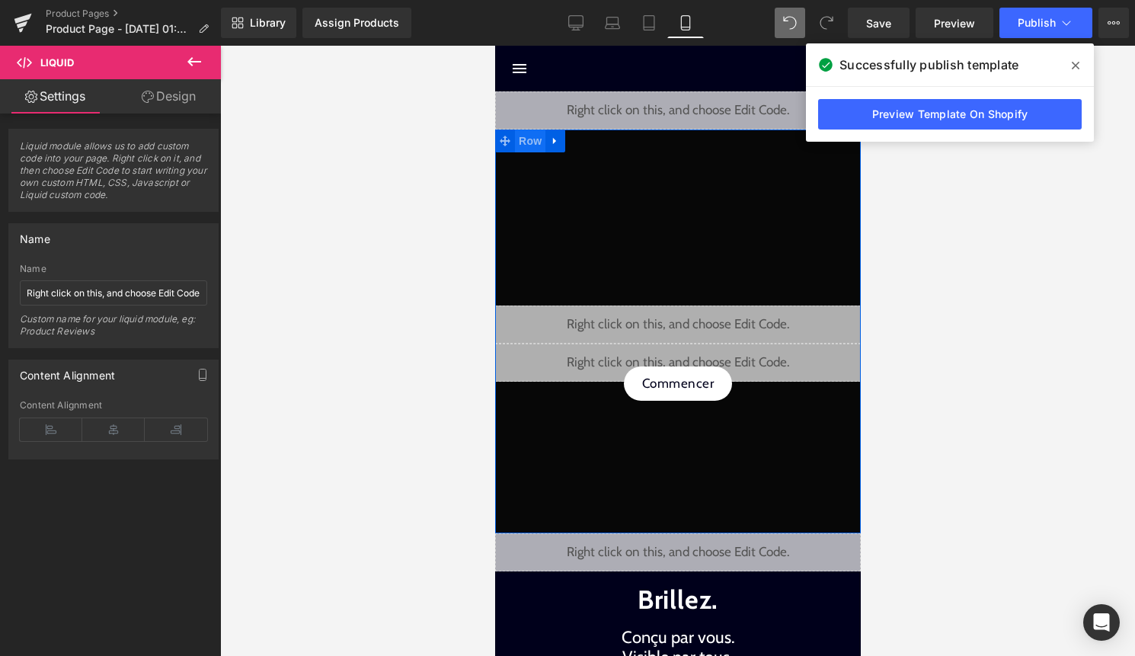
click at [538, 146] on span "Row" at bounding box center [529, 141] width 30 height 23
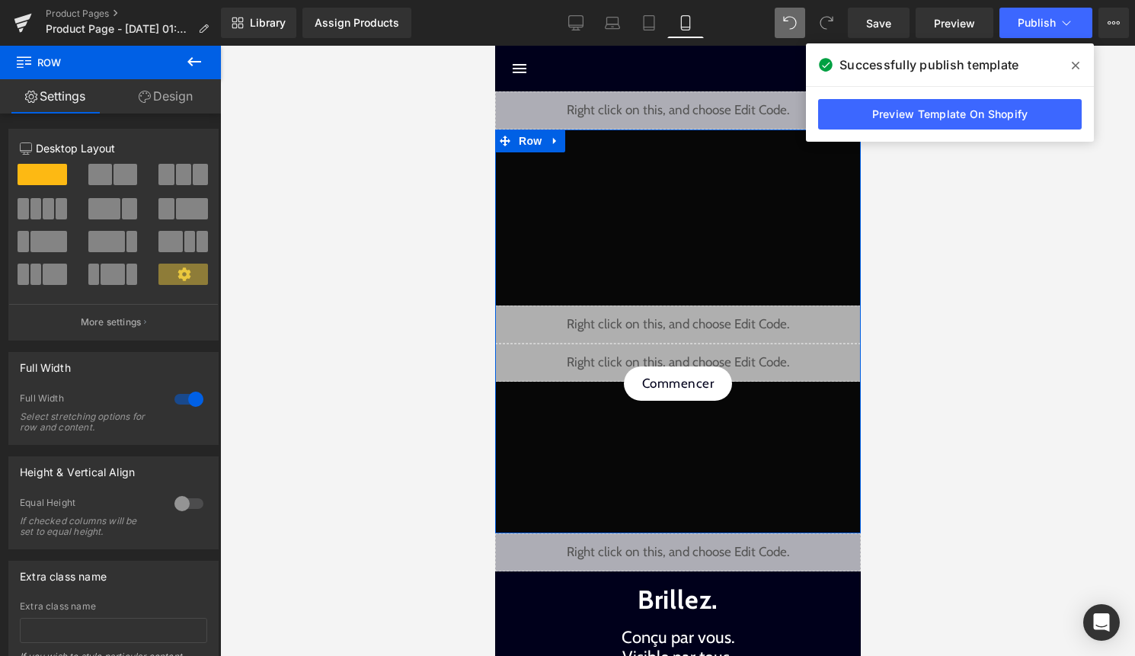
click at [178, 101] on link "Design" at bounding box center [165, 96] width 110 height 34
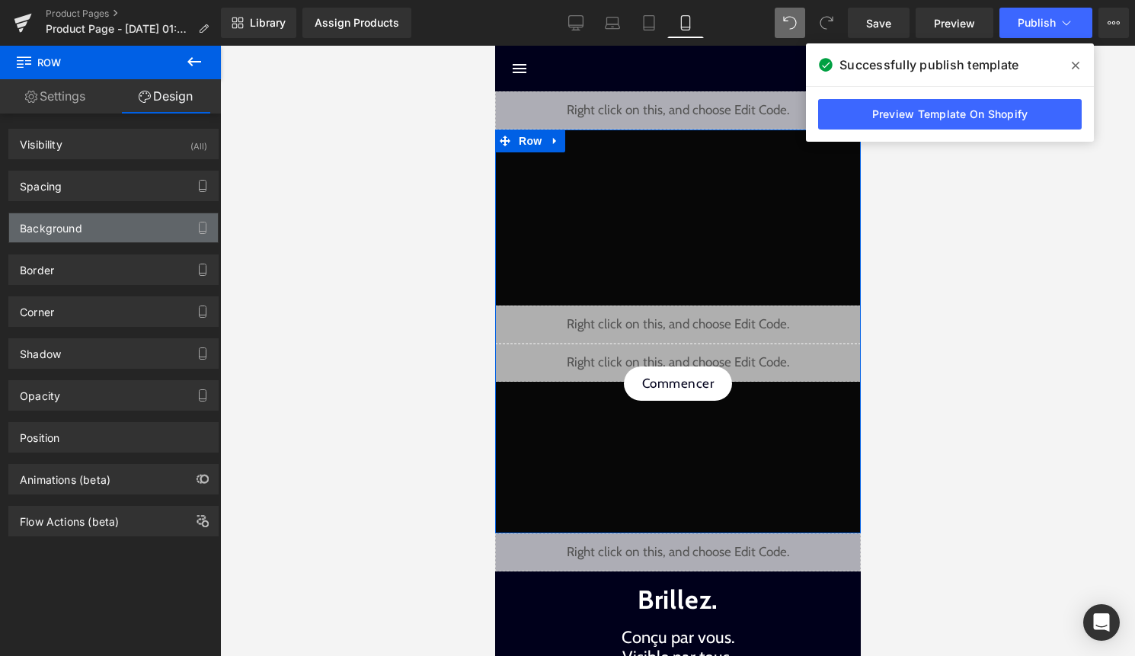
click at [107, 219] on div "Background" at bounding box center [113, 227] width 209 height 29
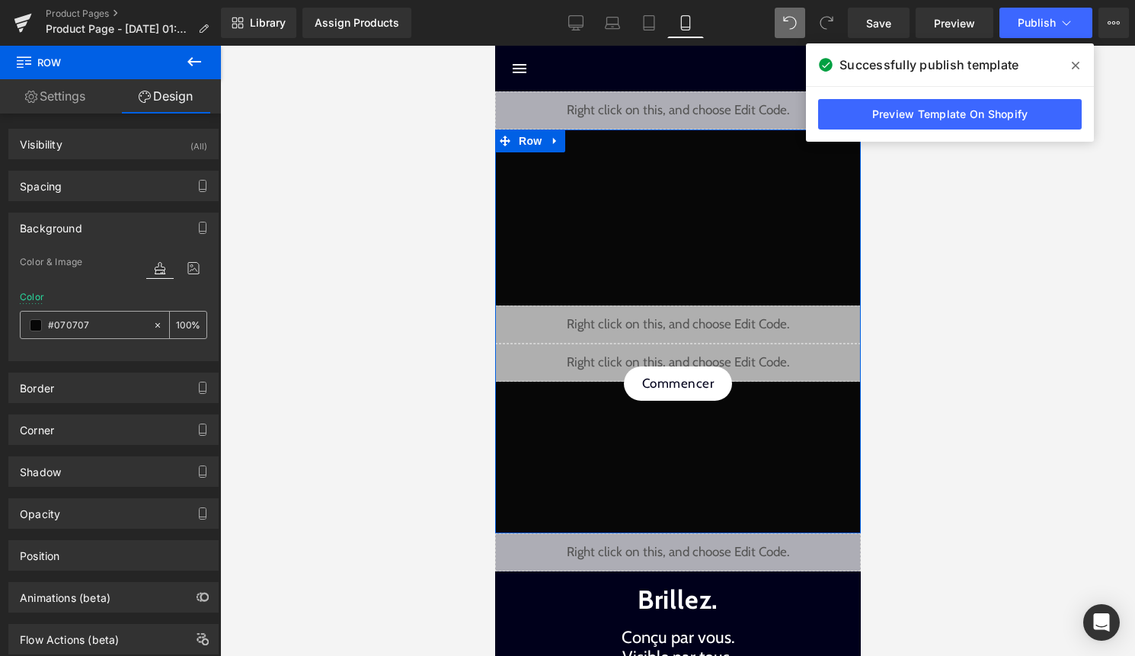
drag, startPoint x: 103, startPoint y: 325, endPoint x: 27, endPoint y: 325, distance: 75.4
click at [30, 325] on div "#070707" at bounding box center [87, 325] width 132 height 27
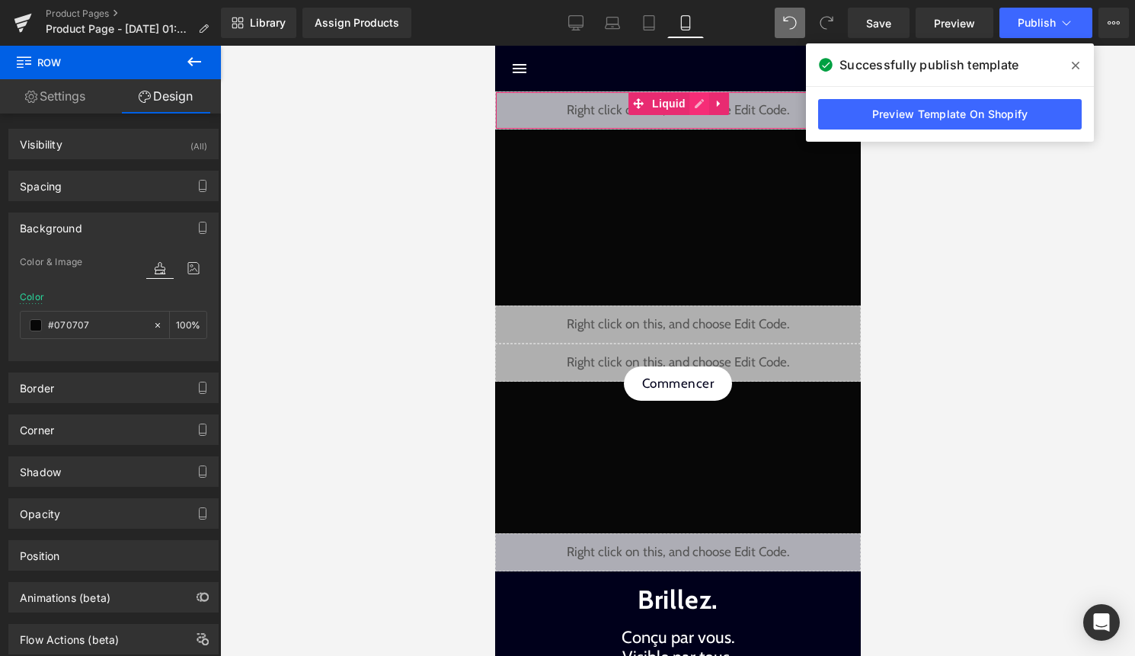
click at [694, 103] on div "Liquid" at bounding box center [678, 110] width 366 height 38
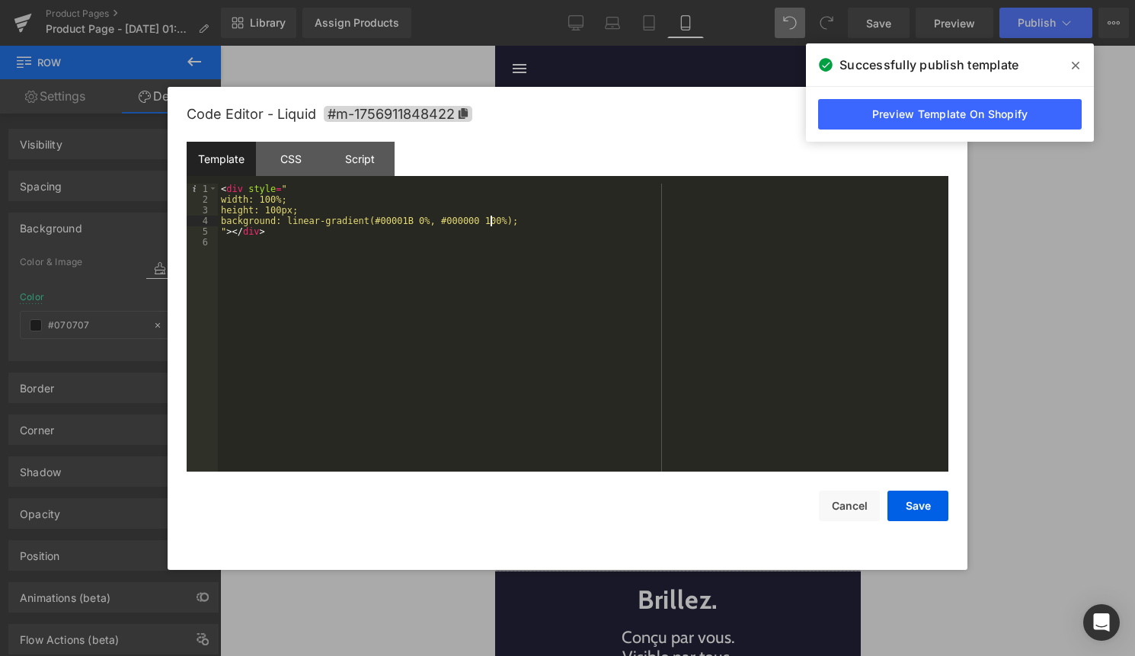
click at [491, 222] on div "< div style = " width: 100%; height: 100px; background: linear-gradient(#00001B…" at bounding box center [583, 338] width 731 height 309
click at [912, 505] on button "Save" at bounding box center [918, 506] width 61 height 30
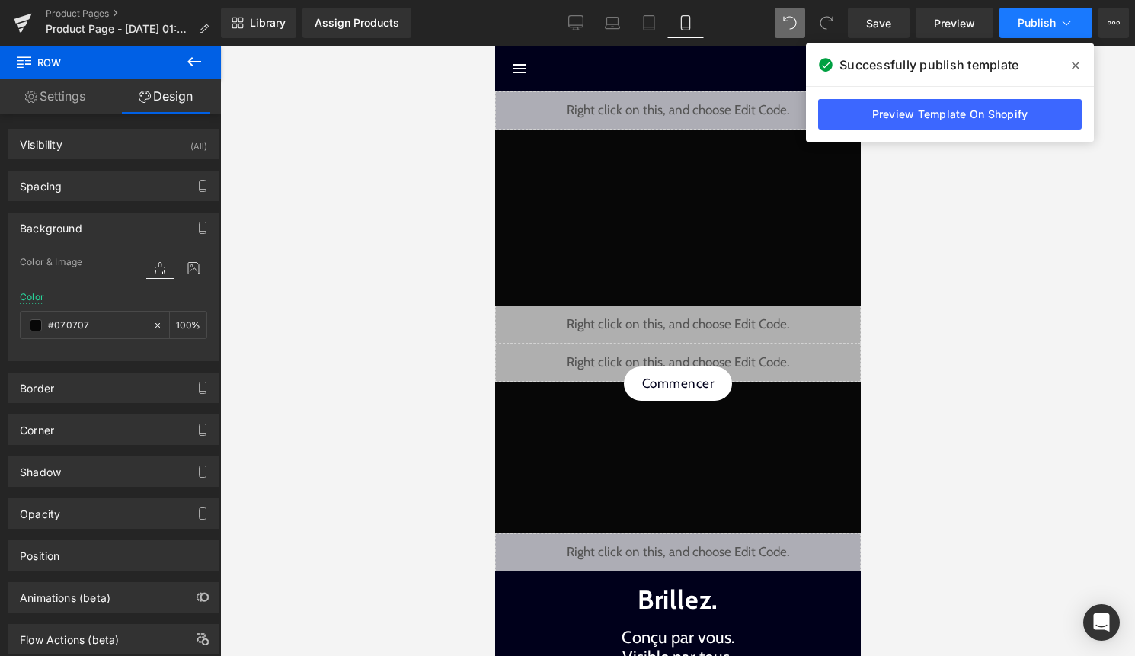
click at [1062, 24] on icon at bounding box center [1066, 22] width 15 height 15
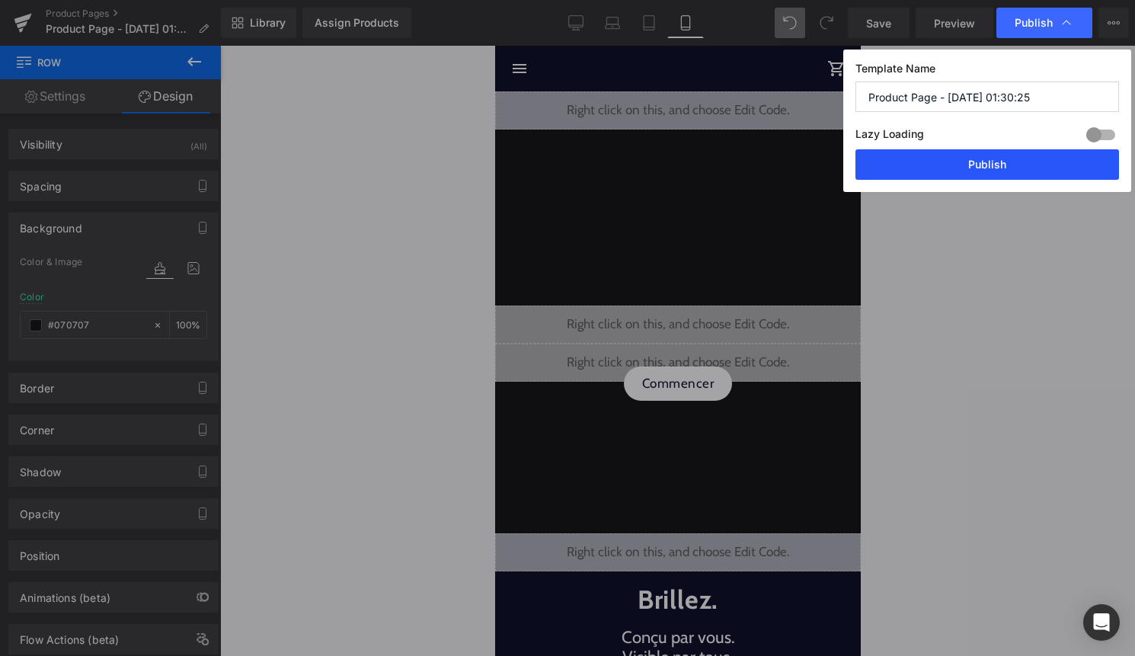
click at [1045, 162] on button "Publish" at bounding box center [988, 164] width 264 height 30
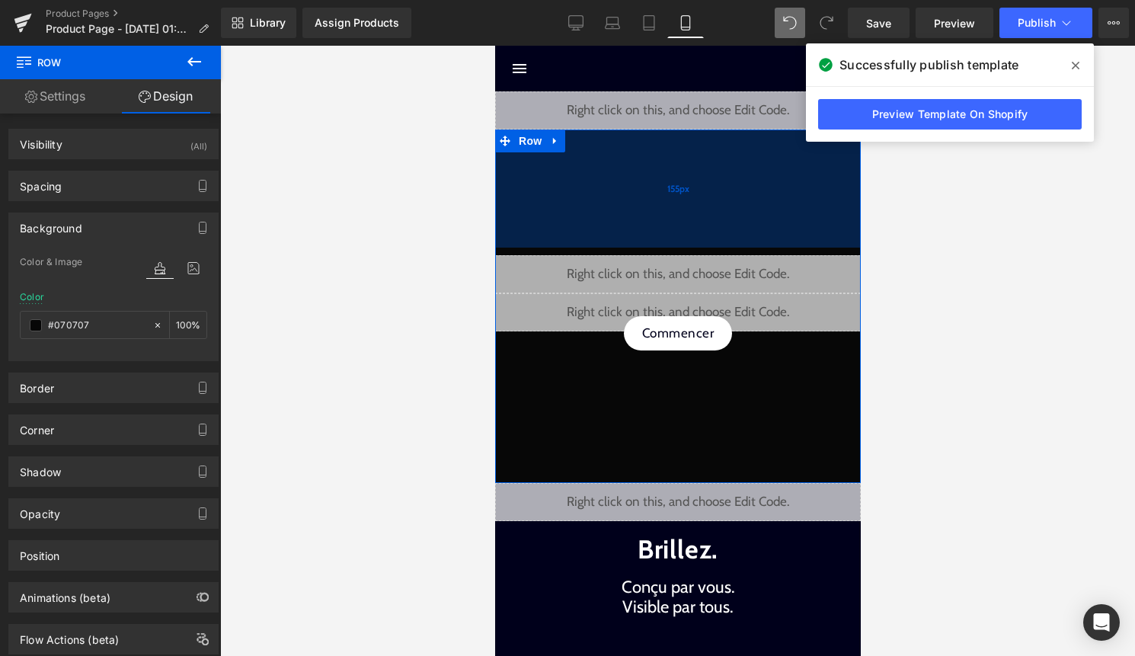
drag, startPoint x: 729, startPoint y: 213, endPoint x: 731, endPoint y: 164, distance: 49.5
click at [731, 164] on div "155px" at bounding box center [678, 189] width 366 height 118
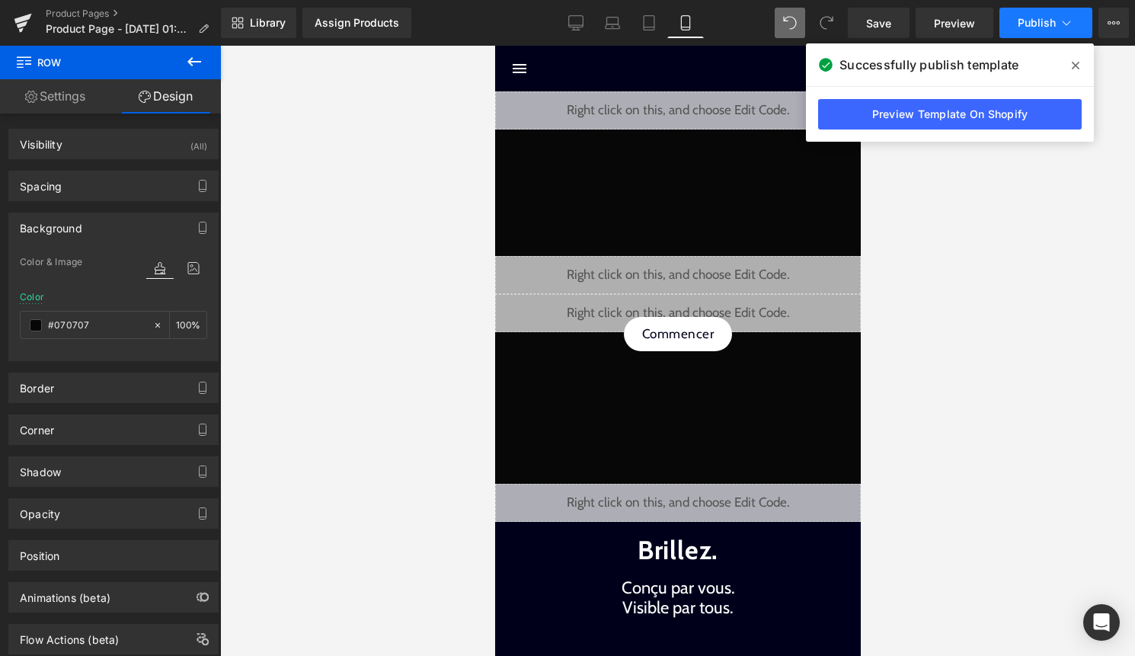
click at [1060, 24] on icon at bounding box center [1066, 22] width 15 height 15
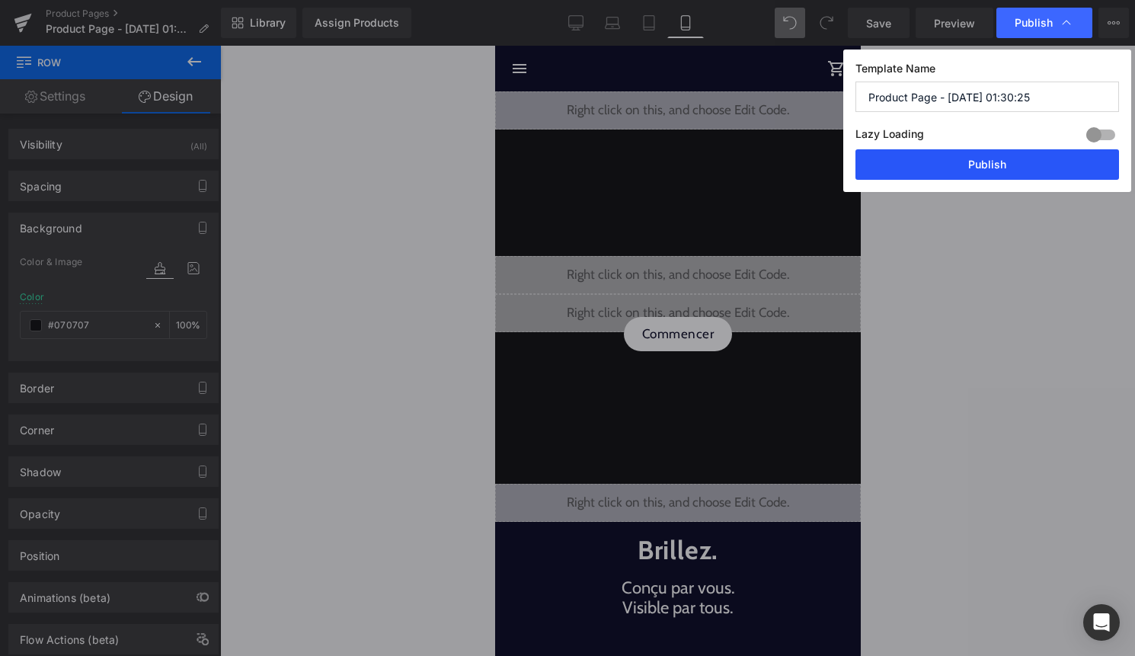
click at [1011, 171] on button "Publish" at bounding box center [988, 164] width 264 height 30
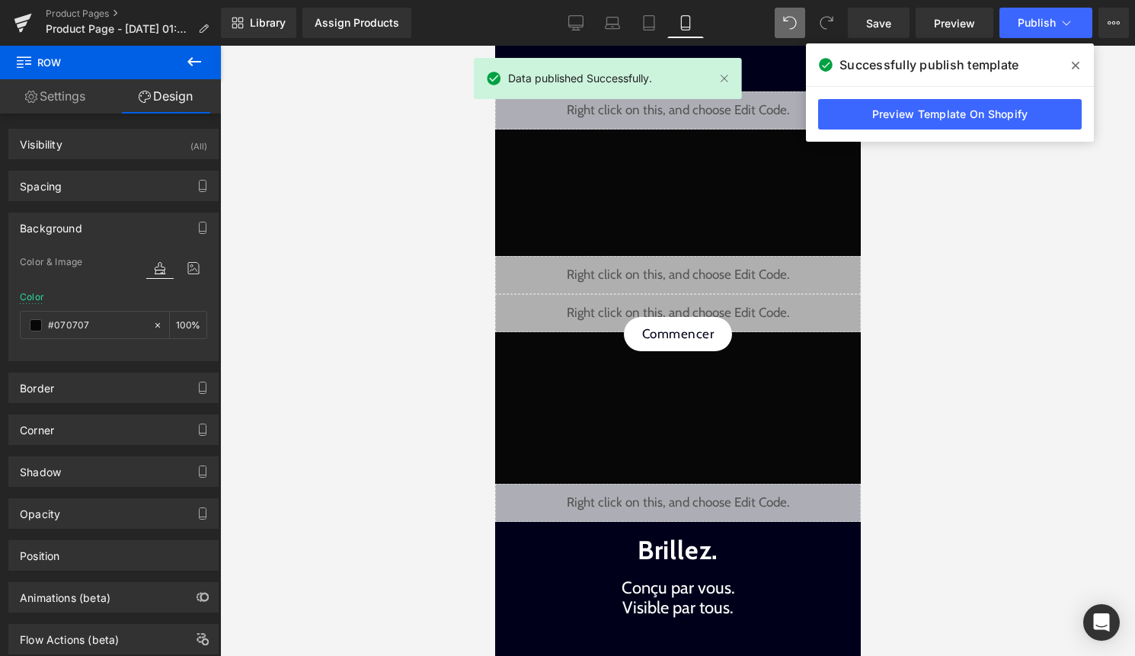
click at [1081, 66] on span at bounding box center [1076, 65] width 24 height 24
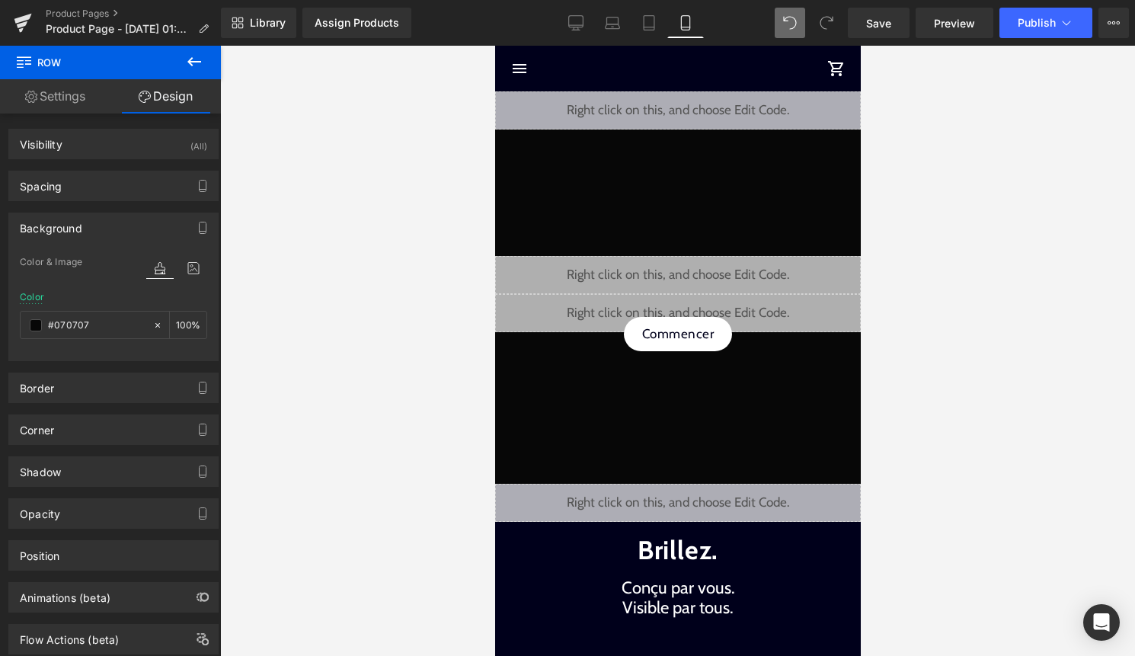
click at [727, 80] on div "Data published Successfully." at bounding box center [608, 81] width 268 height 47
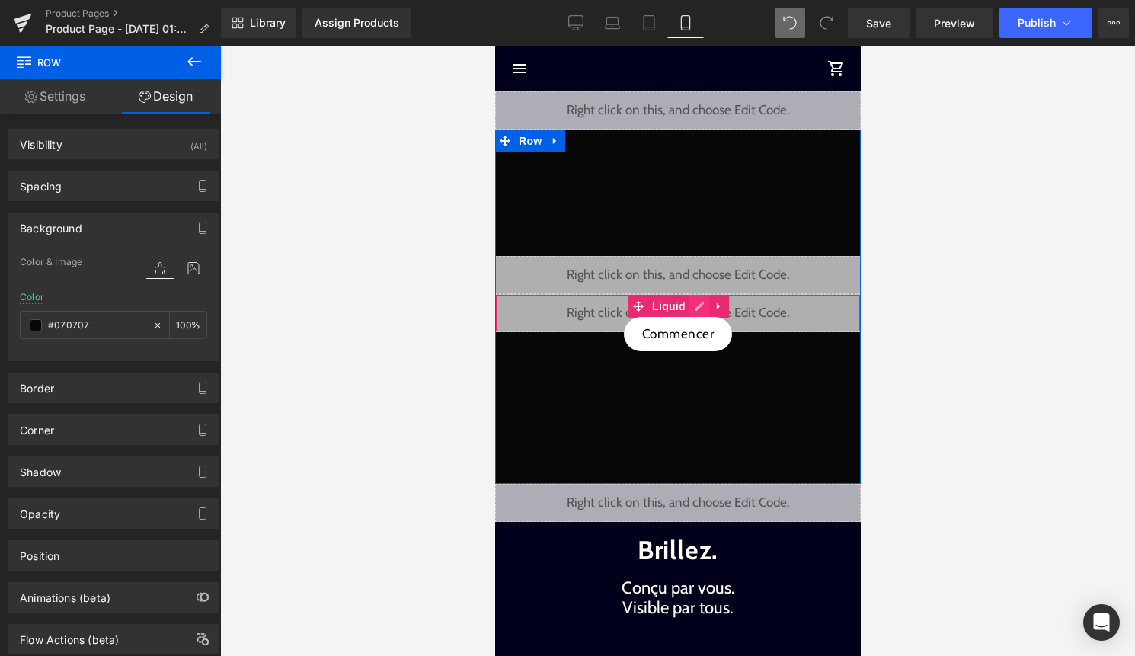
click at [698, 304] on div "Liquid" at bounding box center [678, 313] width 366 height 38
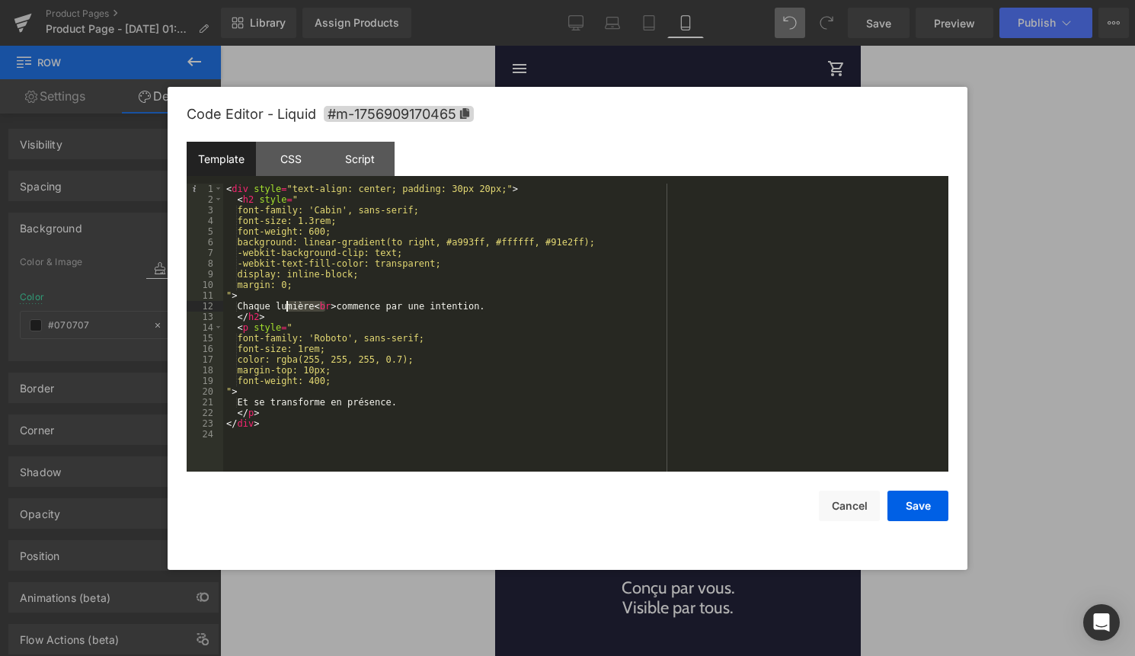
drag, startPoint x: 324, startPoint y: 302, endPoint x: 289, endPoint y: 302, distance: 35.0
click at [289, 302] on div "< div style = "text-align: center; padding: 30px 20px;" > < h2 style = " font-f…" at bounding box center [585, 338] width 725 height 309
click at [917, 508] on button "Save" at bounding box center [918, 506] width 61 height 30
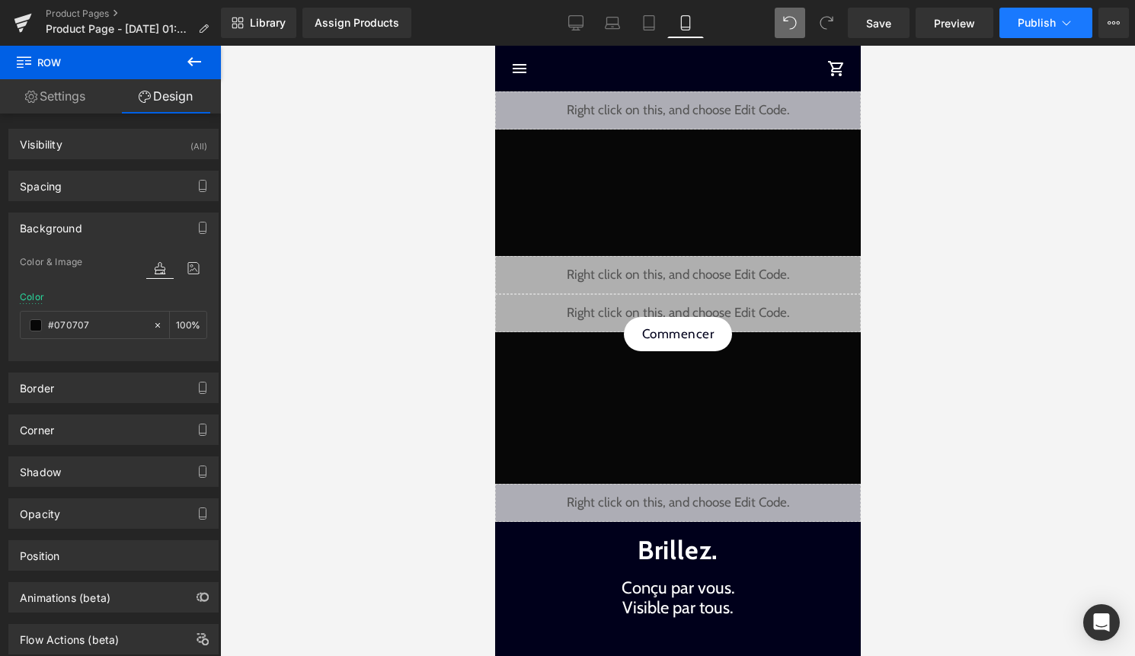
click at [1046, 25] on span "Publish" at bounding box center [1037, 23] width 38 height 12
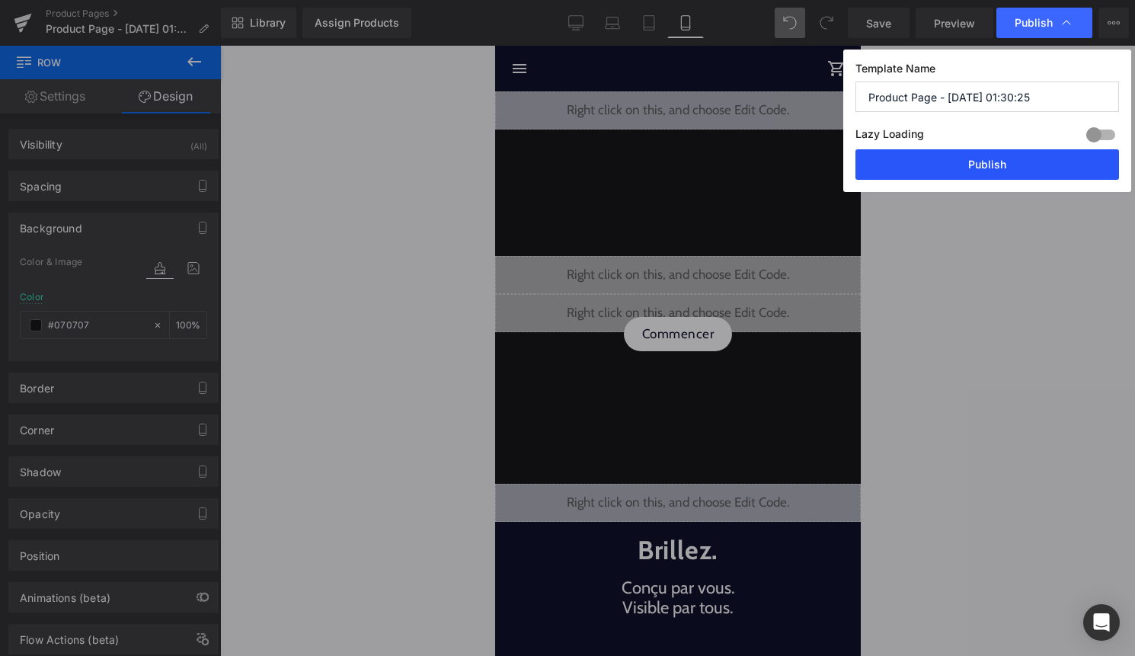
click at [1043, 169] on button "Publish" at bounding box center [988, 164] width 264 height 30
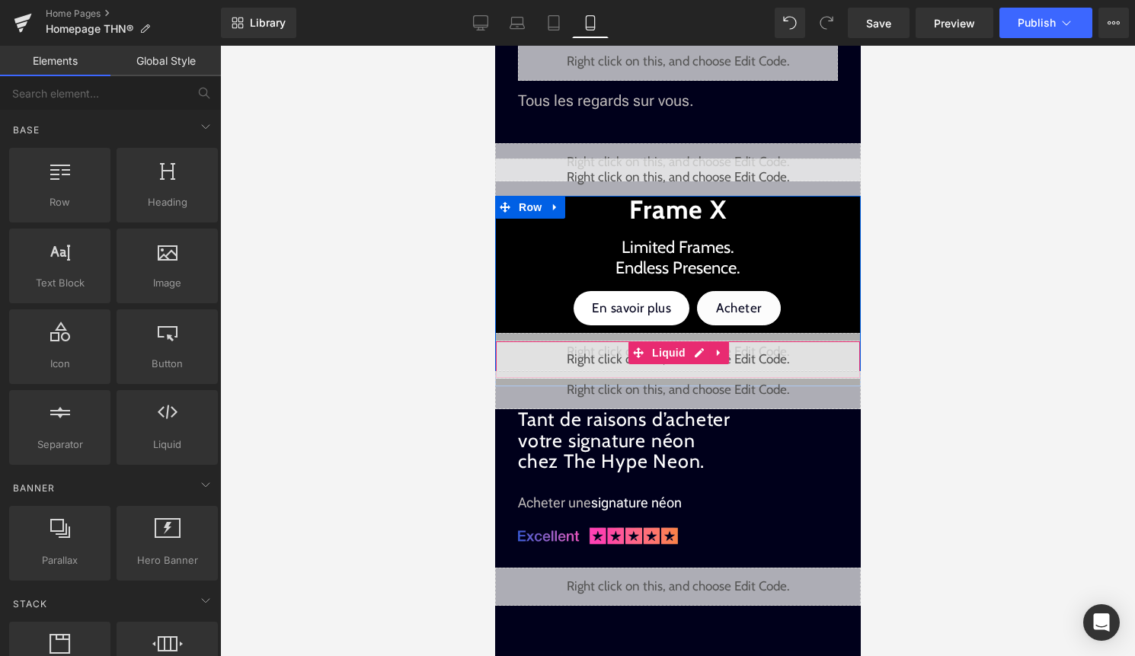
scroll to position [53, 0]
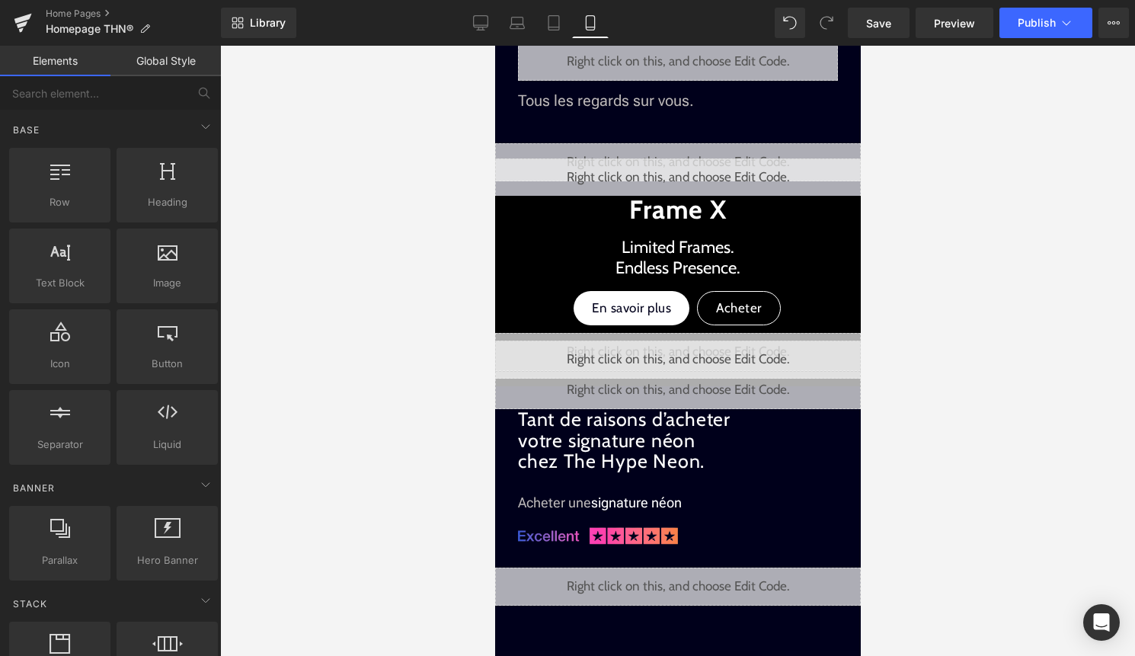
click at [699, 387] on div "Liquid" at bounding box center [678, 390] width 366 height 38
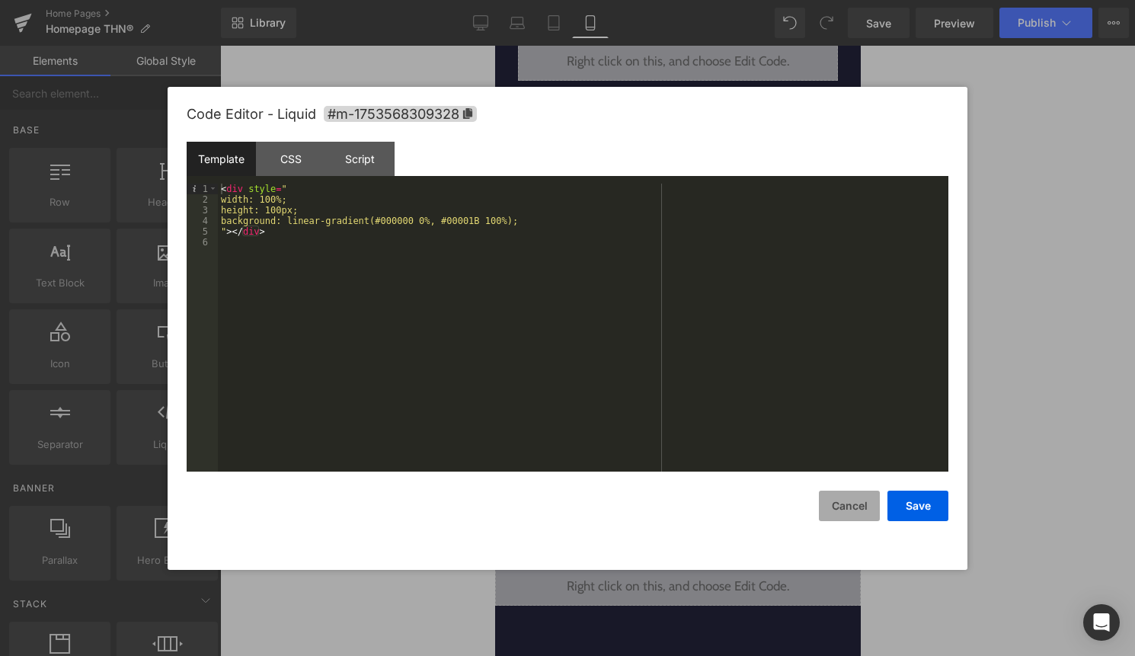
click at [839, 508] on button "Cancel" at bounding box center [849, 506] width 61 height 30
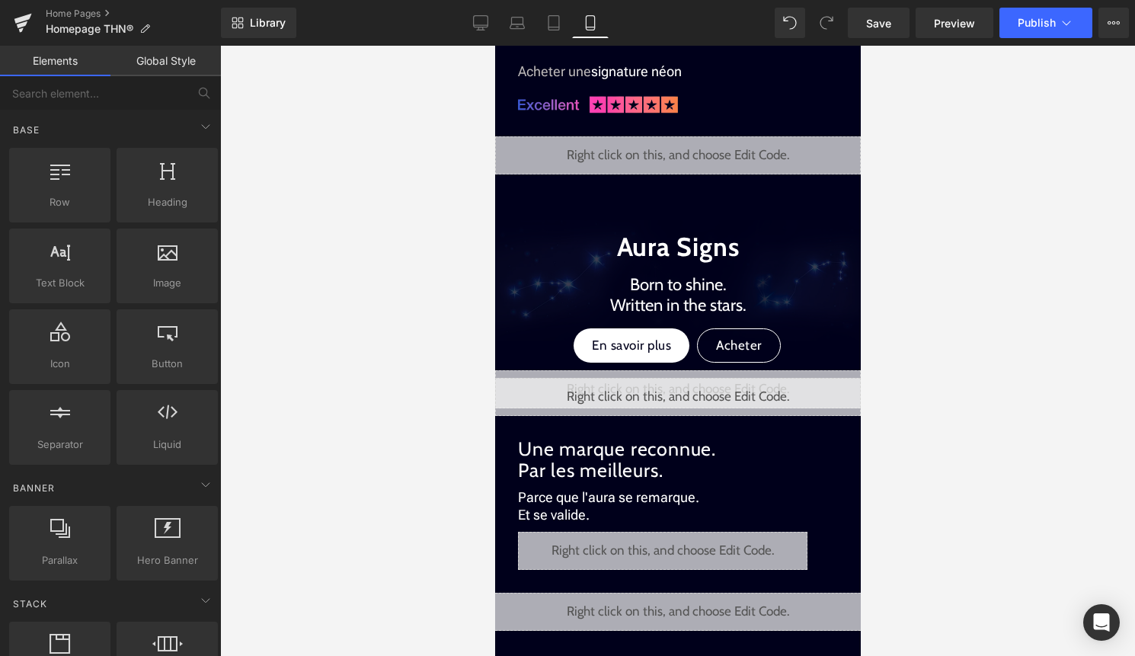
scroll to position [1138, 0]
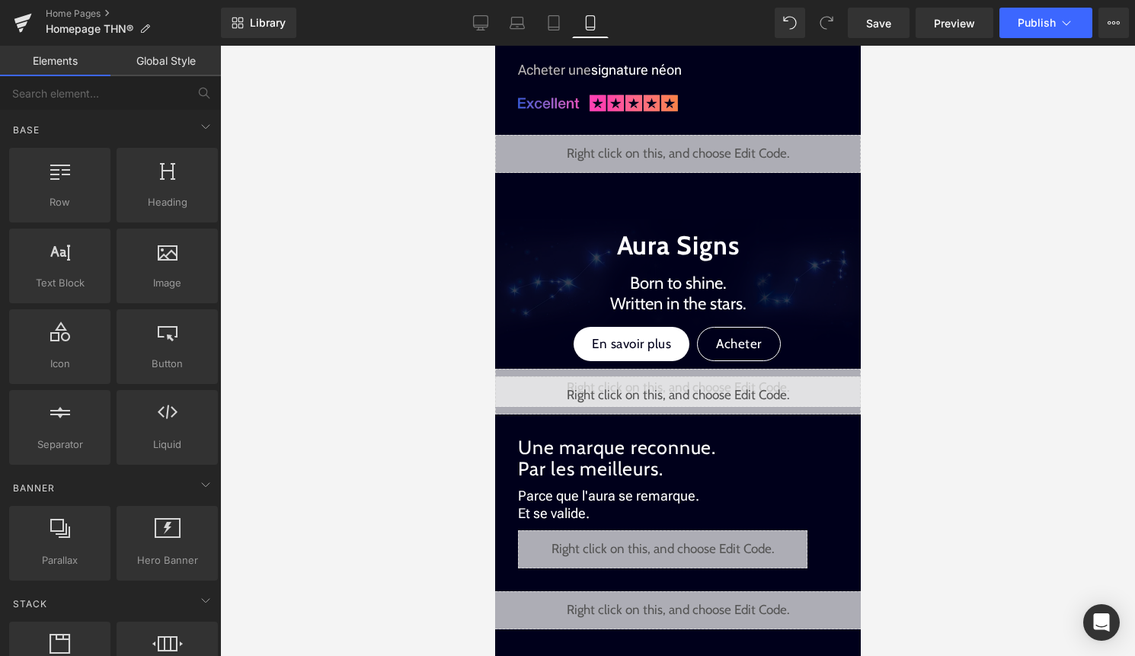
click at [689, 396] on div "Liquid" at bounding box center [678, 395] width 366 height 38
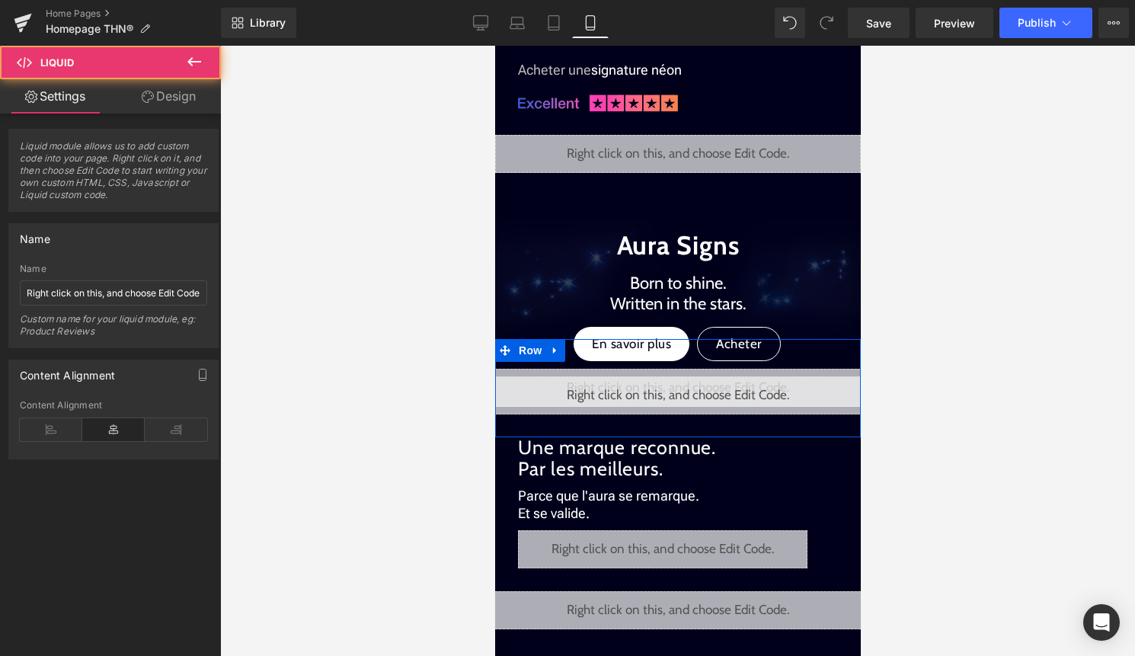
click at [695, 392] on div "Liquid" at bounding box center [678, 395] width 366 height 38
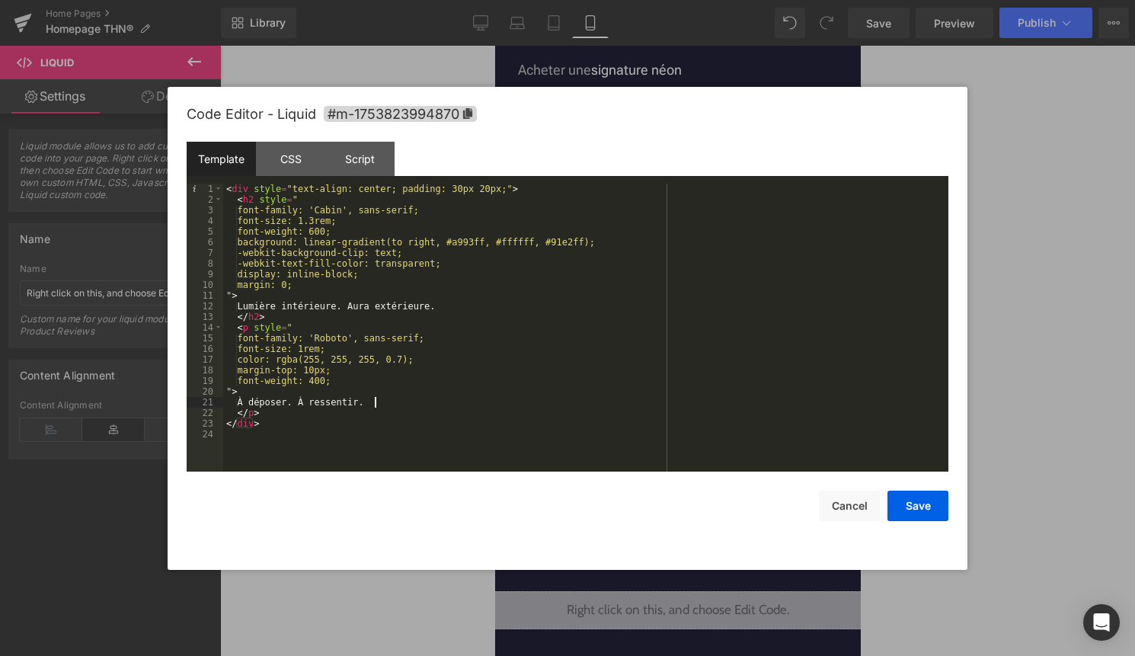
click at [559, 402] on div "< div style = "text-align: center; padding: 30px 20px;" > < h2 style = " font-f…" at bounding box center [585, 338] width 725 height 309
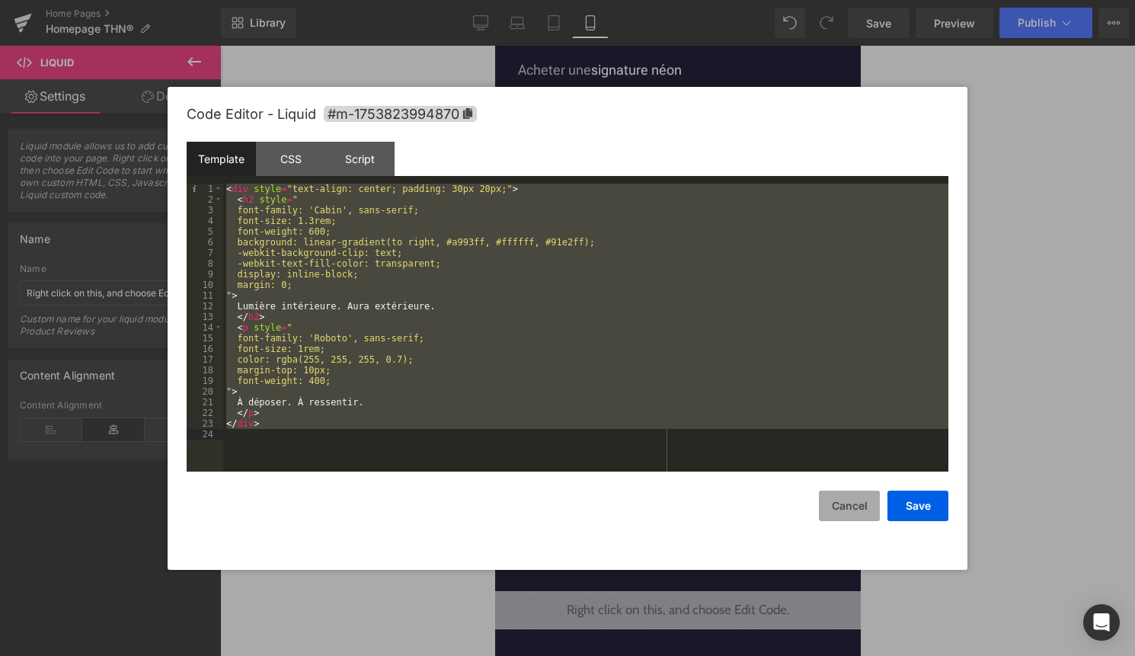
click at [852, 514] on button "Cancel" at bounding box center [849, 506] width 61 height 30
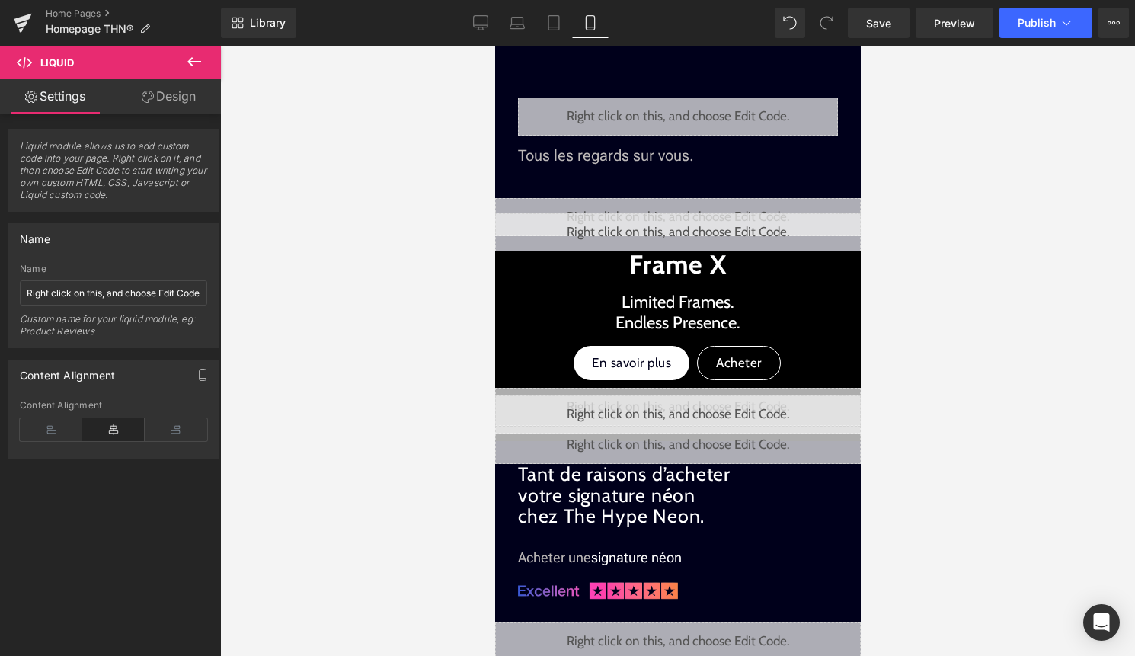
scroll to position [651, 0]
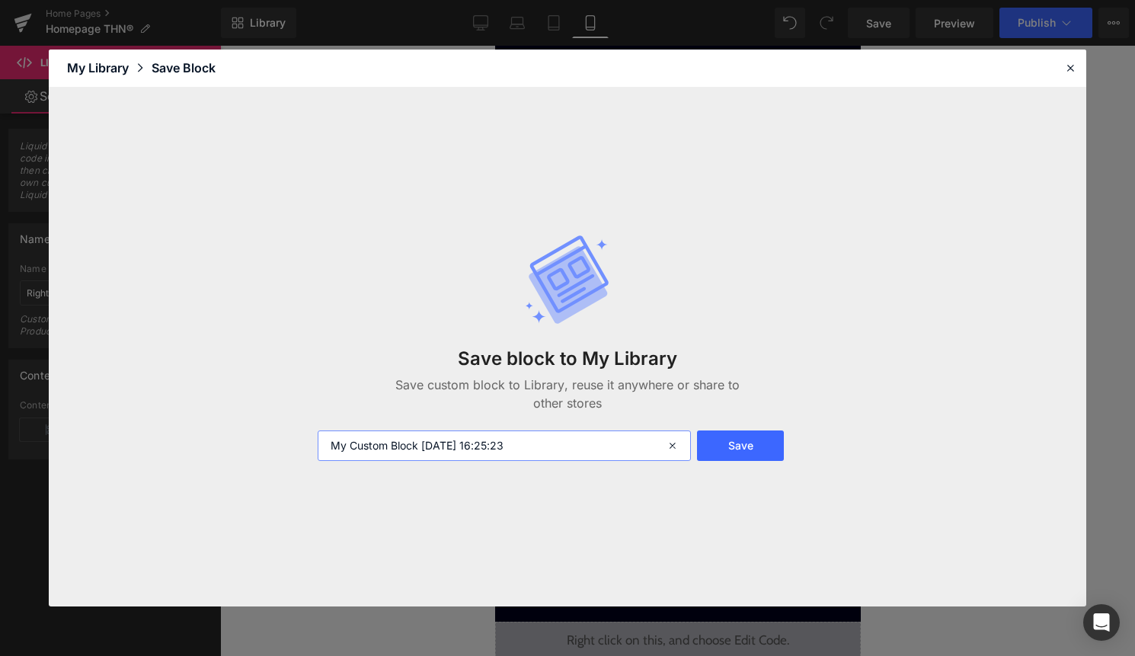
drag, startPoint x: 537, startPoint y: 441, endPoint x: 341, endPoint y: 441, distance: 196.6
click at [347, 441] on input "My Custom Block 2025-09-03 16:25:23" at bounding box center [505, 445] width 374 height 30
type input "boutton blanc en savoir plus"
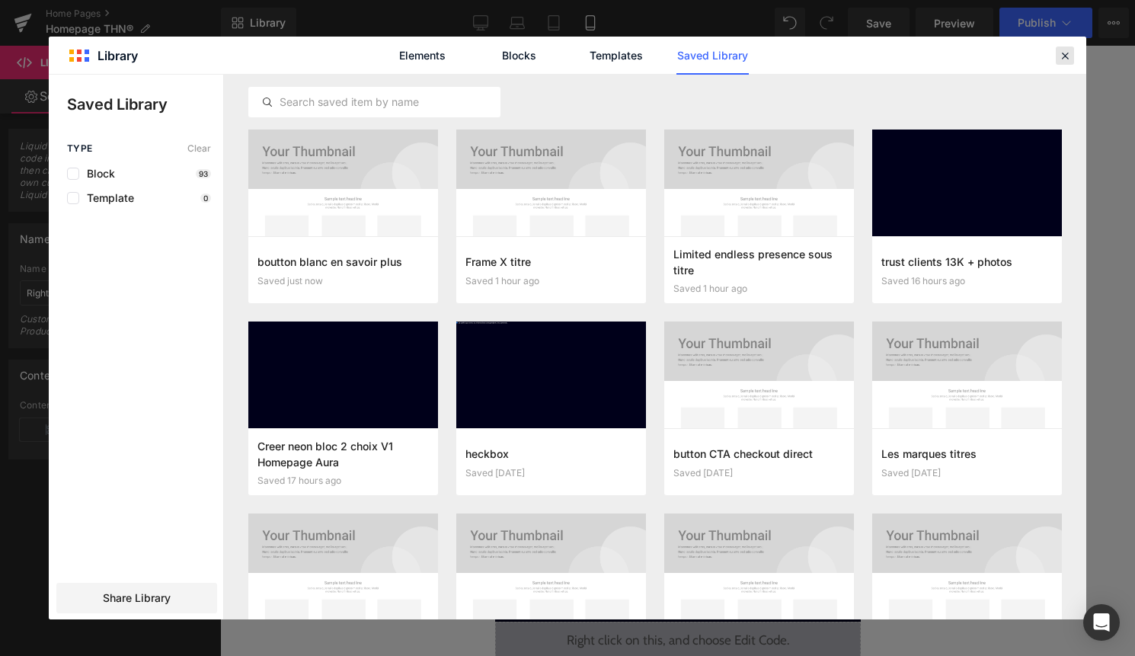
click at [1066, 60] on icon at bounding box center [1065, 56] width 14 height 14
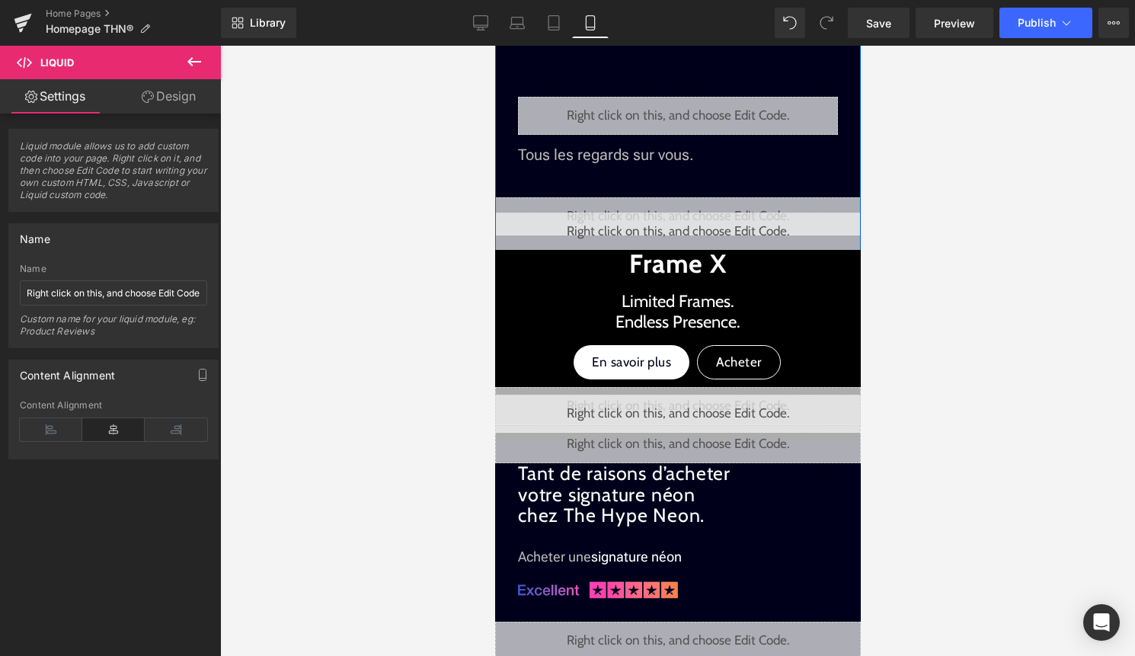
click at [690, 222] on div "Liquid" at bounding box center [678, 232] width 366 height 38
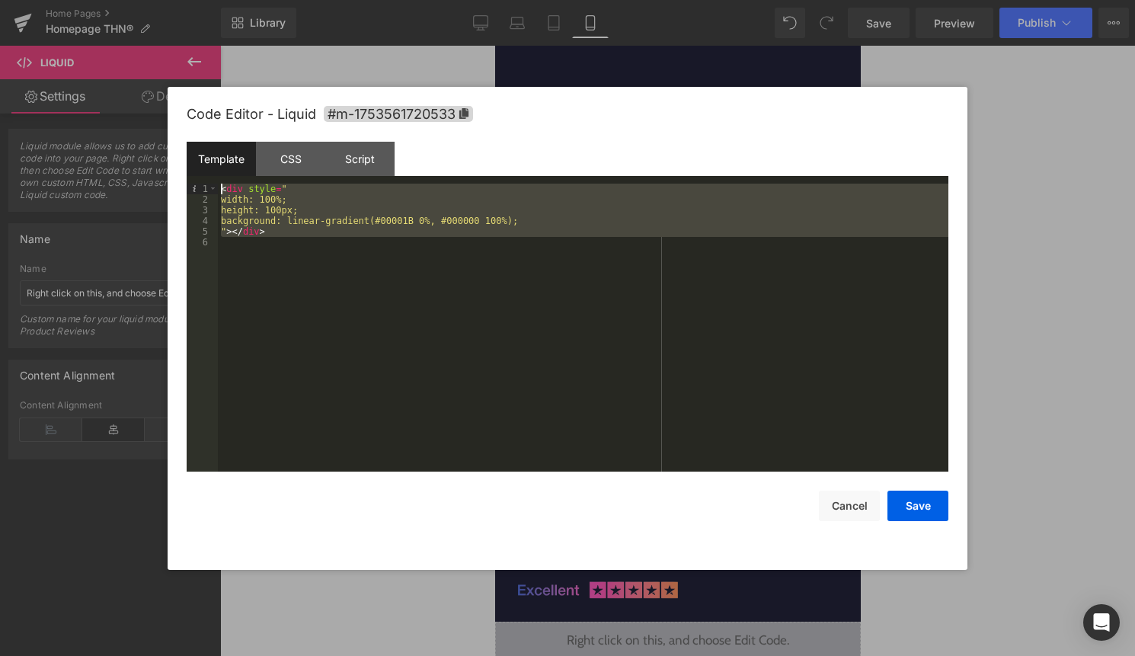
drag, startPoint x: 518, startPoint y: 271, endPoint x: 199, endPoint y: 177, distance: 332.9
click at [199, 177] on div "Template CSS Script Data 1 2 3 4 5 6 < div style = " width: 100%; height: 100px…" at bounding box center [568, 307] width 762 height 330
click at [846, 507] on button "Cancel" at bounding box center [849, 506] width 61 height 30
